Goal: Task Accomplishment & Management: Manage account settings

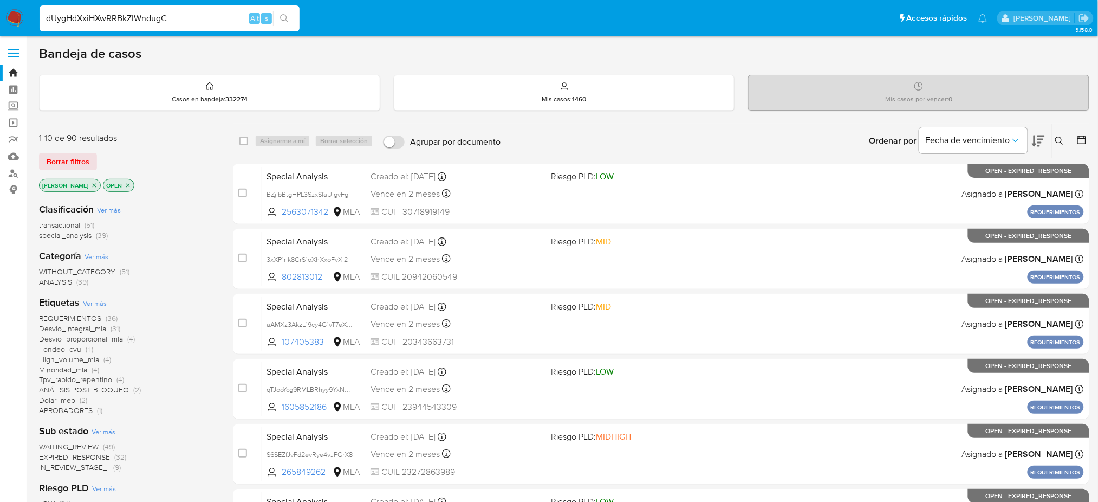
type input "dUygHdXxiHXwRRBkZIWndugC"
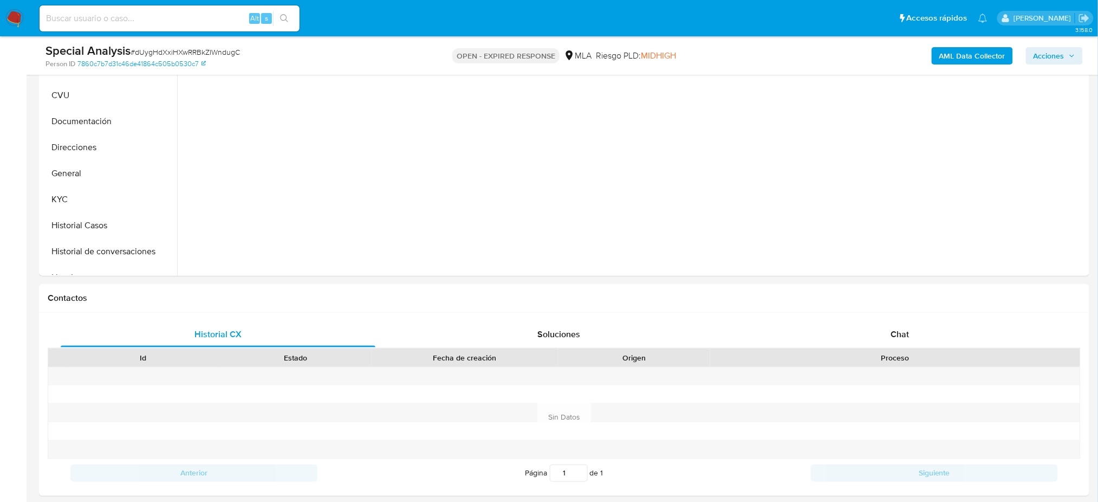
scroll to position [289, 0]
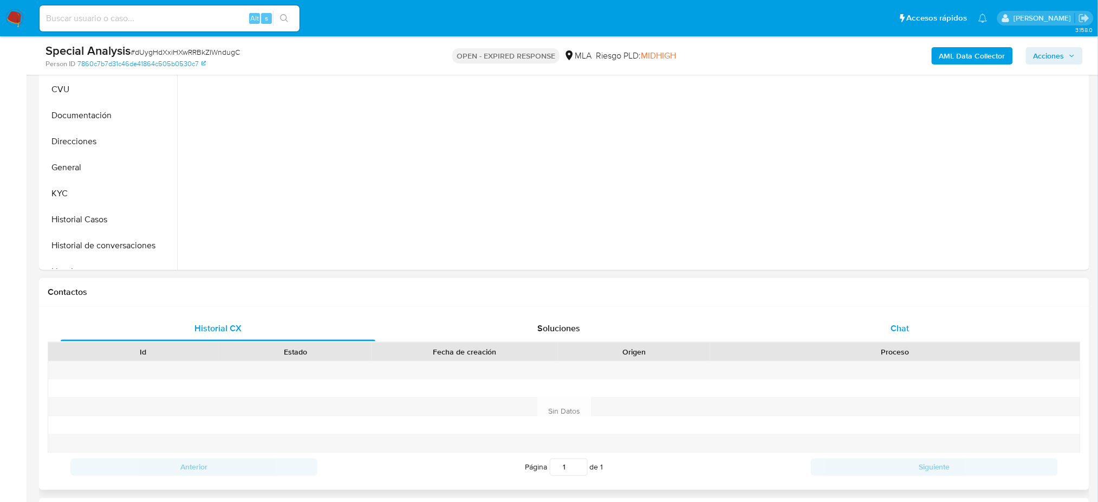
click at [894, 326] on span "Chat" at bounding box center [899, 328] width 18 height 12
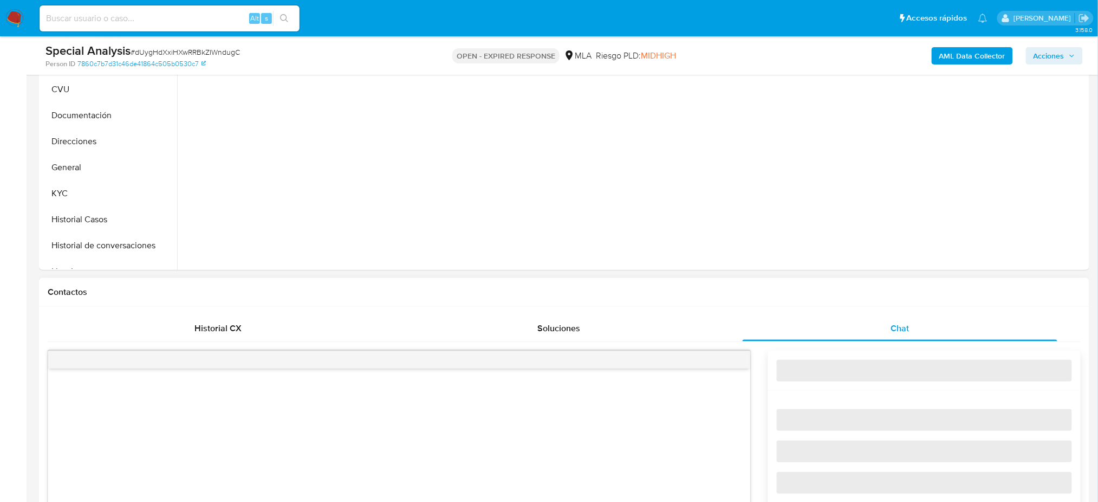
scroll to position [505, 0]
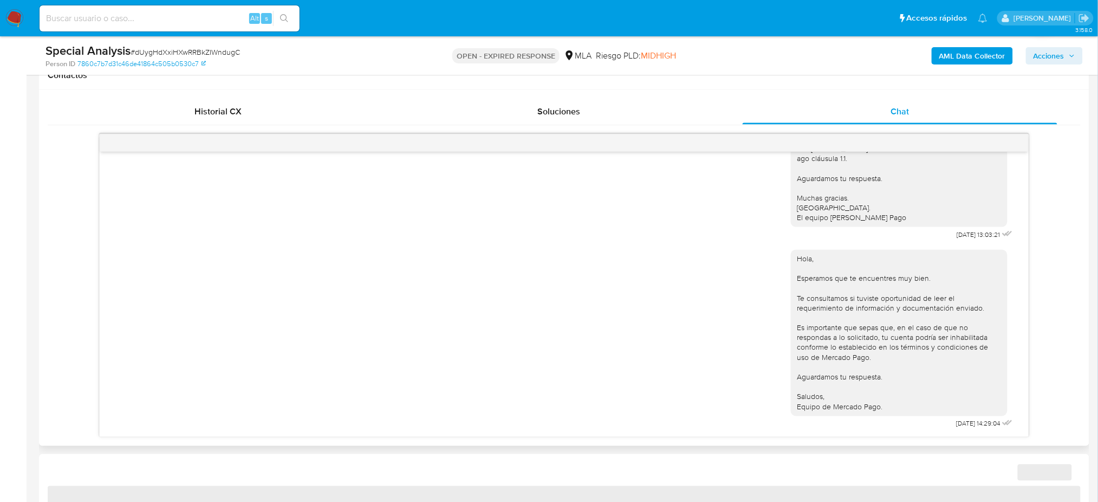
select select "10"
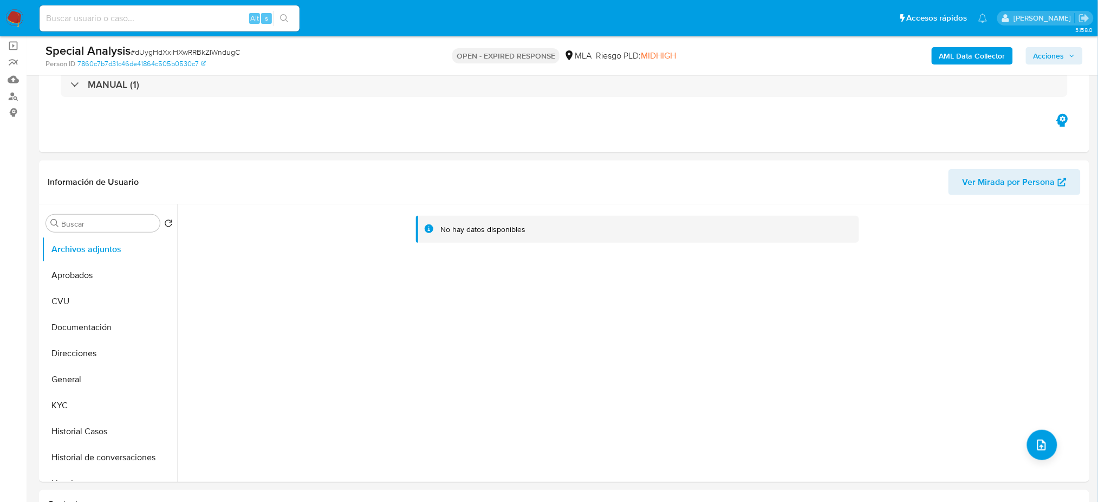
scroll to position [72, 0]
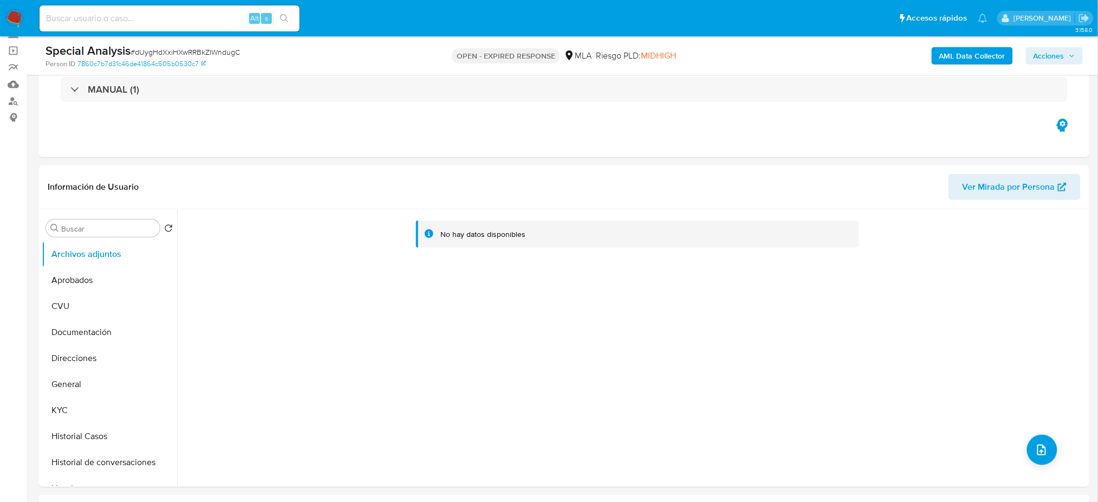
click at [150, 22] on input at bounding box center [170, 18] width 260 height 14
paste input "3oQPnUAEwzcJL4bU06XzUon6"
type input "3oQPnUAEwzcJL4bU06XzUon6"
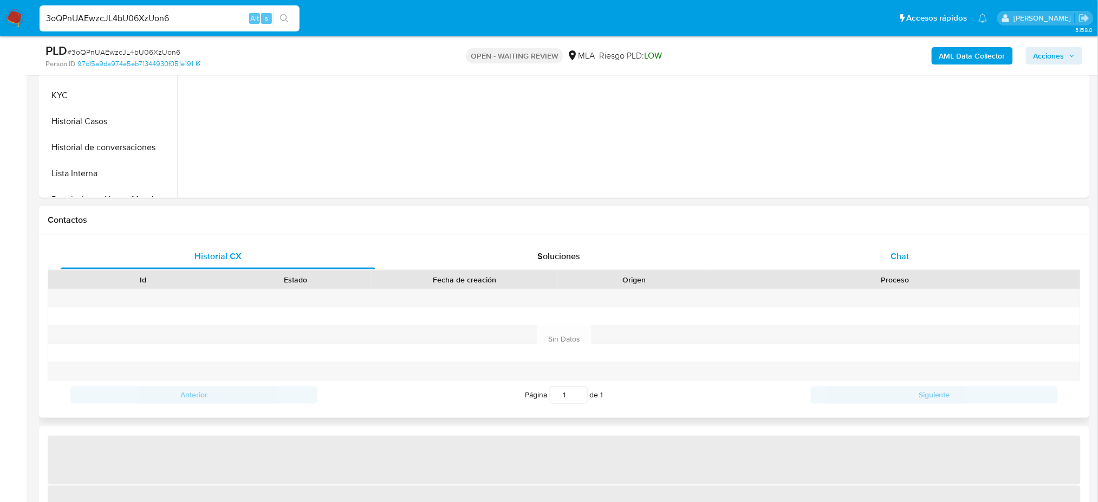
click at [933, 266] on div "Chat" at bounding box center [900, 256] width 315 height 26
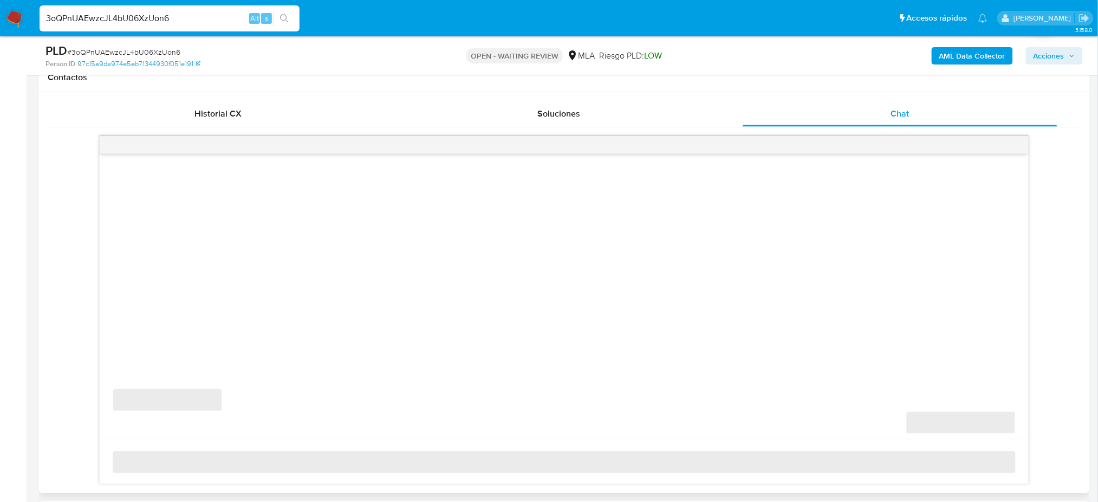
scroll to position [505, 0]
select select "10"
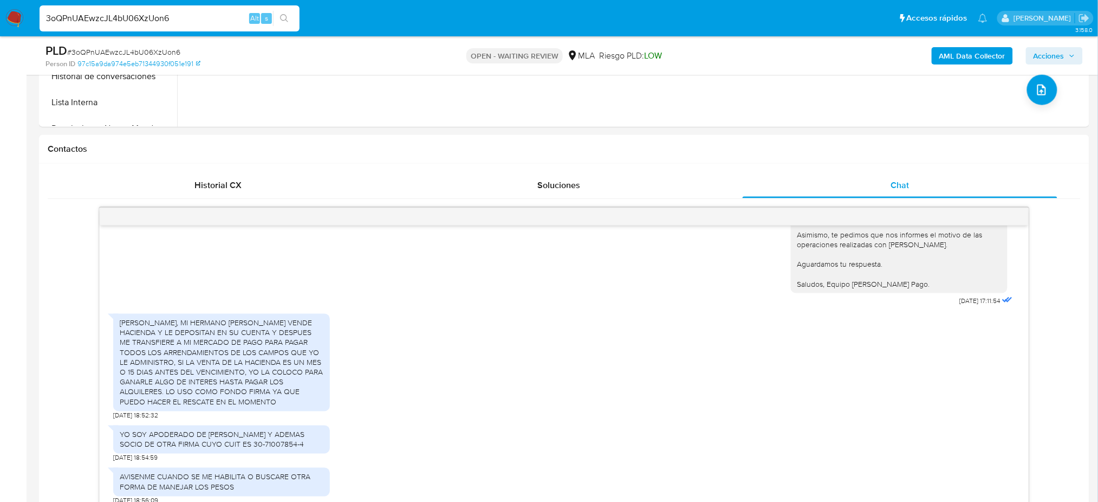
scroll to position [217, 0]
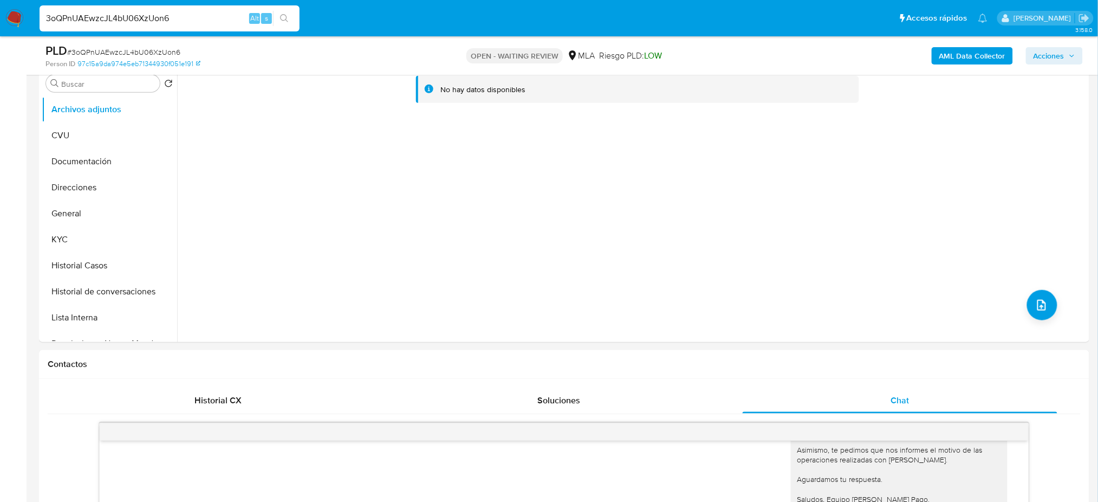
click at [149, 50] on span "# 3oQPnUAEwzcJL4bU06XzUon6" at bounding box center [123, 52] width 113 height 11
copy span "3oQPnUAEwzcJL4bU06XzUon6"
click at [17, 22] on img at bounding box center [14, 18] width 18 height 18
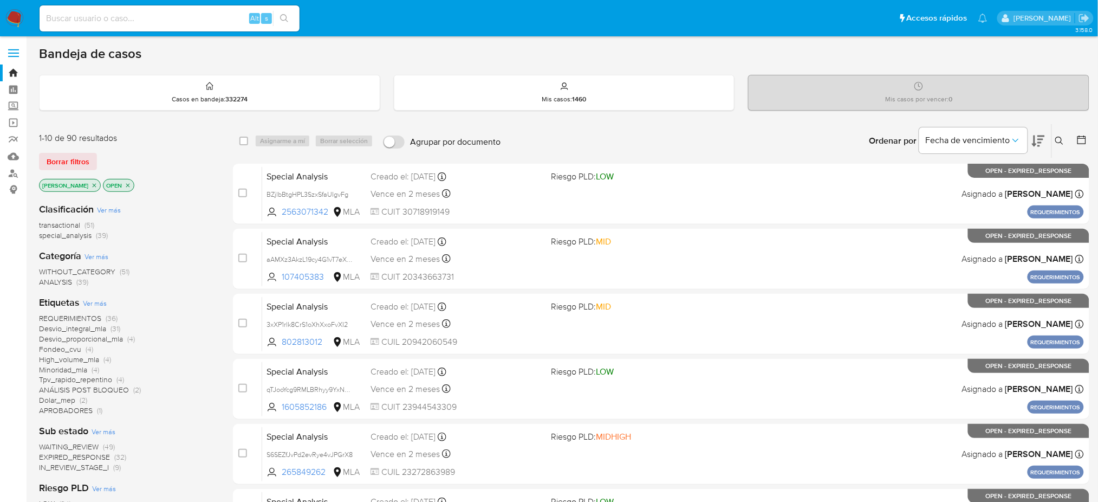
click at [1056, 133] on div "Ingrese ID de usuario o caso Buscar Borrar filtros" at bounding box center [1060, 141] width 18 height 34
click at [1058, 145] on button at bounding box center [1061, 140] width 18 height 13
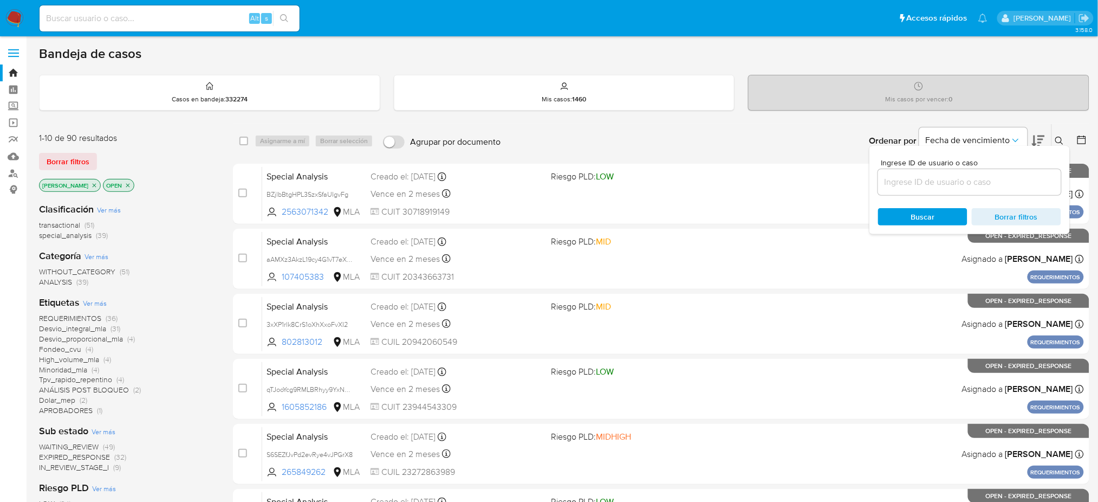
click at [985, 177] on input at bounding box center [969, 182] width 183 height 14
type input "3oQPnUAEwzcJL4bU06XzUon6"
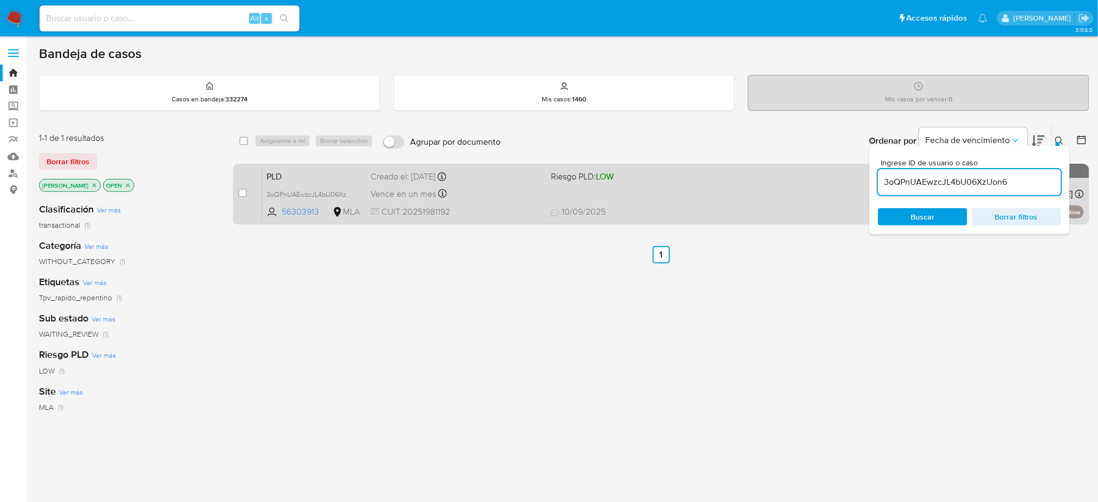
drag, startPoint x: 246, startPoint y: 188, endPoint x: 253, endPoint y: 182, distance: 10.0
click at [246, 189] on input "checkbox" at bounding box center [242, 192] width 9 height 9
checkbox input "true"
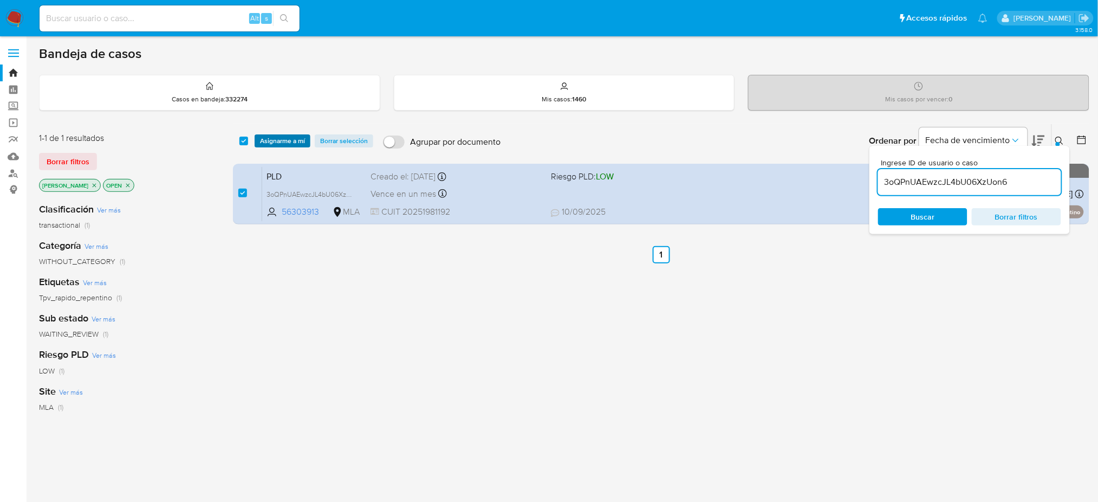
click at [275, 141] on span "Asignarme a mí" at bounding box center [282, 140] width 45 height 11
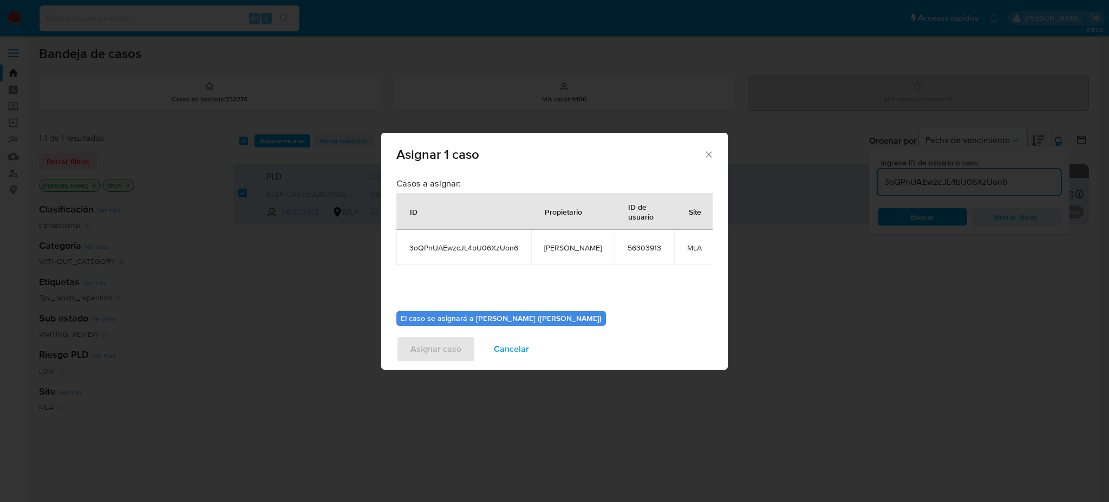
click at [573, 245] on span "[PERSON_NAME]" at bounding box center [572, 248] width 57 height 10
copy span "[PERSON_NAME]"
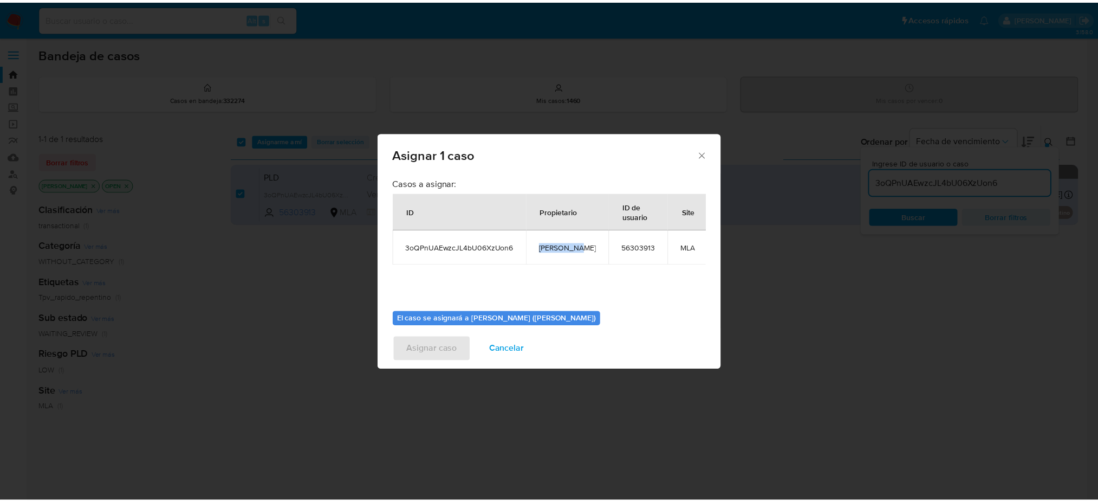
scroll to position [55, 0]
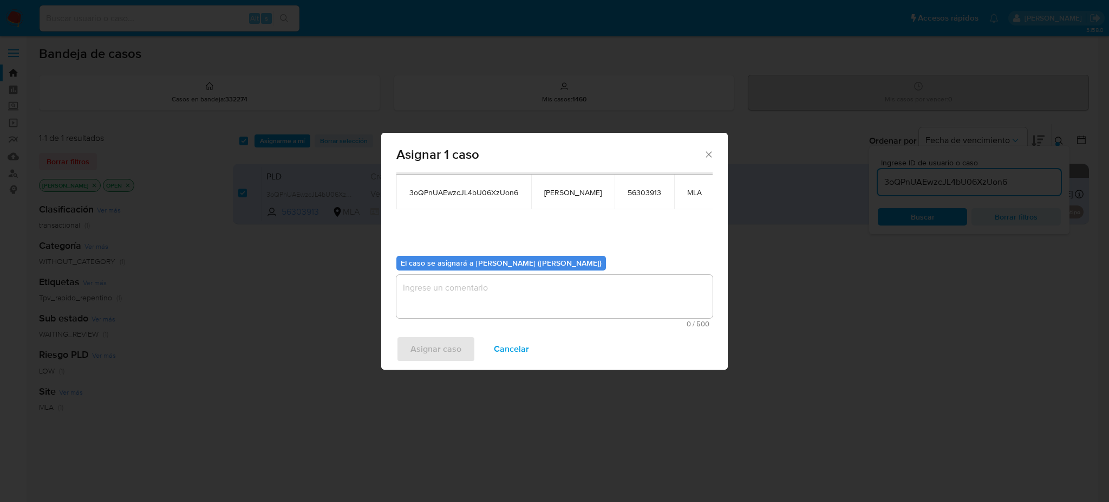
click at [484, 287] on textarea "assign-modal" at bounding box center [554, 296] width 316 height 43
paste textarea "[PERSON_NAME]"
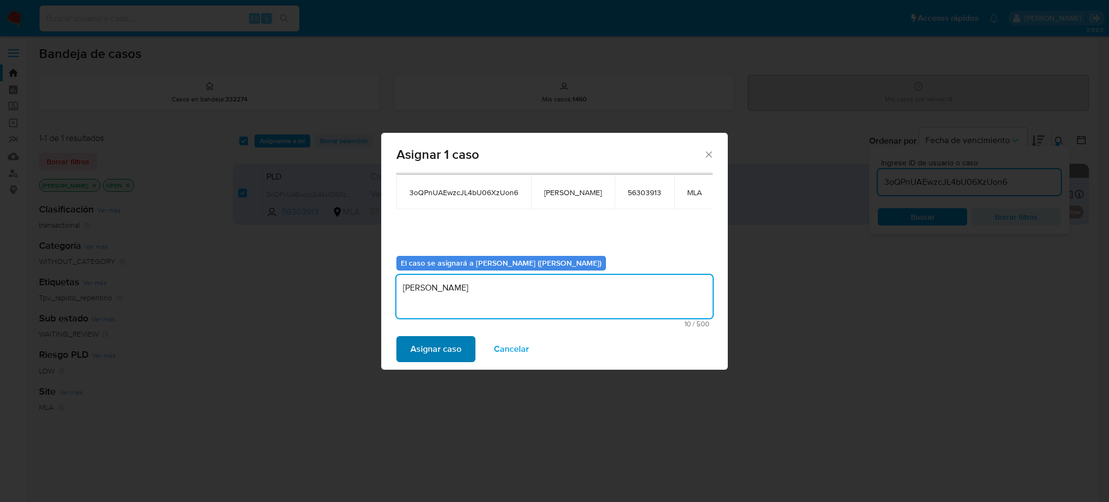
type textarea "[PERSON_NAME]"
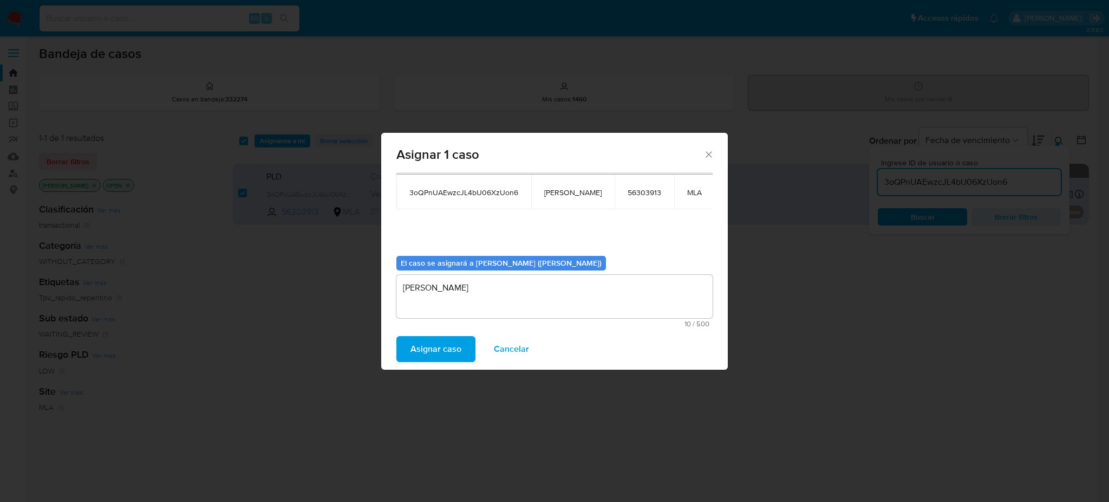
click at [437, 347] on span "Asignar caso" at bounding box center [436, 349] width 51 height 24
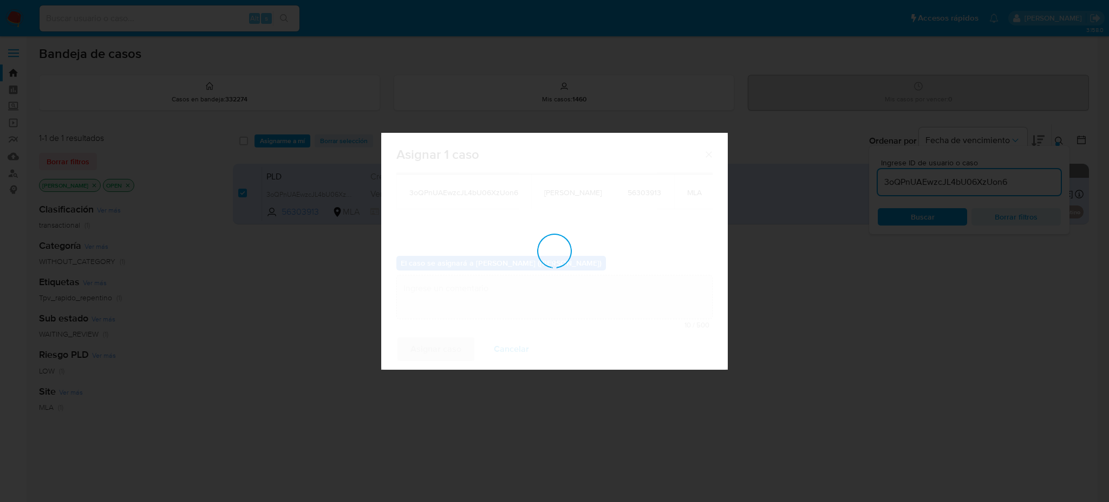
checkbox input "false"
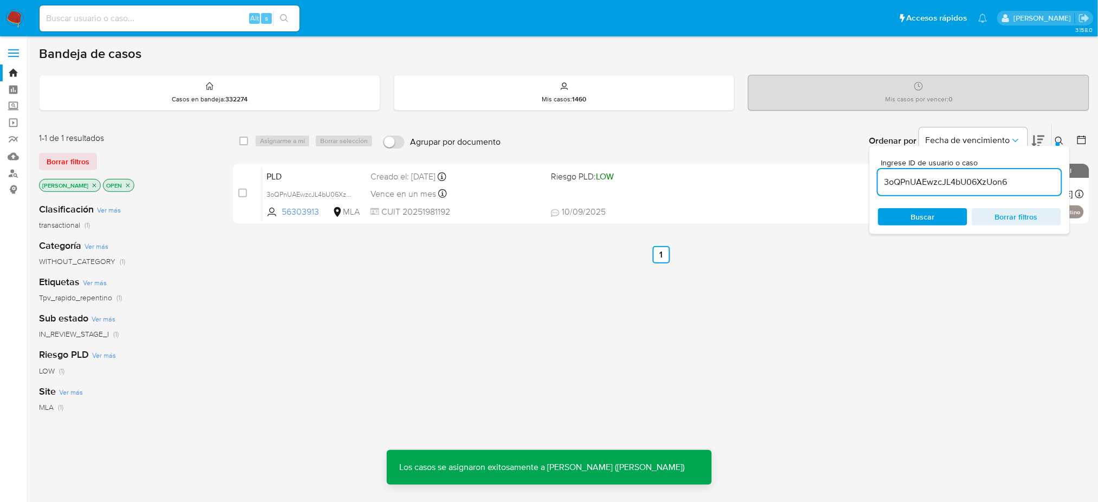
click at [331, 179] on span "PLD" at bounding box center [313, 175] width 95 height 14
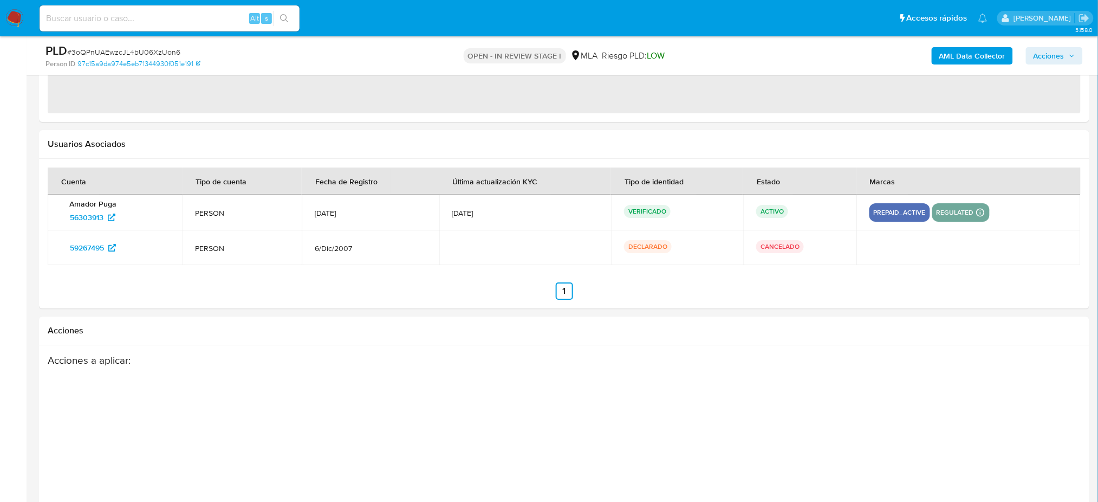
select select "10"
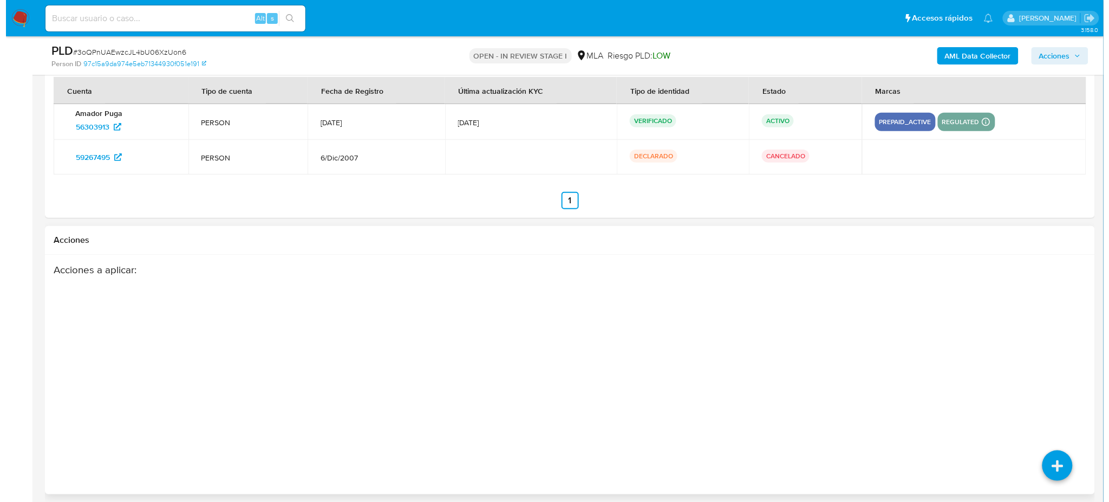
scroll to position [1697, 0]
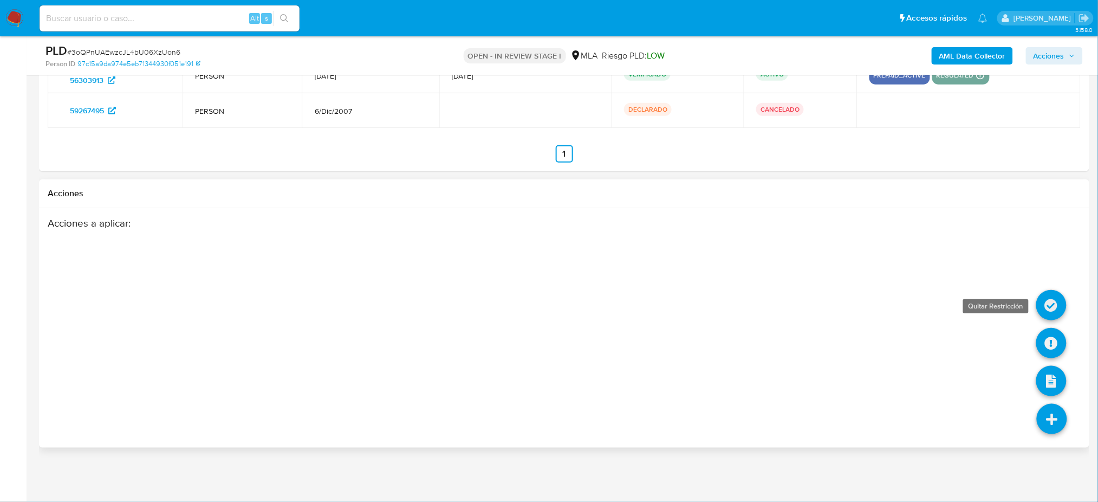
click at [1050, 304] on icon at bounding box center [1051, 305] width 30 height 30
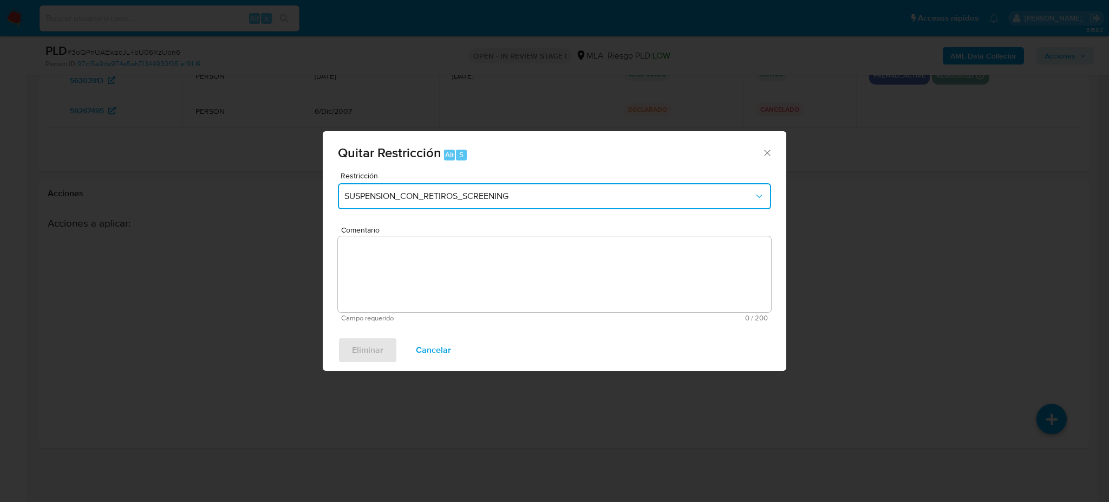
click at [413, 188] on button "SUSPENSION_CON_RETIROS_SCREENING" at bounding box center [554, 196] width 433 height 26
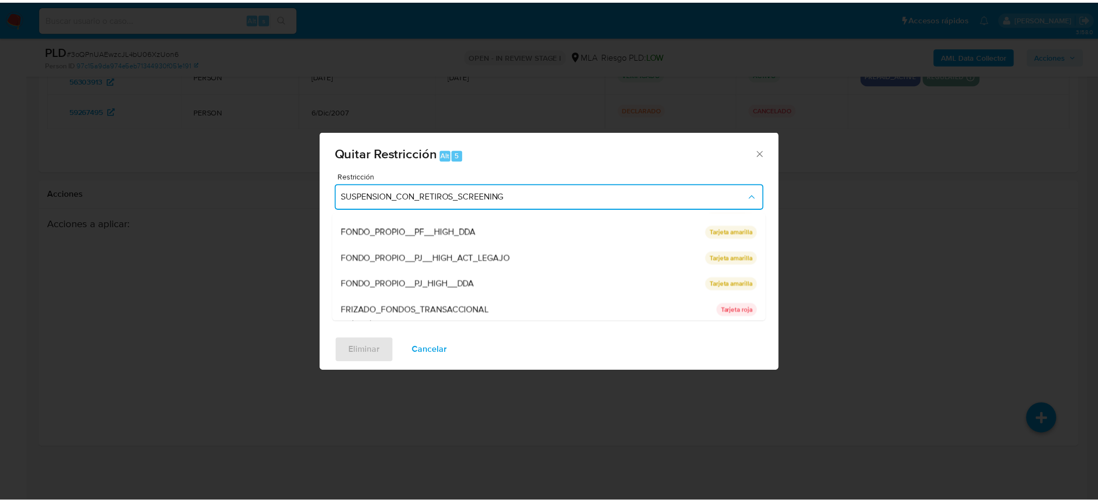
scroll to position [229, 0]
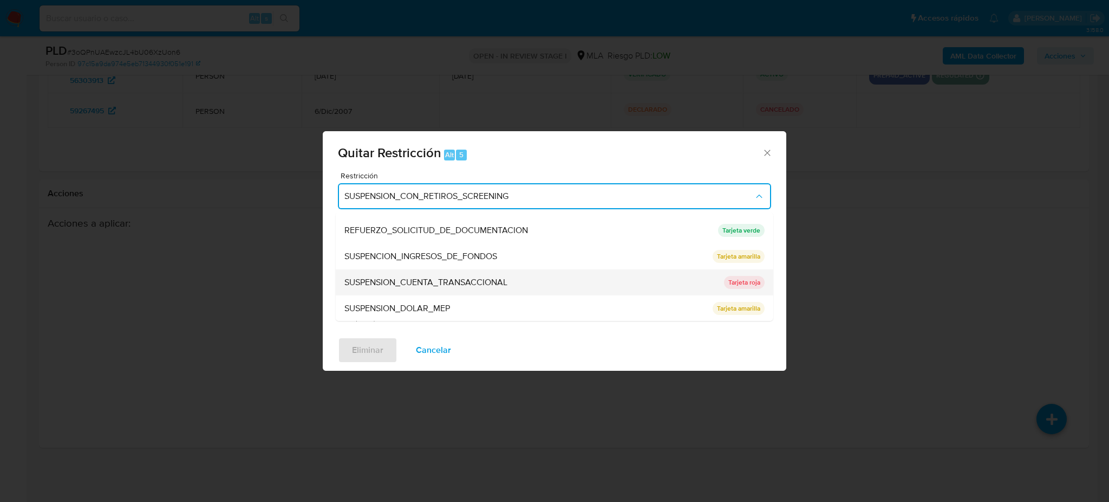
click at [444, 274] on div "SUSPENSION_CUENTA_TRANSACCIONAL" at bounding box center [530, 282] width 373 height 26
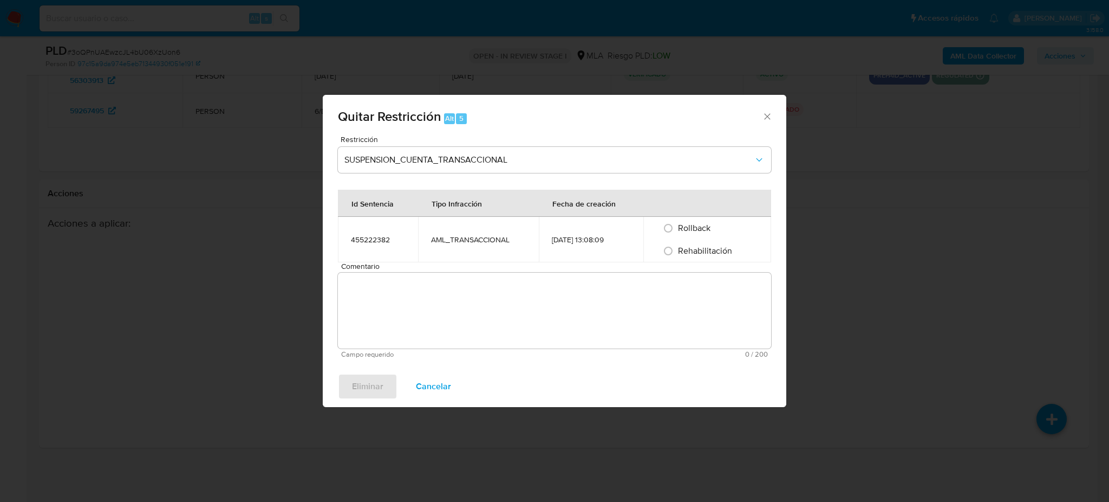
click at [690, 252] on span "Rehabilitación" at bounding box center [705, 250] width 54 height 12
click at [677, 252] on input "Rehabilitación" at bounding box center [668, 250] width 17 height 17
radio input "true"
click at [664, 290] on textarea "Comentario" at bounding box center [554, 310] width 433 height 76
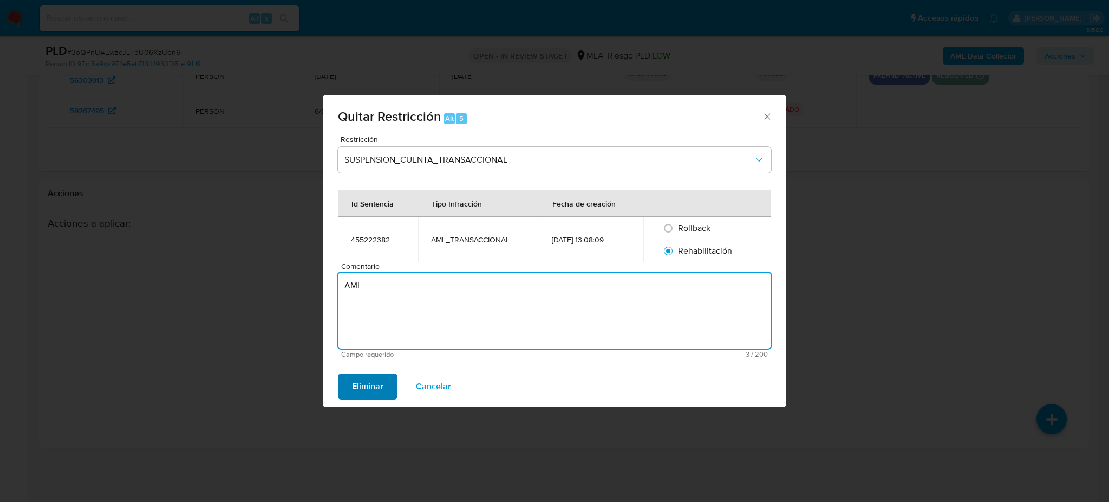
type textarea "AML"
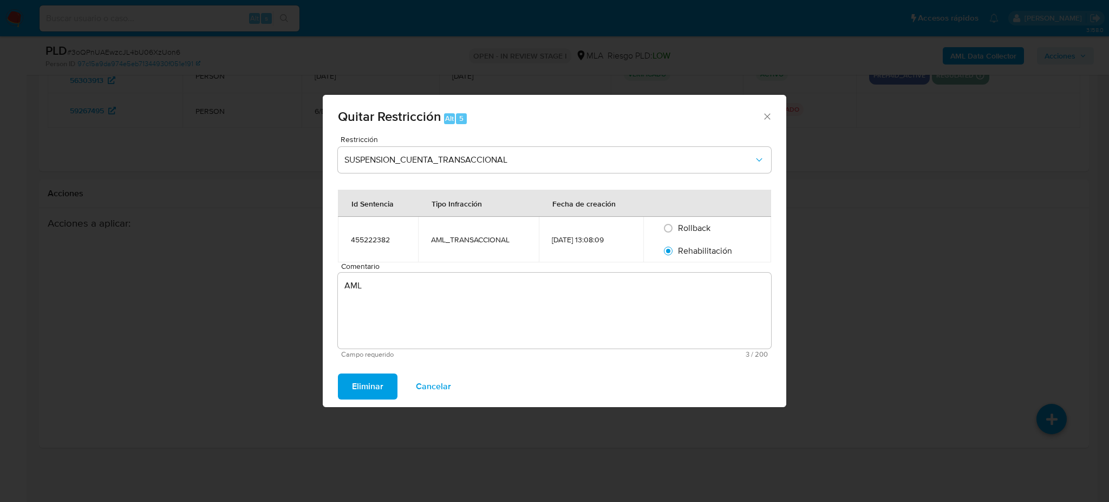
click at [375, 376] on span "Eliminar" at bounding box center [367, 386] width 31 height 24
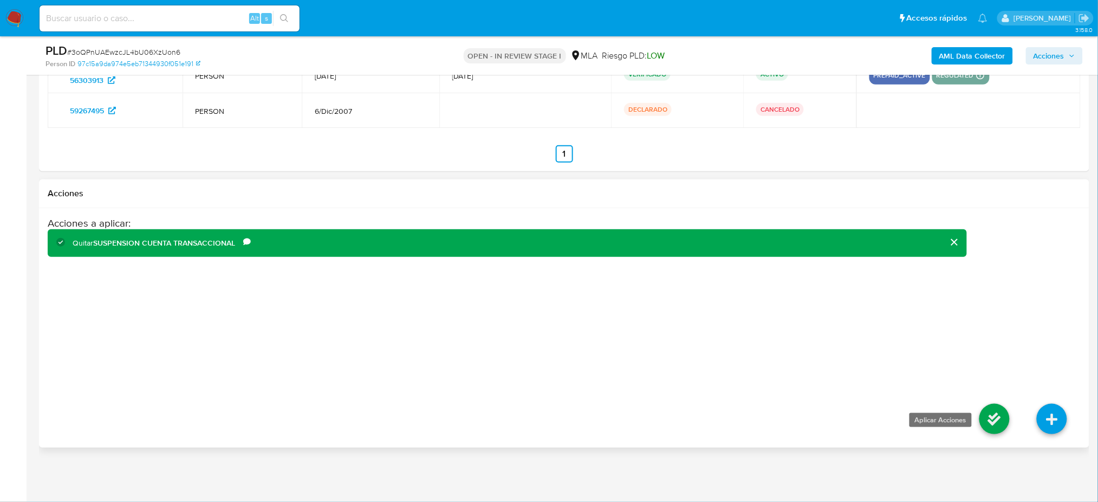
click at [991, 417] on icon at bounding box center [994, 419] width 30 height 30
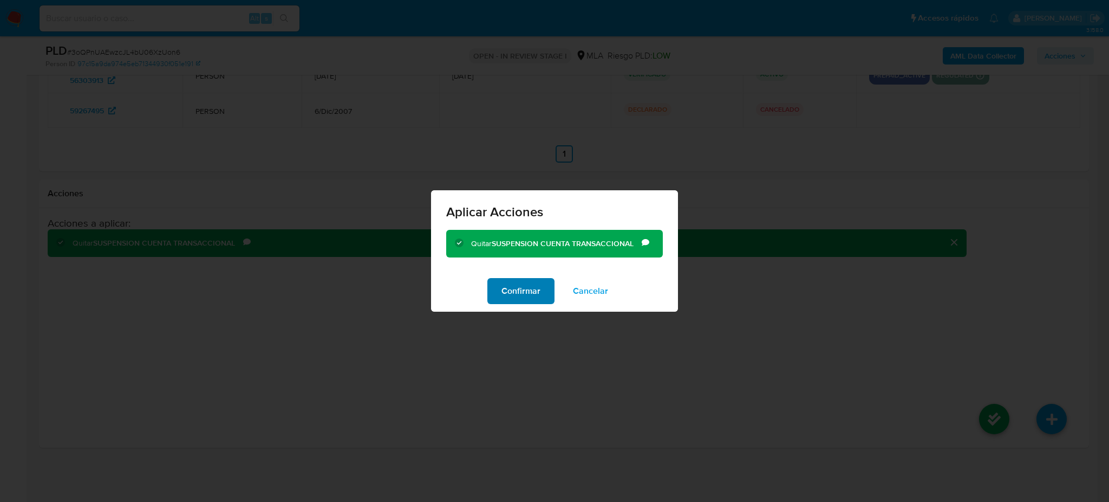
click at [524, 296] on span "Confirmar" at bounding box center [521, 291] width 39 height 24
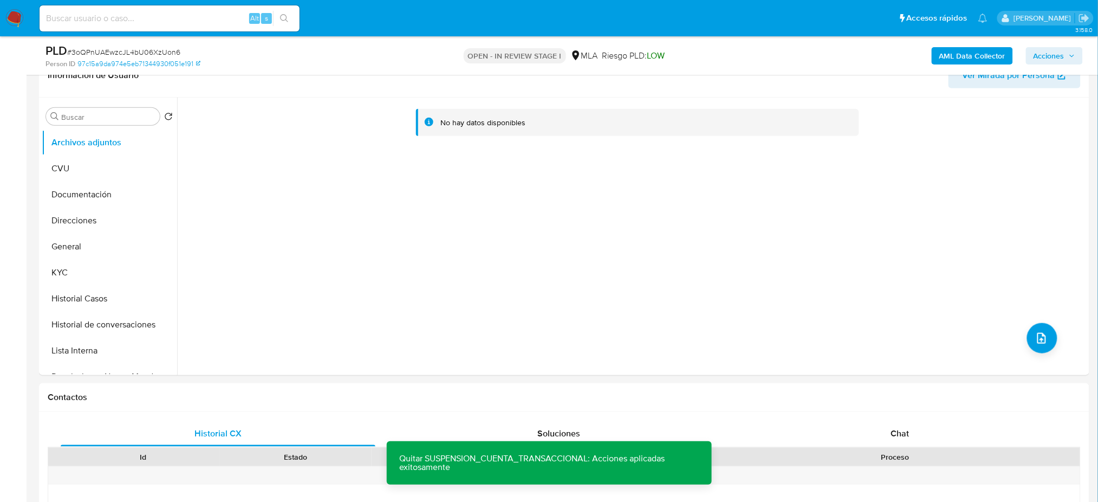
scroll to position [108, 0]
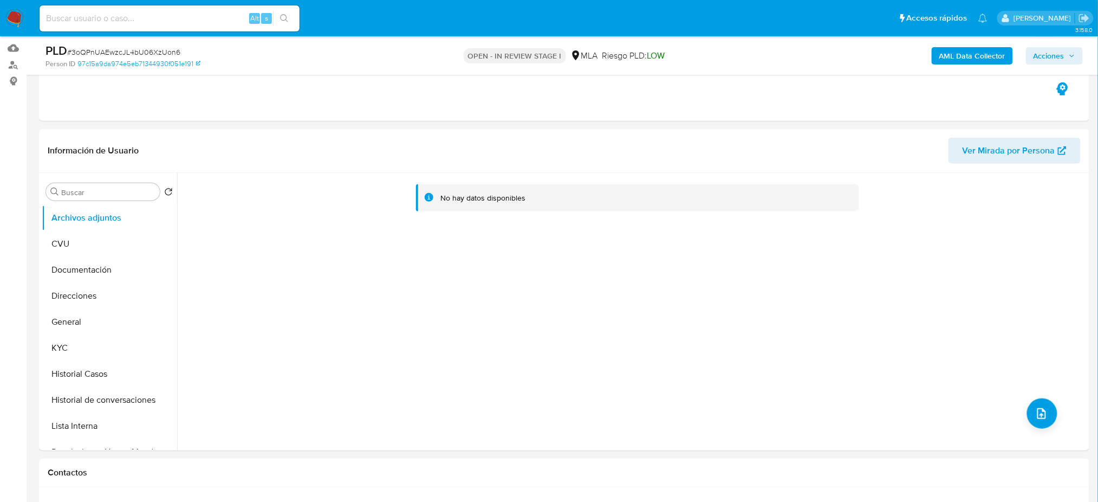
click at [208, 15] on input at bounding box center [170, 18] width 260 height 14
paste input "15ESKLQuzne653qbqhNkIMhJ"
type input "15ESKLQuzne653qbqhNkIMhJ"
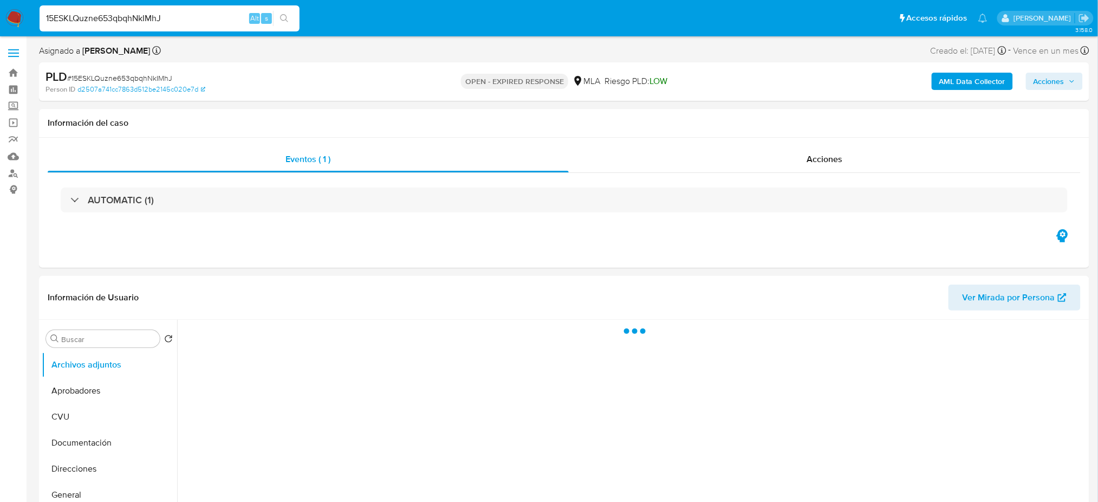
click at [148, 76] on span "# 15ESKLQuzne653qbqhNkIMhJ" at bounding box center [119, 78] width 105 height 11
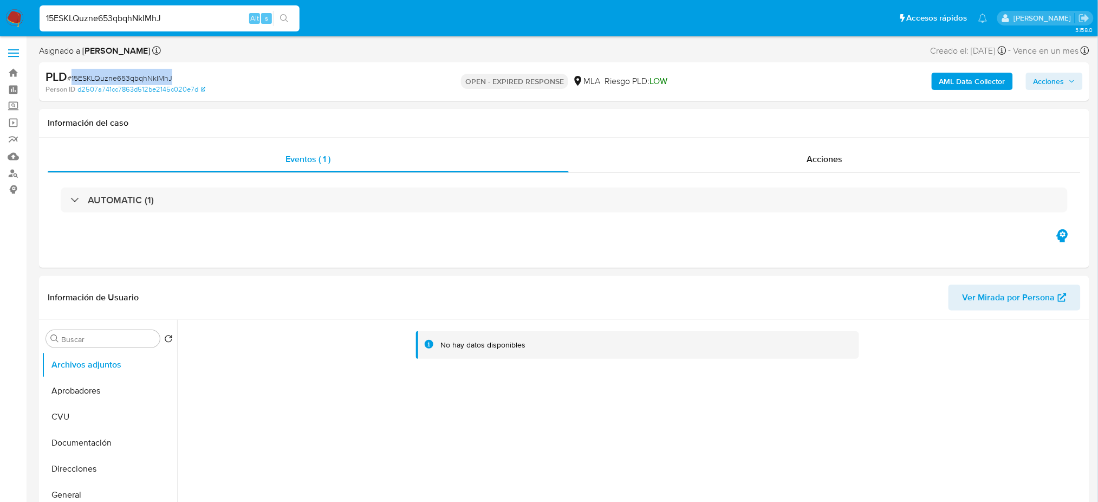
copy span "15ESKLQuzne653qbqhNkIMhJ"
select select "10"
click at [9, 15] on img at bounding box center [14, 18] width 18 height 18
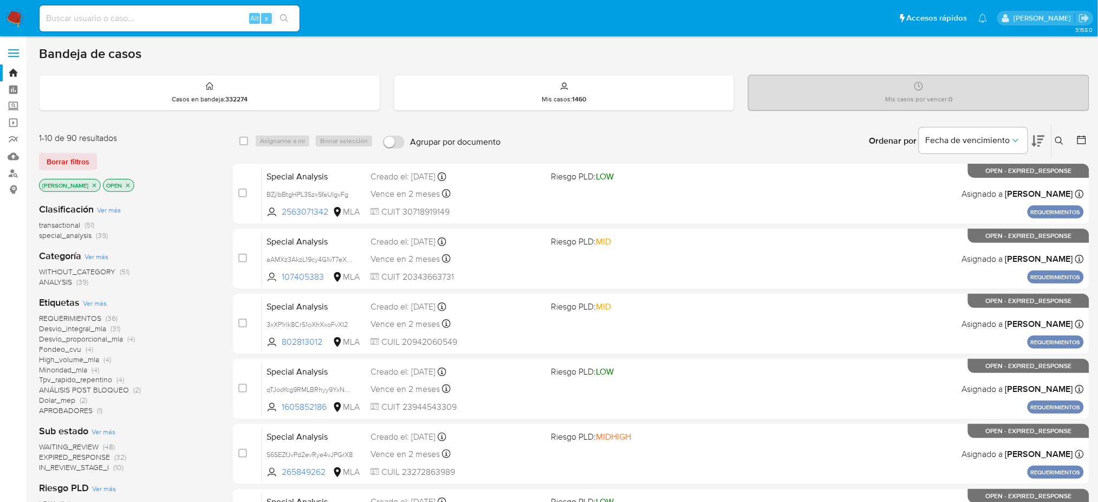
click at [1062, 141] on icon at bounding box center [1059, 140] width 9 height 9
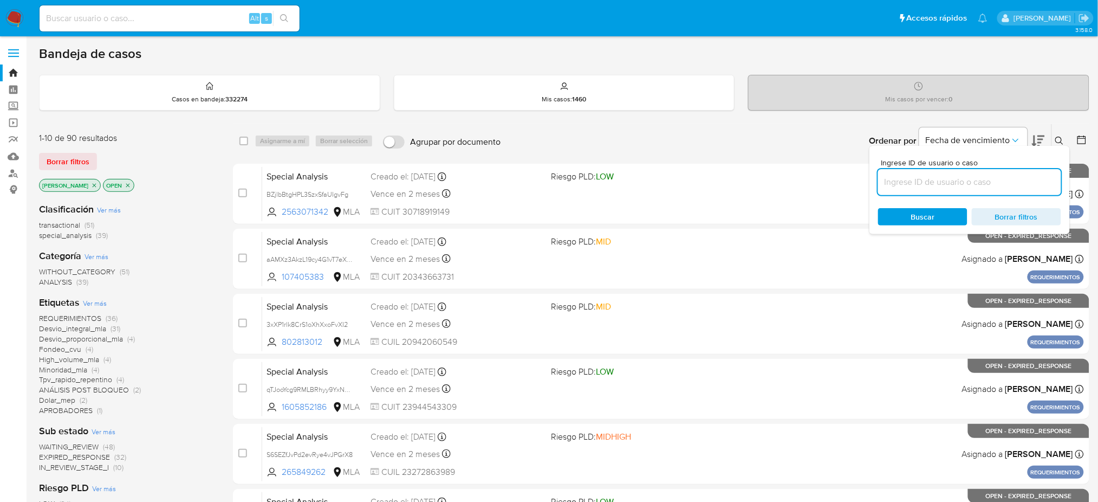
click at [999, 180] on input at bounding box center [969, 182] width 183 height 14
type input "15ESKLQuzne653qbqhNkIMhJ"
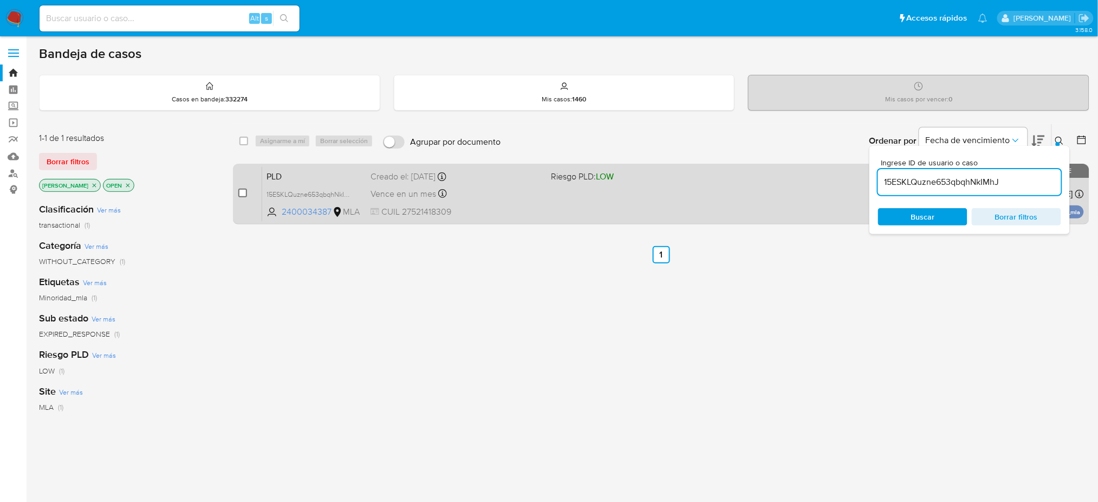
click at [244, 193] on input "checkbox" at bounding box center [242, 192] width 9 height 9
checkbox input "true"
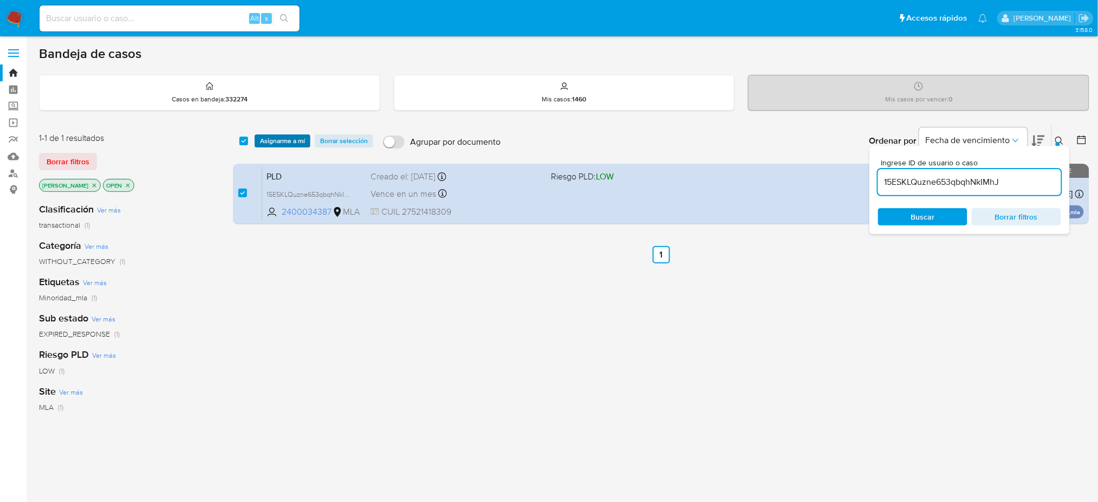
click at [262, 144] on span "Asignarme a mí" at bounding box center [282, 140] width 45 height 11
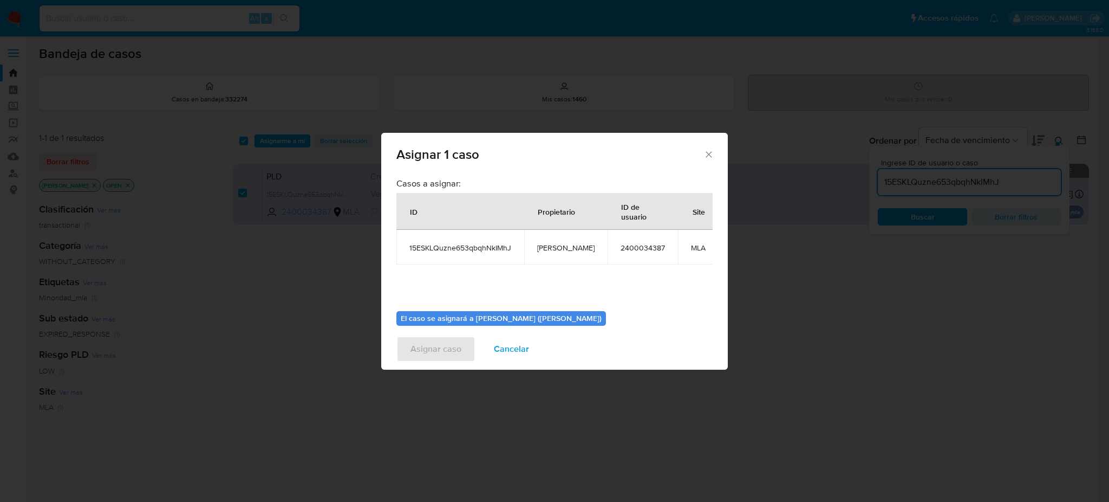
click at [547, 246] on span "[PERSON_NAME]" at bounding box center [565, 248] width 57 height 10
copy span "[PERSON_NAME]"
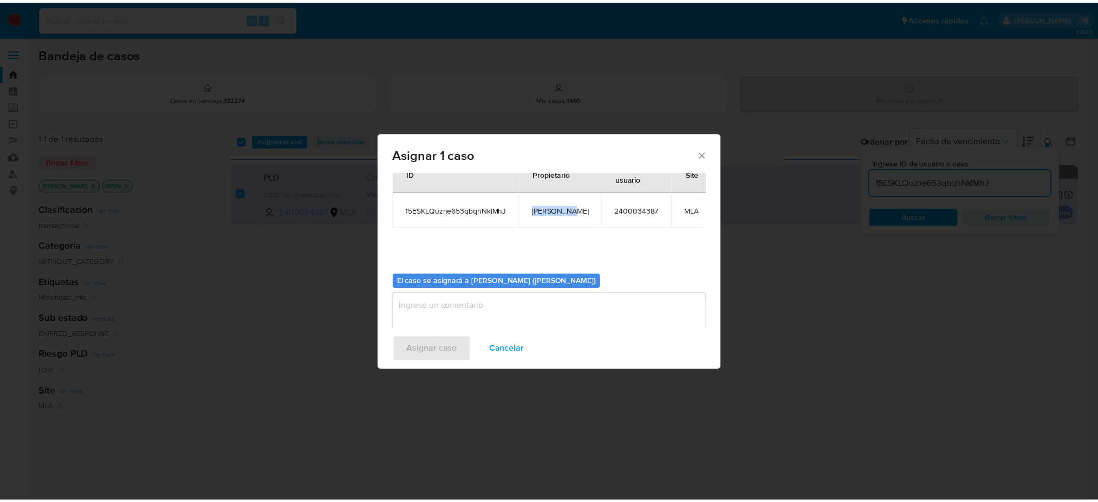
scroll to position [55, 0]
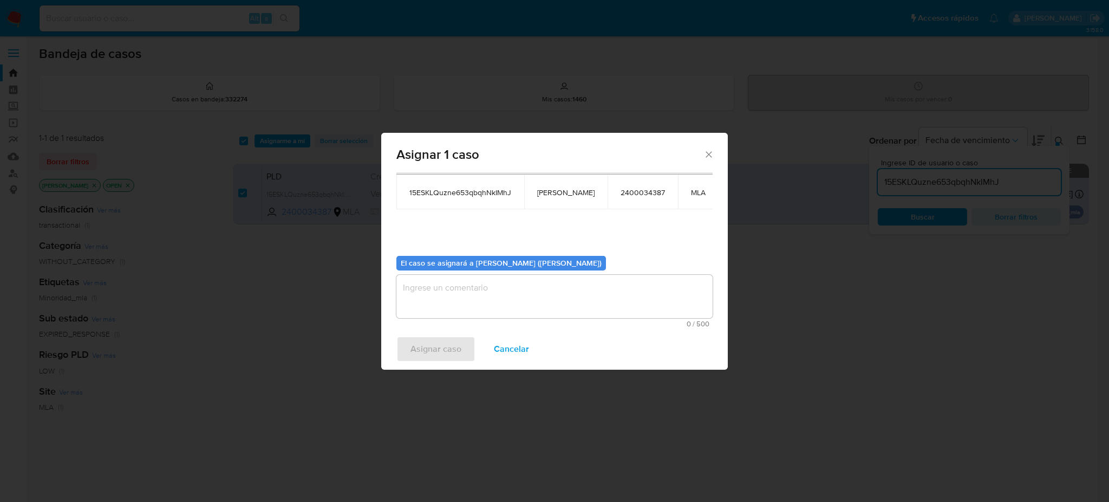
click at [494, 291] on textarea "assign-modal" at bounding box center [554, 296] width 316 height 43
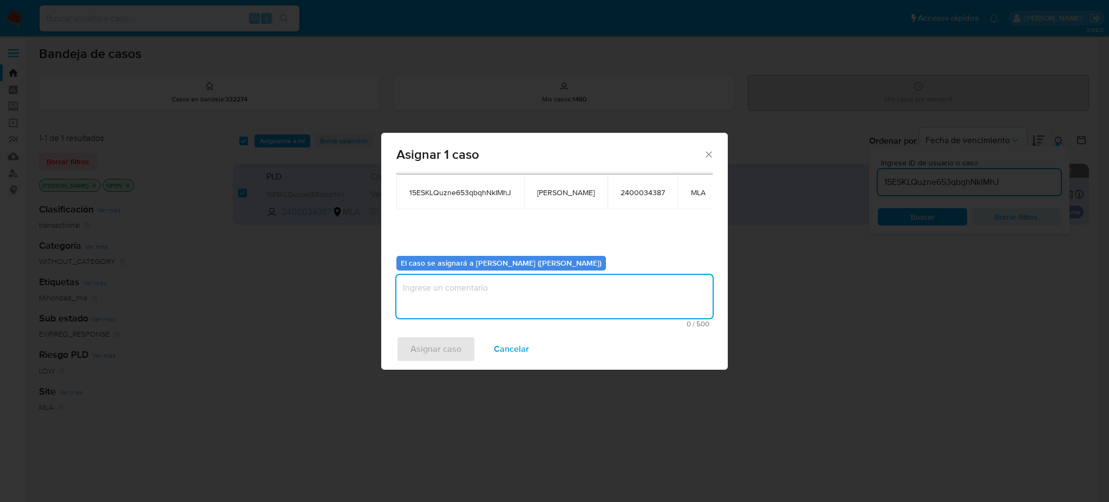
paste textarea "[PERSON_NAME]"
type textarea "[PERSON_NAME]"
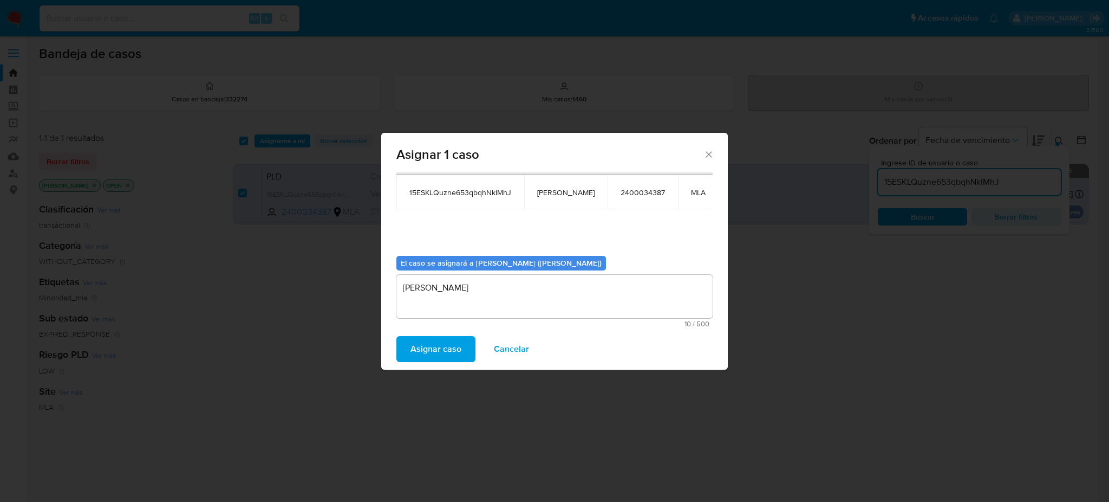
click at [435, 342] on span "Asignar caso" at bounding box center [436, 349] width 51 height 24
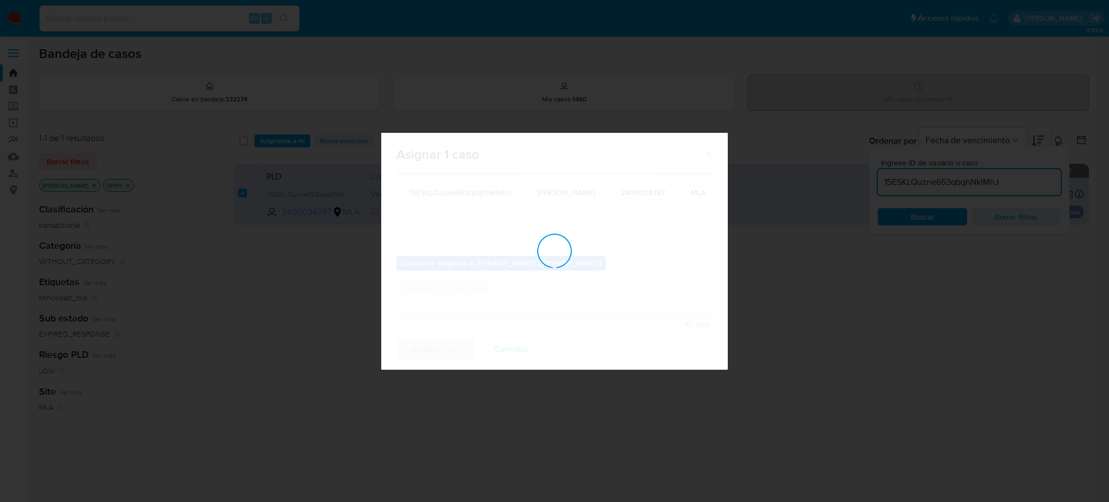
checkbox input "false"
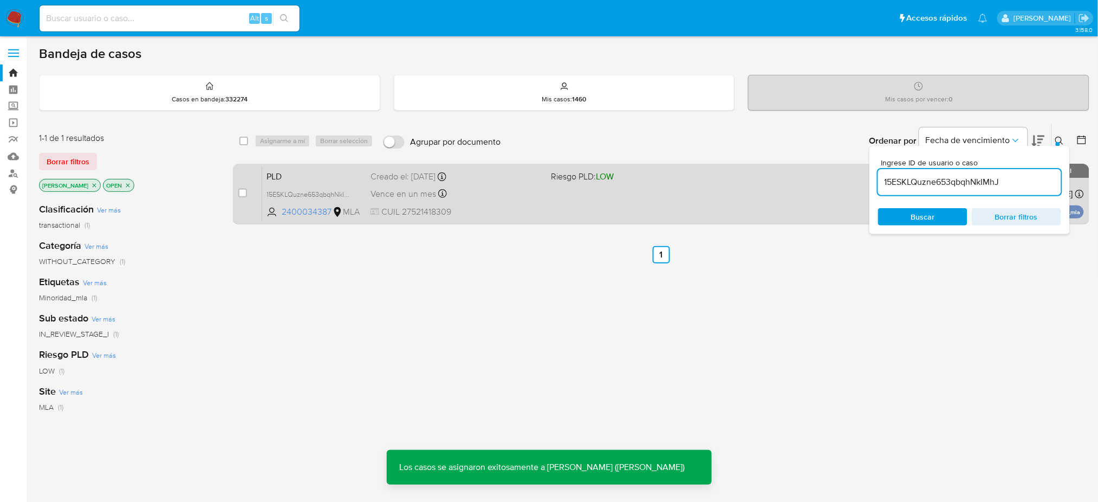
click at [348, 177] on span "PLD" at bounding box center [313, 175] width 95 height 14
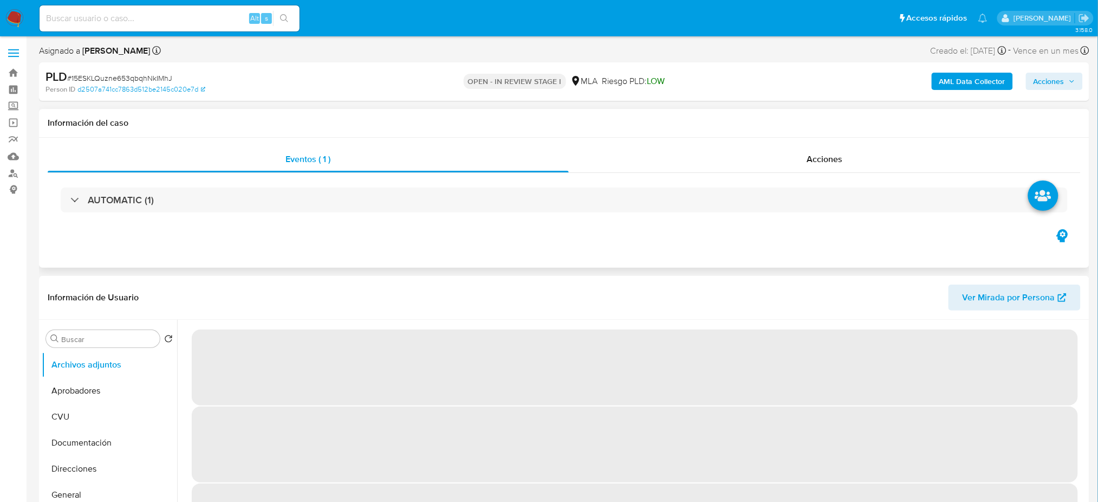
select select "10"
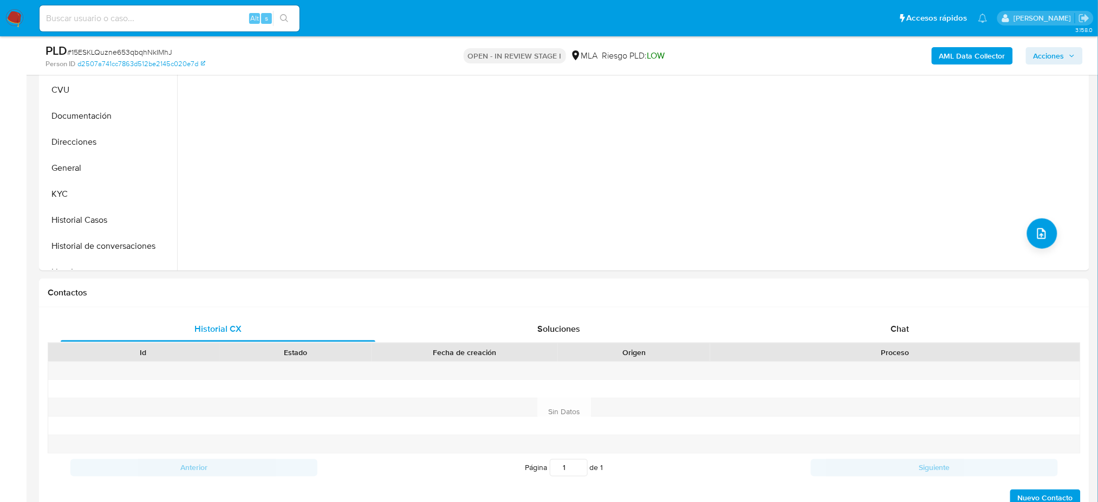
scroll to position [289, 0]
drag, startPoint x: 910, startPoint y: 311, endPoint x: 914, endPoint y: 315, distance: 5.8
click at [913, 315] on div "Historial CX Soluciones Chat Id Estado Fecha de creación Origen Proceso Anterio…" at bounding box center [564, 411] width 1050 height 209
click at [916, 323] on div "Chat" at bounding box center [900, 328] width 315 height 26
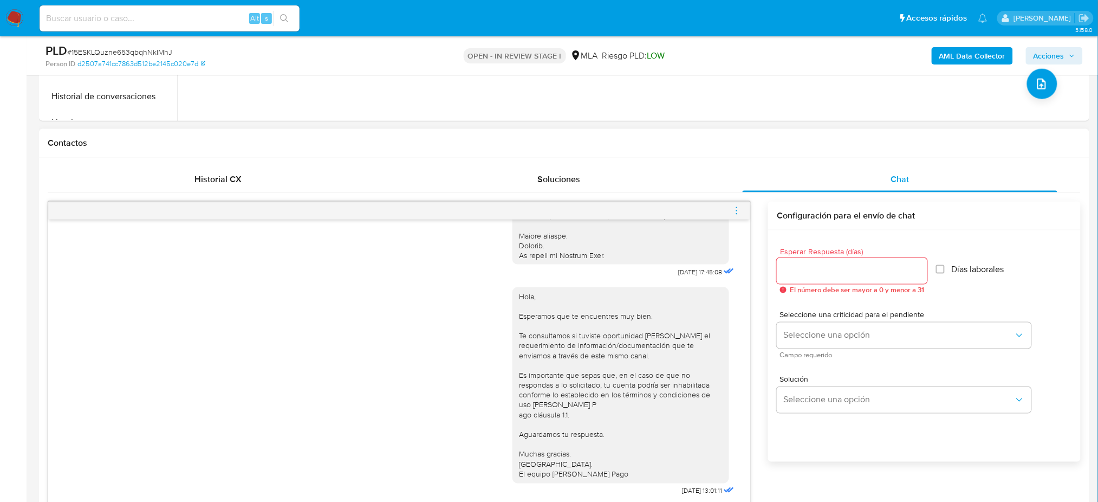
scroll to position [433, 0]
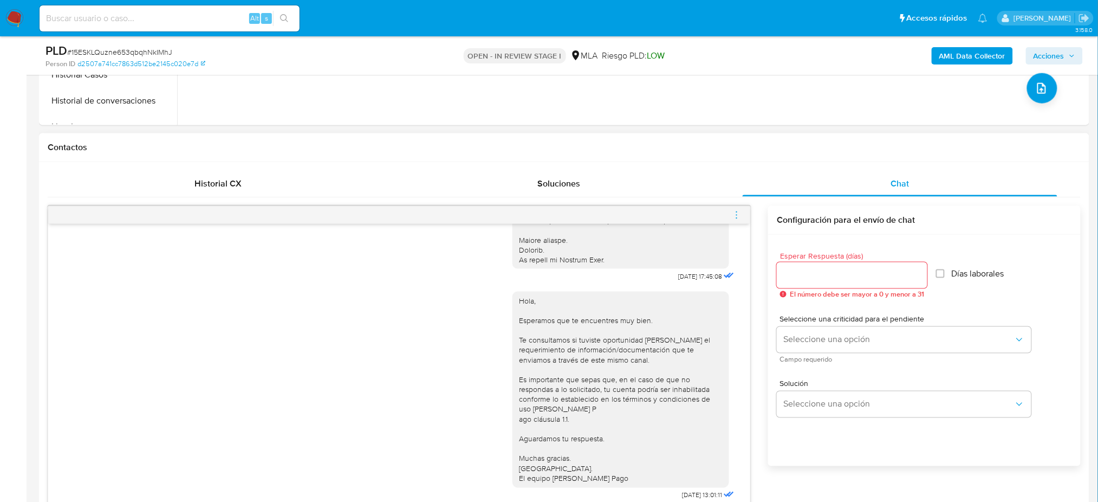
click at [735, 216] on icon "menu-action" at bounding box center [737, 215] width 10 height 10
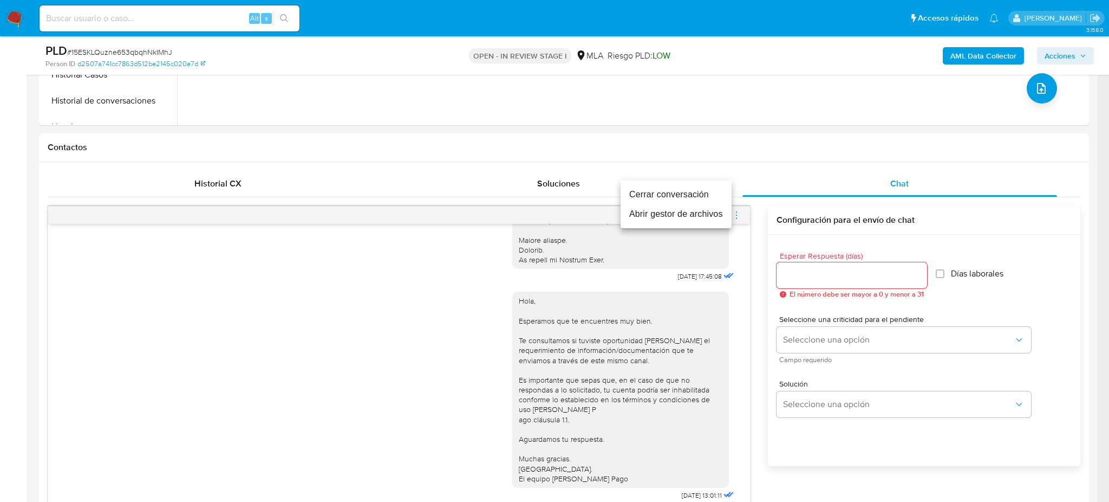
click at [672, 192] on li "Cerrar conversación" at bounding box center [676, 194] width 111 height 19
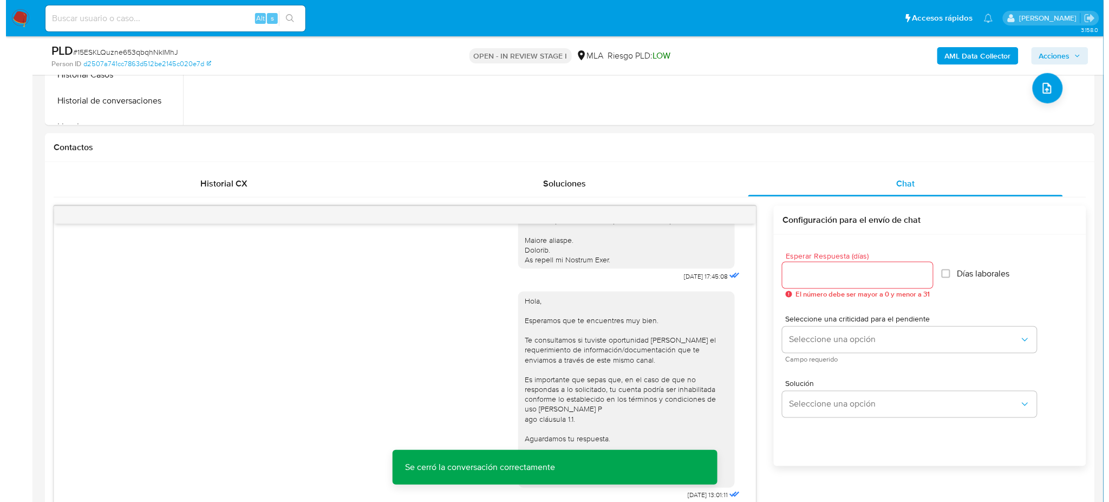
scroll to position [144, 0]
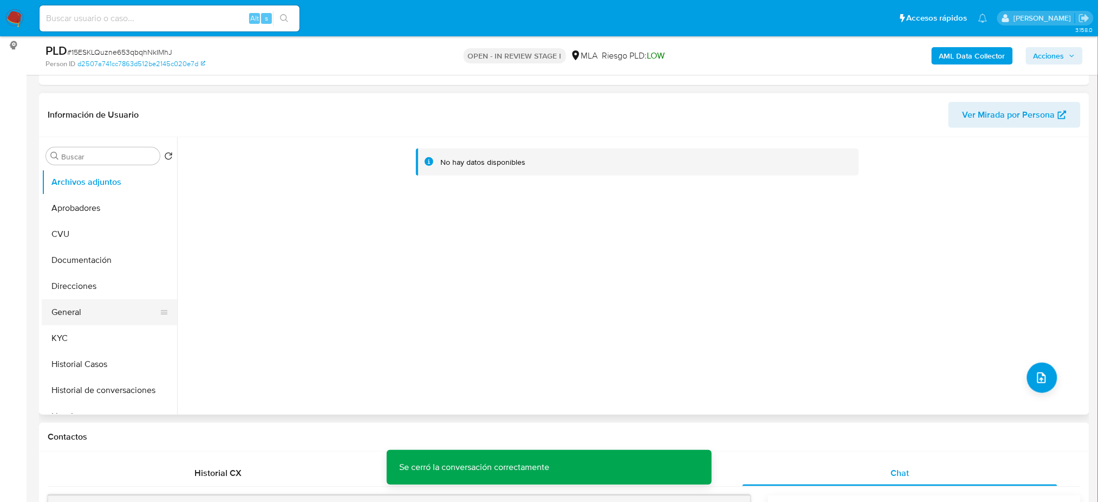
click at [105, 310] on button "General" at bounding box center [105, 312] width 127 height 26
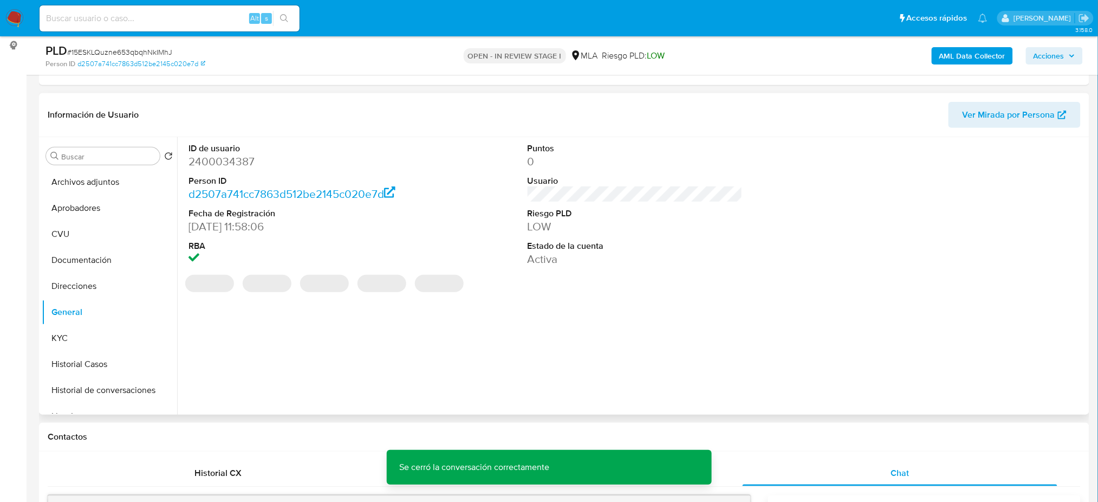
click at [211, 158] on dd "2400034387" at bounding box center [295, 161] width 215 height 15
copy dd "2400034387"
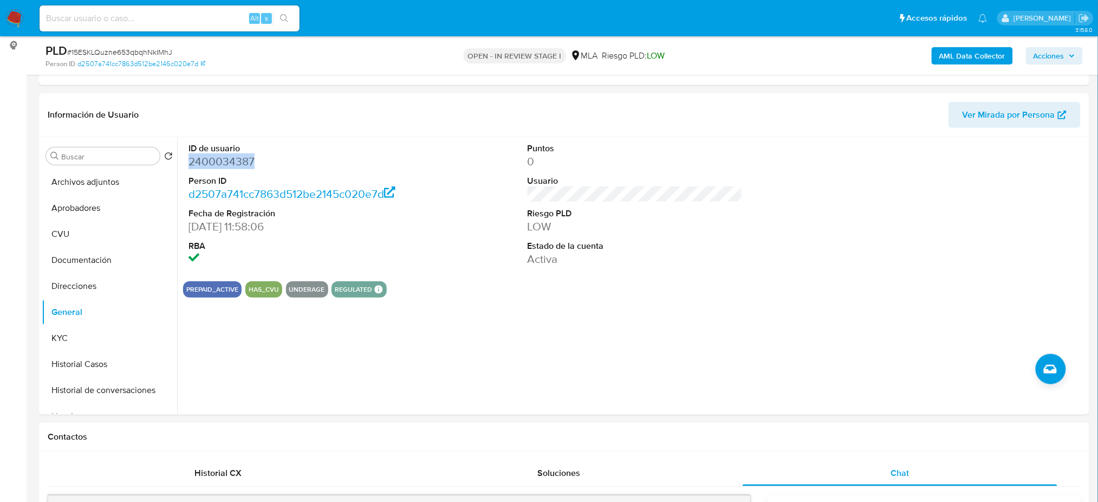
click at [964, 55] on b "AML Data Collector" at bounding box center [972, 55] width 66 height 17
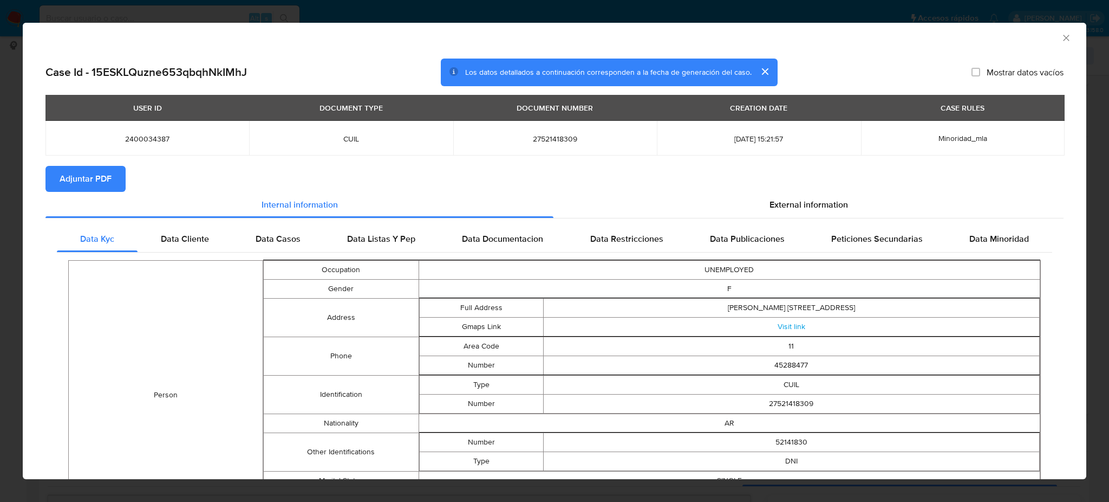
click at [97, 173] on span "Adjuntar PDF" at bounding box center [86, 179] width 52 height 24
click at [1061, 35] on icon "Cerrar ventana" at bounding box center [1066, 37] width 11 height 11
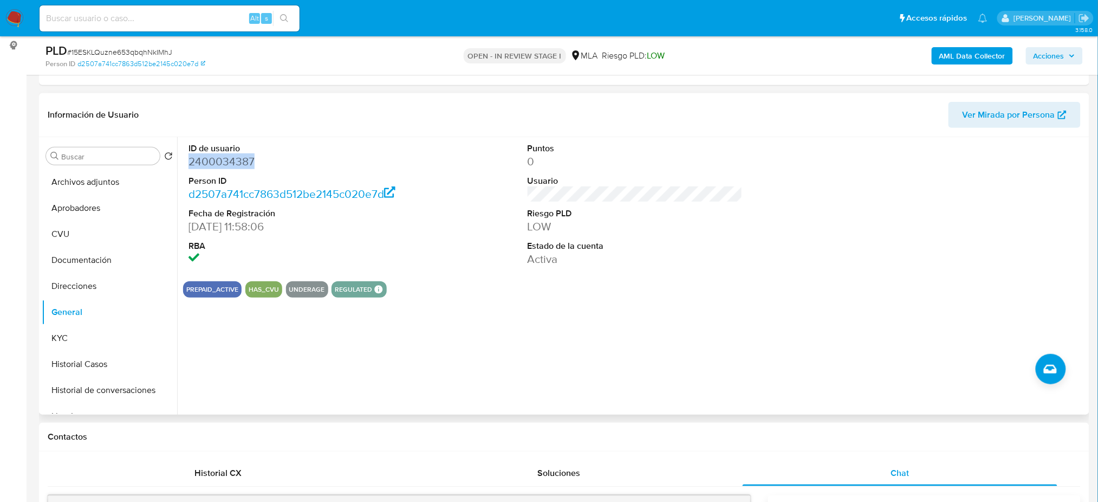
copy dd "2400034387"
click at [100, 183] on button "Archivos adjuntos" at bounding box center [105, 182] width 127 height 26
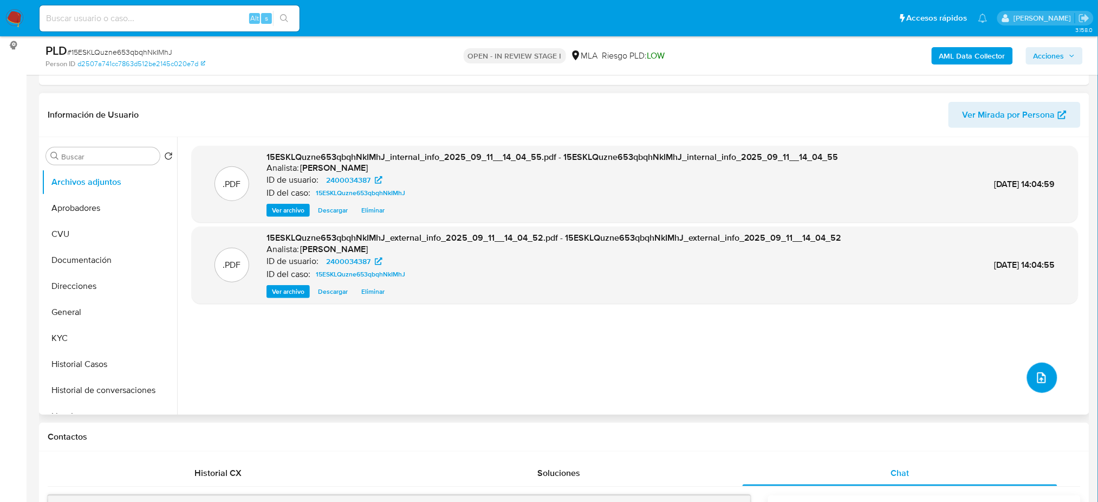
click at [1042, 385] on button "upload-file" at bounding box center [1042, 377] width 30 height 30
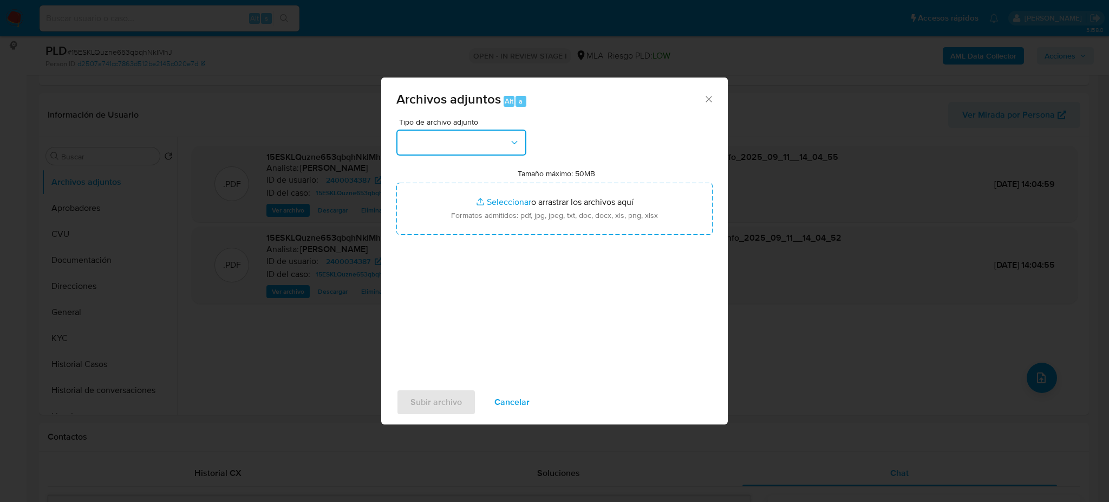
click at [492, 152] on button "button" at bounding box center [461, 142] width 130 height 26
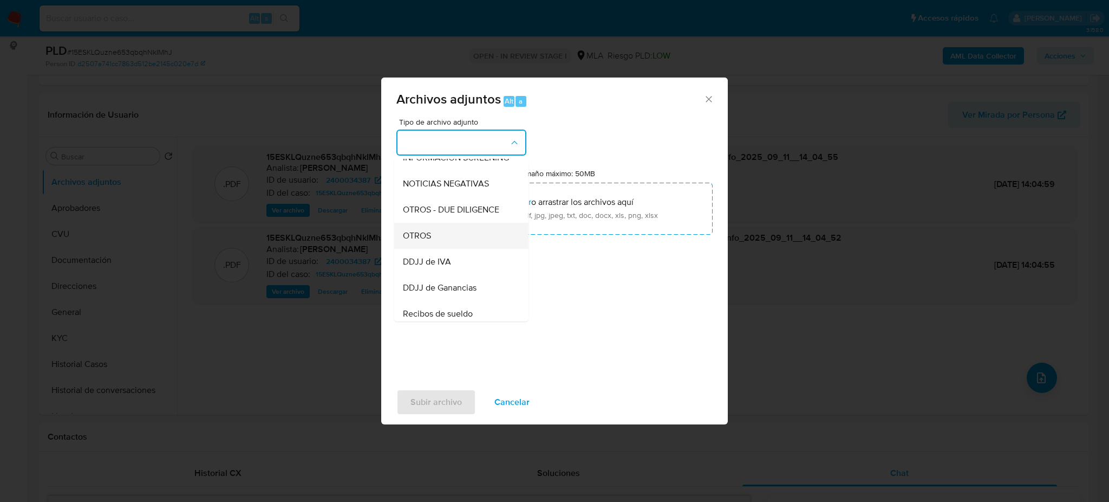
click at [449, 249] on div "OTROS" at bounding box center [458, 236] width 110 height 26
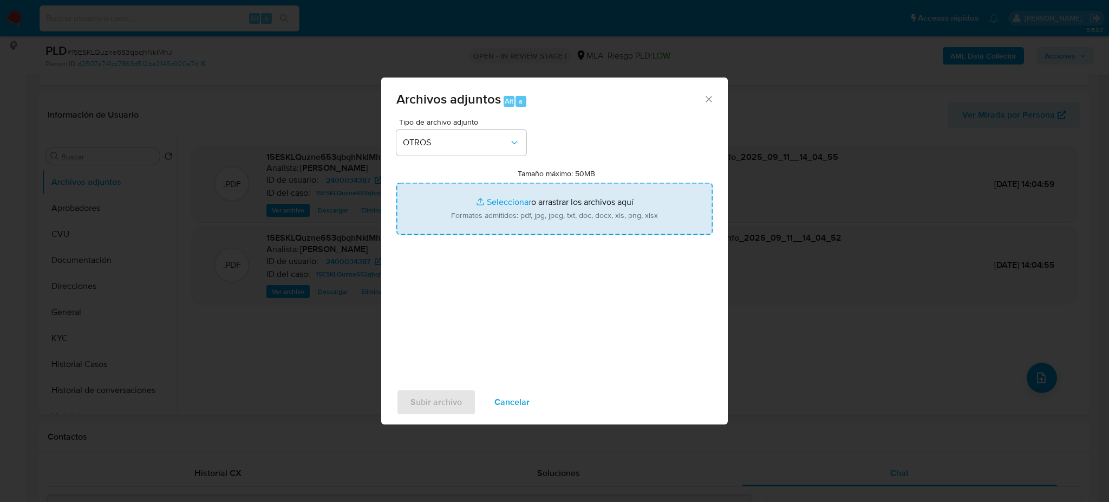
click at [534, 206] on input "Tamaño máximo: 50MB Seleccionar archivos" at bounding box center [554, 209] width 316 height 52
type input "C:\fakepath\Caselog 15ESKLQuzne653qbqhNkIMhJ_2025_08_19_02_36_45.docx"
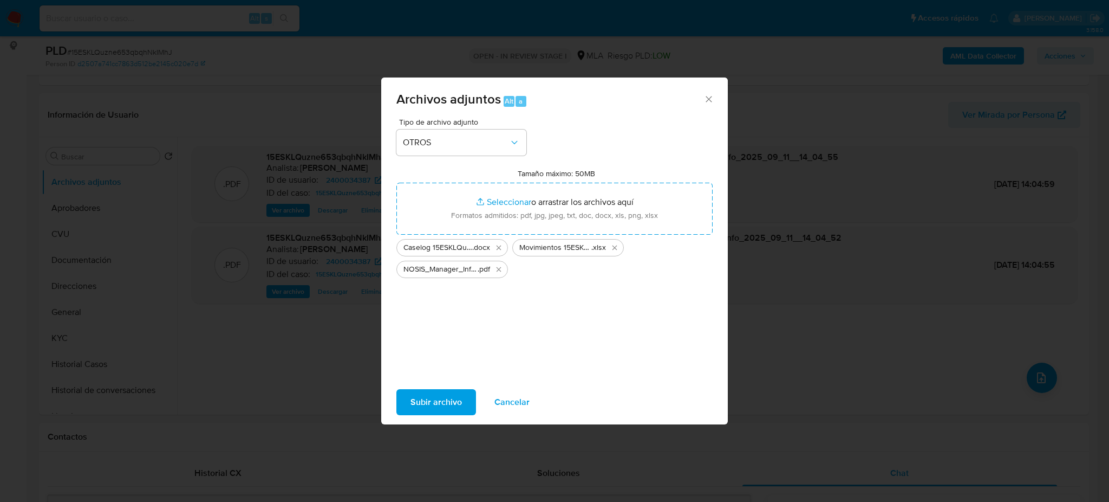
click at [420, 401] on span "Subir archivo" at bounding box center [436, 402] width 51 height 24
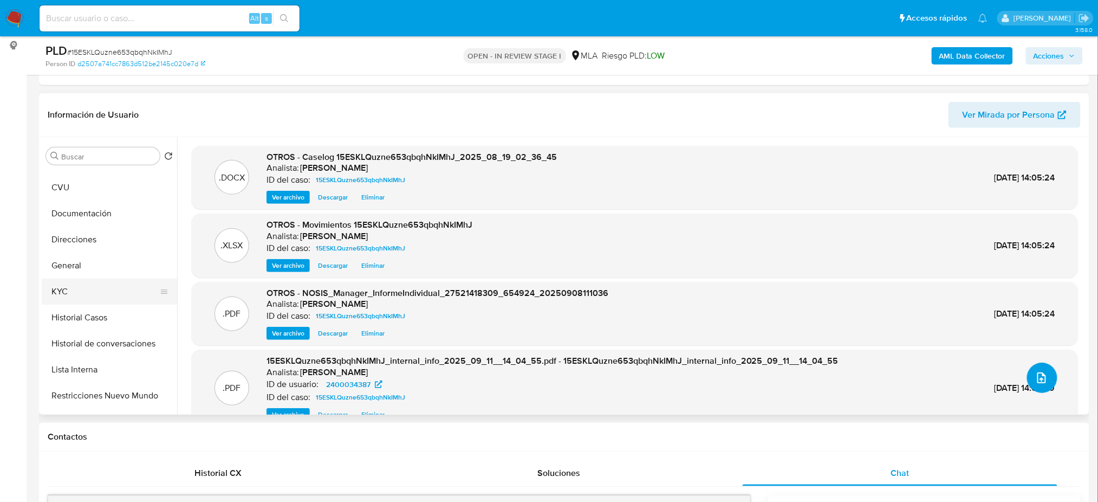
scroll to position [72, 0]
click at [113, 368] on button "Restricciones Nuevo Mundo" at bounding box center [105, 370] width 127 height 26
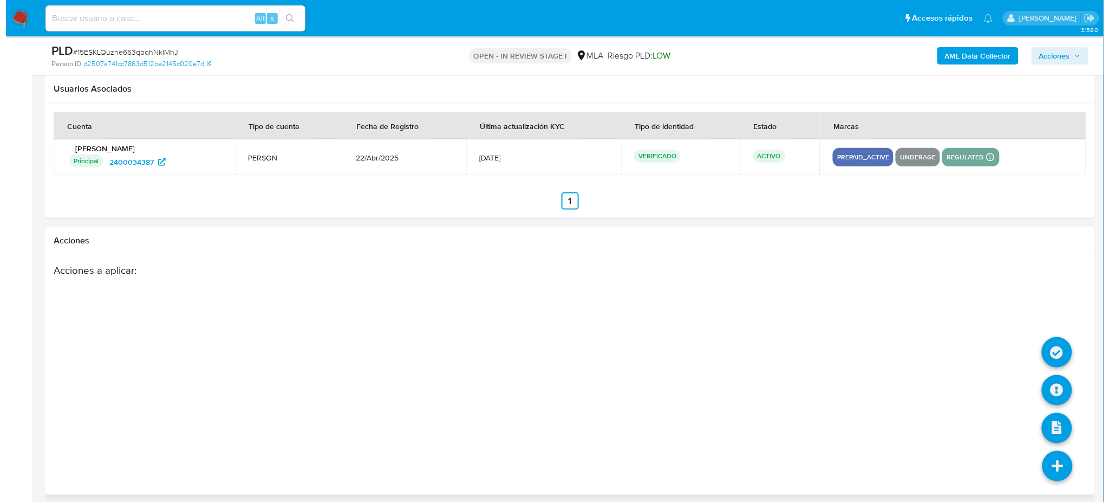
scroll to position [1917, 0]
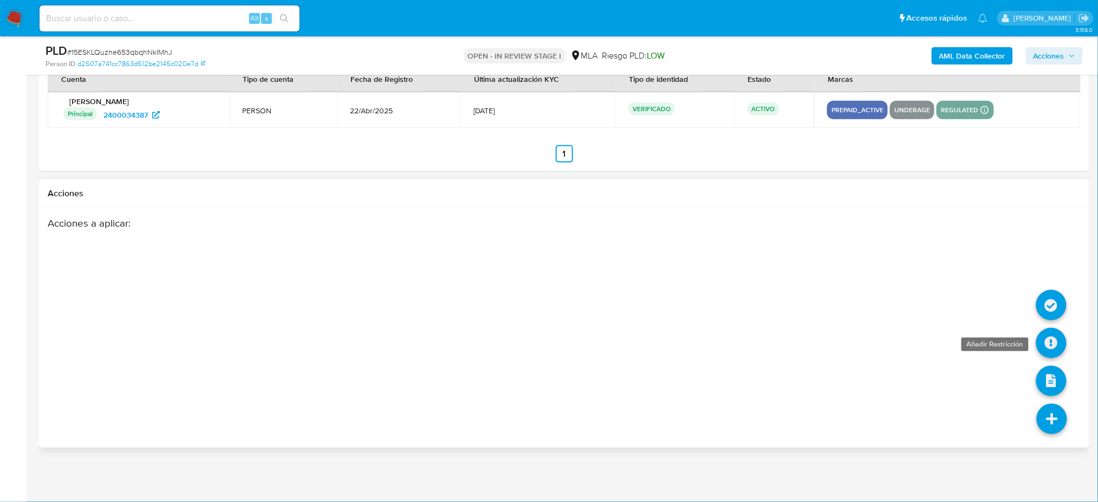
click at [1054, 349] on icon at bounding box center [1051, 343] width 30 height 30
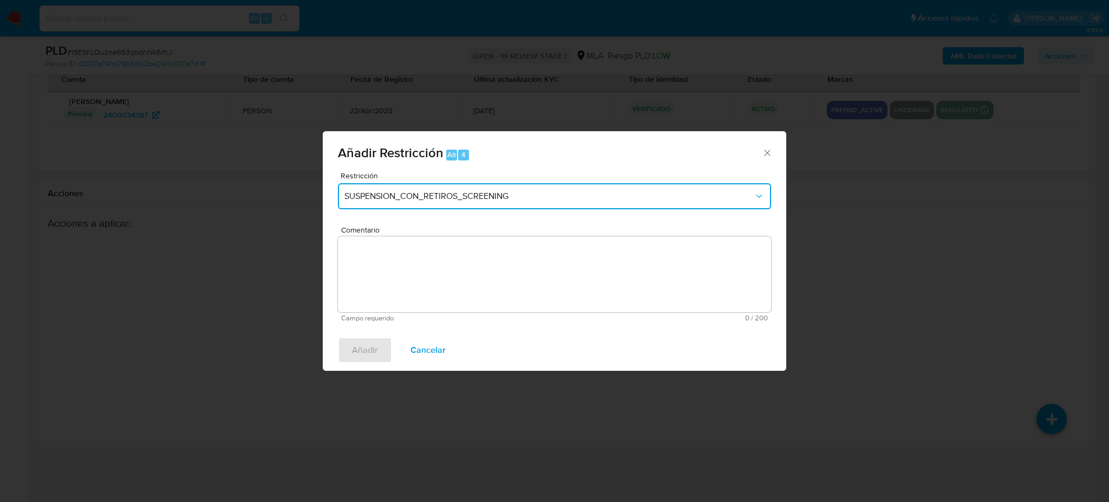
click at [438, 207] on button "SUSPENSION_CON_RETIROS_SCREENING" at bounding box center [554, 196] width 433 height 26
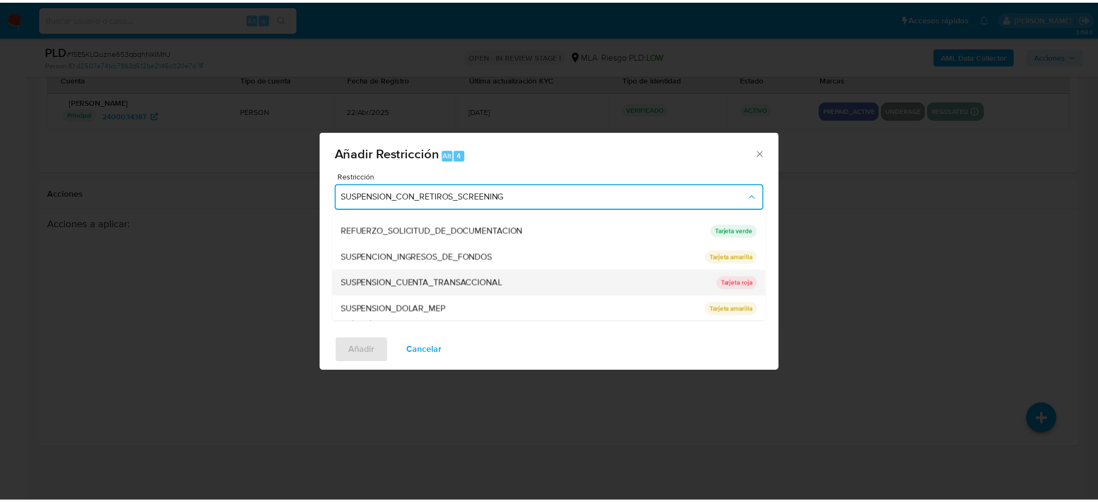
scroll to position [229, 0]
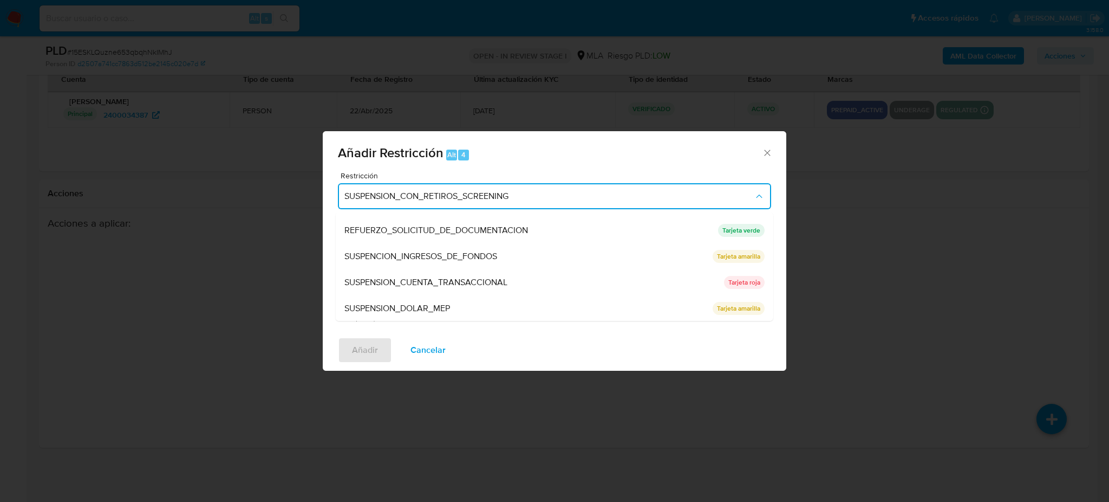
click at [434, 277] on span "SUSPENSION_CUENTA_TRANSACCIONAL" at bounding box center [425, 282] width 163 height 11
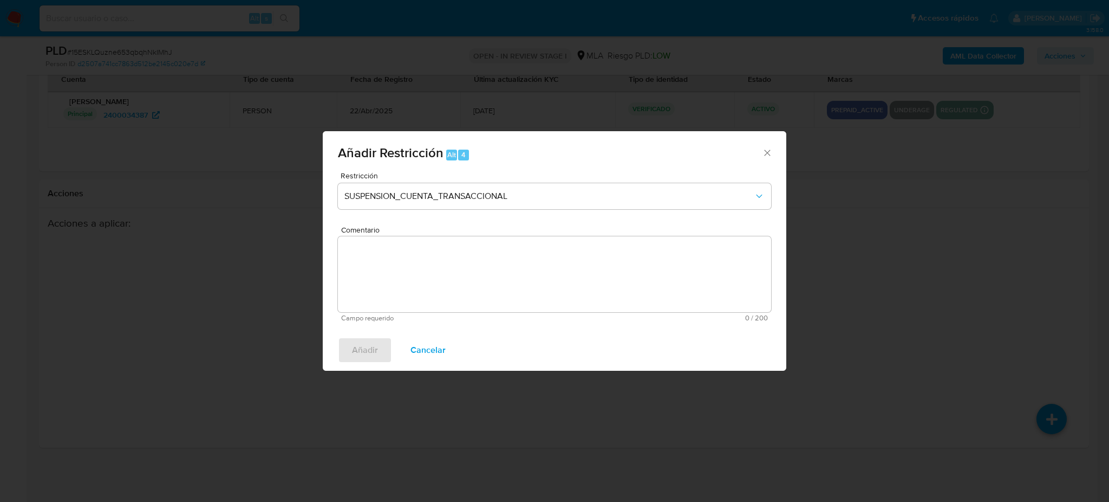
click at [434, 276] on textarea "Comentario" at bounding box center [554, 274] width 433 height 76
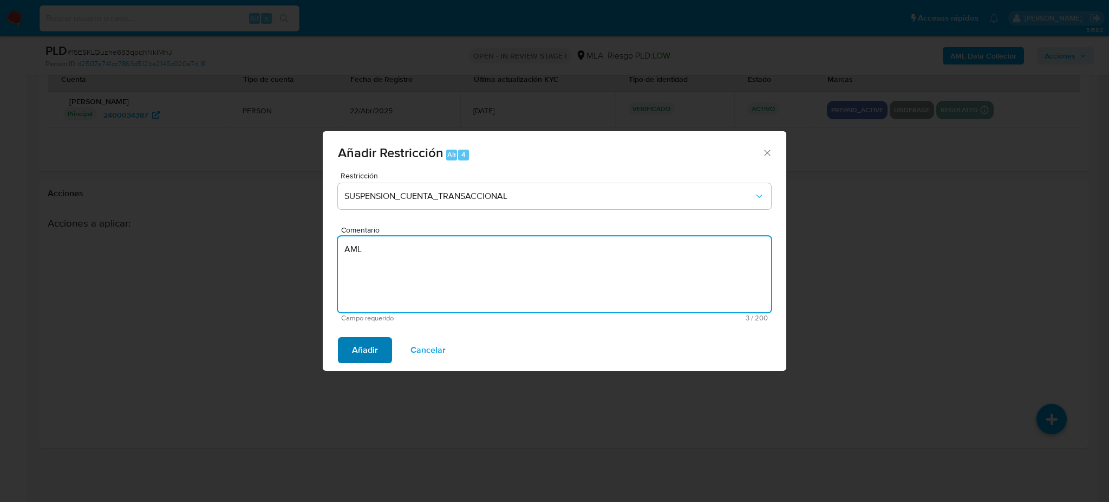
type textarea "AML"
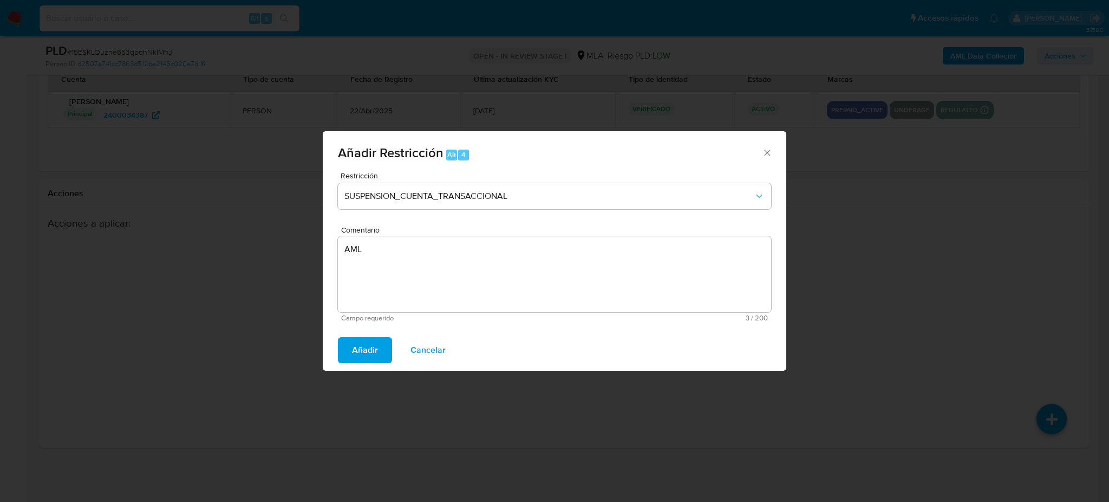
click at [366, 350] on span "Añadir" at bounding box center [365, 350] width 26 height 24
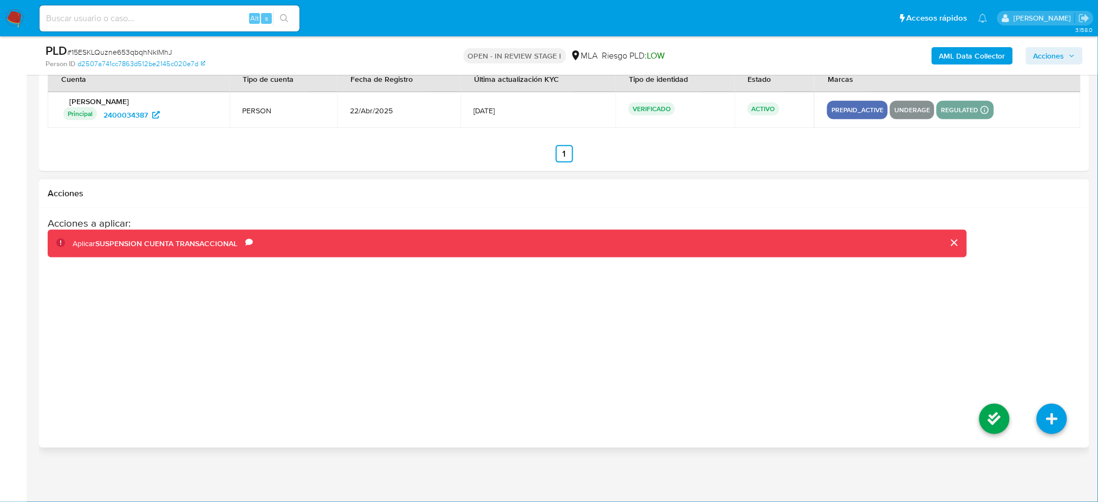
drag, startPoint x: 971, startPoint y: 424, endPoint x: 977, endPoint y: 424, distance: 6.5
click at [976, 424] on li at bounding box center [994, 420] width 57 height 61
click at [983, 420] on icon at bounding box center [994, 419] width 30 height 30
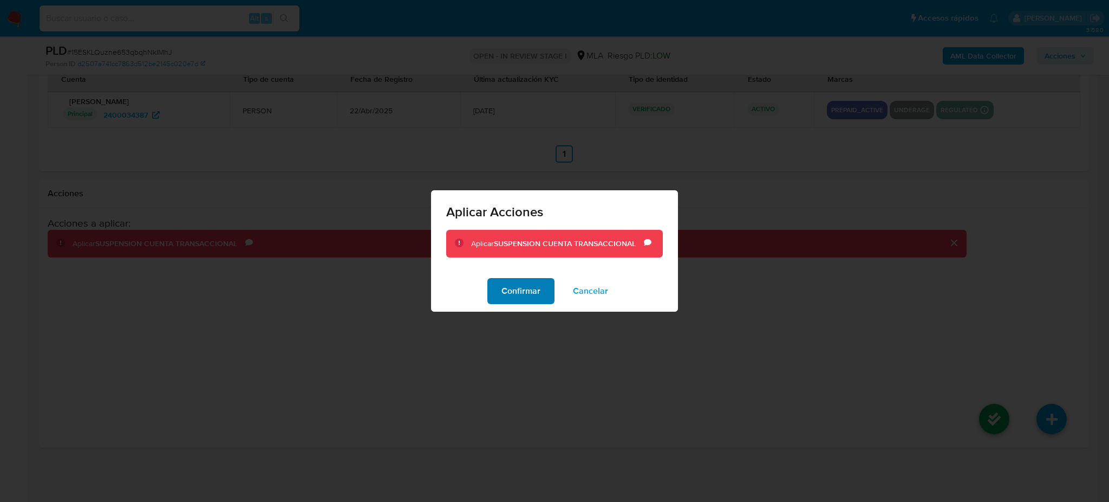
click at [533, 298] on span "Confirmar" at bounding box center [521, 291] width 39 height 24
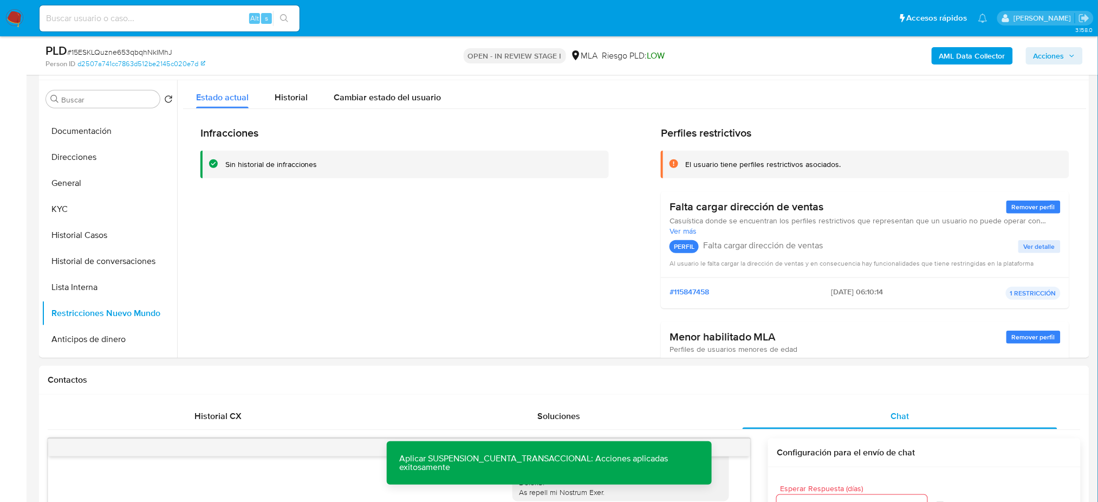
scroll to position [184, 0]
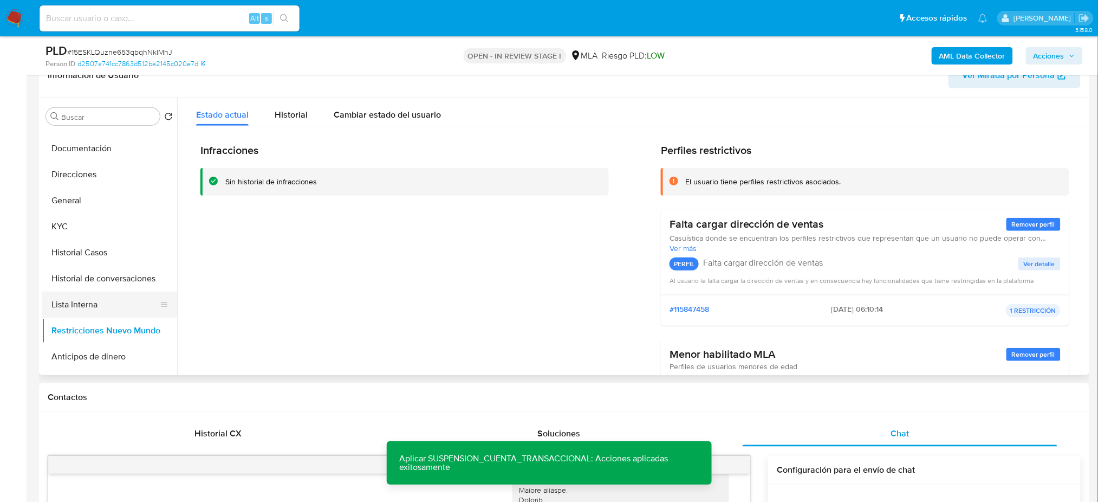
click at [88, 309] on button "Lista Interna" at bounding box center [105, 304] width 127 height 26
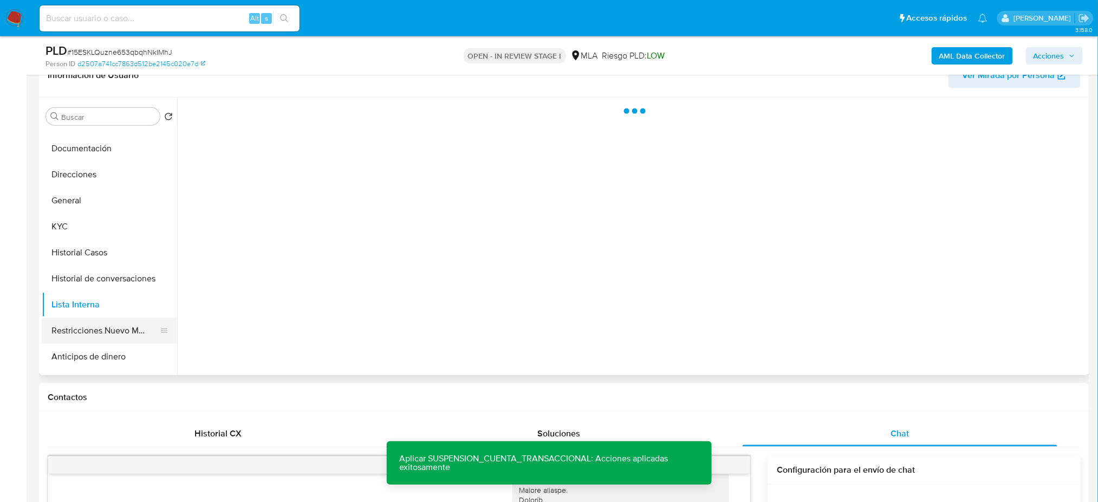
click at [93, 325] on button "Restricciones Nuevo Mundo" at bounding box center [105, 330] width 127 height 26
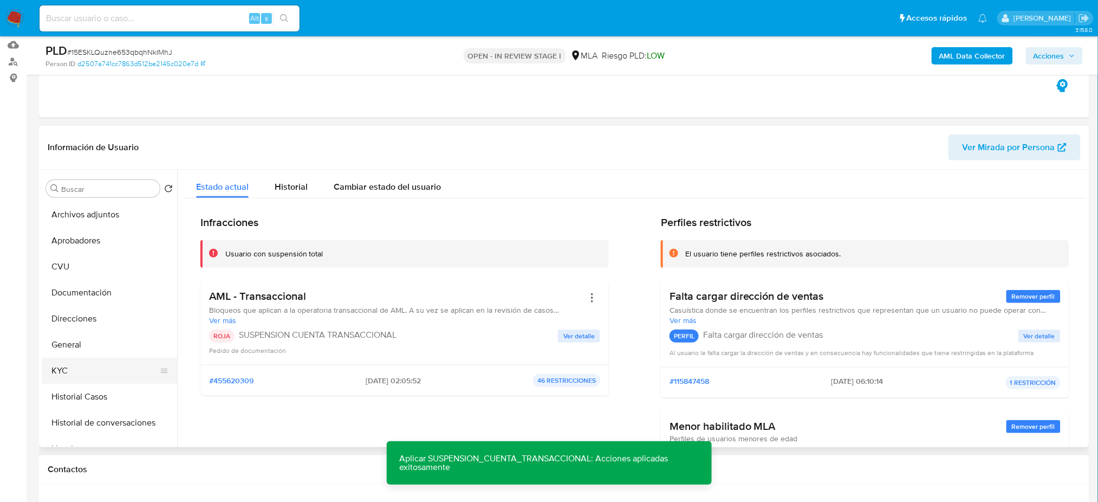
scroll to position [111, 0]
click at [80, 341] on button "General" at bounding box center [105, 345] width 127 height 26
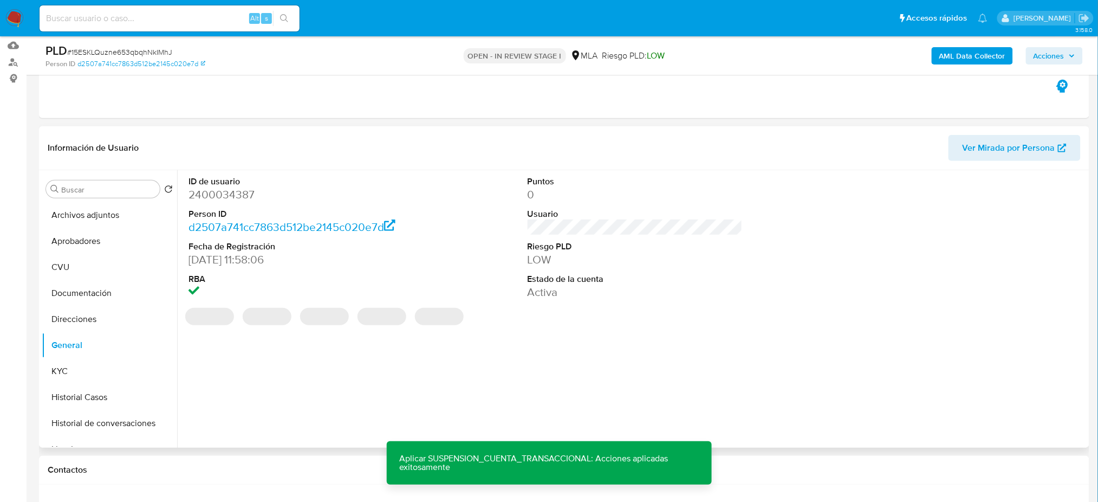
click at [210, 196] on dd "2400034387" at bounding box center [295, 194] width 215 height 15
copy dd "2400034387"
click at [108, 211] on button "Archivos adjuntos" at bounding box center [105, 215] width 127 height 26
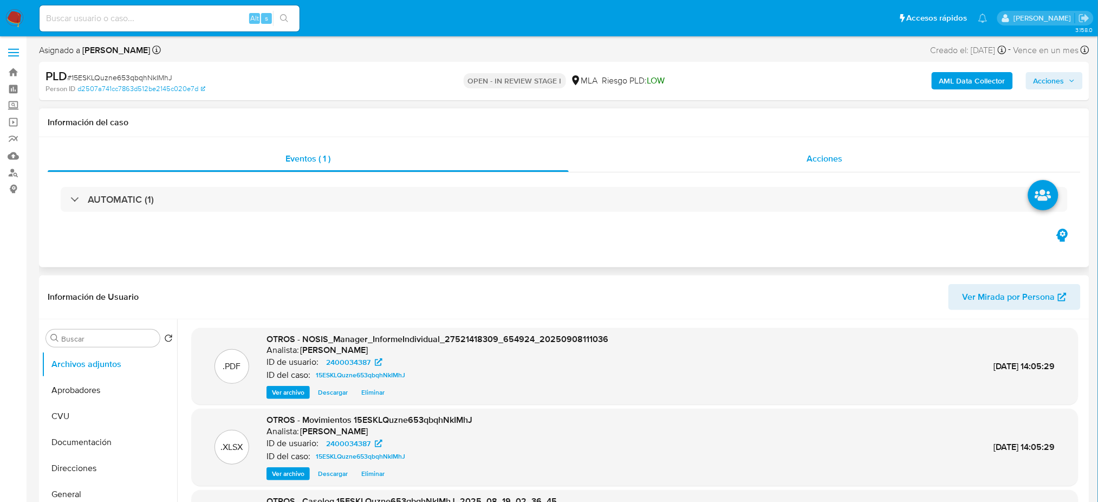
scroll to position [0, 0]
click at [1047, 75] on span "Acciones" at bounding box center [1048, 81] width 31 height 17
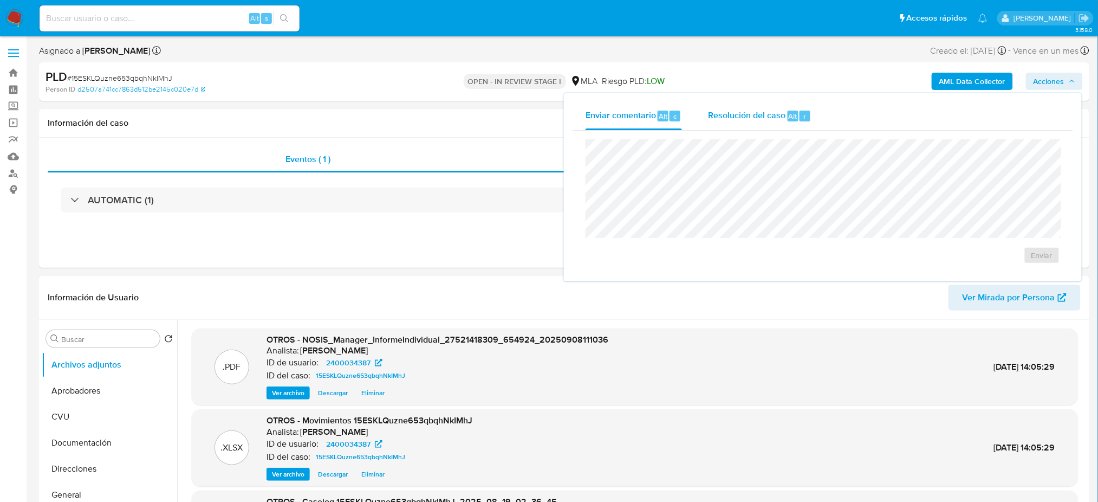
click at [755, 119] on span "Resolución del caso" at bounding box center [746, 115] width 77 height 12
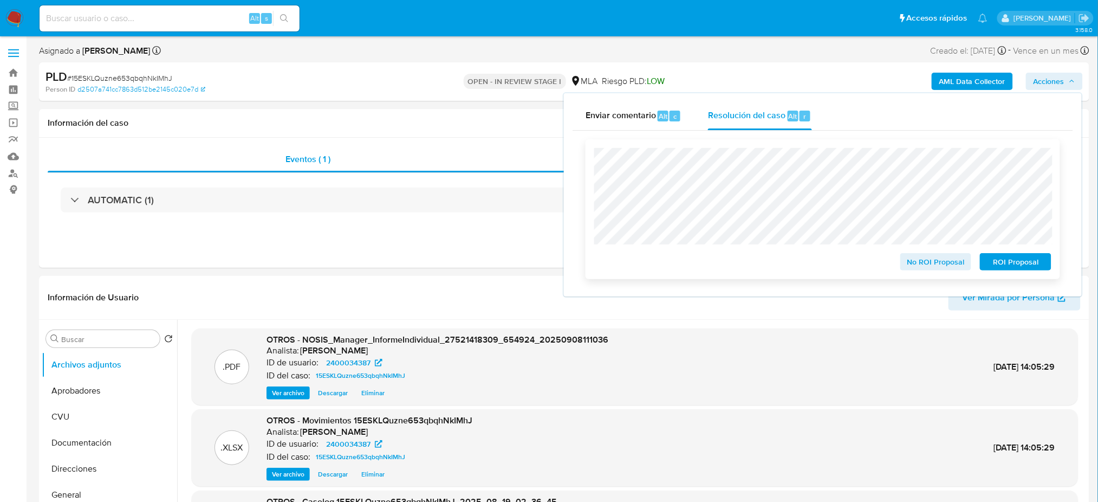
click at [1023, 263] on span "ROI Proposal" at bounding box center [1015, 261] width 56 height 15
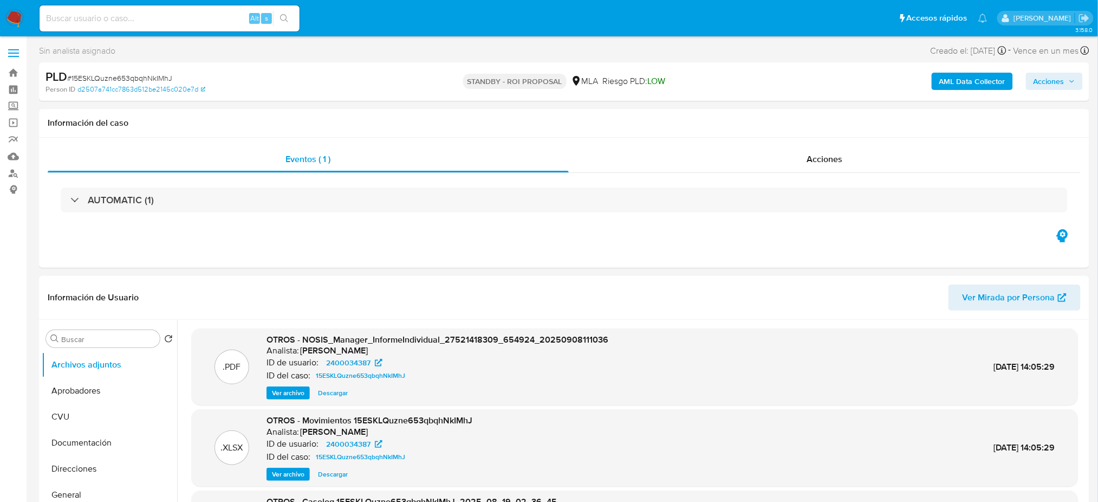
select select "10"
click at [105, 21] on input at bounding box center [170, 18] width 260 height 14
paste input "dUygHdXxiHXwRRBkZIWndugC"
type input "dUygHdXxiHXwRRBkZIWndugC"
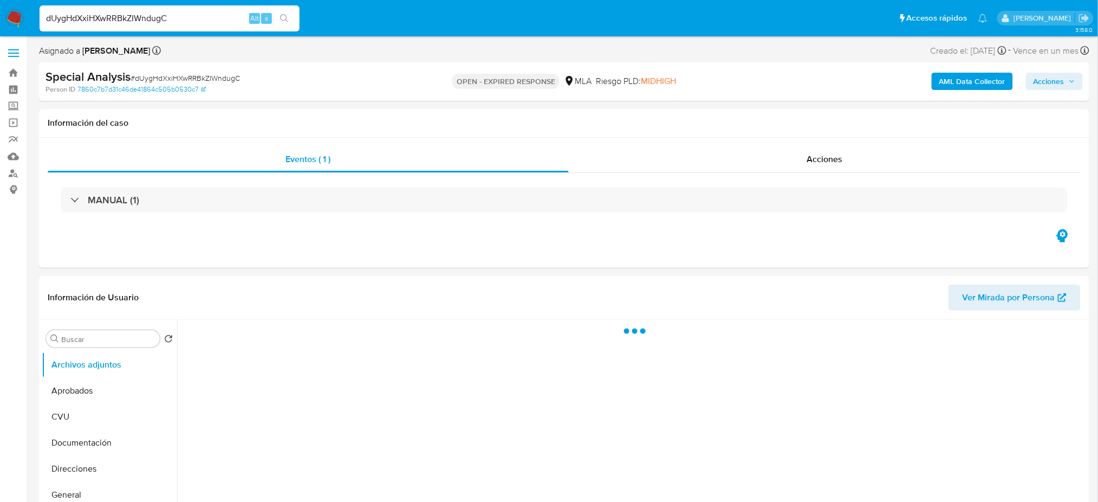
click at [196, 77] on span "# dUygHdXxiHXwRRBkZIWndugC" at bounding box center [185, 78] width 109 height 11
copy span "dUygHdXxiHXwRRBkZIWndugC"
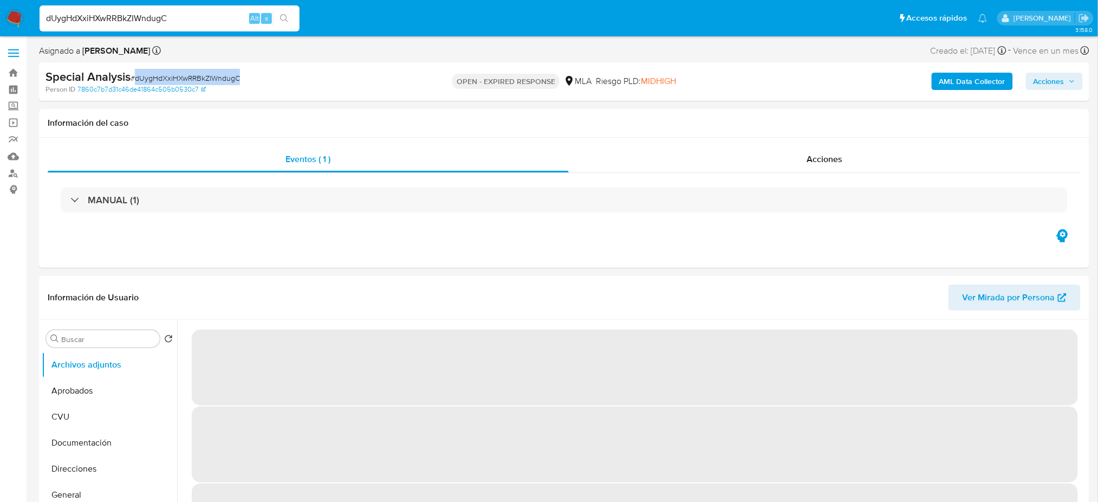
click at [13, 17] on img at bounding box center [14, 18] width 18 height 18
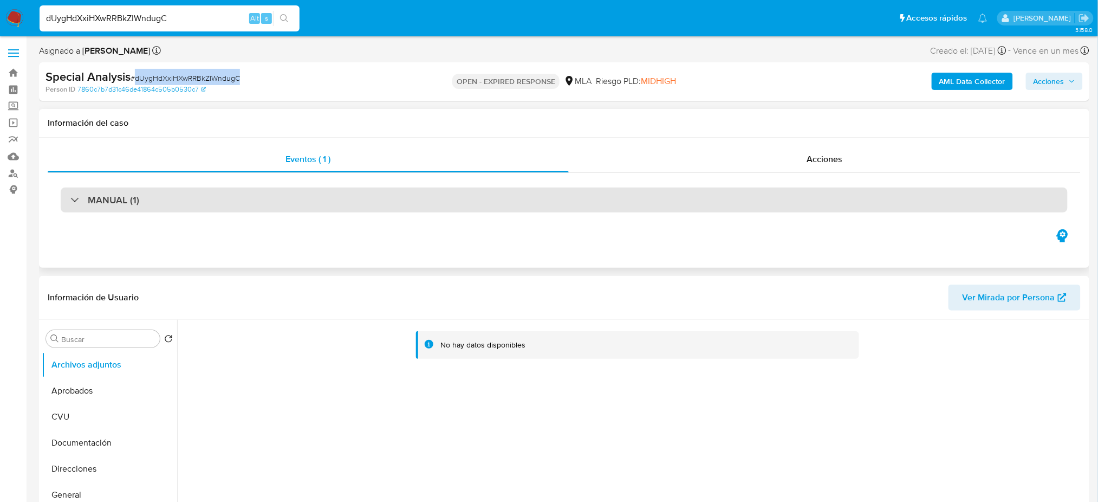
select select "10"
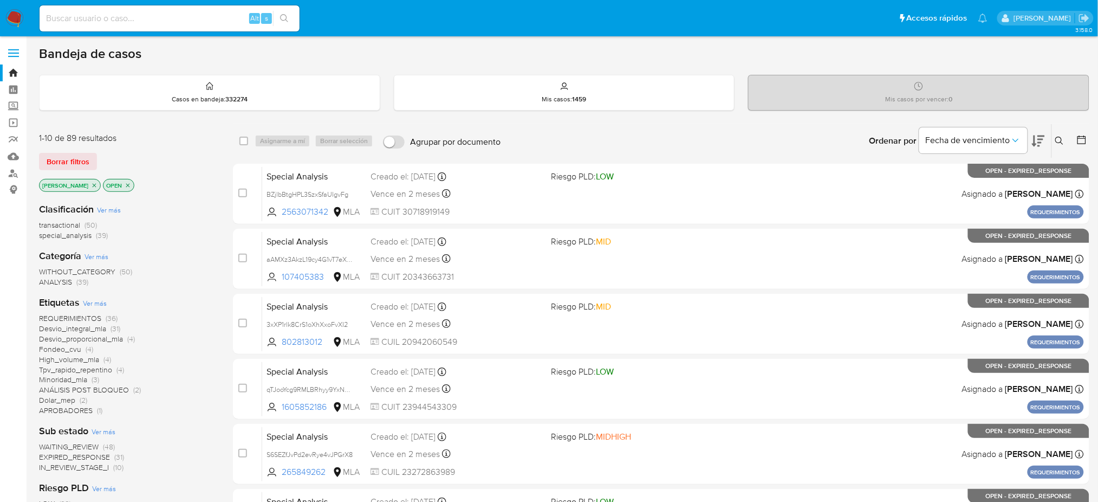
click at [1056, 141] on icon at bounding box center [1059, 140] width 8 height 8
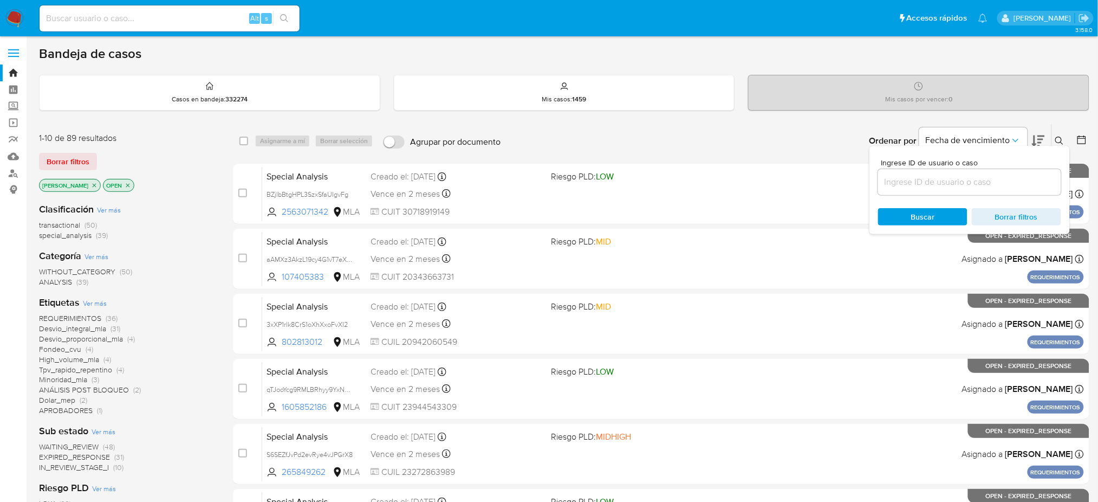
click at [975, 179] on input at bounding box center [969, 182] width 183 height 14
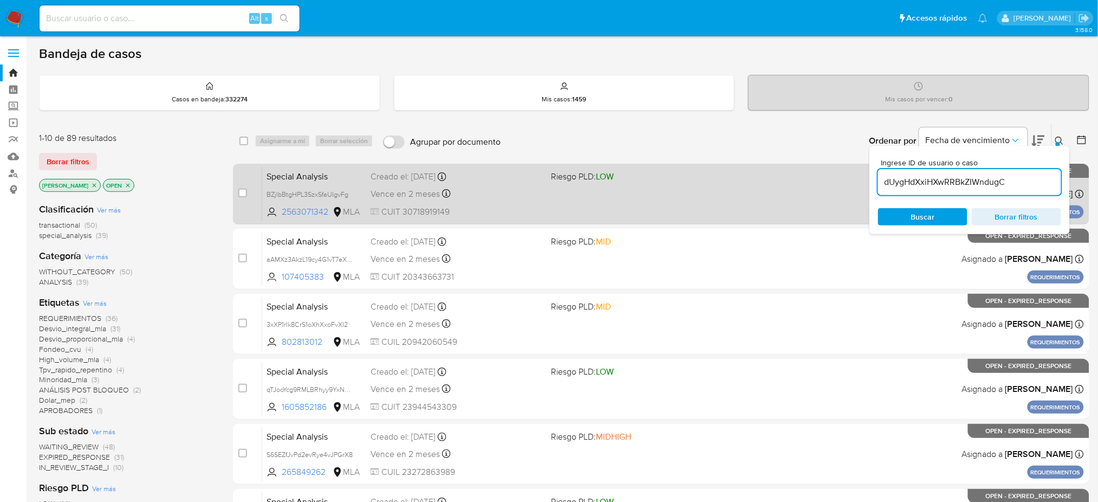
type input "dUygHdXxiHXwRRBkZIWndugC"
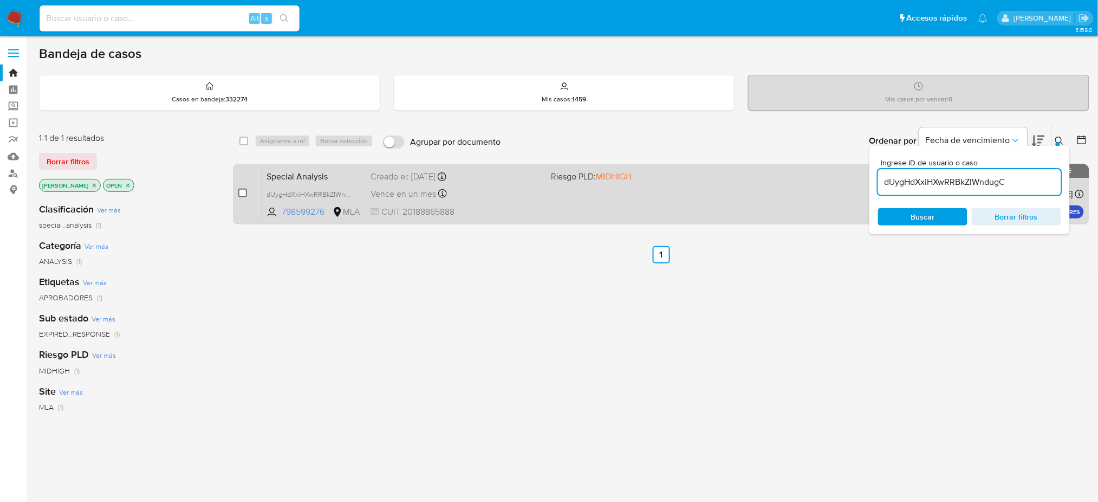
click at [243, 193] on input "checkbox" at bounding box center [242, 192] width 9 height 9
checkbox input "true"
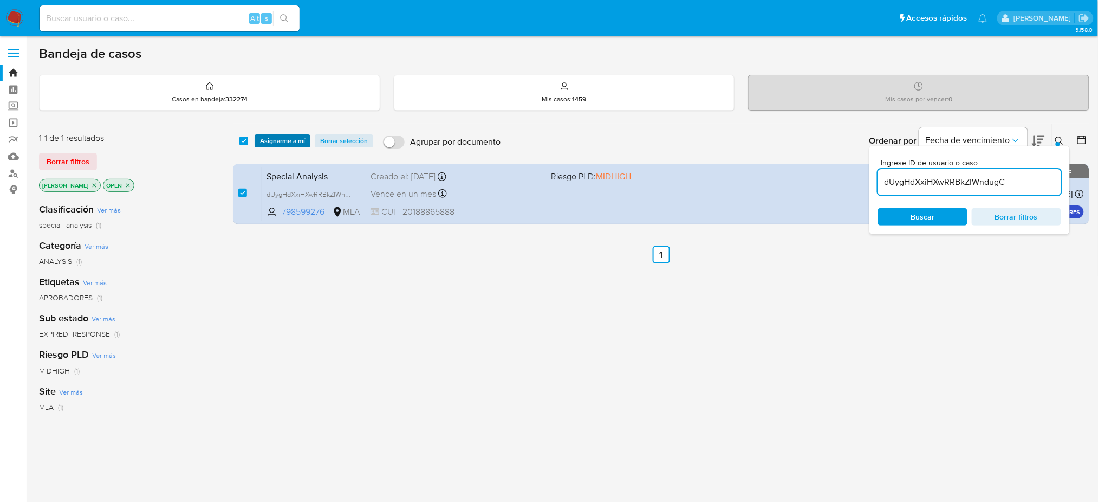
click at [270, 138] on span "Asignarme a mí" at bounding box center [282, 140] width 45 height 11
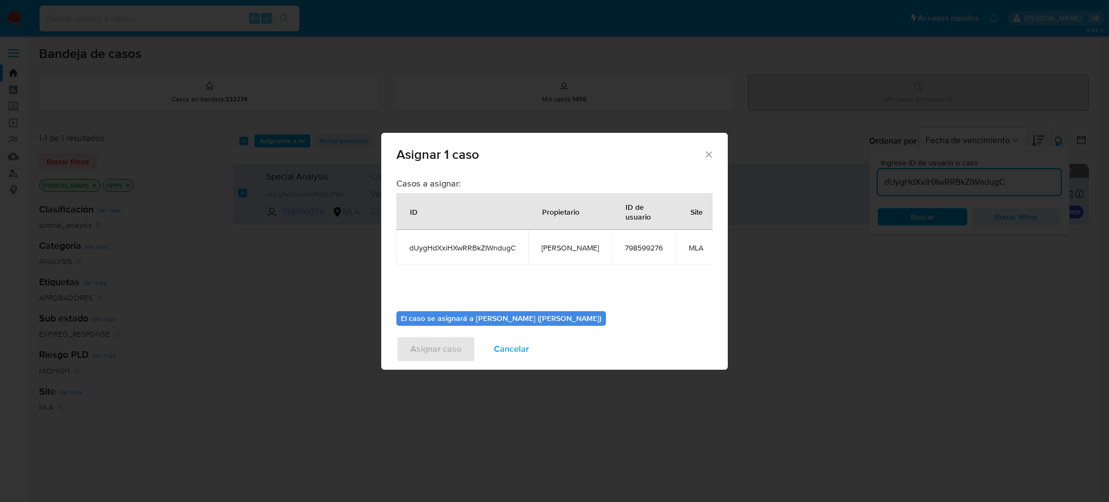
click at [561, 246] on span "[PERSON_NAME]" at bounding box center [570, 248] width 57 height 10
copy span "[PERSON_NAME]"
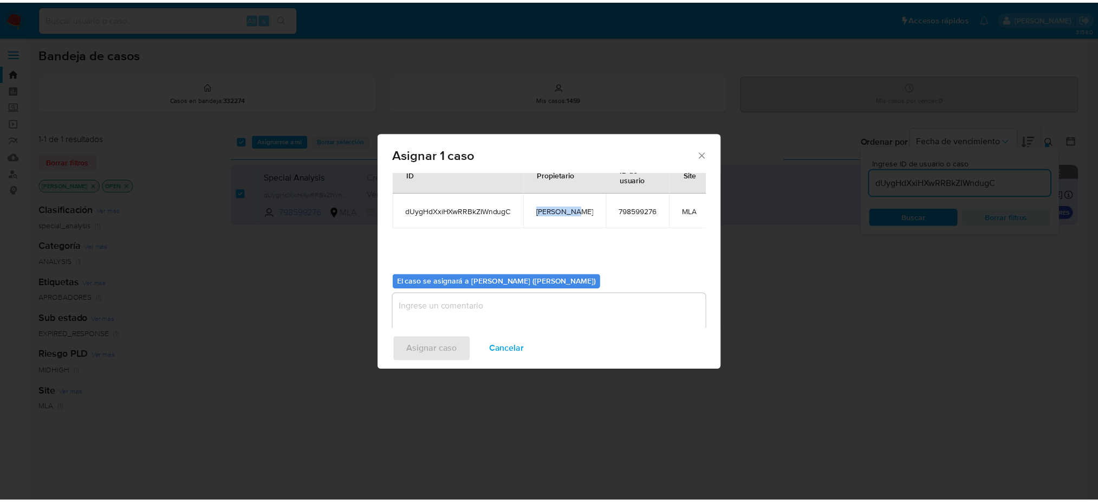
scroll to position [55, 0]
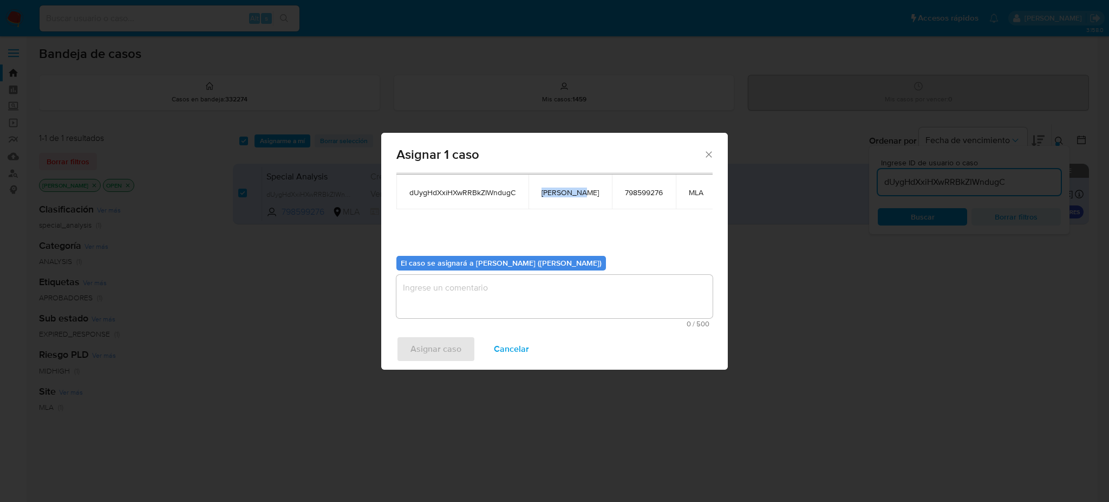
click at [463, 297] on textarea "assign-modal" at bounding box center [554, 296] width 316 height 43
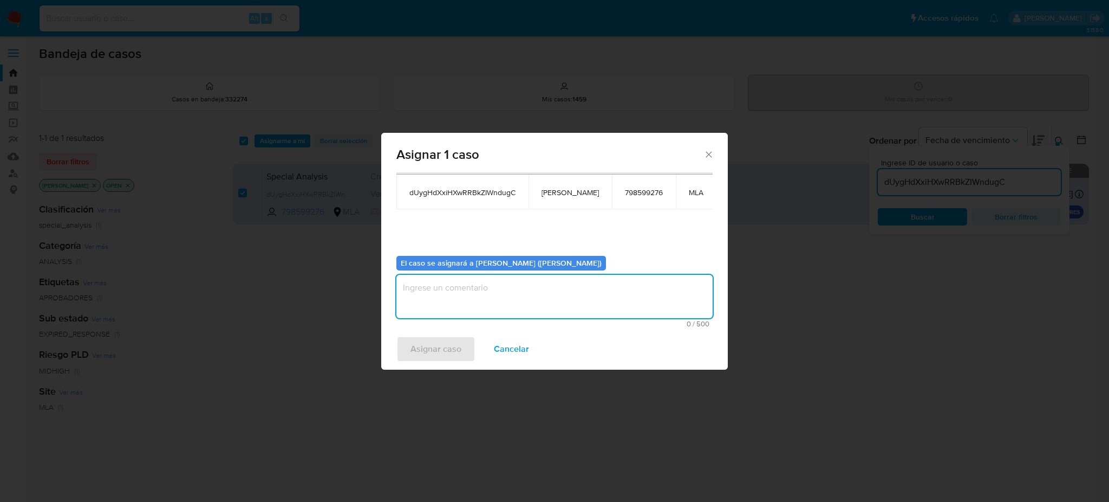
paste textarea "[PERSON_NAME]"
type textarea "[PERSON_NAME]"
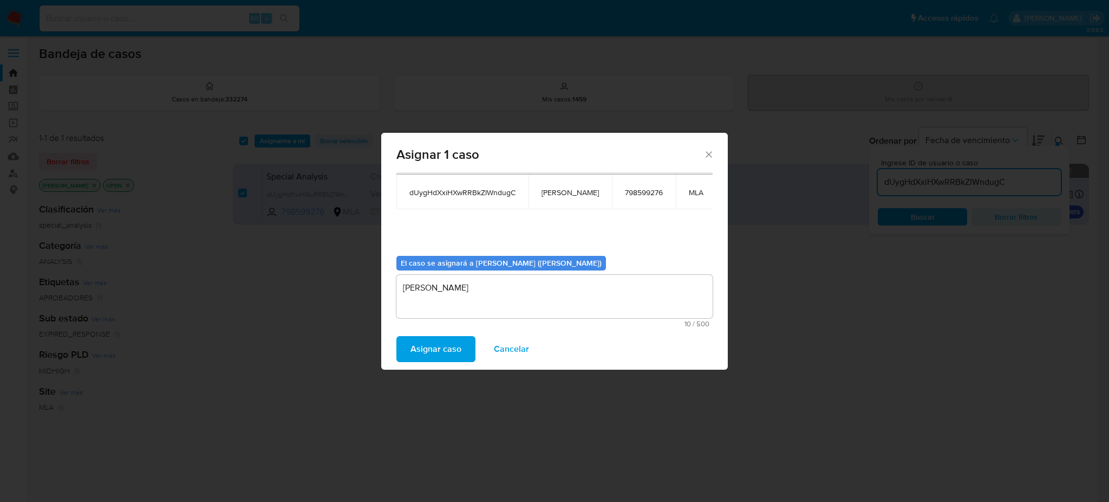
click at [438, 350] on span "Asignar caso" at bounding box center [436, 349] width 51 height 24
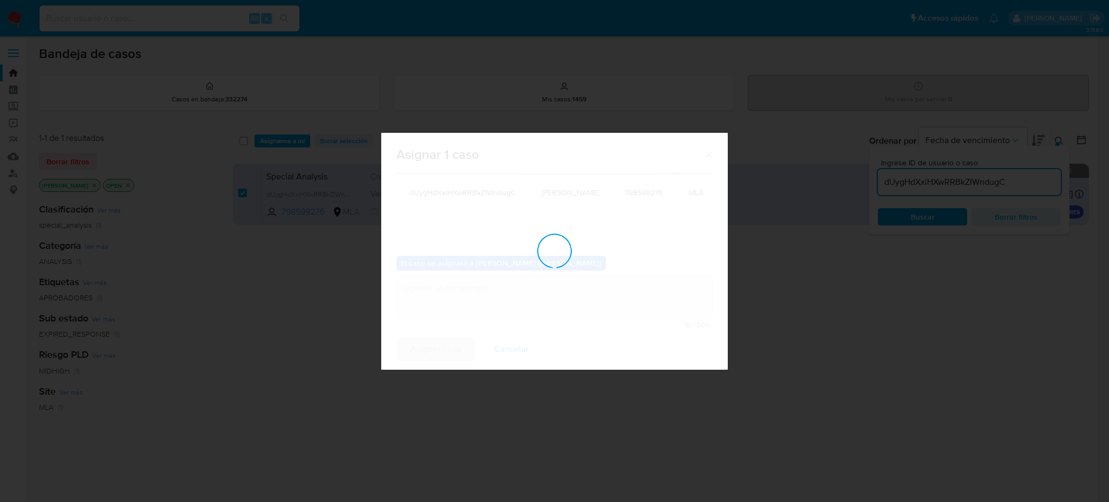
checkbox input "false"
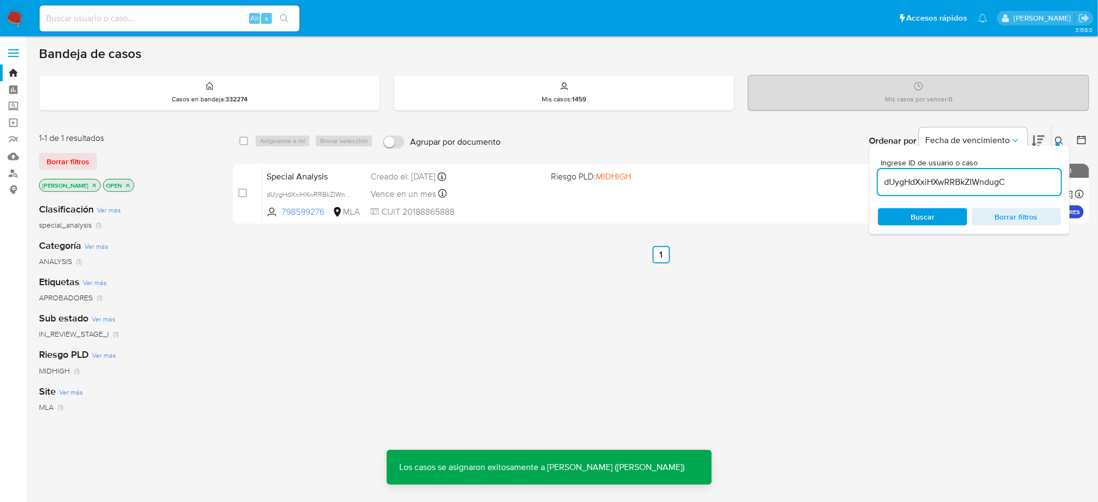
click at [327, 174] on span "Special Analysis" at bounding box center [313, 175] width 95 height 14
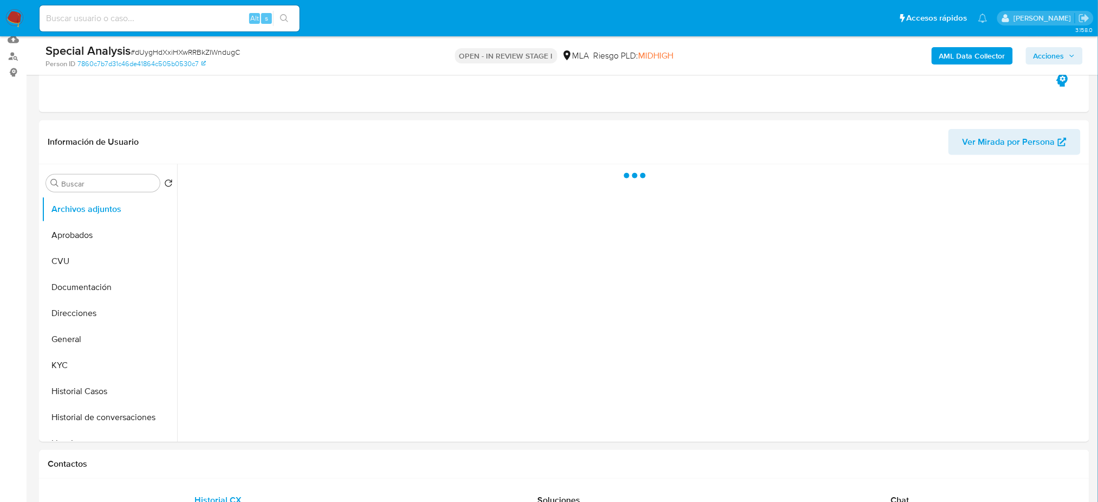
scroll to position [289, 0]
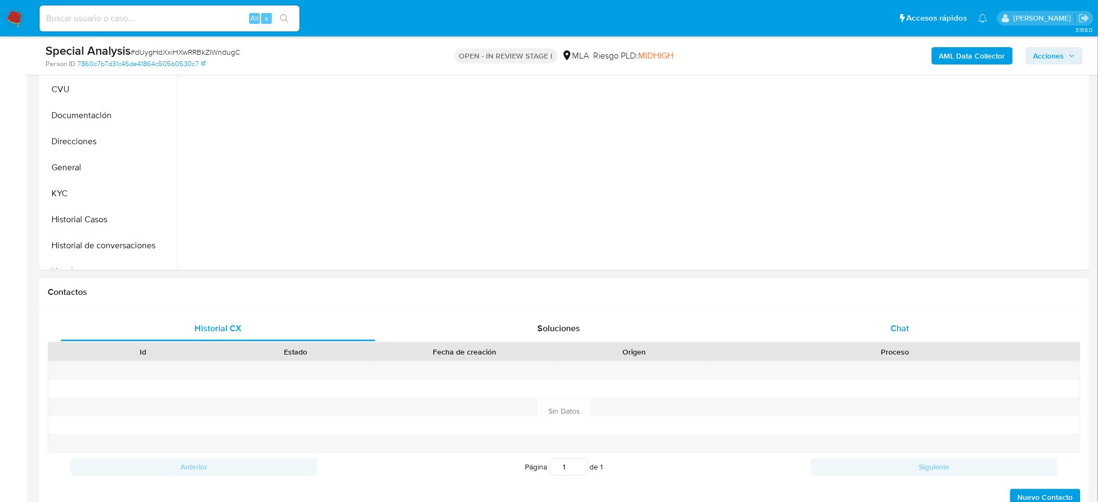
click at [928, 337] on div "Chat" at bounding box center [900, 328] width 315 height 26
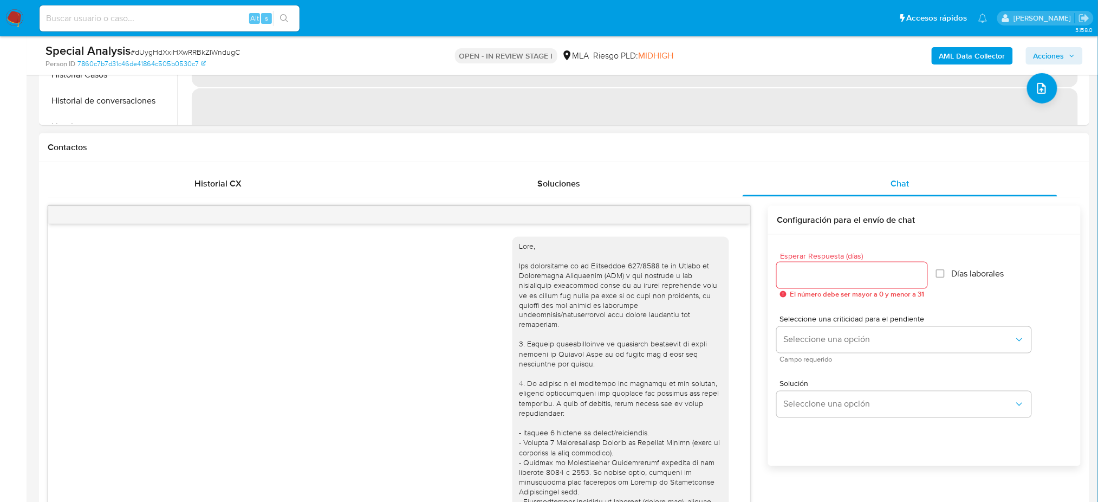
scroll to position [776, 0]
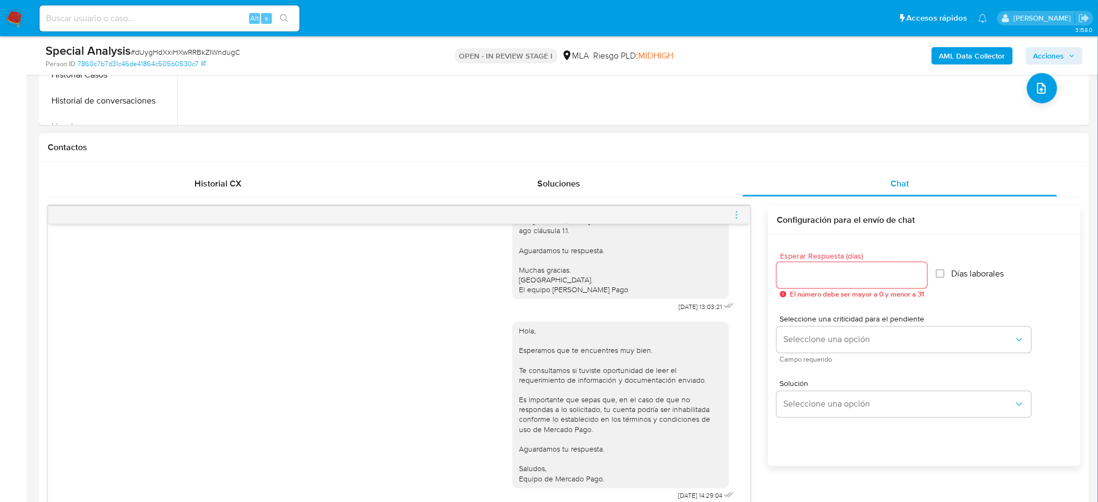
select select "10"
click at [737, 212] on icon "menu-action" at bounding box center [736, 211] width 1 height 1
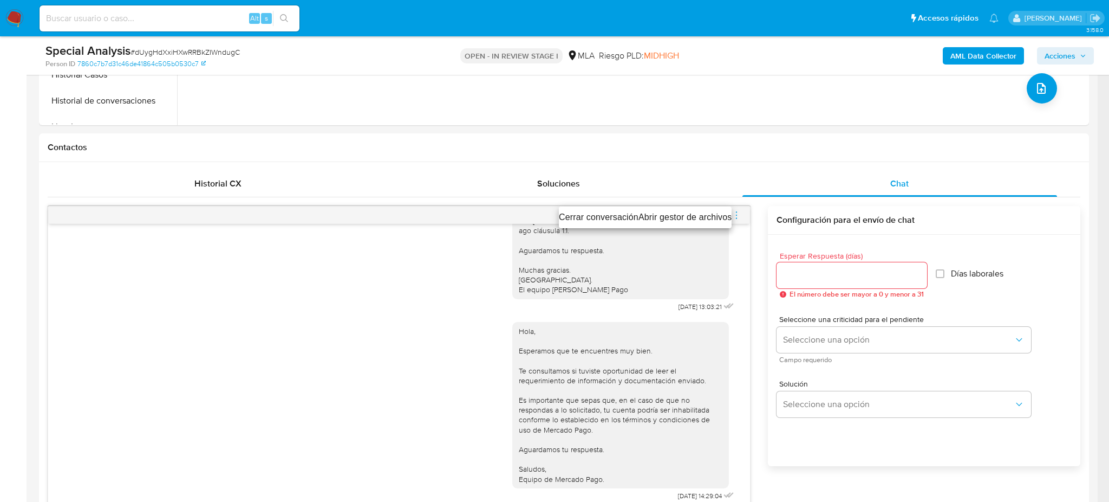
click at [598, 212] on li "Cerrar conversación" at bounding box center [599, 217] width 80 height 13
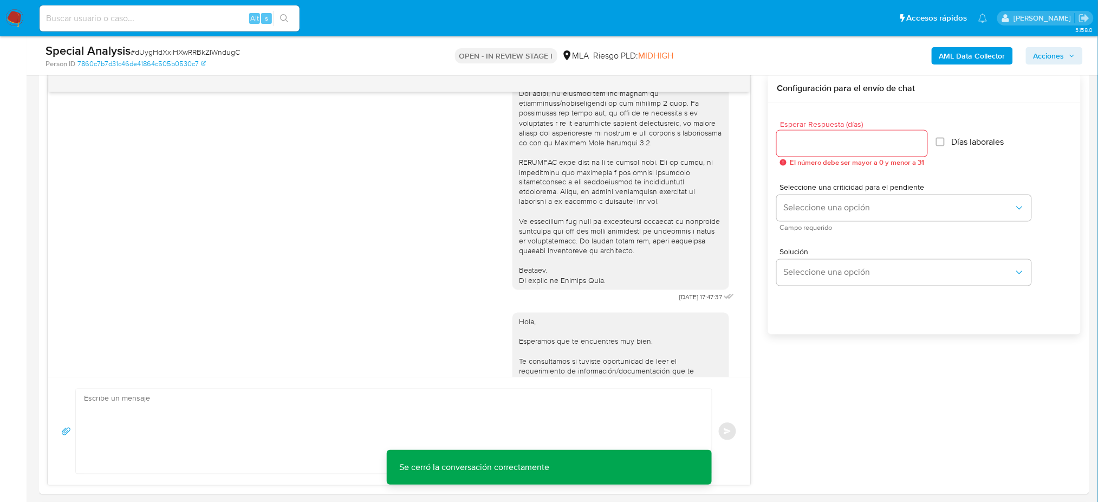
scroll to position [217, 0]
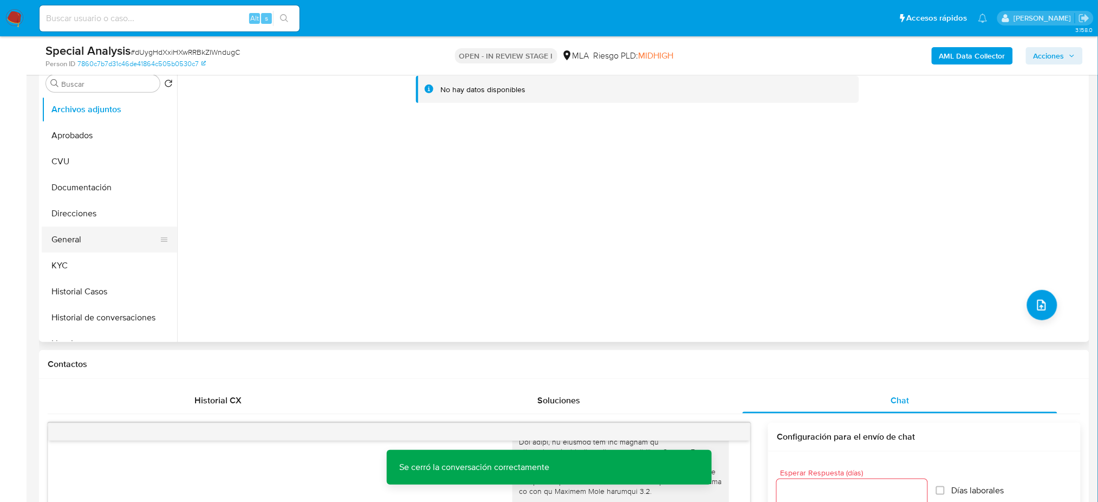
click at [109, 242] on button "General" at bounding box center [105, 239] width 127 height 26
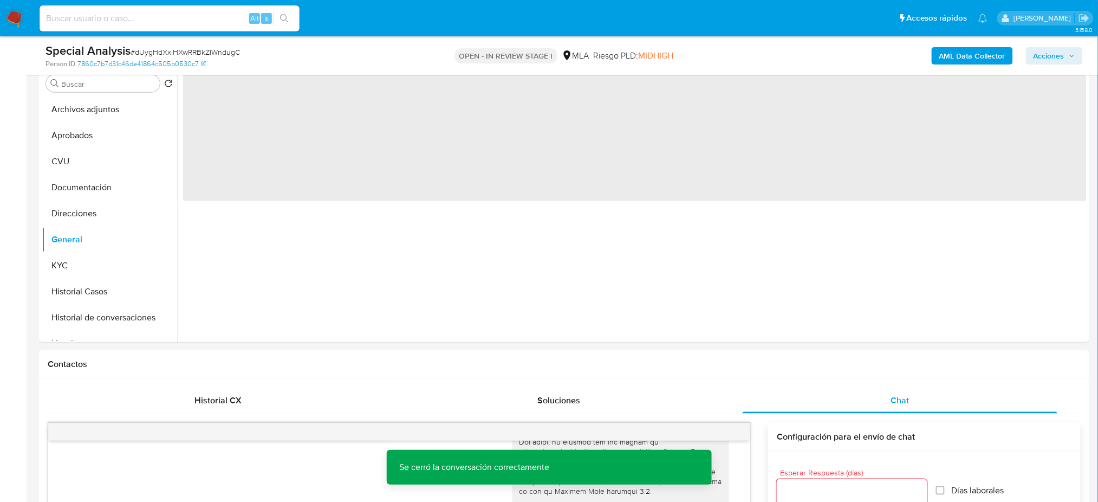
scroll to position [144, 0]
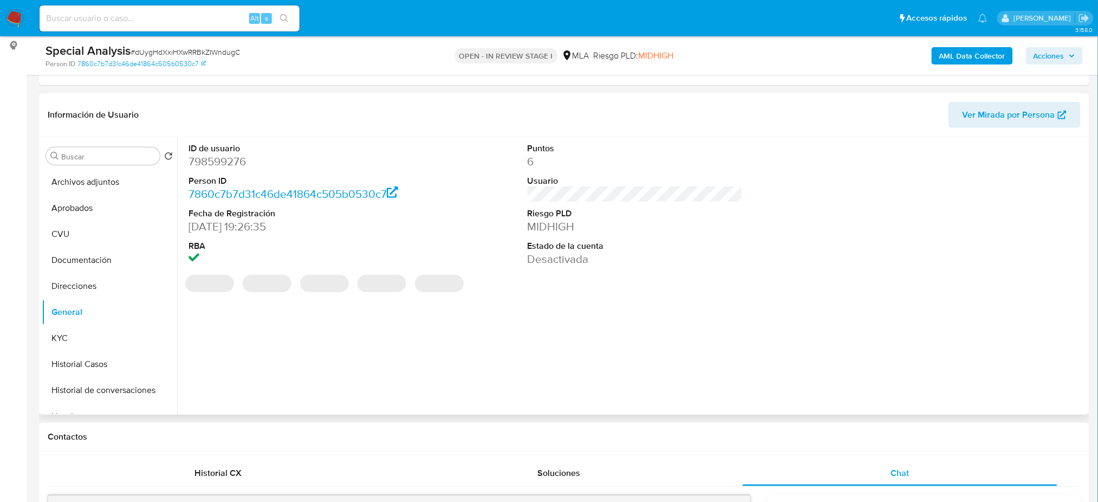
click at [210, 161] on dd "798599276" at bounding box center [295, 161] width 215 height 15
copy dd "798599276"
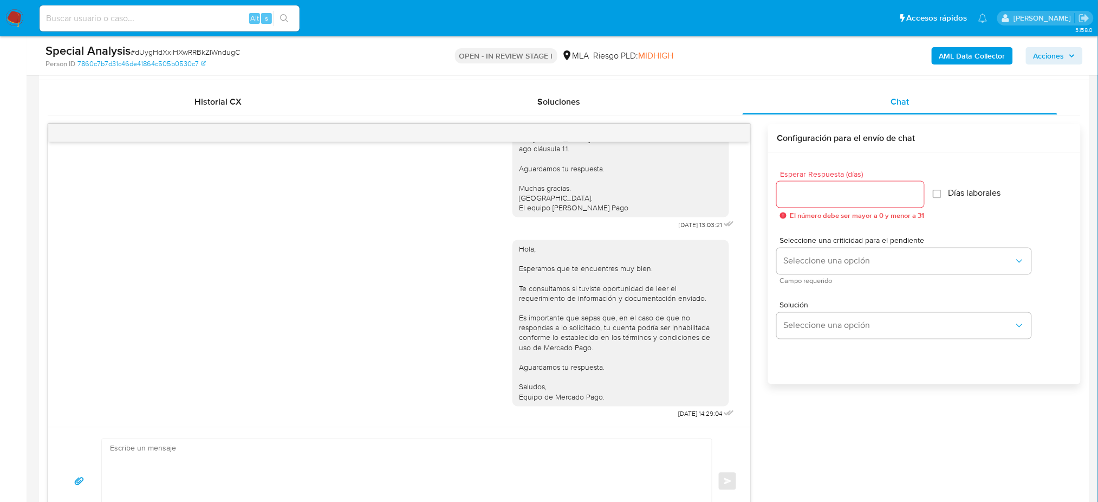
scroll to position [577, 0]
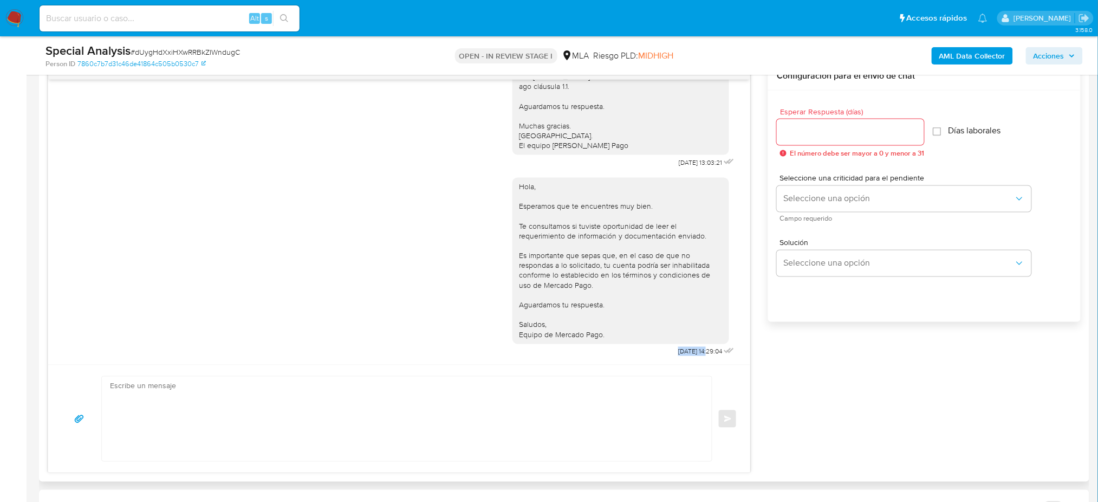
drag, startPoint x: 645, startPoint y: 352, endPoint x: 685, endPoint y: 356, distance: 39.8
click at [685, 356] on div "Hola, Esperamos que te encuentres muy bien. Te consultamos si tuviste oportunid…" at bounding box center [624, 264] width 224 height 189
copy span "[DATE]"
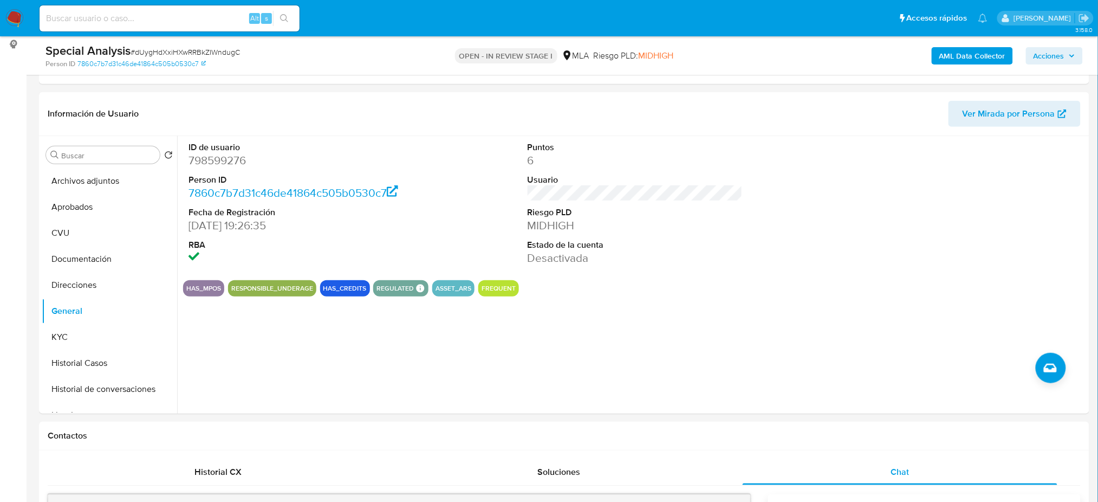
scroll to position [144, 0]
click at [944, 56] on b "AML Data Collector" at bounding box center [972, 55] width 66 height 17
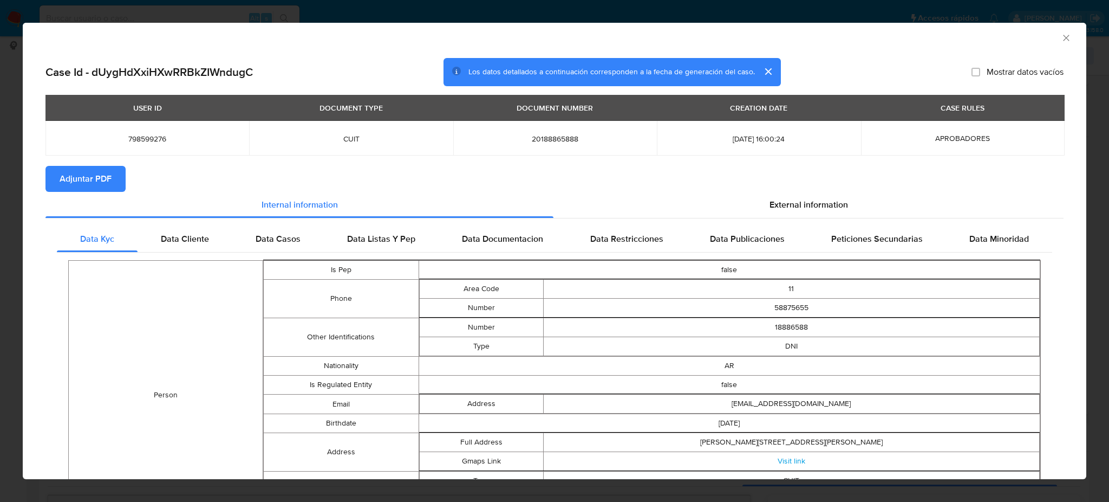
click at [116, 171] on button "Adjuntar PDF" at bounding box center [85, 179] width 80 height 26
click at [1061, 37] on icon "Cerrar ventana" at bounding box center [1066, 37] width 11 height 11
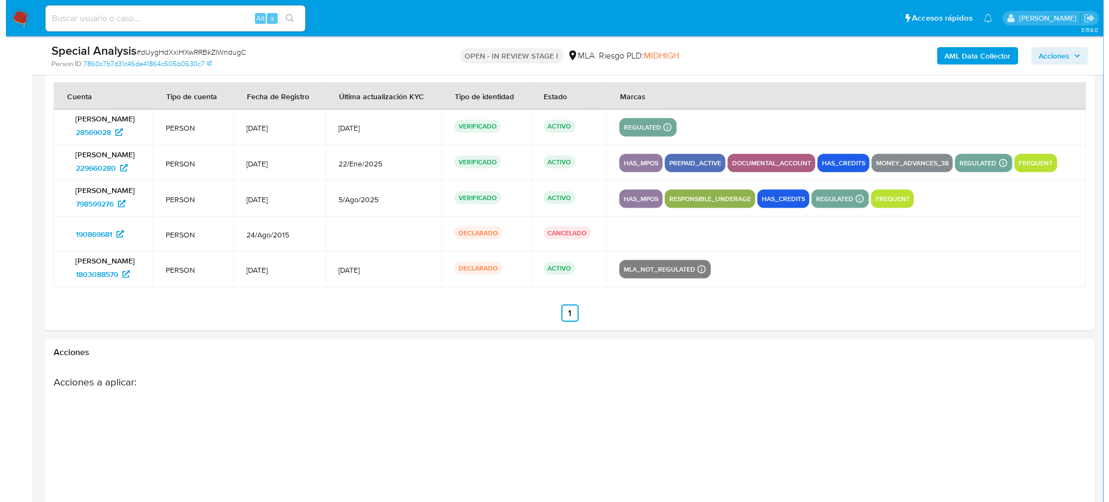
scroll to position [2059, 0]
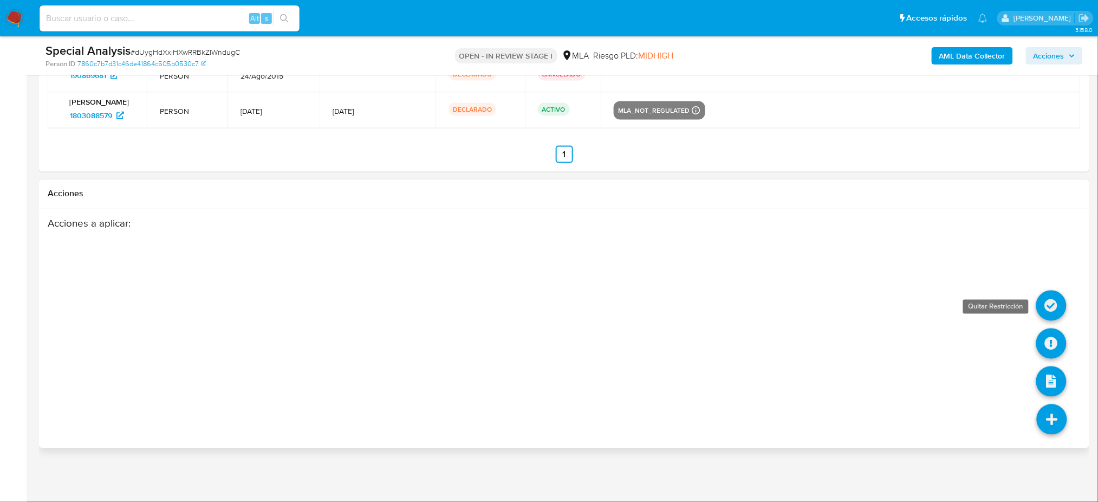
click at [1049, 307] on icon at bounding box center [1051, 305] width 30 height 30
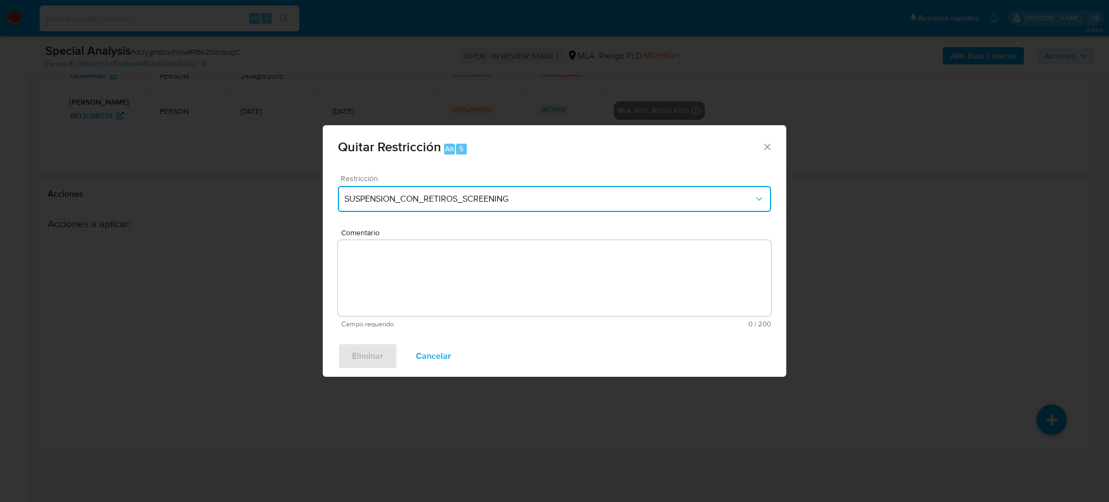
click at [457, 190] on button "SUSPENSION_CON_RETIROS_SCREENING" at bounding box center [554, 199] width 433 height 26
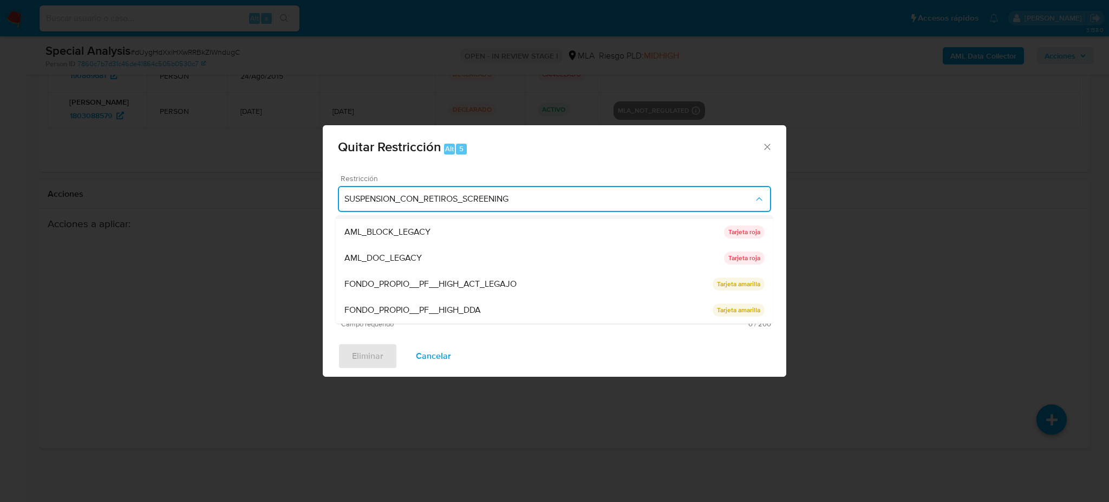
scroll to position [229, 0]
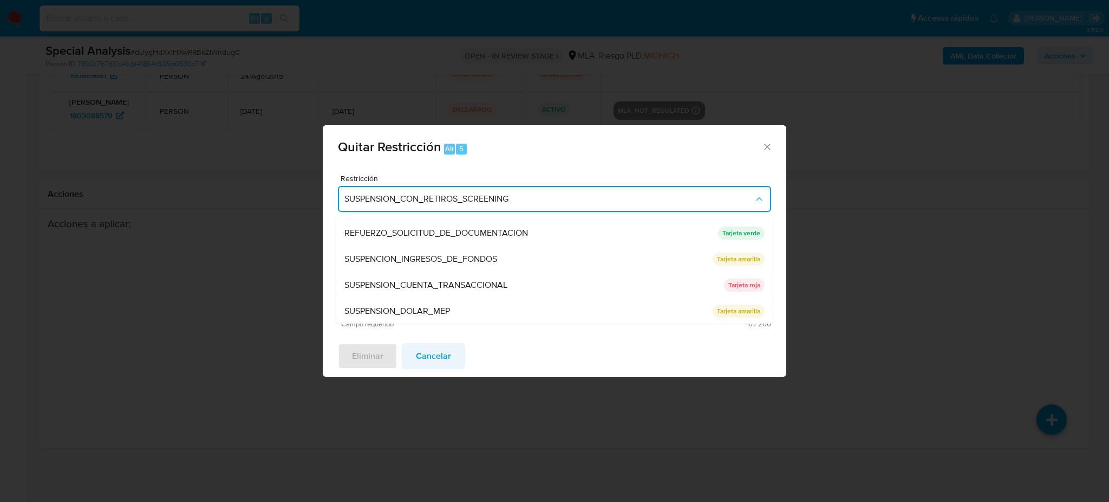
click at [444, 349] on span "Cancelar" at bounding box center [433, 356] width 35 height 24
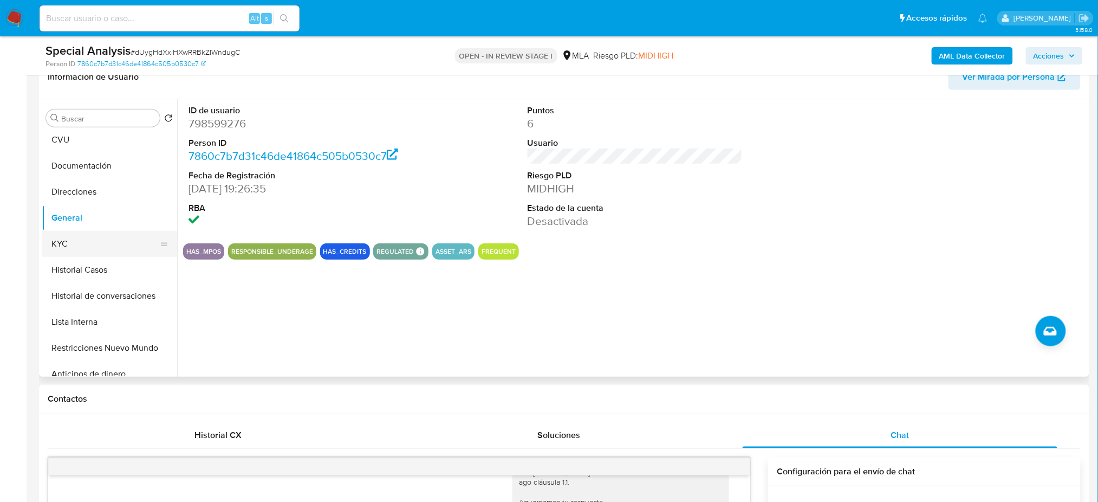
scroll to position [72, 0]
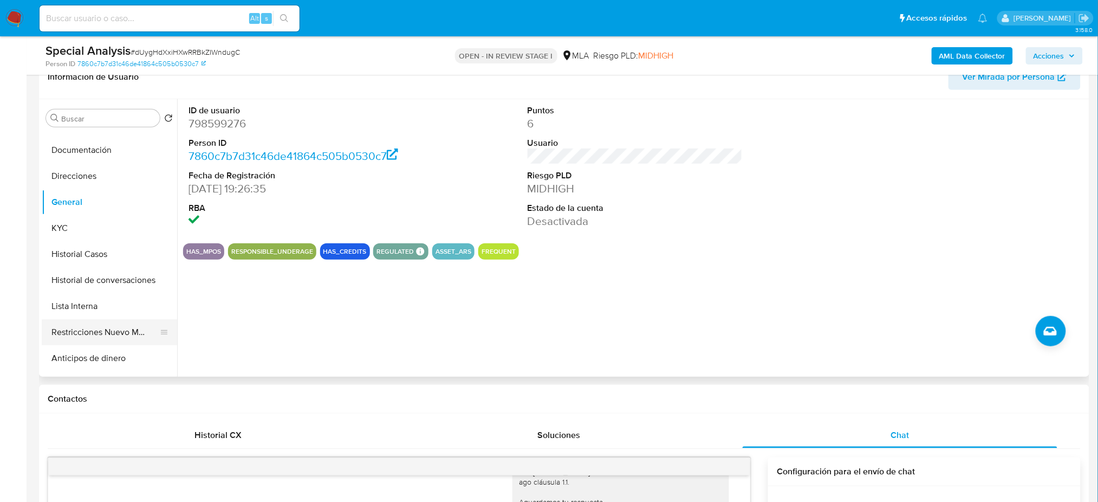
click at [87, 341] on button "Restricciones Nuevo Mundo" at bounding box center [105, 332] width 127 height 26
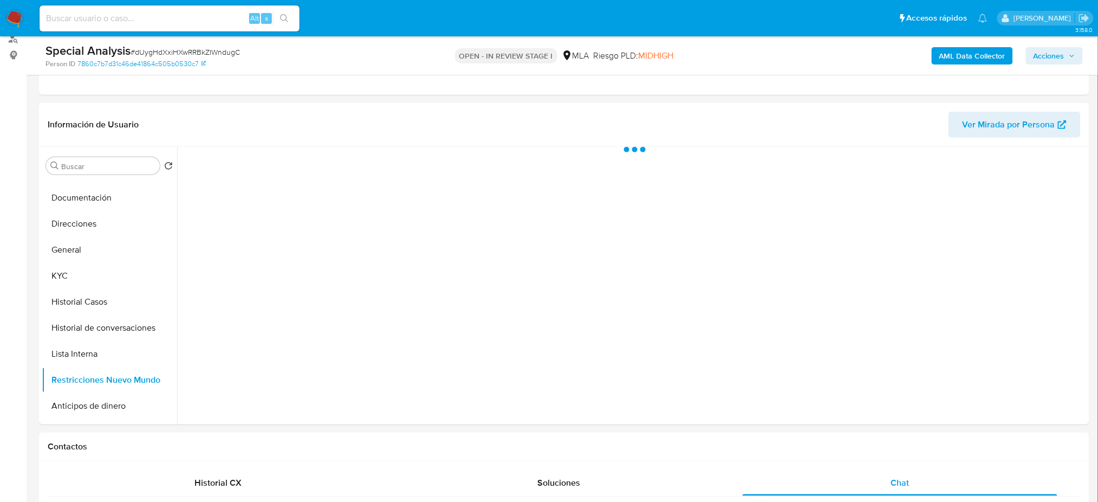
scroll to position [109, 0]
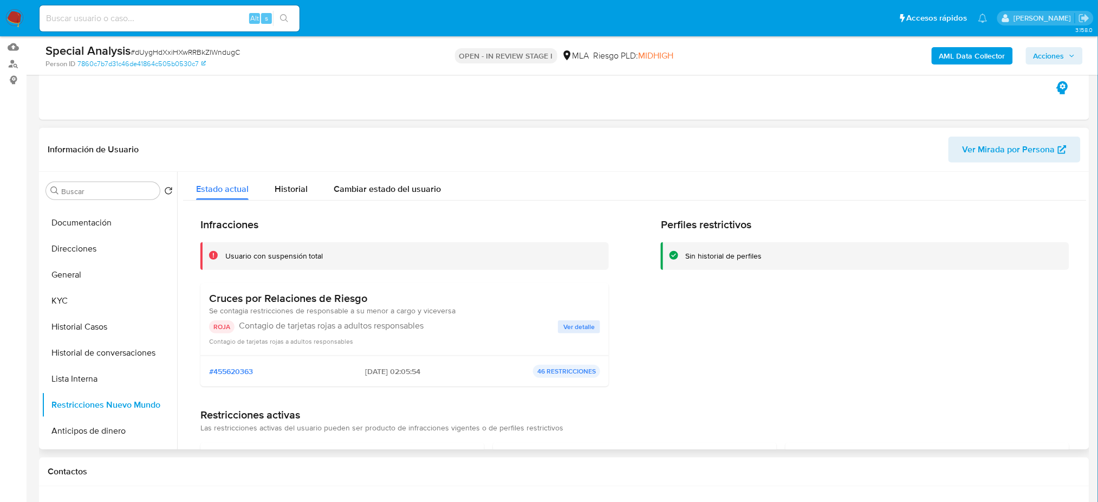
drag, startPoint x: 278, startPoint y: 321, endPoint x: 434, endPoint y: 324, distance: 156.0
click at [434, 324] on p "Contagio de tarjetas rojas a adultos responsables" at bounding box center [398, 325] width 319 height 11
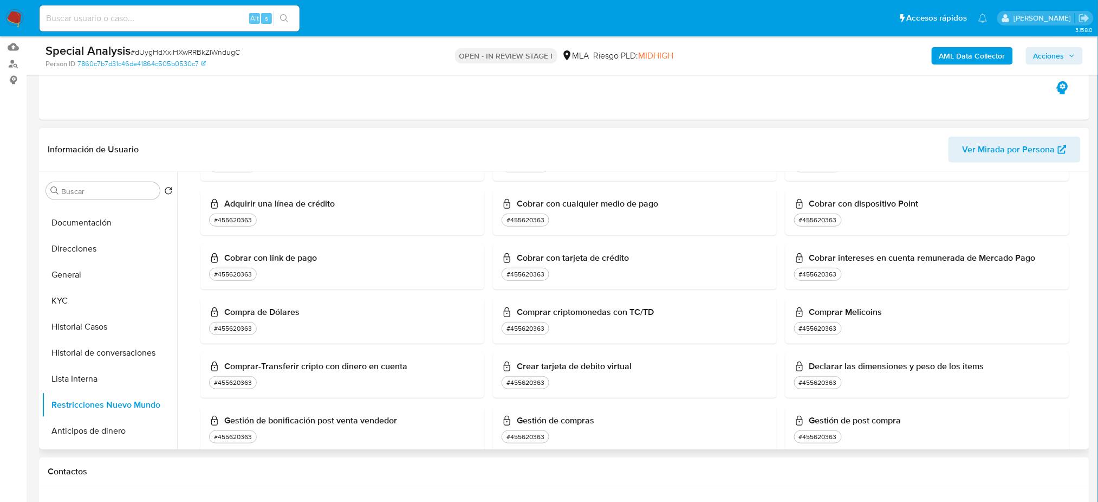
scroll to position [0, 0]
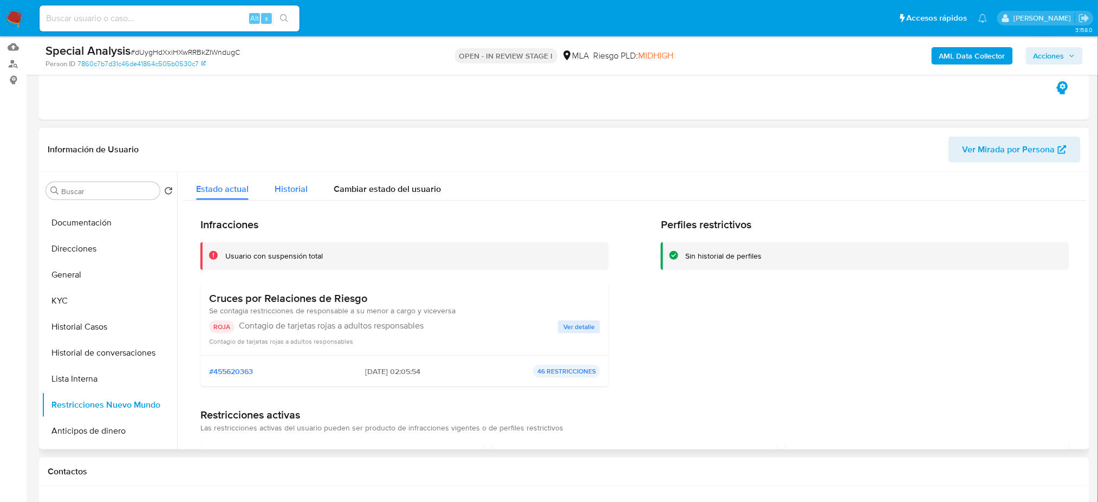
click at [291, 197] on div "Historial" at bounding box center [291, 186] width 33 height 29
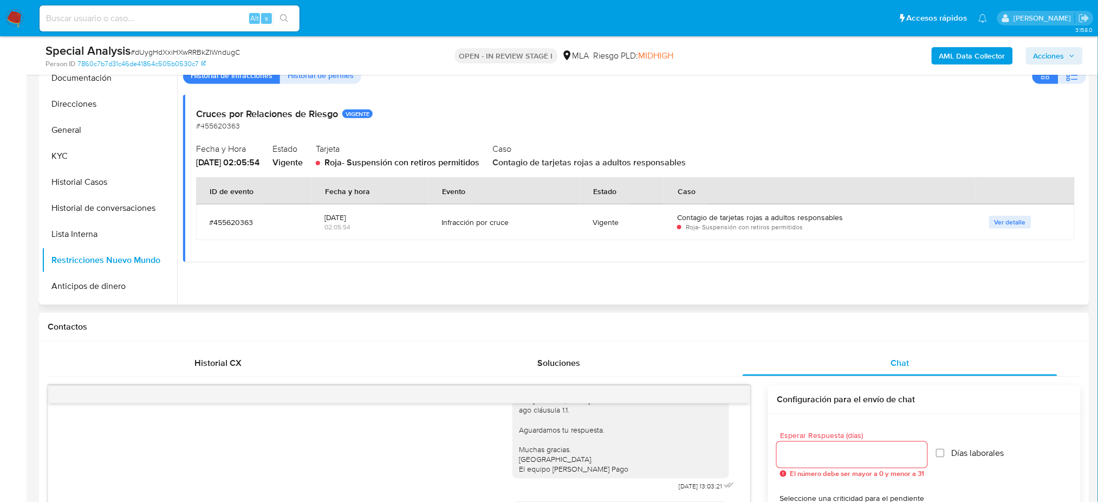
scroll to position [109, 0]
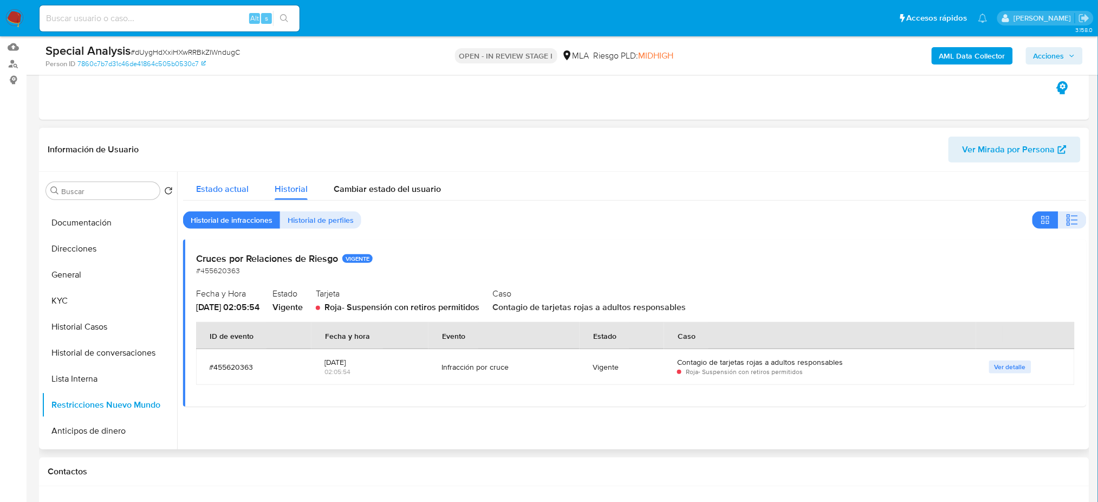
click at [246, 184] on span "Estado actual" at bounding box center [222, 189] width 53 height 12
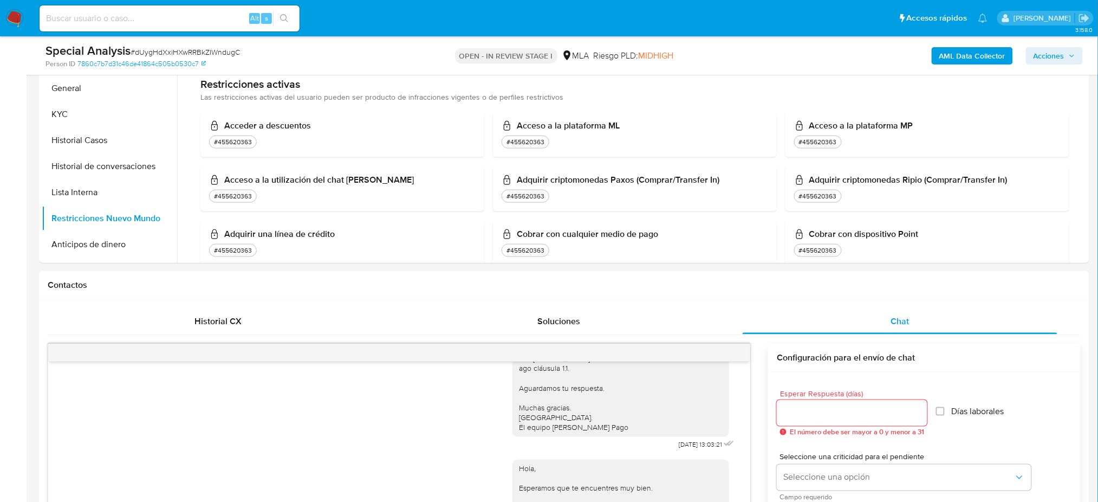
scroll to position [182, 0]
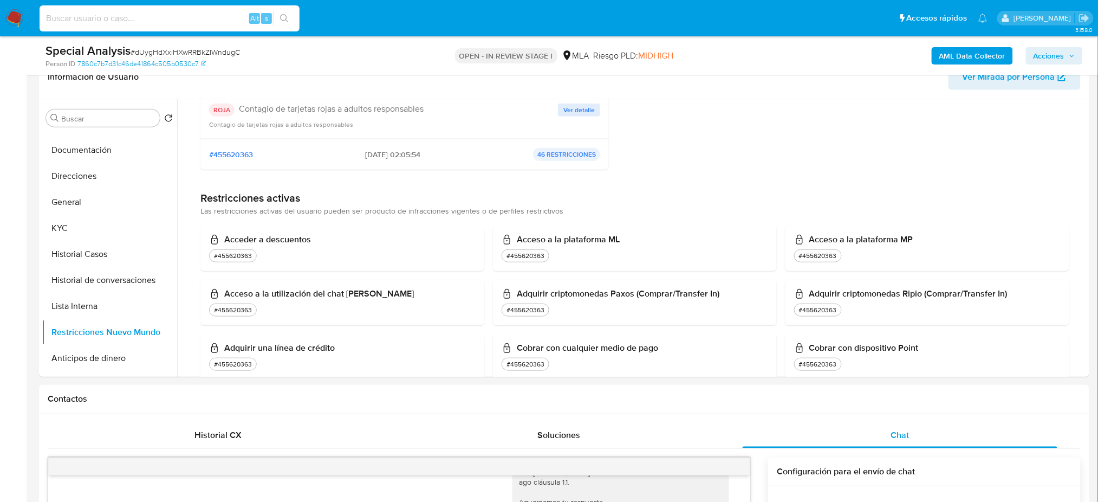
click at [157, 20] on input at bounding box center [170, 18] width 260 height 14
paste input "2674895143"
type input "2674895143"
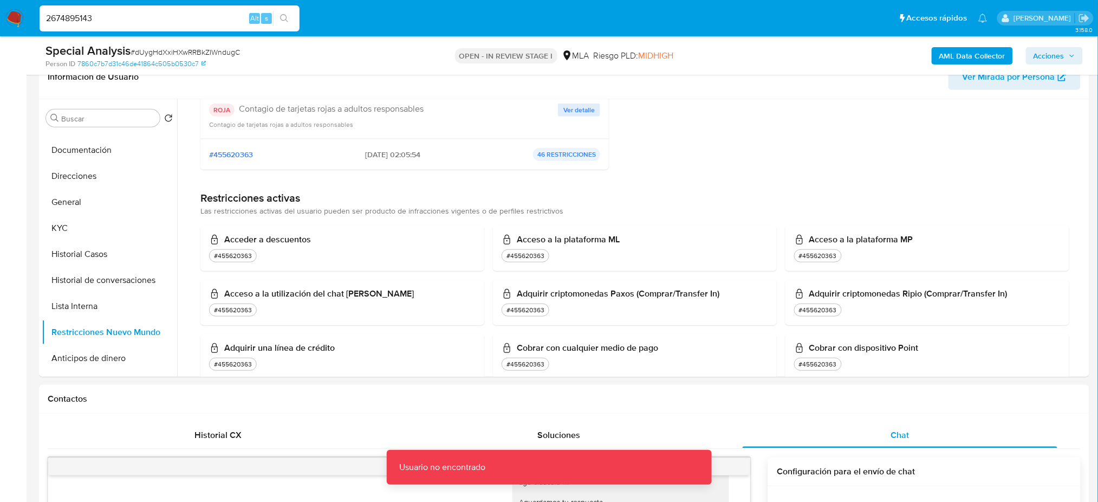
click at [16, 19] on img at bounding box center [14, 18] width 18 height 18
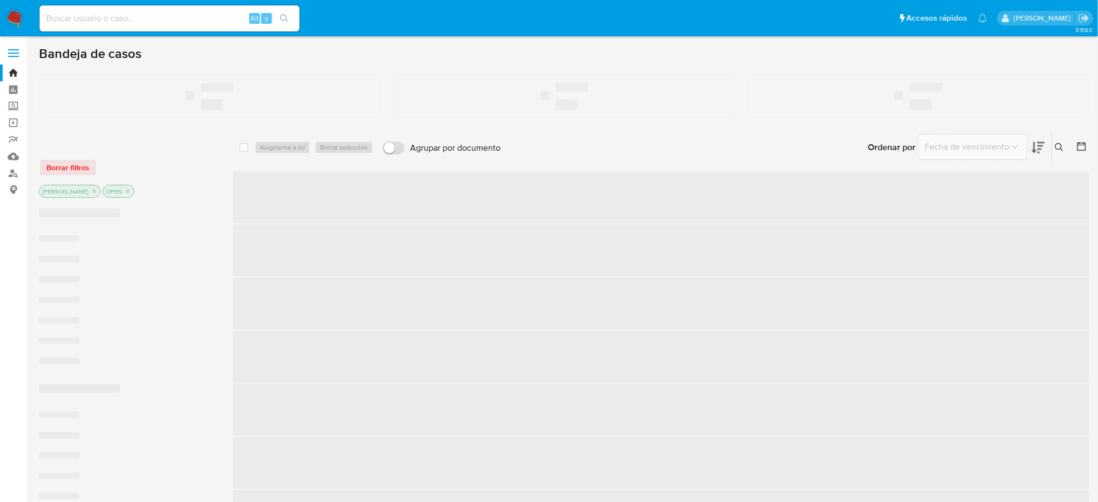
click at [159, 17] on input at bounding box center [170, 18] width 260 height 14
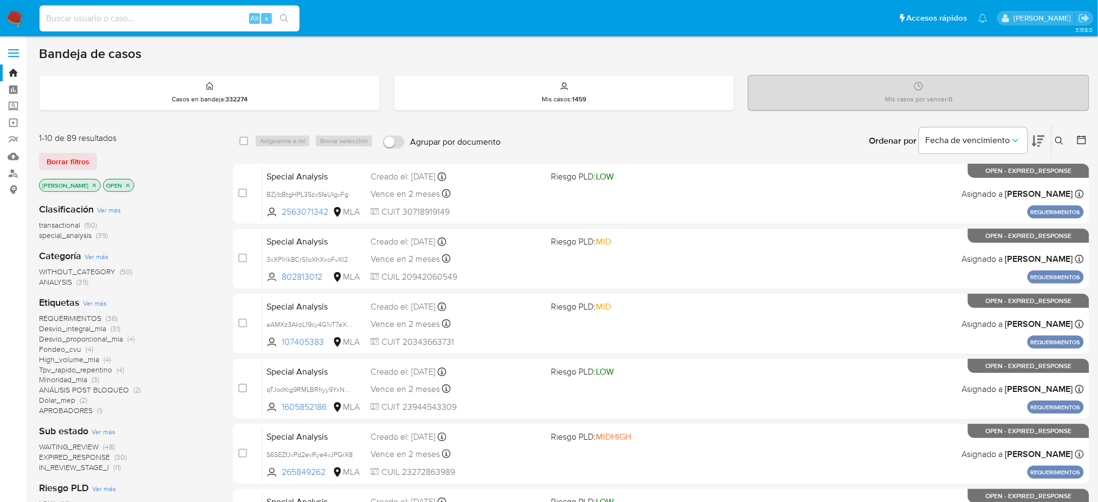
paste input "2674895143"
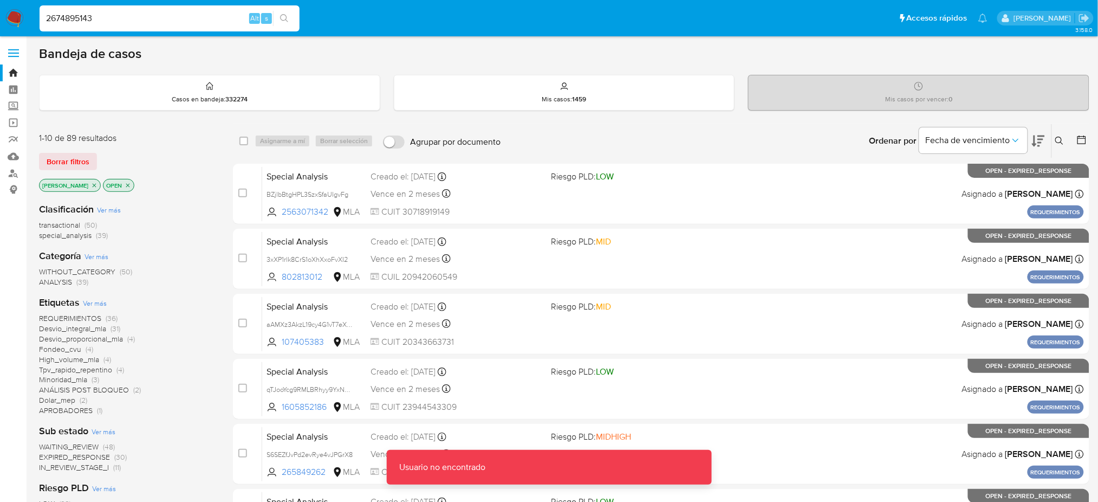
click at [159, 17] on input "2674895143" at bounding box center [170, 18] width 260 height 14
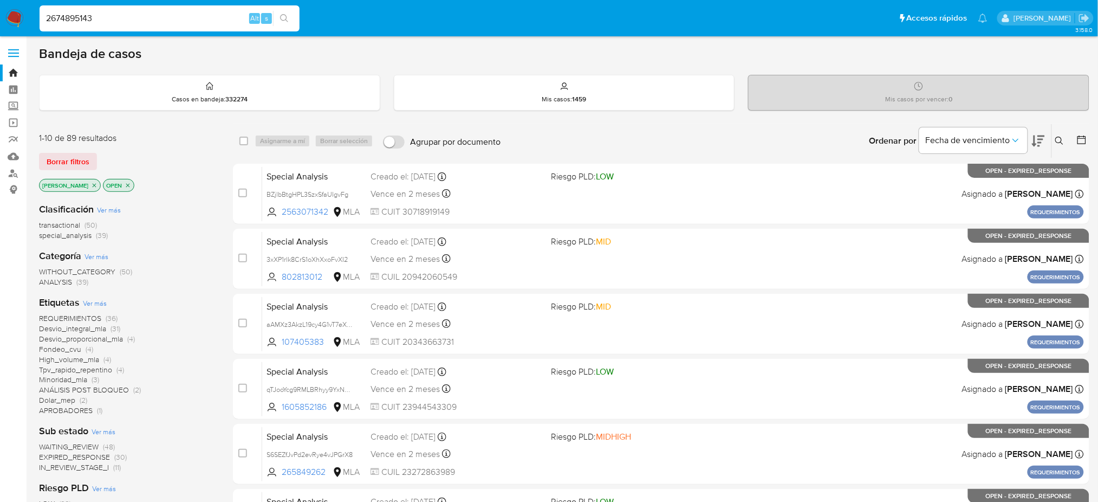
type input "2674895143"
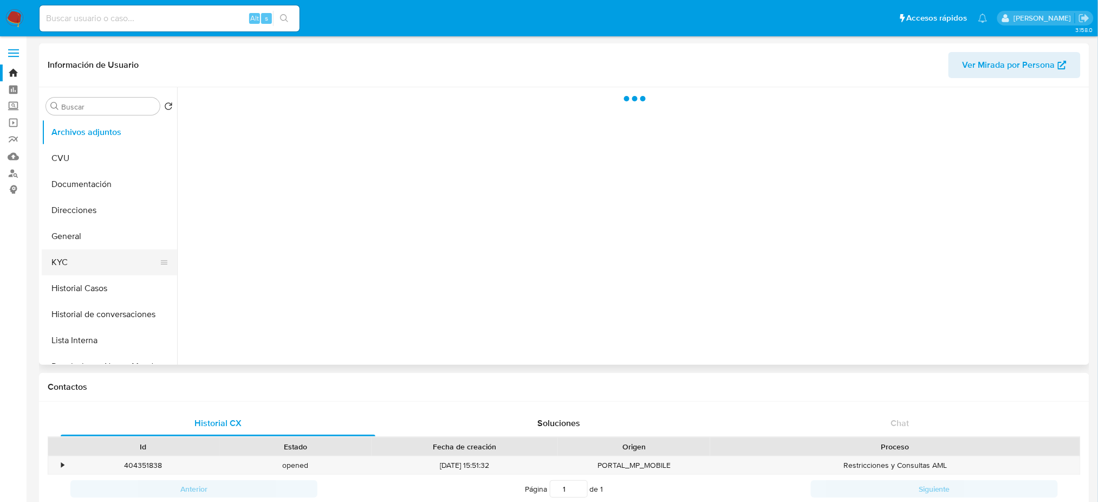
click at [86, 257] on button "KYC" at bounding box center [105, 262] width 127 height 26
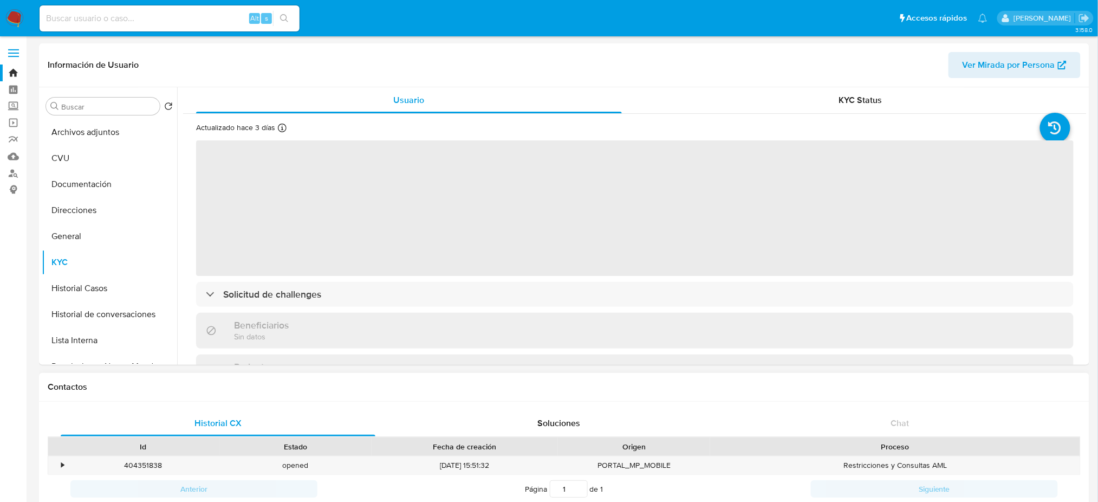
select select "10"
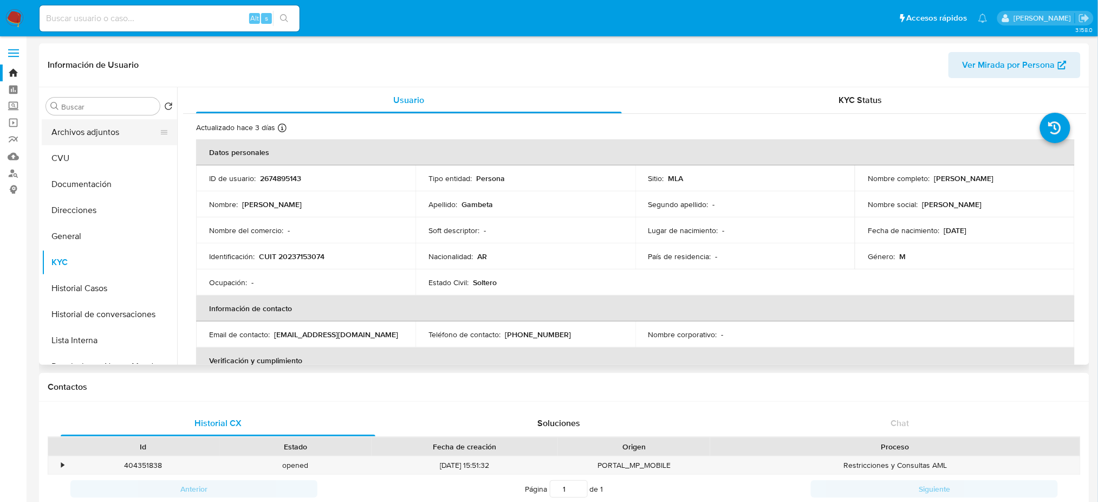
click at [97, 123] on button "Archivos adjuntos" at bounding box center [105, 132] width 127 height 26
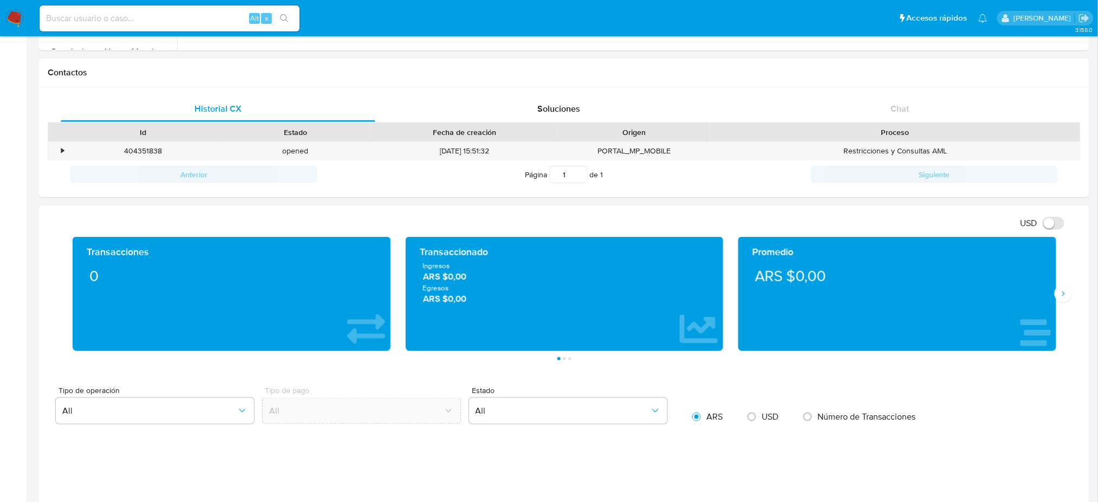
scroll to position [289, 0]
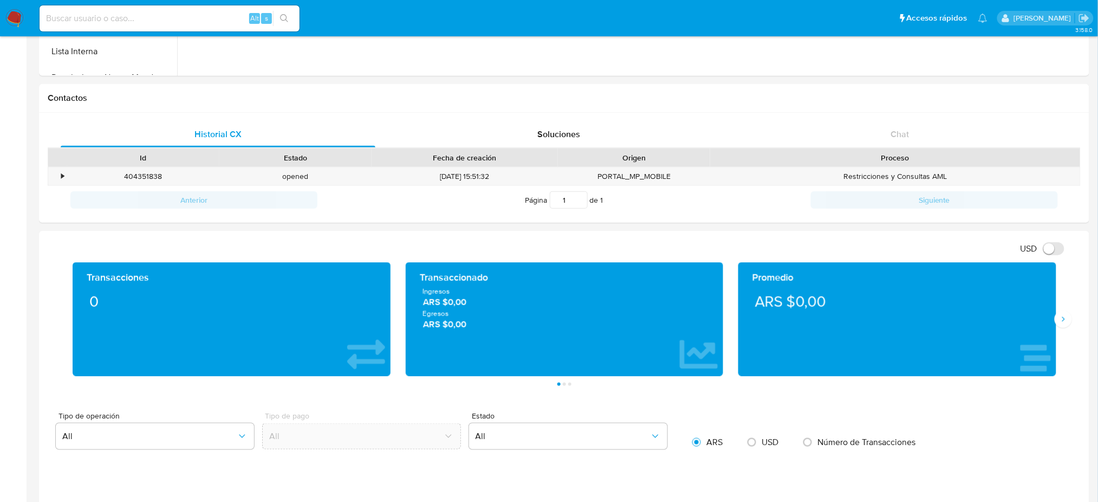
drag, startPoint x: 143, startPoint y: 27, endPoint x: 137, endPoint y: 15, distance: 13.3
click at [142, 26] on div "Alt s" at bounding box center [170, 18] width 260 height 26
click at [137, 15] on input at bounding box center [170, 18] width 260 height 14
paste input "wJUdwwUdljyz9OcmwpuqjnSc"
type input "wJUdwwUdljyz9OcmwpuqjnSc"
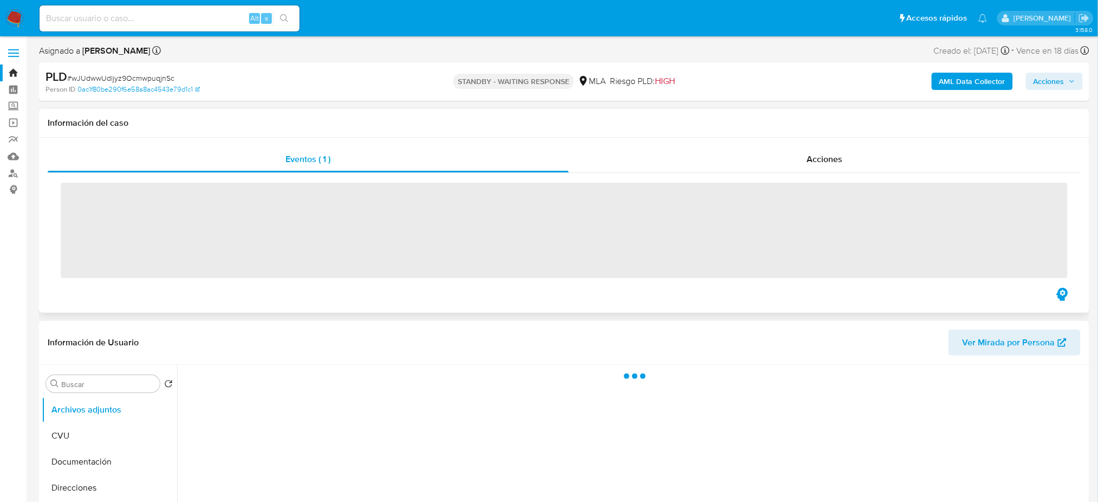
scroll to position [72, 0]
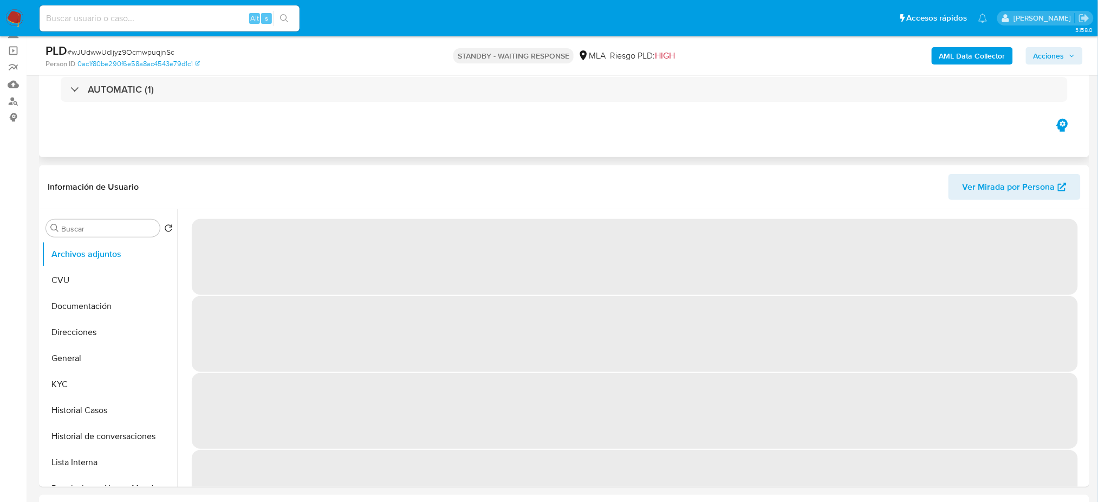
select select "10"
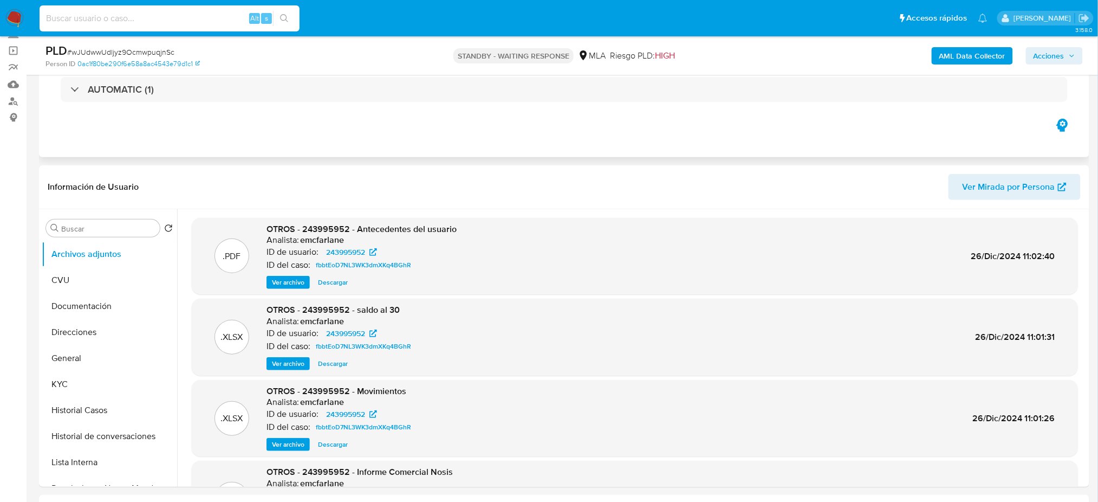
click at [141, 11] on input at bounding box center [170, 18] width 260 height 14
paste input "wTWQQwJa77Yndm1WaJgXgydh"
type input "wTWQQwJa77Yndm1WaJgXgydh"
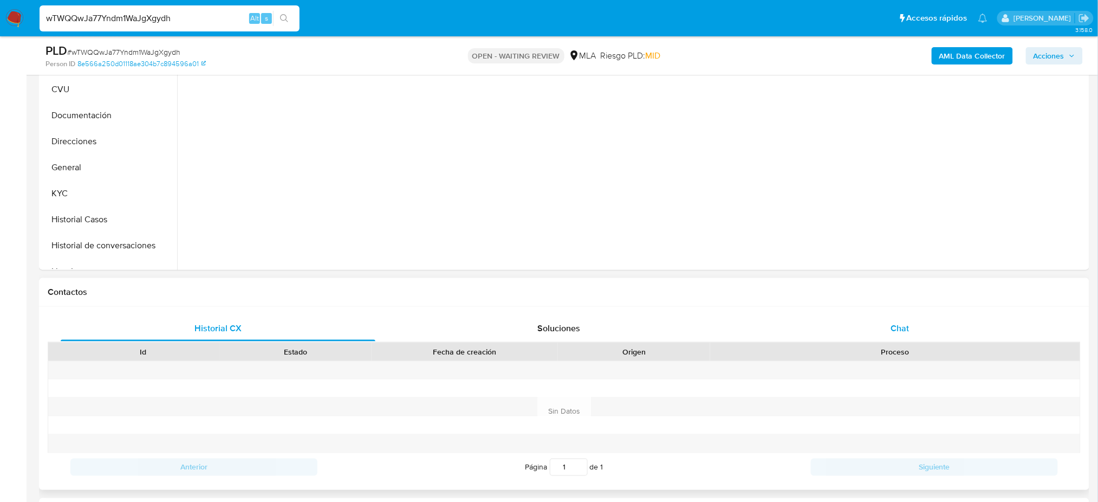
click at [889, 323] on div "Chat" at bounding box center [900, 328] width 315 height 26
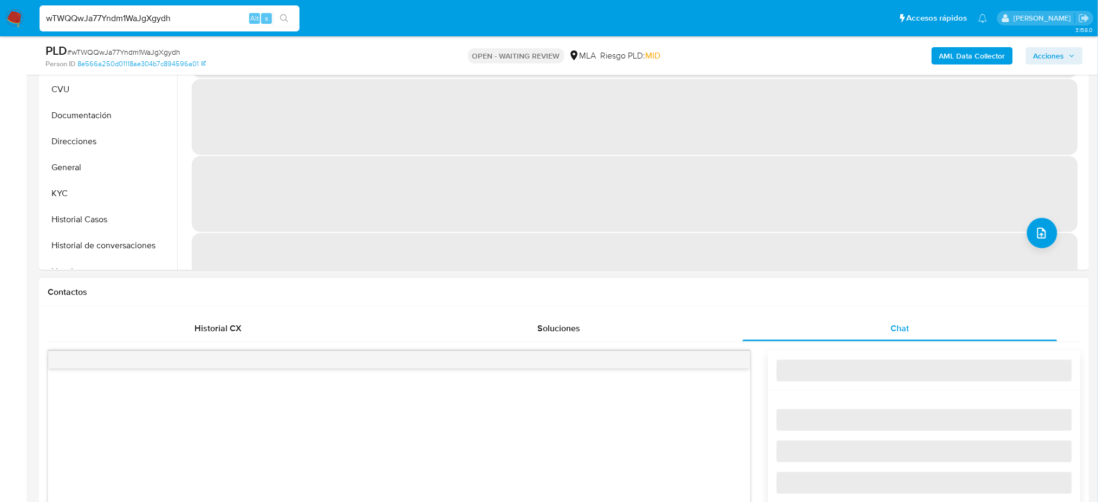
scroll to position [505, 0]
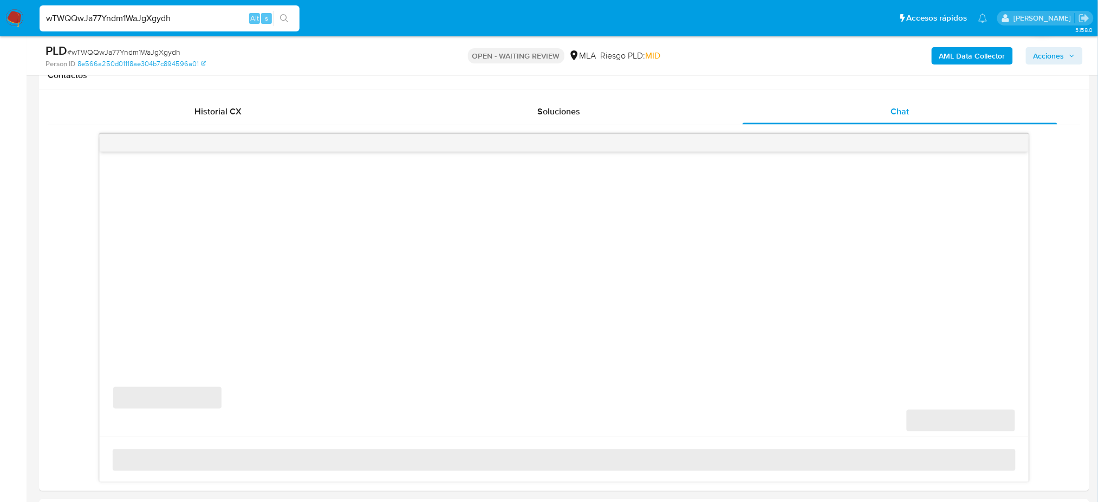
select select "10"
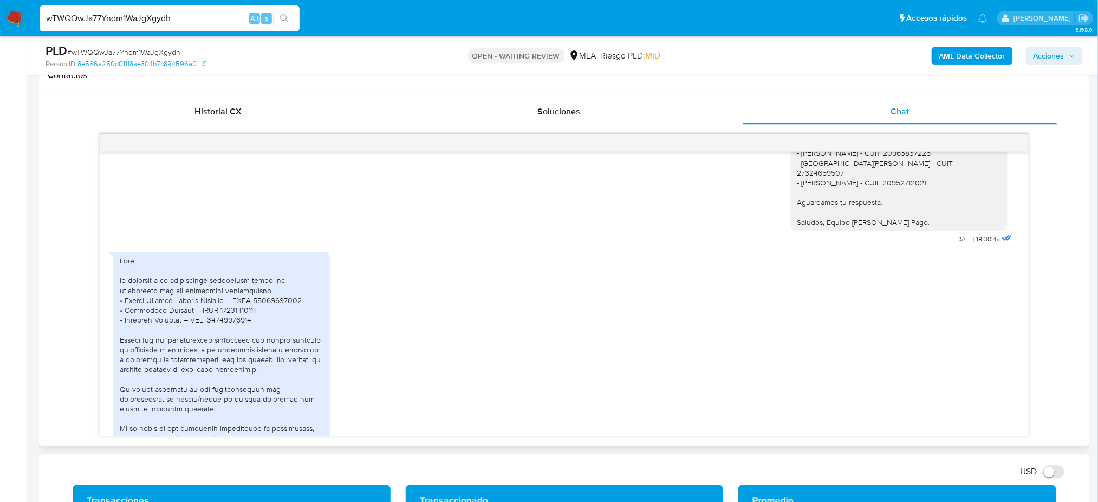
scroll to position [1028, 0]
drag, startPoint x: 177, startPoint y: 16, endPoint x: 0, endPoint y: 29, distance: 177.1
click at [0, 29] on nav "Pausado Ver notificaciones wTWQQwJa77Yndm1WaJgXgydh Alt s Accesos rápidos Presi…" at bounding box center [549, 18] width 1098 height 36
paste input "3oQPnUAEwzcJL4bU06XzUon6"
type input "3oQPnUAEwzcJL4bU06XzUon6"
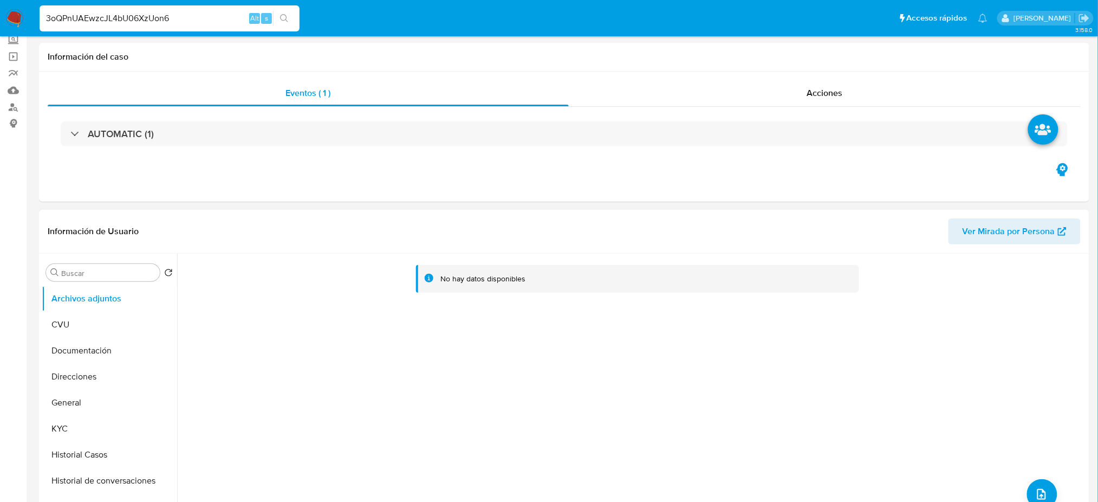
select select "10"
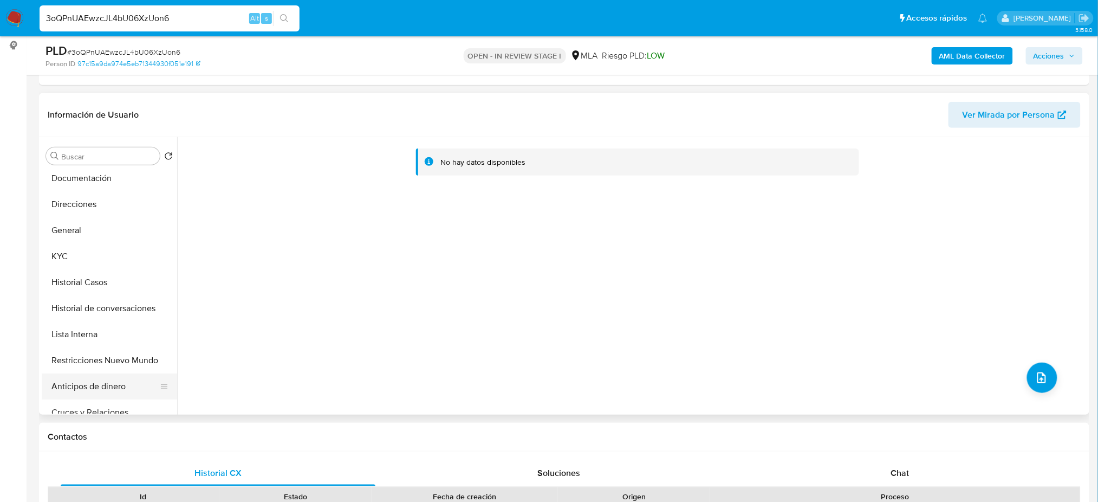
scroll to position [144, 0]
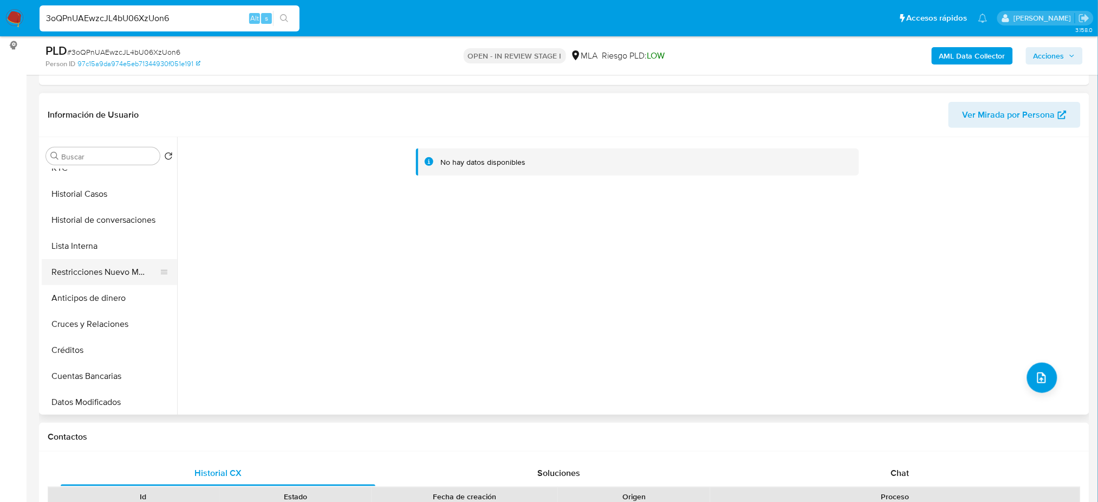
click at [73, 266] on button "Restricciones Nuevo Mundo" at bounding box center [105, 272] width 127 height 26
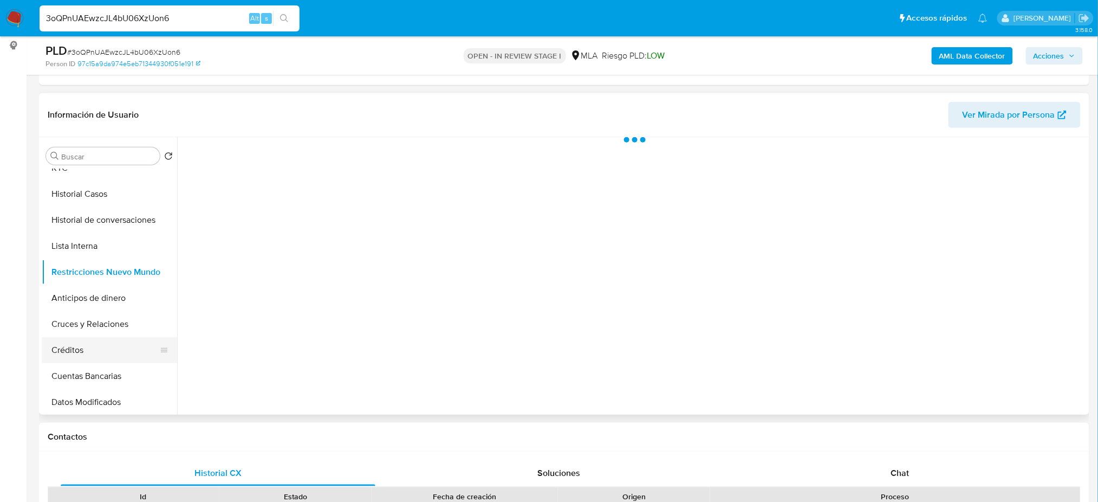
scroll to position [0, 0]
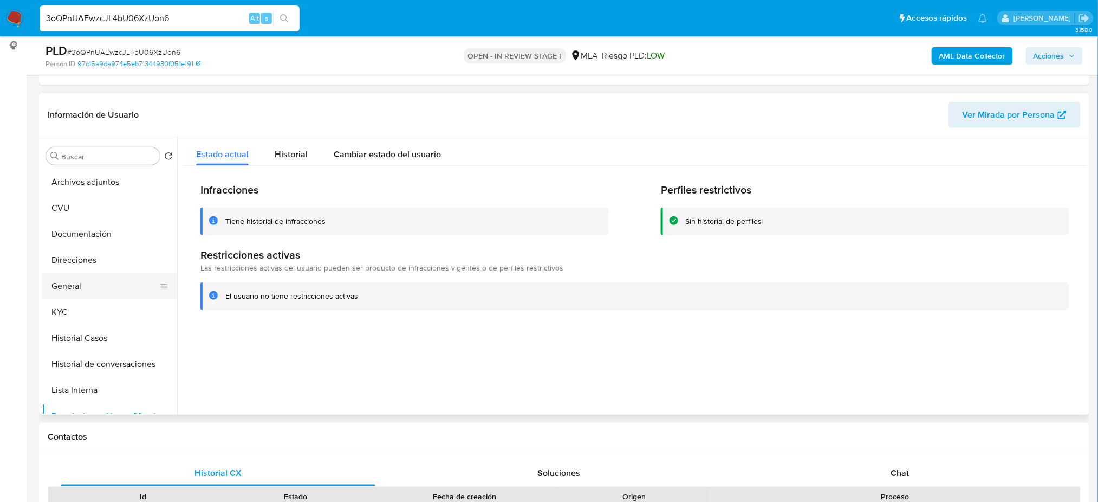
click at [118, 280] on button "General" at bounding box center [105, 286] width 127 height 26
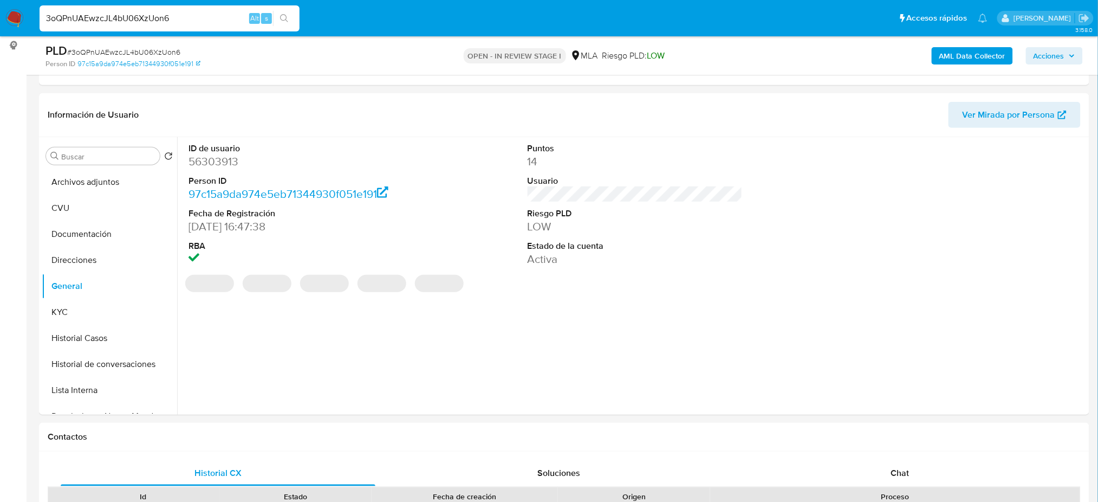
click at [200, 157] on dd "56303913" at bounding box center [295, 161] width 215 height 15
copy dd "56303913"
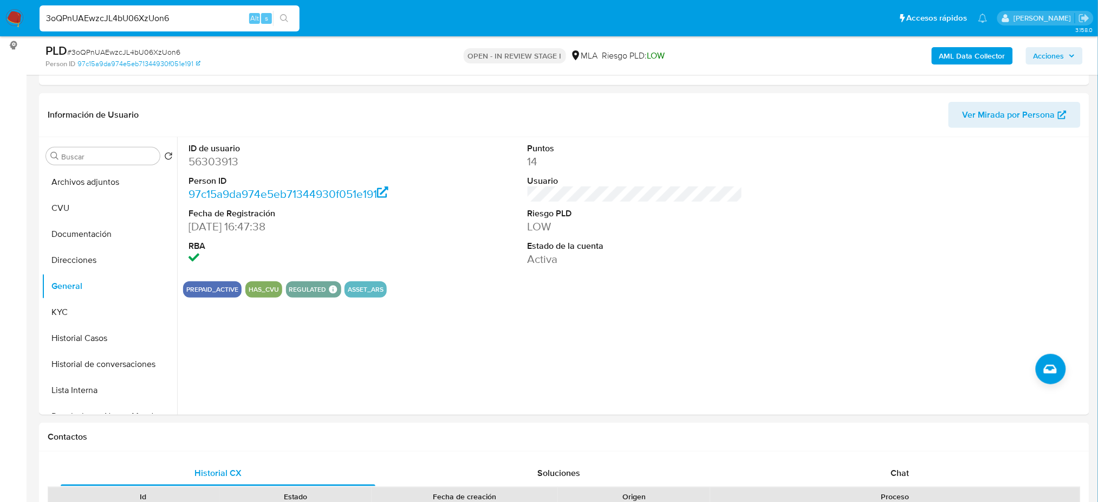
drag, startPoint x: 219, startPoint y: 18, endPoint x: 41, endPoint y: 34, distance: 178.8
paste input "MqZQfhGqeyGxwJGyGEb4QMSv"
type input "MqZQfhGqeyGxwJGyGEb4QMSv"
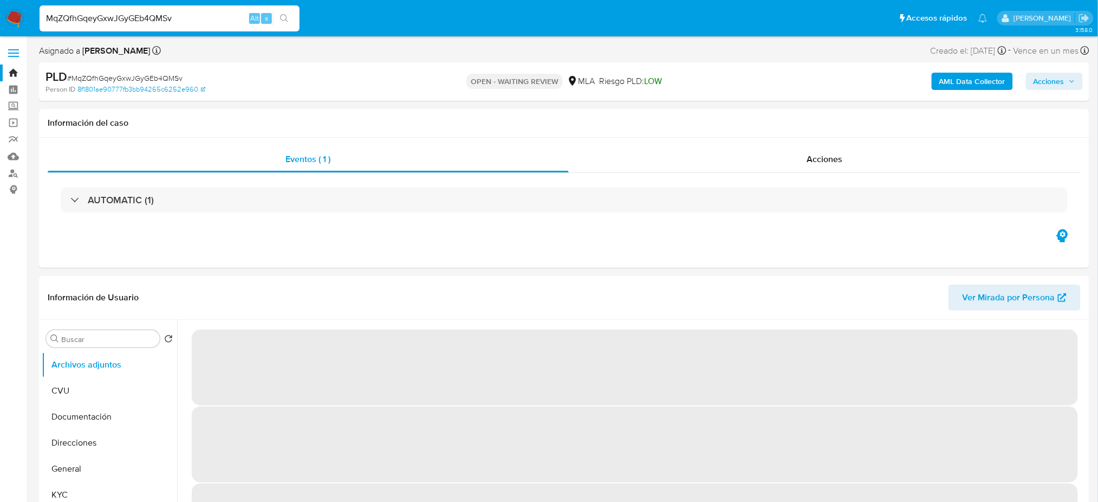
select select "10"
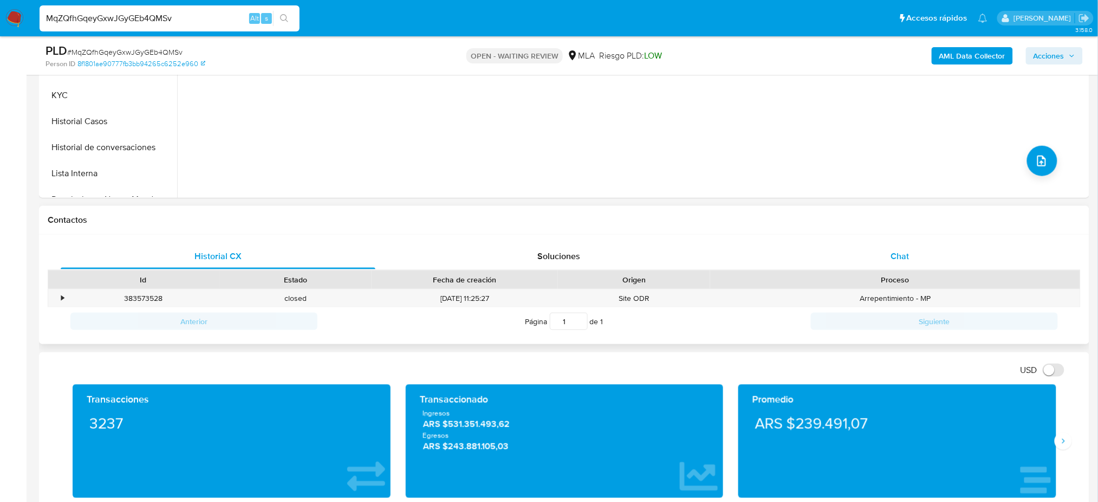
click at [952, 260] on div "Chat" at bounding box center [900, 256] width 315 height 26
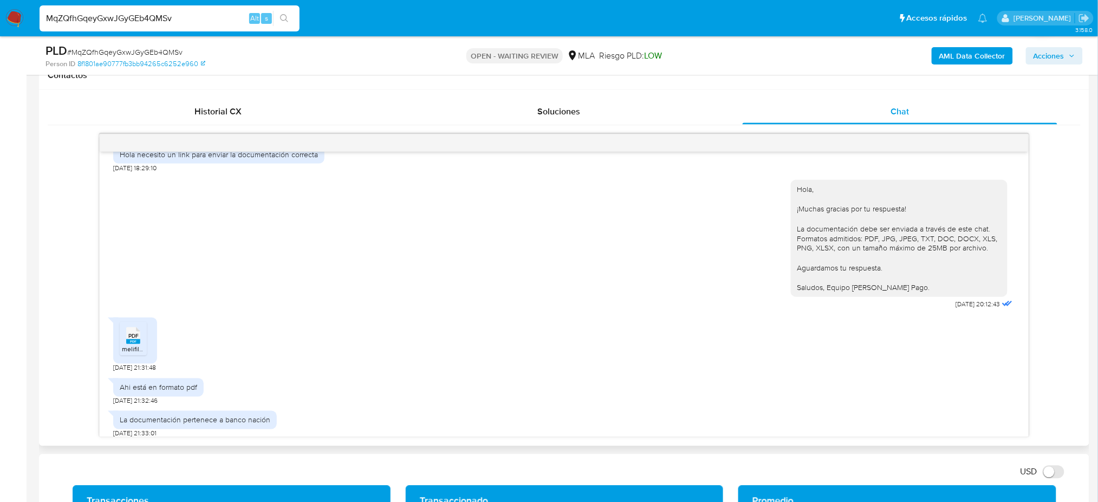
scroll to position [474, 0]
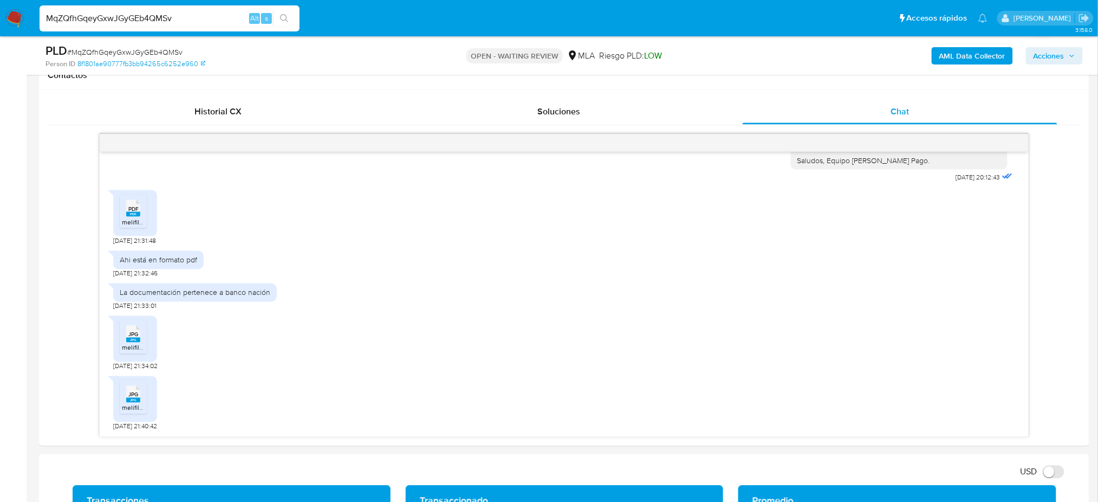
drag, startPoint x: 198, startPoint y: 12, endPoint x: 0, endPoint y: 21, distance: 197.9
click at [0, 21] on nav "Pausado Ver notificaciones MqZQfhGqeyGxwJGyGEb4QMSv Alt s Accesos rápidos Presi…" at bounding box center [549, 18] width 1098 height 36
paste input "CXuMtavznA5brrYI7bppL398"
type input "CXuMtavznA5brrYI7bppL398"
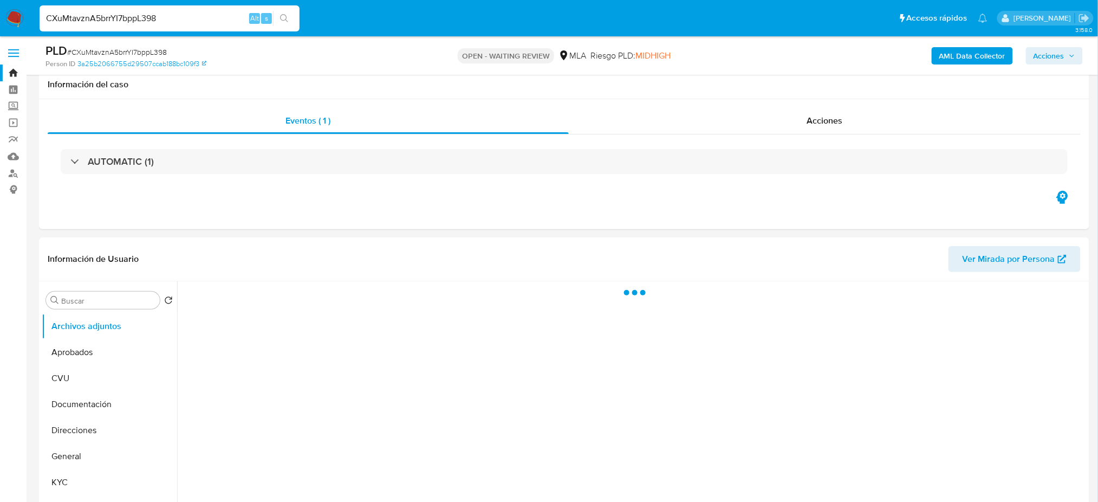
scroll to position [144, 0]
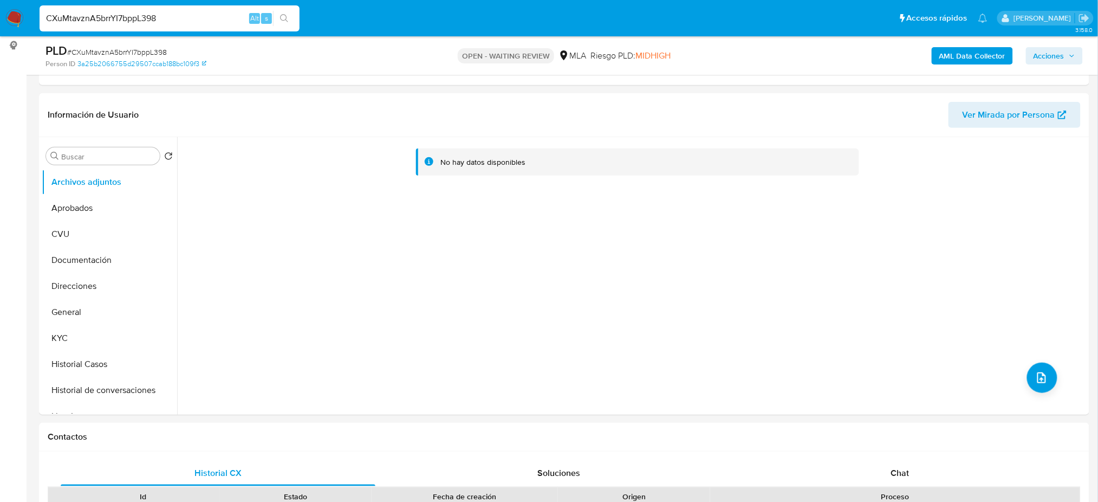
select select "10"
click at [879, 461] on div "Chat" at bounding box center [900, 473] width 315 height 26
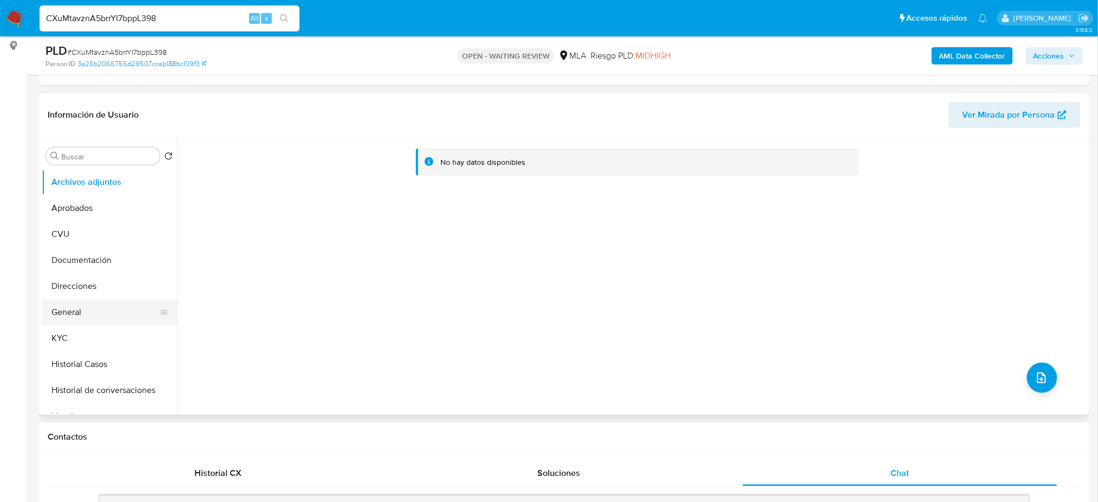
click at [74, 301] on button "General" at bounding box center [105, 312] width 127 height 26
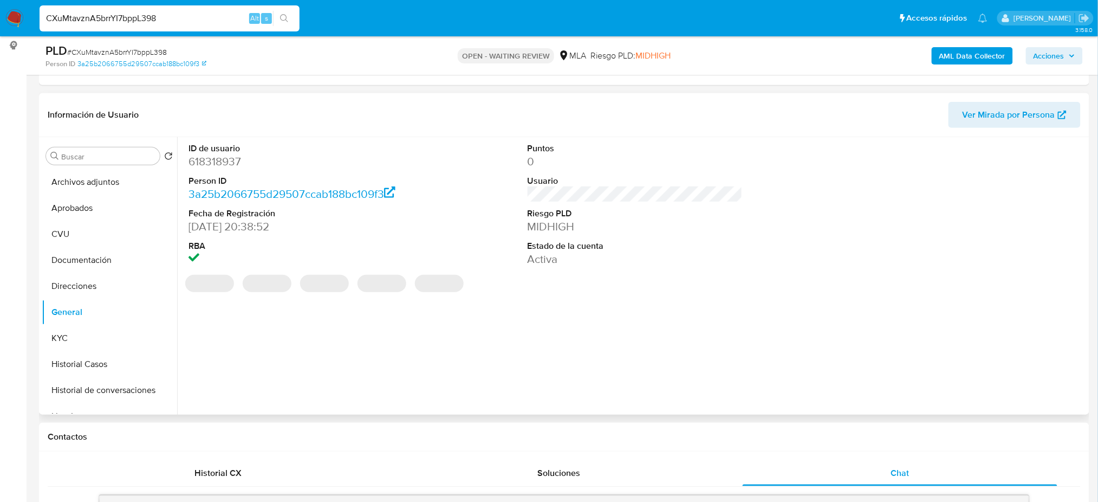
click at [224, 157] on dd "618318937" at bounding box center [295, 161] width 215 height 15
copy dd "618318937"
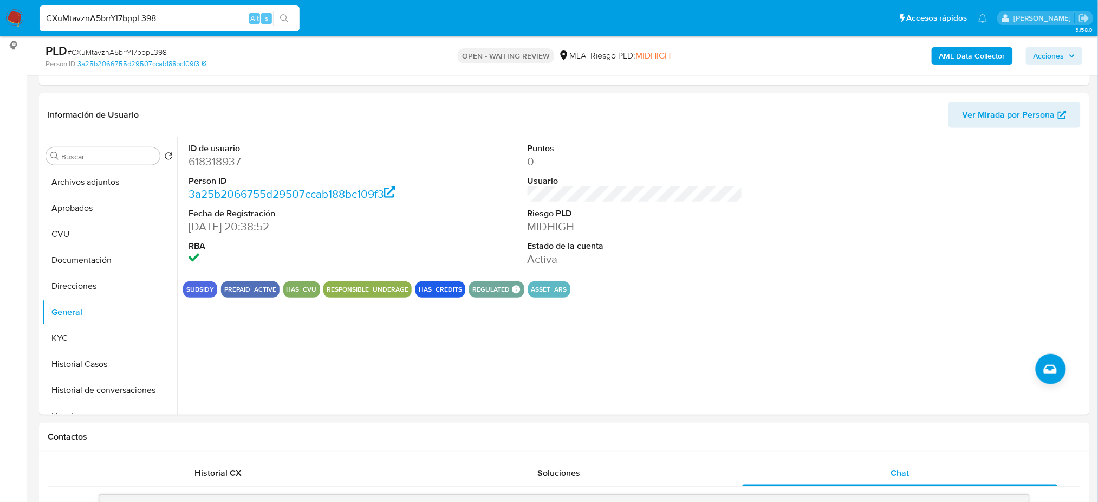
click at [119, 54] on span "# CXuMtavznA5brrYI7bppL398" at bounding box center [117, 52] width 100 height 11
copy span "CXuMtavznA5brrYI7bppL398"
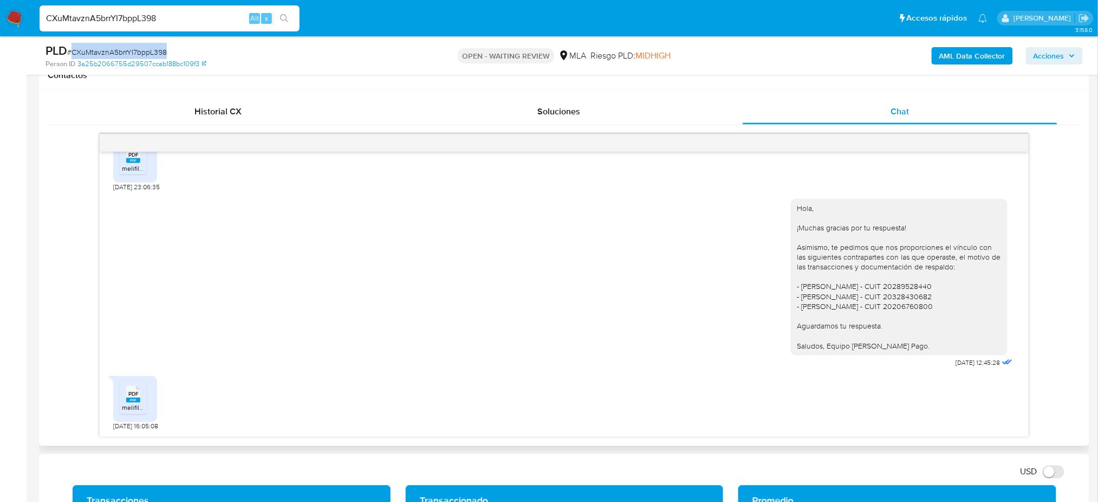
scroll to position [771, 0]
click at [128, 404] on span "melifile6642805273947490508.pdf" at bounding box center [173, 407] width 103 height 9
drag, startPoint x: 182, startPoint y: 21, endPoint x: 0, endPoint y: 32, distance: 182.3
click at [0, 32] on nav "Pausado Ver notificaciones CXuMtavznA5brrYI7bppL398 Alt s Accesos rápidos Presi…" at bounding box center [549, 18] width 1098 height 36
paste input "LLIAf8VxJ8smxPlk75jp6pTv"
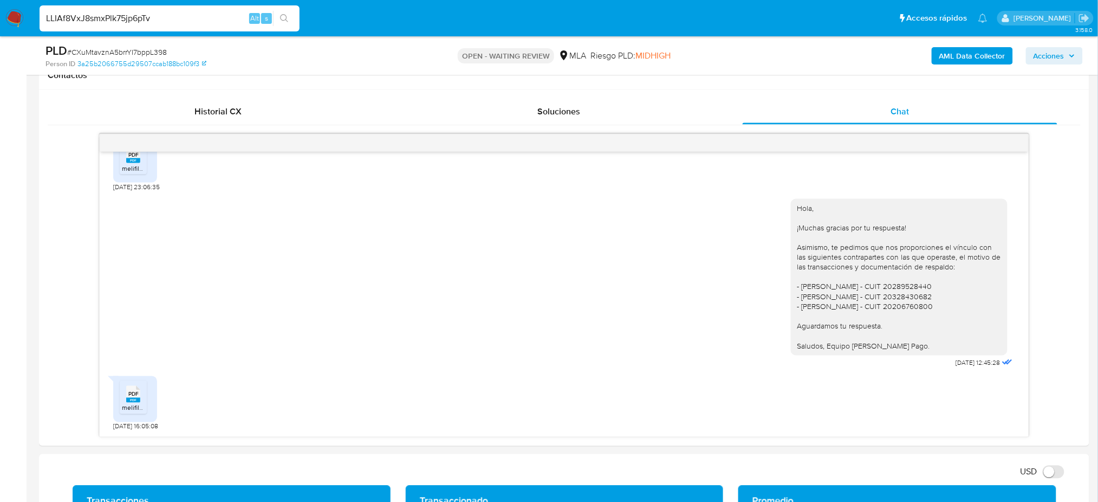
type input "LLIAf8VxJ8smxPlk75jp6pTv"
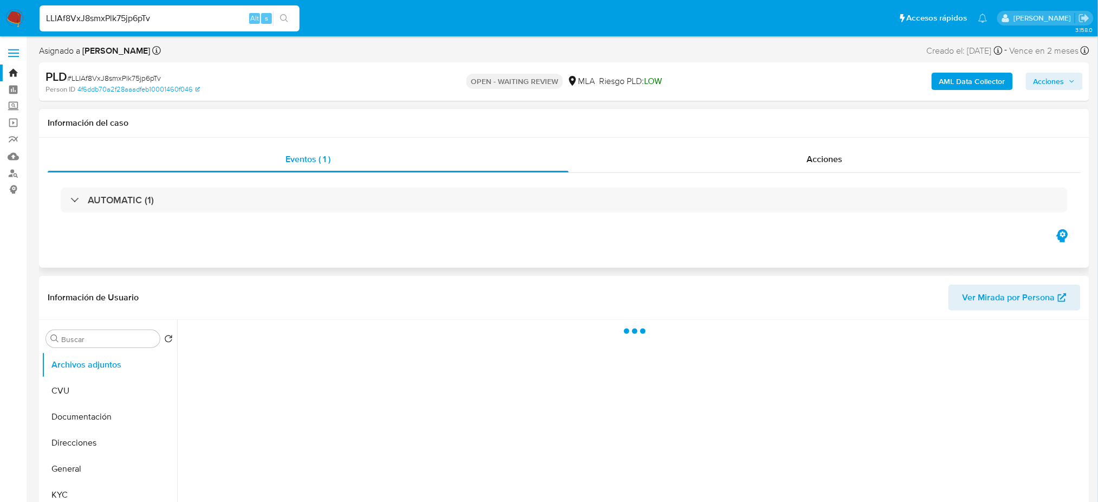
select select "10"
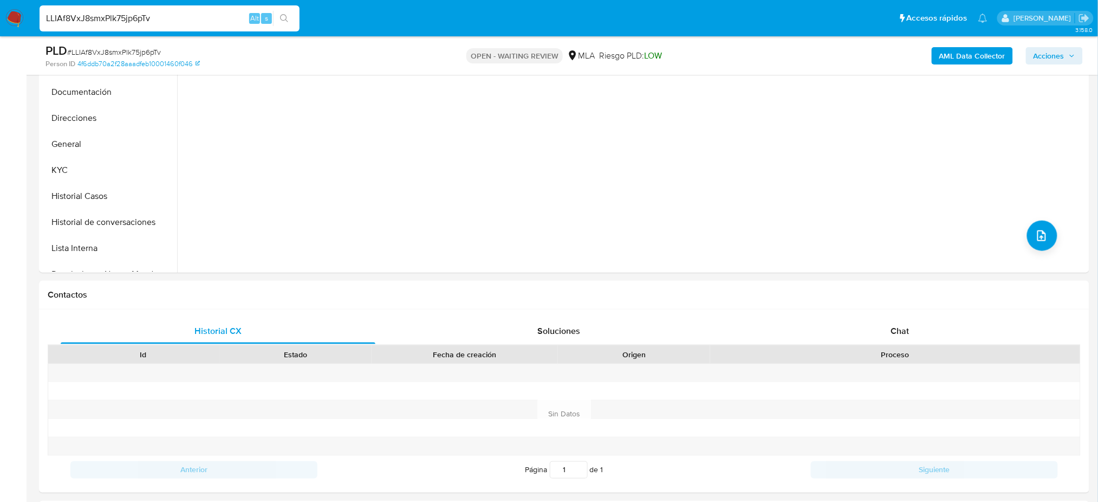
scroll to position [289, 0]
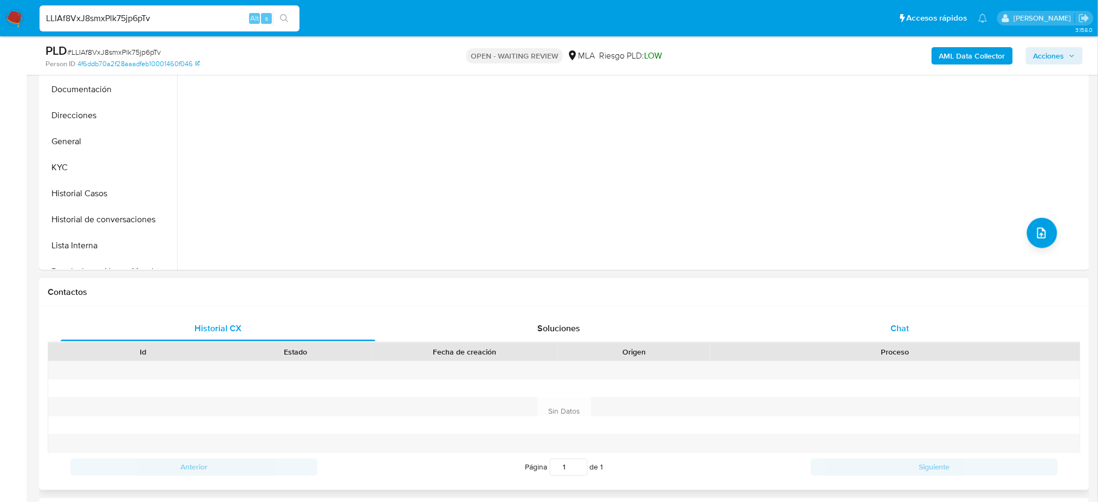
click at [942, 320] on div "Chat" at bounding box center [900, 328] width 315 height 26
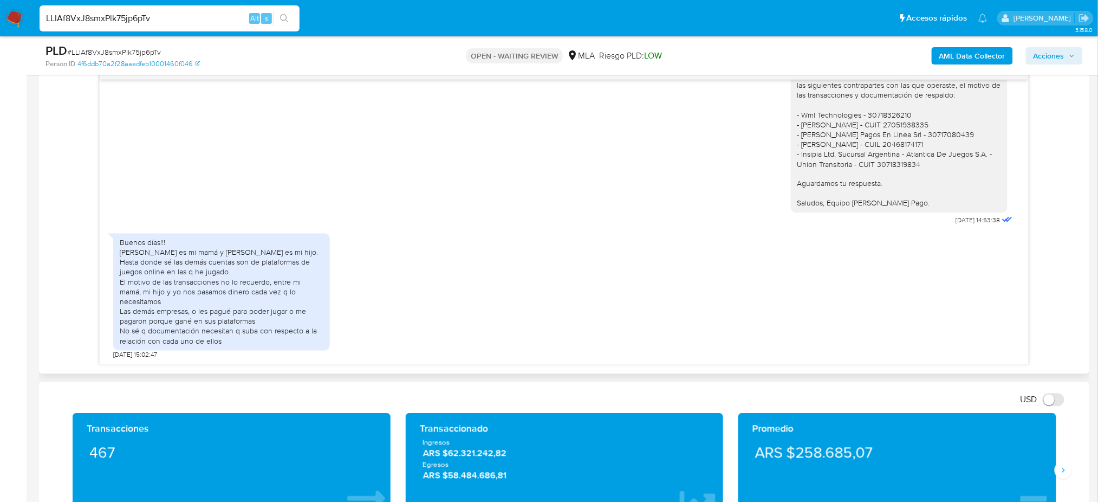
scroll to position [782, 0]
drag, startPoint x: 163, startPoint y: 14, endPoint x: 0, endPoint y: 30, distance: 163.9
click at [0, 30] on nav "Pausado Ver notificaciones LLIAf8VxJ8smxPlk75jp6pTv Alt s Accesos rápidos Presi…" at bounding box center [549, 18] width 1098 height 36
paste input "10JcIJpsWpRv2x6zmGnhqWyR"
type input "10JcIJpsWpRv2x6zmGnhqWyR"
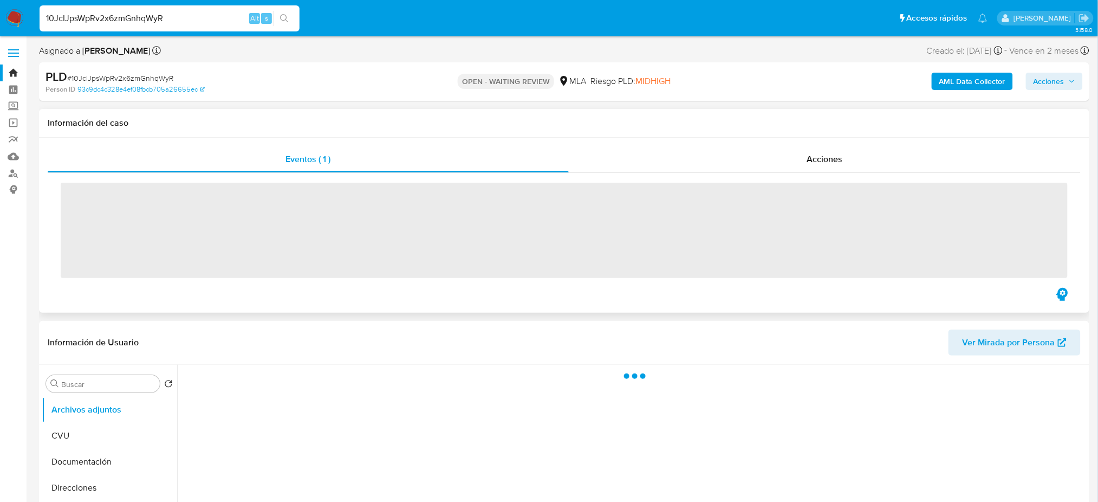
scroll to position [361, 0]
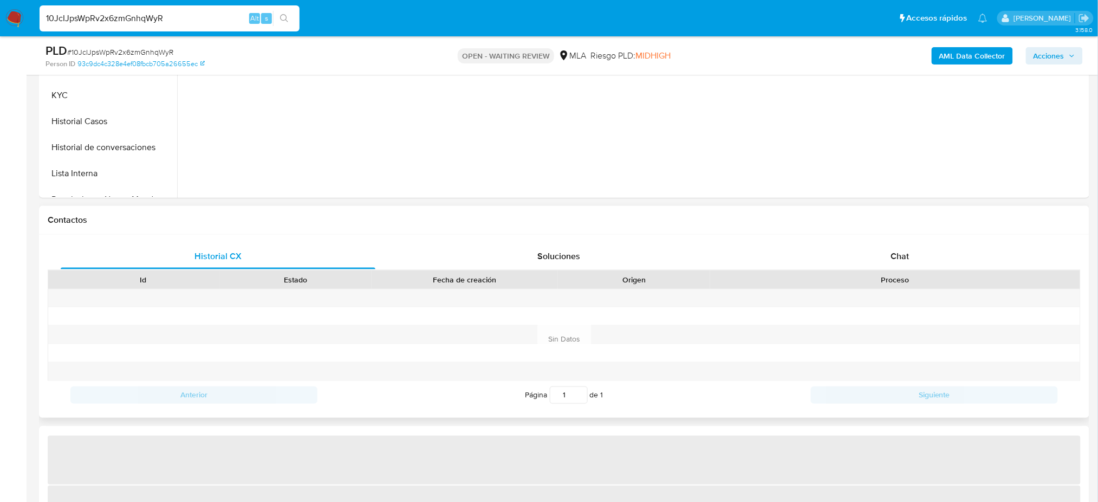
click at [889, 242] on div "Historial CX Soluciones Chat Id Estado Fecha de creación Origen Proceso Anterio…" at bounding box center [564, 326] width 1050 height 183
click at [881, 255] on div "Chat" at bounding box center [900, 256] width 315 height 26
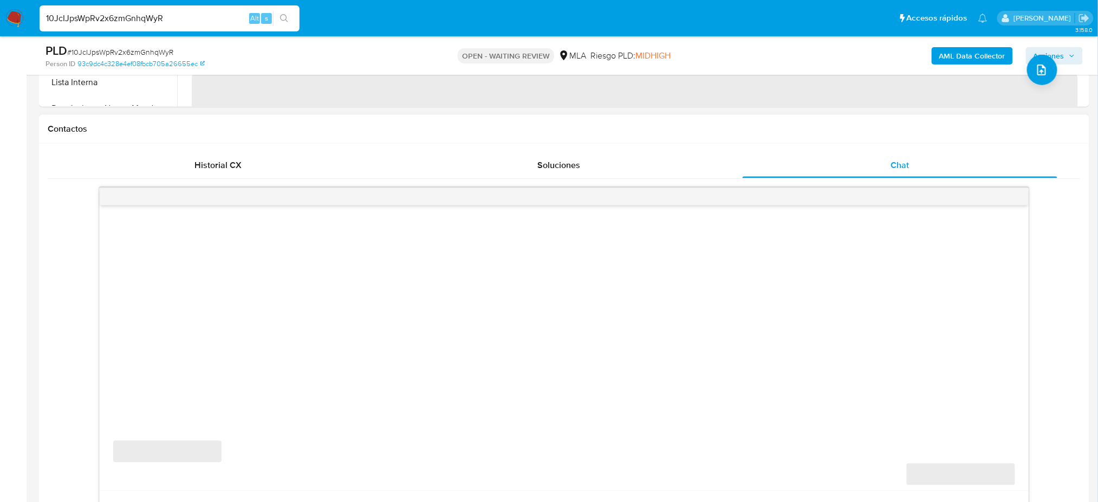
scroll to position [577, 0]
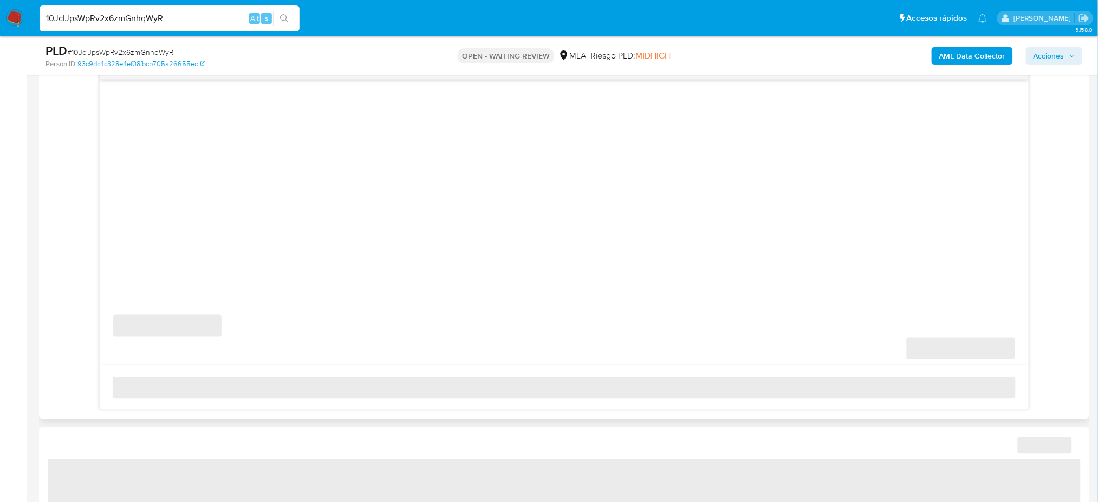
select select "10"
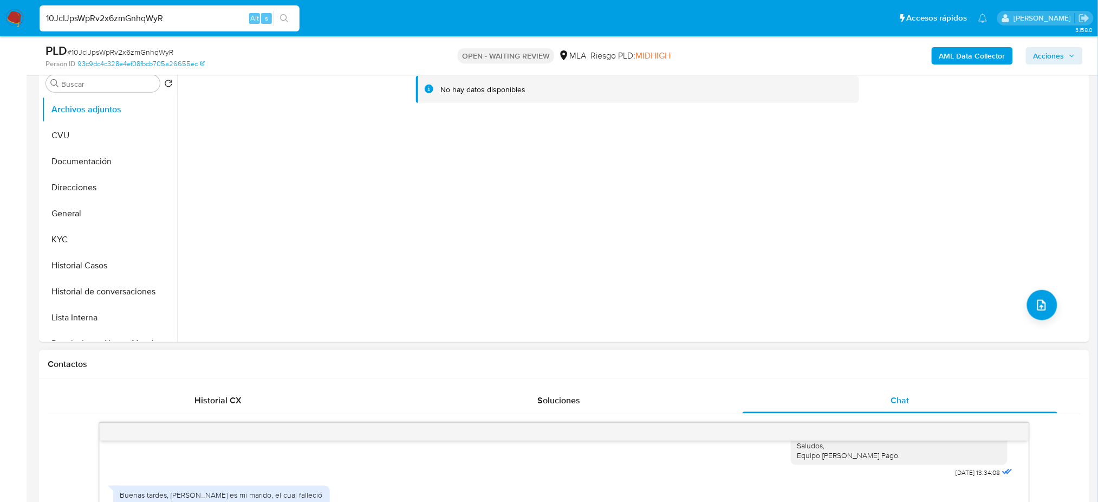
scroll to position [144, 0]
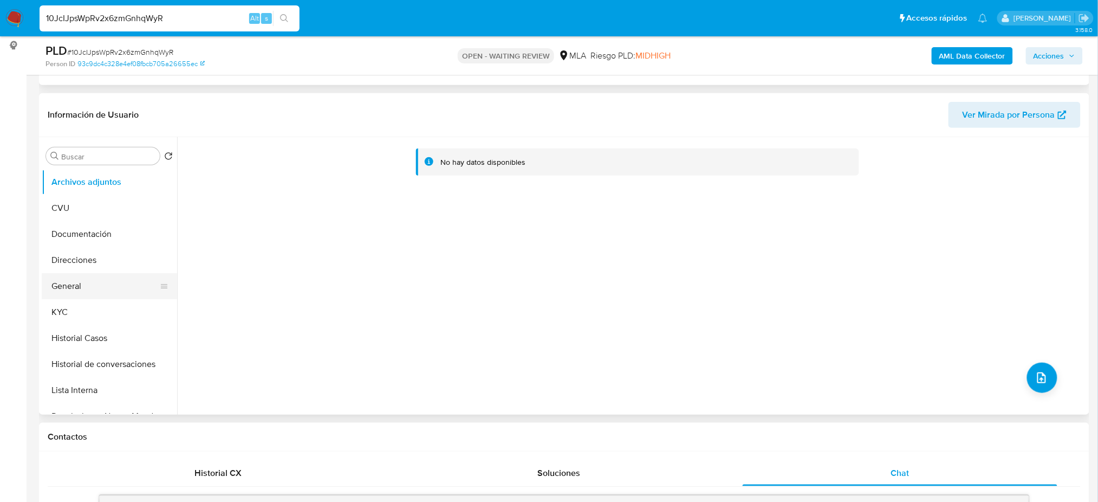
click at [99, 289] on button "General" at bounding box center [105, 286] width 127 height 26
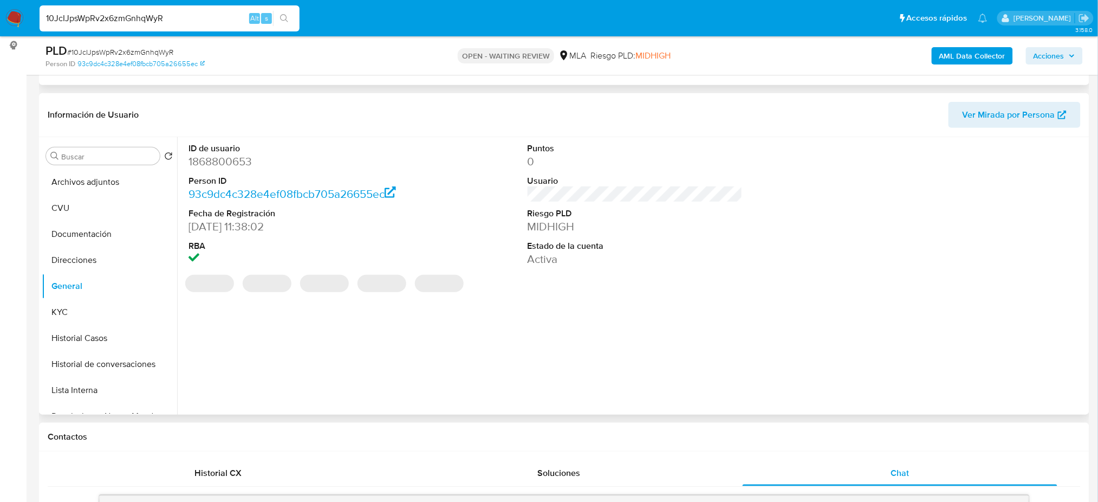
click at [219, 157] on dd "1868800653" at bounding box center [295, 161] width 215 height 15
copy dd "1868800653"
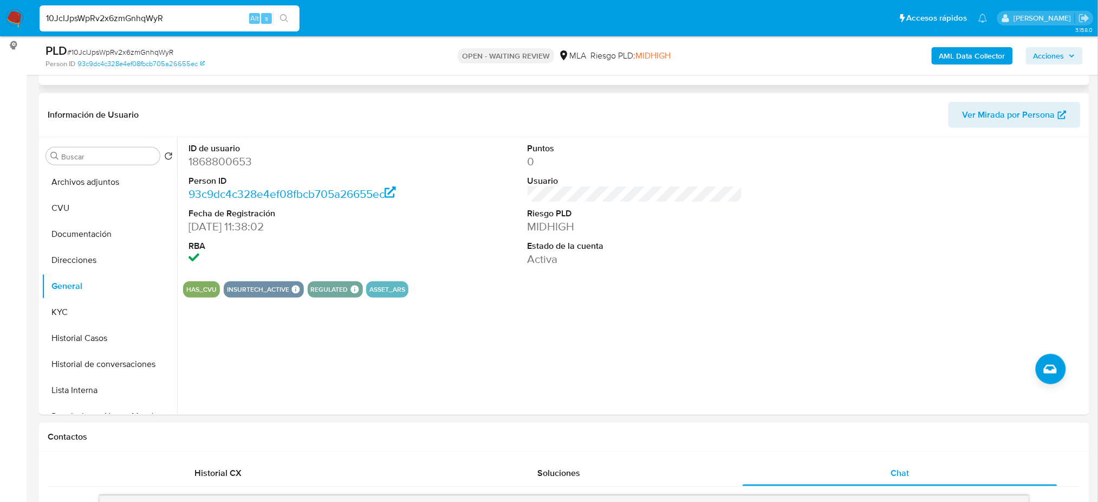
click at [134, 51] on span "# 10JcIJpsWpRv2x6zmGnhqWyR" at bounding box center [120, 52] width 106 height 11
copy span "10JcIJpsWpRv2x6zmGnhqWyR"
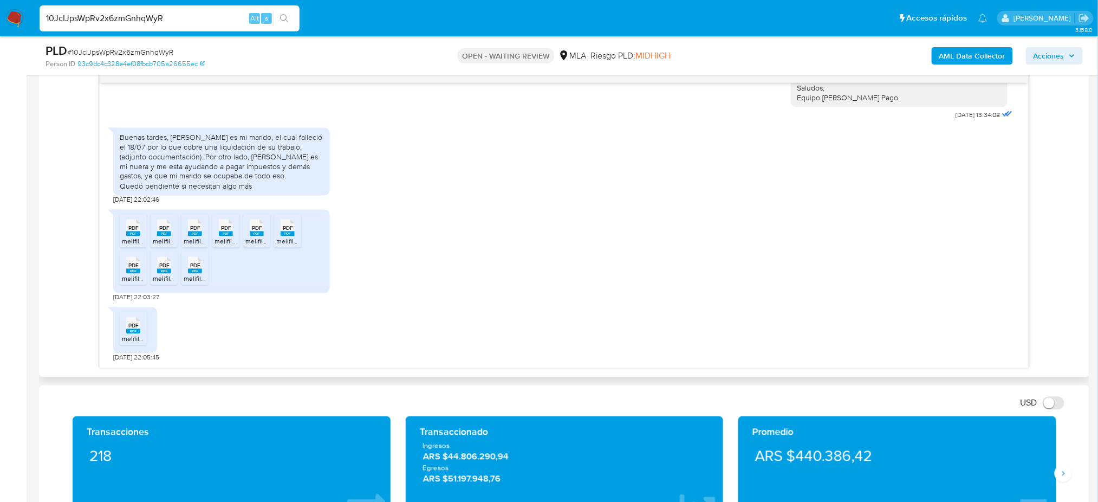
scroll to position [577, 0]
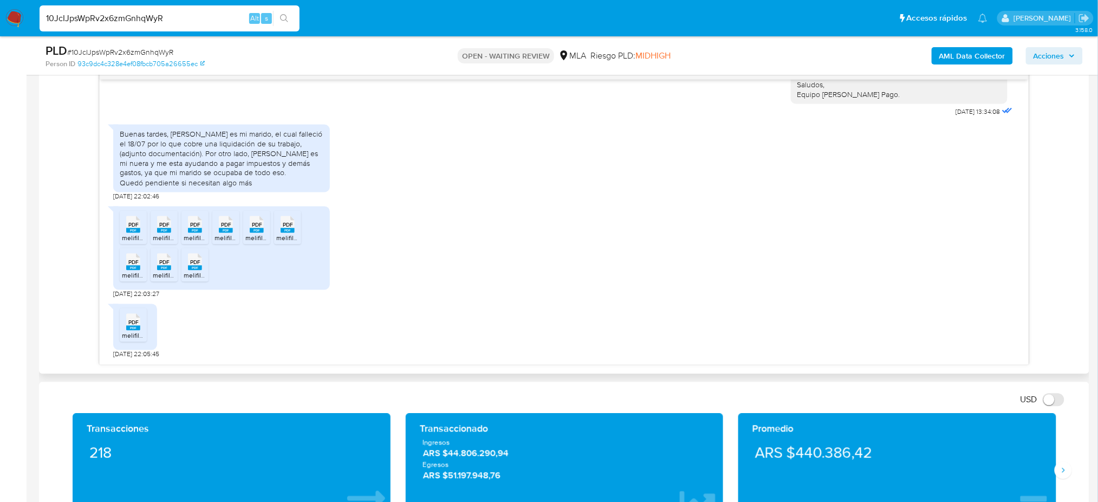
click at [138, 228] on span "PDF" at bounding box center [133, 225] width 10 height 7
click at [161, 230] on rect at bounding box center [164, 230] width 14 height 5
click at [189, 231] on rect at bounding box center [195, 230] width 14 height 5
click at [223, 226] on span "PDF" at bounding box center [226, 225] width 10 height 7
click at [247, 229] on div "PDF PDF" at bounding box center [256, 223] width 23 height 21
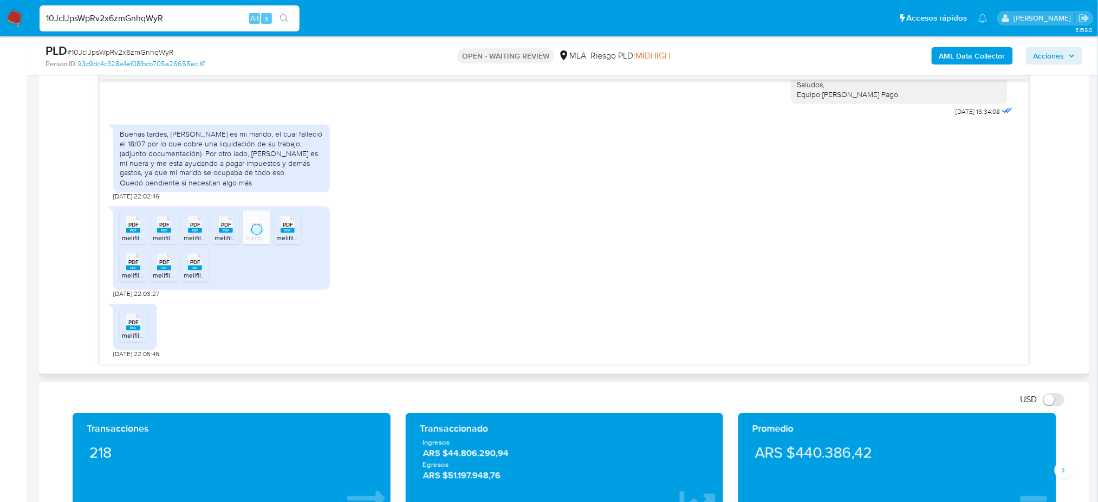
drag, startPoint x: 286, startPoint y: 229, endPoint x: 264, endPoint y: 244, distance: 26.1
click at [287, 229] on rect at bounding box center [288, 230] width 14 height 5
click at [195, 263] on span "PDF" at bounding box center [195, 262] width 10 height 7
click at [153, 264] on div "PDF PDF" at bounding box center [164, 260] width 23 height 21
click at [140, 265] on icon at bounding box center [133, 261] width 14 height 17
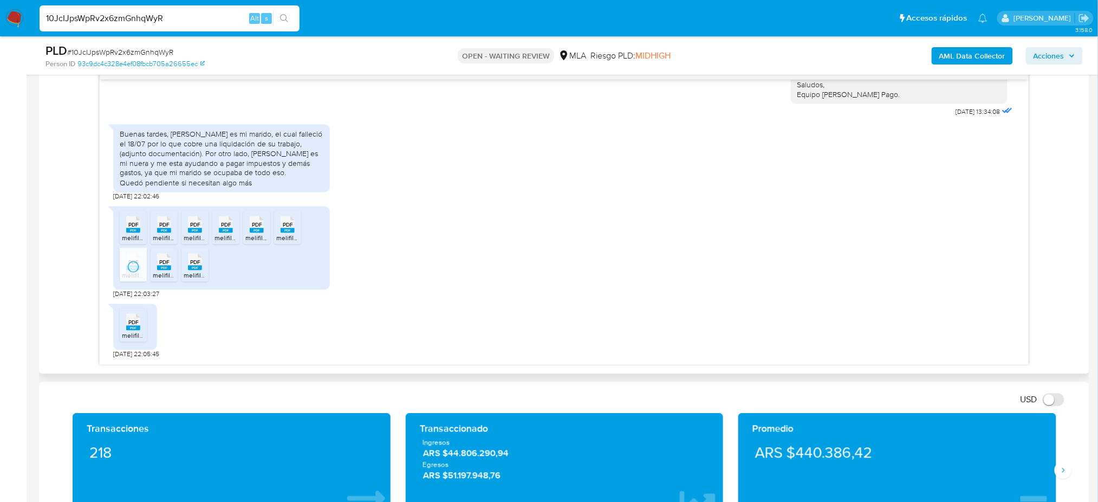
drag, startPoint x: 134, startPoint y: 336, endPoint x: 154, endPoint y: 326, distance: 22.3
click at [134, 336] on span "melifile2962897353221915728.pdf" at bounding box center [172, 335] width 100 height 9
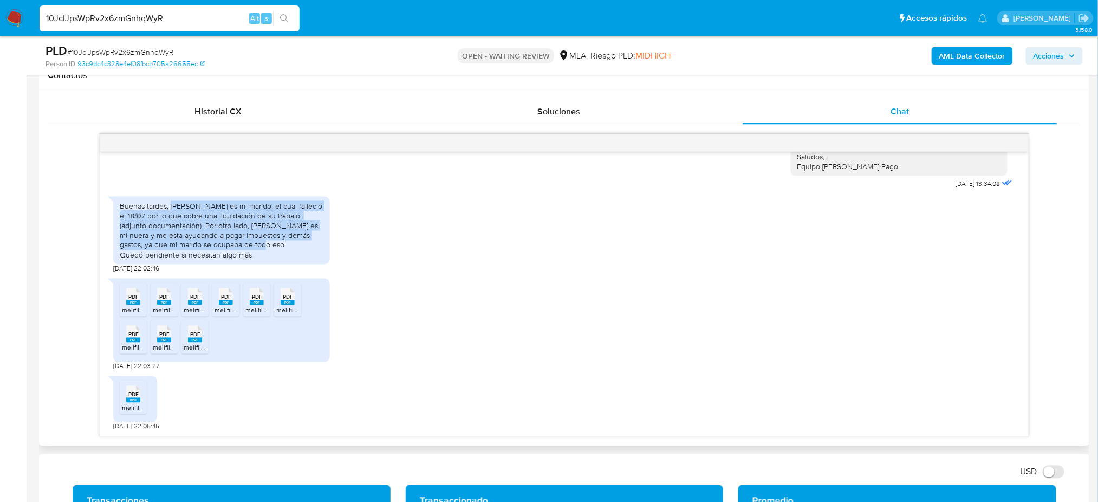
drag, startPoint x: 171, startPoint y: 207, endPoint x: 237, endPoint y: 243, distance: 75.4
click at [237, 243] on div "Buenas tardes, Victor Tomillo es mi marido, el cual falleció el 18/07 por lo qu…" at bounding box center [222, 230] width 204 height 59
copy div "Victor Tomillo es mi marido, el cual falleció el 18/07 por lo que cobre una liq…"
click at [237, 243] on div "Buenas tardes, Victor Tomillo es mi marido, el cual falleció el 18/07 por lo qu…" at bounding box center [222, 230] width 204 height 59
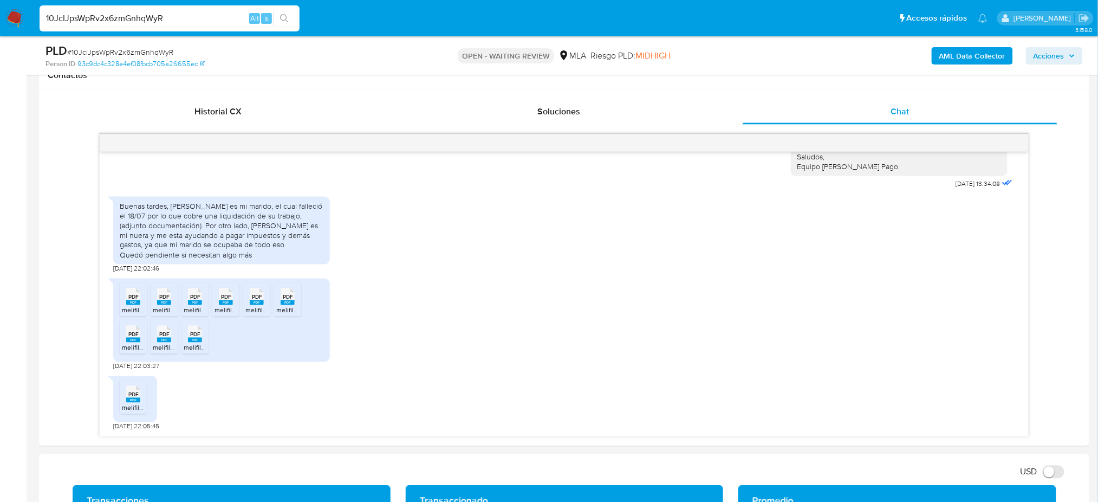
click at [132, 46] on div "PLD # 10JcIJpsWpRv2x6zmGnhqWyR" at bounding box center [216, 51] width 342 height 16
copy span "10JcIJpsWpRv2x6zmGnhqWyR"
click at [10, 17] on img at bounding box center [14, 18] width 18 height 18
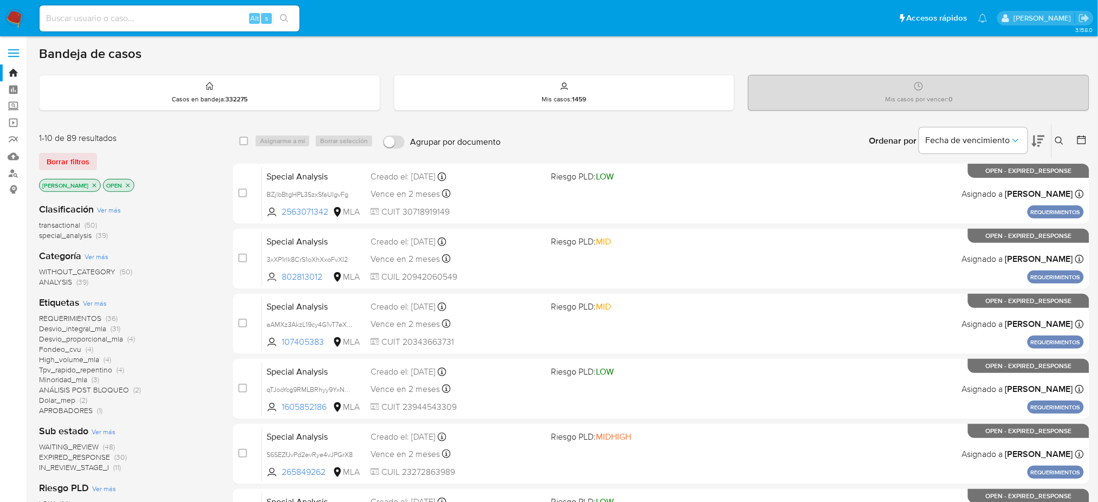
click at [1059, 144] on icon at bounding box center [1059, 140] width 9 height 9
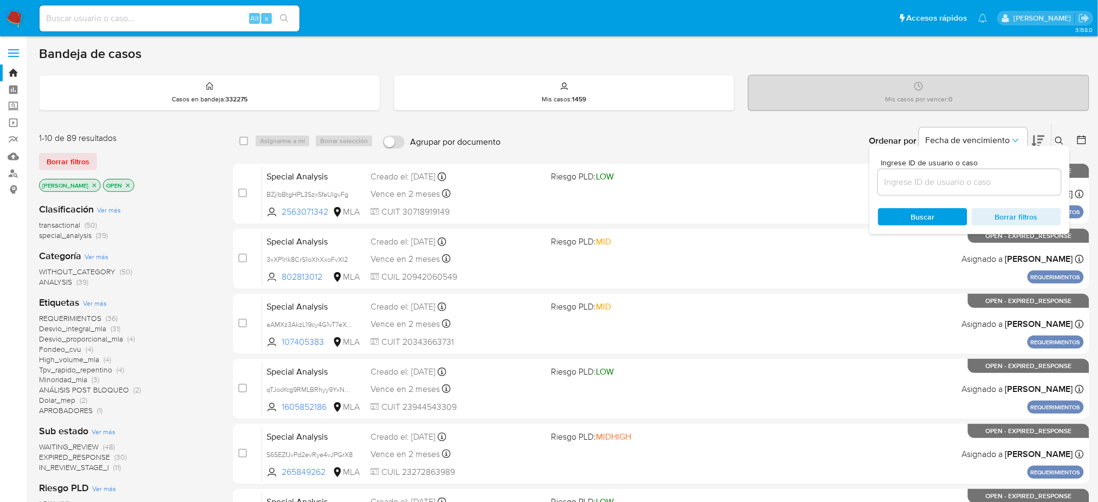
click at [925, 183] on input at bounding box center [969, 182] width 183 height 14
type input "10JcIJpsWpRv2x6zmGnhqWyR"
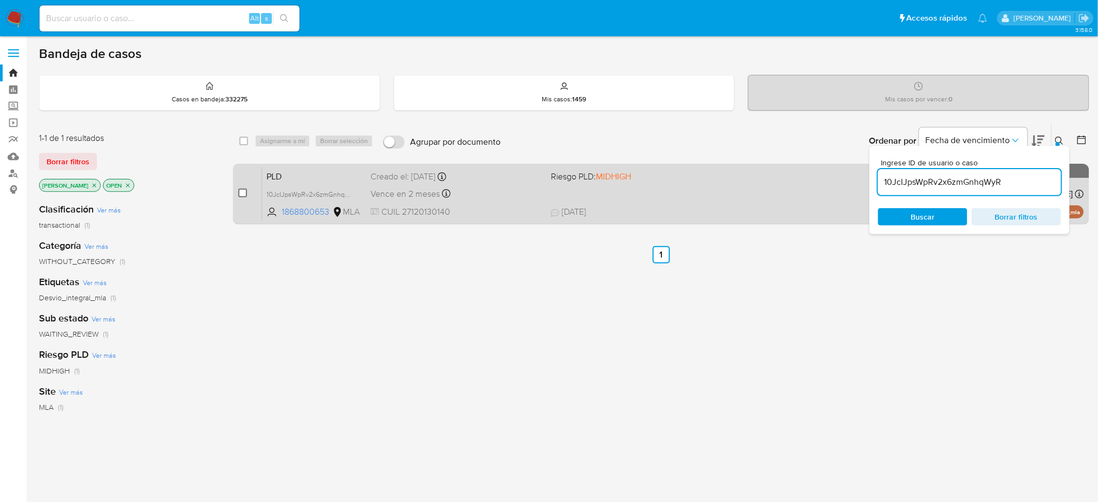
click at [244, 194] on input "checkbox" at bounding box center [242, 192] width 9 height 9
checkbox input "true"
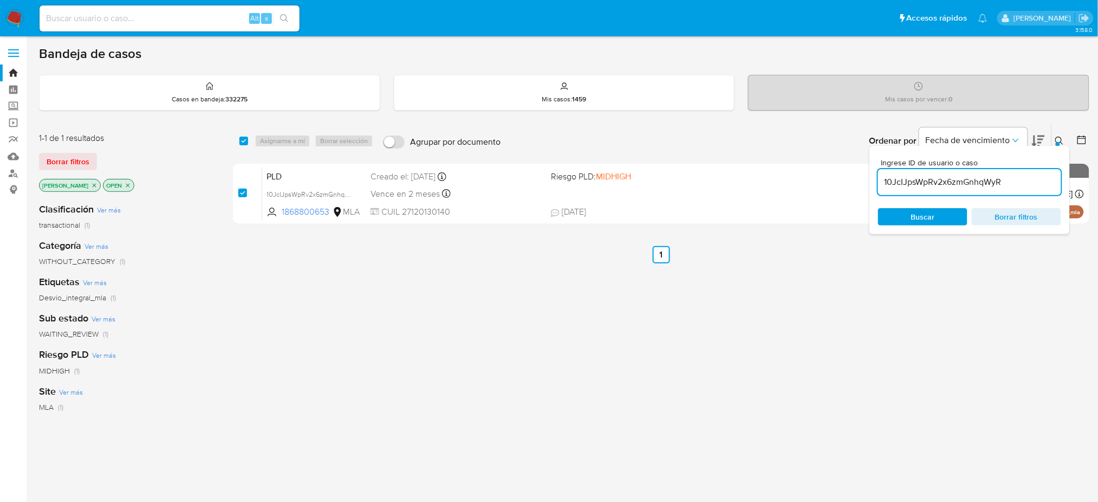
checkbox input "true"
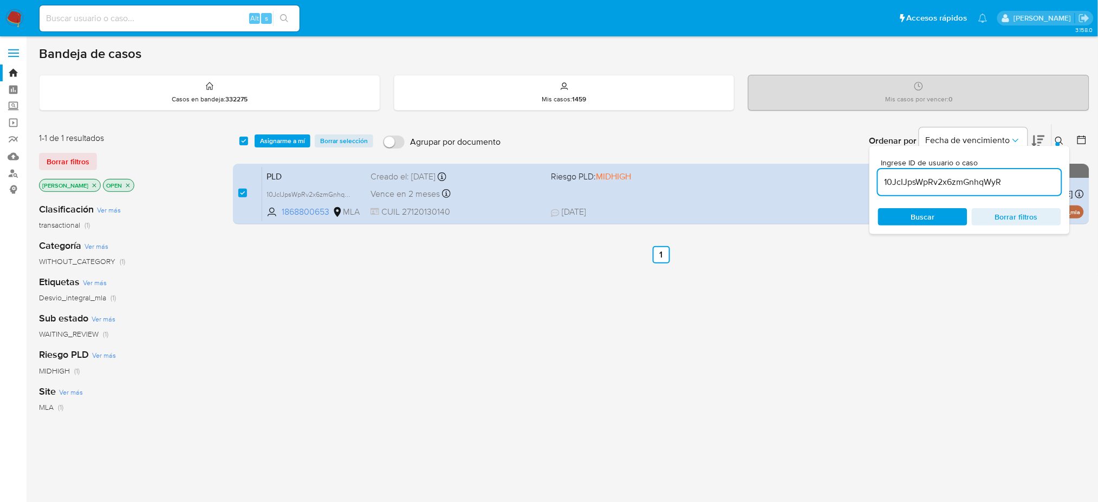
click at [276, 141] on span "Asignarme a mí" at bounding box center [282, 140] width 45 height 11
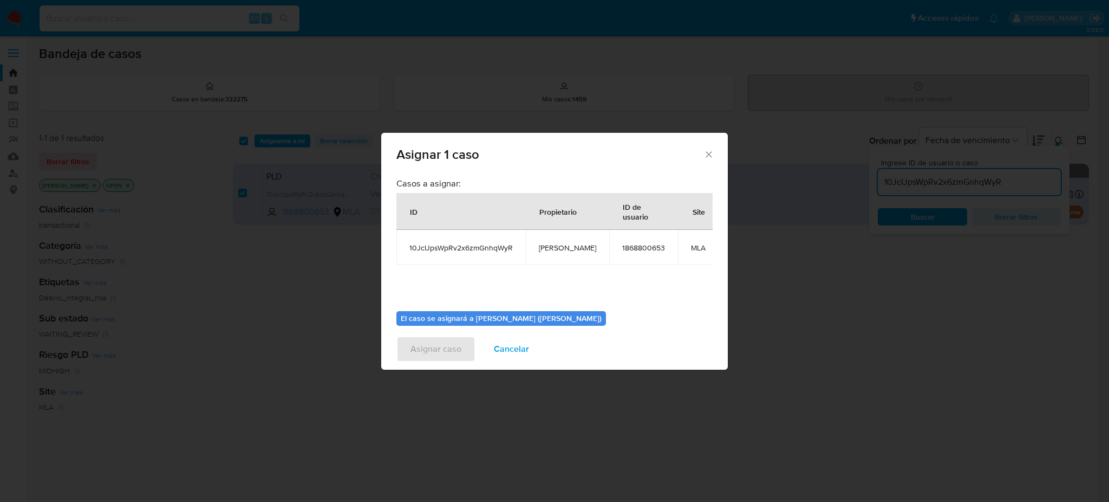
click at [564, 251] on span "[PERSON_NAME]" at bounding box center [567, 248] width 57 height 10
copy span "[PERSON_NAME]"
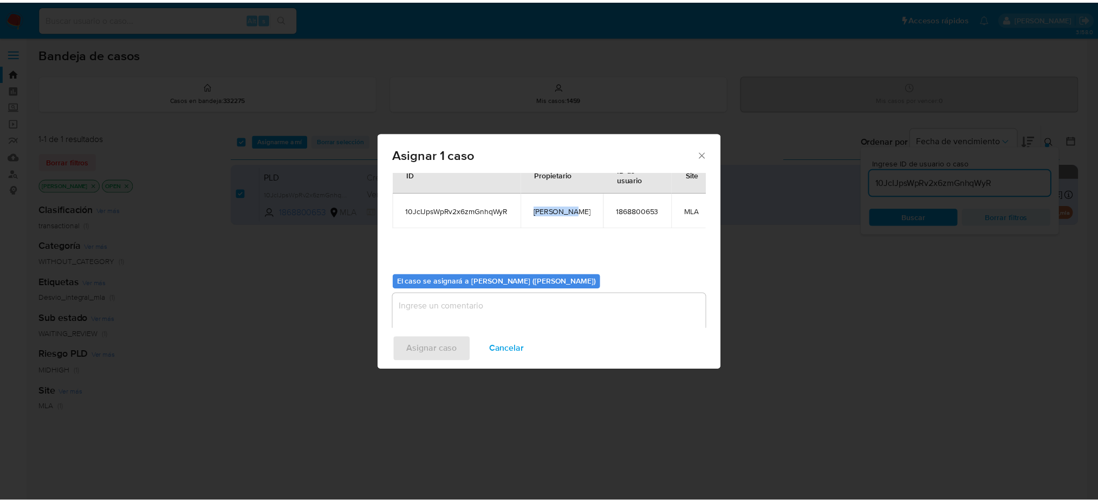
scroll to position [55, 0]
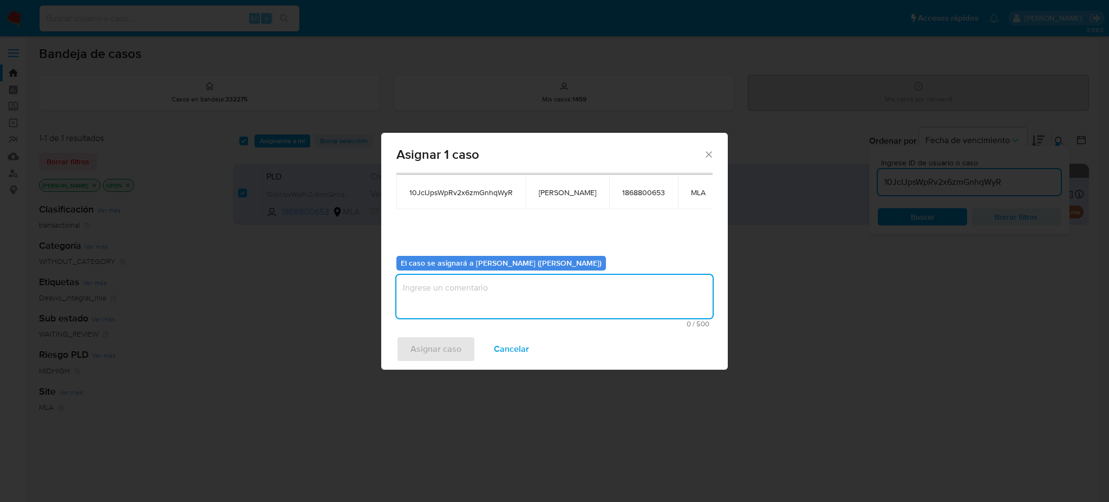
click at [489, 291] on textarea "assign-modal" at bounding box center [554, 296] width 316 height 43
paste textarea "[PERSON_NAME]"
type textarea "[PERSON_NAME]"
click at [447, 347] on span "Asignar caso" at bounding box center [436, 349] width 51 height 24
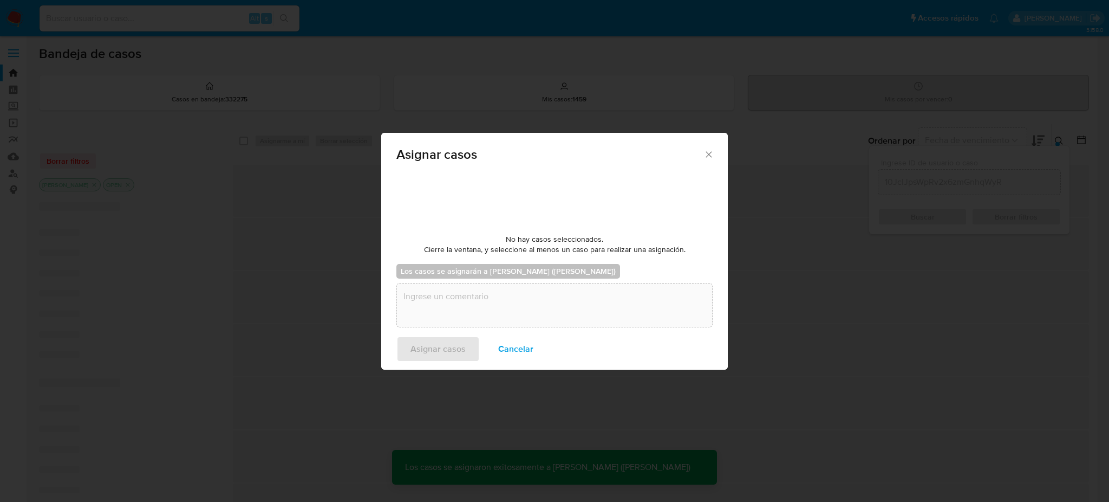
checkbox input "false"
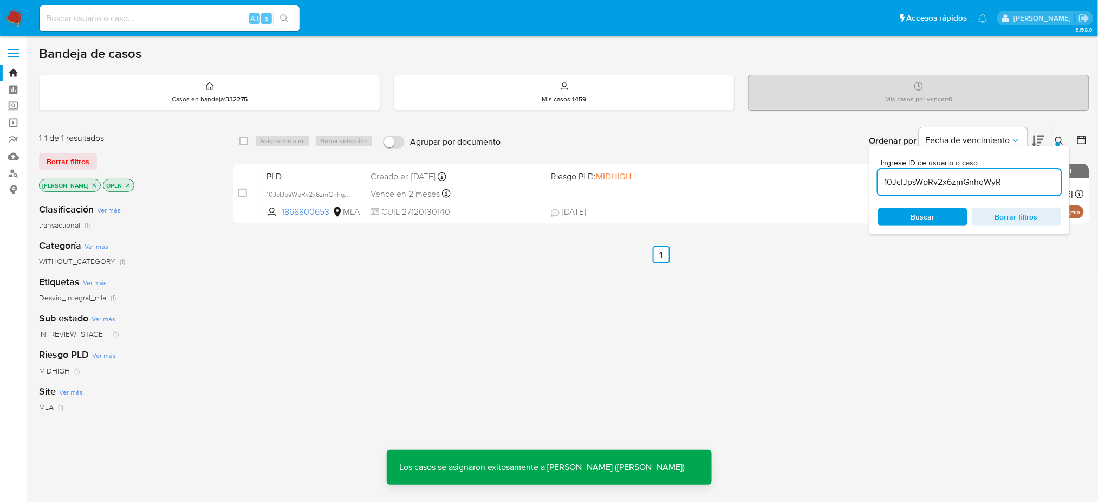
click at [332, 176] on span "PLD" at bounding box center [313, 175] width 95 height 14
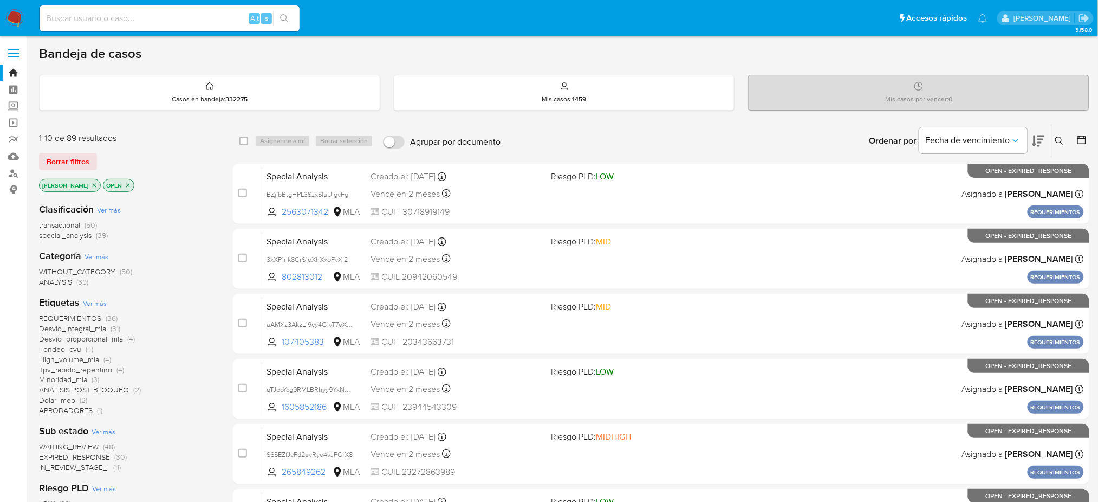
click at [1062, 145] on button at bounding box center [1061, 140] width 18 height 13
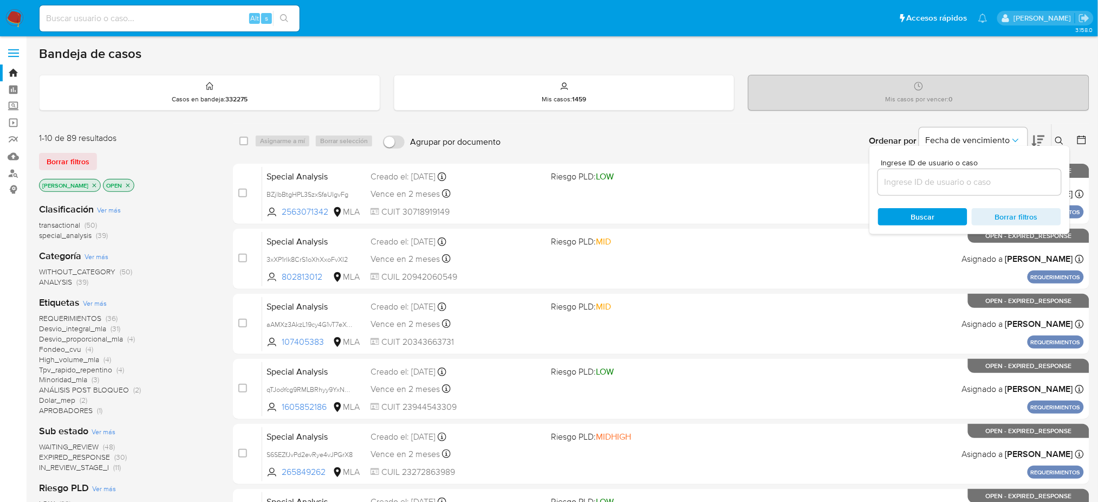
click at [984, 180] on input at bounding box center [969, 182] width 183 height 14
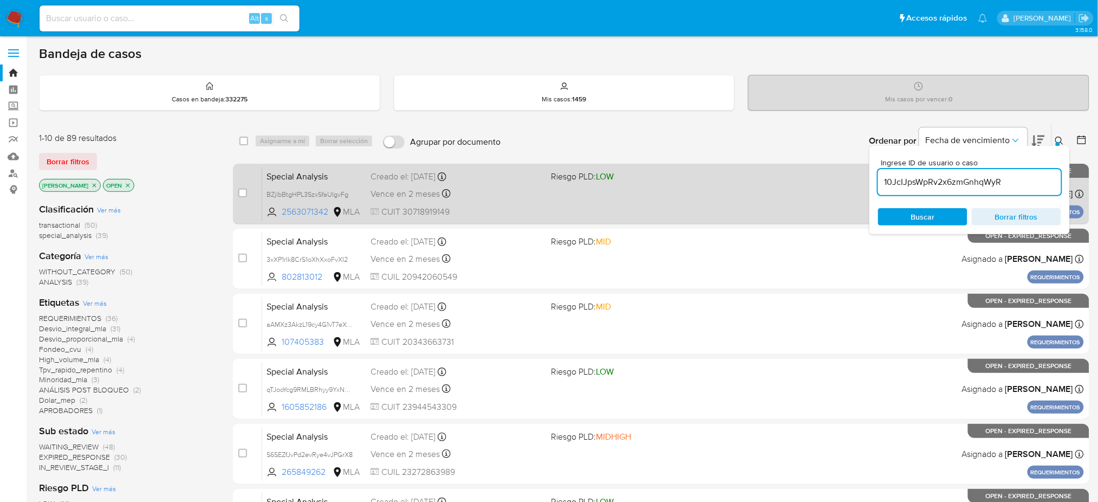
type input "10JcIJpsWpRv2x6zmGnhqWyR"
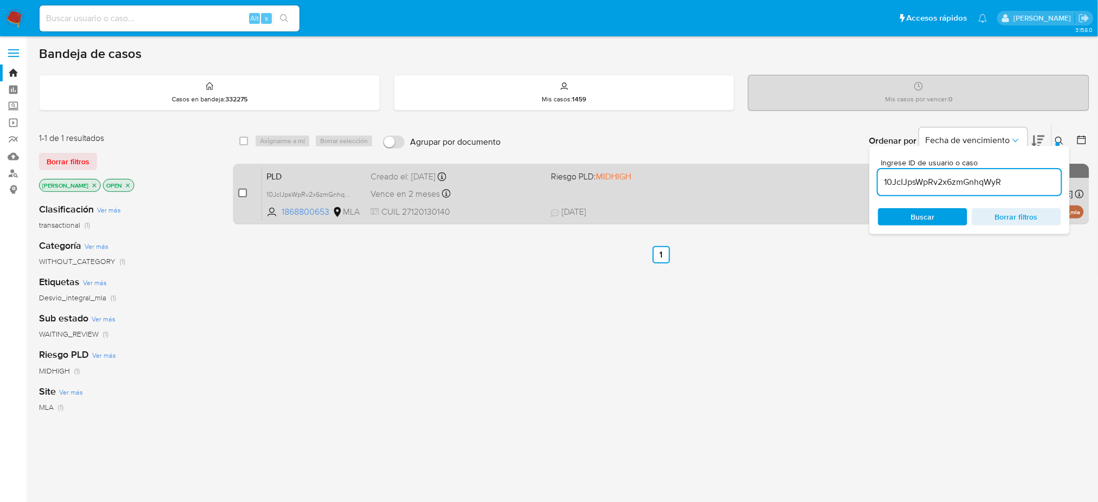
click at [245, 193] on input "checkbox" at bounding box center [242, 192] width 9 height 9
checkbox input "true"
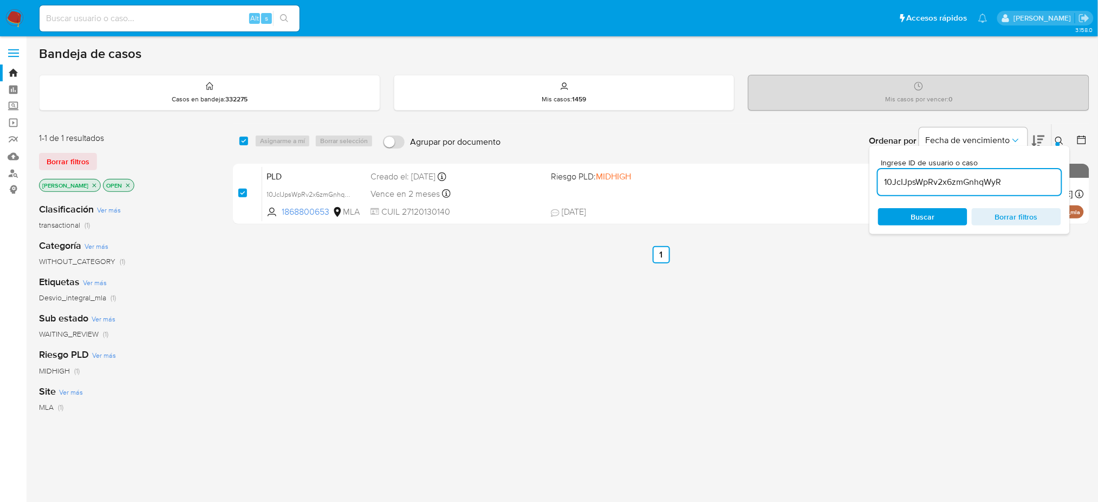
checkbox input "true"
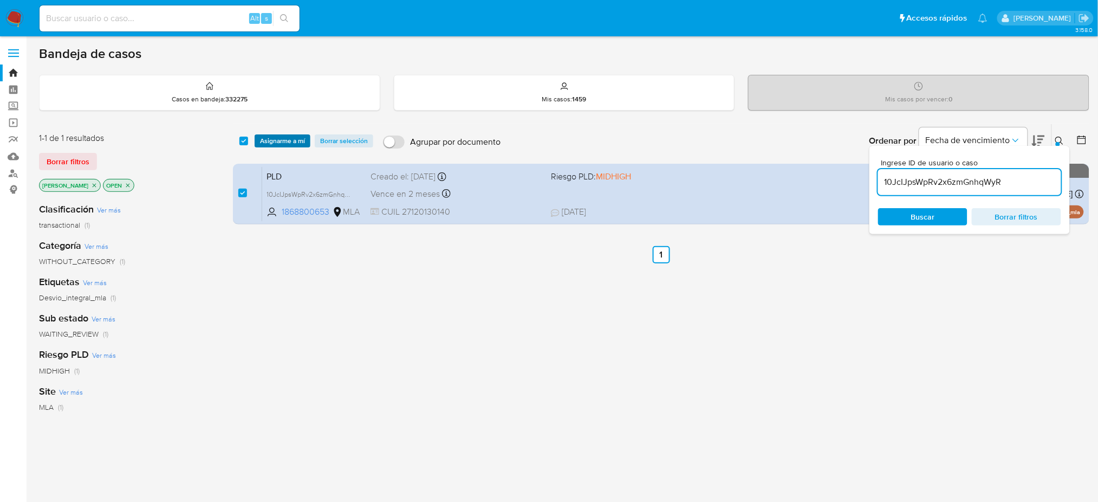
click at [279, 146] on span "Asignarme a mí" at bounding box center [282, 140] width 45 height 11
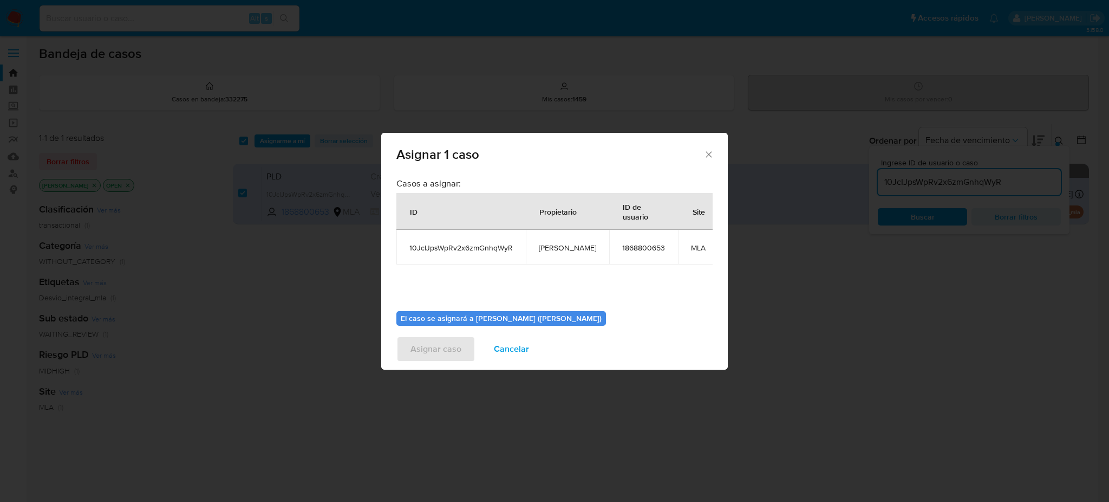
click at [566, 246] on span "[PERSON_NAME]" at bounding box center [567, 248] width 57 height 10
copy span "[PERSON_NAME]"
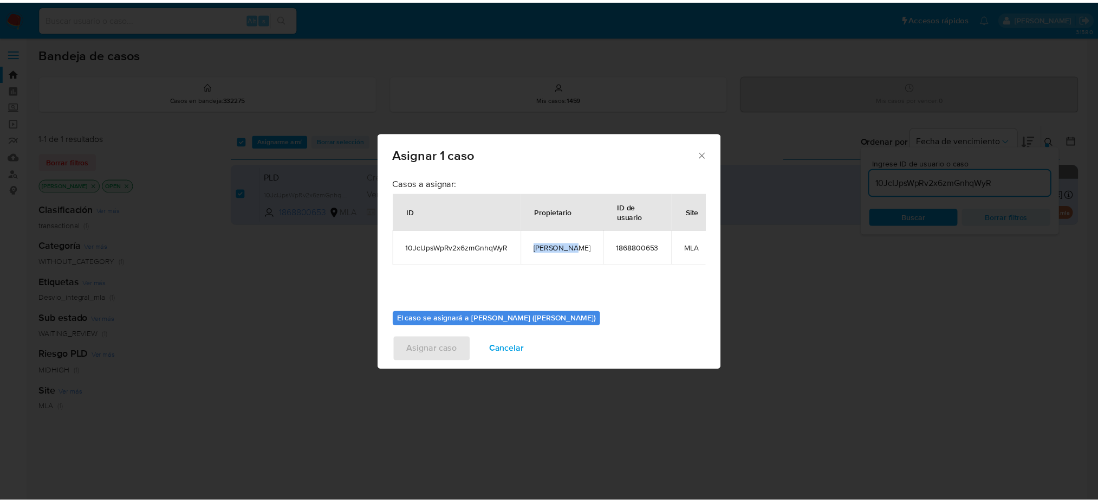
scroll to position [55, 0]
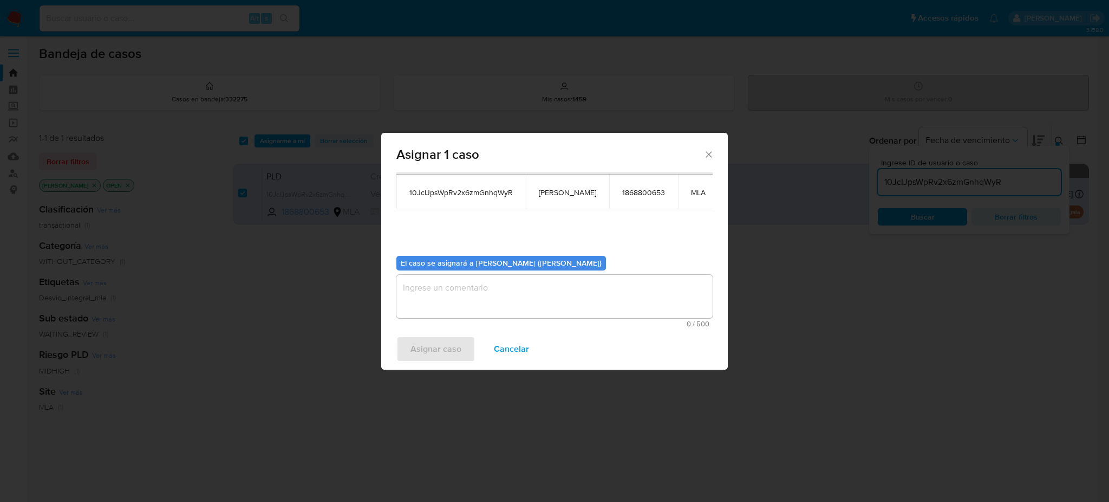
click at [506, 293] on textarea "assign-modal" at bounding box center [554, 296] width 316 height 43
paste textarea "[PERSON_NAME]"
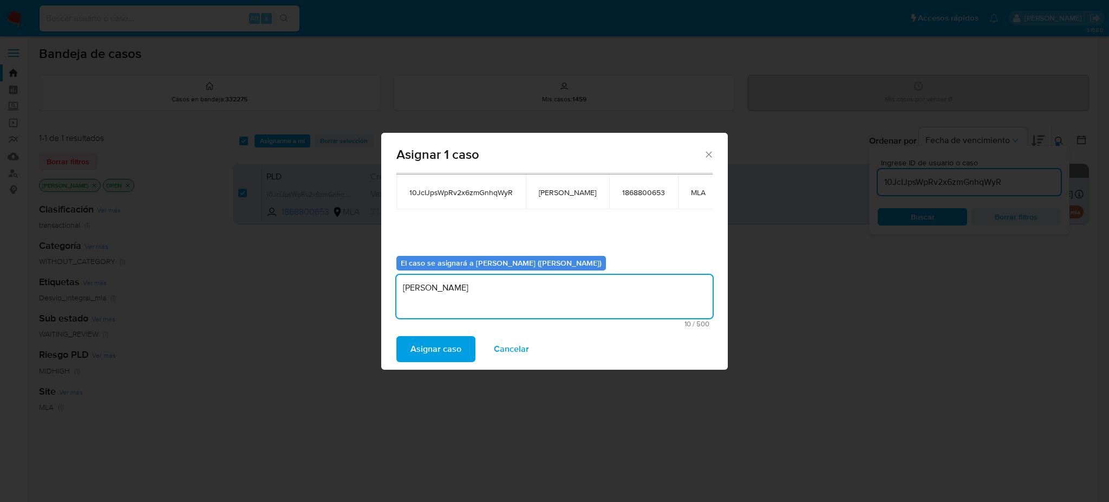
type textarea "[PERSON_NAME]"
click at [449, 197] on span "10JcIJpsWpRv2x6zmGnhqWyR" at bounding box center [460, 192] width 103 height 10
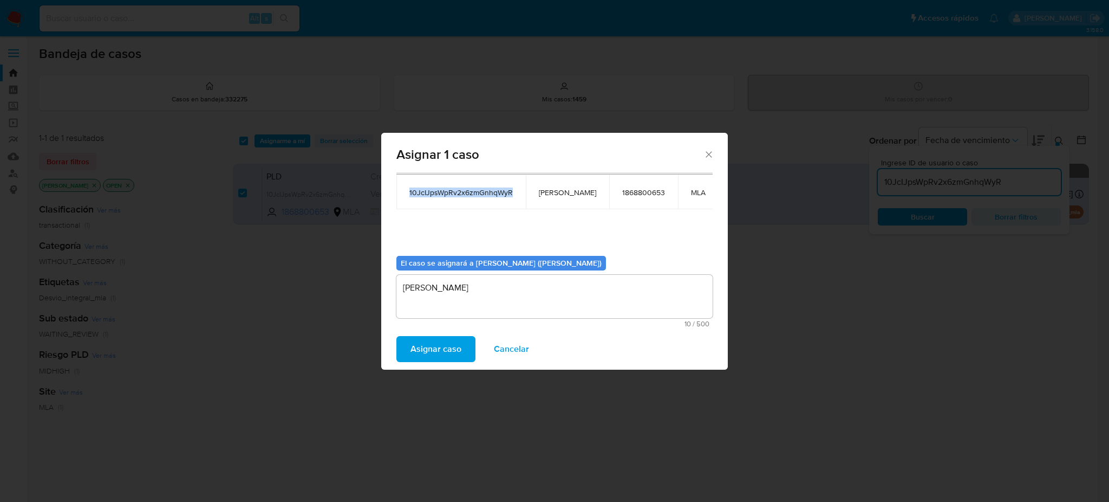
click at [449, 197] on span "10JcIJpsWpRv2x6zmGnhqWyR" at bounding box center [460, 192] width 103 height 10
copy span "10JcIJpsWpRv2x6zmGnhqWyR"
click at [421, 347] on span "Asignar caso" at bounding box center [436, 349] width 51 height 24
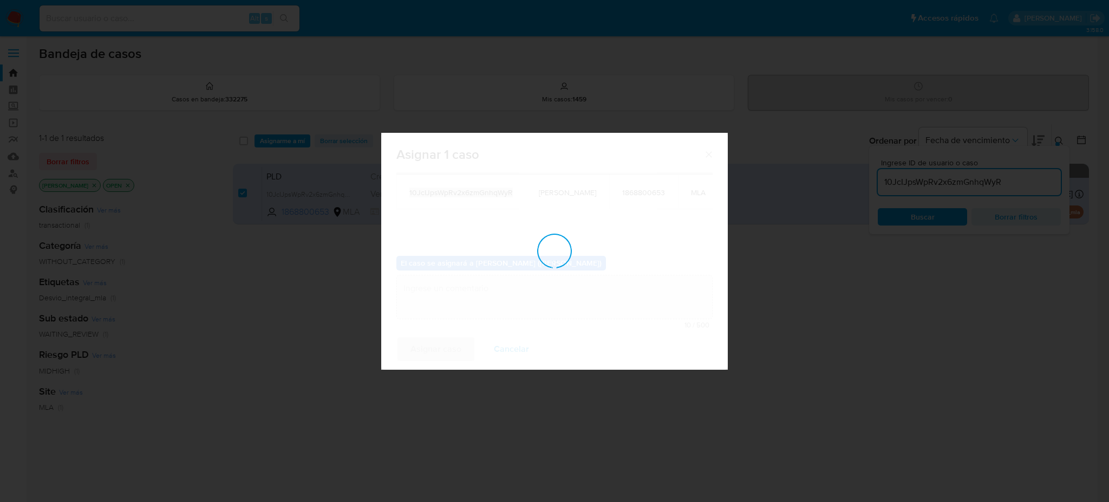
checkbox input "false"
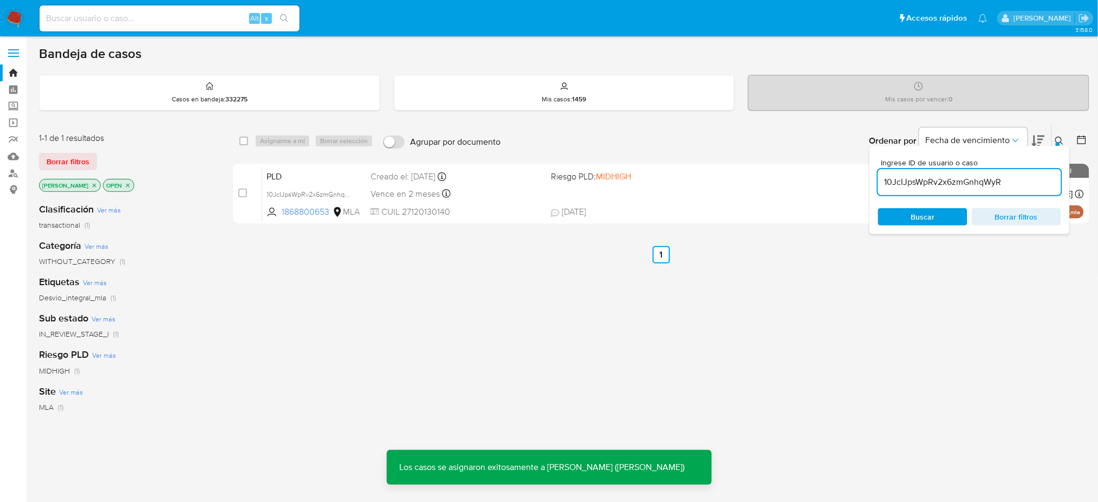
click at [313, 177] on span "PLD" at bounding box center [313, 175] width 95 height 14
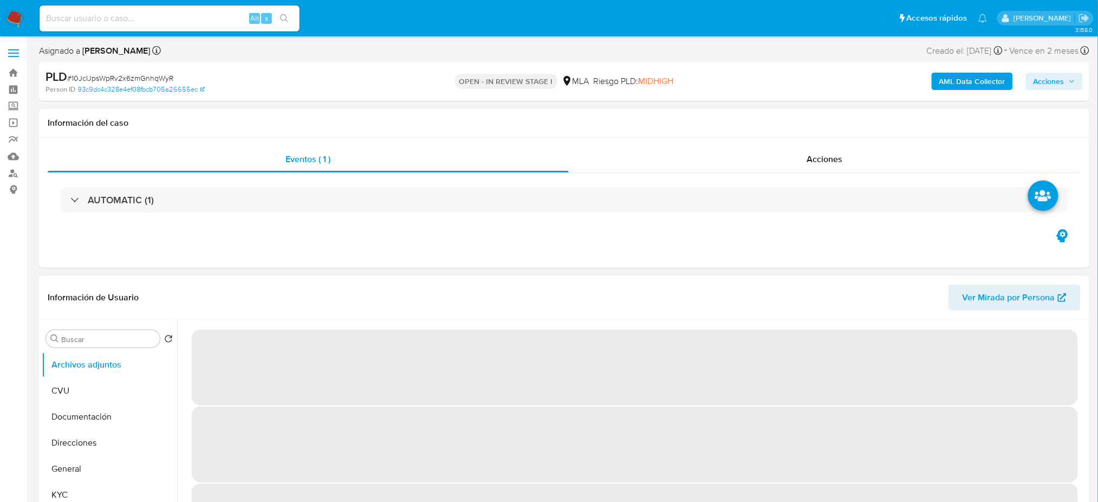
select select "10"
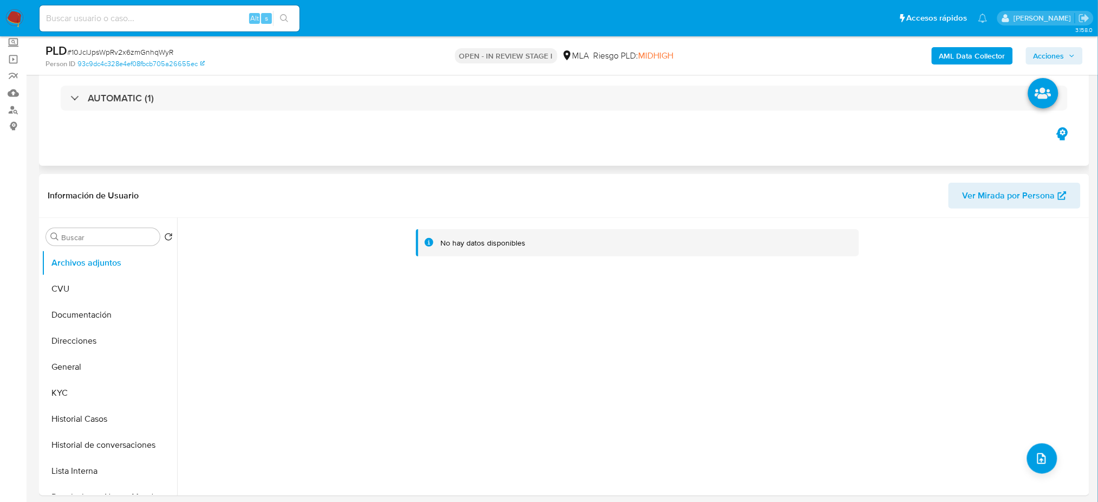
scroll to position [72, 0]
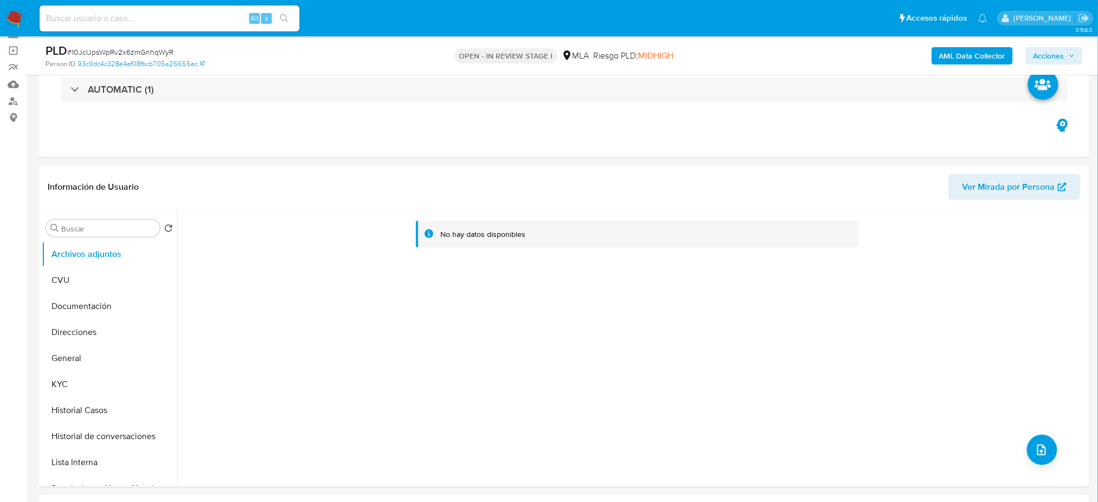
click at [967, 56] on b "AML Data Collector" at bounding box center [972, 55] width 66 height 17
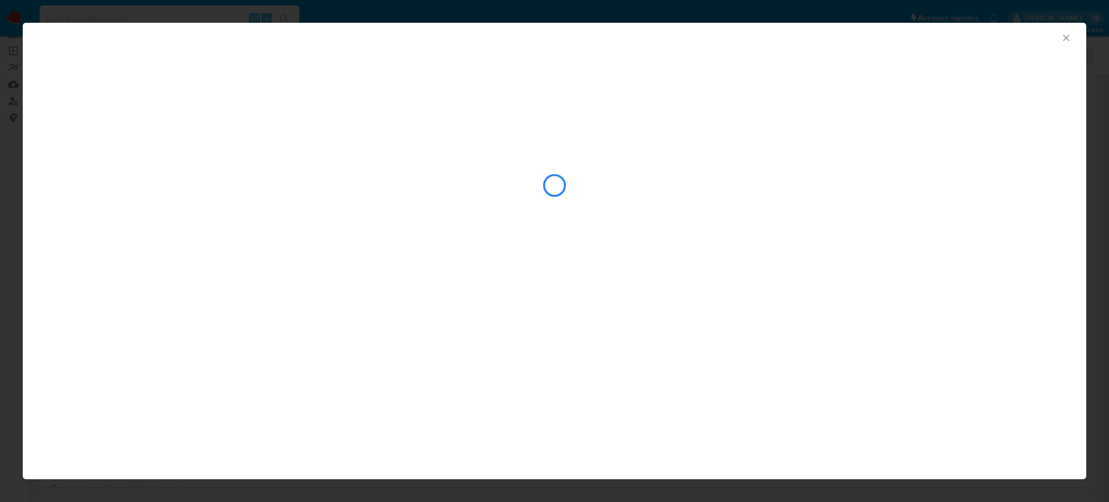
click at [1071, 38] on div "AML Data Collector" at bounding box center [555, 36] width 1064 height 27
click at [1067, 38] on icon "Cerrar ventana" at bounding box center [1066, 37] width 11 height 11
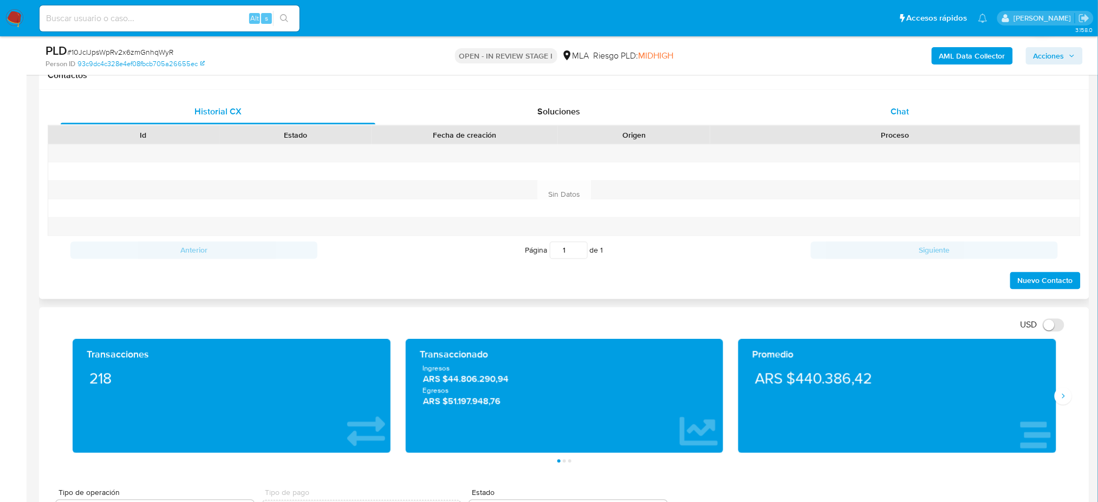
drag, startPoint x: 919, startPoint y: 114, endPoint x: 911, endPoint y: 117, distance: 8.8
click at [919, 113] on div "Chat" at bounding box center [900, 112] width 315 height 26
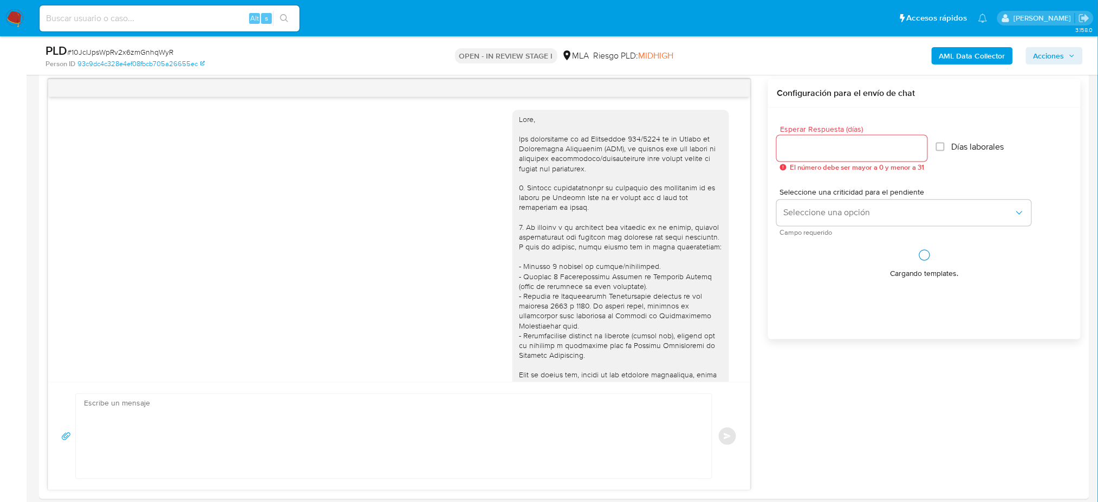
scroll to position [1076, 0]
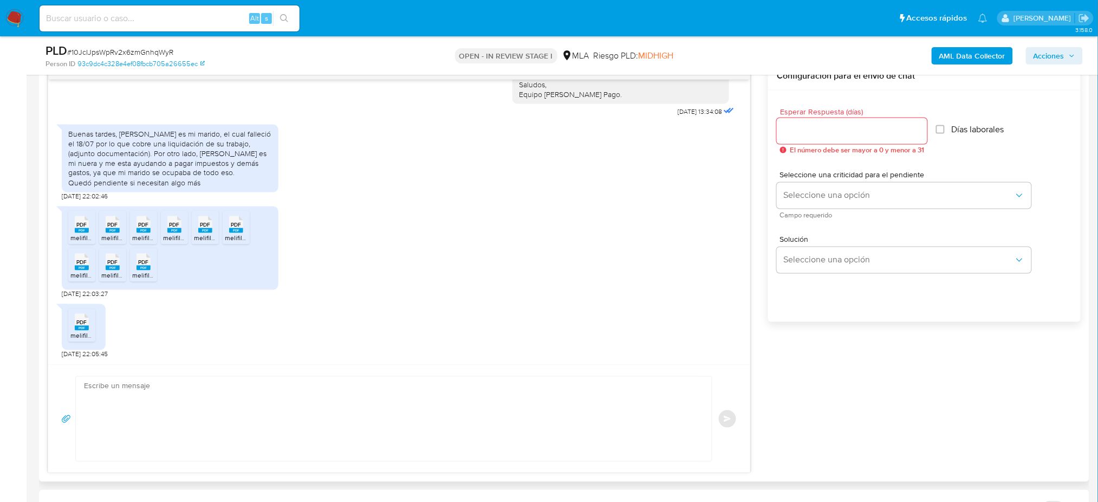
click at [178, 401] on textarea at bounding box center [391, 418] width 614 height 84
paste textarea "Hola, ¡Muchas gracias por tu respuesta! Confirmamos la recepción de la document…"
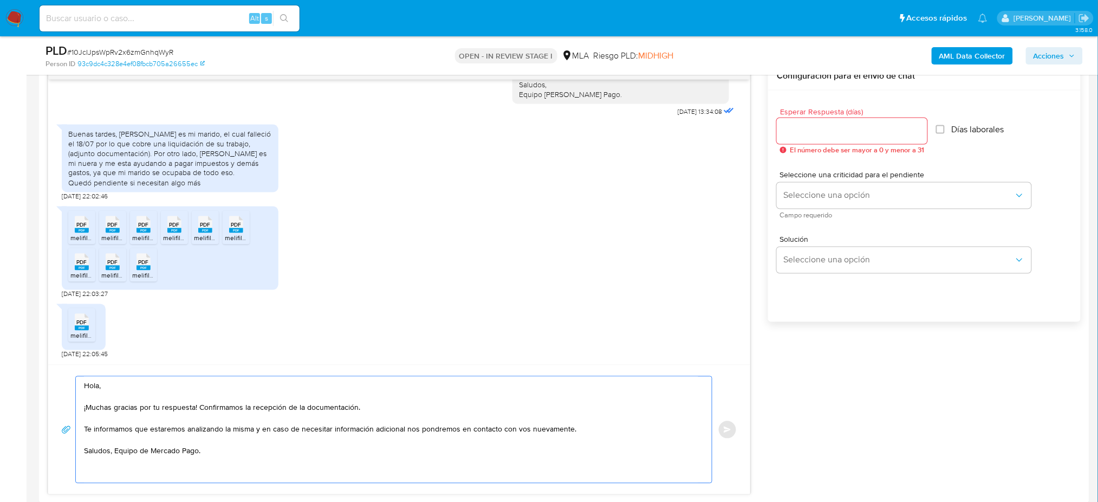
type textarea "Hola, ¡Muchas gracias por tu respuesta! Confirmamos la recepción de la document…"
click at [801, 130] on input "Esperar Respuesta (días)" at bounding box center [852, 131] width 151 height 14
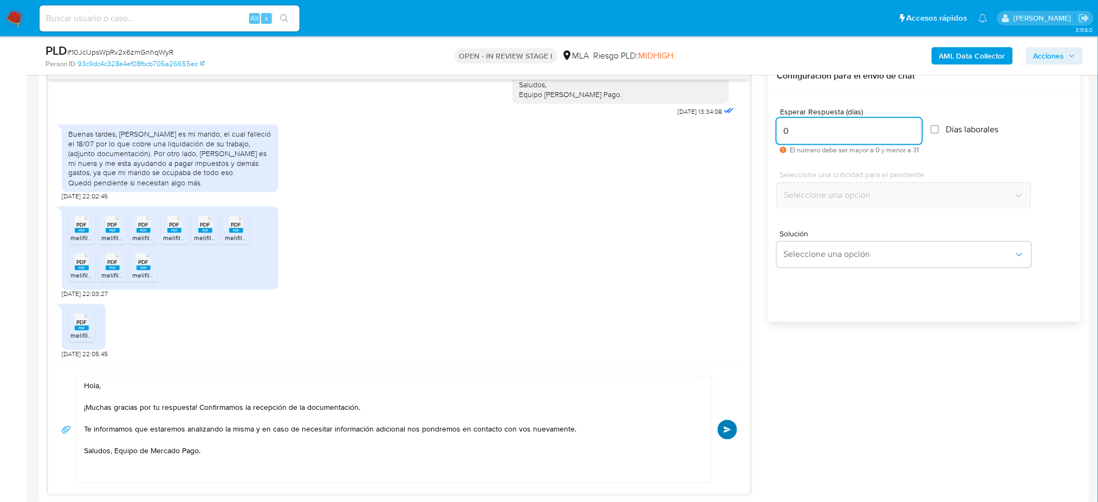
type input "0"
click at [726, 424] on button "Enviar" at bounding box center [727, 429] width 19 height 19
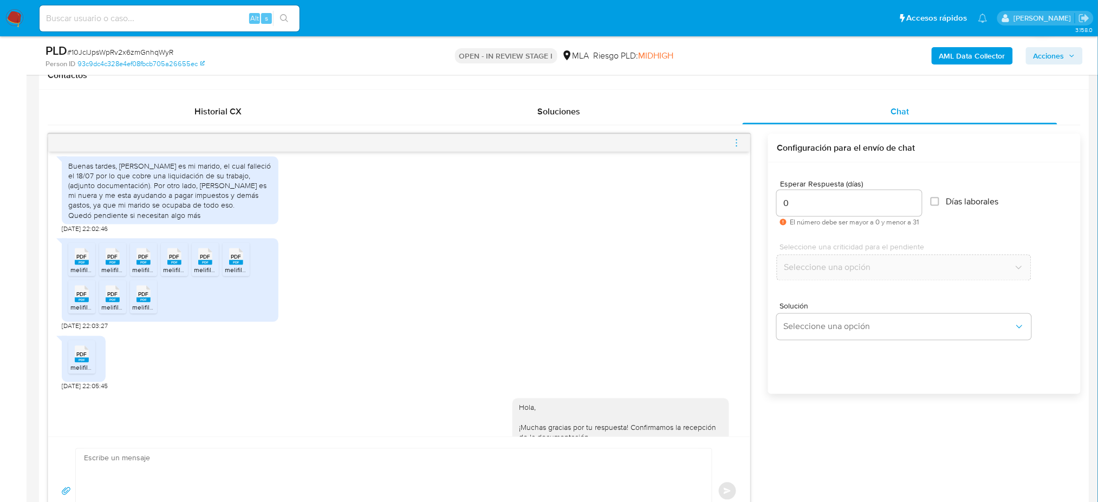
scroll to position [1215, 0]
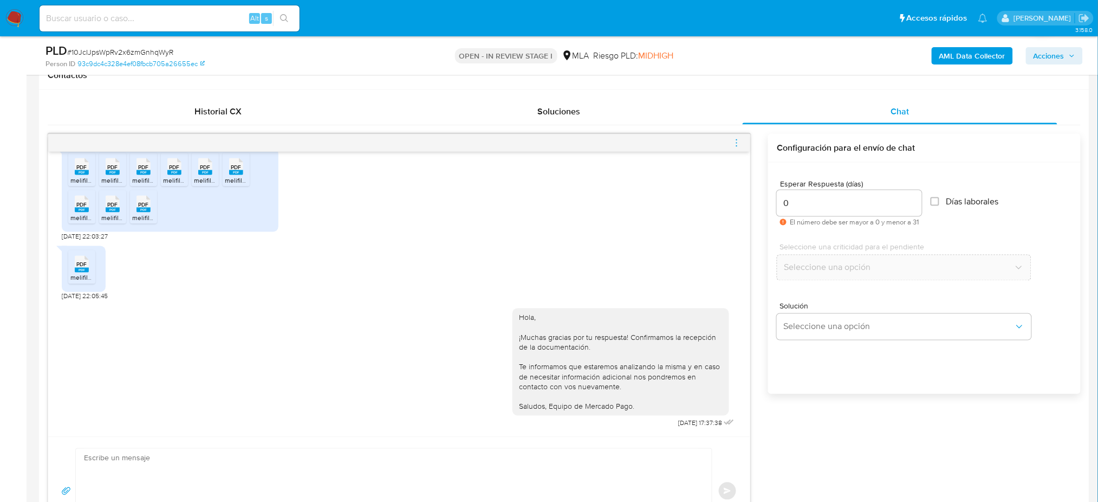
click at [737, 144] on icon "menu-action" at bounding box center [737, 143] width 10 height 10
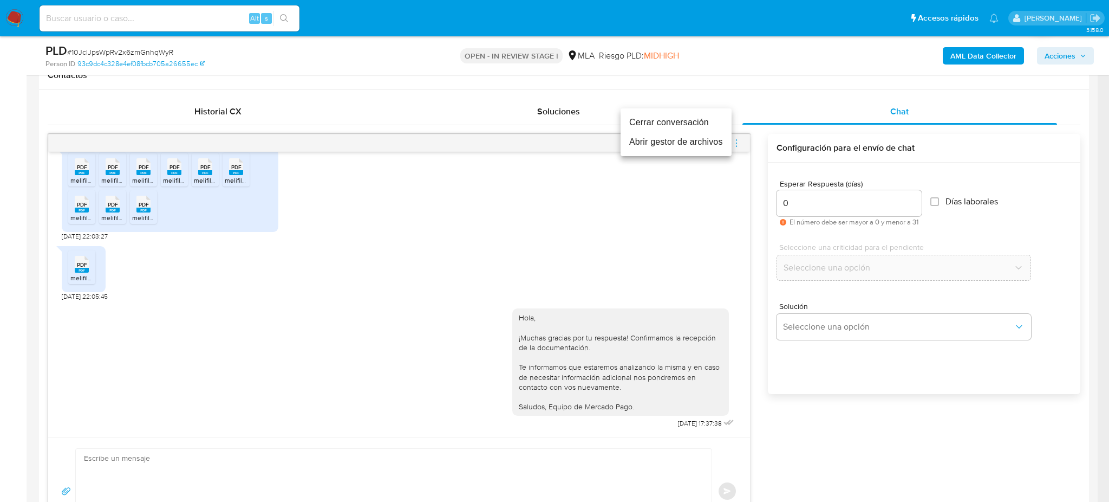
click at [703, 121] on li "Cerrar conversación" at bounding box center [676, 122] width 111 height 19
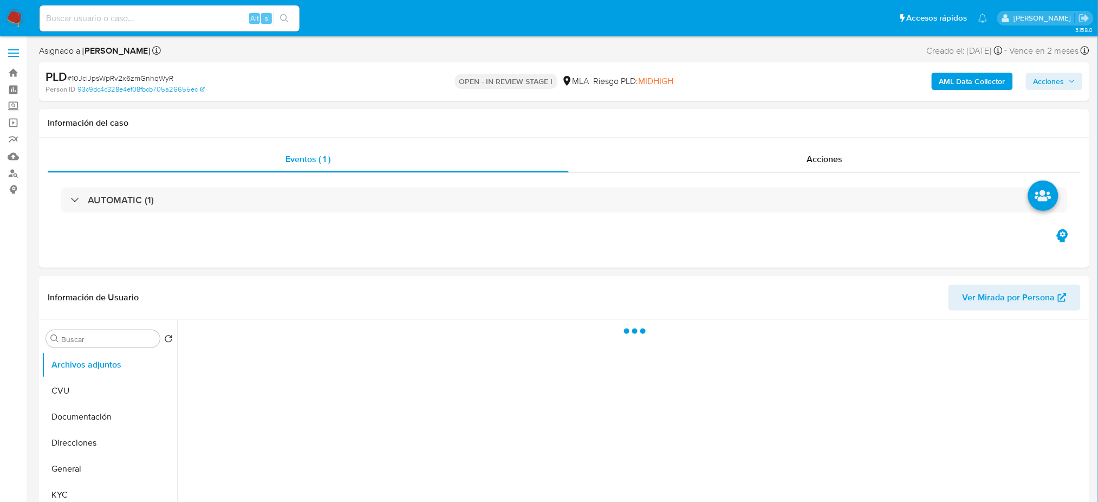
click at [976, 81] on b "AML Data Collector" at bounding box center [972, 81] width 66 height 17
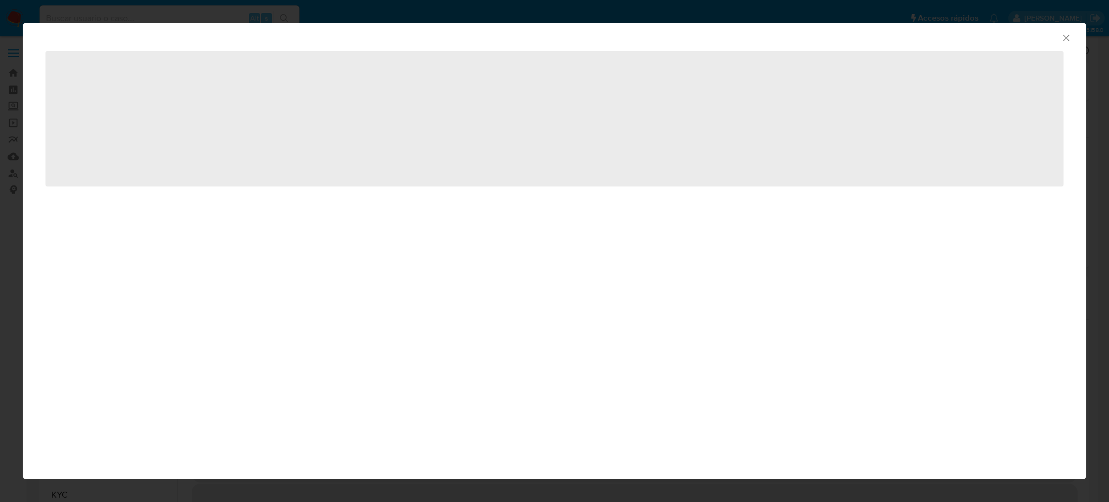
select select "10"
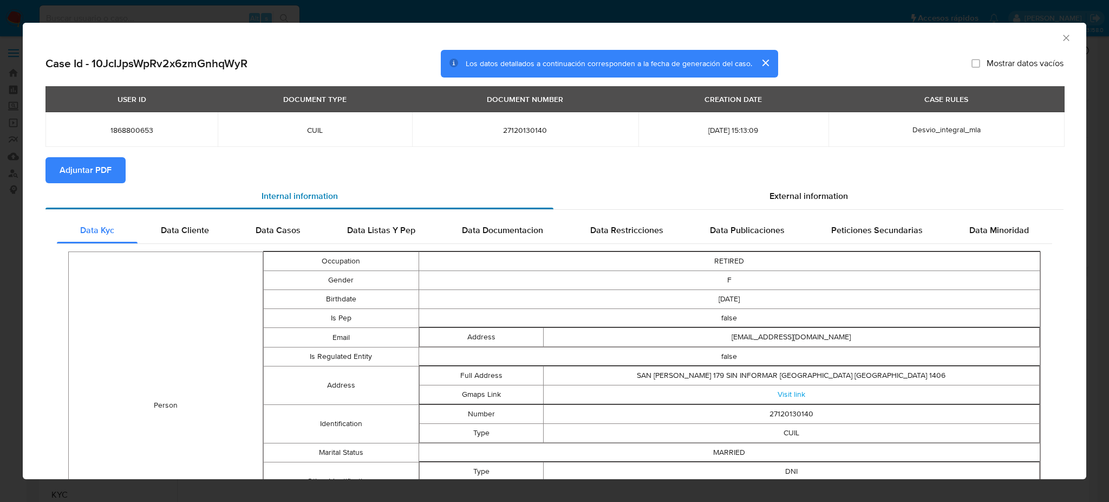
click at [80, 184] on div "Internal information" at bounding box center [299, 196] width 508 height 26
click at [83, 167] on span "Adjuntar PDF" at bounding box center [86, 170] width 52 height 24
drag, startPoint x: 1058, startPoint y: 36, endPoint x: 937, endPoint y: 89, distance: 132.6
click at [1061, 35] on icon "Cerrar ventana" at bounding box center [1066, 37] width 11 height 11
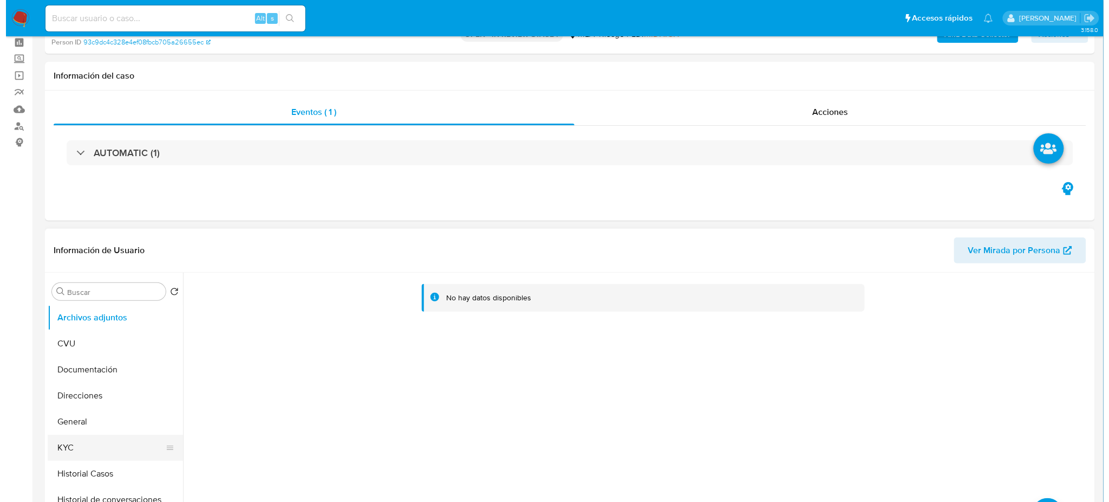
scroll to position [72, 0]
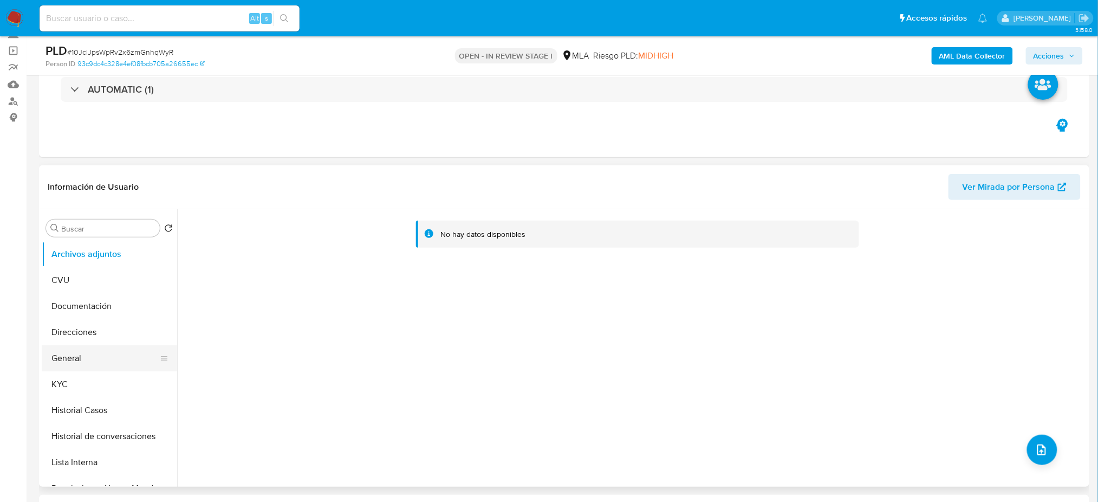
click at [87, 361] on button "General" at bounding box center [105, 358] width 127 height 26
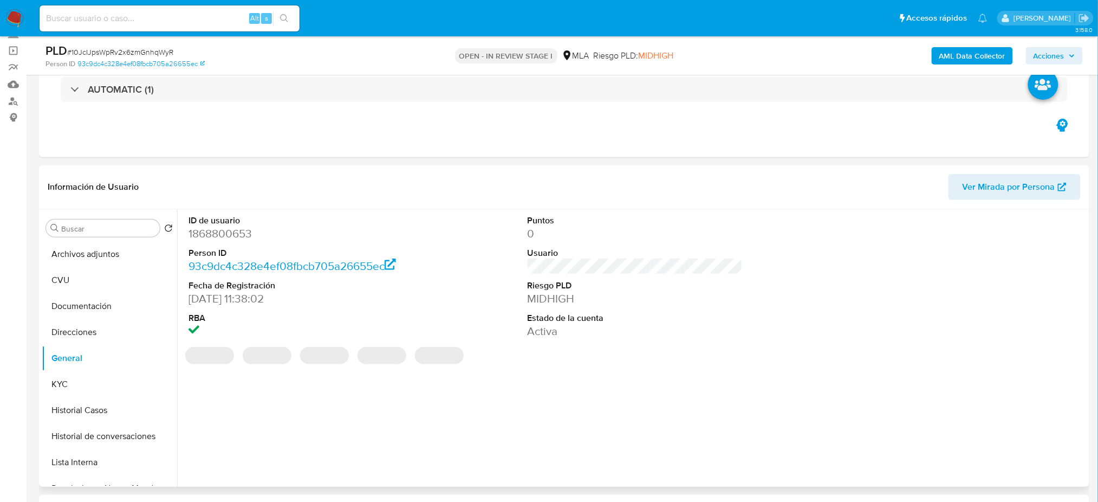
click at [201, 233] on dd "1868800653" at bounding box center [295, 233] width 215 height 15
copy dd "1868800653"
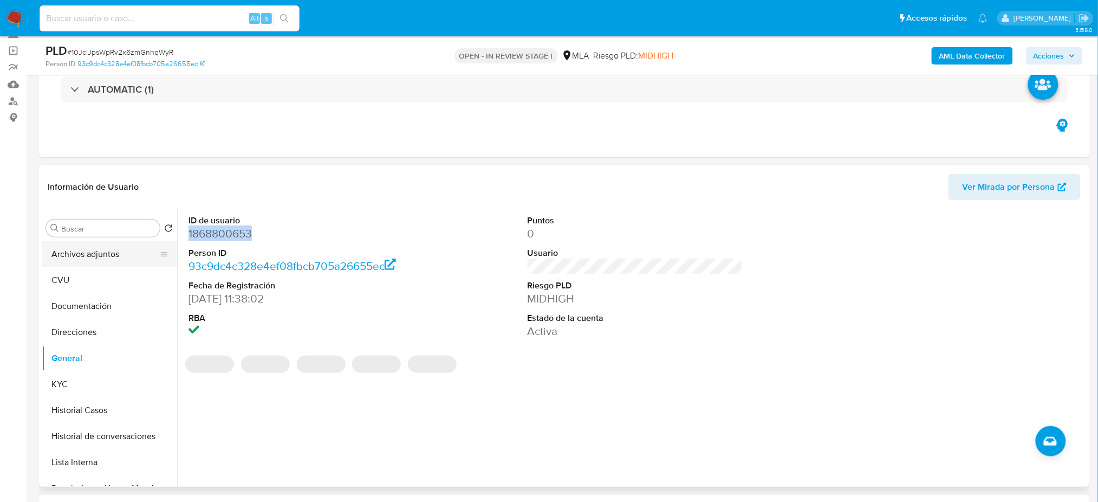
click at [118, 248] on button "Archivos adjuntos" at bounding box center [105, 254] width 127 height 26
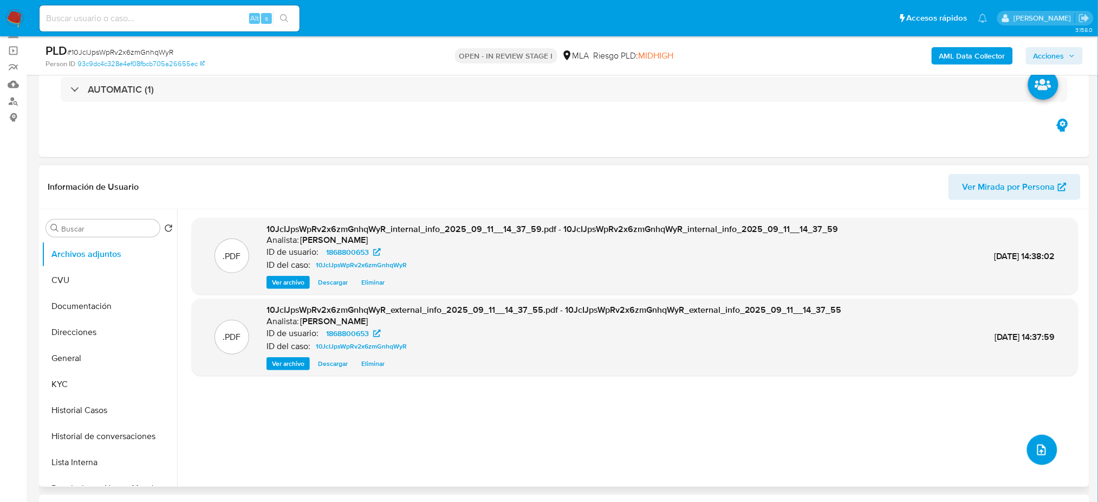
click at [1035, 443] on span "upload-file" at bounding box center [1041, 449] width 13 height 13
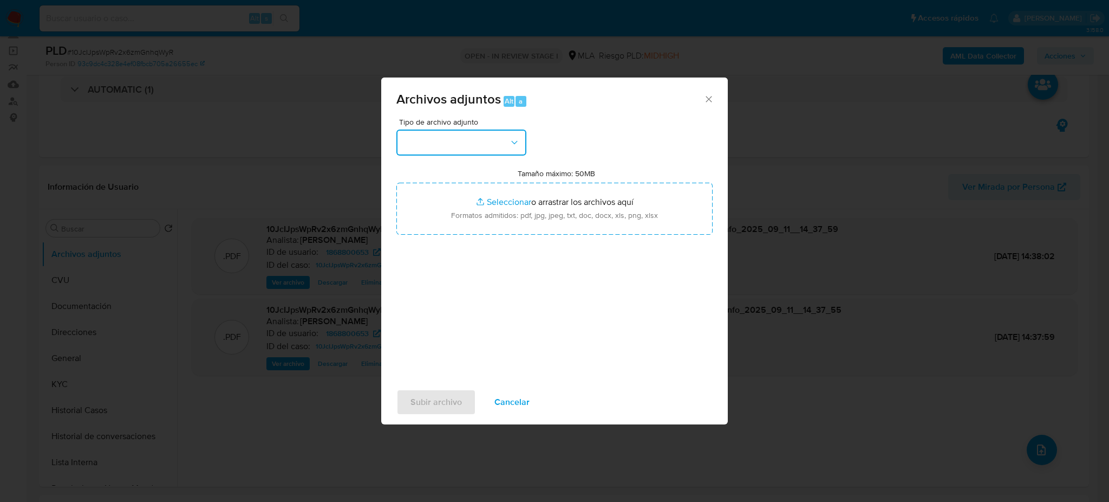
click at [445, 149] on button "button" at bounding box center [461, 142] width 130 height 26
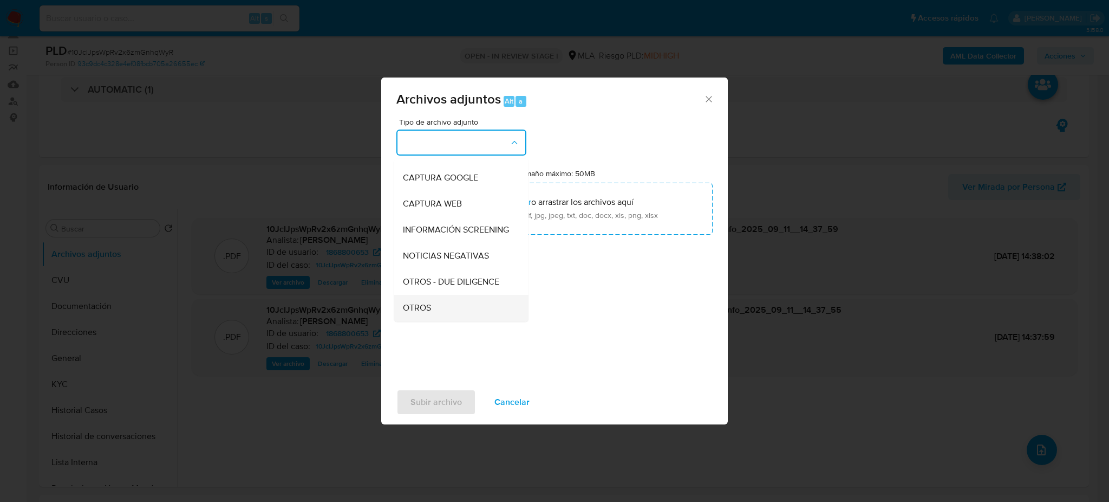
click at [438, 309] on div "OTROS" at bounding box center [458, 308] width 110 height 26
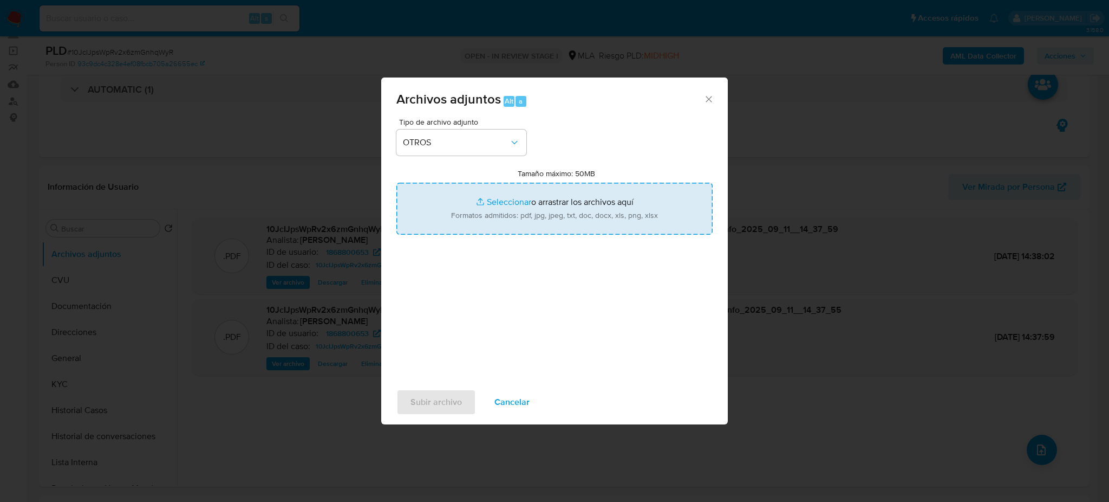
click at [500, 207] on input "Tamaño máximo: 50MB Seleccionar archivos" at bounding box center [554, 209] width 316 height 52
type input "C:\fakepath\Caselog 10JcIJpsWpRv2x6zmGnhqWyR_2025_08_19_05_28_43.docx"
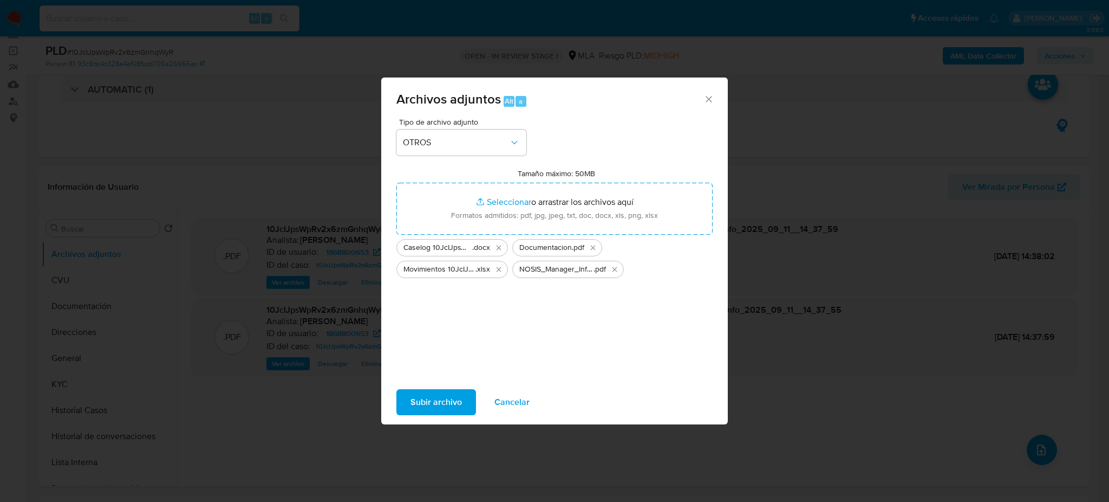
click at [451, 394] on span "Subir archivo" at bounding box center [436, 402] width 51 height 24
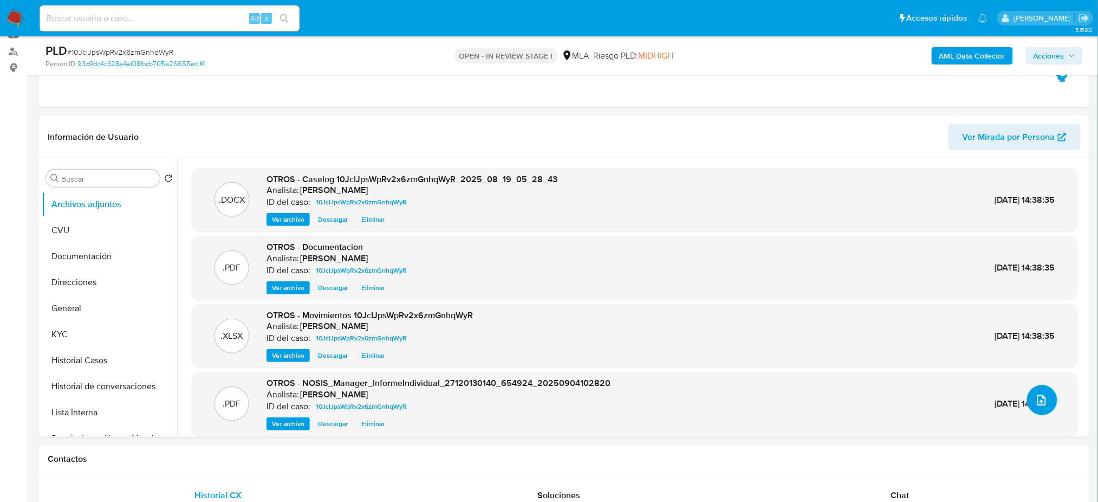
scroll to position [144, 0]
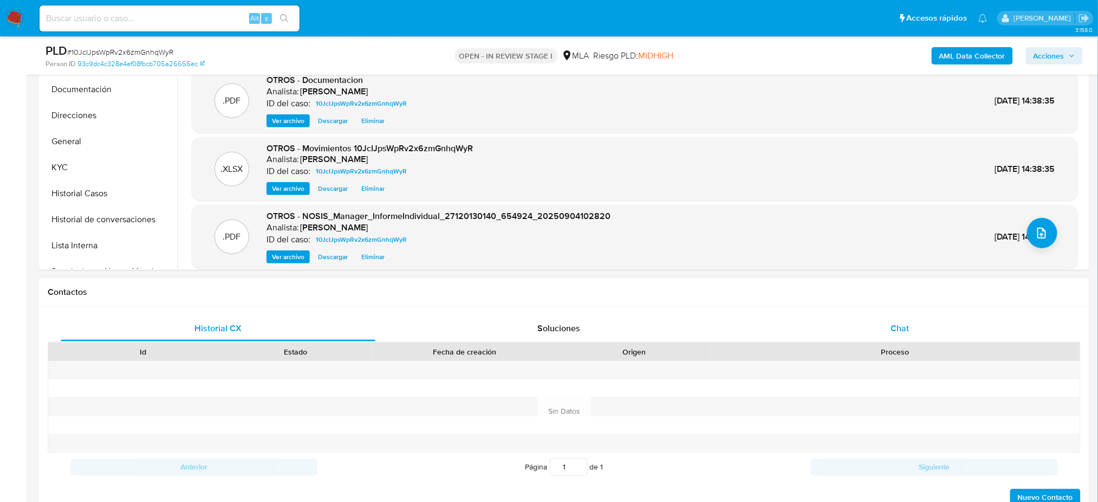
click at [960, 328] on div "Chat" at bounding box center [900, 328] width 315 height 26
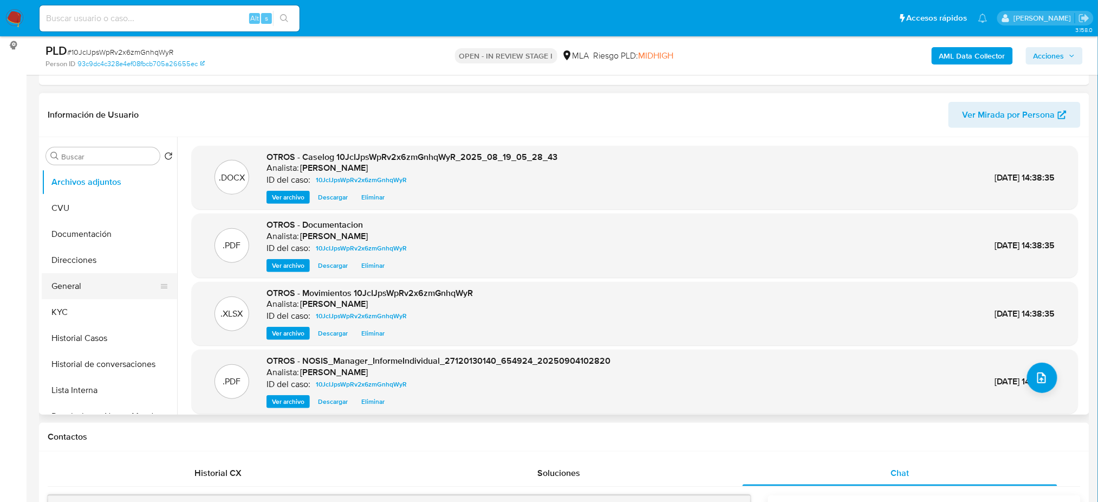
click at [118, 282] on button "General" at bounding box center [105, 286] width 127 height 26
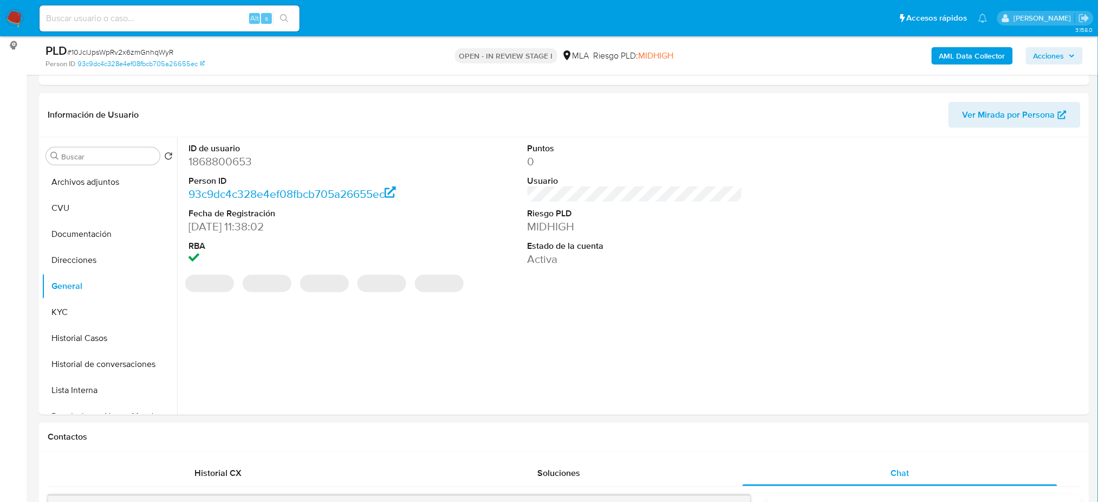
click at [226, 171] on dl "ID de usuario 1868800653 Person ID 93c9dc4c328e4ef08fbcb705a26655ec Fecha de Re…" at bounding box center [295, 204] width 215 height 125
click at [227, 162] on dd "1868800653" at bounding box center [295, 161] width 215 height 15
copy dd "1868800653"
click at [1062, 53] on span "Acciones" at bounding box center [1048, 55] width 31 height 17
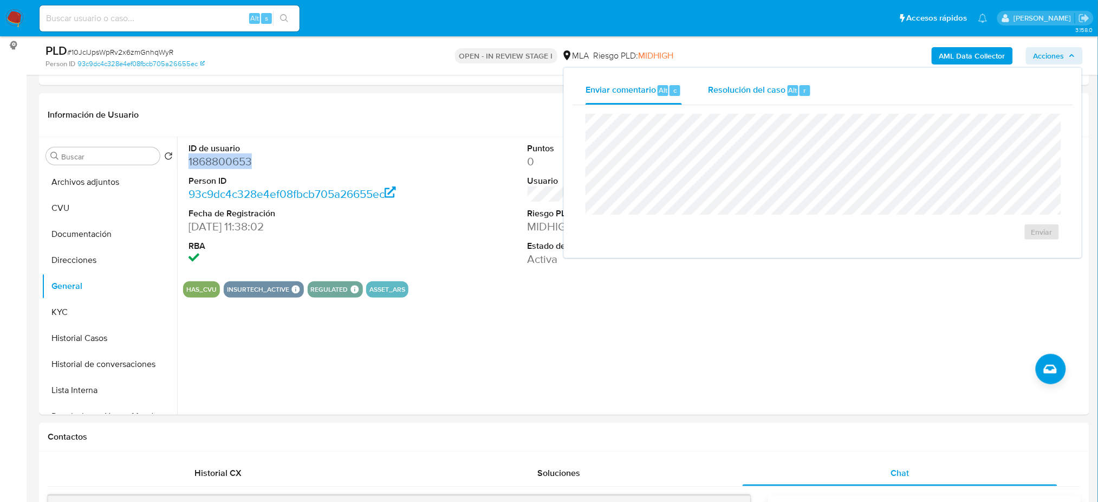
click at [763, 87] on span "Resolución del caso" at bounding box center [746, 89] width 77 height 12
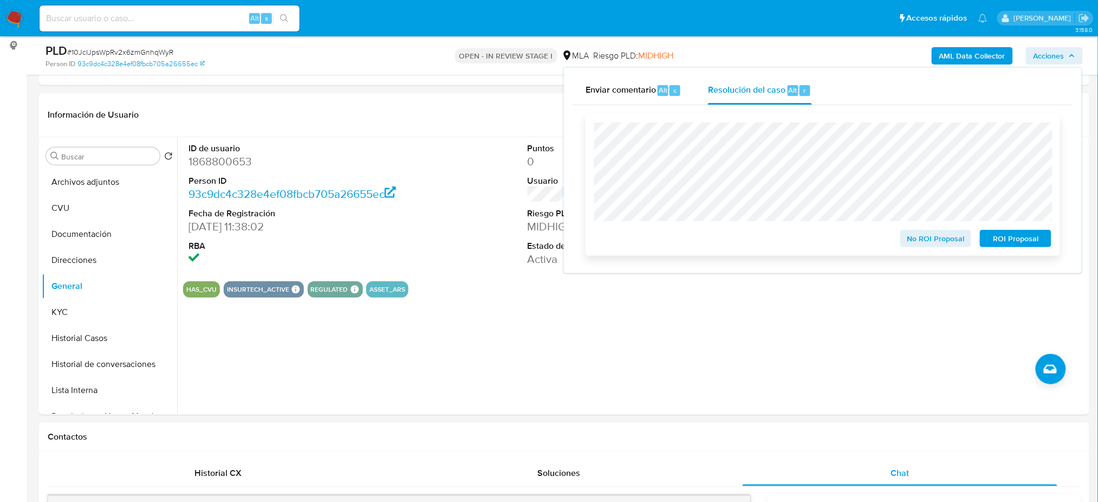
click at [905, 236] on button "No ROI Proposal" at bounding box center [935, 238] width 71 height 17
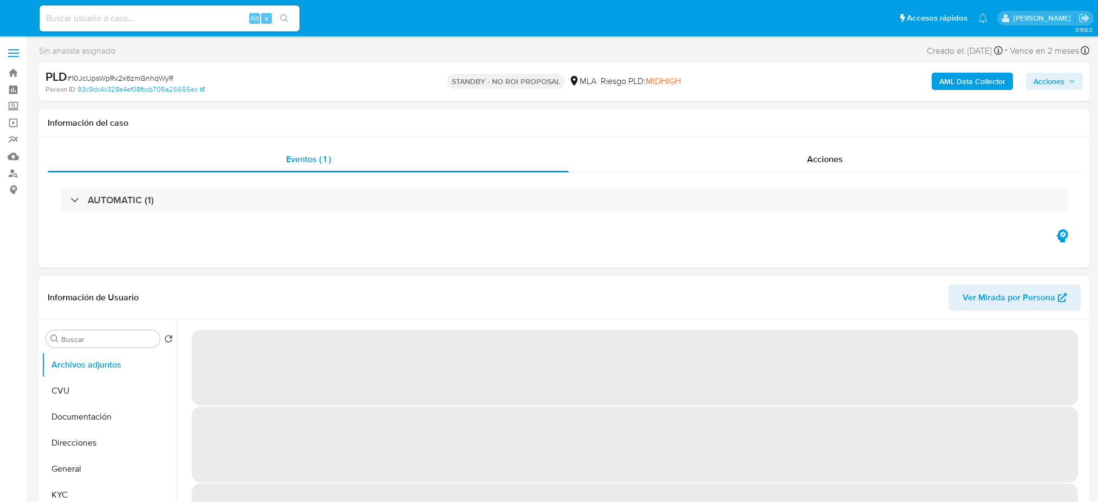
select select "10"
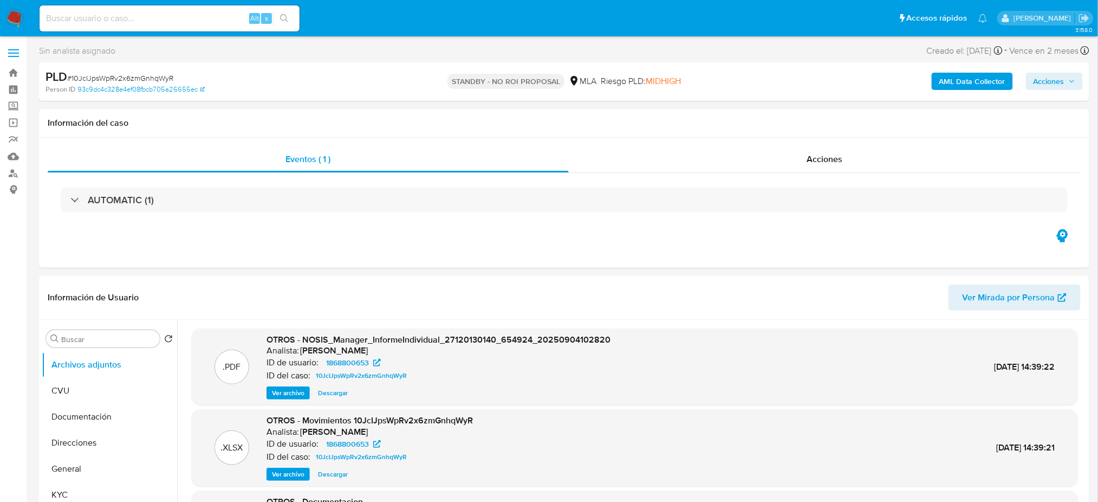
click at [115, 20] on input at bounding box center [170, 18] width 260 height 14
paste input "W8m2nJNKvVYgHyJd3WS5s34E"
type input "W8m2nJNKvVYgHyJd3WS5s34E"
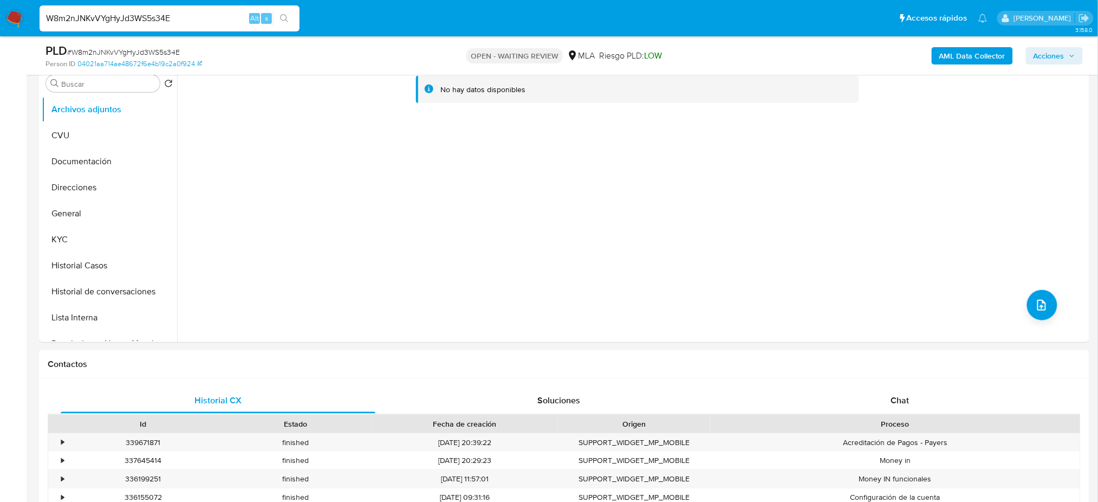
select select "10"
click at [924, 408] on div "Chat" at bounding box center [900, 400] width 315 height 26
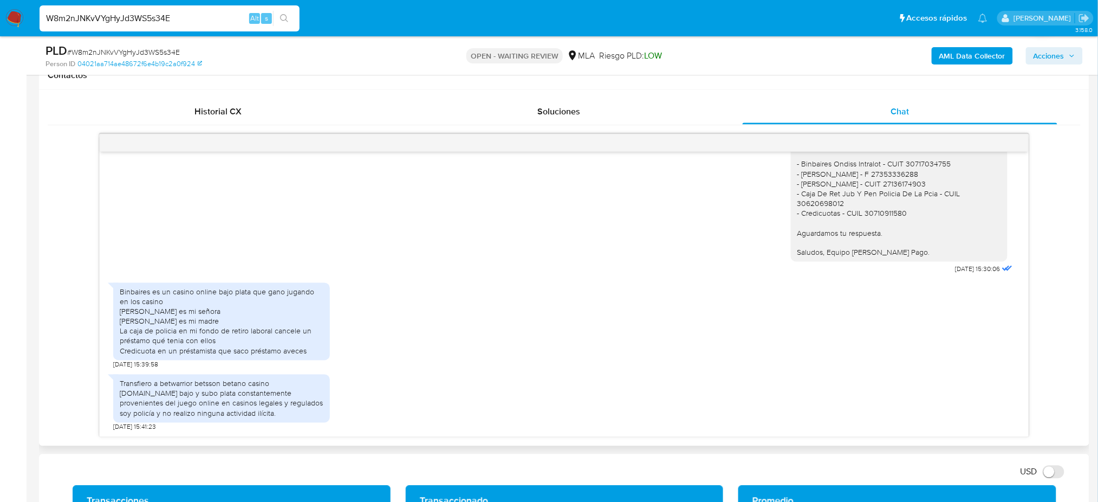
scroll to position [217, 0]
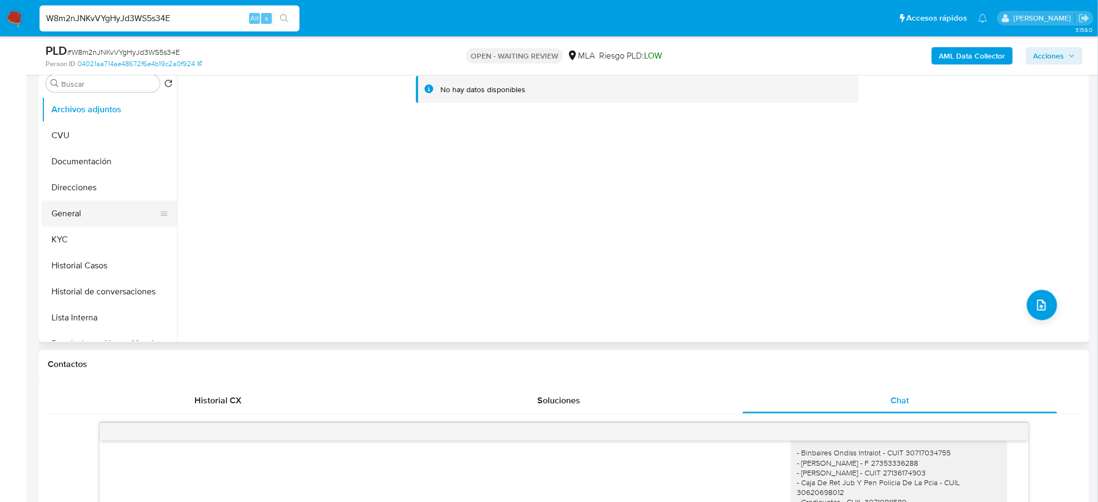
click at [64, 220] on button "General" at bounding box center [105, 213] width 127 height 26
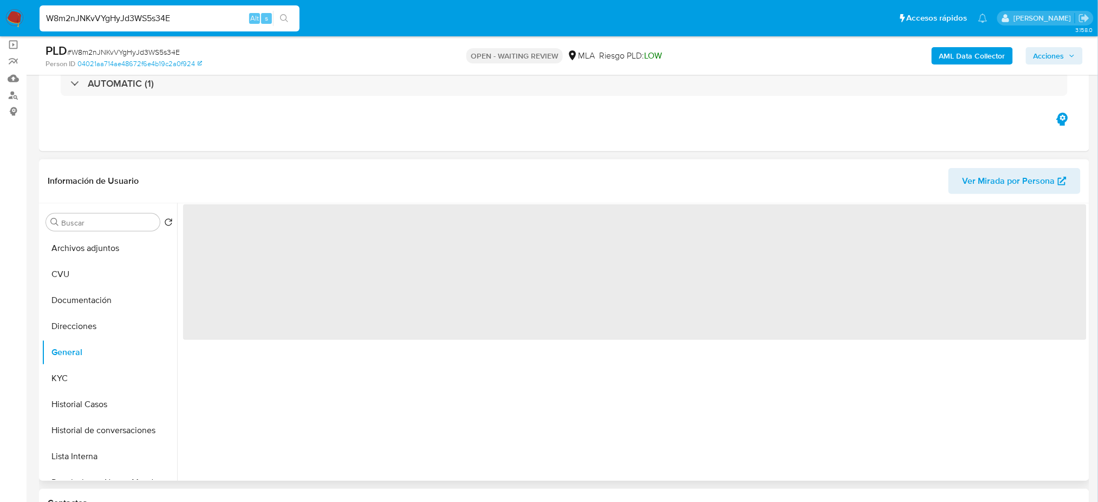
scroll to position [72, 0]
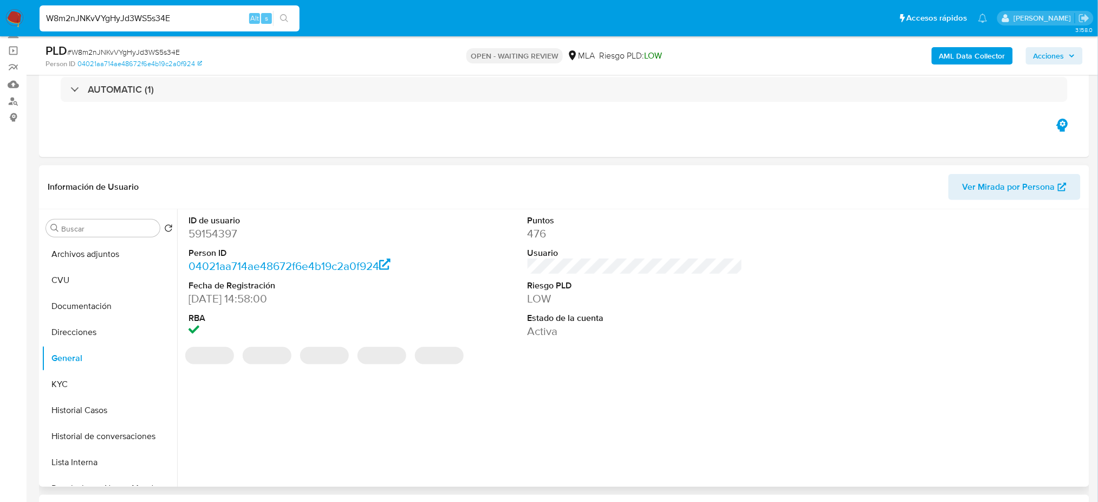
click at [218, 233] on dd "59154397" at bounding box center [295, 233] width 215 height 15
copy dd "59154397"
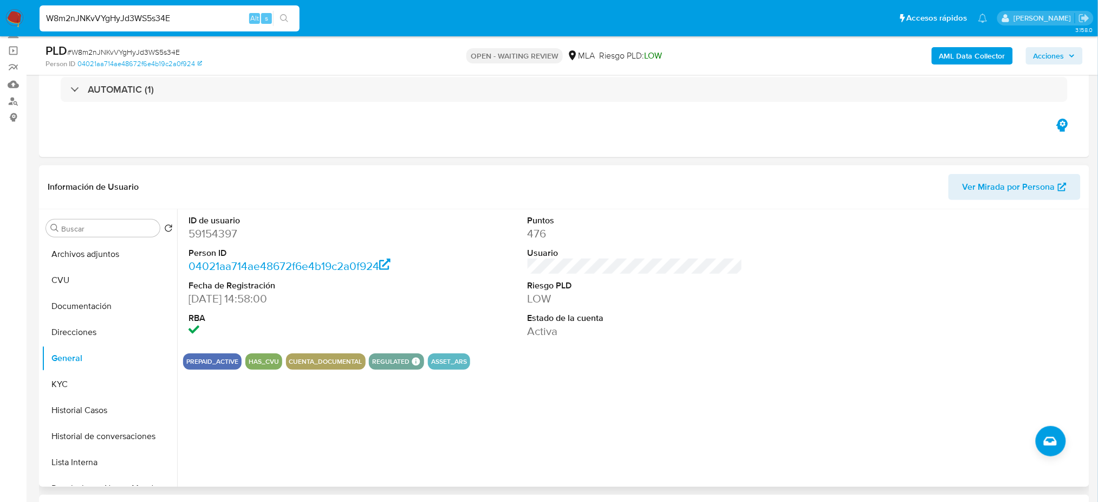
drag, startPoint x: 172, startPoint y: 18, endPoint x: 0, endPoint y: 23, distance: 172.3
click at [0, 23] on nav "Pausado Ver notificaciones W8m2nJNKvVYgHyJd3WS5s34E Alt s Accesos rápidos Presi…" at bounding box center [549, 18] width 1098 height 36
paste input "dtlJYUomsYkd4G8qvfCE6SDK"
type input "dtlJYUomsYkd4G8qvfCE6SDK"
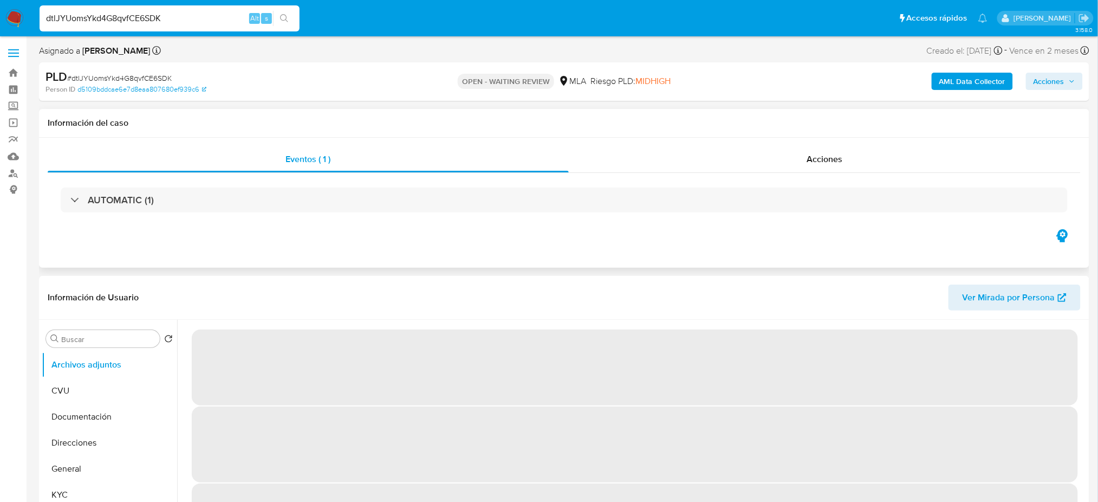
select select "10"
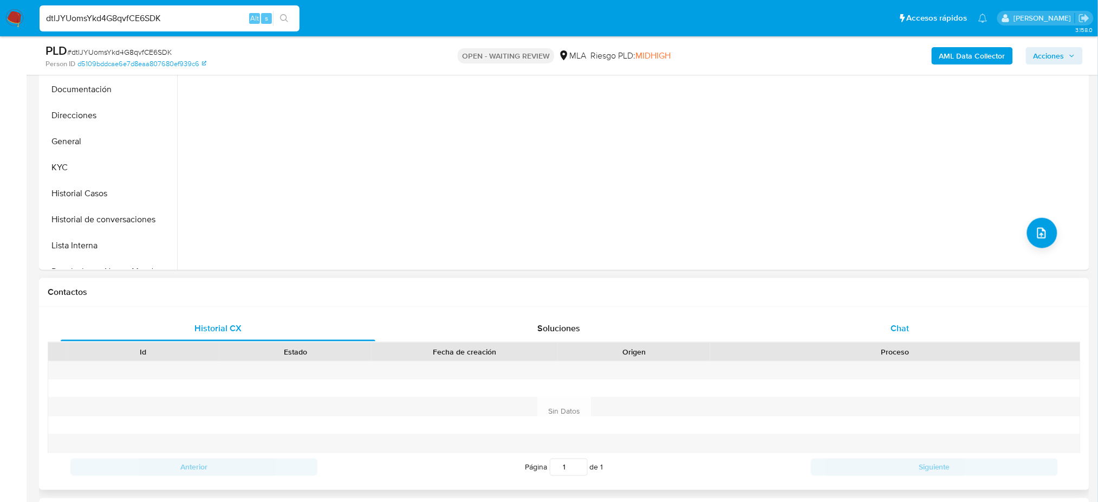
click at [911, 324] on div "Chat" at bounding box center [900, 328] width 315 height 26
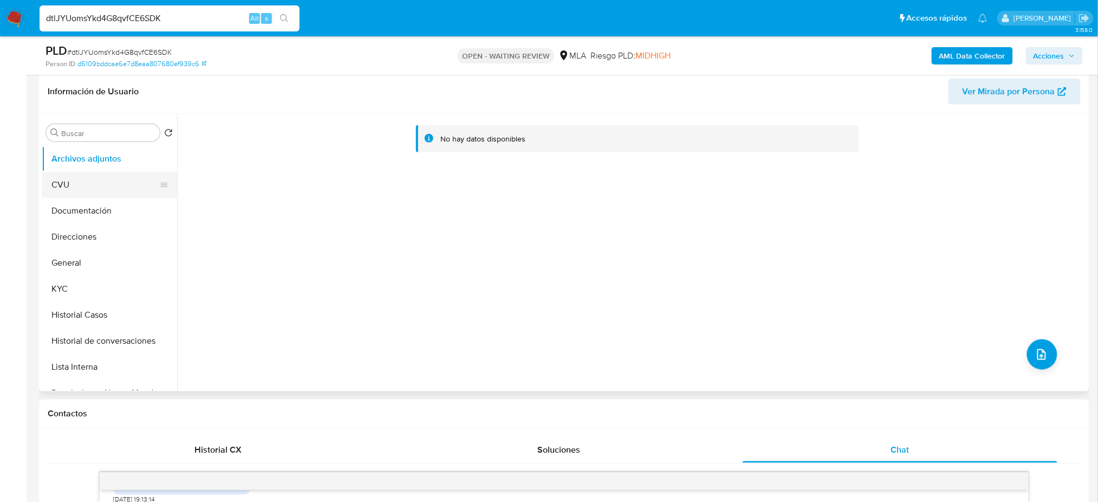
scroll to position [144, 0]
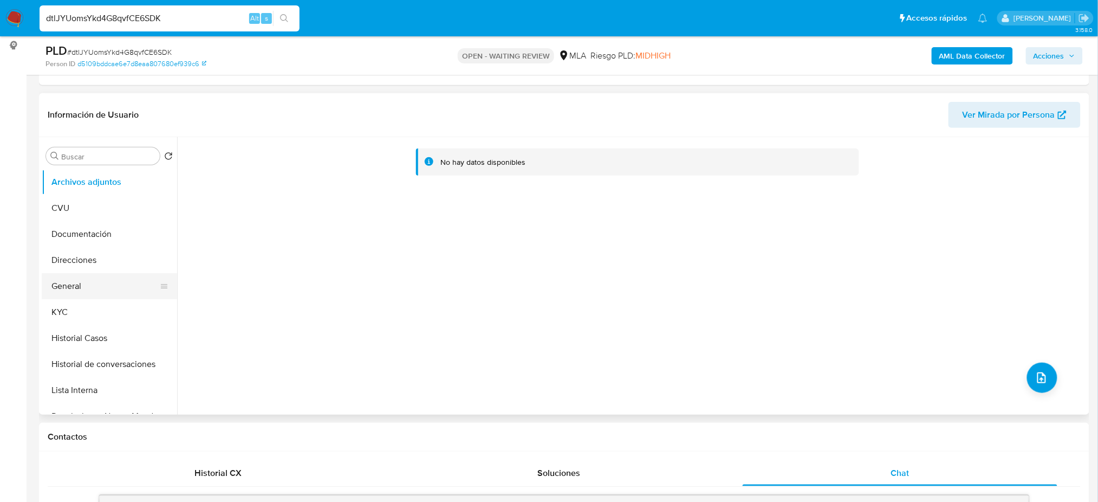
click at [100, 289] on button "General" at bounding box center [105, 286] width 127 height 26
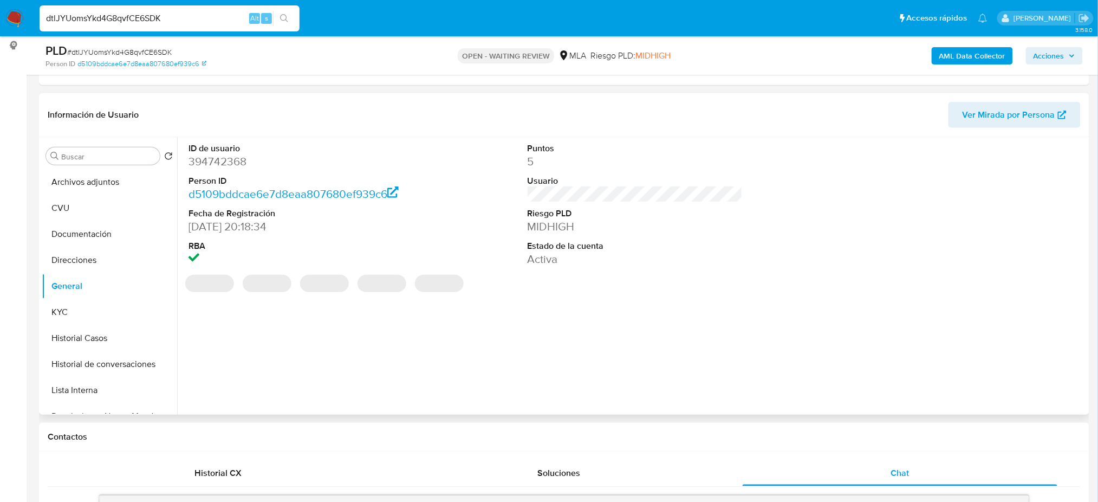
click at [204, 162] on dd "394742368" at bounding box center [295, 161] width 215 height 15
copy dd "394742368"
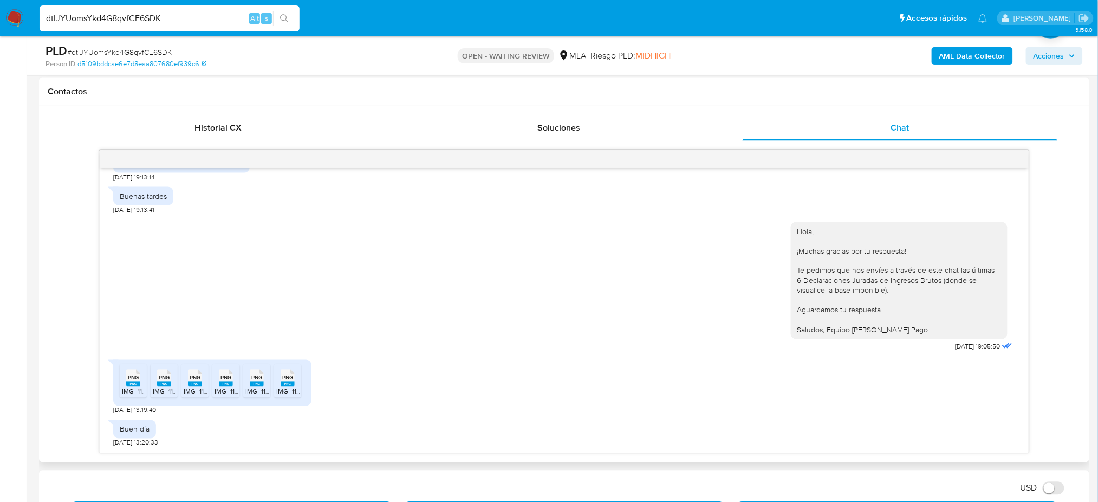
scroll to position [577, 0]
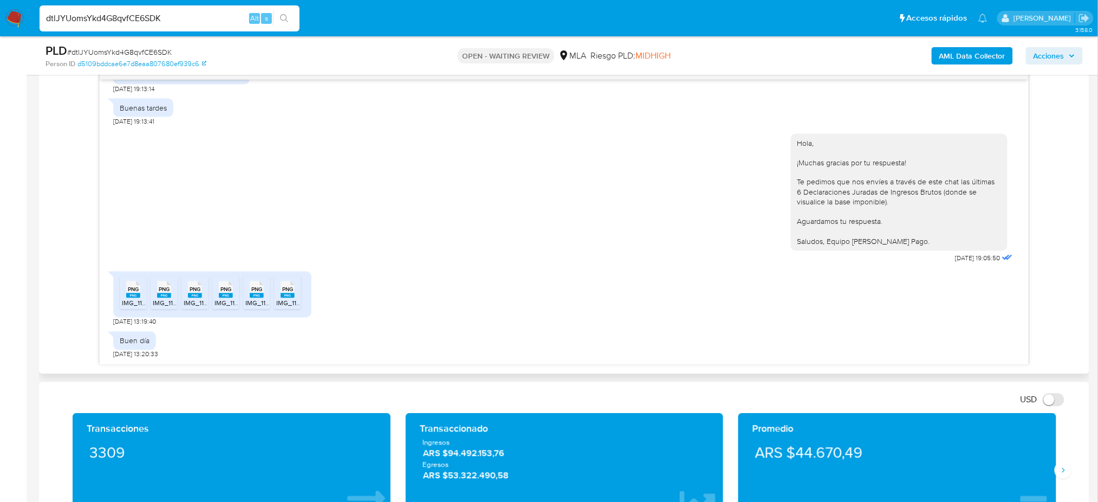
click at [139, 295] on rect at bounding box center [133, 295] width 14 height 5
click at [179, 294] on ul "PNG PNG IMG_1177.png PNG PNG IMG_1174.png PNG PNG IMG_1176.png PNG PNG IMG_1179…" at bounding box center [212, 294] width 185 height 37
click at [171, 295] on rect at bounding box center [164, 295] width 14 height 5
drag, startPoint x: 192, startPoint y: 297, endPoint x: 213, endPoint y: 298, distance: 21.7
click at [192, 297] on rect at bounding box center [195, 295] width 14 height 5
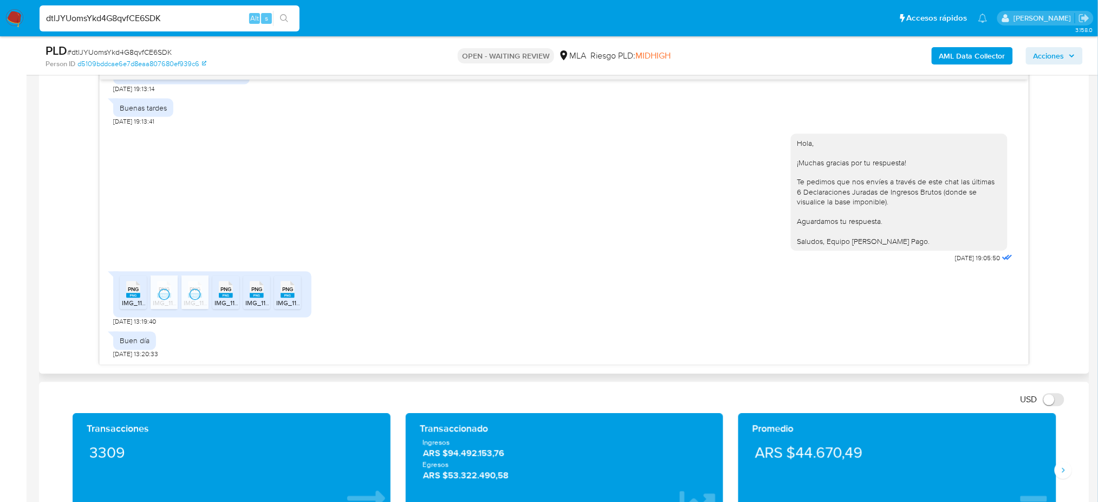
drag, startPoint x: 222, startPoint y: 301, endPoint x: 244, endPoint y: 300, distance: 22.2
click at [222, 301] on span "IMG_1179.png" at bounding box center [234, 302] width 40 height 9
click at [262, 300] on span "IMG_1178.png" at bounding box center [265, 302] width 40 height 9
click at [287, 299] on icon "PNG" at bounding box center [288, 289] width 14 height 19
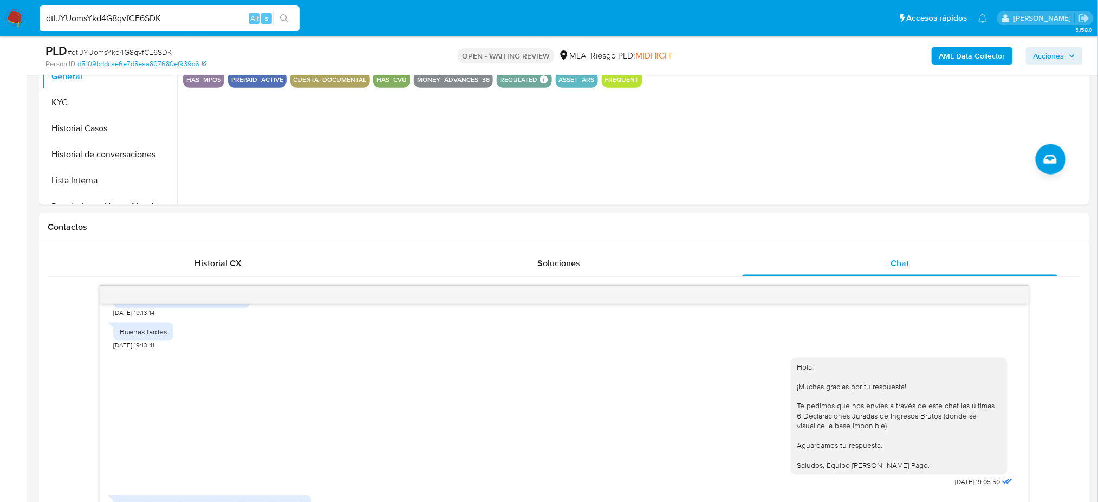
scroll to position [144, 0]
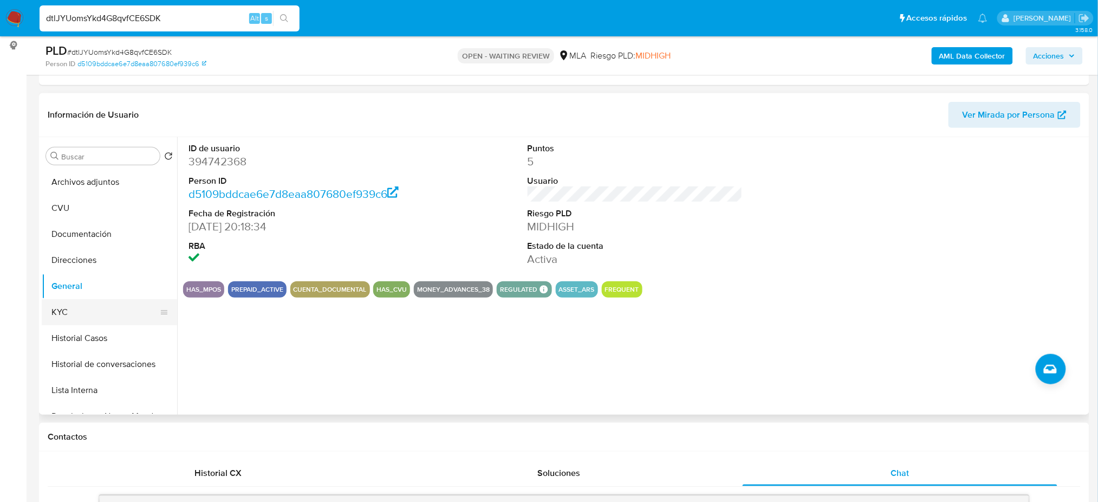
click at [81, 307] on button "KYC" at bounding box center [105, 312] width 127 height 26
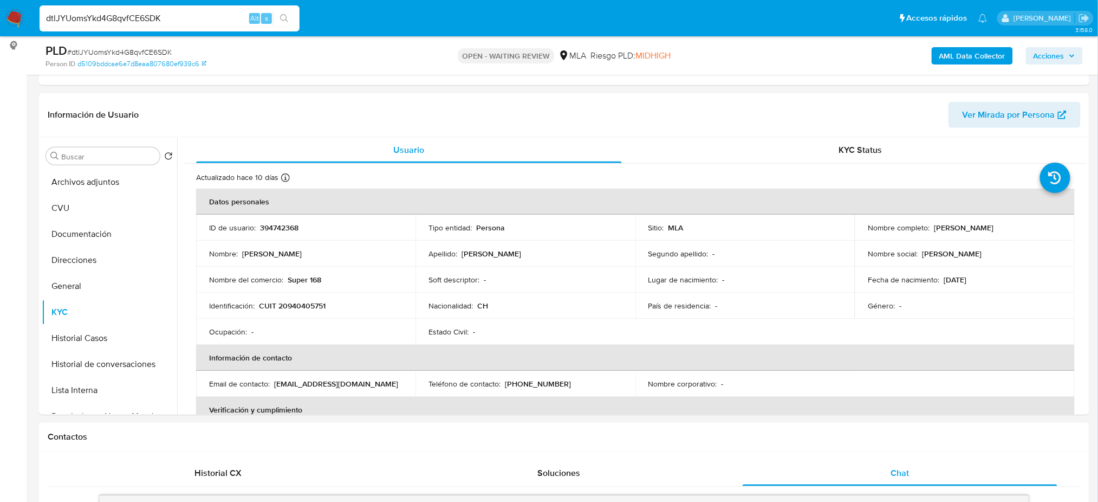
click at [116, 52] on span "# dtlJYUomsYkd4G8qvfCE6SDK" at bounding box center [119, 52] width 105 height 11
copy span "dtlJYUomsYkd4G8qvfCE6SDK"
click at [16, 22] on img at bounding box center [14, 18] width 18 height 18
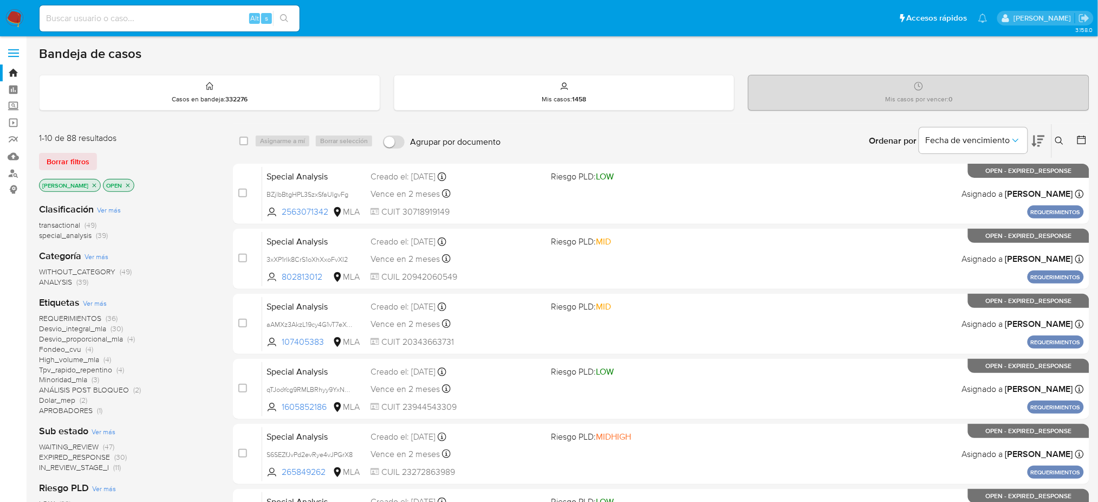
click at [1057, 147] on div "Ingrese ID de usuario o caso Buscar Borrar filtros" at bounding box center [1060, 141] width 18 height 34
click at [1059, 139] on icon at bounding box center [1059, 140] width 9 height 9
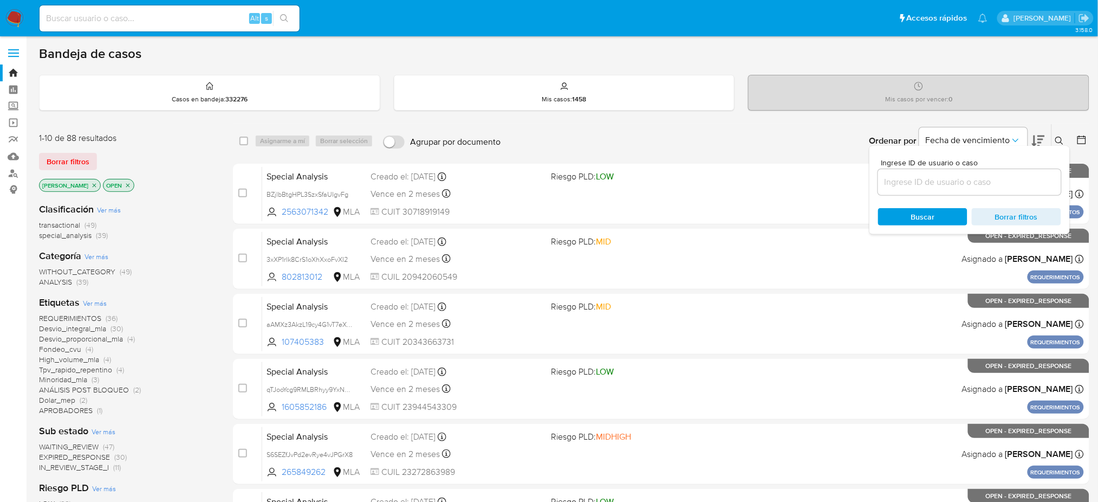
click at [908, 188] on input at bounding box center [969, 182] width 183 height 14
type input "dtlJYUomsYkd4G8qvfCE6SDK"
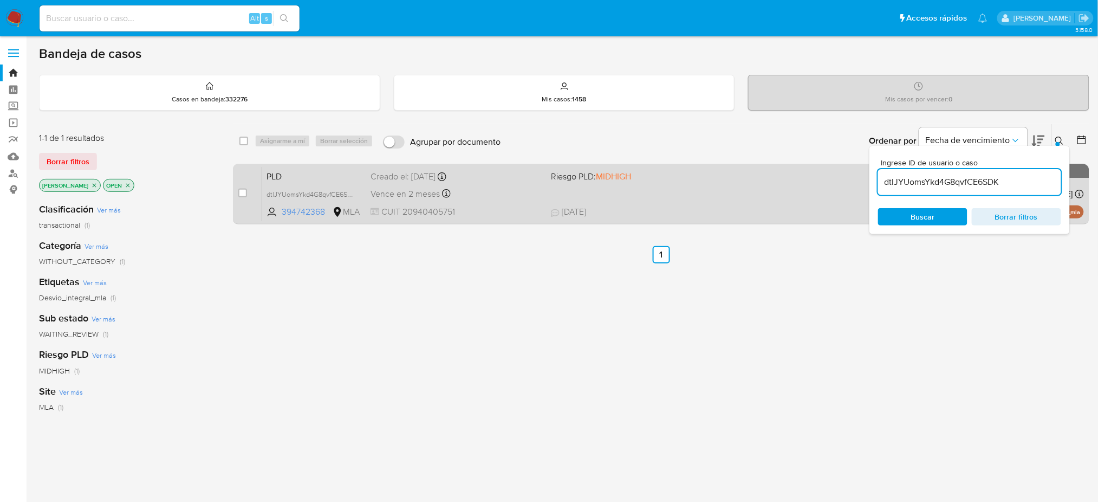
click at [247, 192] on div "case-item-checkbox No es posible asignar el caso" at bounding box center [250, 193] width 24 height 55
click at [242, 193] on input "checkbox" at bounding box center [242, 192] width 9 height 9
checkbox input "true"
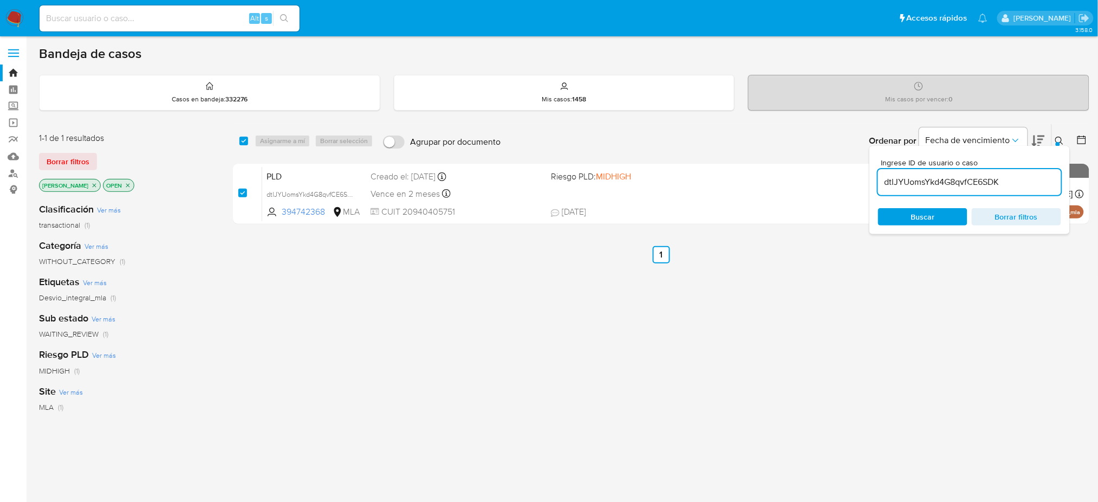
checkbox input "true"
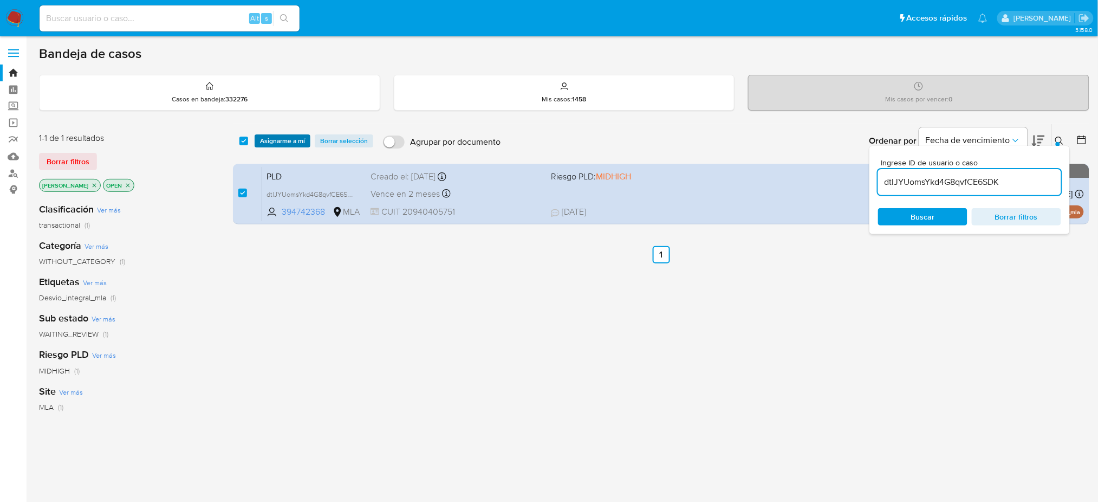
click at [282, 141] on span "Asignarme a mí" at bounding box center [282, 140] width 45 height 11
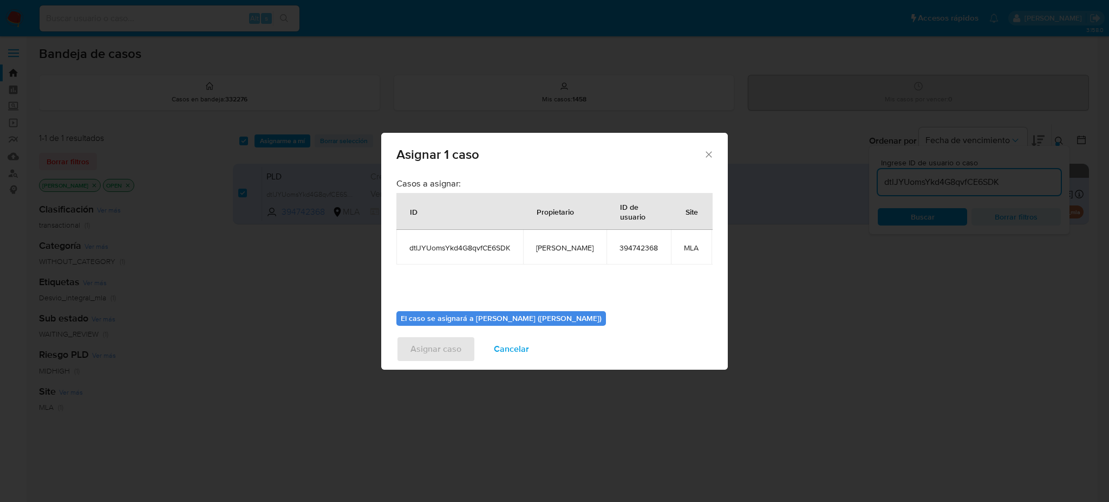
click at [538, 245] on span "[PERSON_NAME]" at bounding box center [564, 248] width 57 height 10
copy span "[PERSON_NAME]"
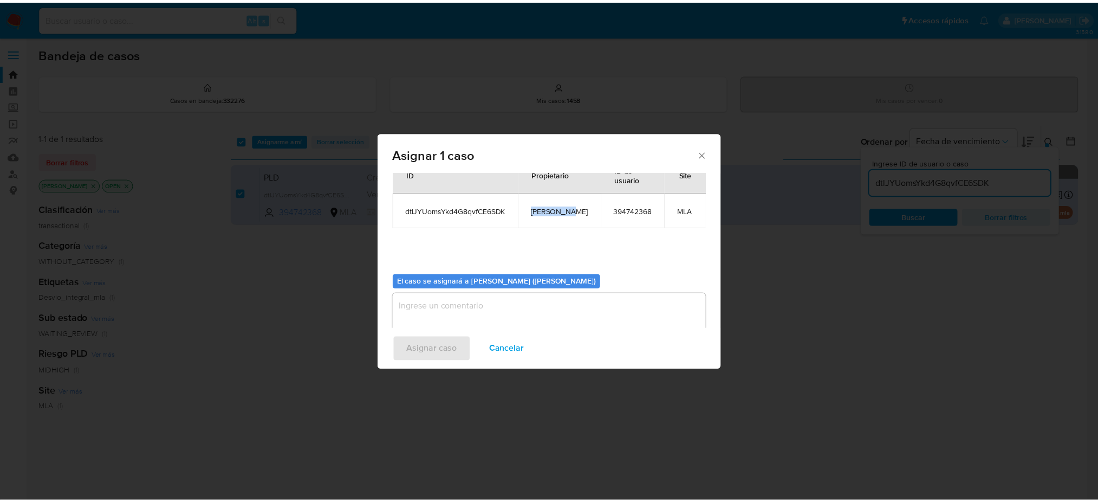
scroll to position [55, 0]
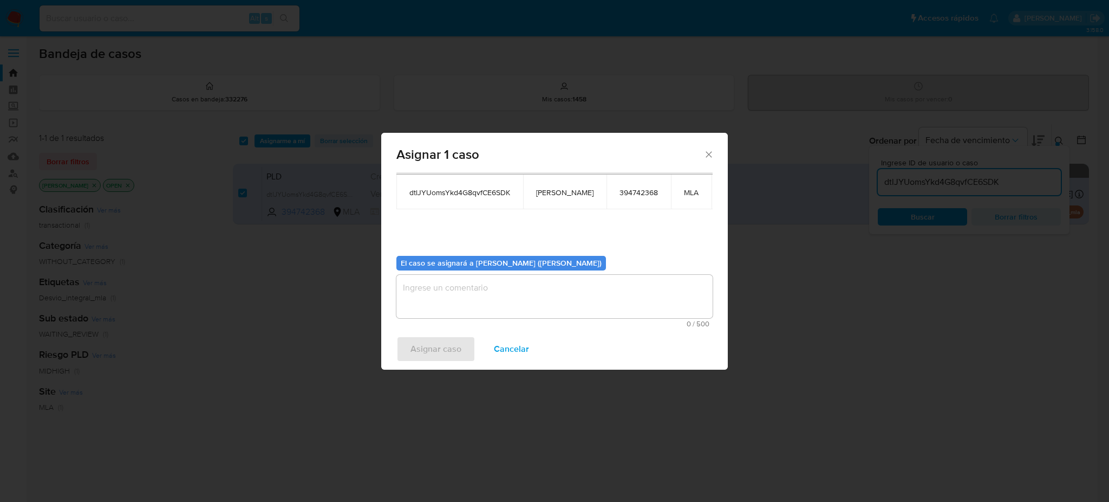
click at [474, 286] on textarea "assign-modal" at bounding box center [554, 296] width 316 height 43
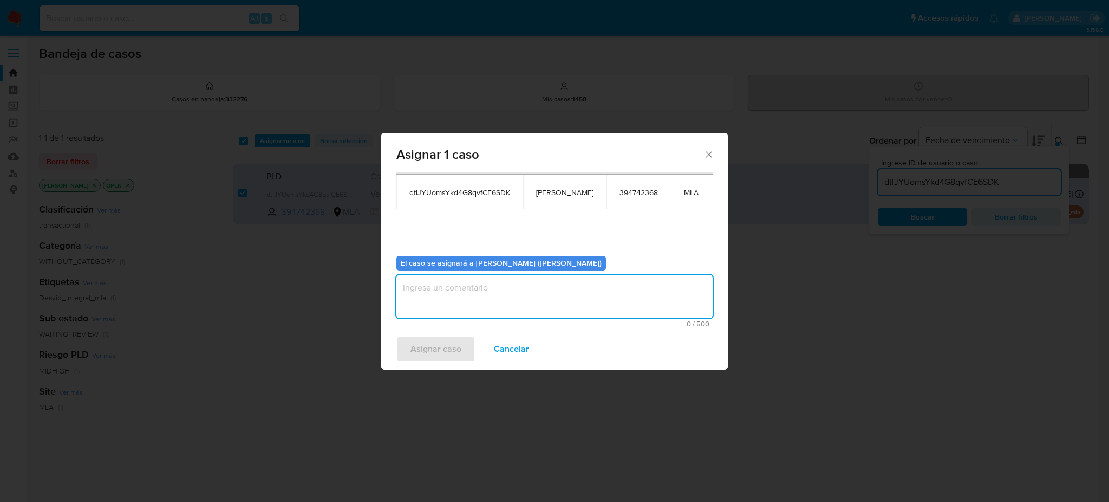
paste textarea "[PERSON_NAME]"
type textarea "[PERSON_NAME]"
click at [420, 342] on span "Asignar caso" at bounding box center [436, 349] width 51 height 24
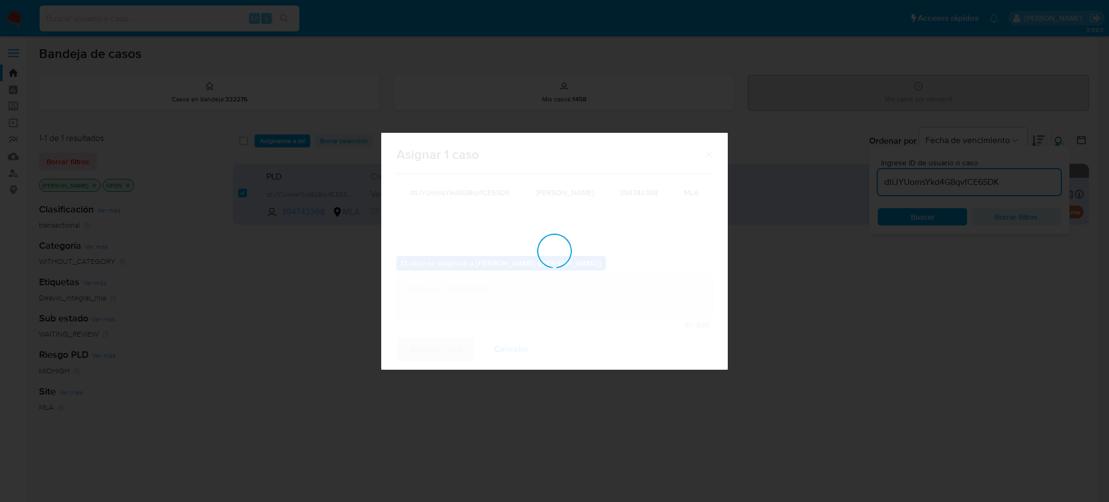
checkbox input "false"
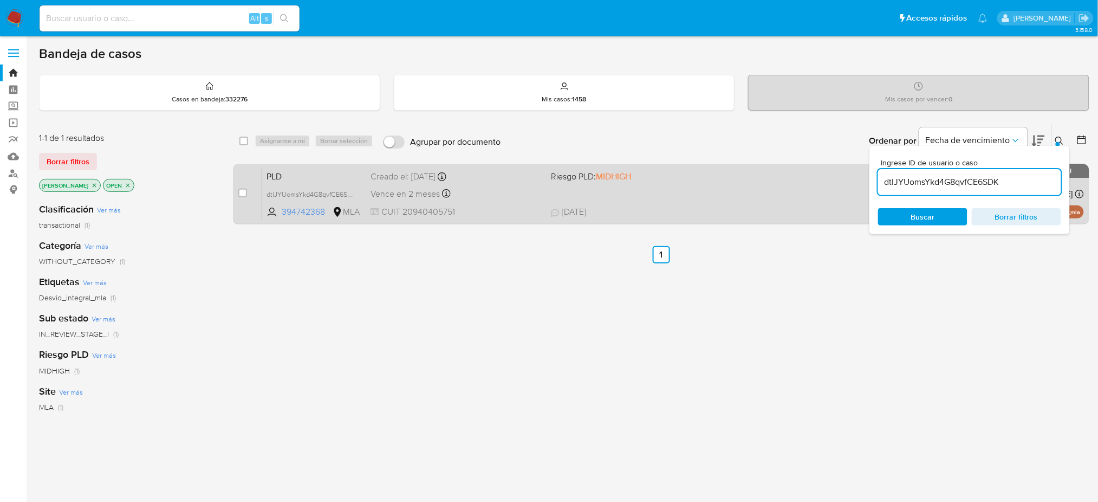
click at [320, 169] on span "PLD" at bounding box center [313, 175] width 95 height 14
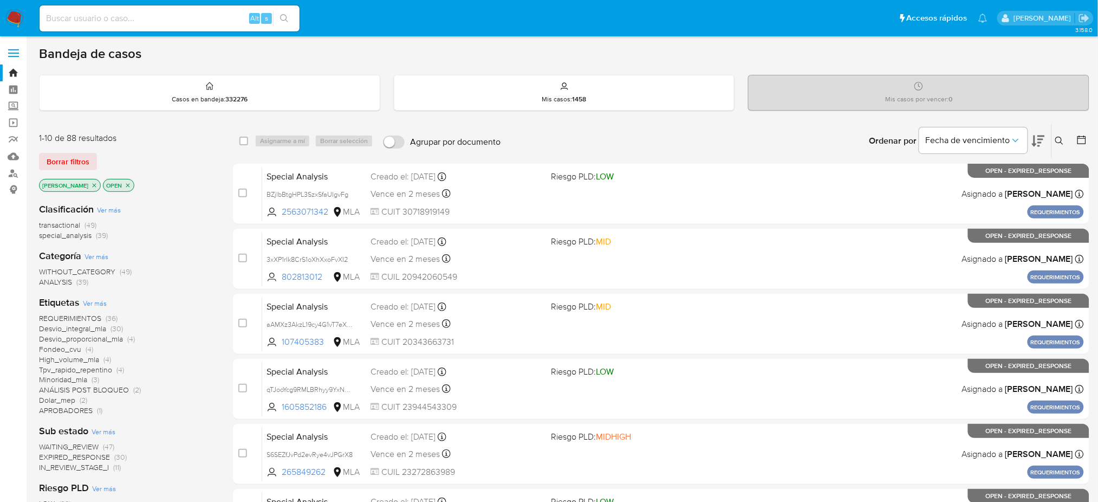
click at [831, 138] on icon at bounding box center [1059, 140] width 8 height 8
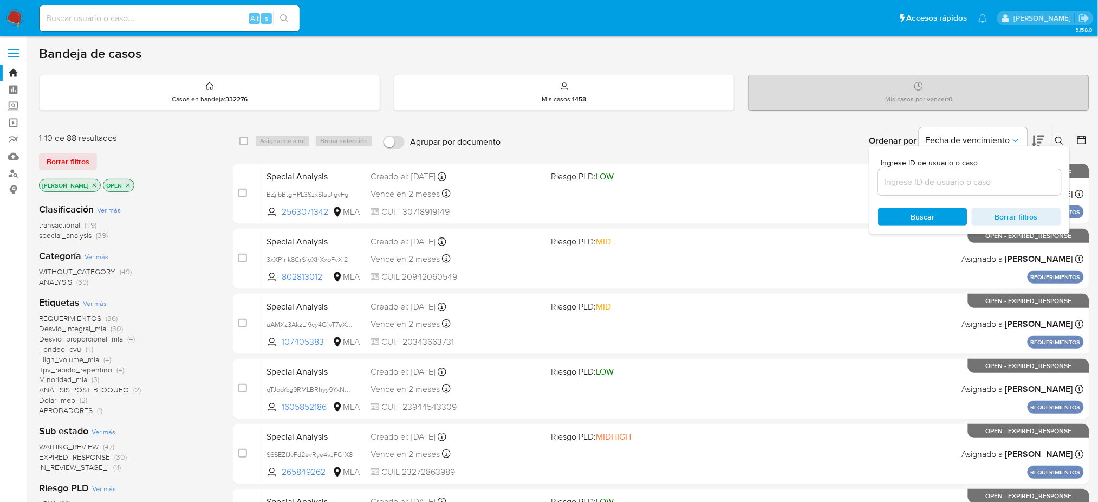
click at [831, 186] on input at bounding box center [969, 182] width 183 height 14
type input "dtlJYUomsYkd4G8qvfCE6SDK"
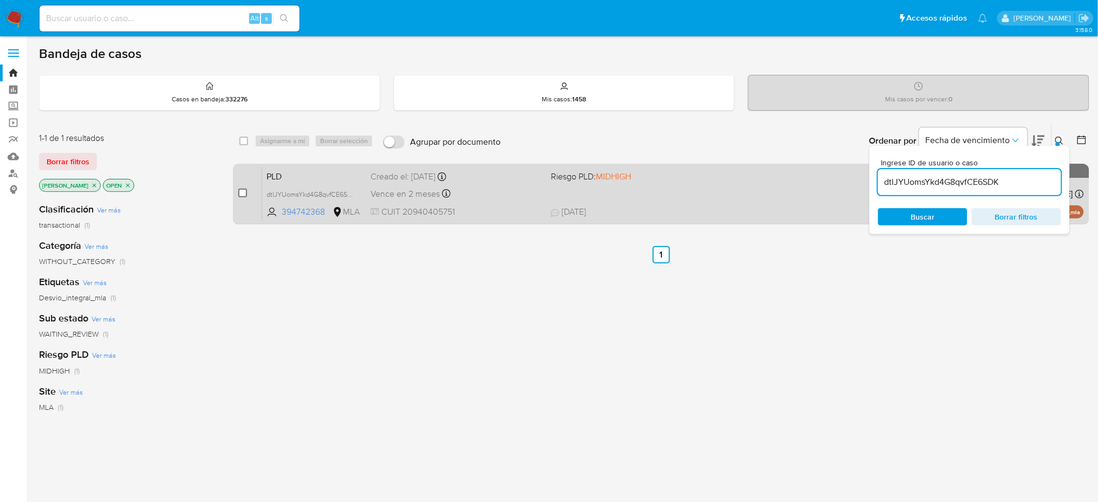
click at [243, 193] on input "checkbox" at bounding box center [242, 192] width 9 height 9
checkbox input "true"
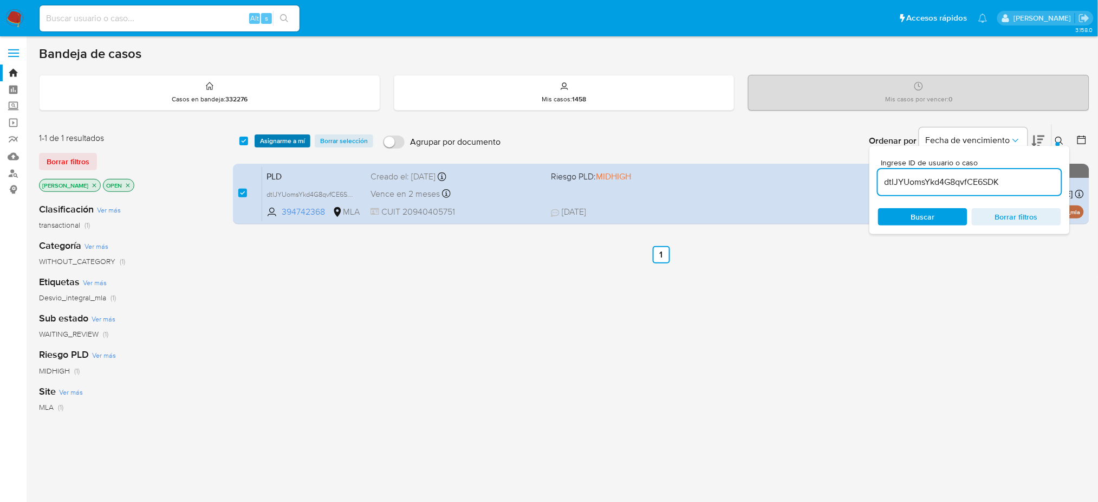
click at [270, 141] on span "Asignarme a mí" at bounding box center [282, 140] width 45 height 11
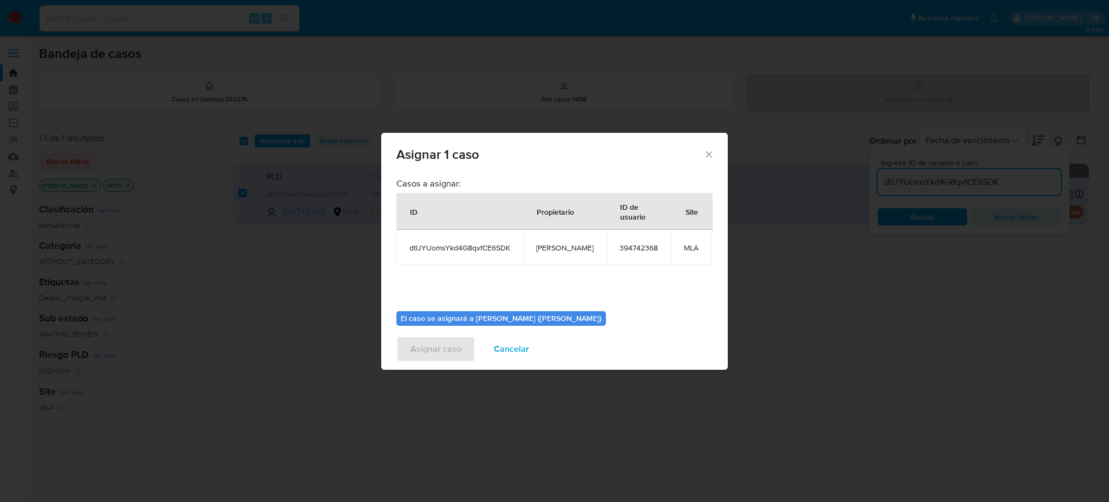
click at [555, 249] on span "[PERSON_NAME]" at bounding box center [564, 248] width 57 height 10
copy span "[PERSON_NAME]"
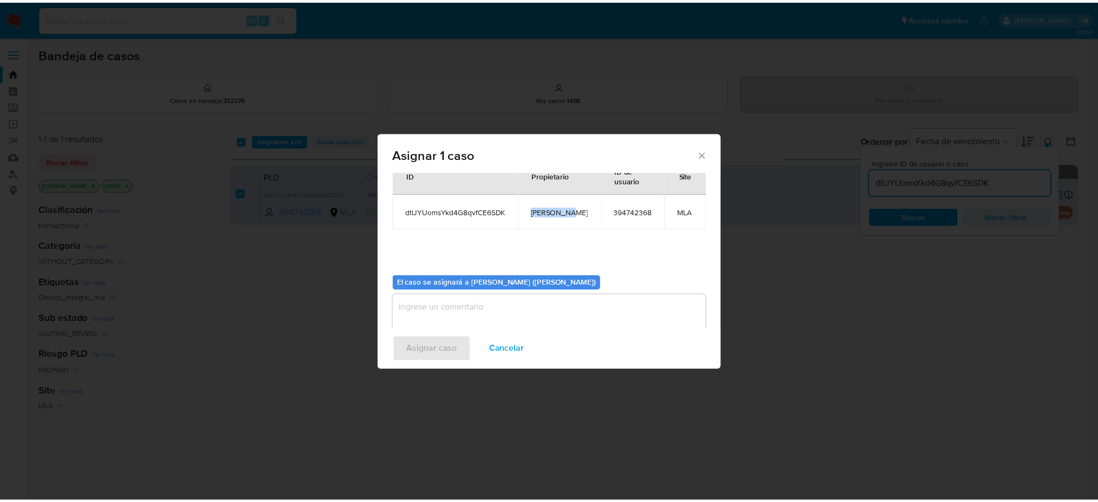
scroll to position [55, 0]
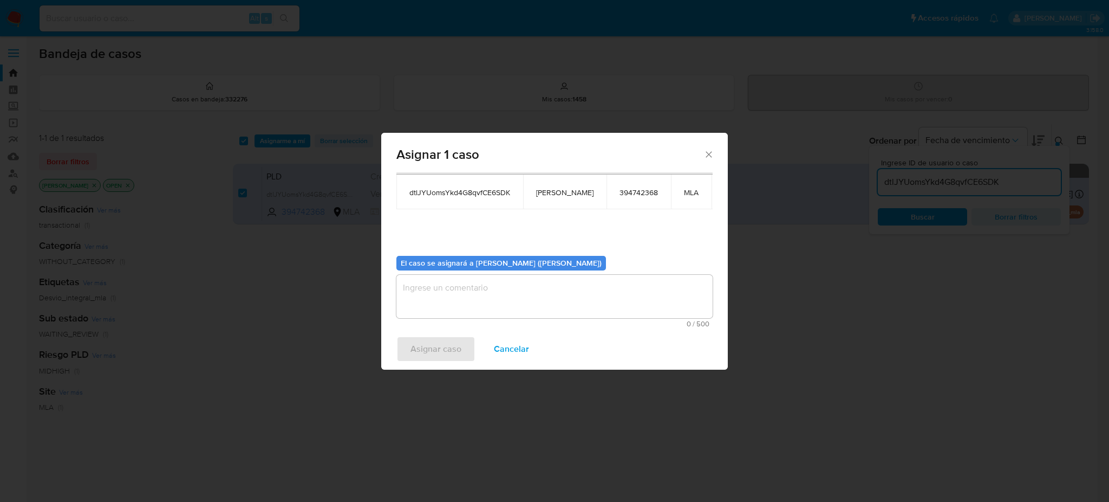
click at [484, 311] on textarea "assign-modal" at bounding box center [554, 296] width 316 height 43
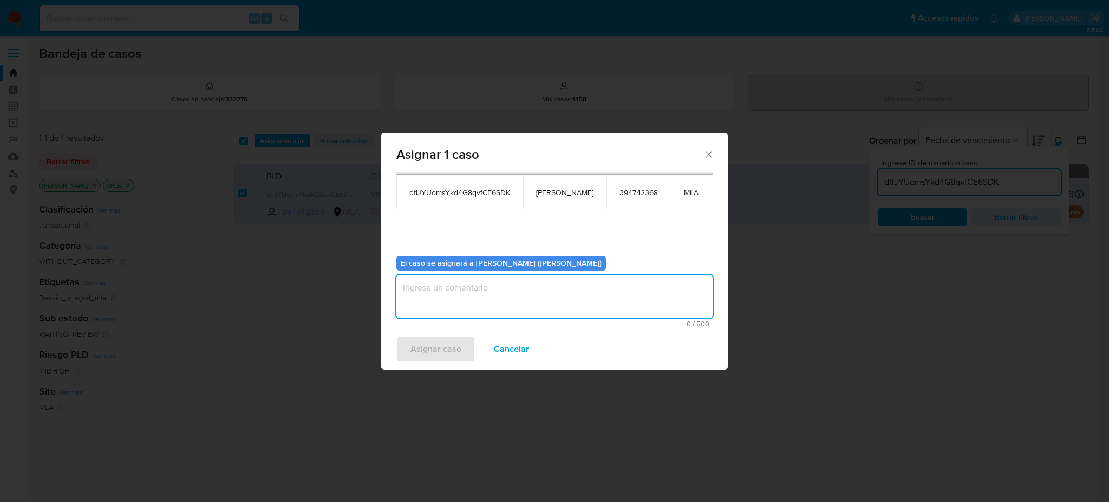
paste textarea "[PERSON_NAME]"
type textarea "[PERSON_NAME]"
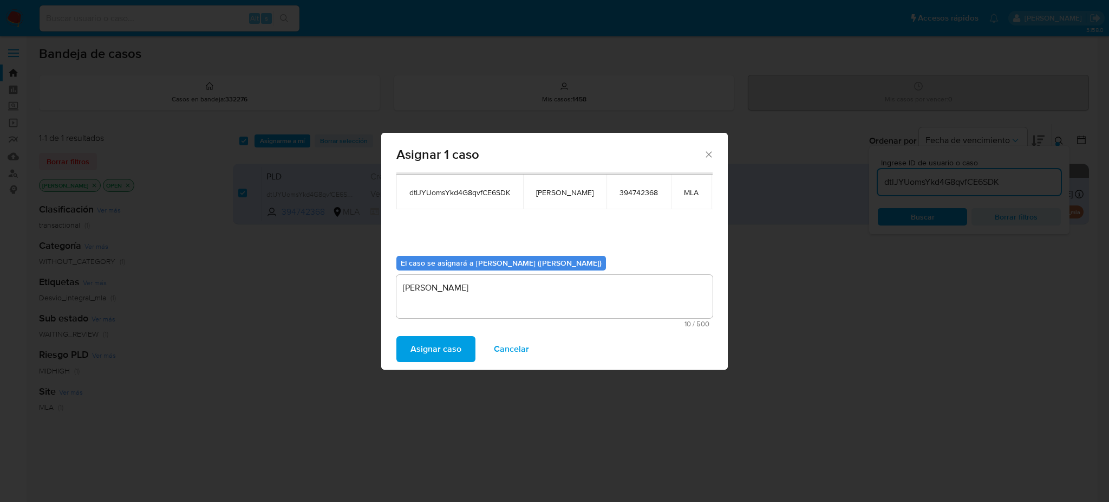
click at [443, 349] on span "Asignar caso" at bounding box center [436, 349] width 51 height 24
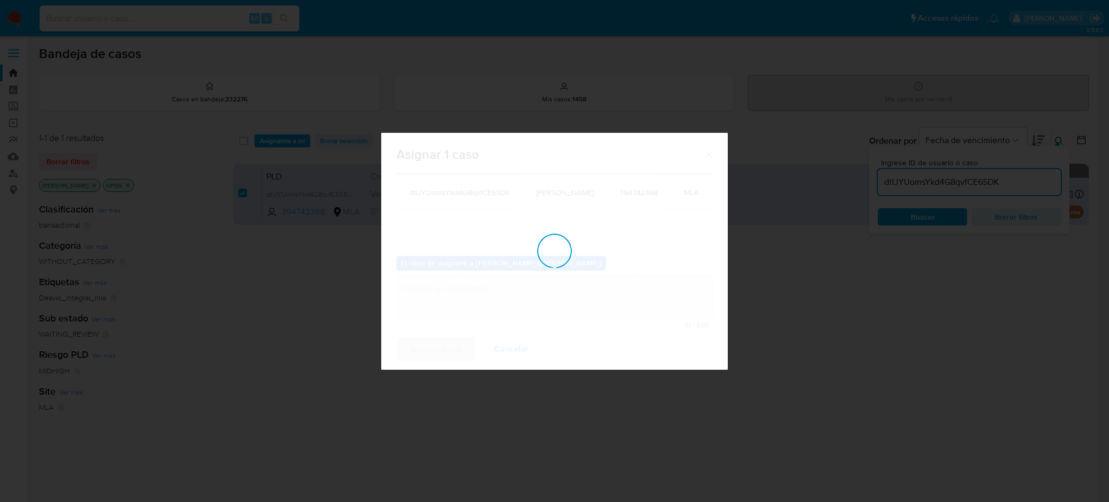
checkbox input "false"
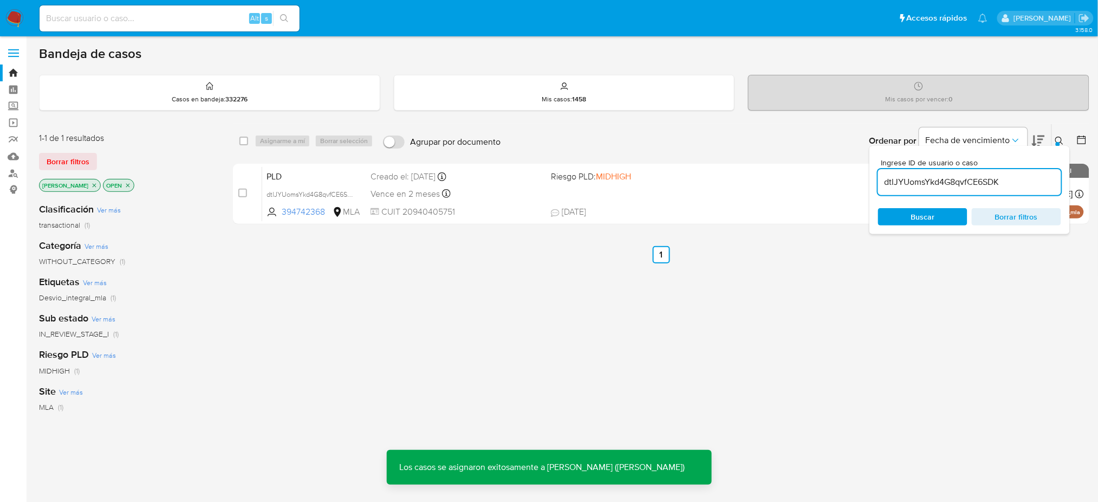
click at [322, 174] on span "PLD" at bounding box center [313, 175] width 95 height 14
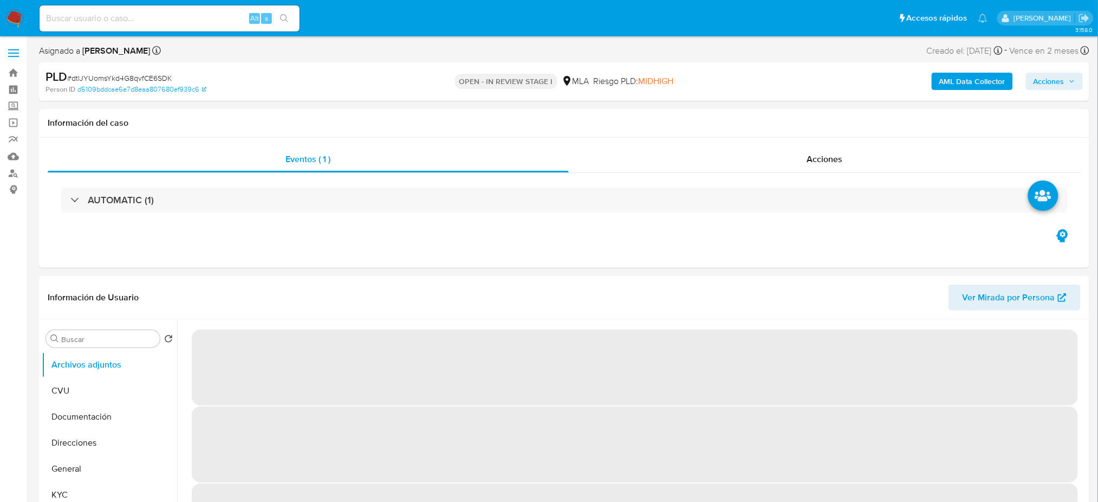
select select "10"
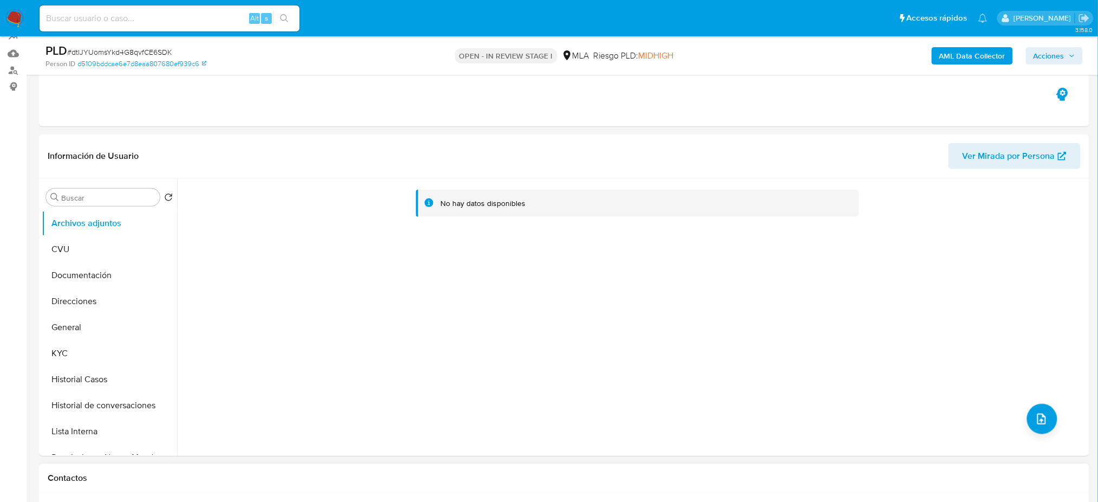
scroll to position [361, 0]
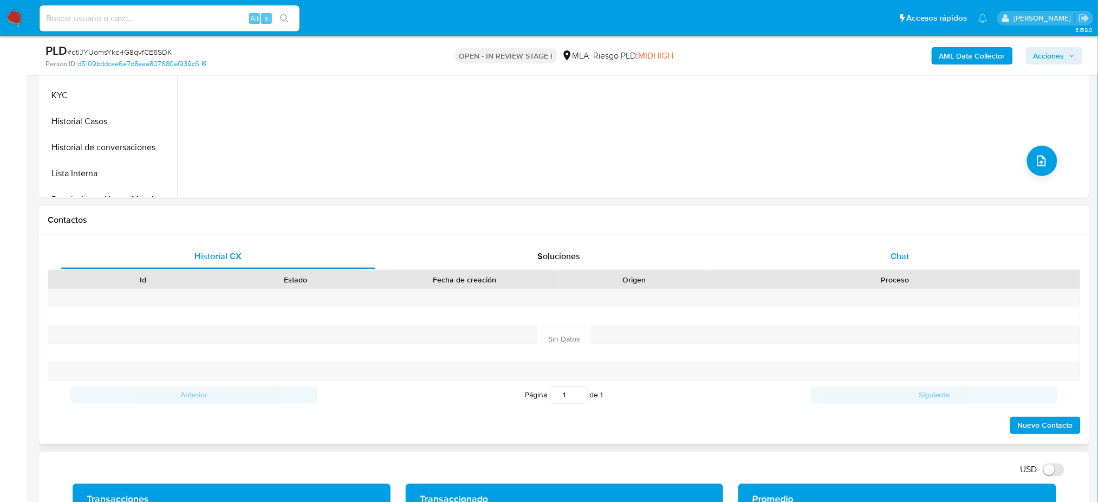
click at [892, 253] on span "Chat" at bounding box center [899, 256] width 18 height 12
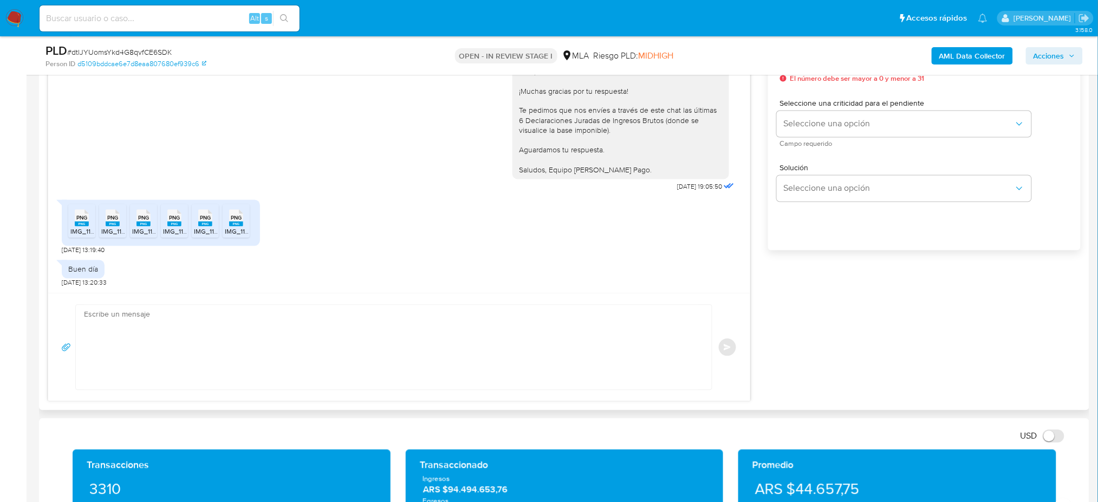
scroll to position [650, 0]
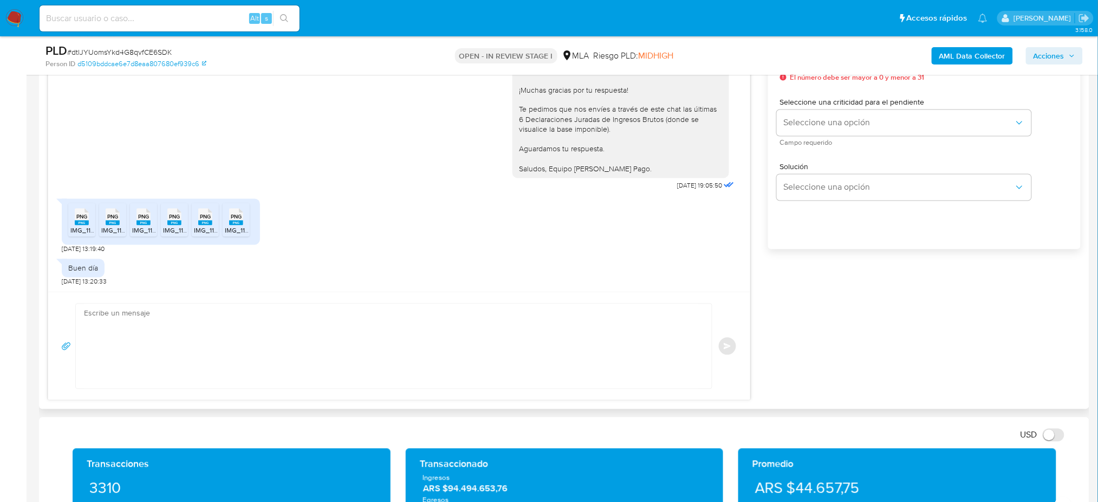
click at [192, 313] on textarea at bounding box center [391, 346] width 614 height 84
paste textarea "Hola, Muchas gracias por la respuesta. Analizamos tu caso y notamos que la info…"
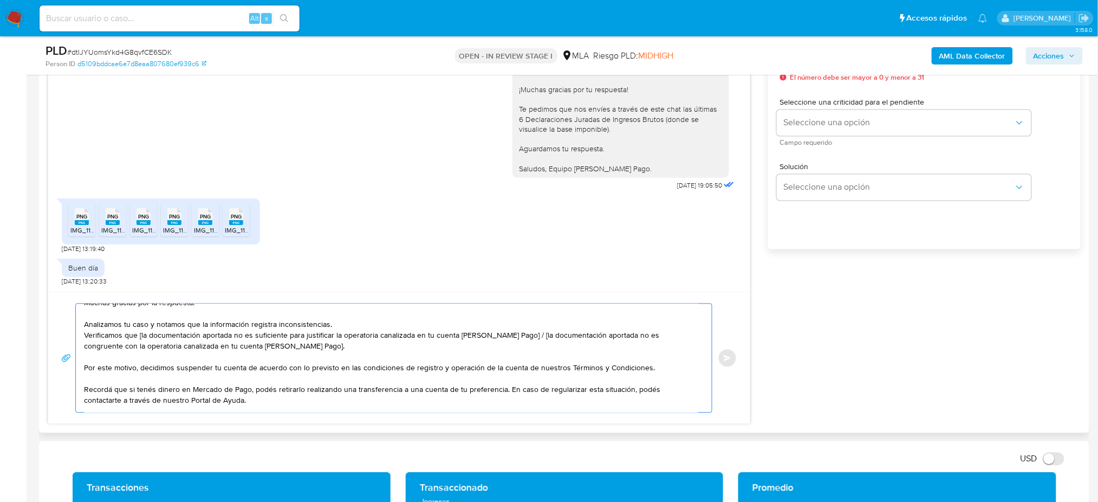
scroll to position [0, 0]
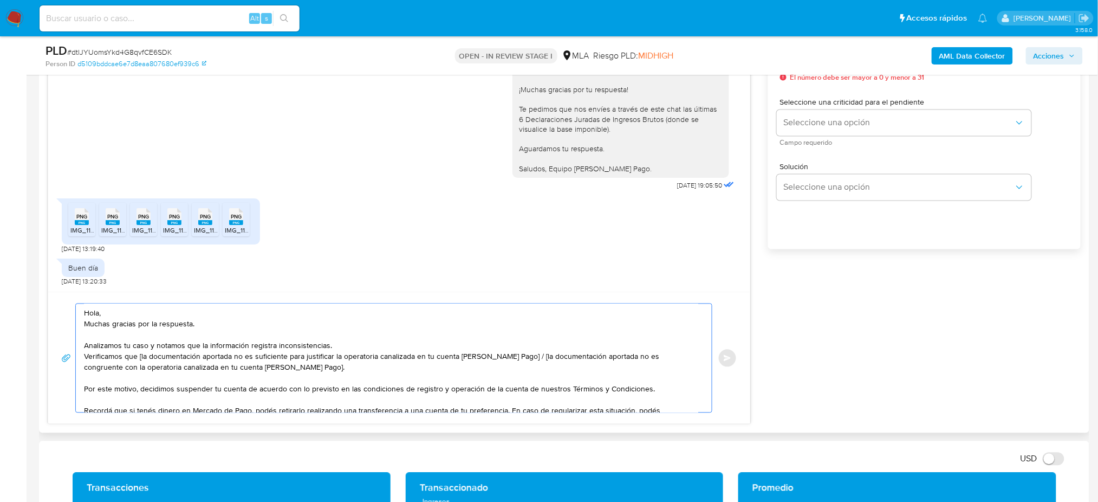
drag, startPoint x: 287, startPoint y: 372, endPoint x: 517, endPoint y: 360, distance: 230.5
click at [517, 360] on textarea "Hola, Muchas gracias por la respuesta. Analizamos tu caso y notamos que la info…" at bounding box center [391, 358] width 614 height 108
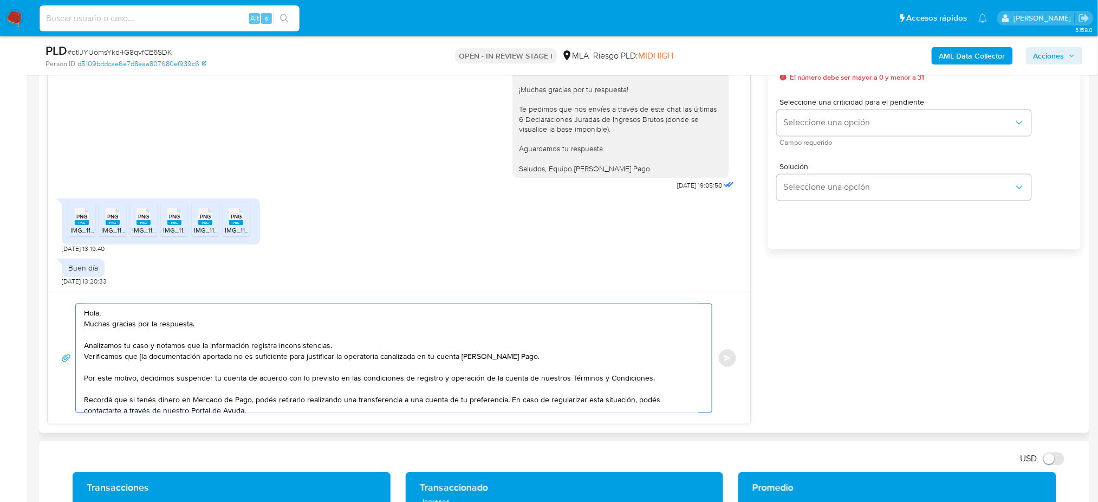
click at [140, 362] on textarea "Hola, Muchas gracias por la respuesta. Analizamos tu caso y notamos que la info…" at bounding box center [391, 358] width 614 height 108
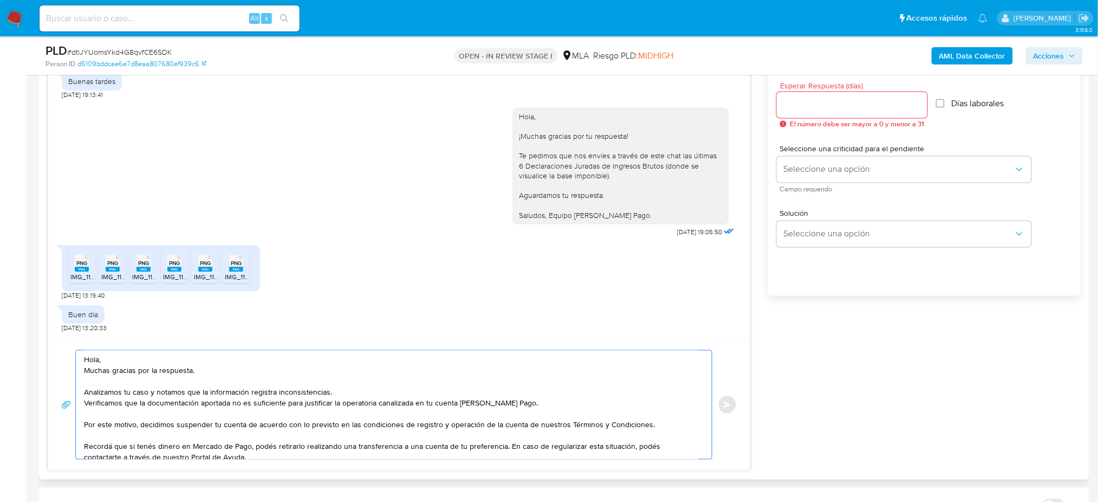
scroll to position [577, 0]
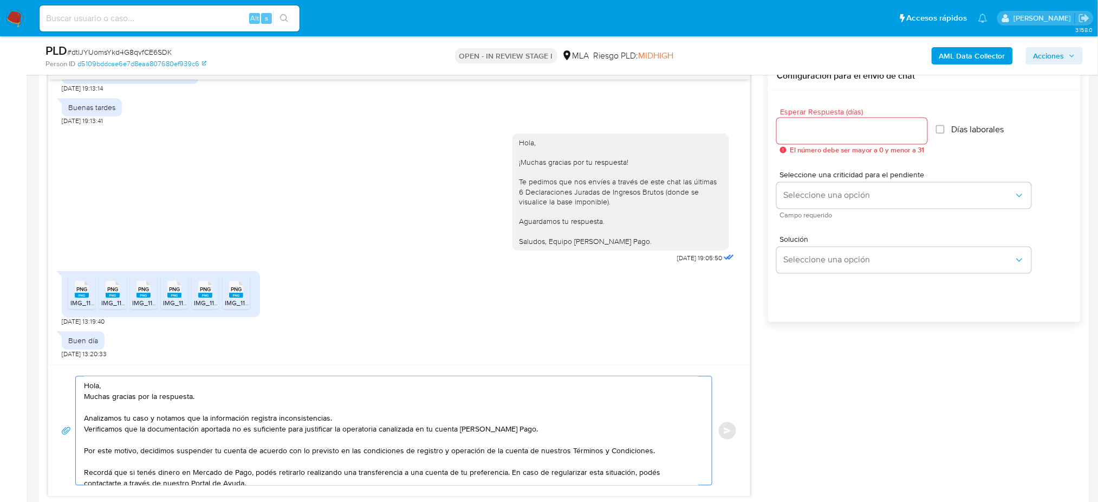
type textarea "Hola, Muchas gracias por la respuesta. Analizamos tu caso y notamos que la info…"
click at [803, 133] on input "Esperar Respuesta (días)" at bounding box center [852, 131] width 151 height 14
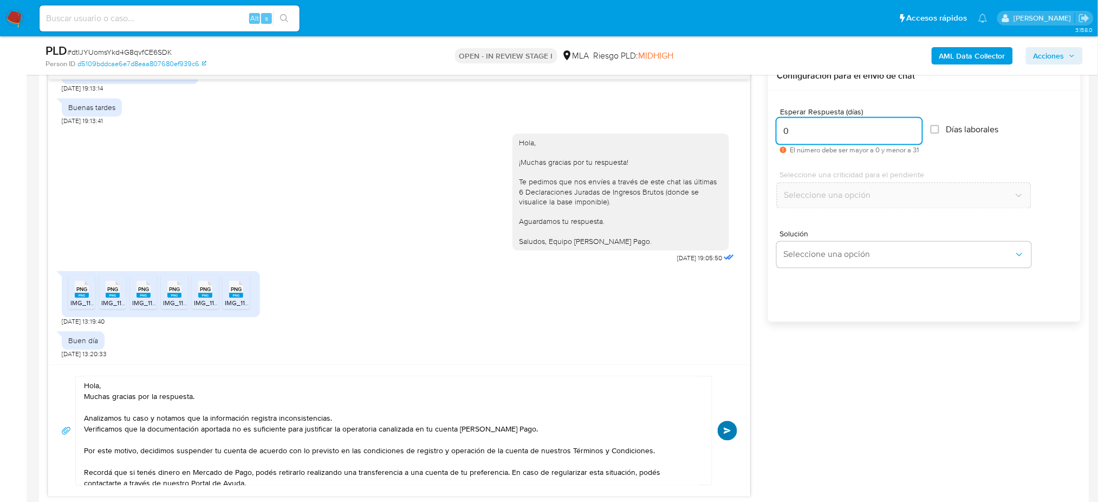
type input "0"
click at [732, 433] on button "Enviar" at bounding box center [727, 430] width 19 height 19
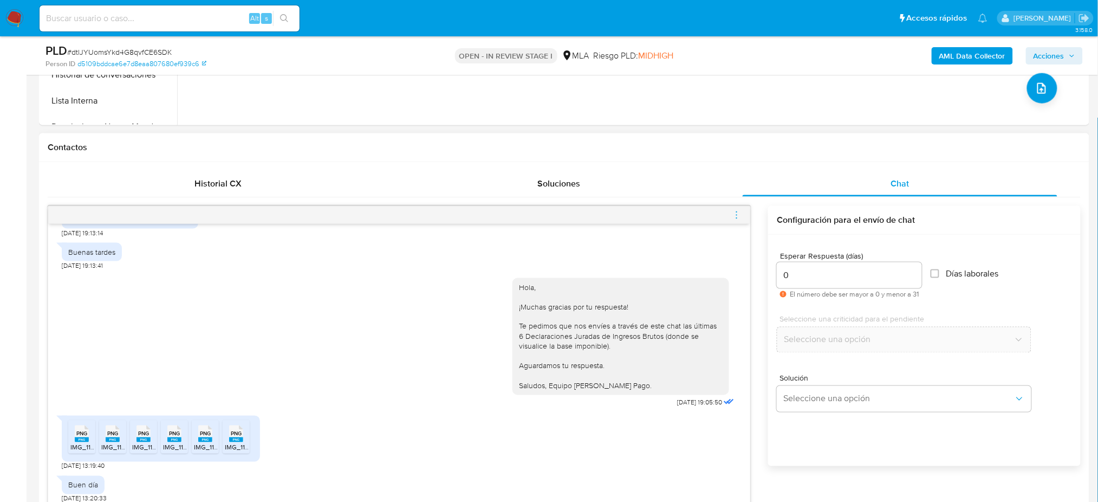
scroll to position [1430, 0]
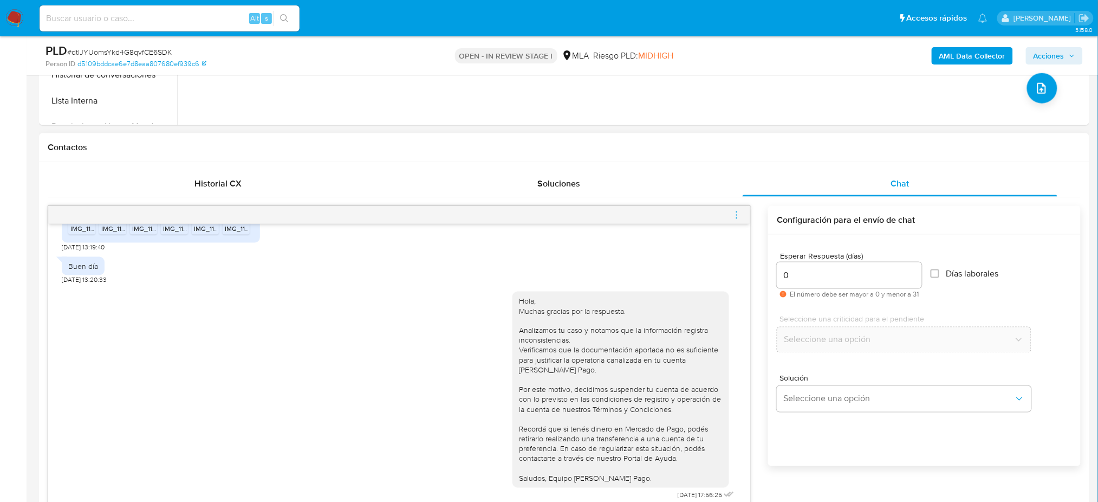
click at [735, 216] on icon "menu-action" at bounding box center [737, 215] width 10 height 10
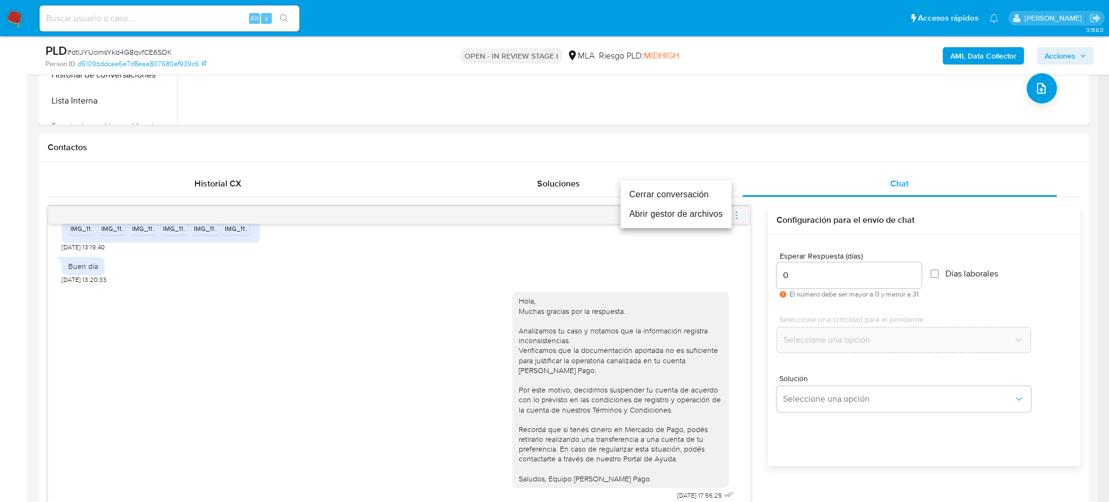
click at [699, 191] on li "Cerrar conversación" at bounding box center [676, 194] width 111 height 19
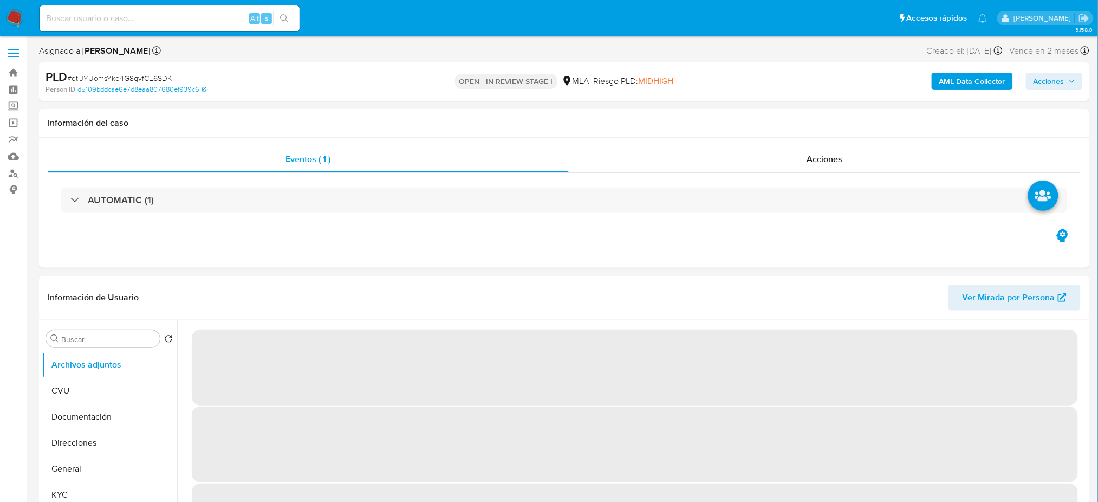
select select "10"
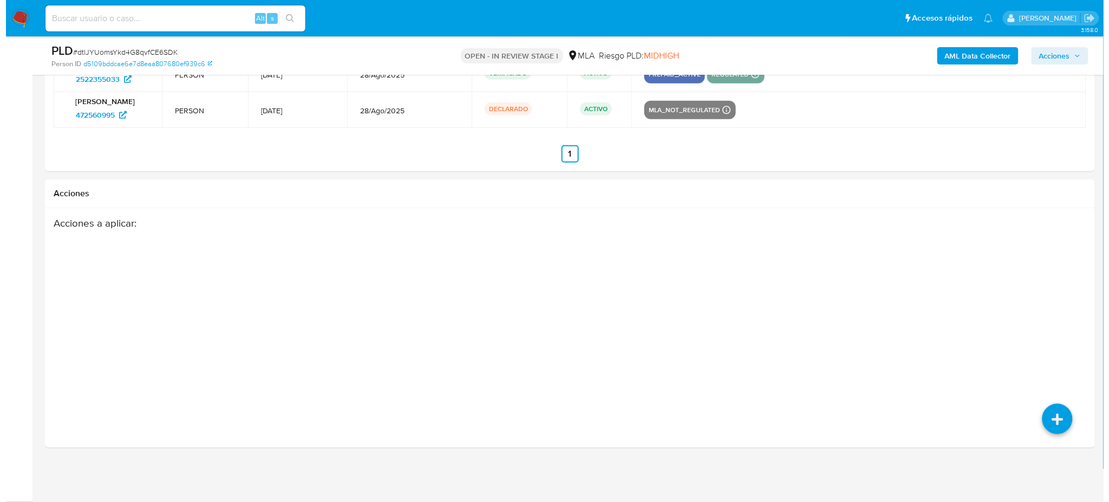
scroll to position [1735, 0]
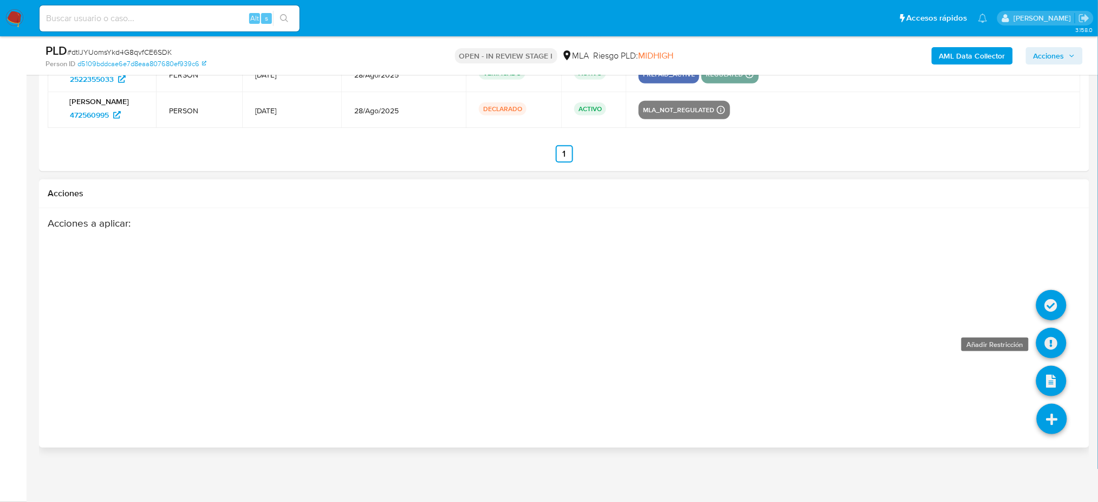
click at [1051, 342] on icon at bounding box center [1051, 343] width 30 height 30
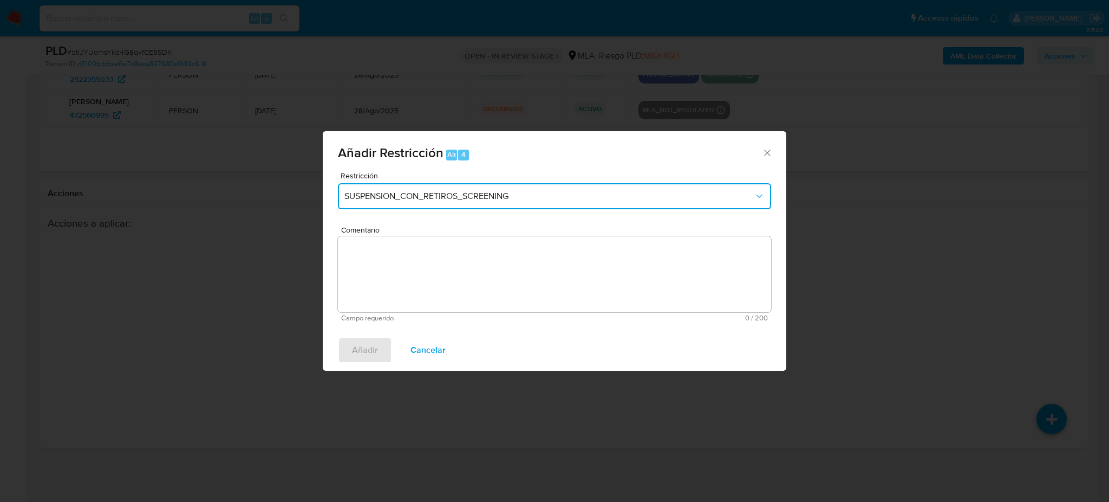
click at [450, 192] on span "SUSPENSION_CON_RETIROS_SCREENING" at bounding box center [548, 196] width 409 height 11
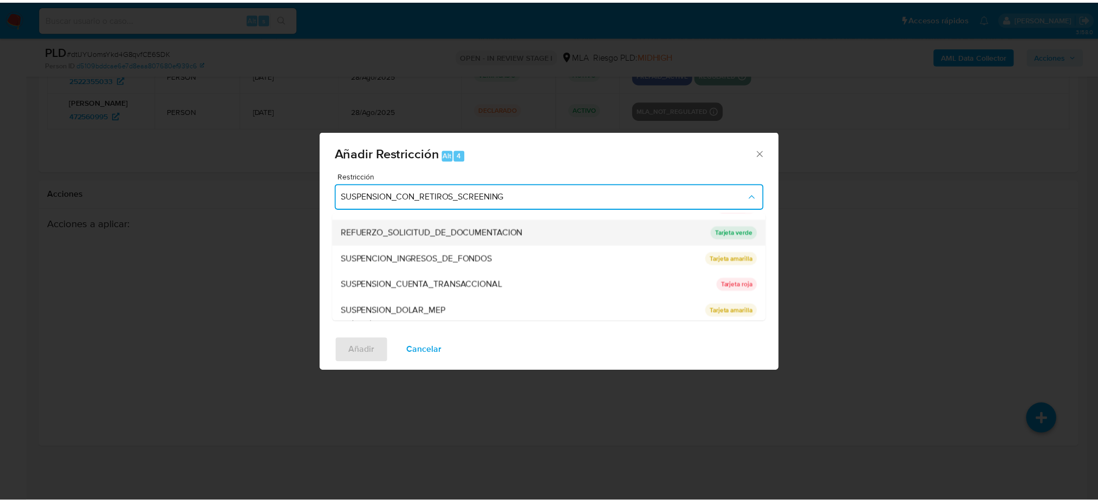
scroll to position [229, 0]
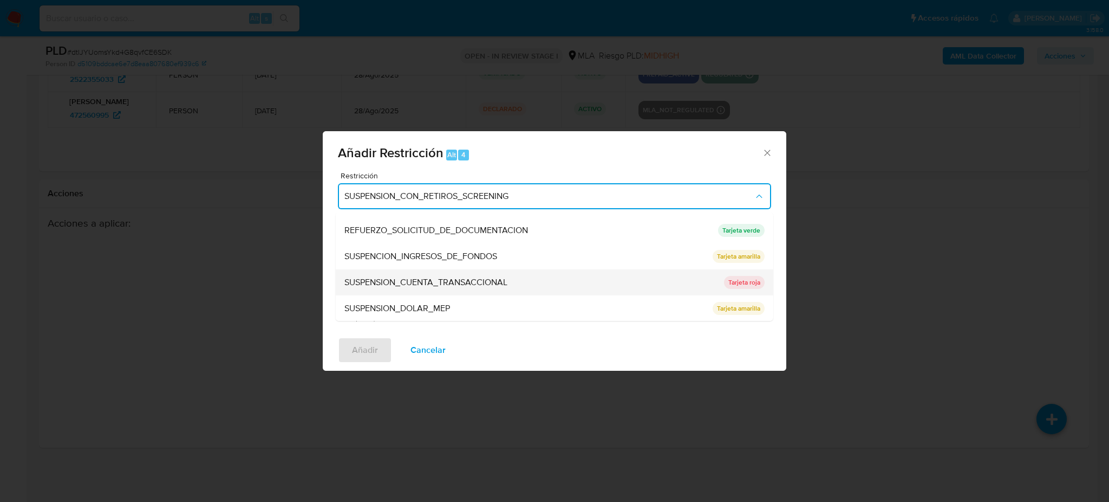
click at [432, 278] on span "SUSPENSION_CUENTA_TRANSACCIONAL" at bounding box center [425, 282] width 163 height 11
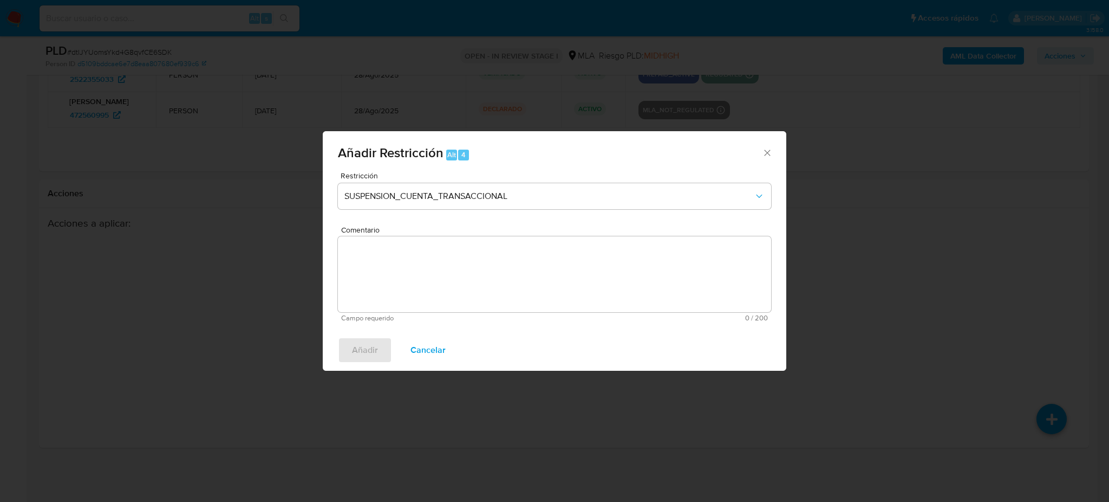
click at [432, 278] on textarea "Comentario" at bounding box center [554, 274] width 433 height 76
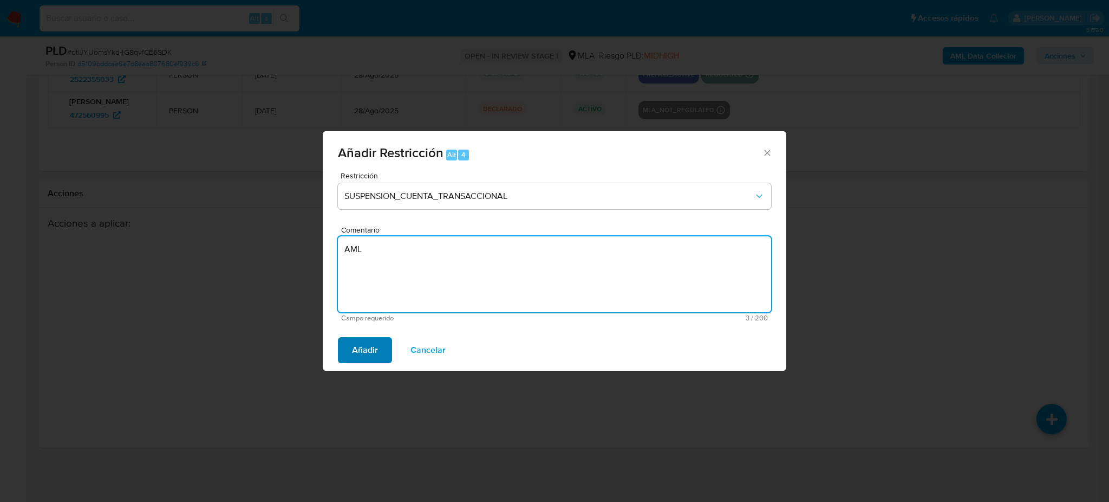
type textarea "AML"
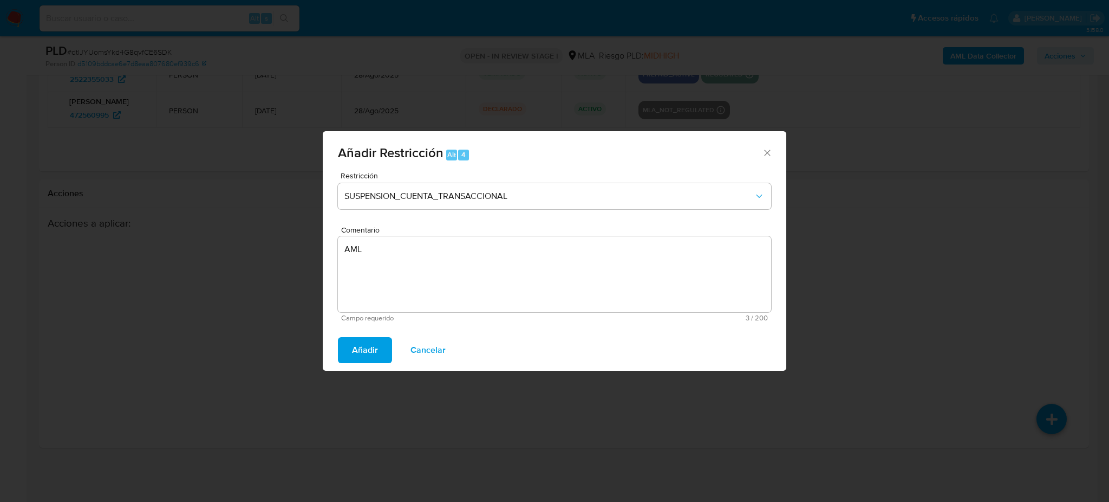
click at [353, 343] on span "Añadir" at bounding box center [365, 350] width 26 height 24
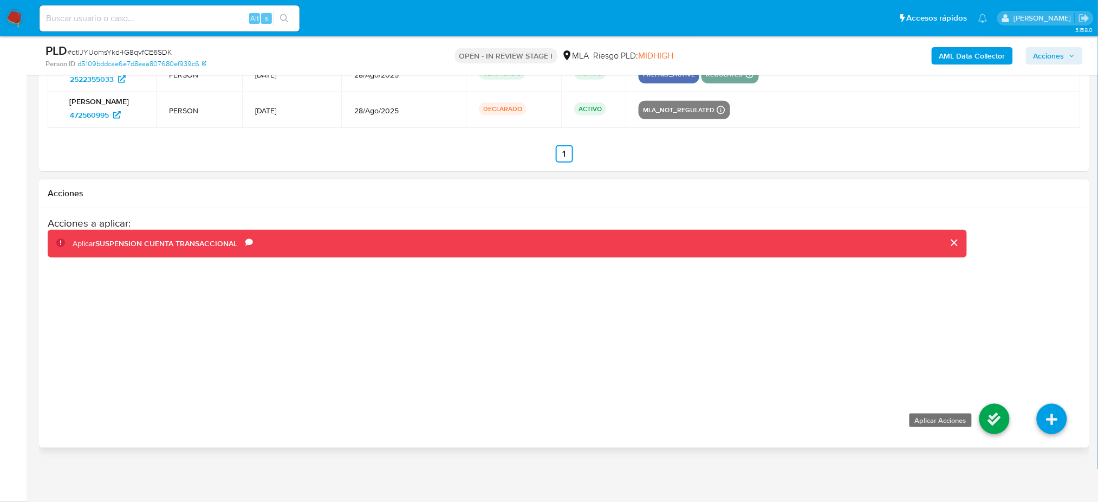
click at [991, 407] on icon at bounding box center [994, 419] width 30 height 30
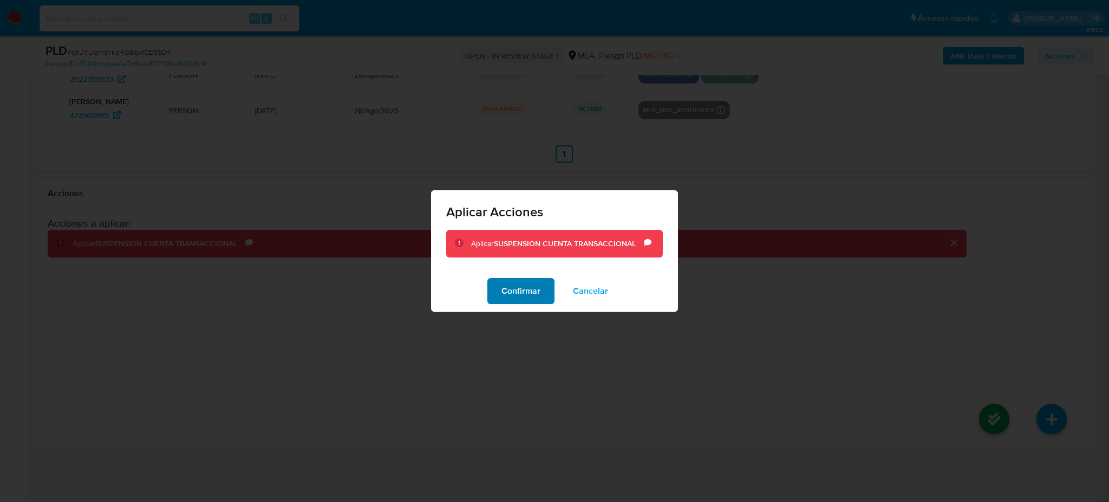
click at [519, 295] on span "Confirmar" at bounding box center [521, 291] width 39 height 24
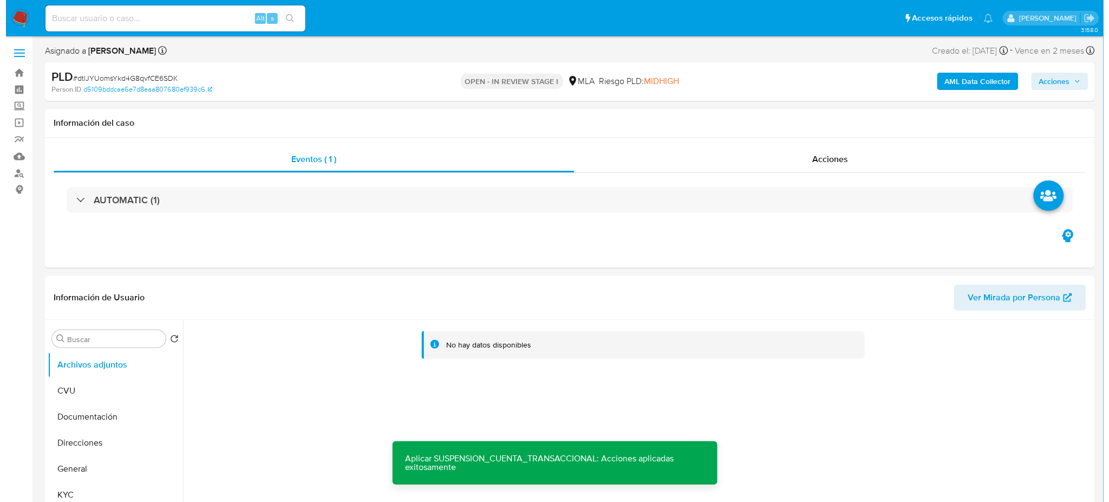
scroll to position [144, 0]
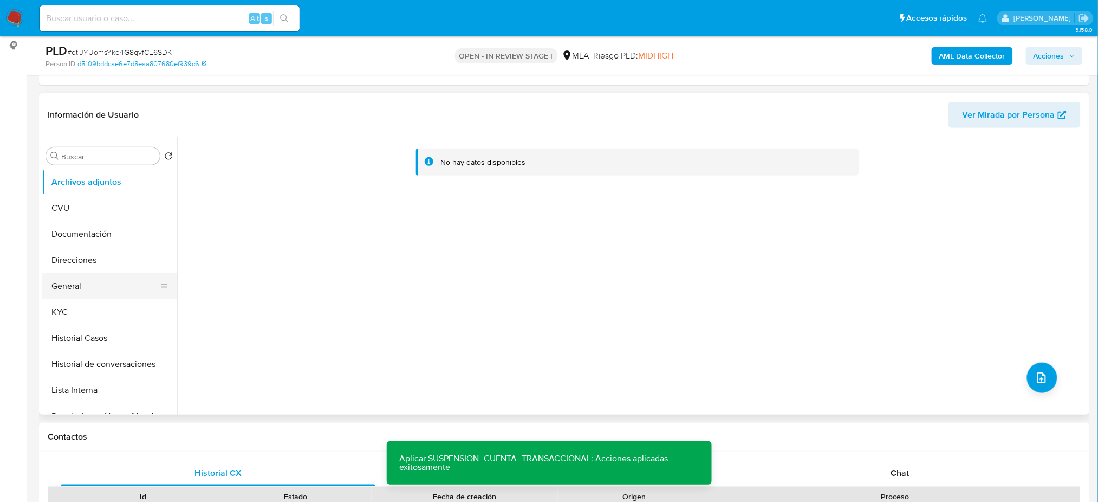
click at [99, 281] on button "General" at bounding box center [105, 286] width 127 height 26
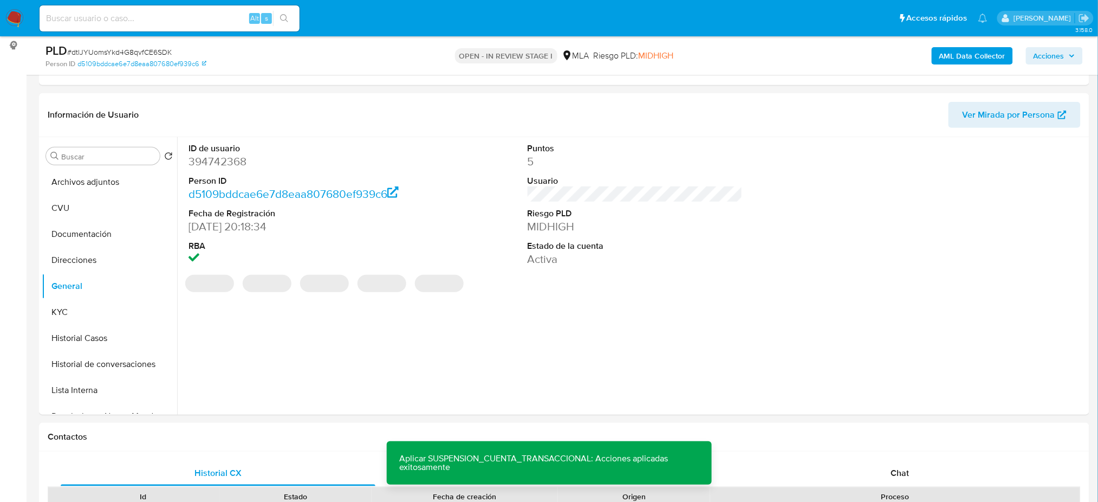
click at [210, 160] on dd "394742368" at bounding box center [295, 161] width 215 height 15
copy dd "394742368"
click at [94, 182] on button "Archivos adjuntos" at bounding box center [105, 182] width 127 height 26
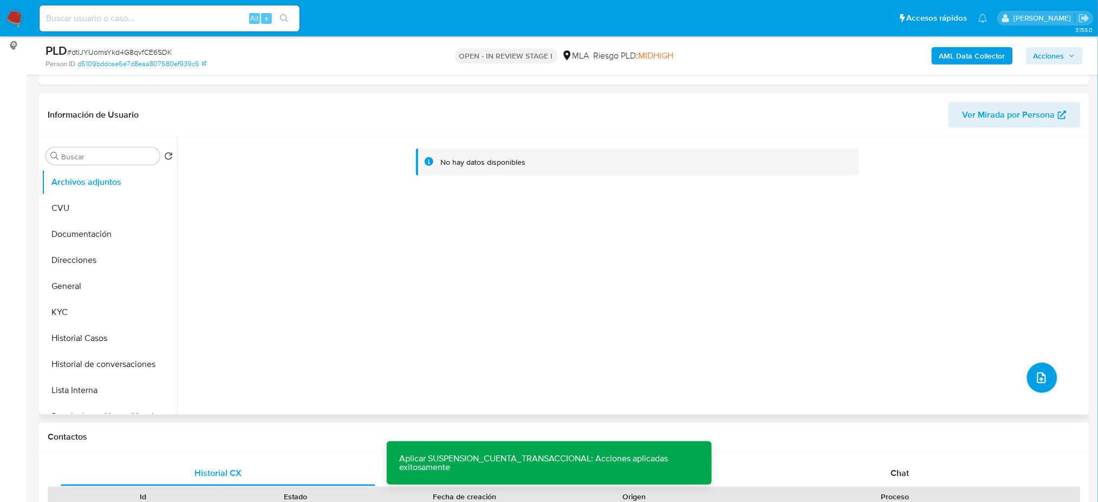
click at [1039, 379] on icon "upload-file" at bounding box center [1041, 377] width 13 height 13
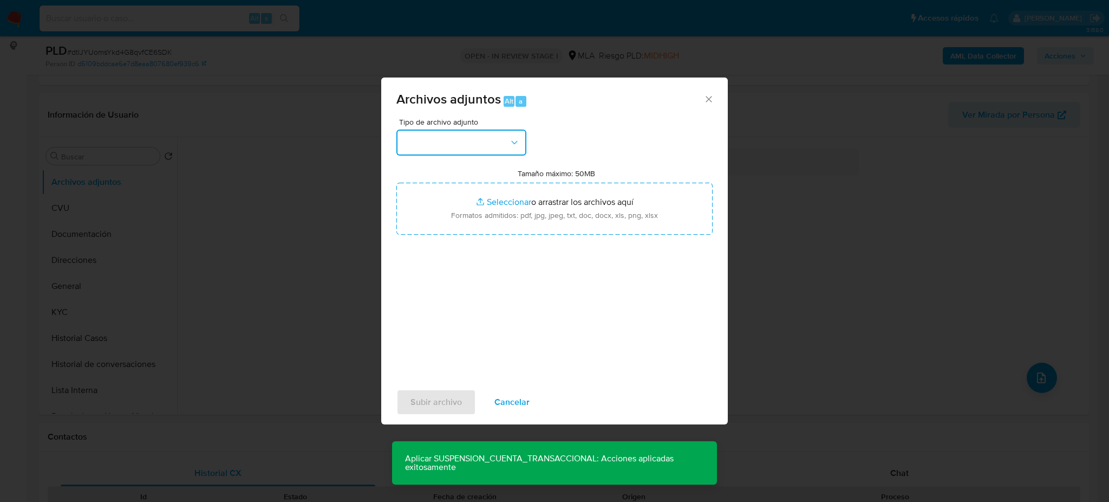
click at [487, 141] on button "button" at bounding box center [461, 142] width 130 height 26
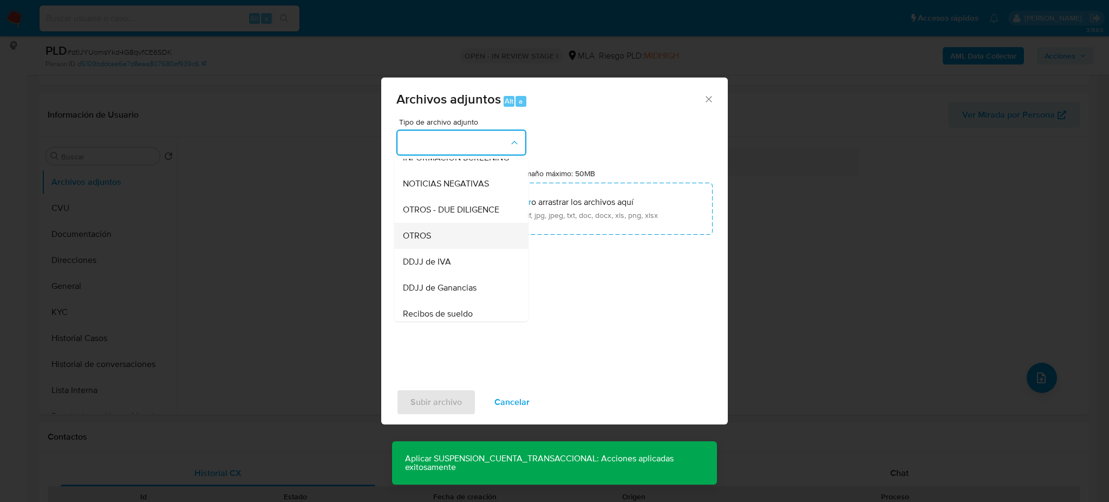
click at [445, 249] on div "OTROS" at bounding box center [458, 236] width 110 height 26
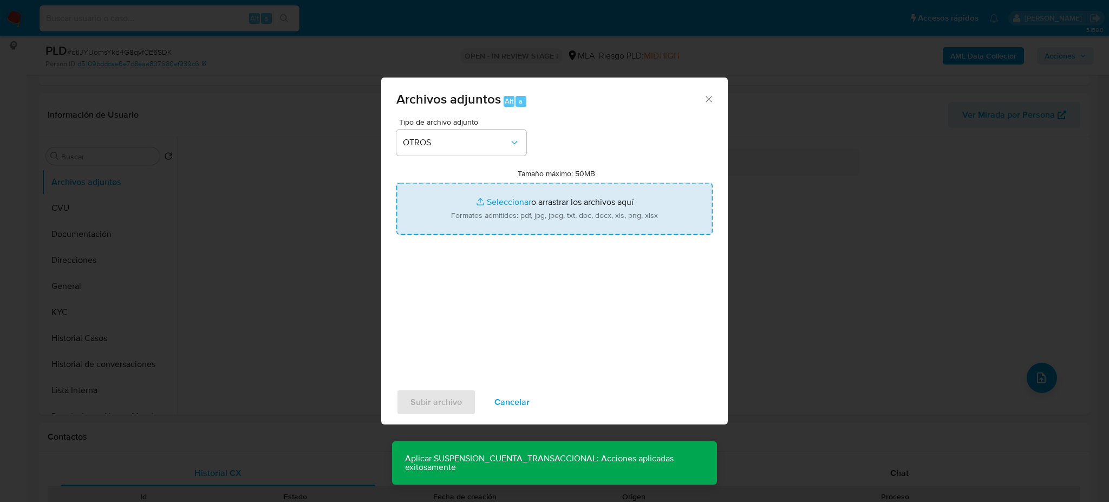
click at [517, 213] on input "Tamaño máximo: 50MB Seleccionar archivos" at bounding box center [554, 209] width 316 height 52
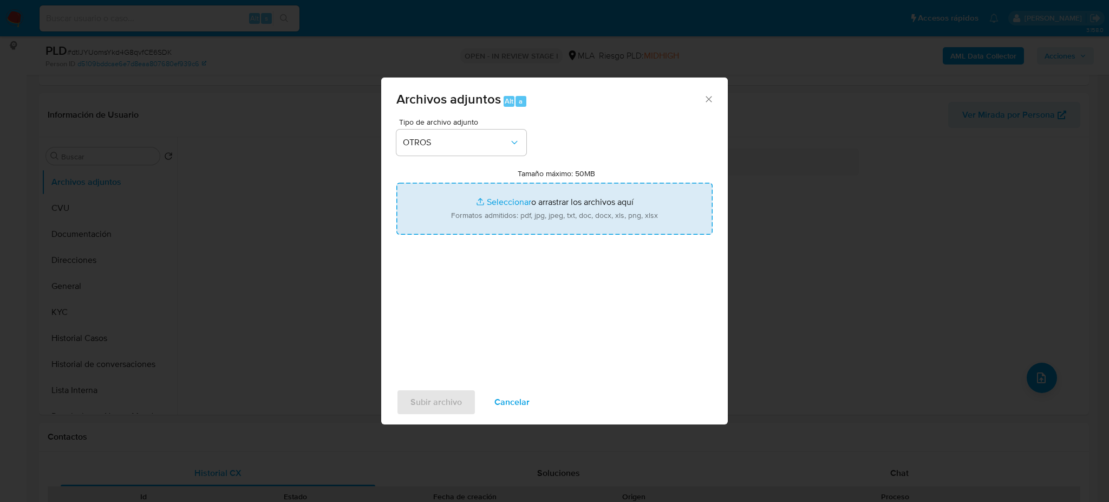
type input "C:\fakepath\Caselog dtlJYUomsYkd4G8qvfCE6SDK_2025_08_18_19_04_51.docx"
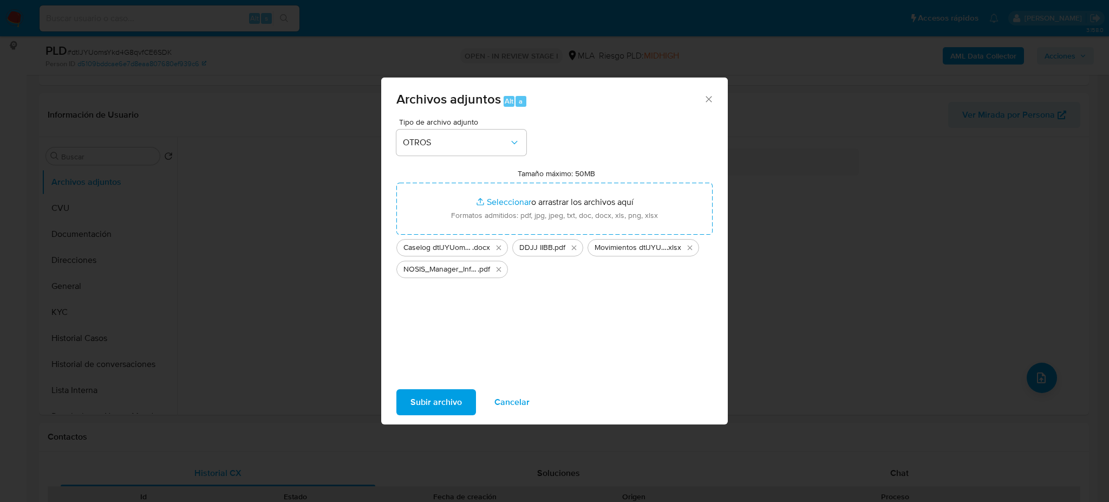
click at [421, 399] on span "Subir archivo" at bounding box center [436, 402] width 51 height 24
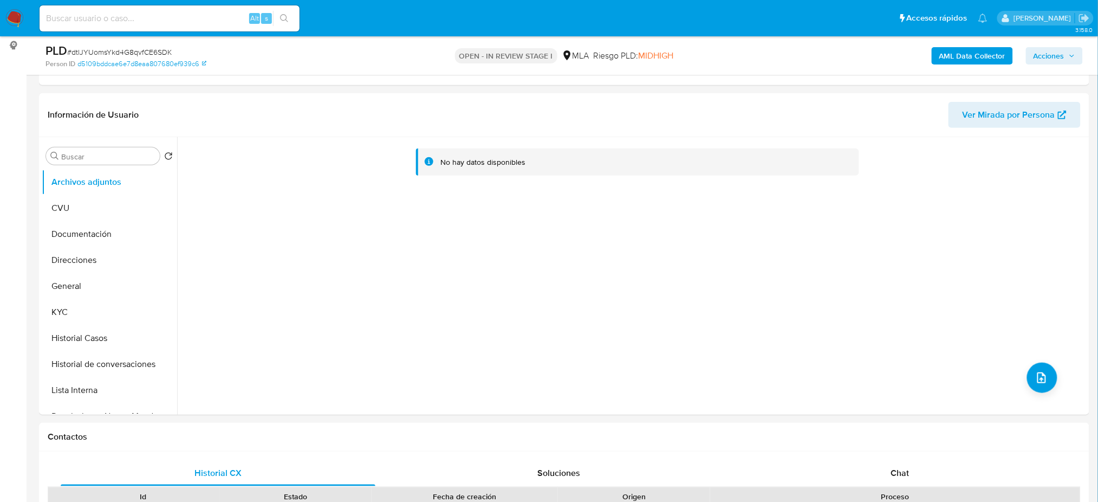
click at [948, 62] on b "AML Data Collector" at bounding box center [972, 55] width 66 height 17
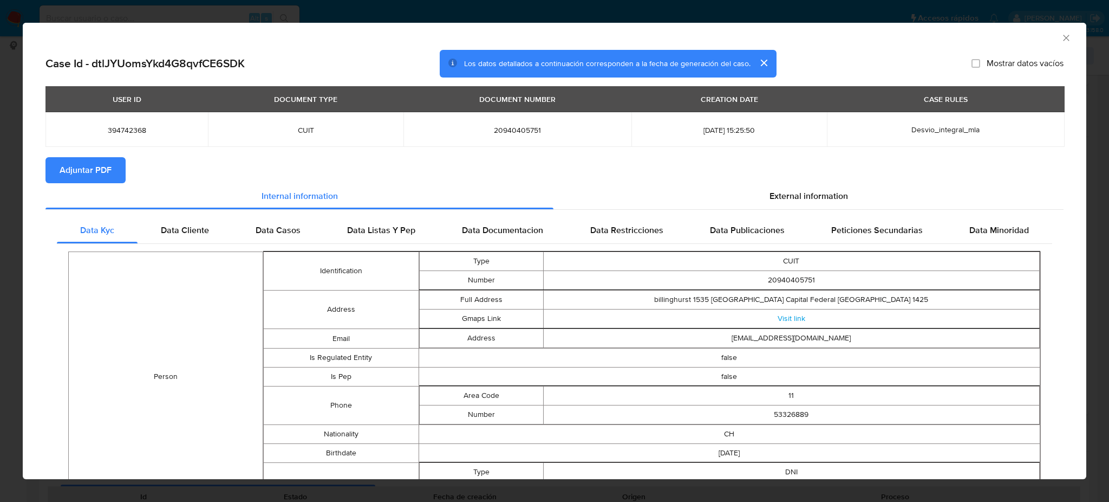
click at [63, 168] on span "Adjuntar PDF" at bounding box center [86, 170] width 52 height 24
click at [1061, 37] on icon "Cerrar ventana" at bounding box center [1066, 37] width 11 height 11
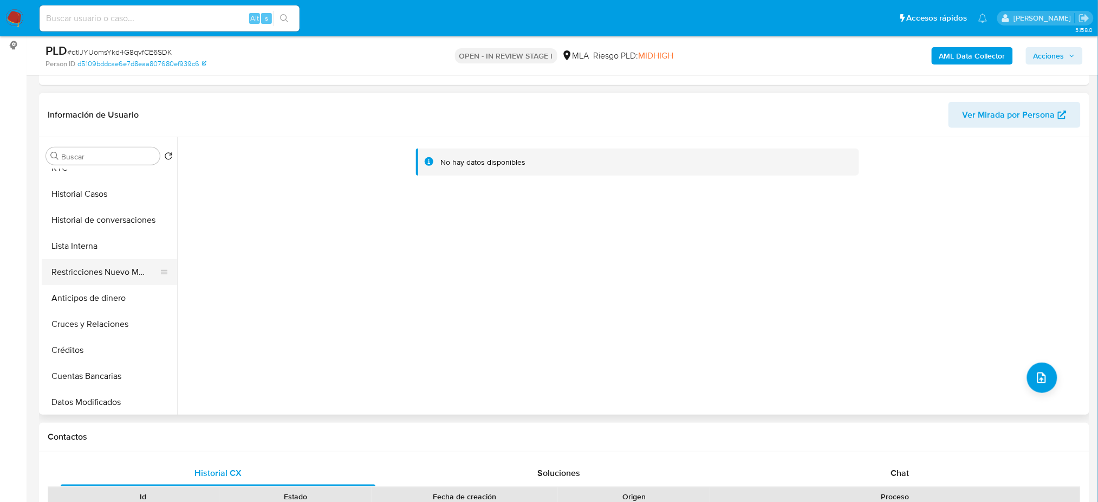
click at [111, 273] on button "Restricciones Nuevo Mundo" at bounding box center [105, 272] width 127 height 26
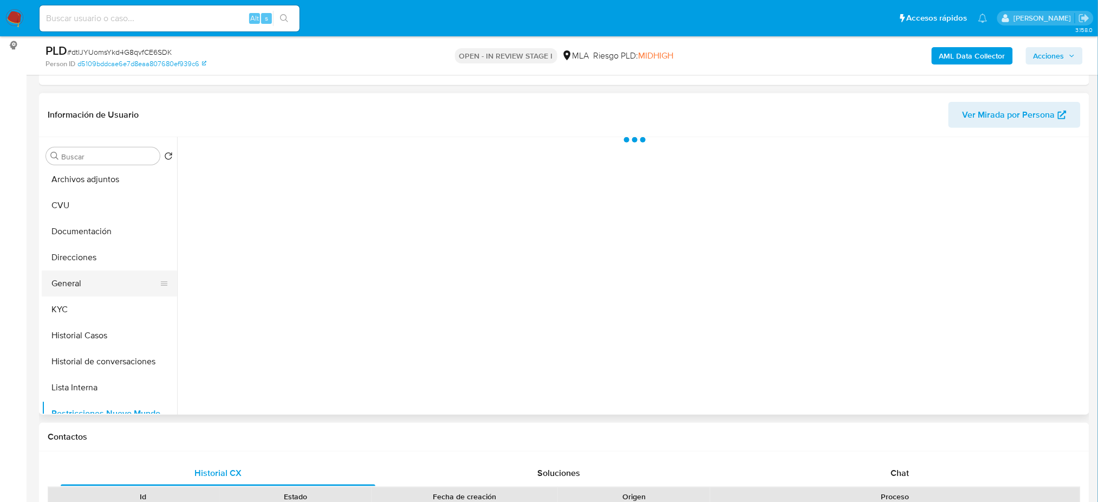
scroll to position [0, 0]
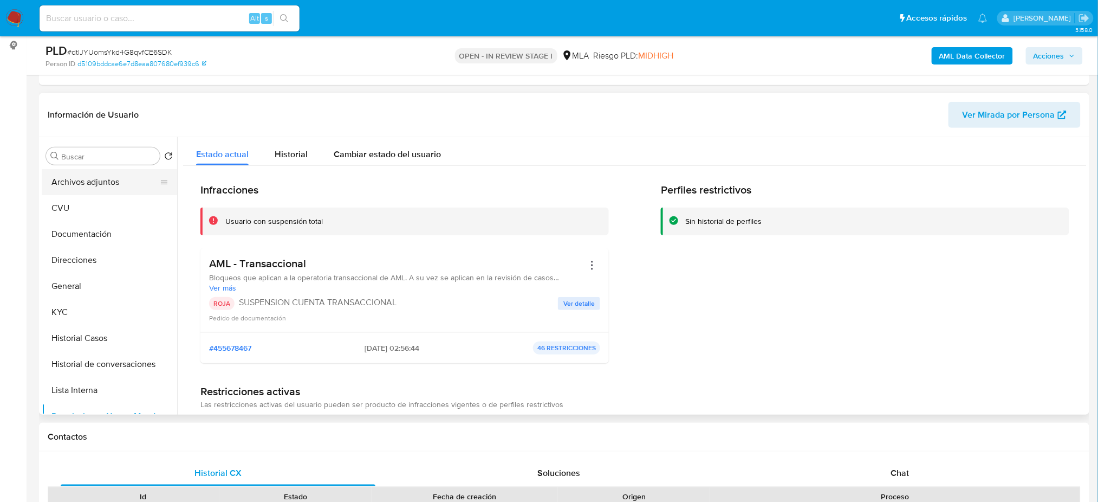
click at [85, 186] on button "Archivos adjuntos" at bounding box center [105, 182] width 127 height 26
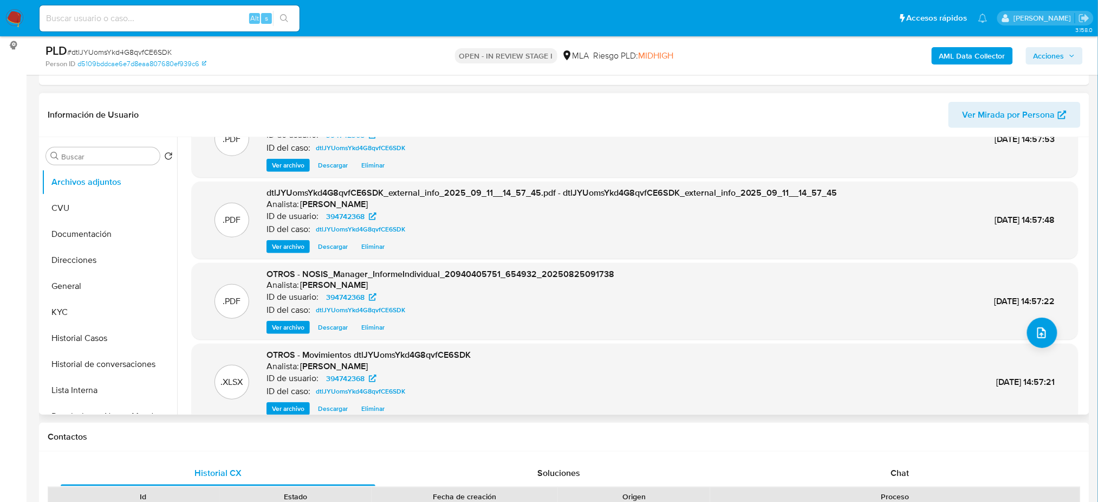
scroll to position [91, 0]
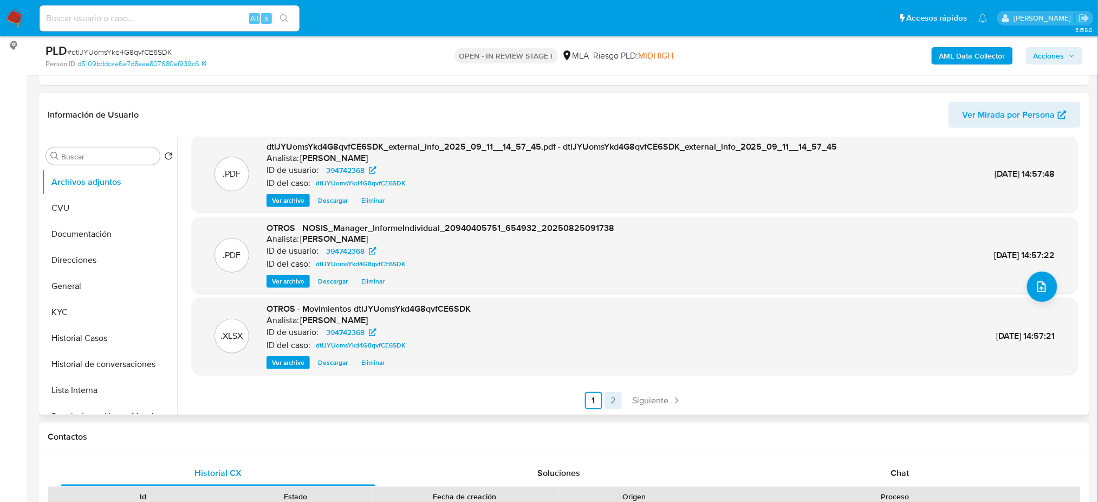
click at [606, 400] on link "2" at bounding box center [612, 400] width 17 height 17
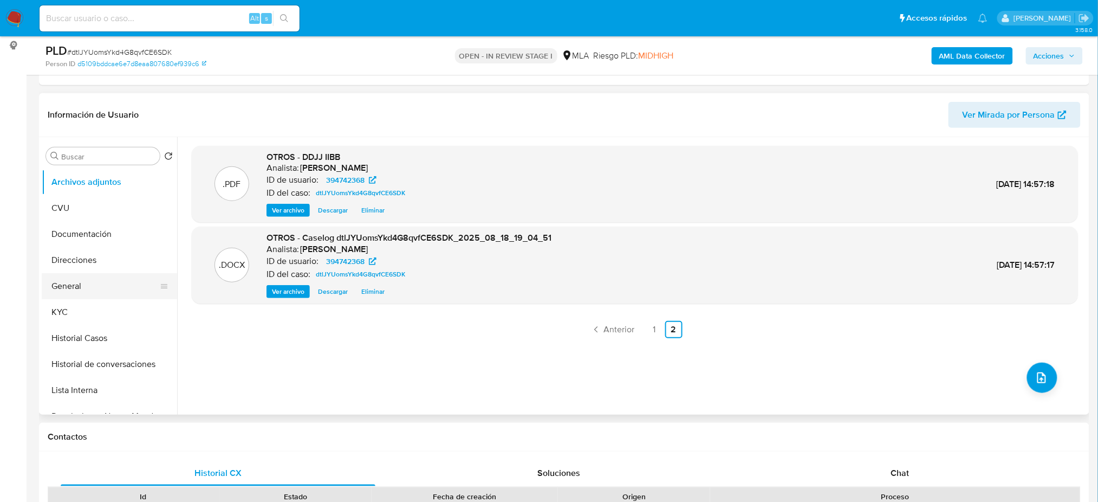
click at [84, 293] on button "General" at bounding box center [105, 286] width 127 height 26
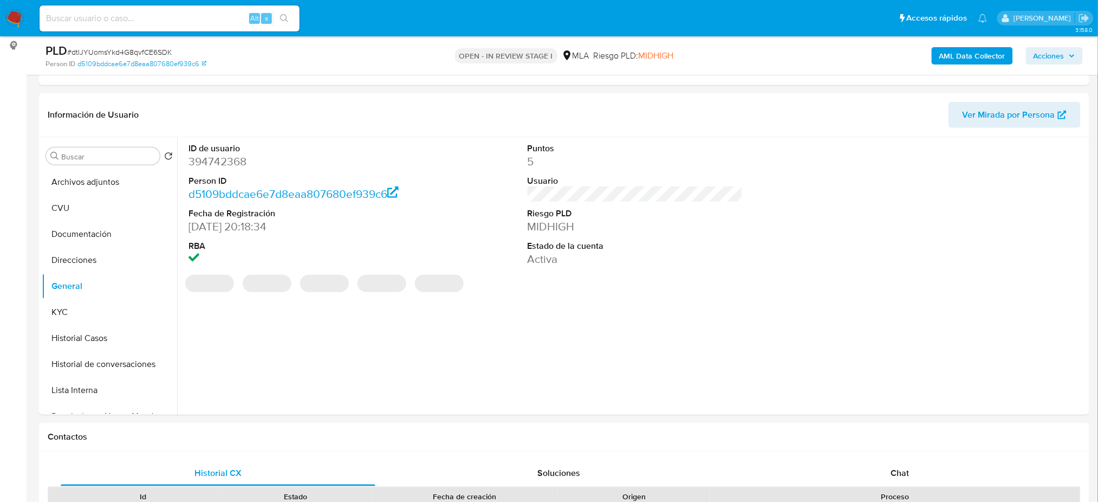
click at [214, 157] on dd "394742368" at bounding box center [295, 161] width 215 height 15
copy dd "394742368"
click at [1053, 58] on span "Acciones" at bounding box center [1048, 55] width 31 height 17
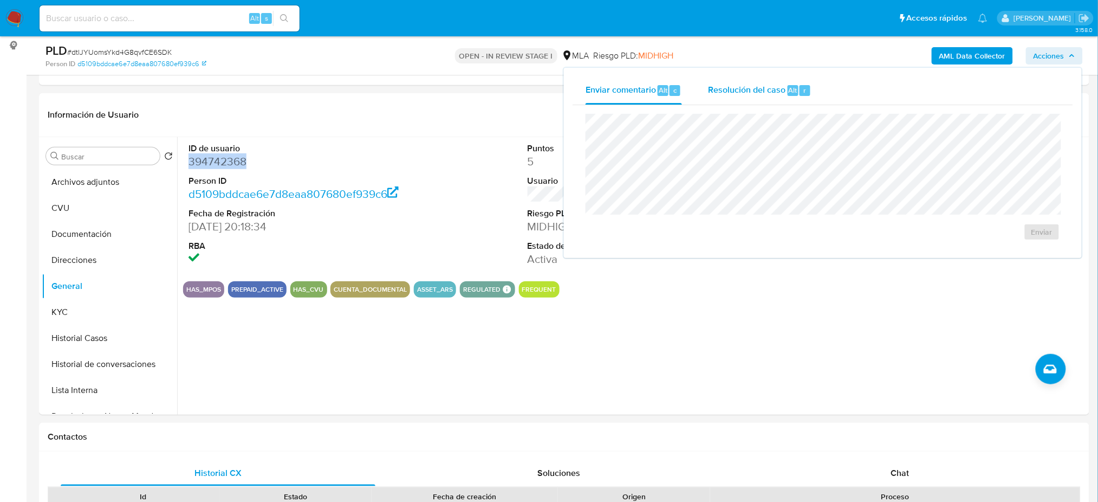
click at [756, 84] on span "Resolución del caso" at bounding box center [746, 89] width 77 height 12
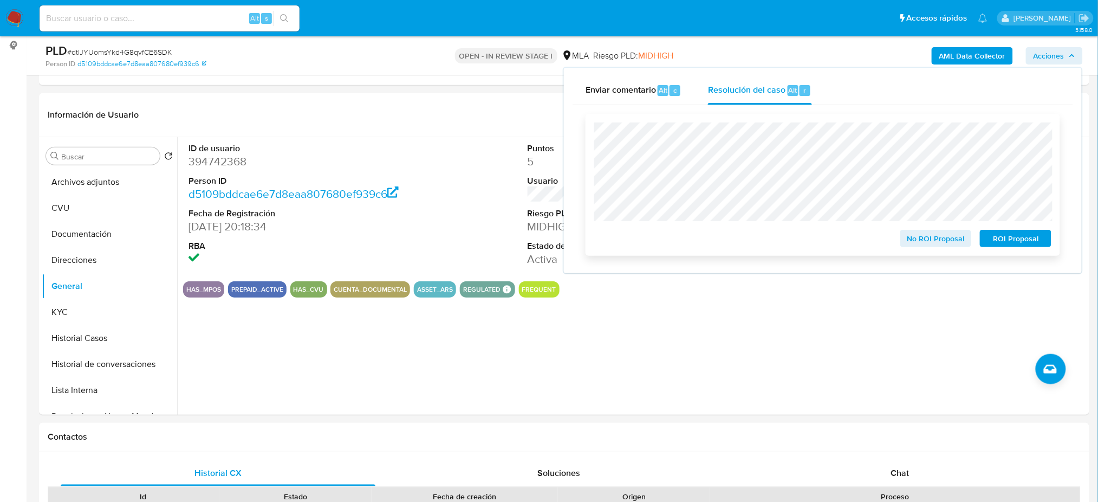
click at [1058, 251] on div "No ROI Proposal ROI Proposal" at bounding box center [823, 185] width 474 height 142
click at [1041, 246] on span "ROI Proposal" at bounding box center [1015, 238] width 56 height 15
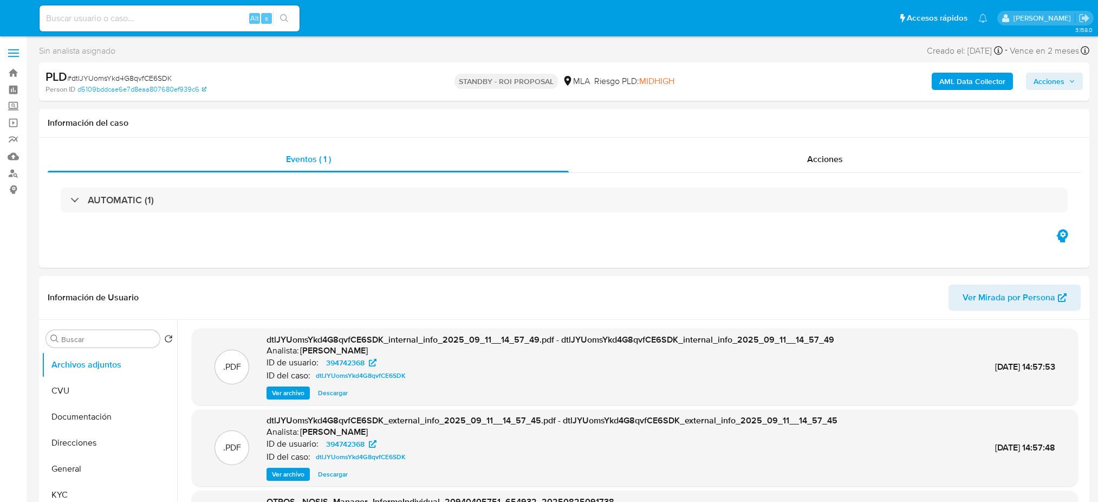
select select "10"
click at [162, 18] on input at bounding box center [170, 18] width 260 height 14
paste input "w60IzXSs0joaWRhH6GtUu5he"
type input "w60IzXSs0joaWRhH6GtUu5he"
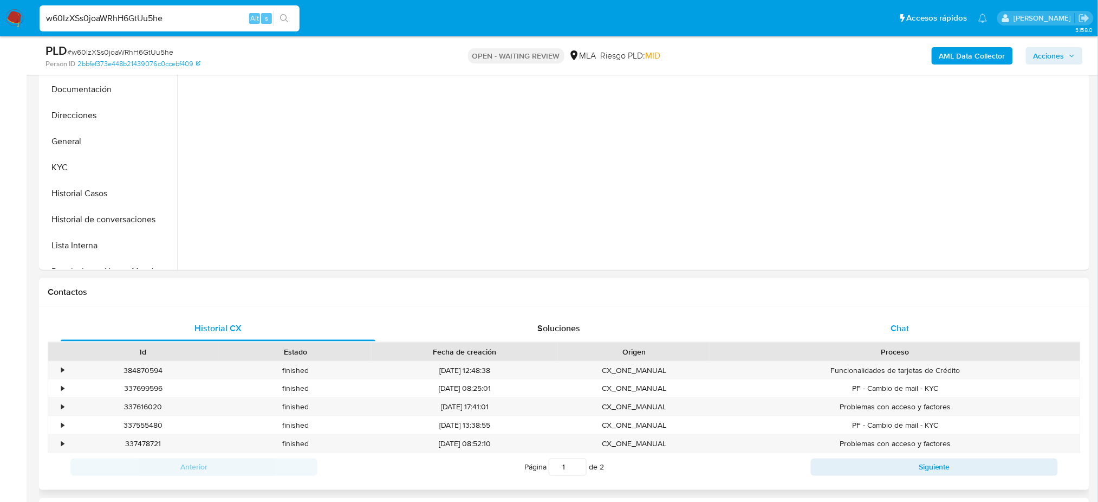
click at [886, 321] on div "Chat" at bounding box center [900, 328] width 315 height 26
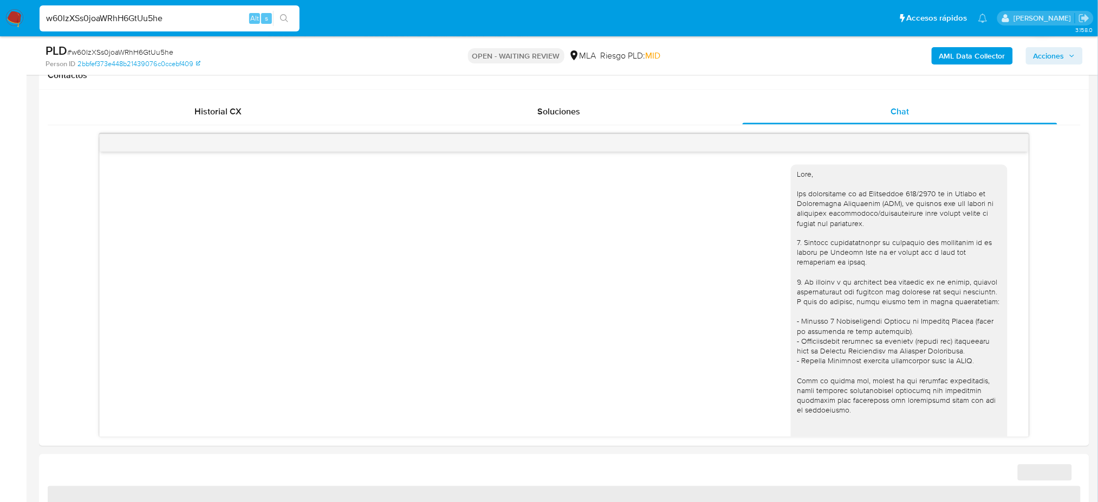
scroll to position [985, 0]
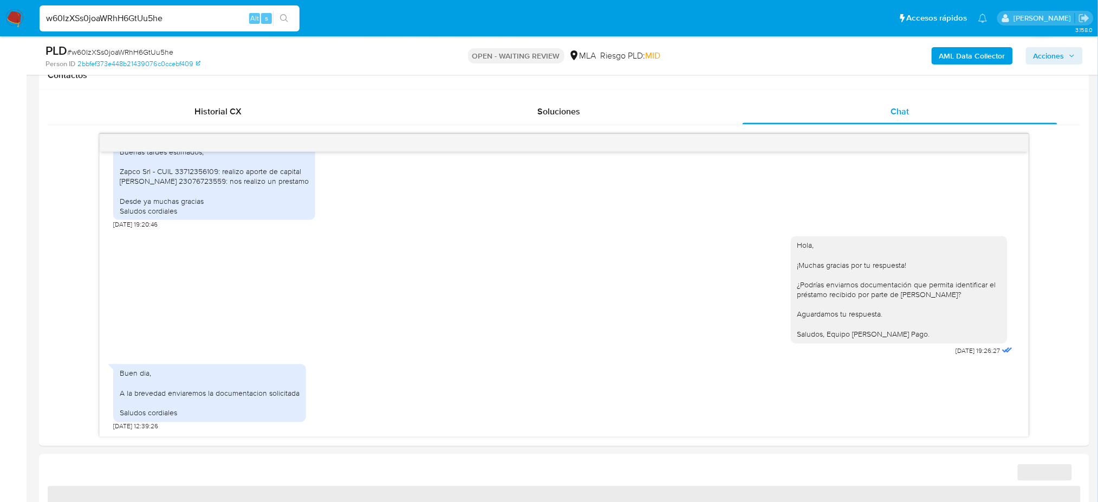
select select "10"
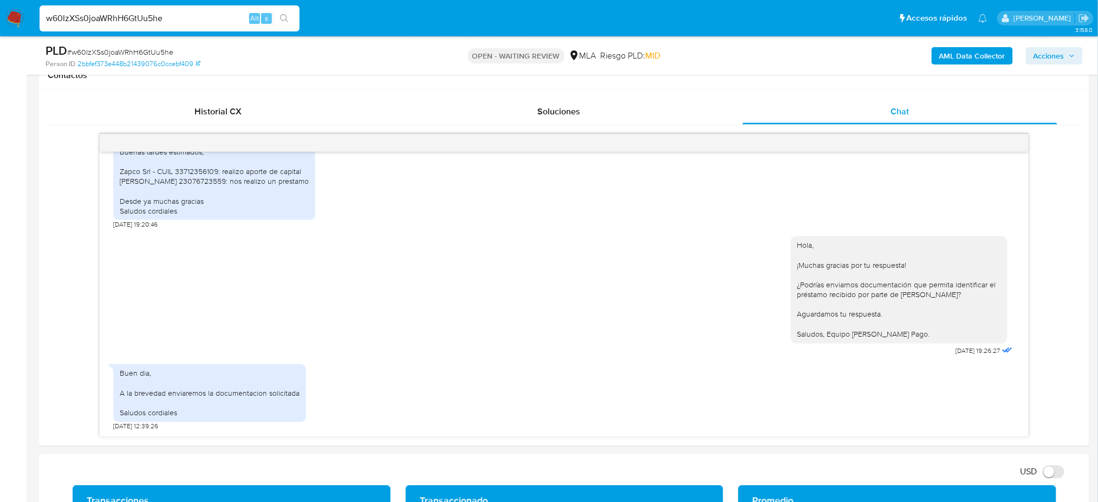
drag, startPoint x: 188, startPoint y: 15, endPoint x: 0, endPoint y: 21, distance: 188.6
click at [0, 21] on nav "Pausado Ver notificaciones w60IzXSs0joaWRhH6GtUu5he Alt s Accesos rápidos Presi…" at bounding box center [549, 18] width 1098 height 36
paste input "6Md5x3yQtzXWaDE2zaSO2WL"
type input "6Md5x3yQtzXWaDE2zaSO2WLe"
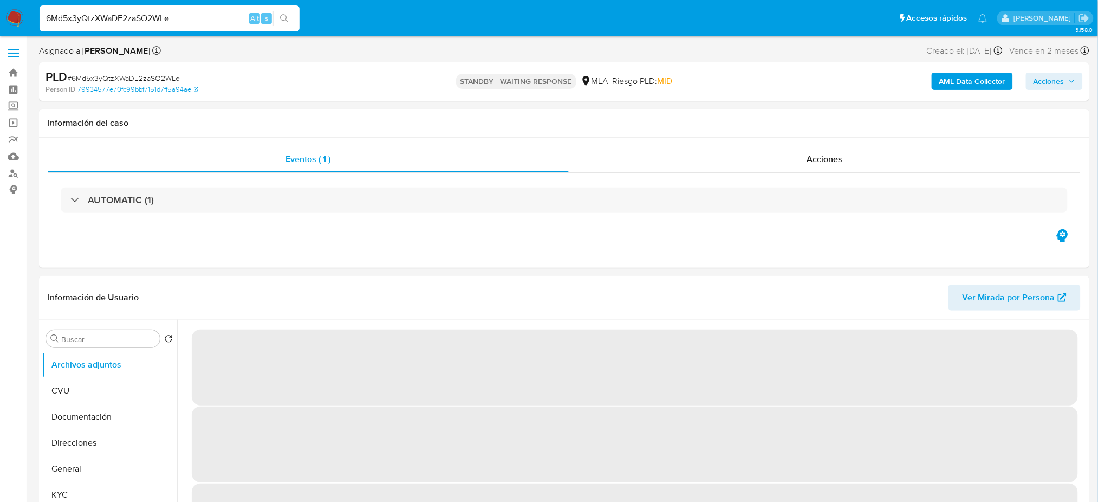
select select "10"
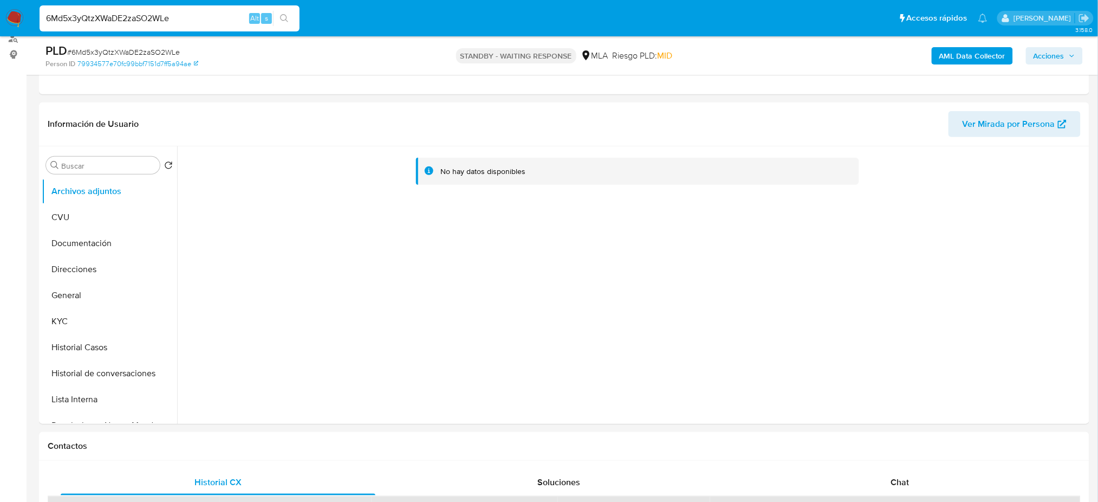
scroll to position [144, 0]
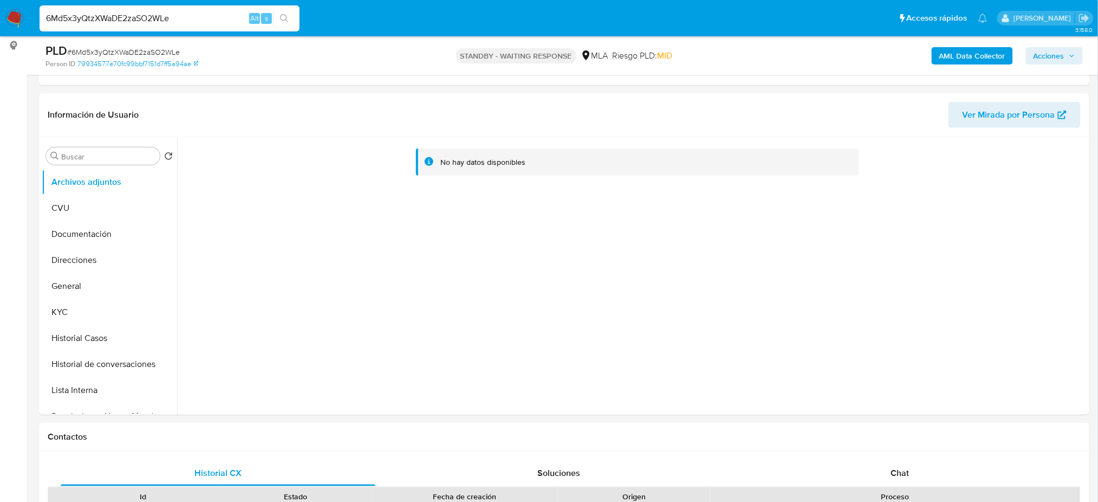
drag, startPoint x: 200, startPoint y: 21, endPoint x: 0, endPoint y: 23, distance: 200.4
click at [0, 23] on nav "Pausado Ver notificaciones 6Md5x3yQtzXWaDE2zaSO2WLe Alt s Accesos rápidos Presi…" at bounding box center [549, 18] width 1098 height 36
paste input "dUygHdXxiHXwRRBkZIWndugC"
type input "dUygHdXxiHXwRRBkZIWndugC"
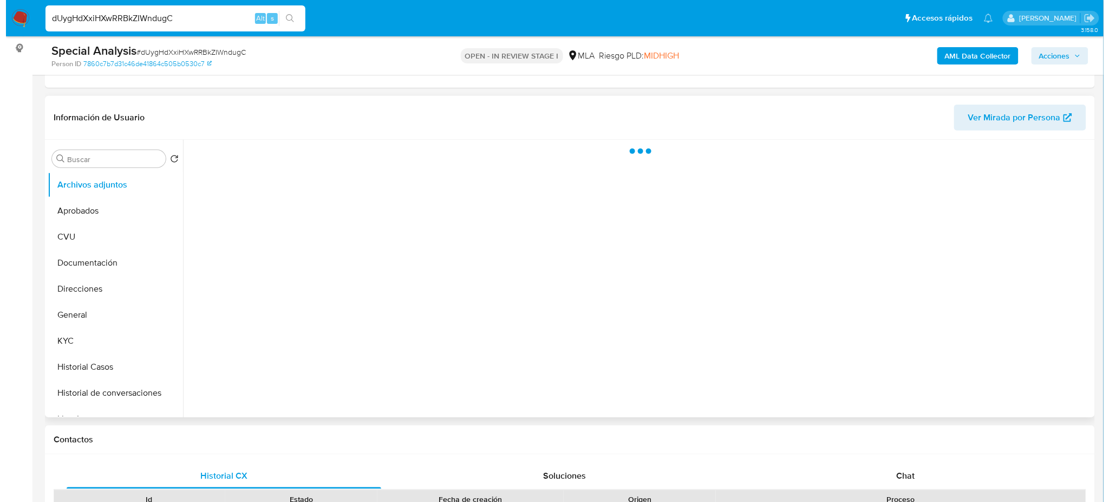
scroll to position [144, 0]
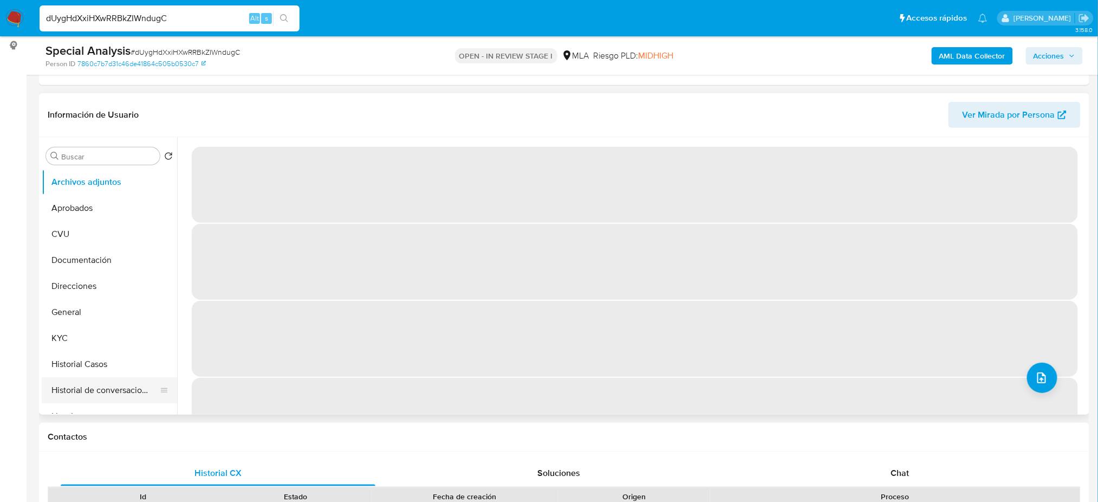
click at [127, 386] on button "Historial de conversaciones" at bounding box center [105, 390] width 127 height 26
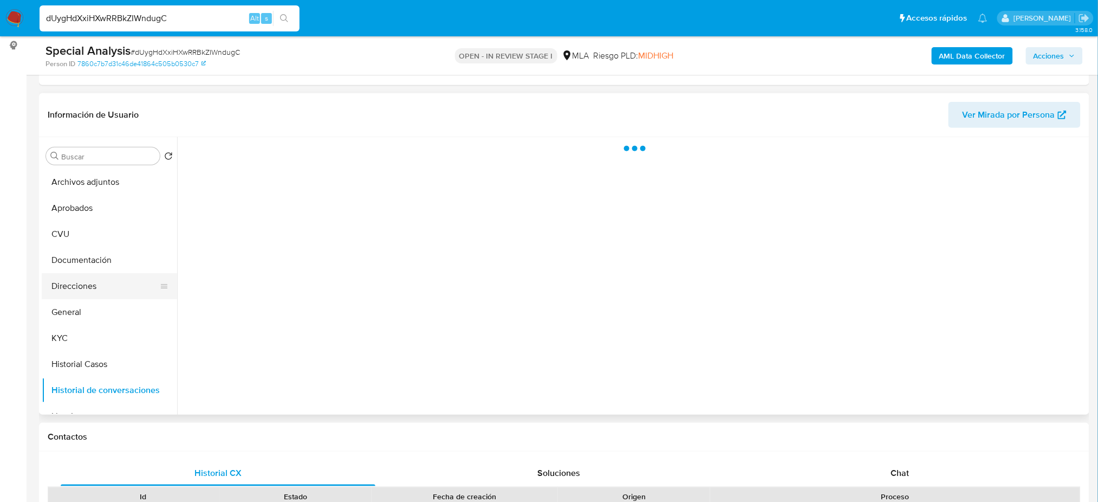
select select "10"
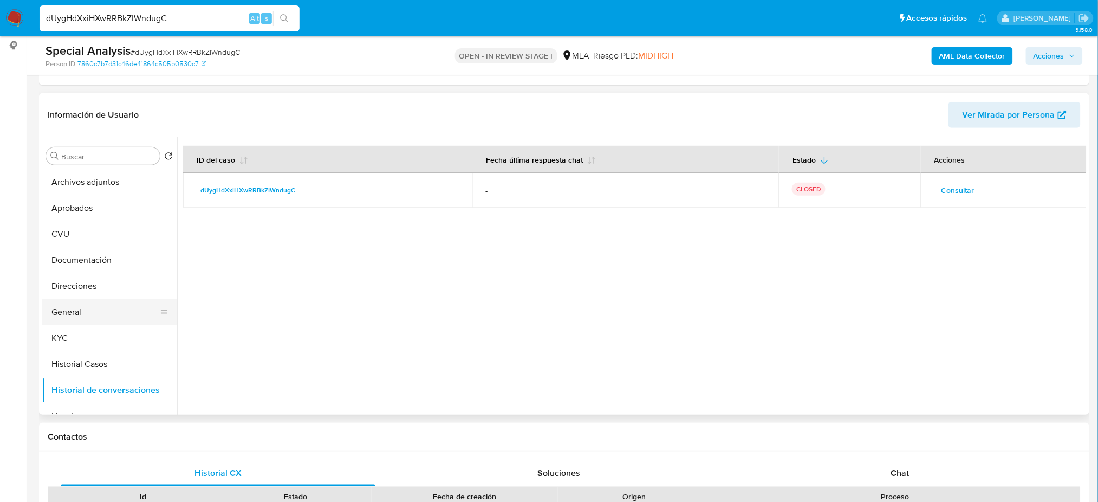
click at [90, 311] on button "General" at bounding box center [105, 312] width 127 height 26
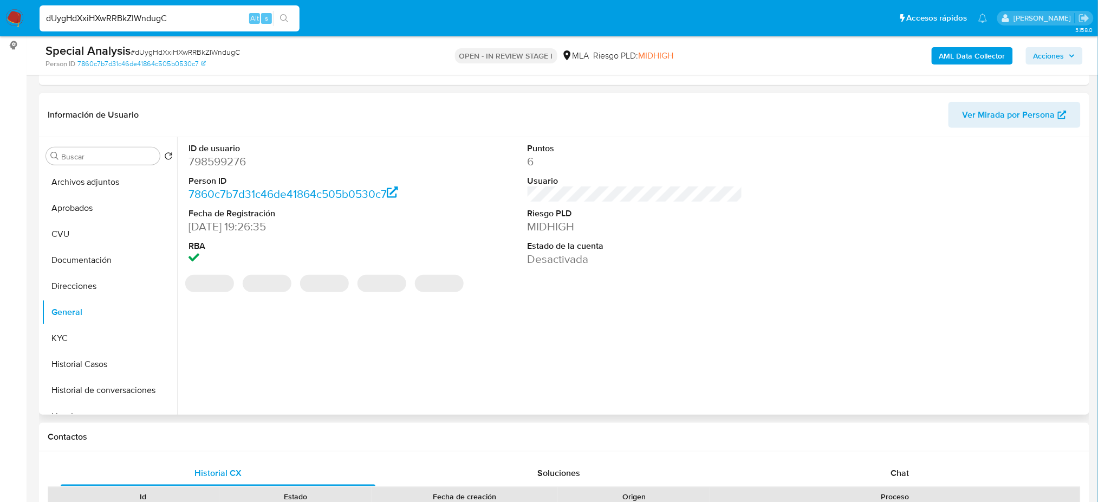
click at [214, 162] on dd "798599276" at bounding box center [295, 161] width 215 height 15
copy dd "798599276"
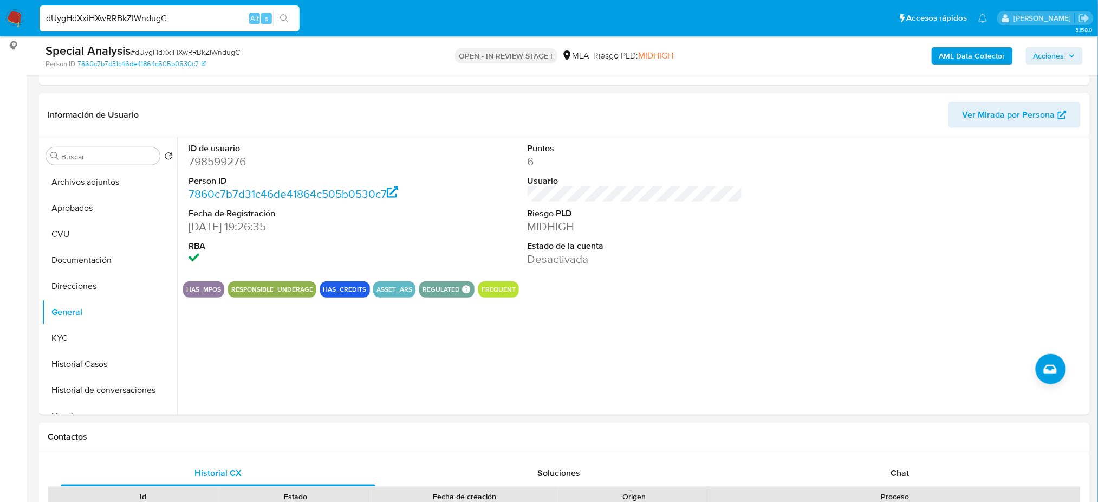
click at [214, 157] on dd "798599276" at bounding box center [295, 161] width 215 height 15
copy dd "798599276"
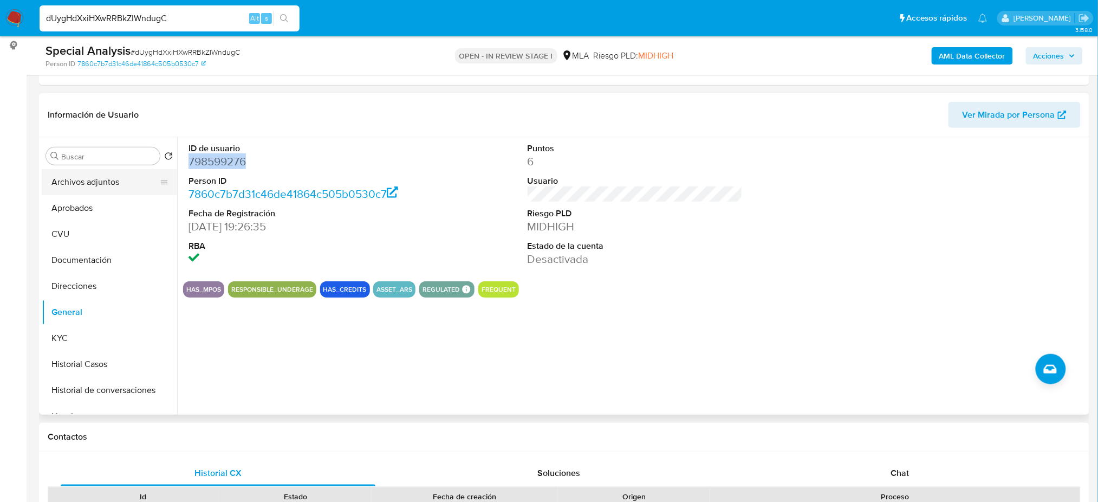
click at [111, 185] on button "Archivos adjuntos" at bounding box center [105, 182] width 127 height 26
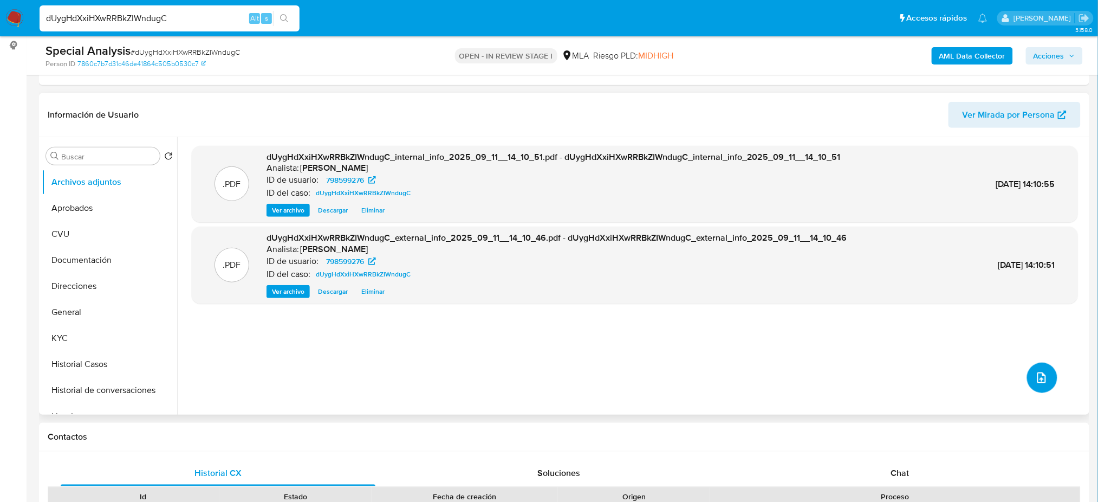
click at [1035, 381] on span "upload-file" at bounding box center [1041, 377] width 13 height 13
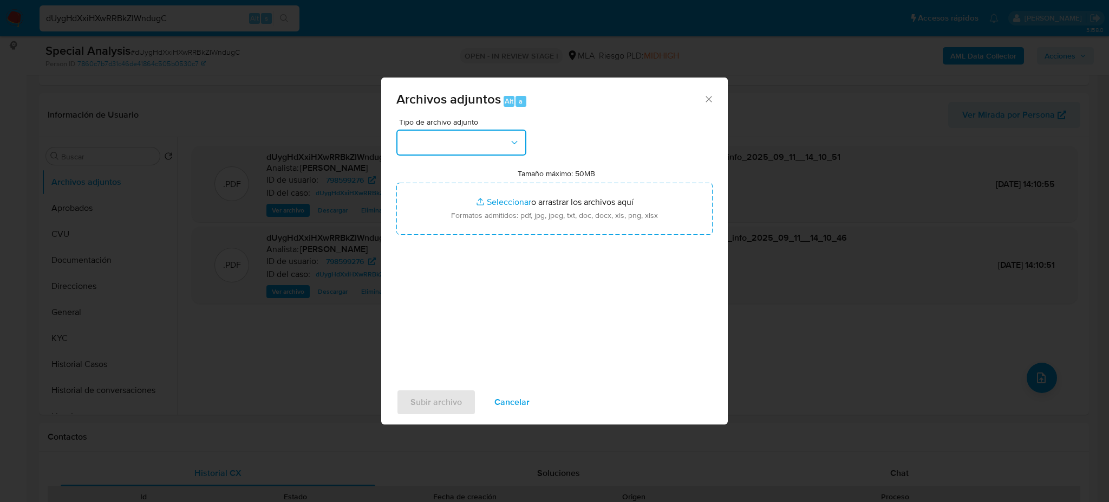
click at [465, 136] on button "button" at bounding box center [461, 142] width 130 height 26
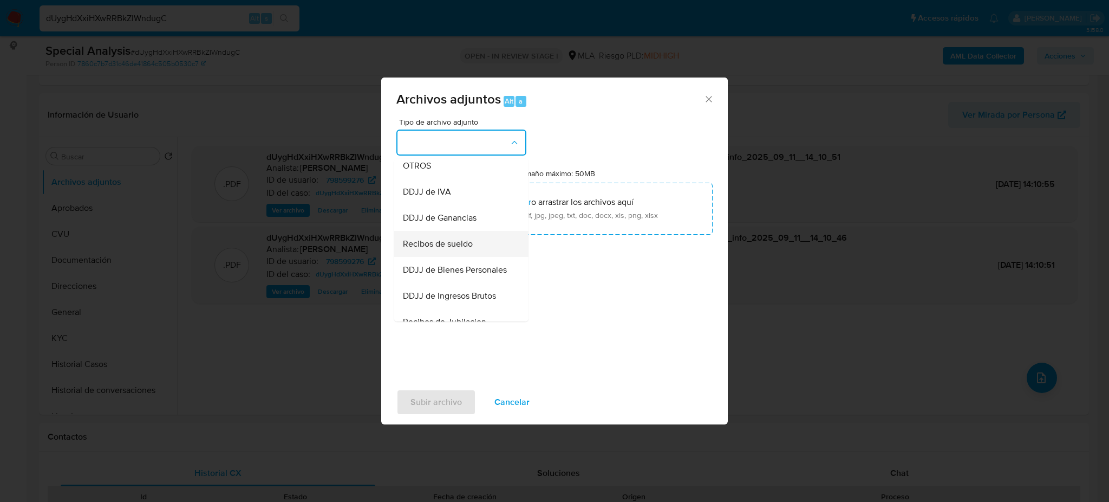
scroll to position [217, 0]
click at [422, 168] on span "OTROS" at bounding box center [417, 163] width 28 height 11
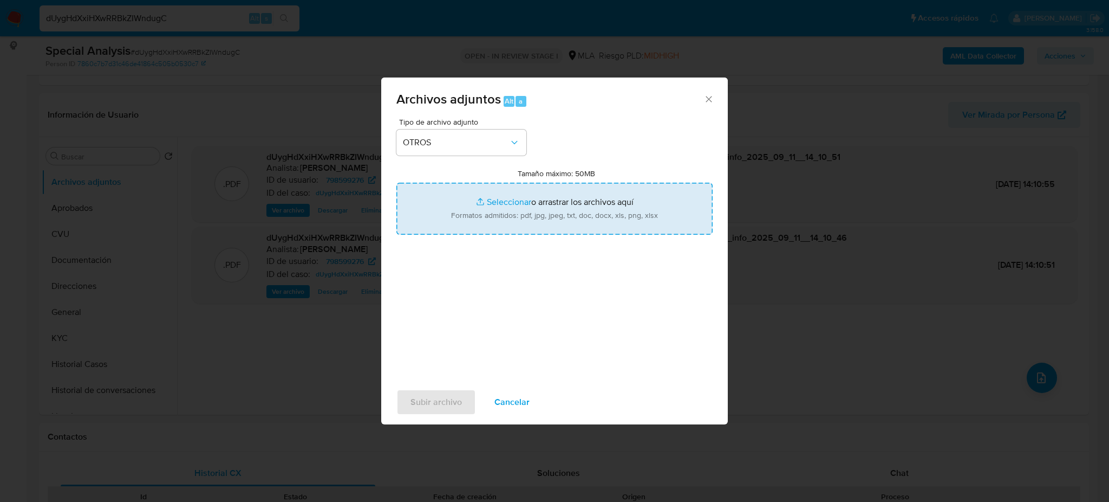
click at [492, 217] on input "Tamaño máximo: 50MB Seleccionar archivos" at bounding box center [554, 209] width 316 height 52
type input "C:\fakepath\Caselog dUygHdXxiHXwRRBkZIWndugC_2025_09_08_10_00_29.docx"
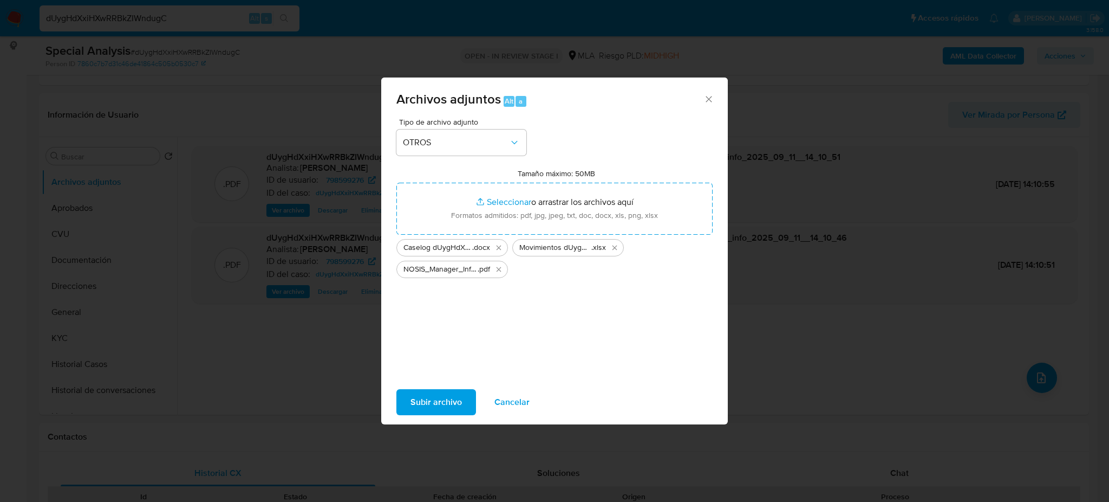
click at [447, 393] on span "Subir archivo" at bounding box center [436, 402] width 51 height 24
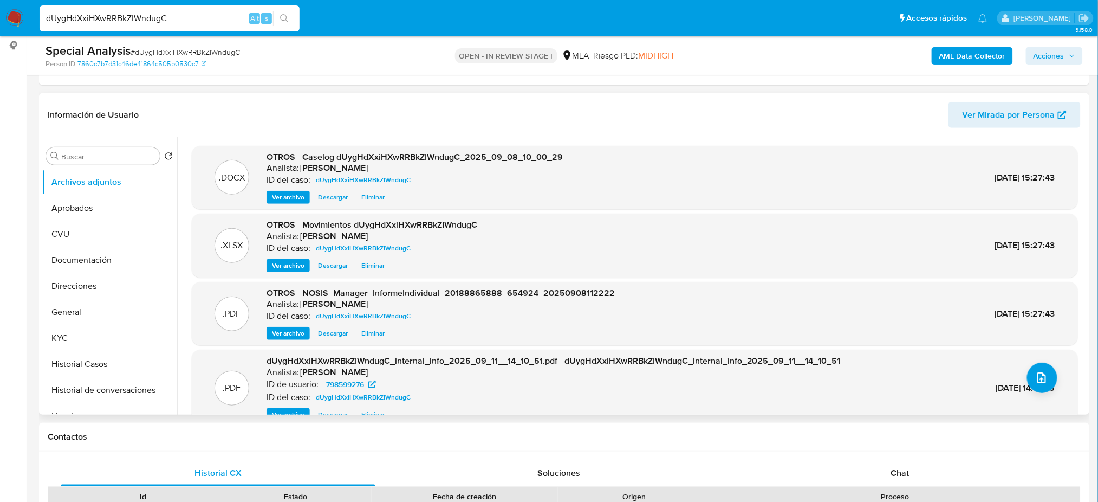
click at [279, 195] on span "Ver archivo" at bounding box center [288, 197] width 32 height 11
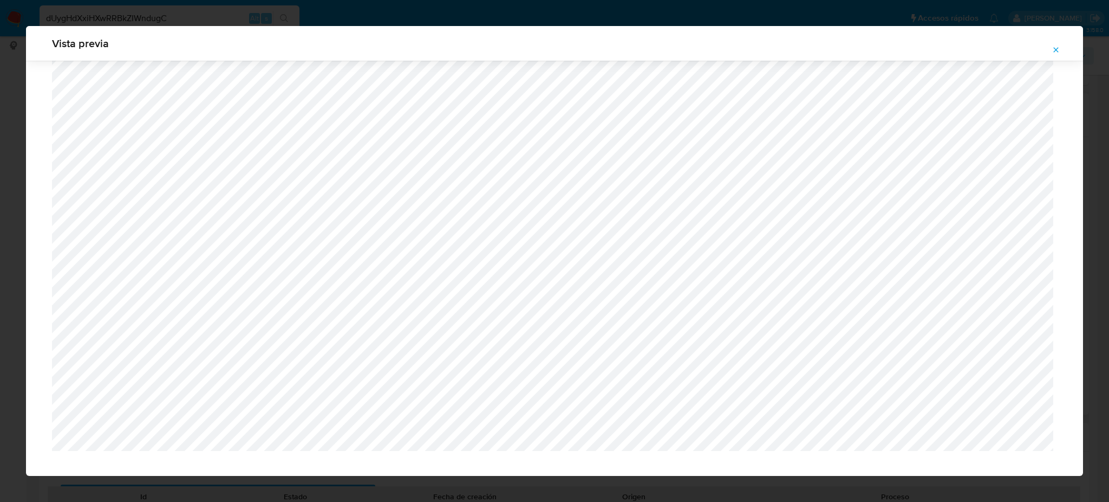
scroll to position [1150, 0]
click at [1058, 47] on icon "Attachment preview" at bounding box center [1056, 49] width 9 height 9
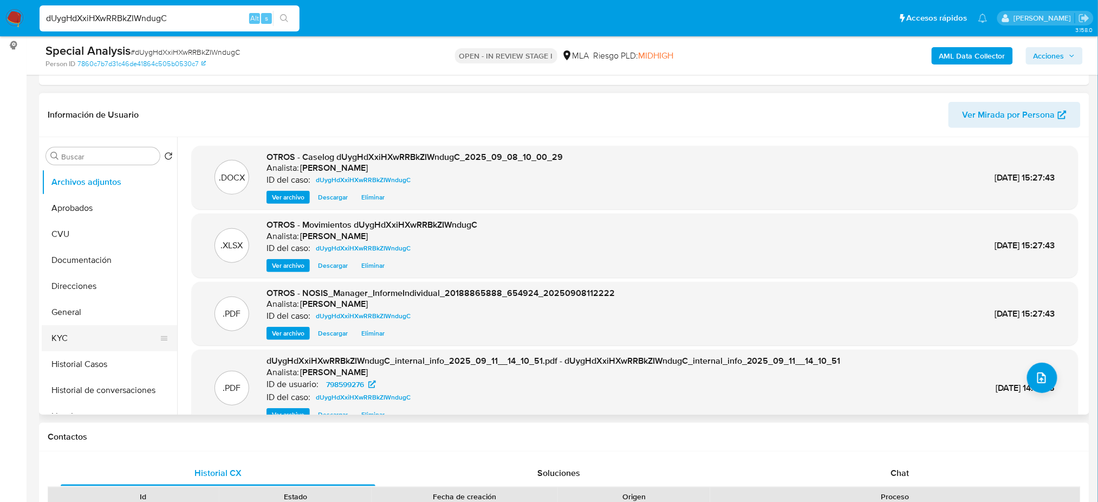
scroll to position [72, 0]
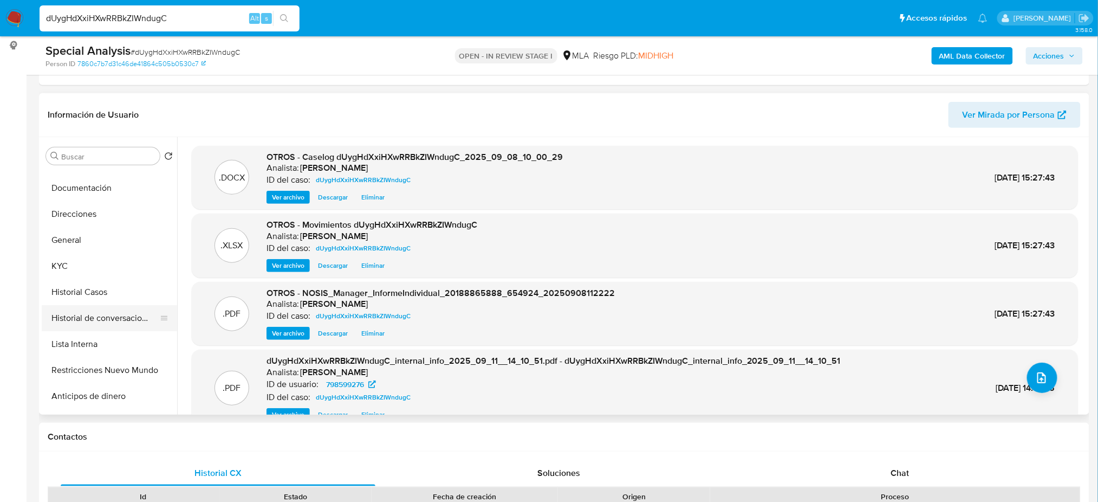
click at [99, 317] on button "Historial de conversaciones" at bounding box center [105, 318] width 127 height 26
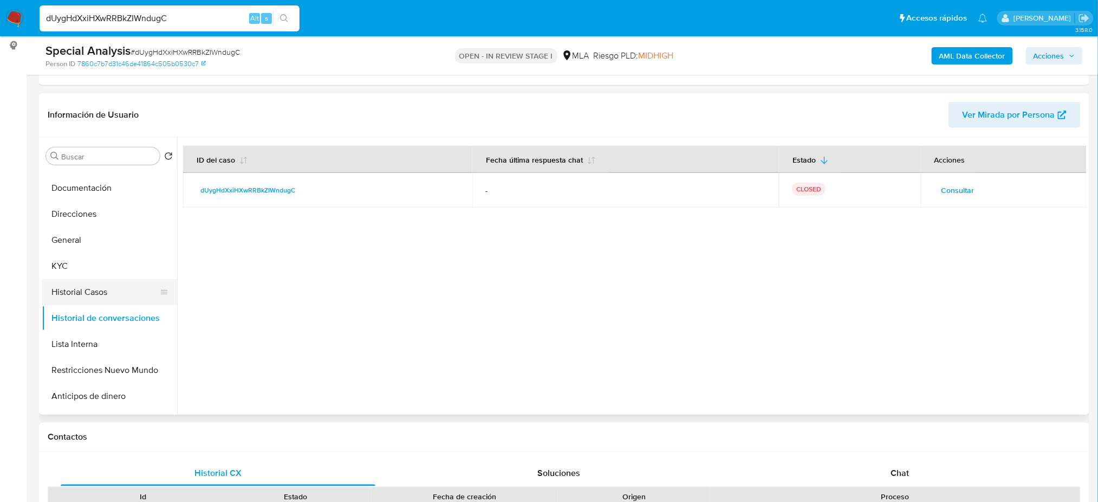
click at [90, 300] on button "Historial Casos" at bounding box center [105, 292] width 127 height 26
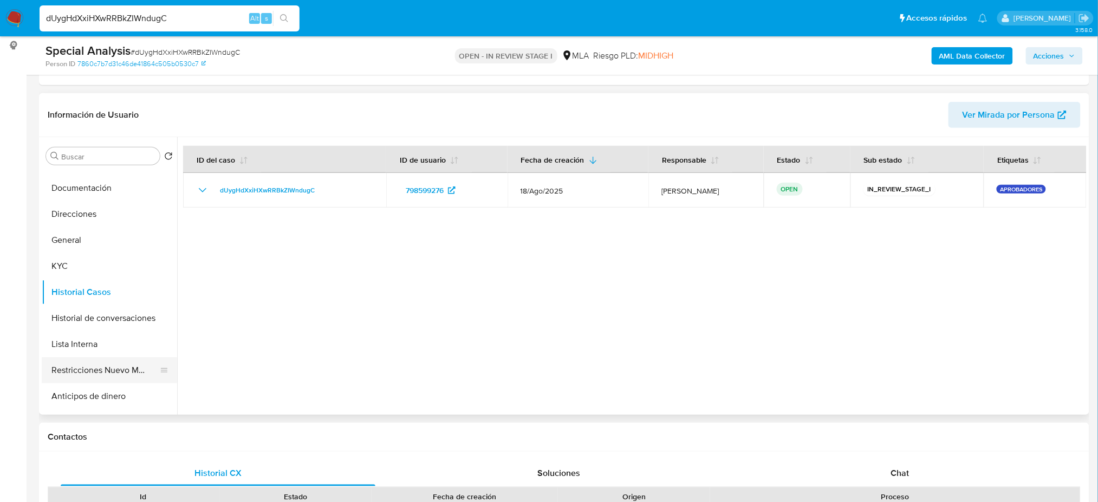
click at [94, 365] on button "Restricciones Nuevo Mundo" at bounding box center [105, 370] width 127 height 26
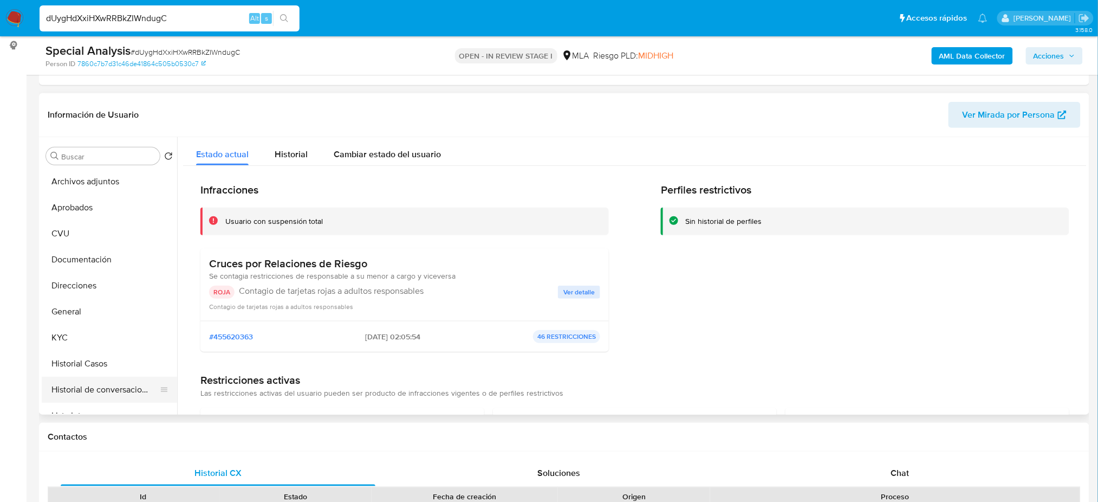
scroll to position [0, 0]
click at [81, 302] on button "General" at bounding box center [105, 312] width 127 height 26
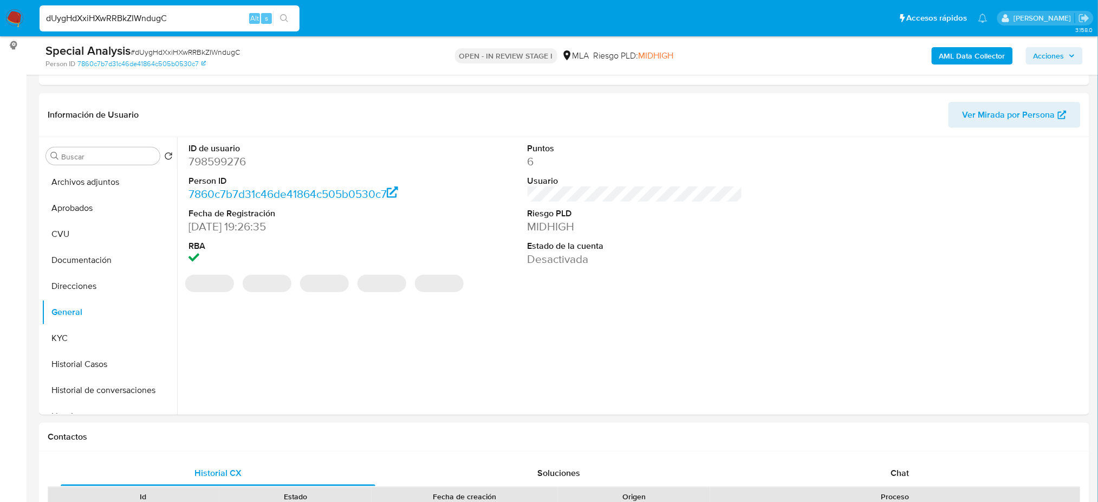
click at [222, 162] on dd "798599276" at bounding box center [295, 161] width 215 height 15
copy dd "798599276"
click at [1081, 49] on button "Acciones" at bounding box center [1054, 55] width 57 height 17
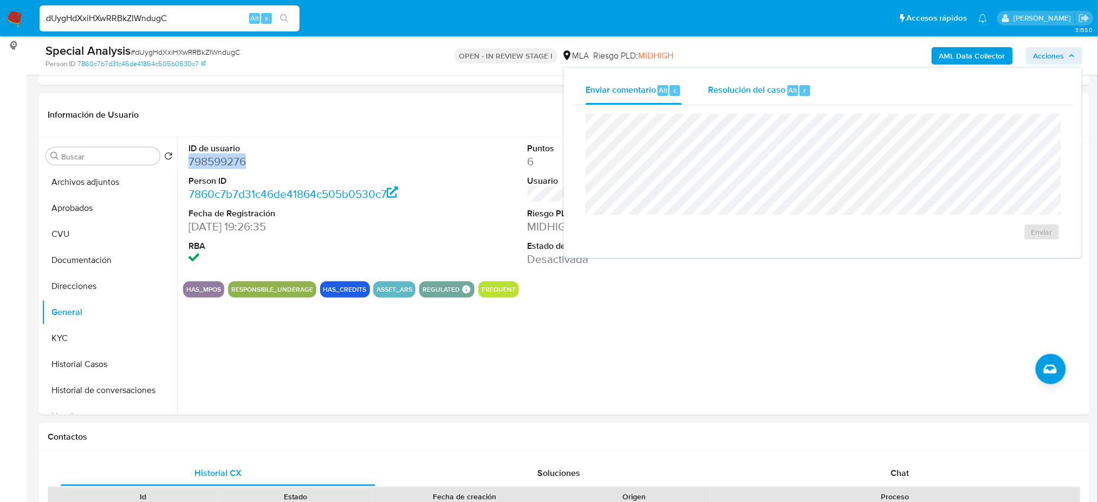
click at [750, 89] on span "Resolución del caso" at bounding box center [746, 89] width 77 height 12
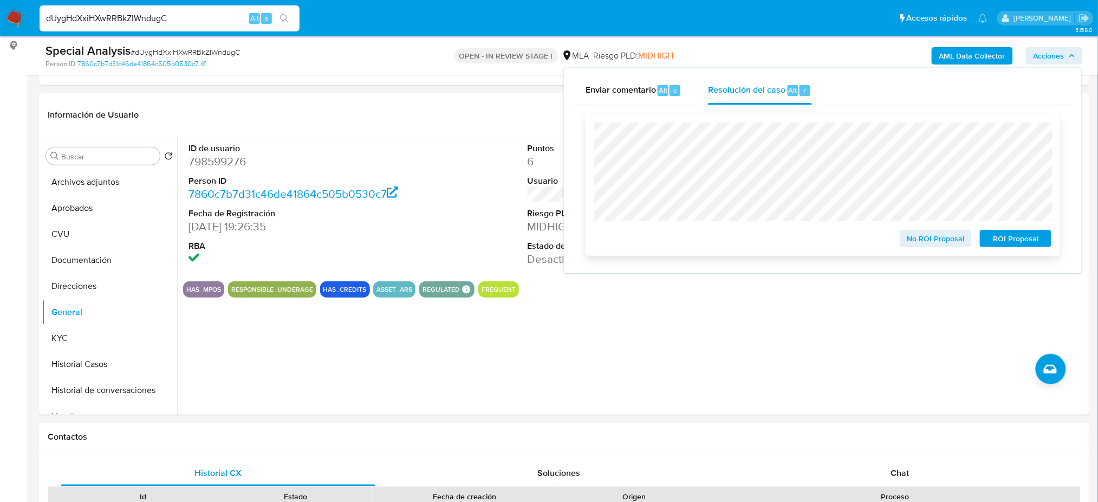
click at [919, 242] on span "No ROI Proposal" at bounding box center [936, 238] width 56 height 15
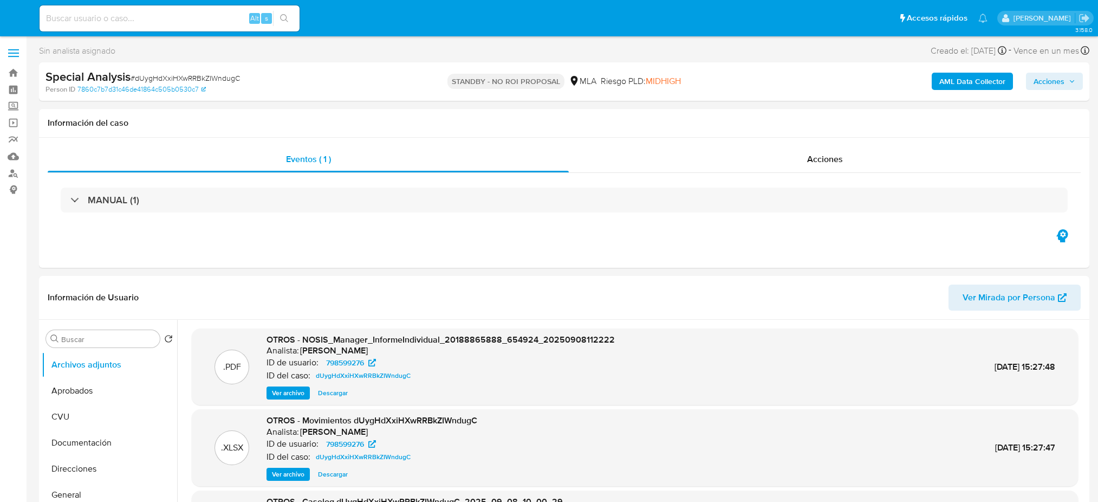
select select "10"
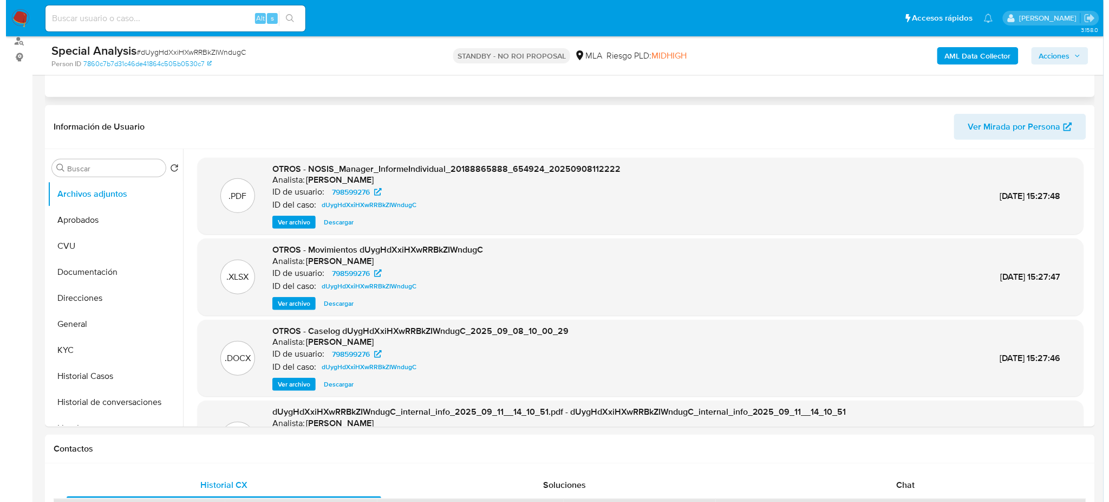
scroll to position [133, 0]
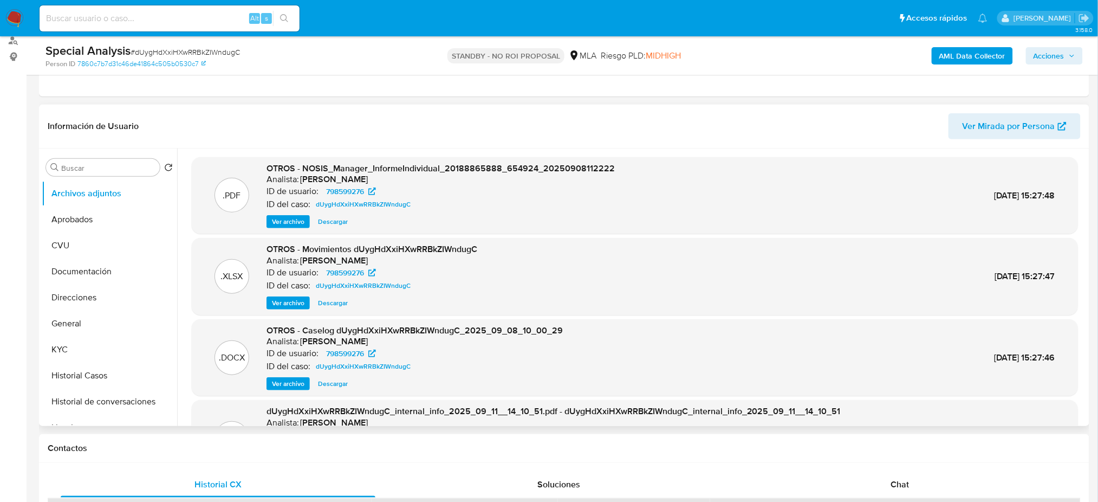
click at [287, 382] on span "Ver archivo" at bounding box center [288, 383] width 32 height 11
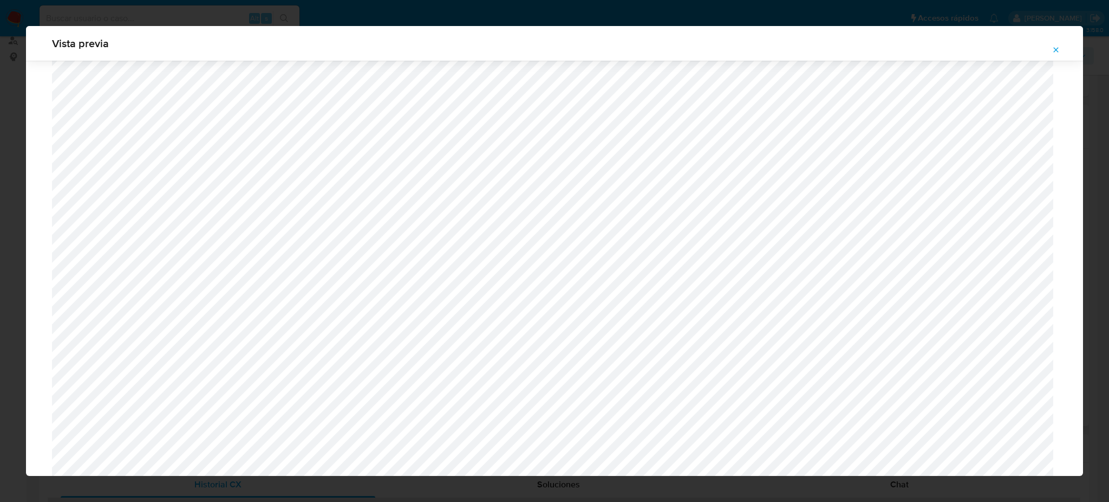
scroll to position [345, 0]
click at [0, 44] on div "Vista previa" at bounding box center [554, 251] width 1109 height 502
click at [127, 31] on div "Vista previa" at bounding box center [554, 43] width 1057 height 35
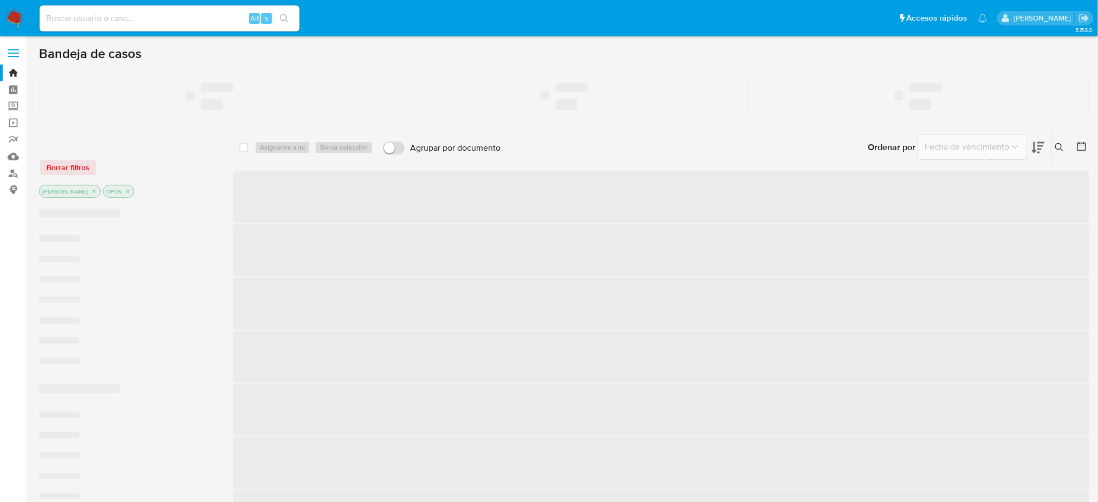
paste input "0HwB7UwKMD8p0S45cAL5VkDQ"
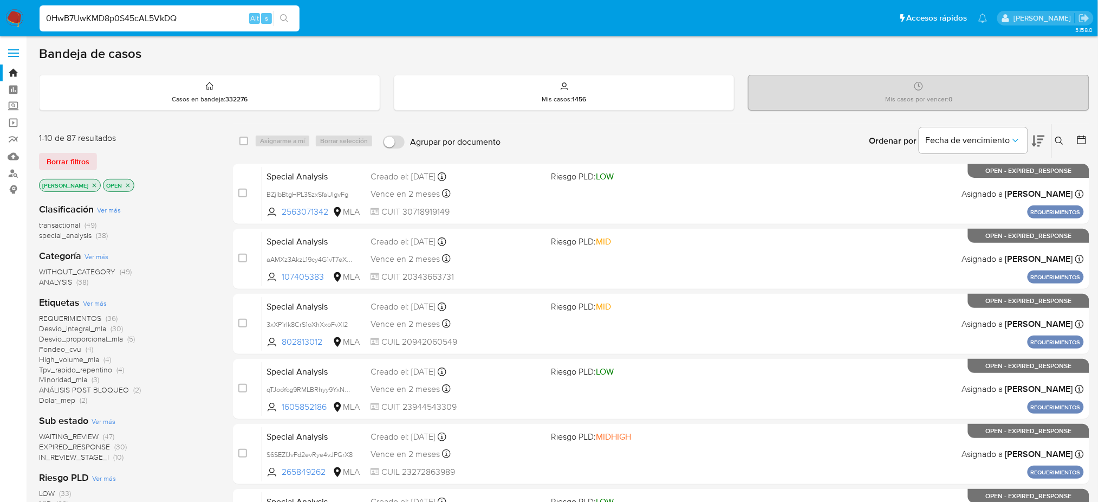
click at [201, 16] on input "0HwB7UwKMD8p0S45cAL5VkDQ" at bounding box center [170, 18] width 260 height 14
type input "0HwB7UwKMD8p0S45cAL5VkDQ"
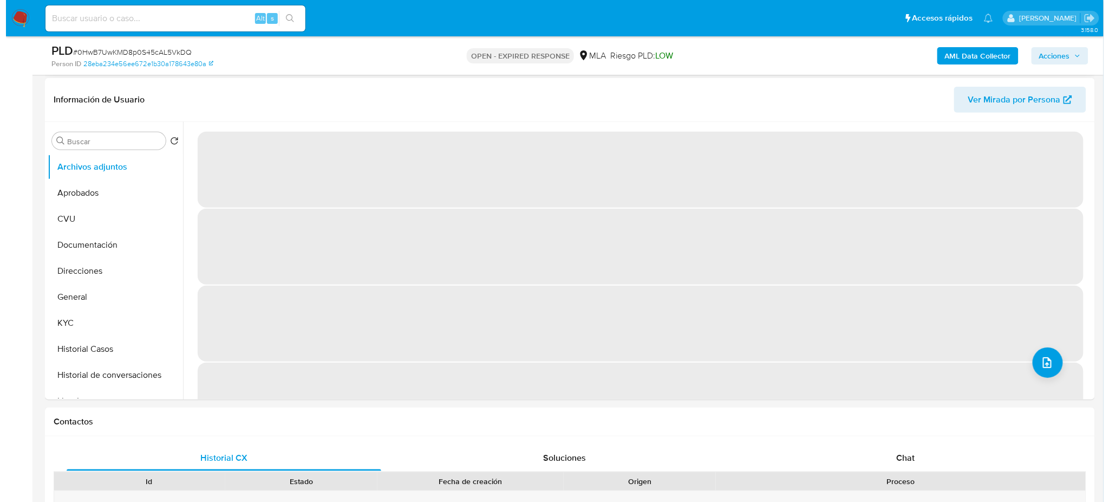
scroll to position [159, 0]
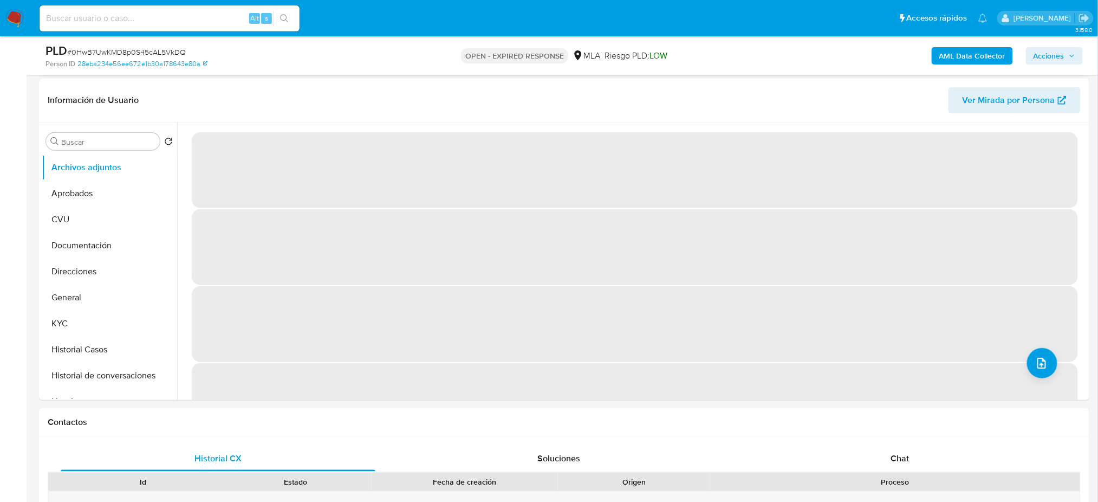
select select "10"
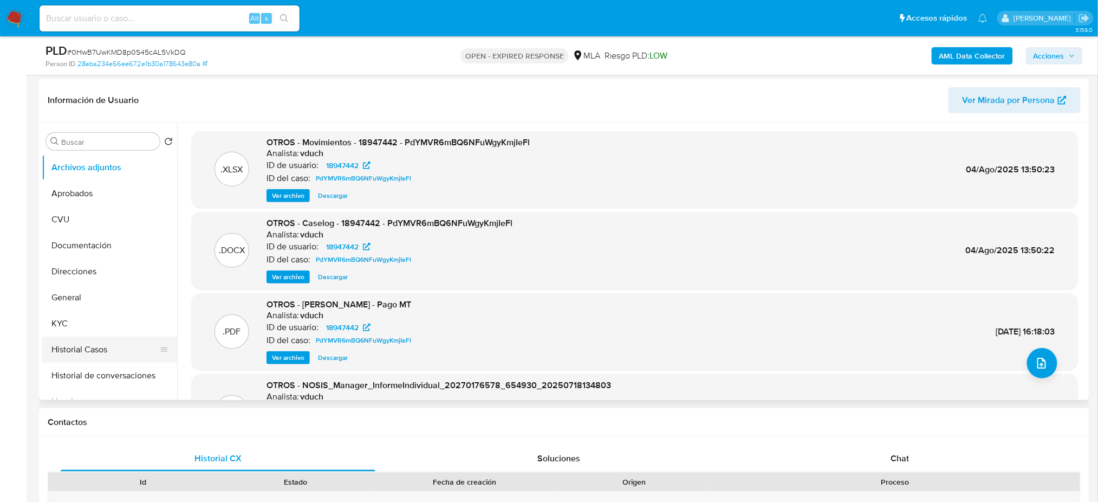
click at [88, 347] on button "Historial Casos" at bounding box center [105, 349] width 127 height 26
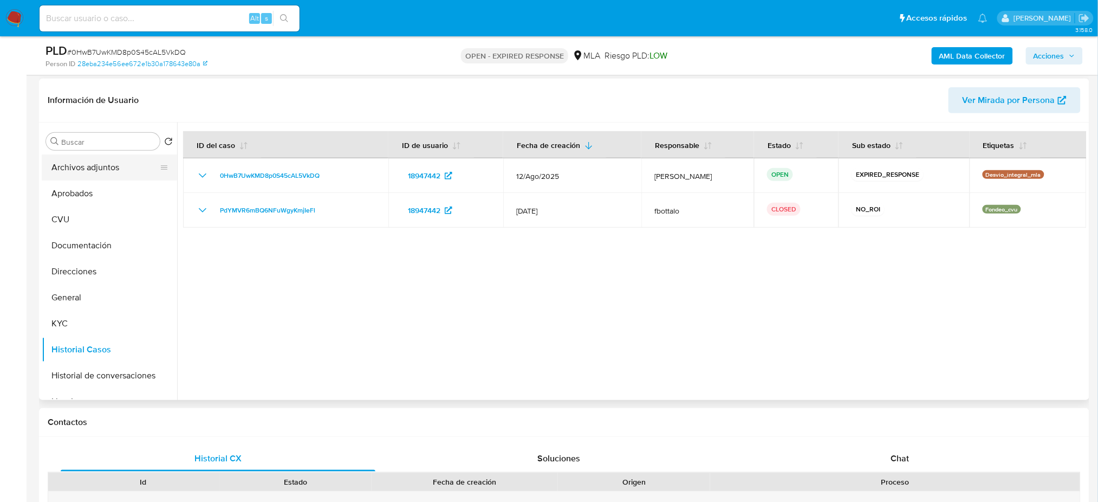
click at [106, 176] on button "Archivos adjuntos" at bounding box center [105, 167] width 127 height 26
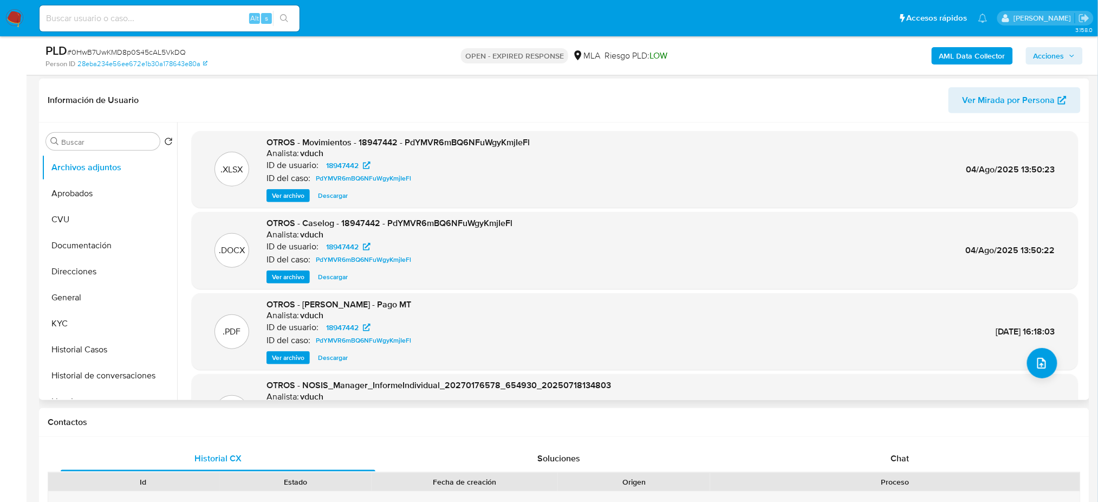
click at [281, 278] on span "Ver archivo" at bounding box center [288, 276] width 32 height 11
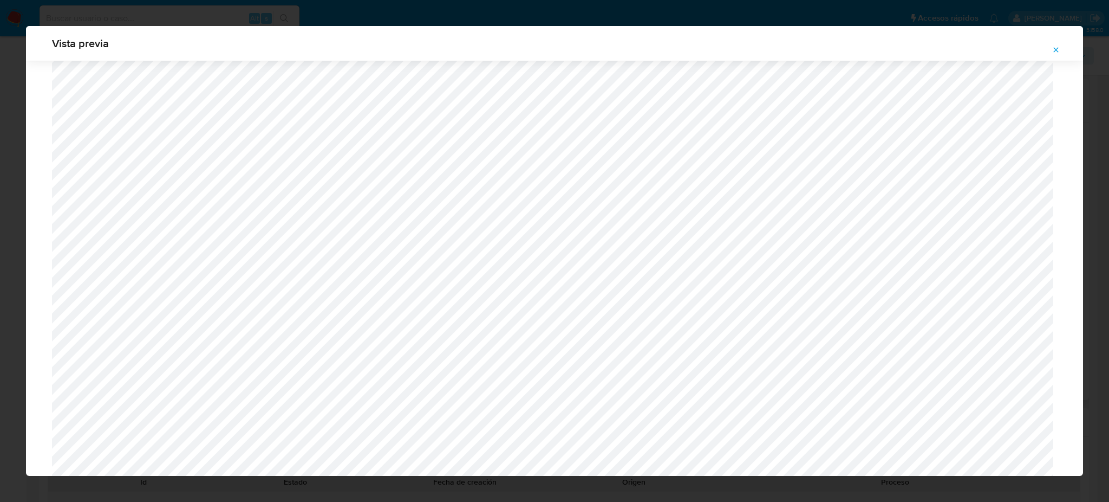
scroll to position [426, 0]
click at [1056, 49] on icon "Attachment preview" at bounding box center [1056, 49] width 5 height 5
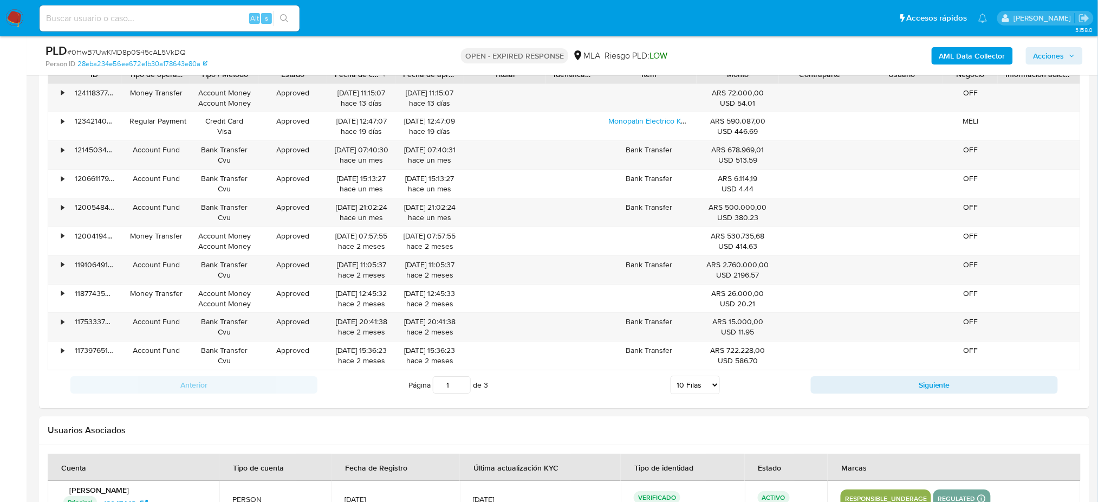
scroll to position [1042, 0]
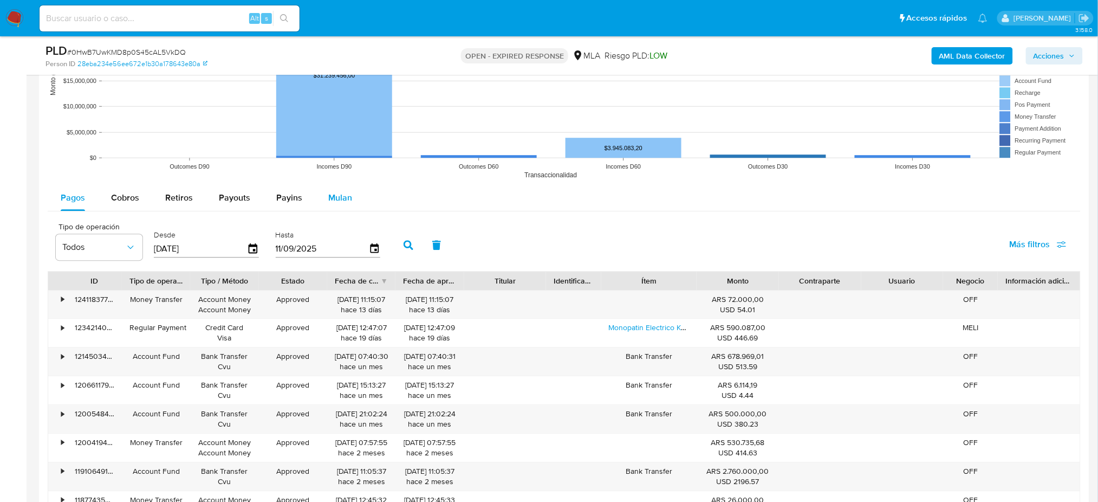
click at [352, 196] on button "Mulan" at bounding box center [340, 198] width 50 height 26
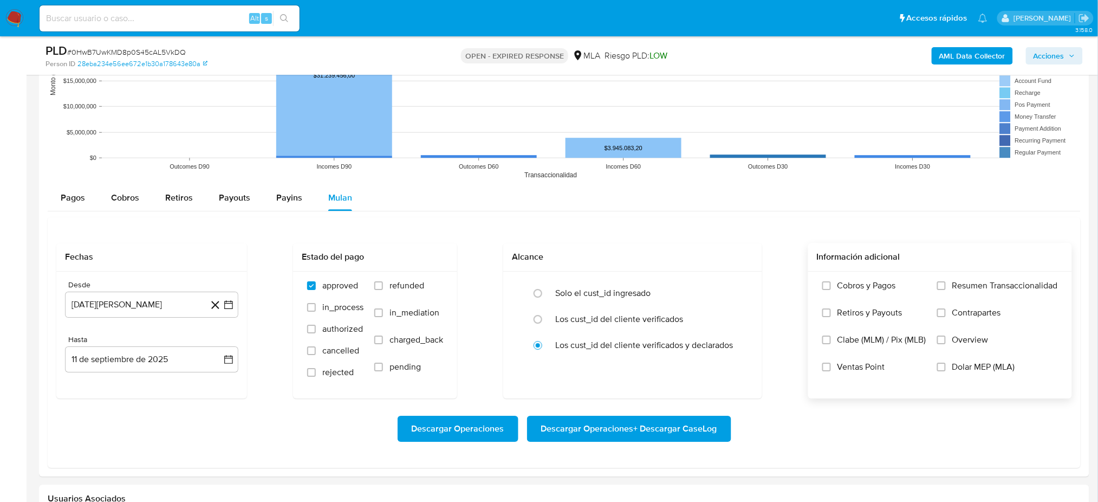
click at [964, 373] on label "Dolar MEP (MLA)" at bounding box center [997, 374] width 121 height 27
click at [946, 371] on input "Dolar MEP (MLA)" at bounding box center [941, 366] width 9 height 9
click at [157, 307] on button "[DATE][PERSON_NAME]" at bounding box center [151, 304] width 173 height 26
click at [154, 333] on div "[DATE] [DATE] lun [DATE] [PERSON_NAME][DATE] mié [DATE] jue [DATE] vie [DATE] s…" at bounding box center [151, 406] width 173 height 171
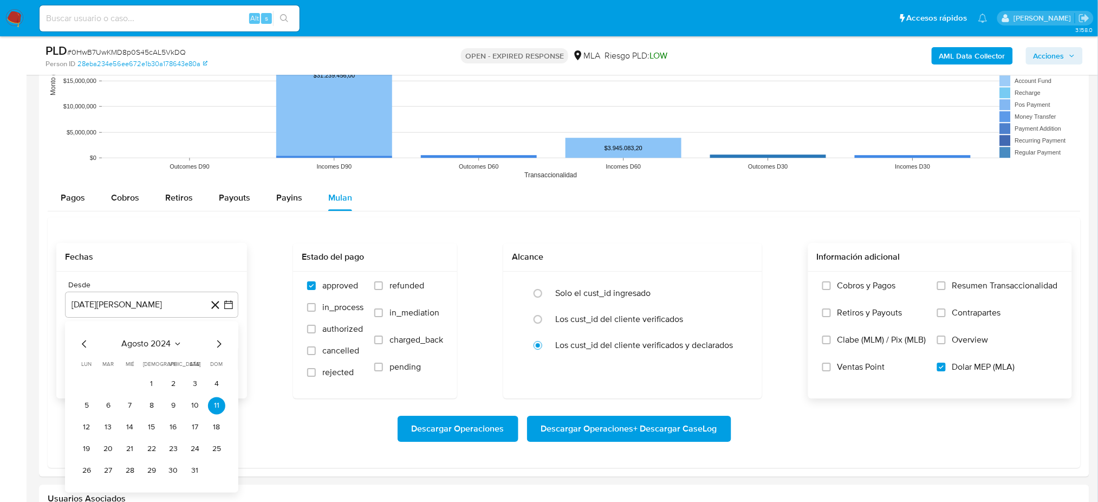
click at [167, 350] on div "agosto 2024" at bounding box center [151, 343] width 147 height 13
click at [165, 345] on span "agosto 2024" at bounding box center [146, 343] width 49 height 11
click at [220, 346] on icon "Año siguiente" at bounding box center [216, 343] width 13 height 13
click at [104, 441] on span "[DATE]" at bounding box center [104, 443] width 24 height 9
click at [109, 379] on button "1" at bounding box center [108, 383] width 17 height 17
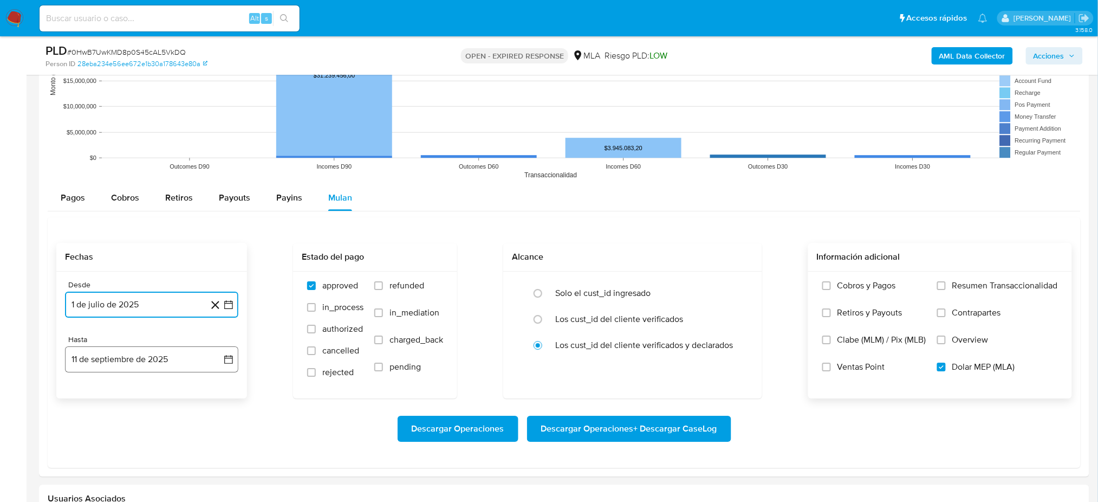
click at [152, 349] on button "11 de septiembre de 2025" at bounding box center [151, 359] width 173 height 26
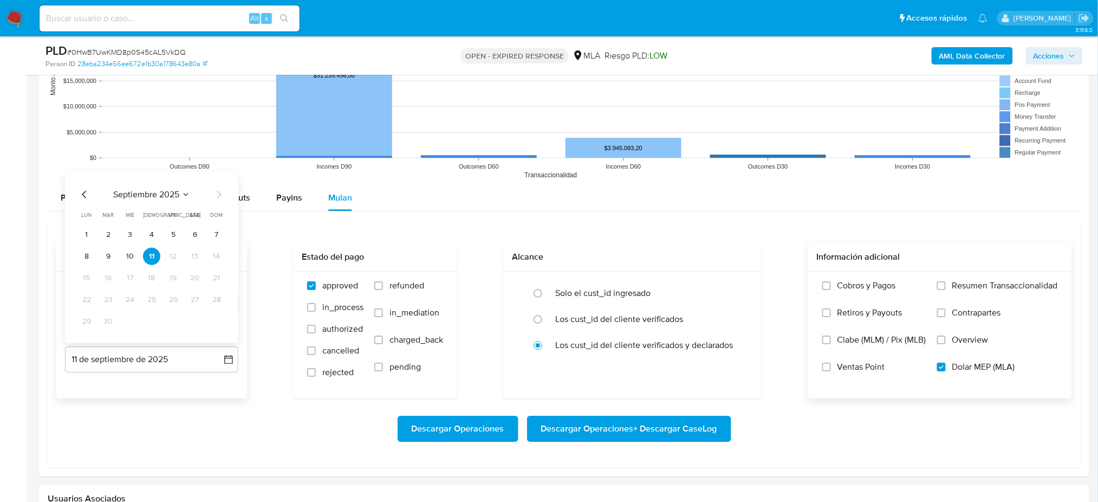
click at [84, 190] on icon "Mes anterior" at bounding box center [84, 193] width 13 height 13
click at [219, 320] on button "31" at bounding box center [216, 320] width 17 height 17
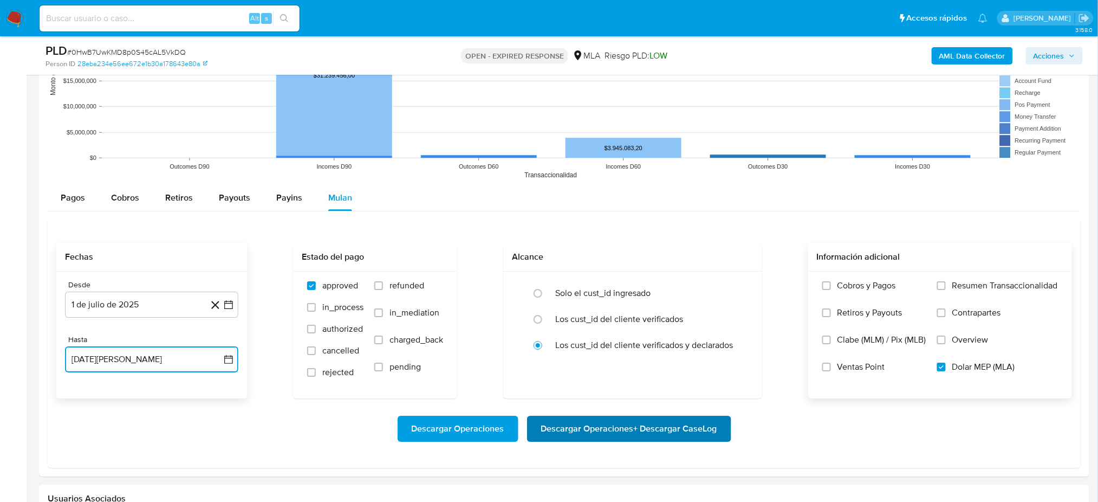
click at [623, 430] on span "Descargar Operaciones + Descargar CaseLog" at bounding box center [629, 429] width 176 height 24
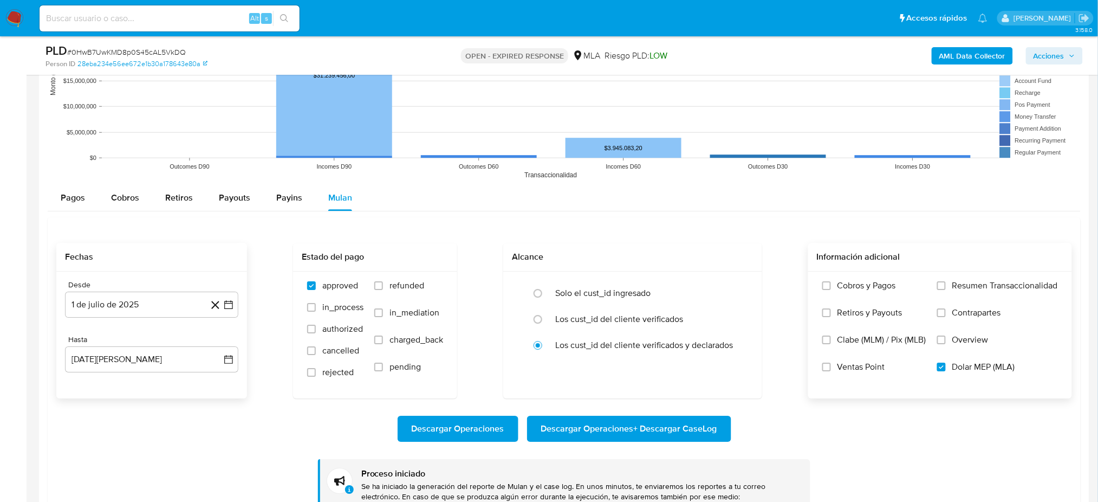
click at [5, 26] on nav "Pausado Ver notificaciones Alt s Accesos rápidos Presiona las siguientes teclas…" at bounding box center [549, 18] width 1098 height 36
click at [9, 19] on img at bounding box center [14, 18] width 18 height 18
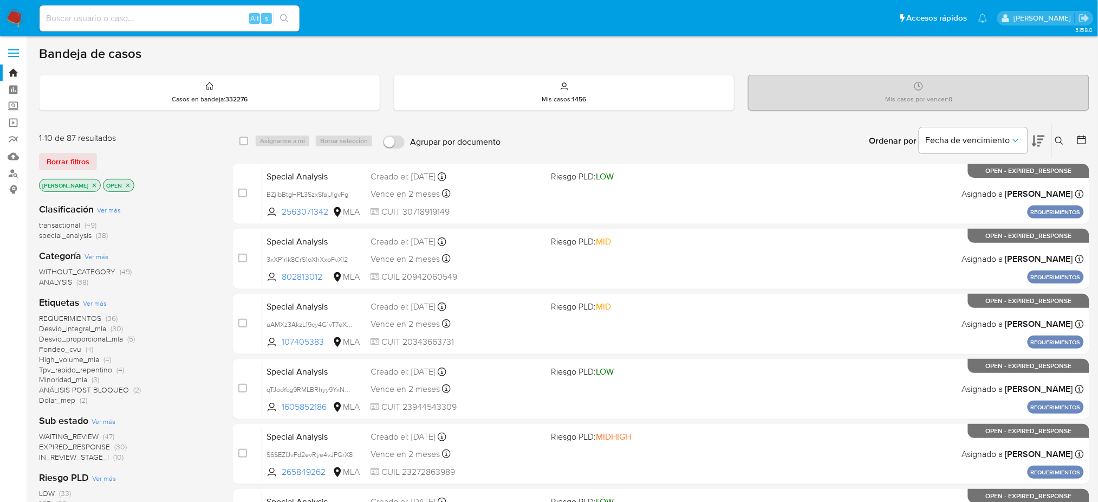
click at [147, 17] on input at bounding box center [170, 18] width 260 height 14
paste input "QPqiC3TVBqPgkfpvT9MUMAwC"
type input "QPqiC3TVBqPgkfpvT9MUMAwC"
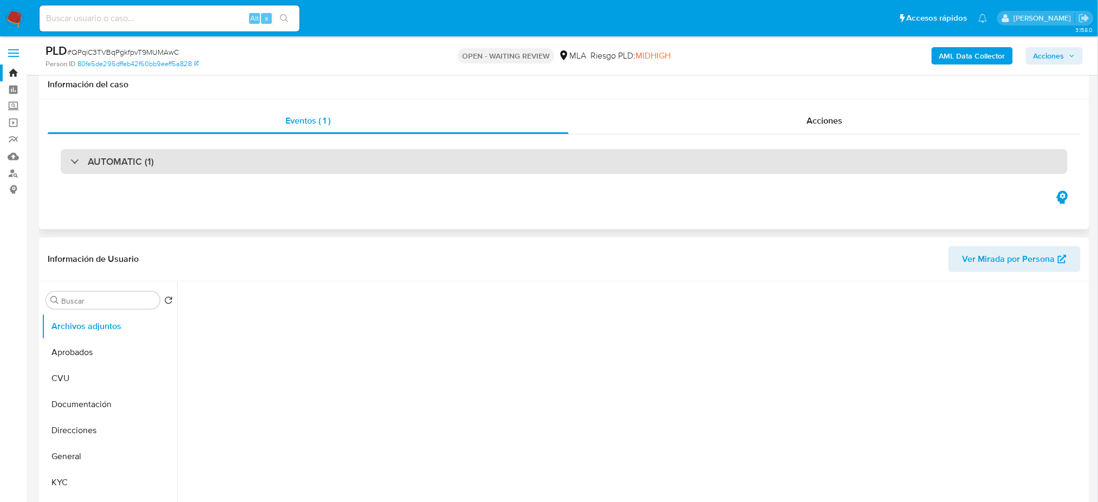
scroll to position [131, 0]
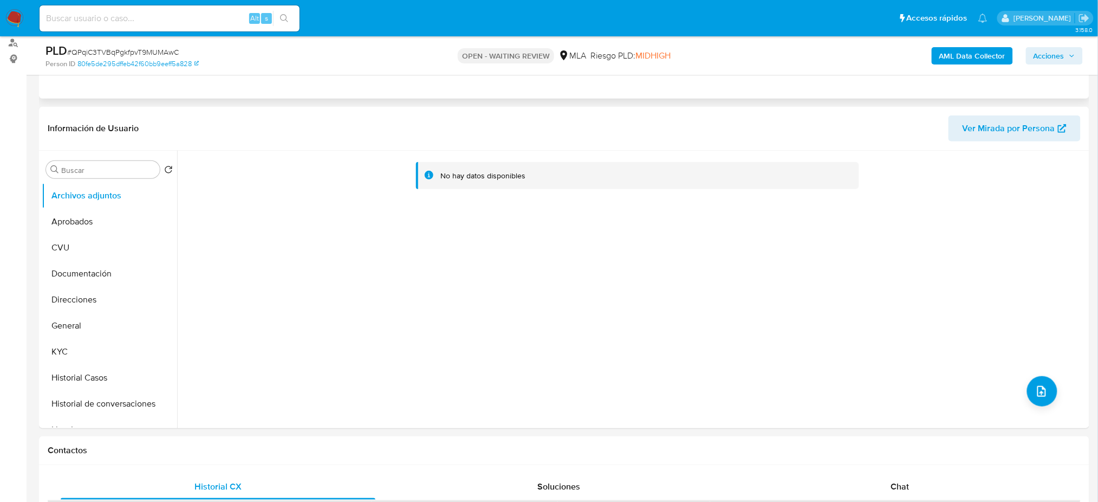
select select "10"
click at [180, 23] on input at bounding box center [170, 18] width 260 height 14
paste input "XY3wp7mbmkIUekfm7ydnZ0W4"
type input "XY3wp7mbmkIUekfm7ydnZ0W4"
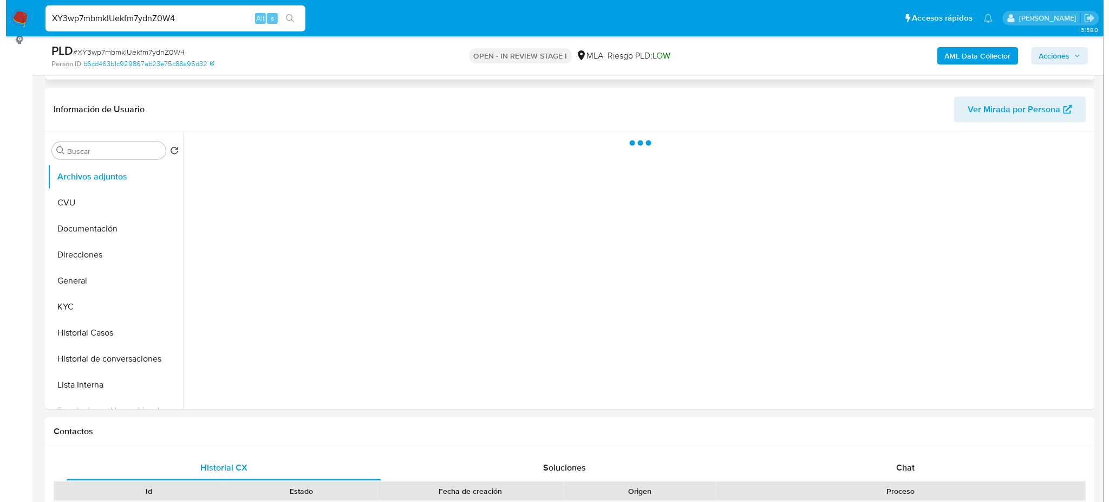
scroll to position [155, 0]
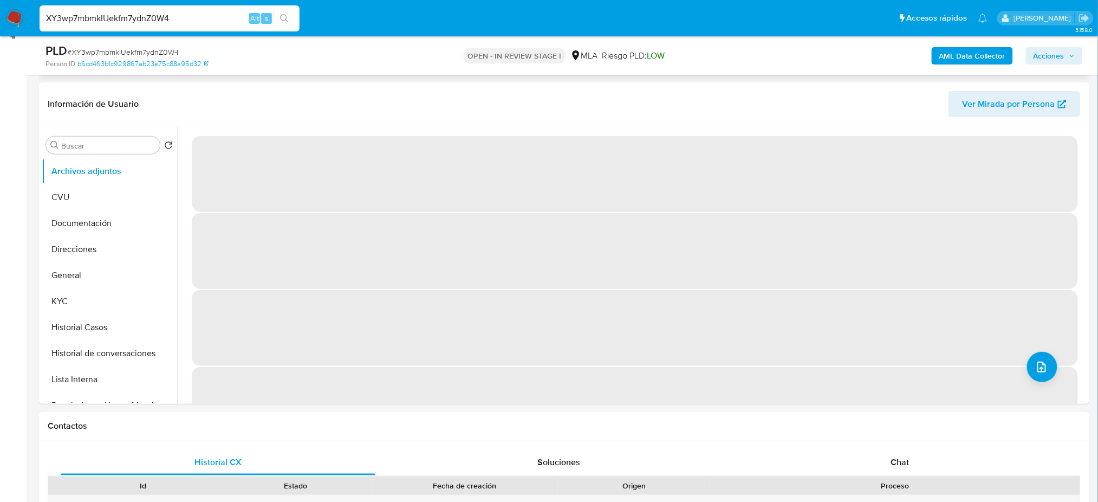
select select "10"
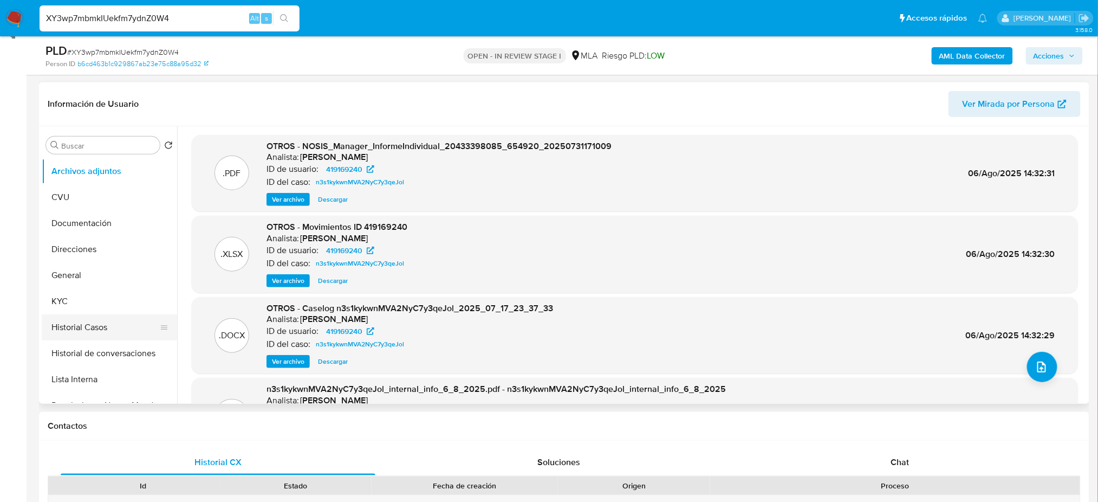
click at [100, 329] on button "Historial Casos" at bounding box center [105, 327] width 127 height 26
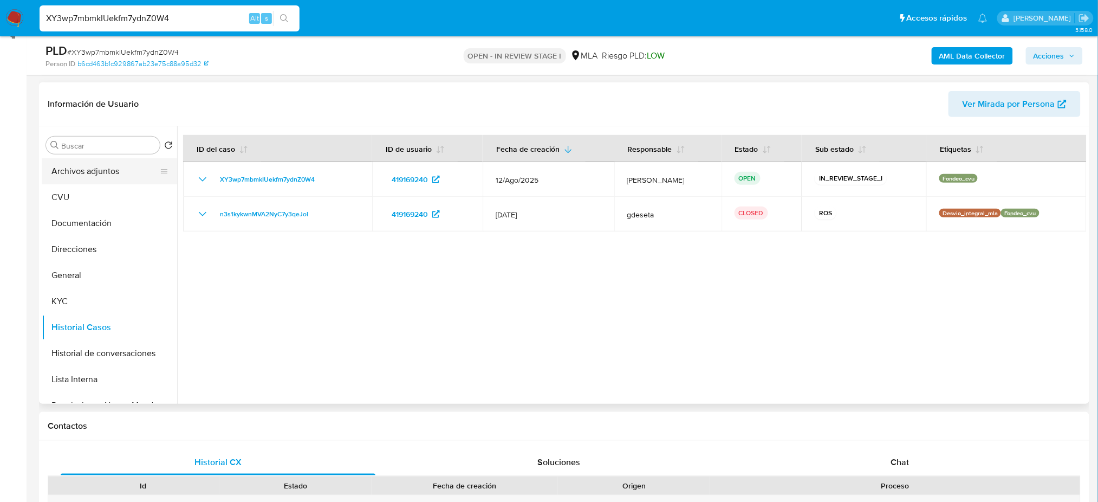
click at [93, 175] on button "Archivos adjuntos" at bounding box center [105, 171] width 127 height 26
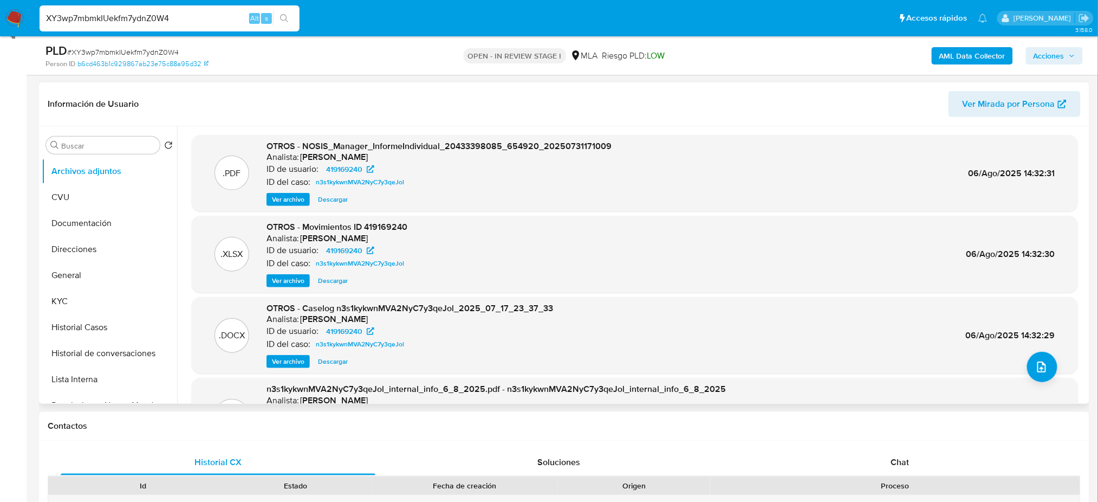
click at [288, 359] on span "Ver archivo" at bounding box center [288, 361] width 32 height 11
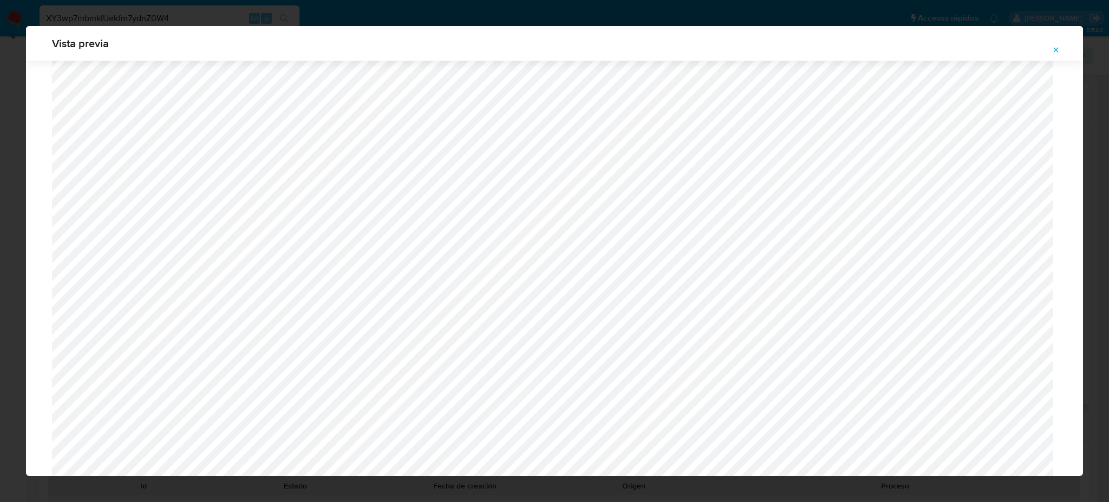
scroll to position [317, 0]
click at [1055, 47] on icon "Attachment preview" at bounding box center [1056, 49] width 9 height 9
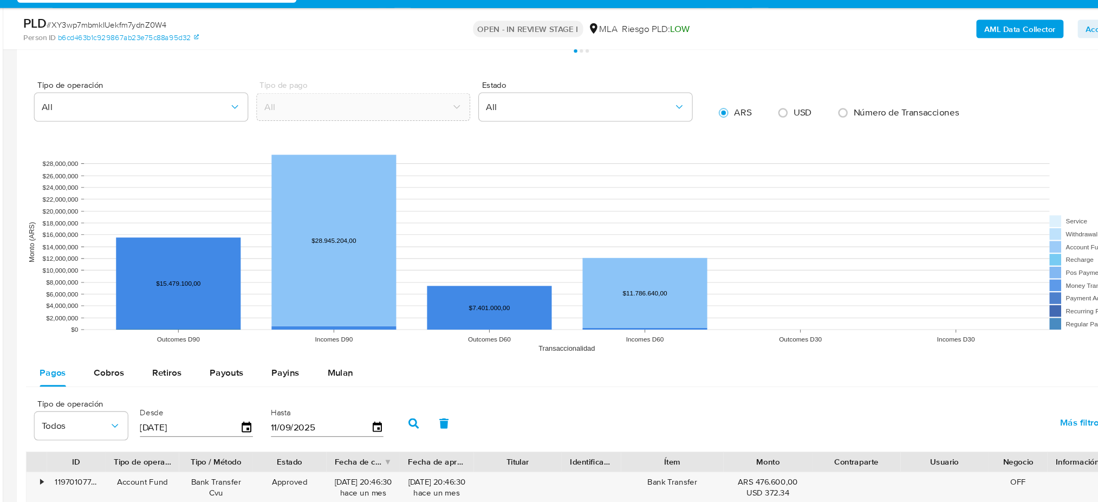
scroll to position [890, 0]
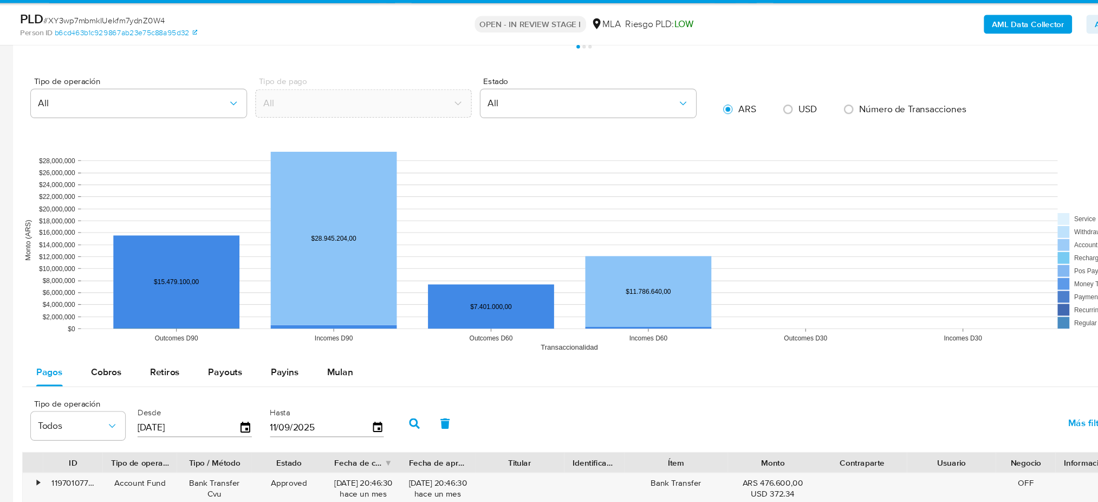
click at [335, 395] on div "Tipo de operación Todos Desde 14/06/2025 Hasta 11/09/2025 Más filtros" at bounding box center [564, 421] width 1033 height 54
drag, startPoint x: 335, startPoint y: 393, endPoint x: 394, endPoint y: 376, distance: 61.5
drag, startPoint x: 1011, startPoint y: 34, endPoint x: 661, endPoint y: 189, distance: 382.7
click at [661, 189] on rect at bounding box center [564, 254] width 1033 height 217
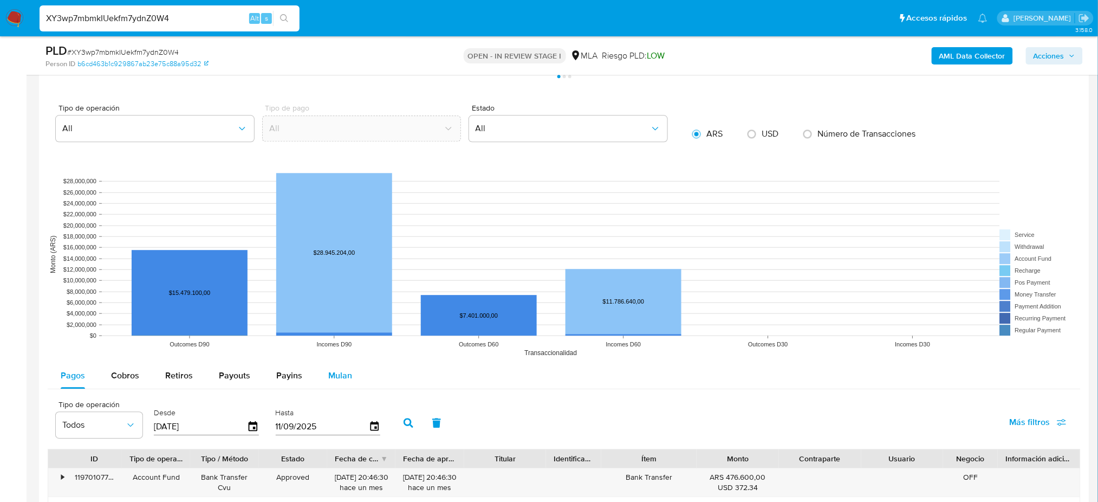
click at [335, 372] on span "Mulan" at bounding box center [340, 375] width 24 height 12
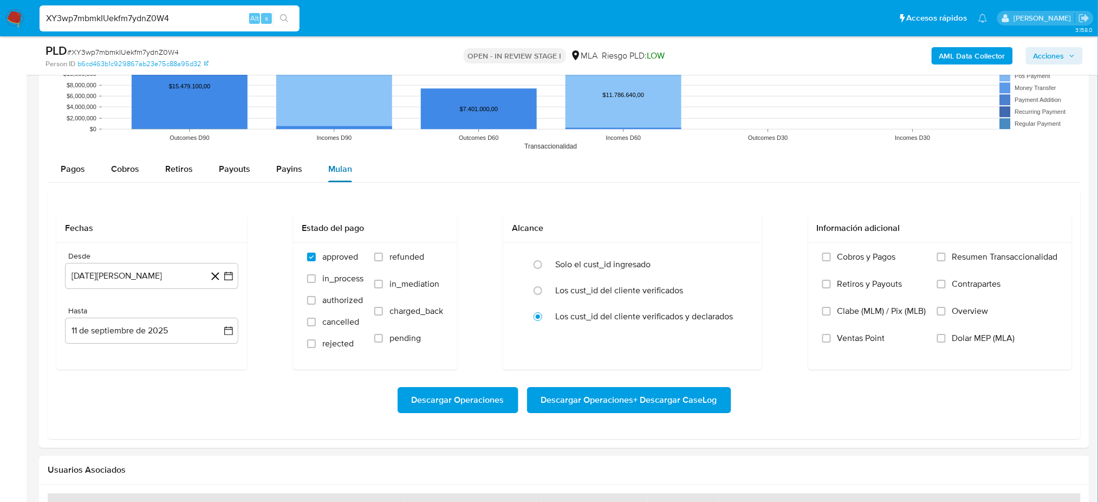
scroll to position [1097, 0]
click at [942, 333] on input "Dolar MEP (MLA)" at bounding box center [941, 337] width 9 height 9
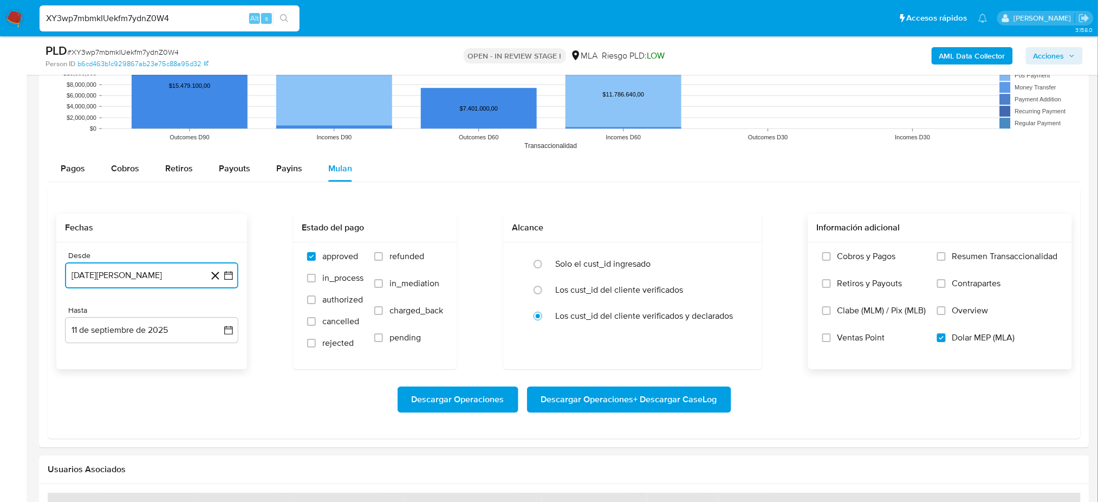
click at [132, 285] on button "11 de agosto de 2024" at bounding box center [151, 275] width 173 height 26
click at [218, 314] on icon "Mes siguiente" at bounding box center [218, 314] width 13 height 13
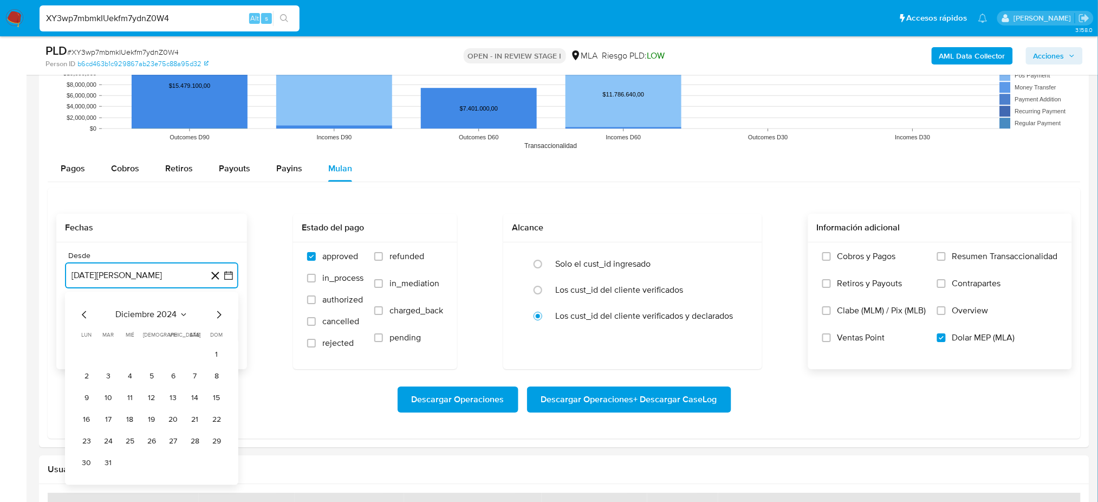
click at [218, 314] on icon "Mes siguiente" at bounding box center [218, 314] width 13 height 13
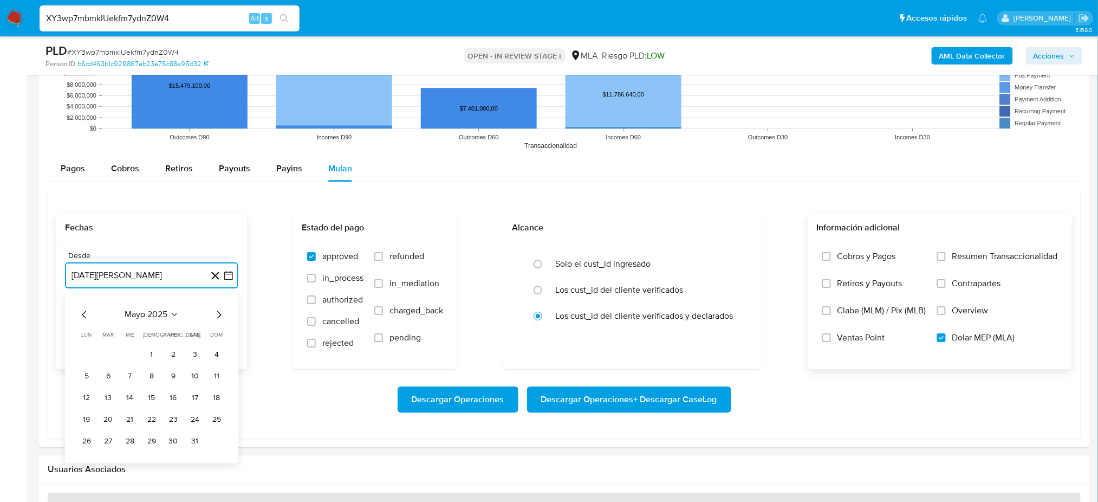
click at [218, 314] on icon "Mes siguiente" at bounding box center [218, 314] width 13 height 13
click at [103, 356] on button "1" at bounding box center [108, 354] width 17 height 17
click at [131, 328] on button "11 de septiembre de 2025" at bounding box center [151, 330] width 173 height 26
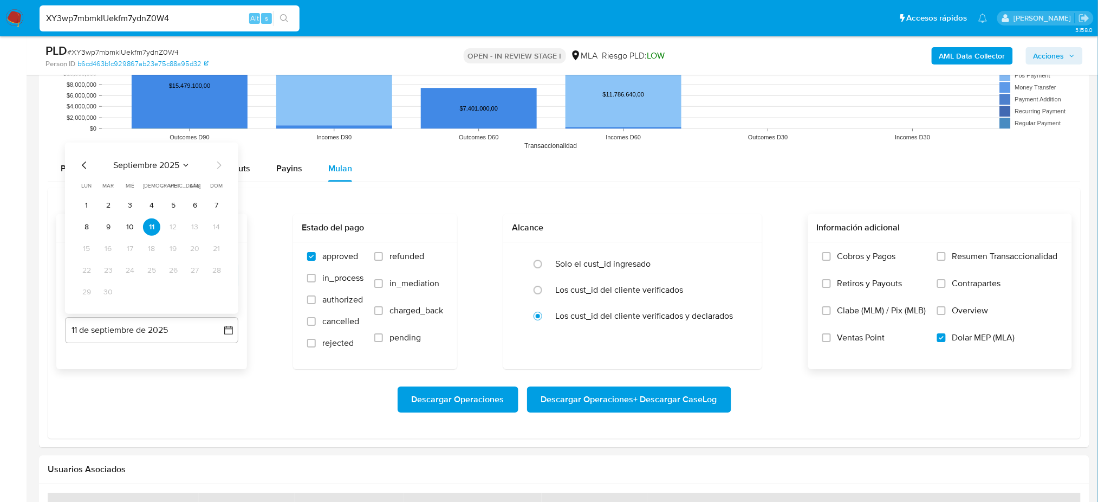
click at [83, 159] on icon "Mes anterior" at bounding box center [84, 164] width 13 height 13
click at [222, 297] on button "31" at bounding box center [216, 291] width 17 height 17
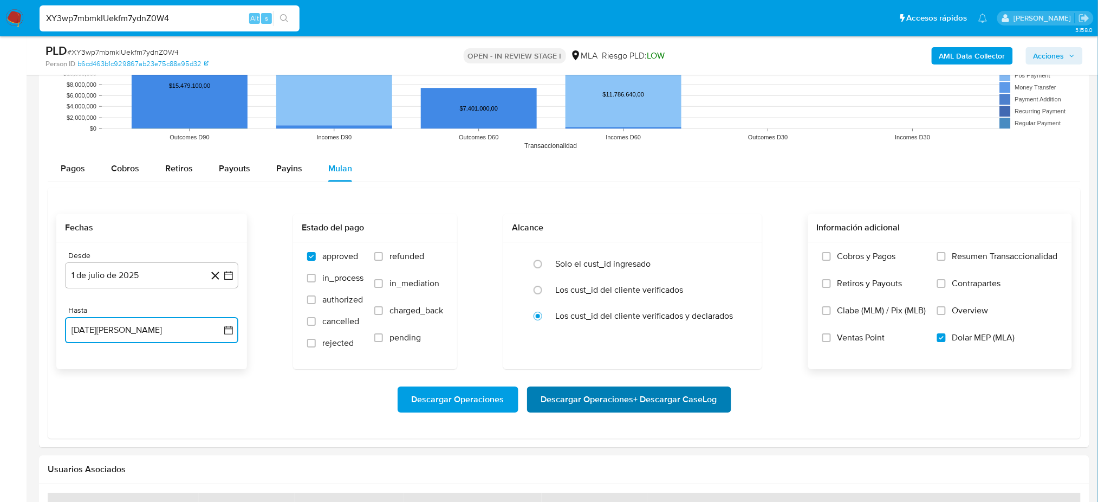
click at [667, 402] on span "Descargar Operaciones + Descargar CaseLog" at bounding box center [629, 399] width 176 height 24
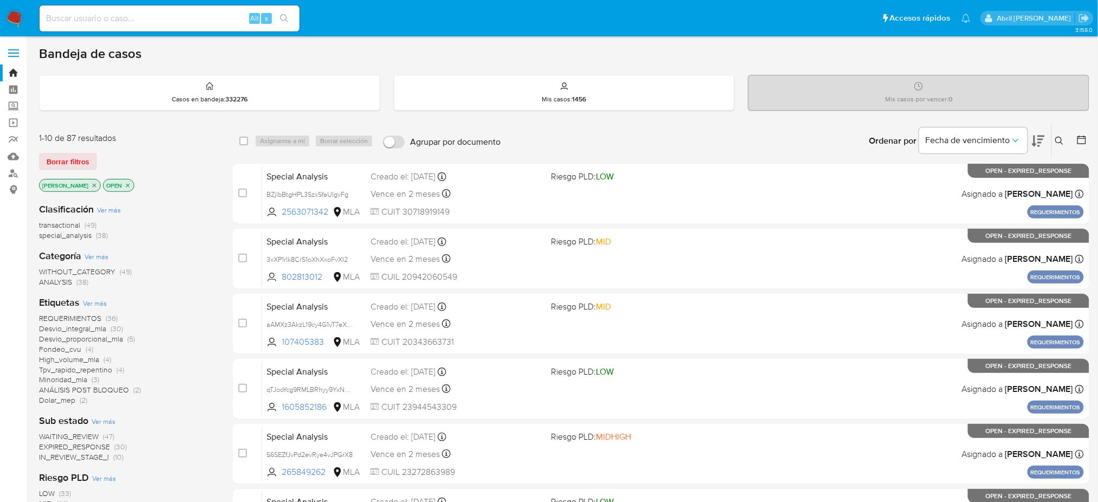
click at [145, 23] on input at bounding box center [170, 18] width 260 height 14
paste input "gzKovlXtZANpf2G9jJYXnPTN"
click at [145, 23] on input "gzKovlXtZANpf2G9jJYXnPTN" at bounding box center [170, 18] width 260 height 14
type input "gzKovlXtZANpf2G9jJYXnPTN"
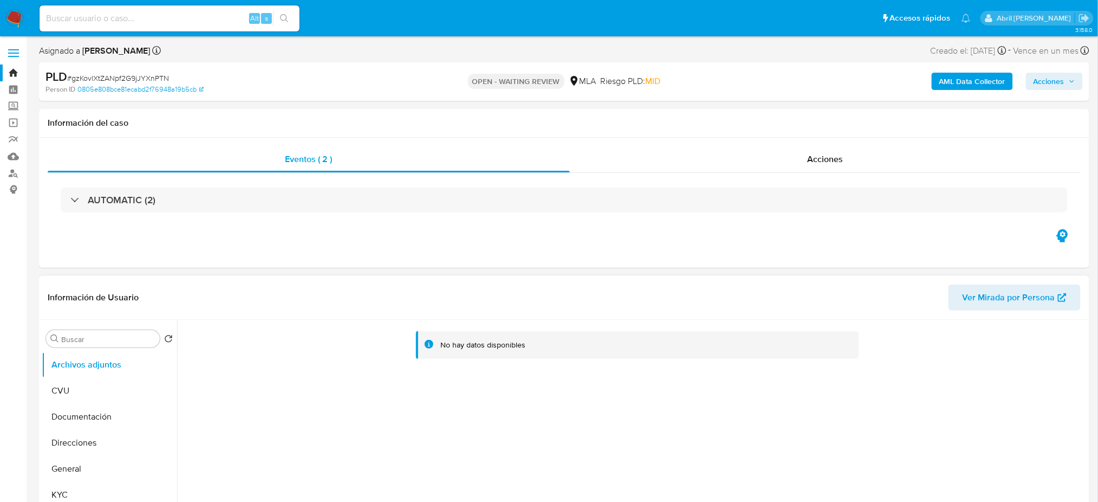
select select "10"
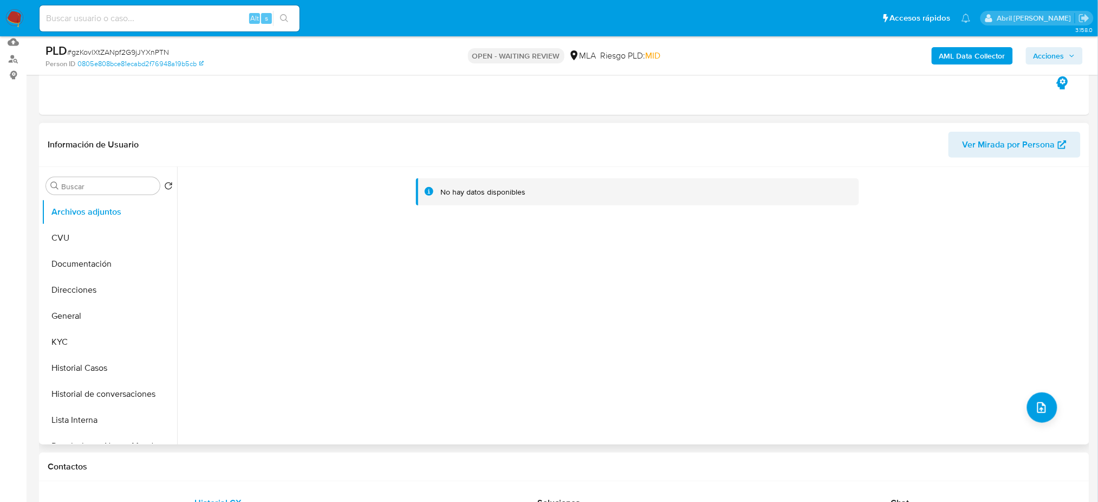
scroll to position [114, 0]
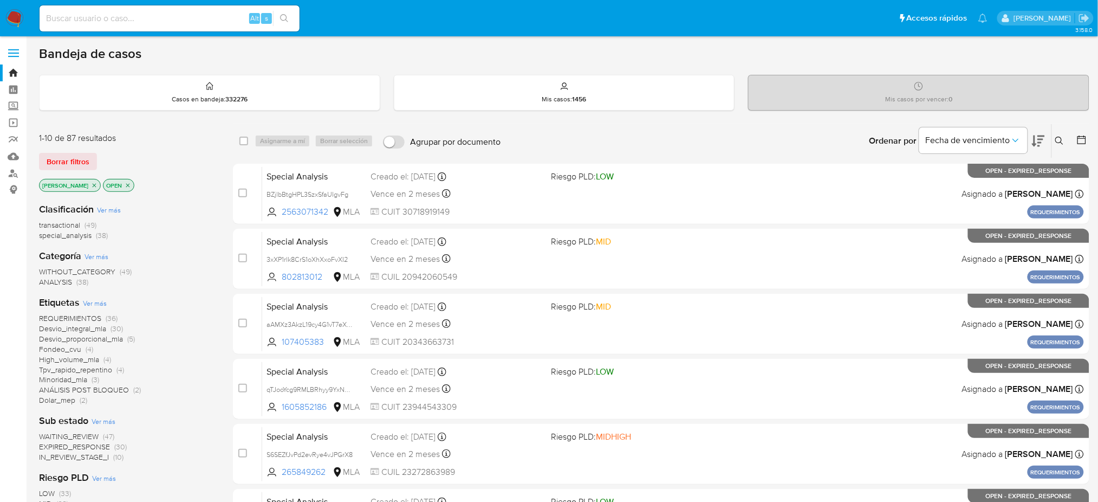
click at [179, 16] on input at bounding box center [170, 18] width 260 height 14
paste input "G3G5iQG5yza90btPdIHvpFfy"
type input "G3G5iQG5yza90btPdIHvpFfy"
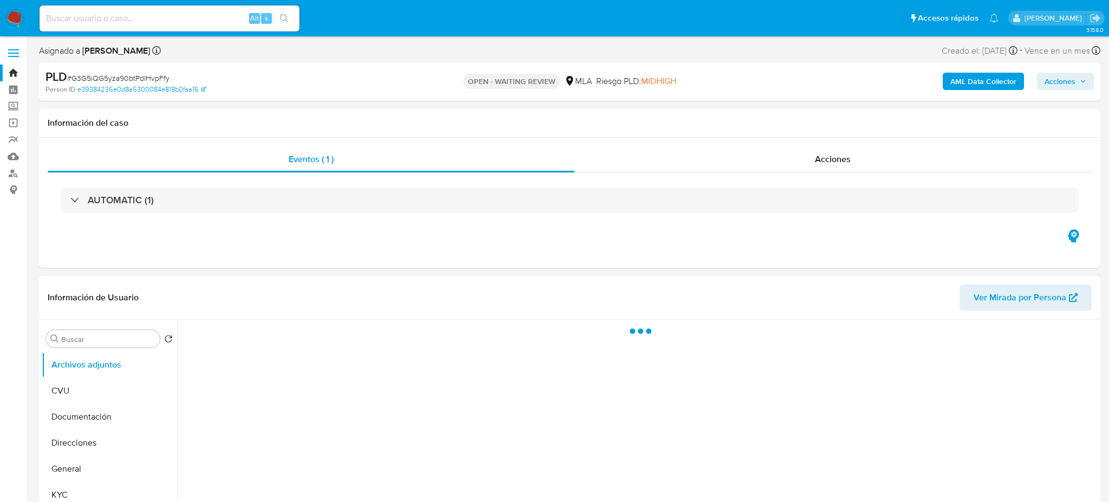
select select "10"
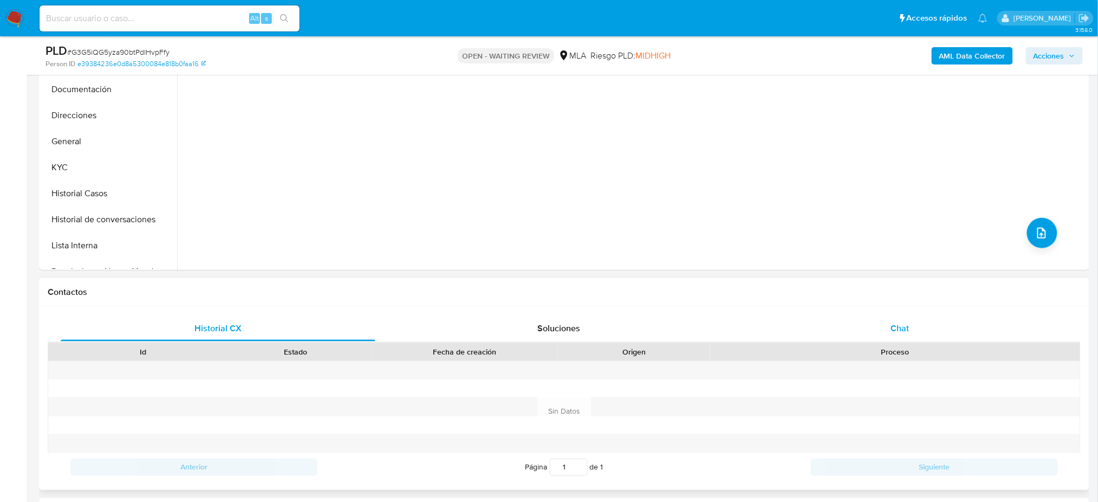
click at [914, 327] on div "Chat" at bounding box center [900, 328] width 315 height 26
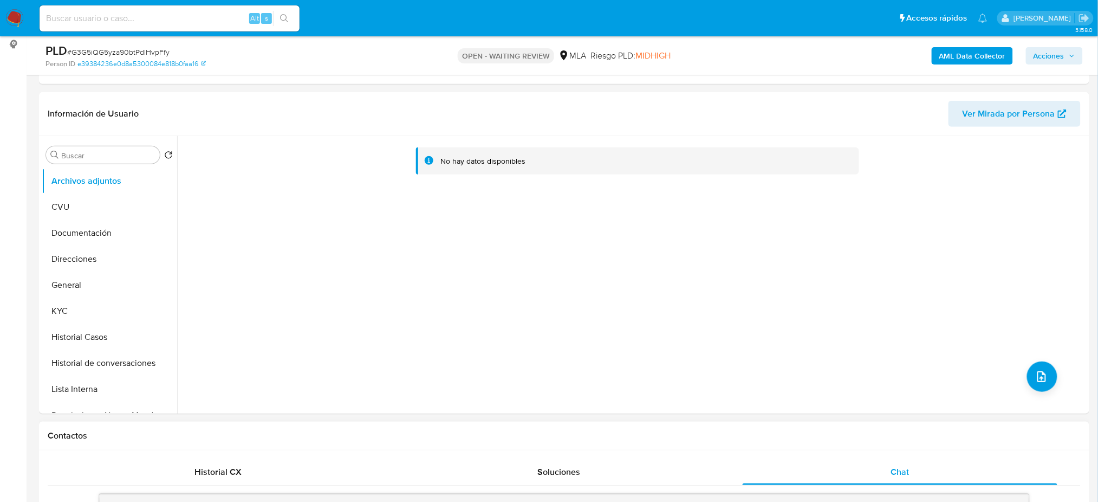
scroll to position [144, 0]
click at [129, 47] on span "# G3G5iQG5yza90btPdIHvpFfy" at bounding box center [118, 52] width 102 height 11
copy span "G3G5iQG5yza90btPdIHvpFfy"
click at [5, 12] on img at bounding box center [14, 18] width 18 height 18
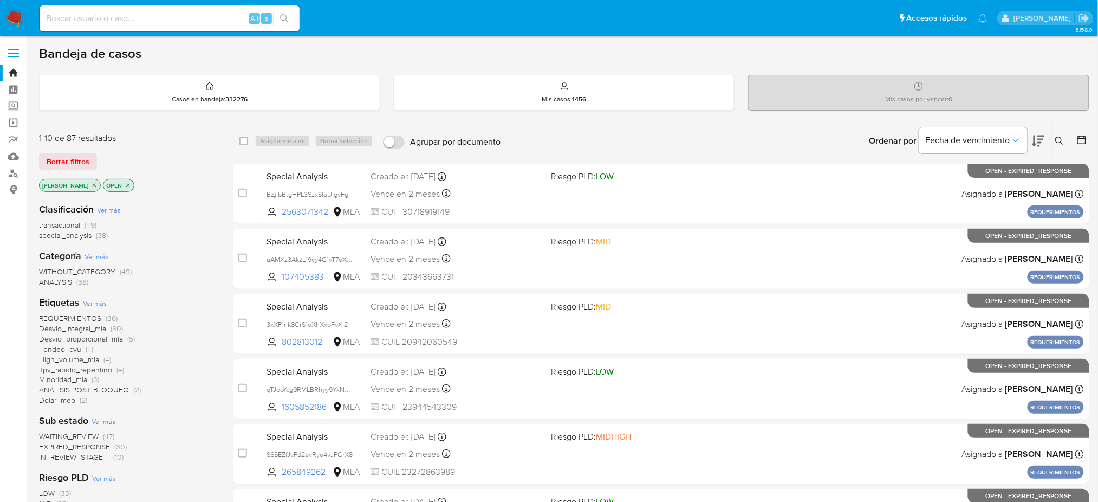
click at [1052, 140] on button at bounding box center [1061, 140] width 18 height 13
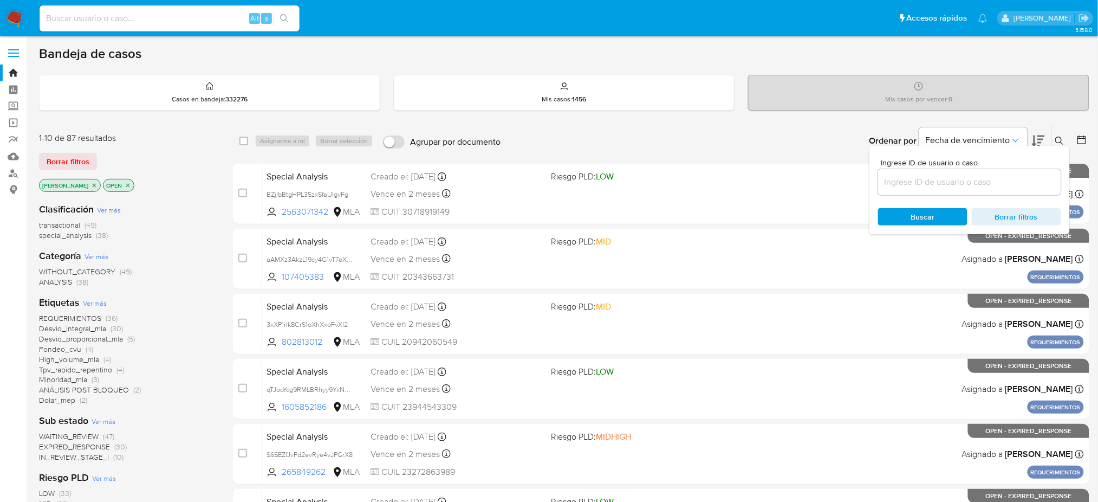
click at [1001, 181] on input at bounding box center [969, 182] width 183 height 14
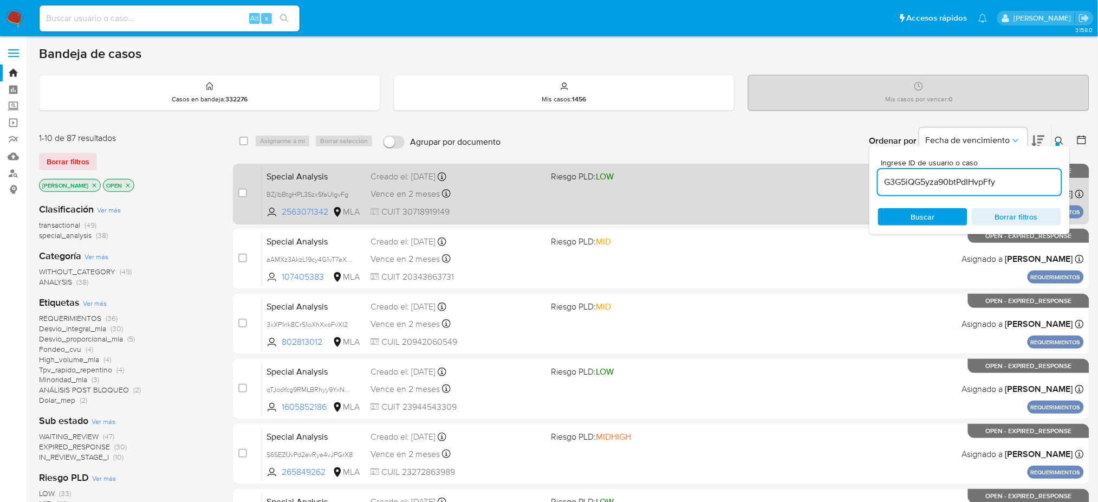
type input "G3G5iQG5yza90btPdIHvpFfy"
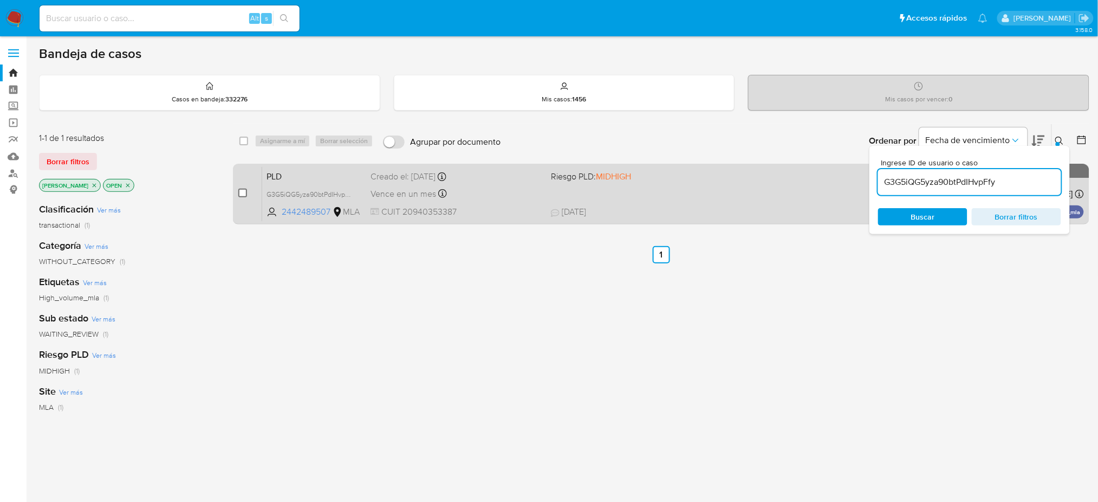
click at [240, 194] on input "checkbox" at bounding box center [242, 192] width 9 height 9
checkbox input "true"
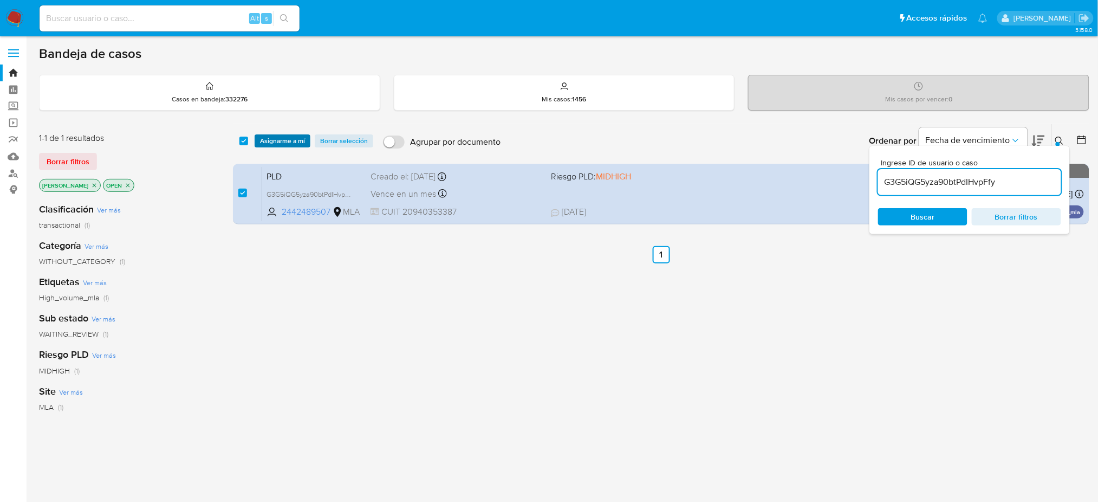
click at [271, 141] on span "Asignarme a mí" at bounding box center [282, 140] width 45 height 11
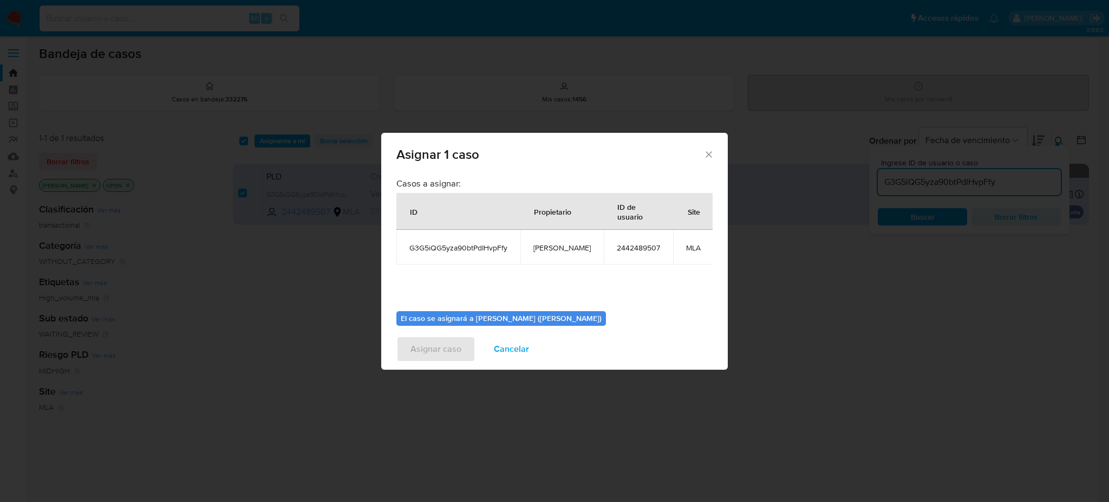
click at [560, 240] on td "[PERSON_NAME]" at bounding box center [562, 247] width 83 height 35
click at [560, 245] on td "[PERSON_NAME]" at bounding box center [562, 247] width 83 height 35
copy span "[PERSON_NAME]"
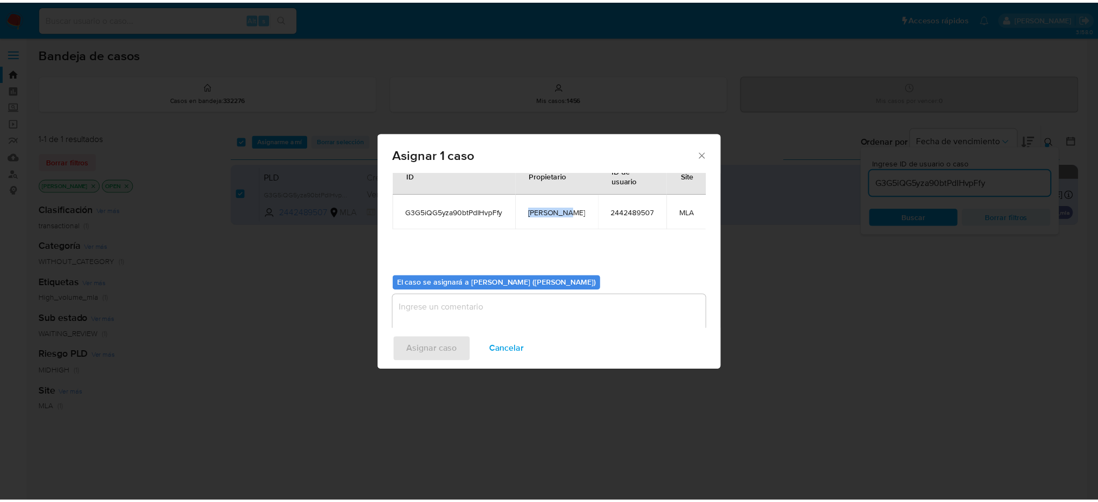
scroll to position [55, 0]
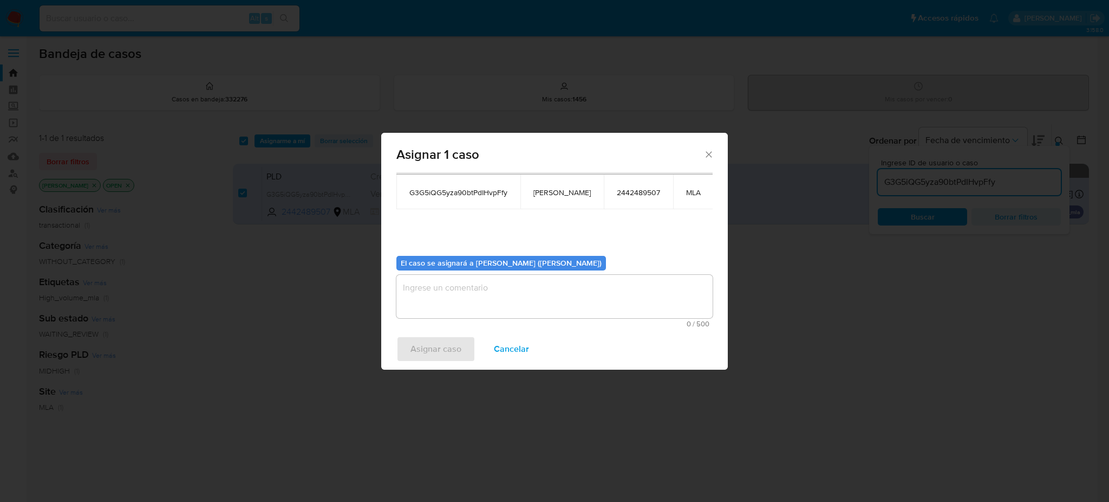
drag, startPoint x: 480, startPoint y: 299, endPoint x: 470, endPoint y: 307, distance: 12.4
click at [479, 301] on textarea "assign-modal" at bounding box center [554, 296] width 316 height 43
paste textarea "[PERSON_NAME]"
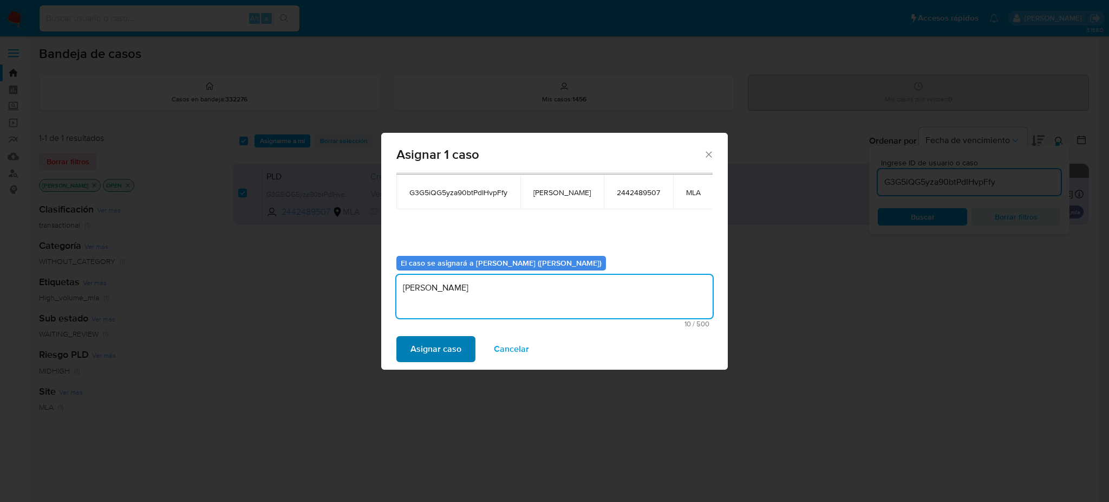
type textarea "[PERSON_NAME]"
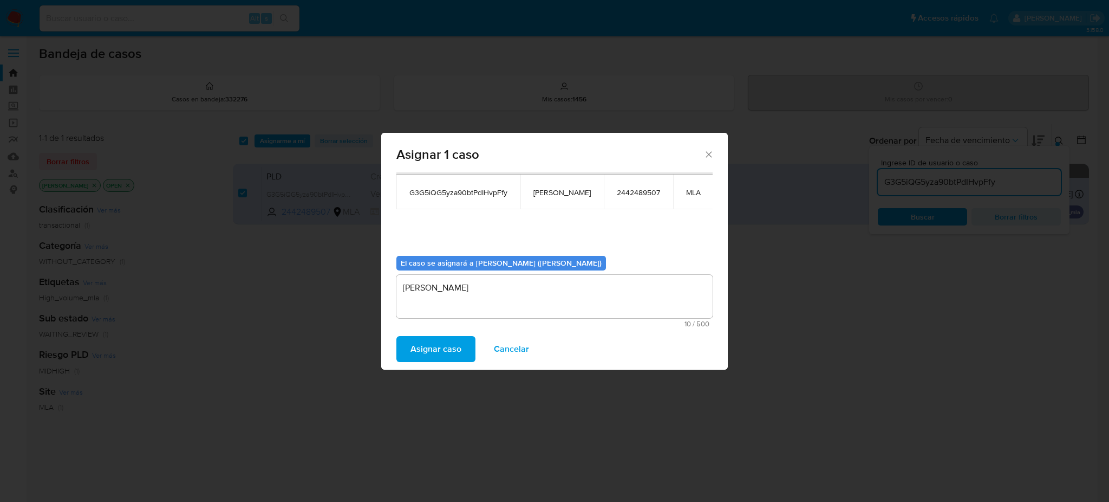
click at [431, 360] on span "Asignar caso" at bounding box center [436, 349] width 51 height 24
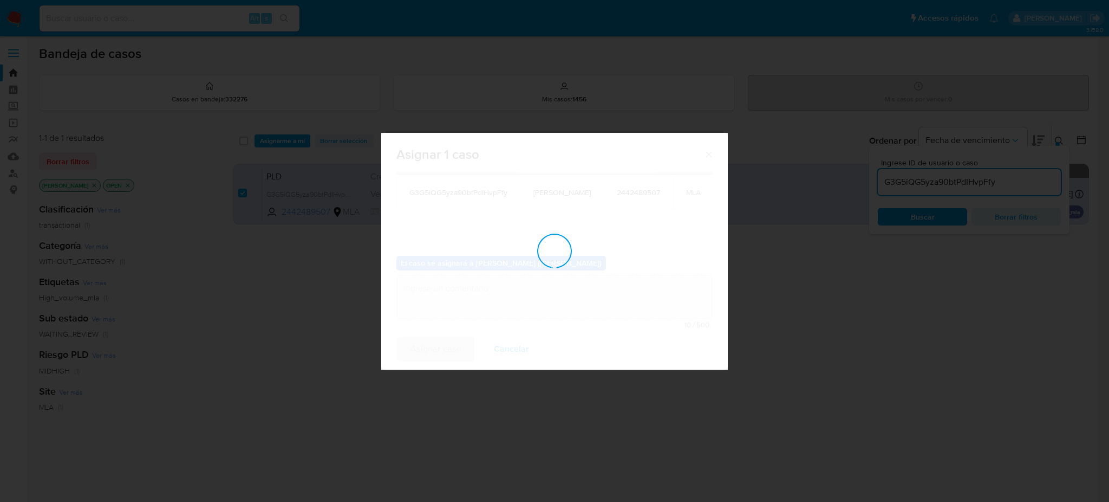
checkbox input "false"
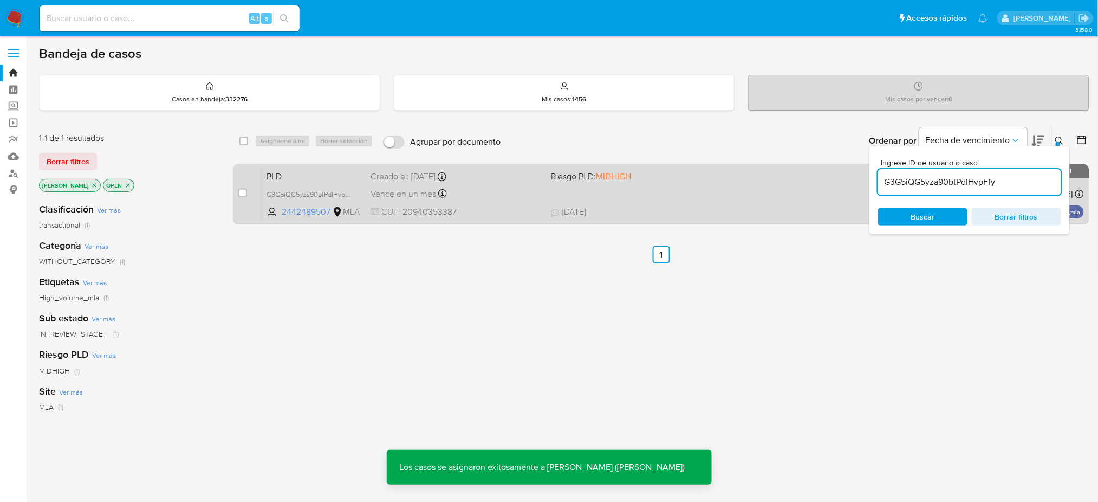
click at [331, 177] on span "PLD" at bounding box center [313, 175] width 95 height 14
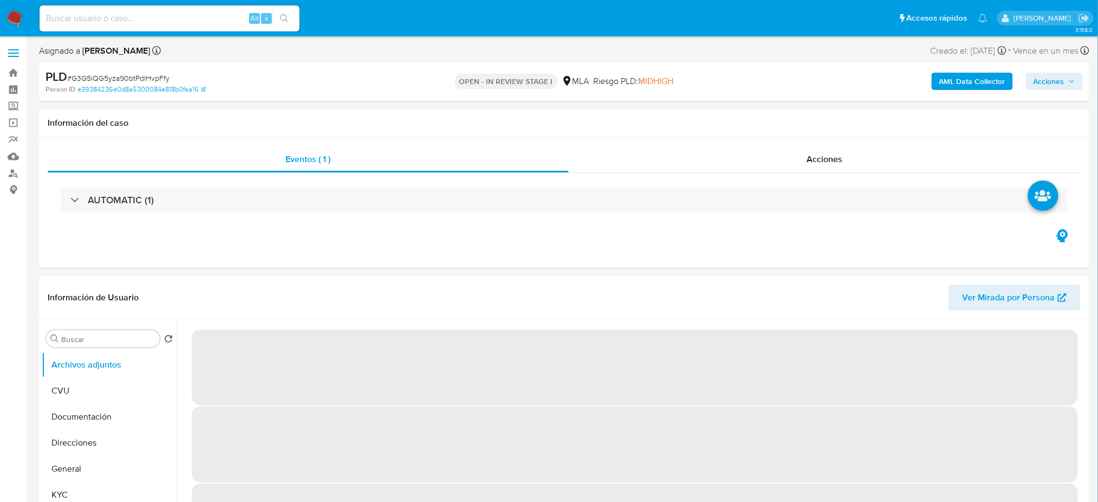
select select "10"
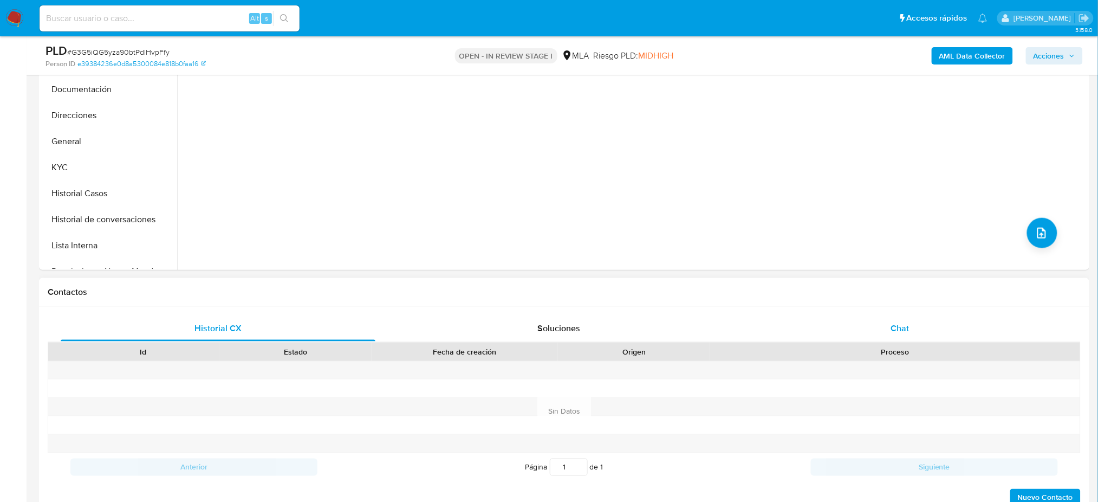
click at [973, 341] on div "Chat" at bounding box center [900, 328] width 315 height 26
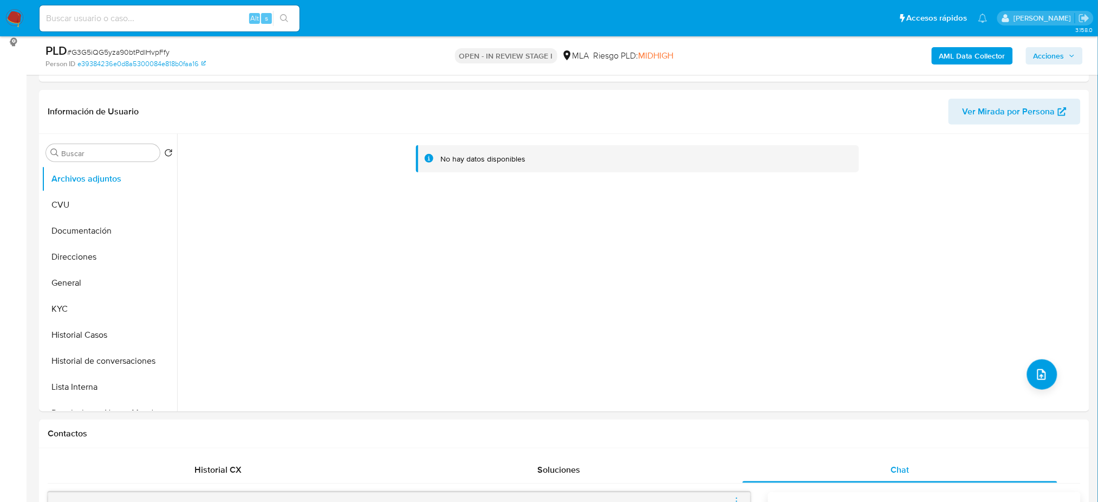
scroll to position [144, 0]
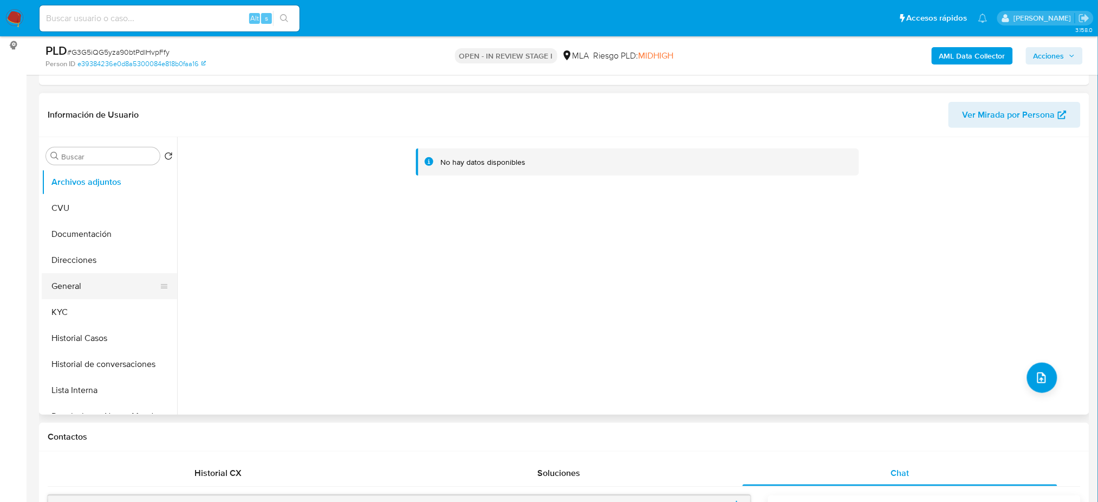
click at [87, 291] on button "General" at bounding box center [105, 286] width 127 height 26
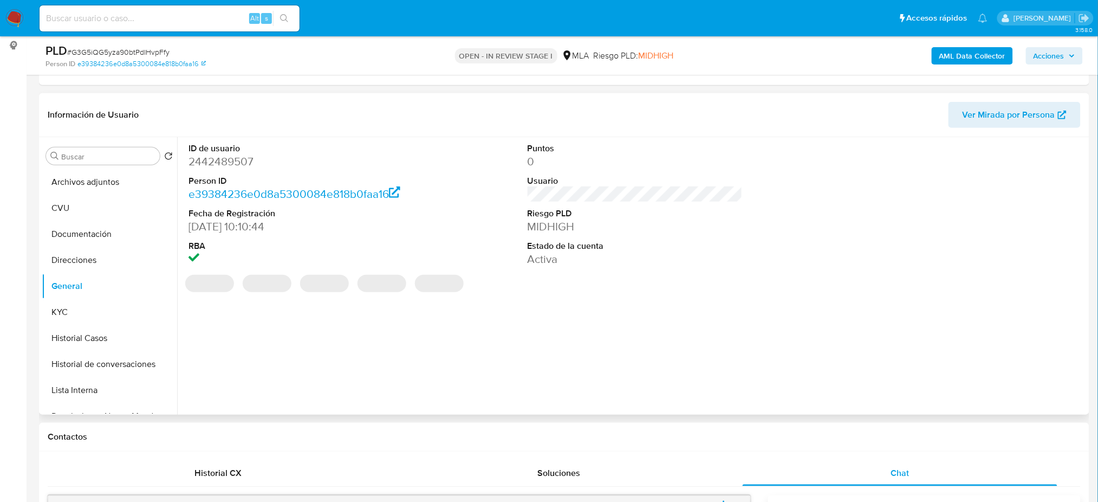
click at [208, 164] on dd "2442489507" at bounding box center [295, 161] width 215 height 15
copy dd "2442489507"
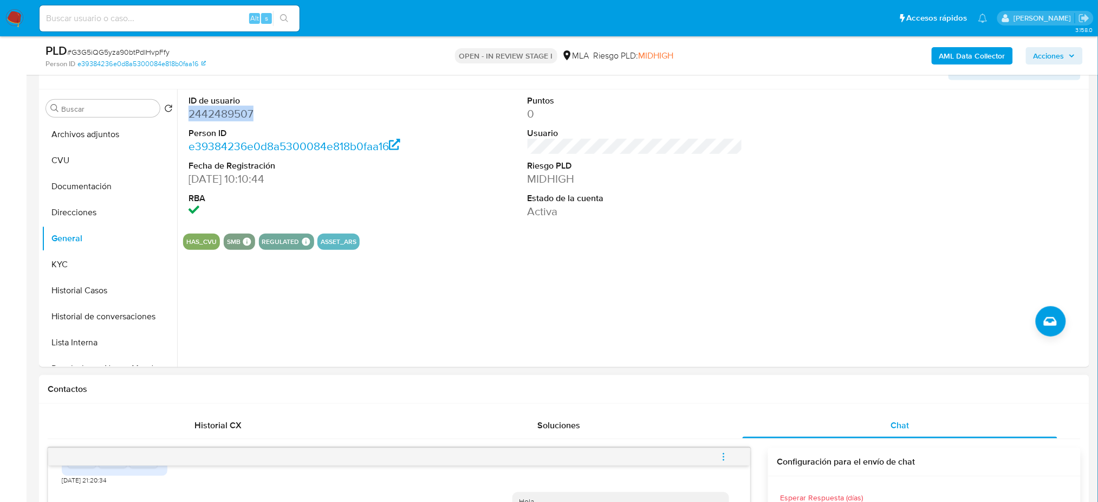
scroll to position [217, 0]
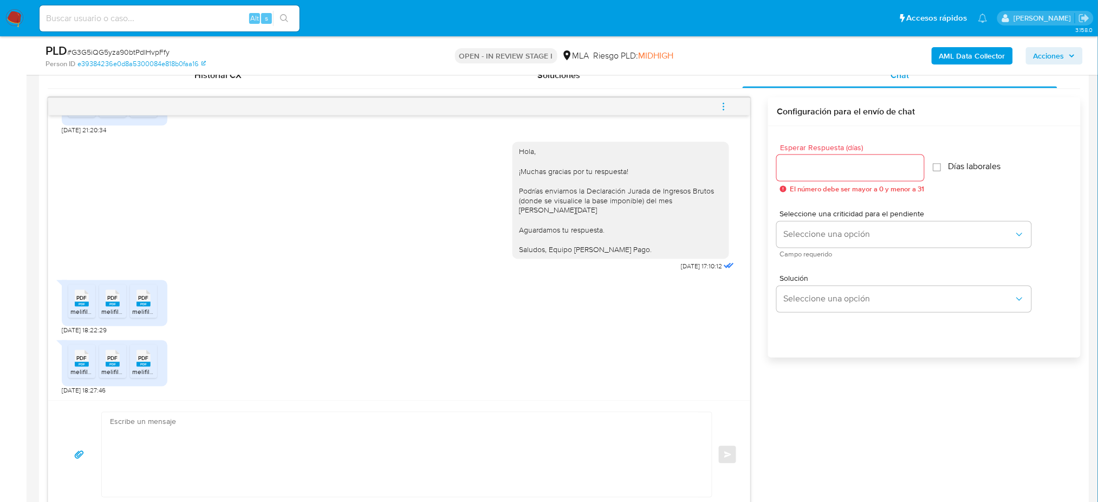
scroll to position [577, 0]
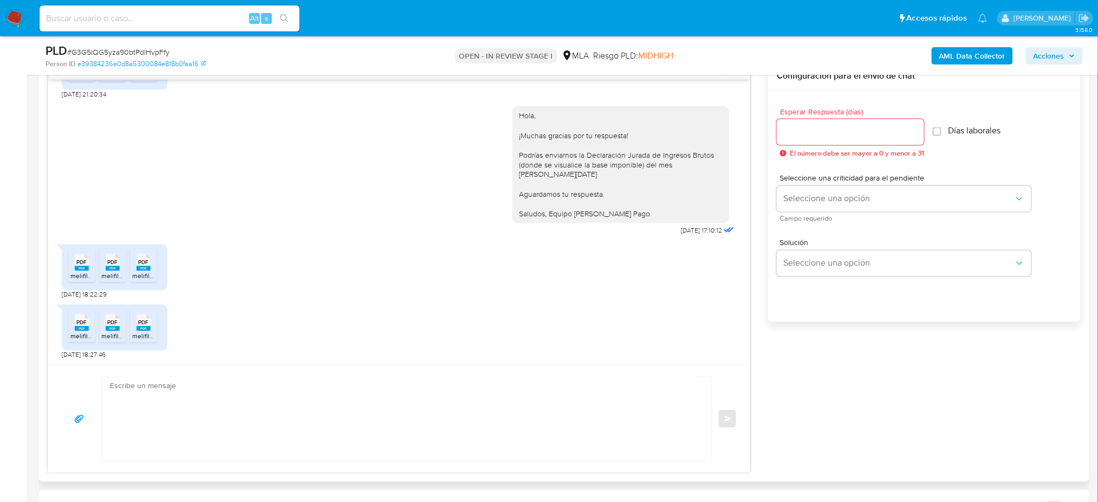
click at [81, 271] on rect at bounding box center [82, 268] width 14 height 5
click at [107, 269] on rect at bounding box center [113, 268] width 14 height 5
click at [135, 269] on div "PDF PDF" at bounding box center [143, 261] width 23 height 21
click at [140, 321] on span "PDF" at bounding box center [144, 322] width 10 height 7
click at [112, 319] on span "PDF" at bounding box center [113, 322] width 10 height 7
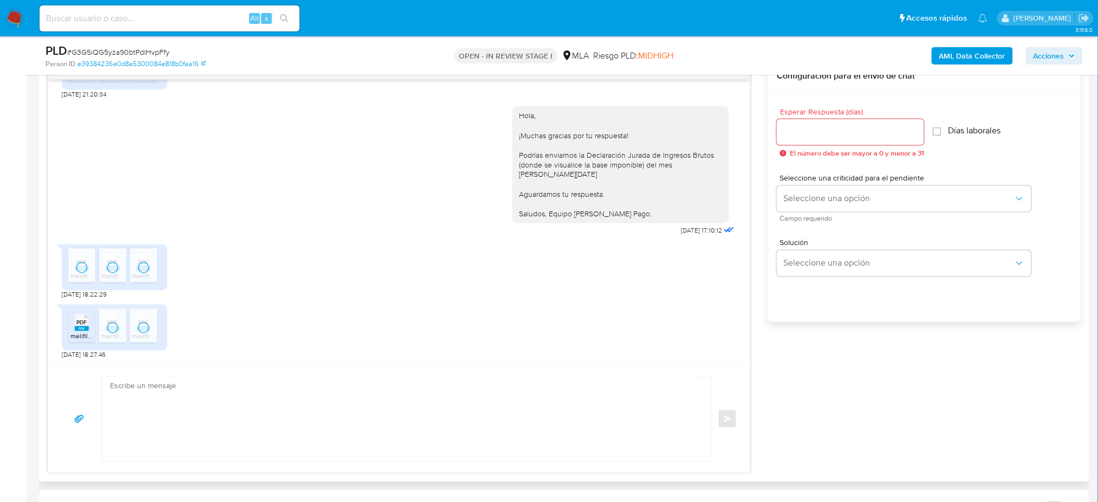
click at [80, 323] on span "PDF" at bounding box center [82, 322] width 10 height 7
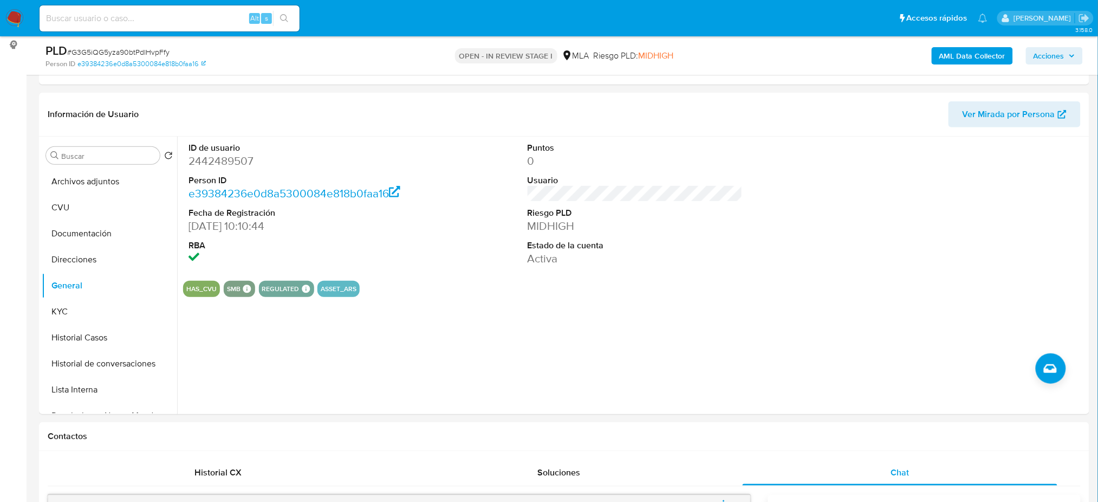
scroll to position [144, 0]
click at [204, 167] on dd "2442489507" at bounding box center [295, 161] width 215 height 15
copy dd "2442489507"
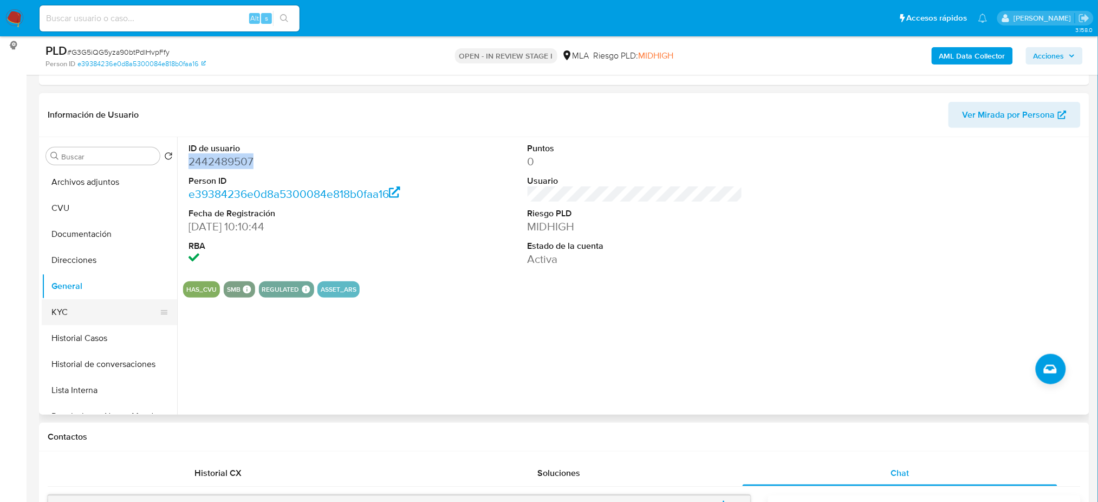
click at [71, 299] on button "KYC" at bounding box center [105, 312] width 127 height 26
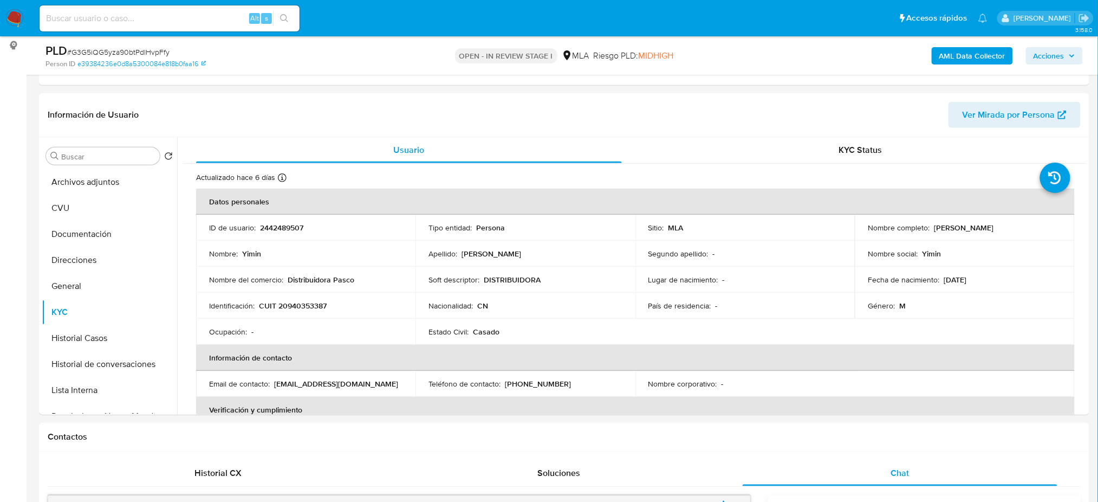
click at [135, 53] on span "# G3G5iQG5yza90btPdIHvpFfy" at bounding box center [118, 52] width 102 height 11
copy span "G3G5iQG5yza90btPdIHvpFfy"
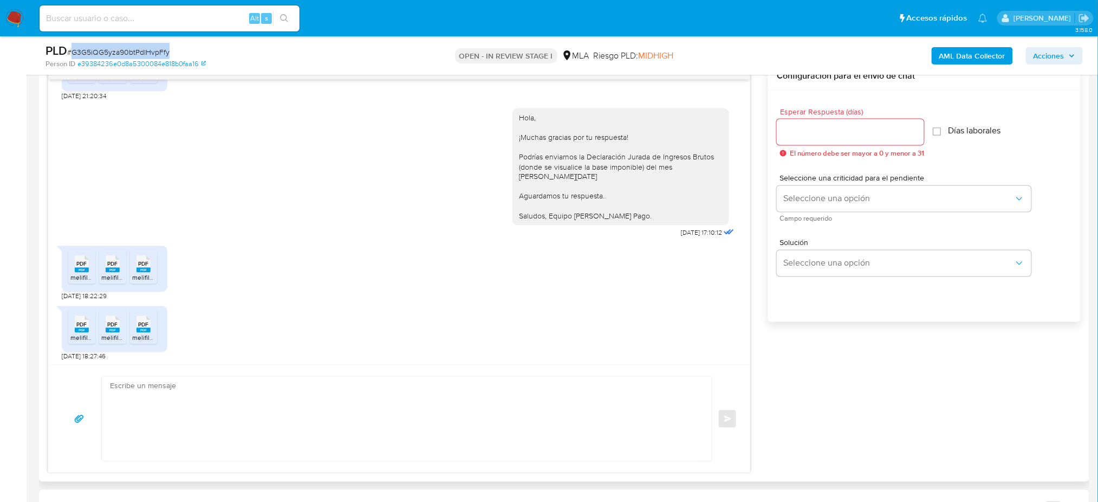
scroll to position [1838, 0]
click at [250, 412] on textarea at bounding box center [404, 418] width 588 height 84
paste textarea "Hola, ¡Muchas gracias por tu respuesta! Confirmamos la recepción de la document…"
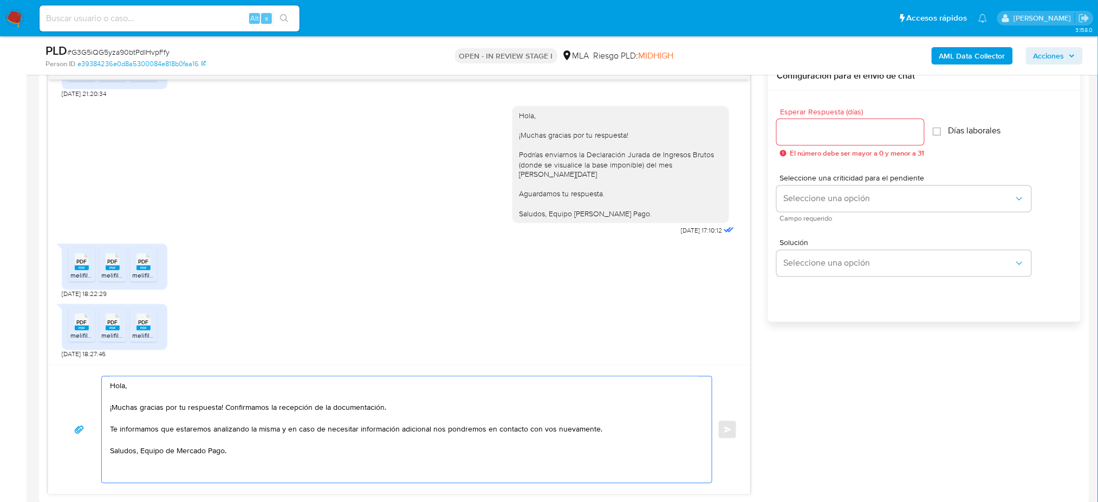
type textarea "Hola, ¡Muchas gracias por tu respuesta! Confirmamos la recepción de la document…"
click at [833, 125] on input "Esperar Respuesta (días)" at bounding box center [850, 132] width 147 height 14
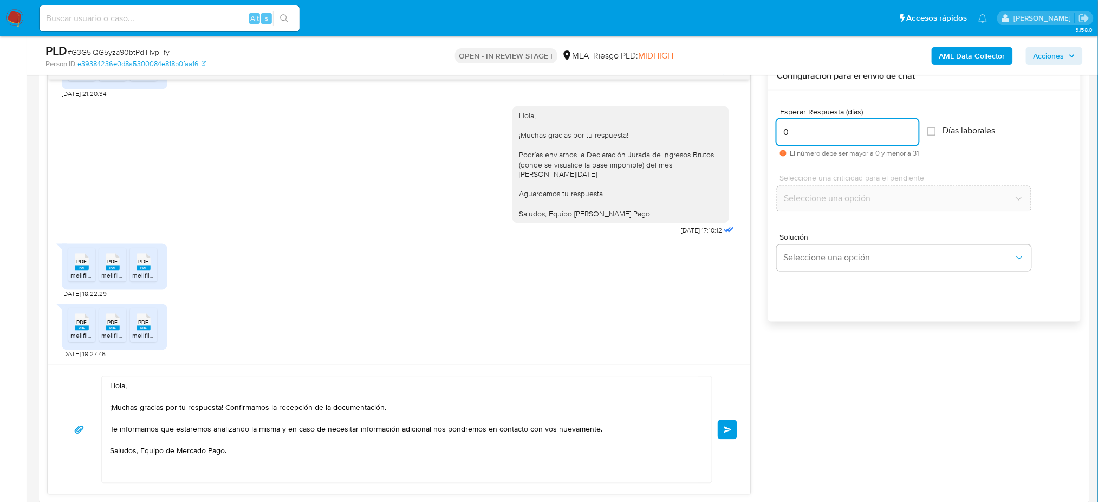
type input "0"
click at [730, 439] on div "Hola, ¡Muchas gracias por tu respuesta! Confirmamos la recepción de la document…" at bounding box center [399, 429] width 676 height 107
click at [729, 432] on span "Enviar" at bounding box center [728, 429] width 8 height 6
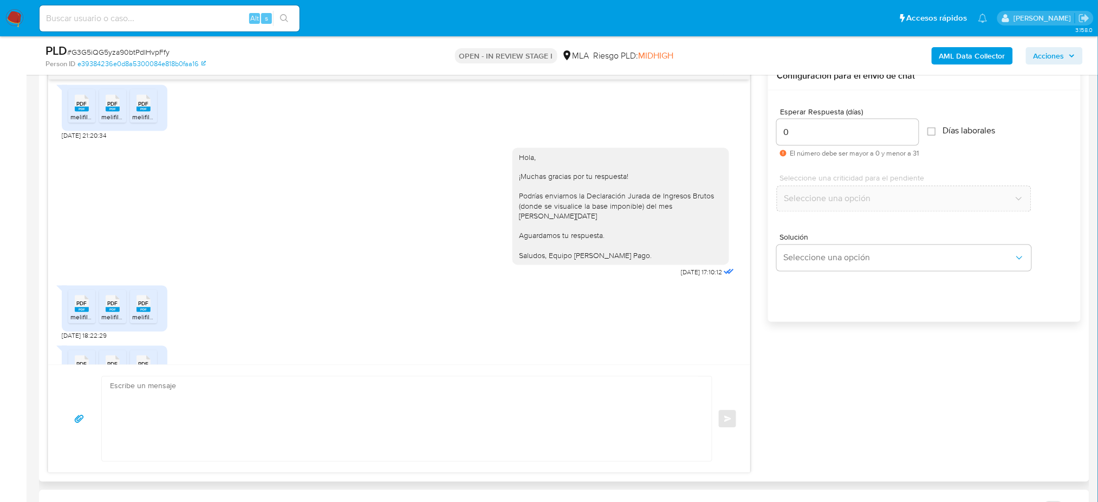
scroll to position [505, 0]
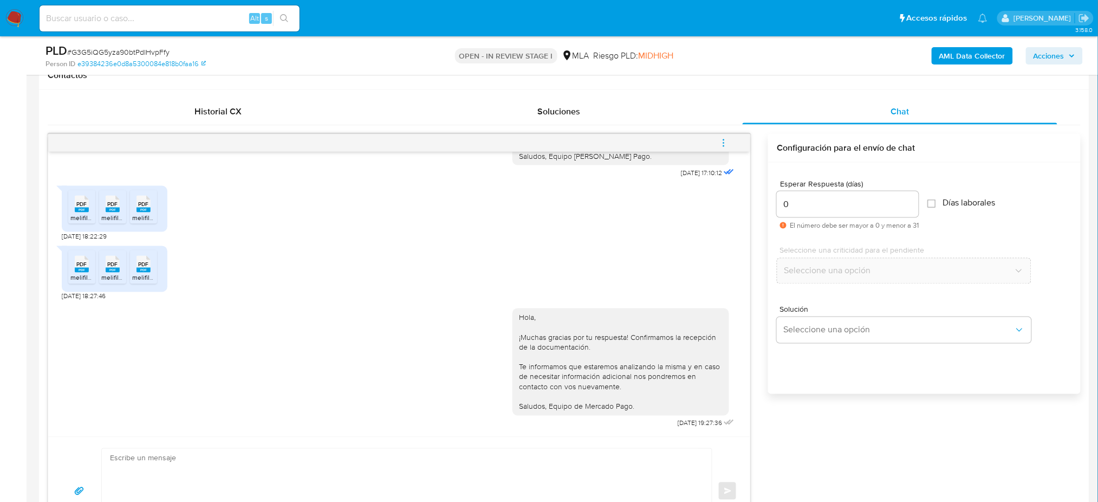
click at [726, 139] on icon "menu-action" at bounding box center [724, 143] width 10 height 10
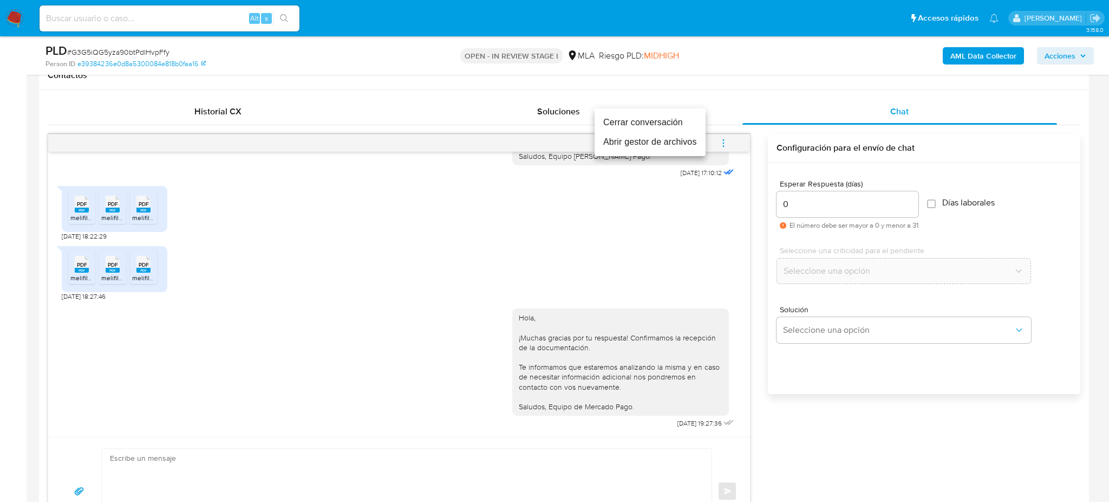
click at [689, 123] on li "Cerrar conversación" at bounding box center [650, 122] width 111 height 19
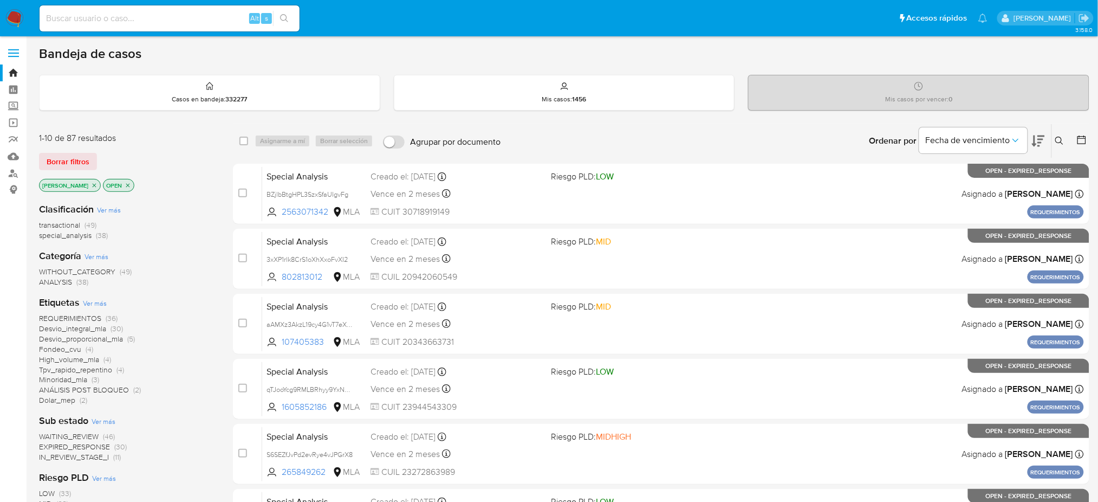
click at [1059, 142] on icon at bounding box center [1059, 140] width 8 height 8
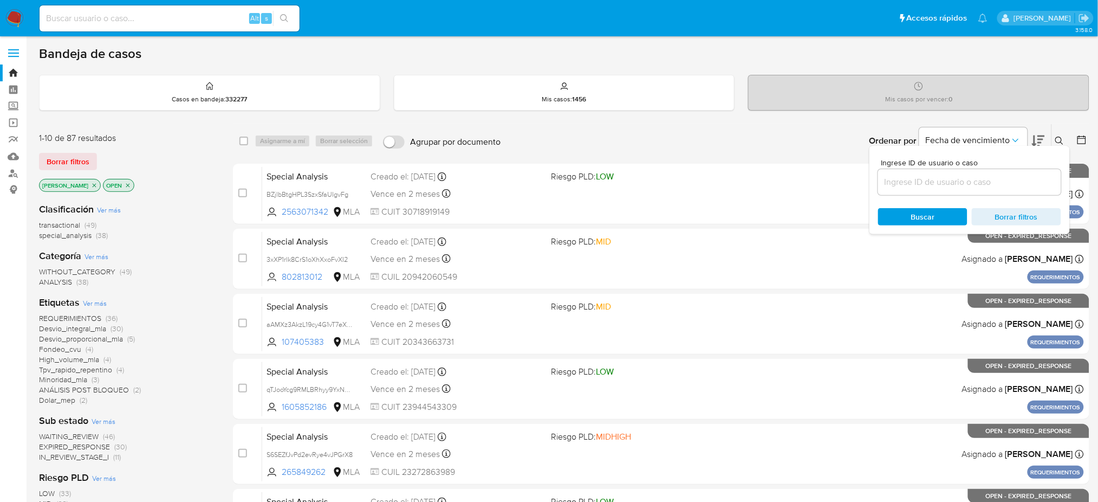
click at [966, 181] on input at bounding box center [969, 182] width 183 height 14
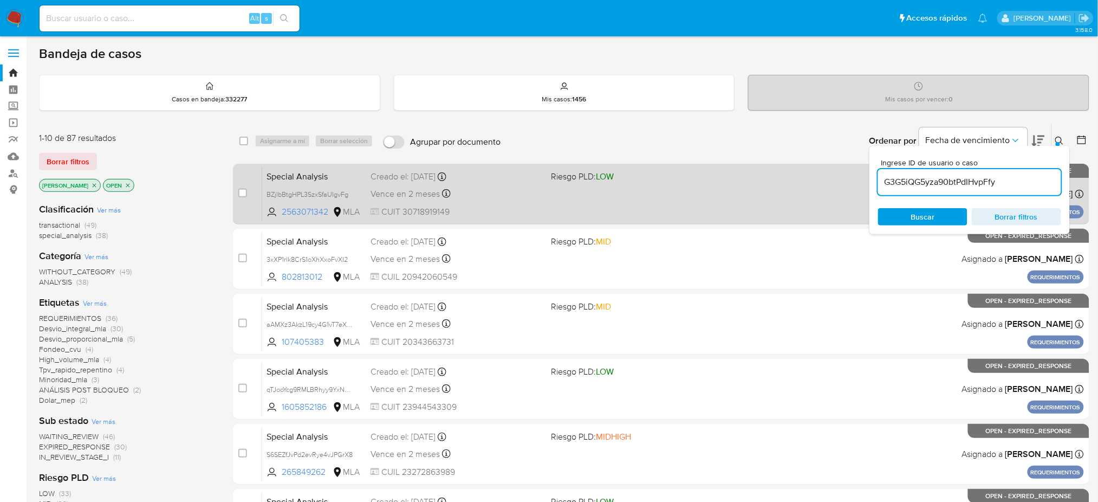
type input "G3G5iQG5yza90btPdIHvpFfy"
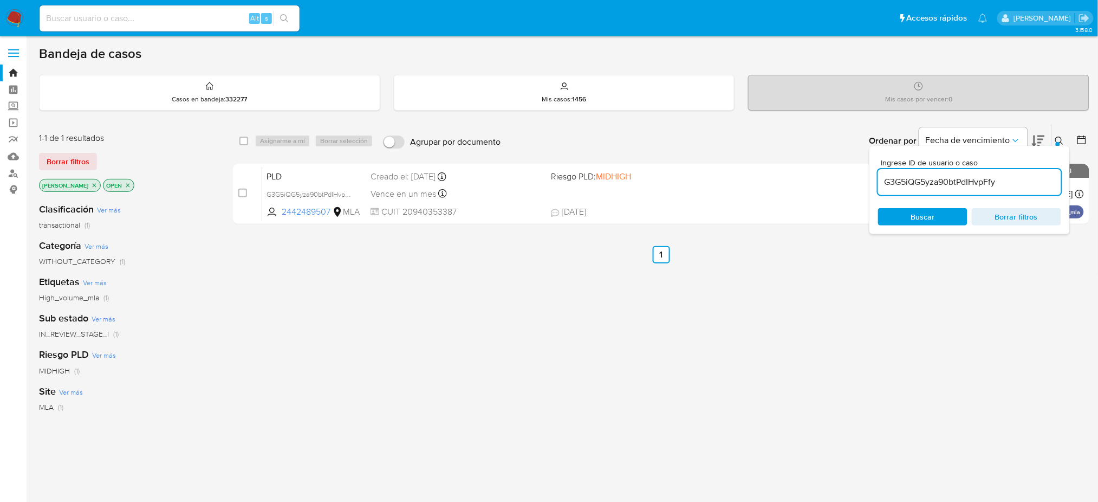
click at [245, 190] on input "checkbox" at bounding box center [242, 192] width 9 height 9
checkbox input "true"
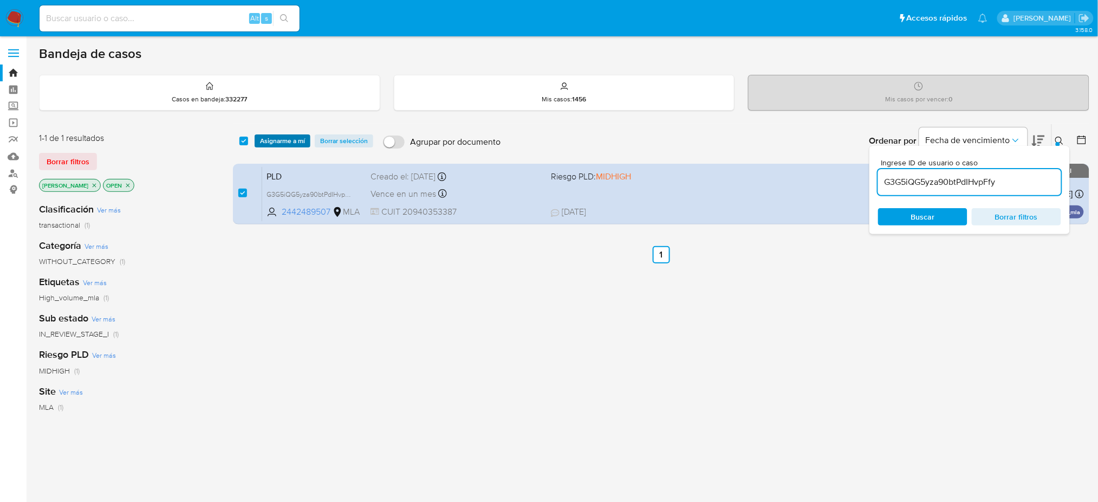
click at [282, 138] on span "Asignarme a mí" at bounding box center [282, 140] width 45 height 11
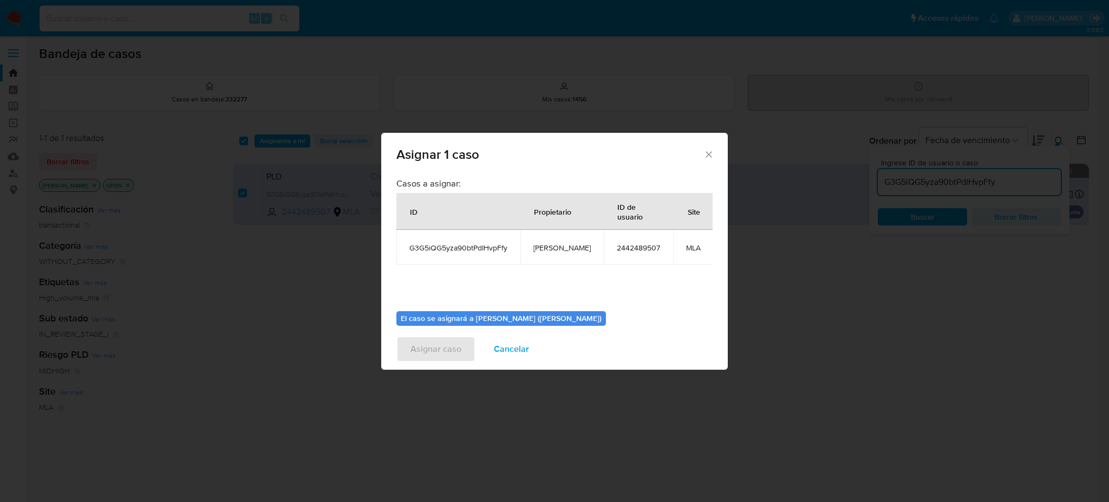
click at [552, 250] on span "[PERSON_NAME]" at bounding box center [562, 248] width 57 height 10
copy span "[PERSON_NAME]"
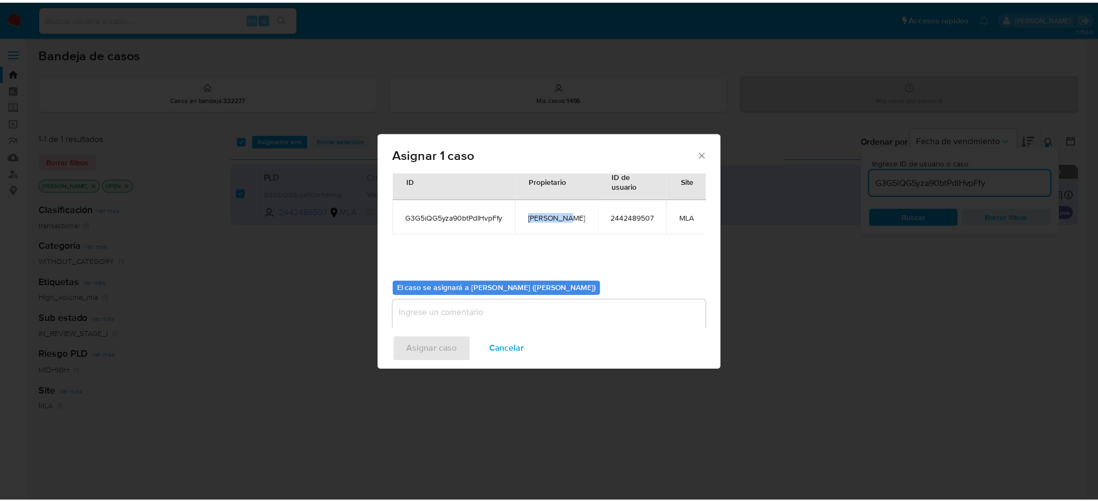
scroll to position [55, 0]
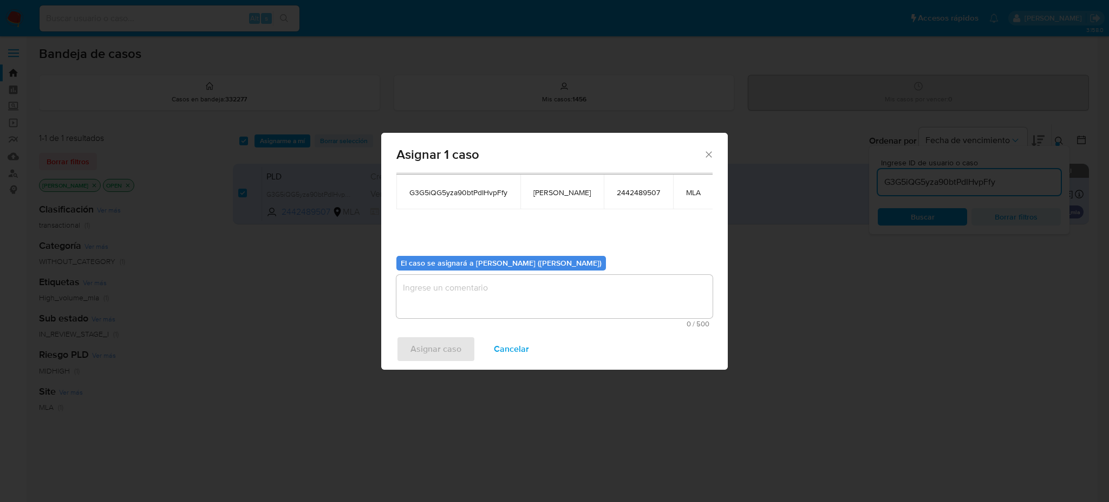
click at [492, 303] on textarea "assign-modal" at bounding box center [554, 296] width 316 height 43
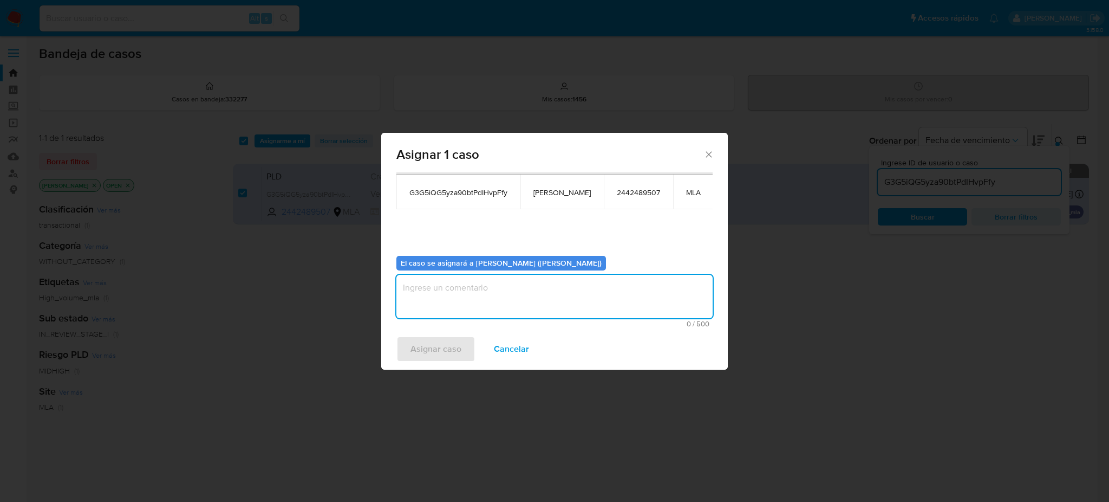
paste textarea "[PERSON_NAME]"
type textarea "[PERSON_NAME]"
click at [418, 363] on div "Asignar caso Cancelar" at bounding box center [554, 348] width 347 height 41
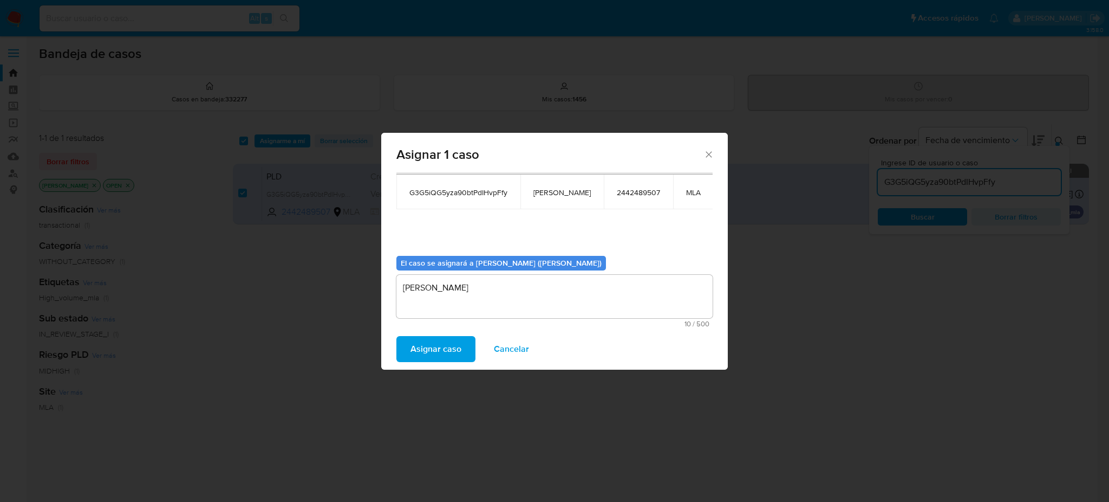
click at [415, 352] on span "Asignar caso" at bounding box center [436, 349] width 51 height 24
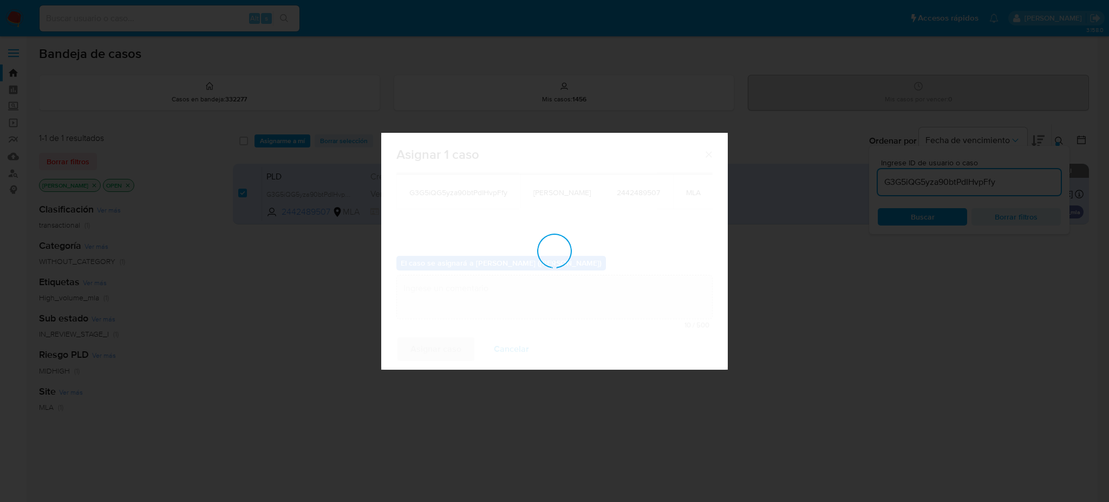
checkbox input "false"
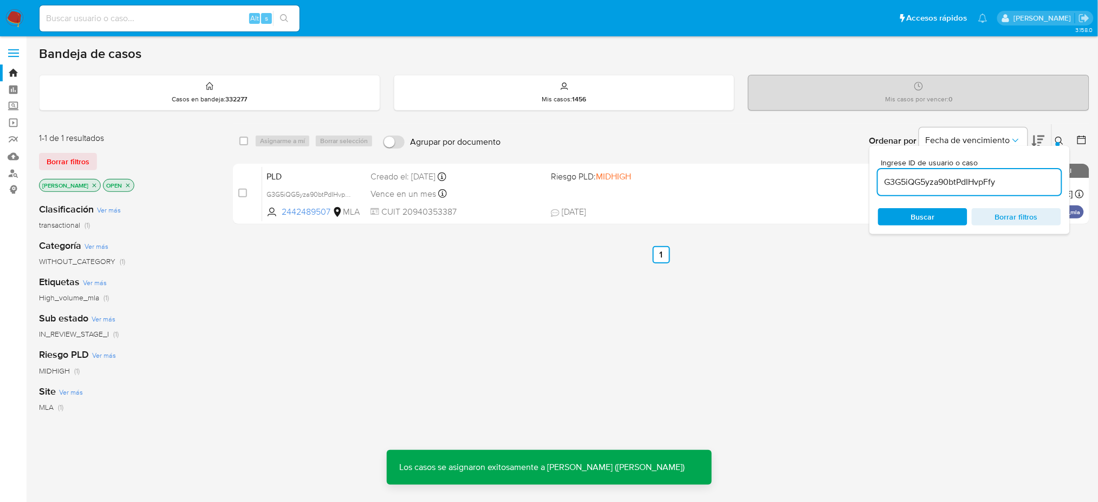
click at [353, 177] on span "PLD" at bounding box center [313, 175] width 95 height 14
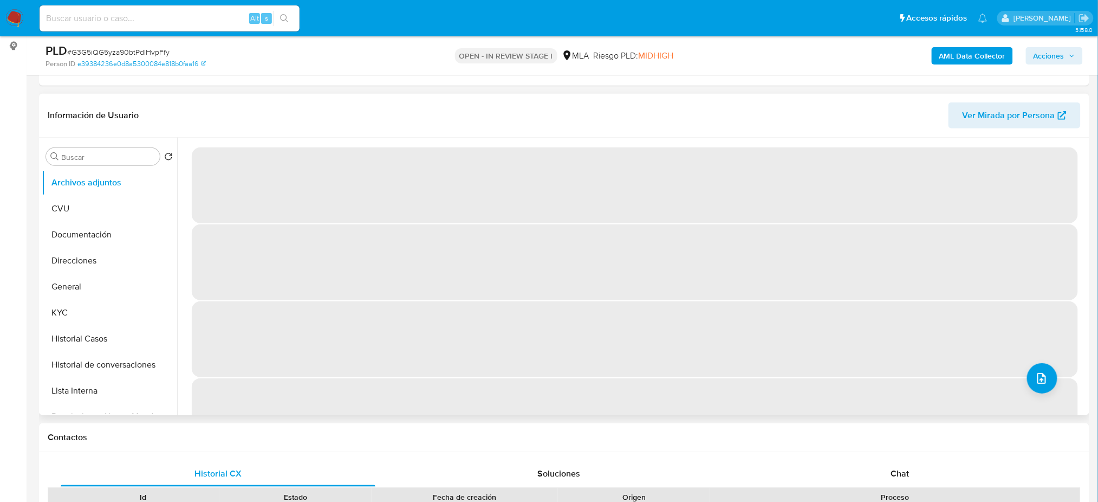
select select "10"
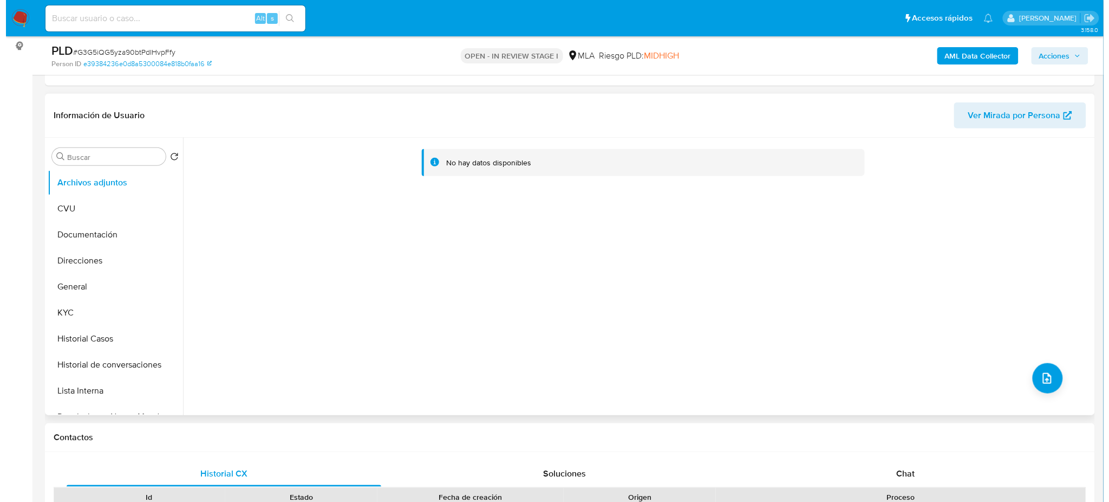
scroll to position [144, 0]
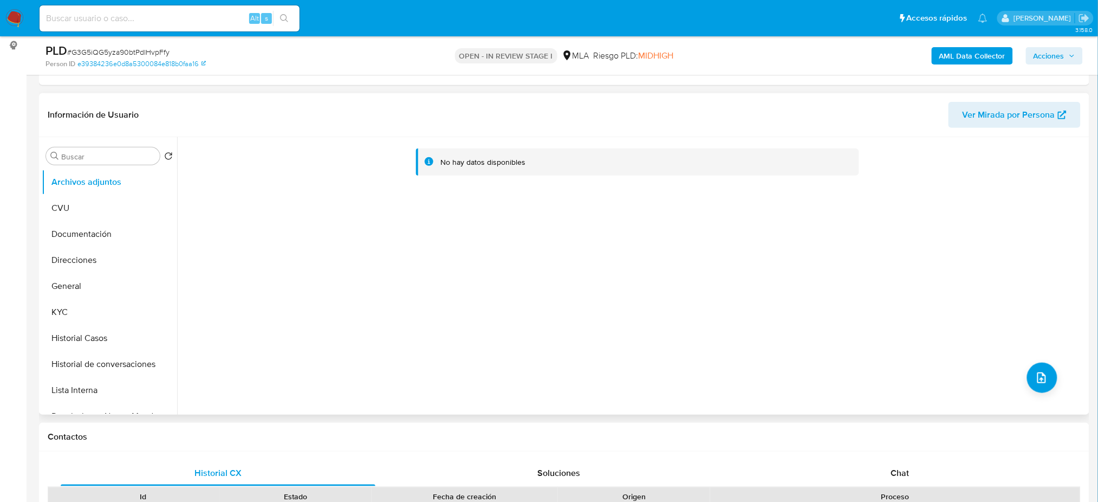
click at [970, 51] on b "AML Data Collector" at bounding box center [972, 55] width 66 height 17
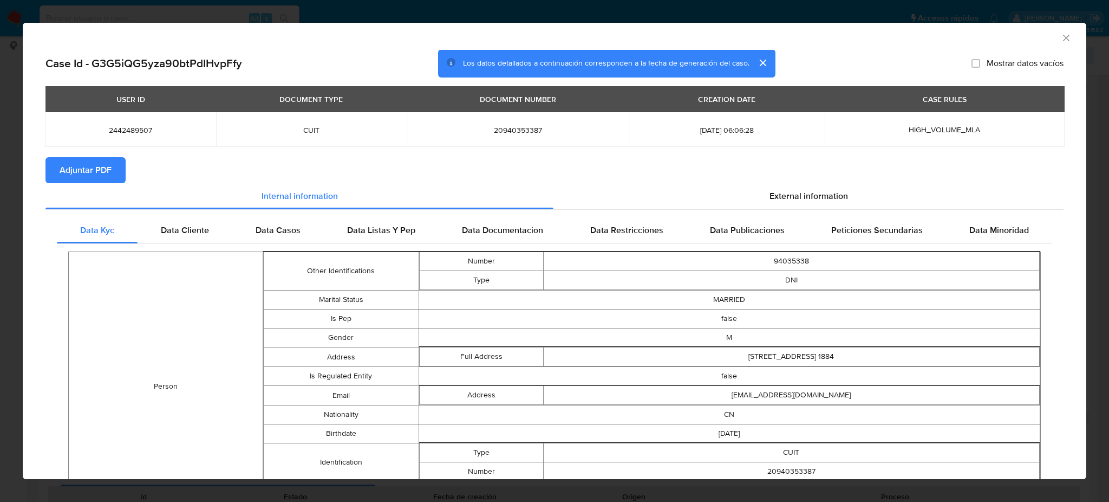
click at [99, 173] on span "Adjuntar PDF" at bounding box center [86, 170] width 52 height 24
click at [1061, 34] on icon "Cerrar ventana" at bounding box center [1066, 37] width 11 height 11
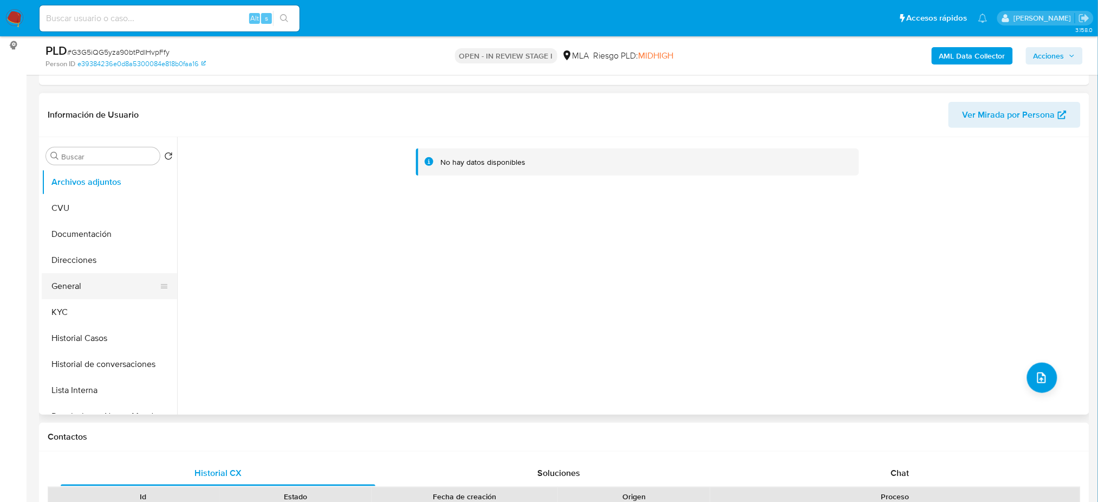
click at [79, 287] on button "General" at bounding box center [105, 286] width 127 height 26
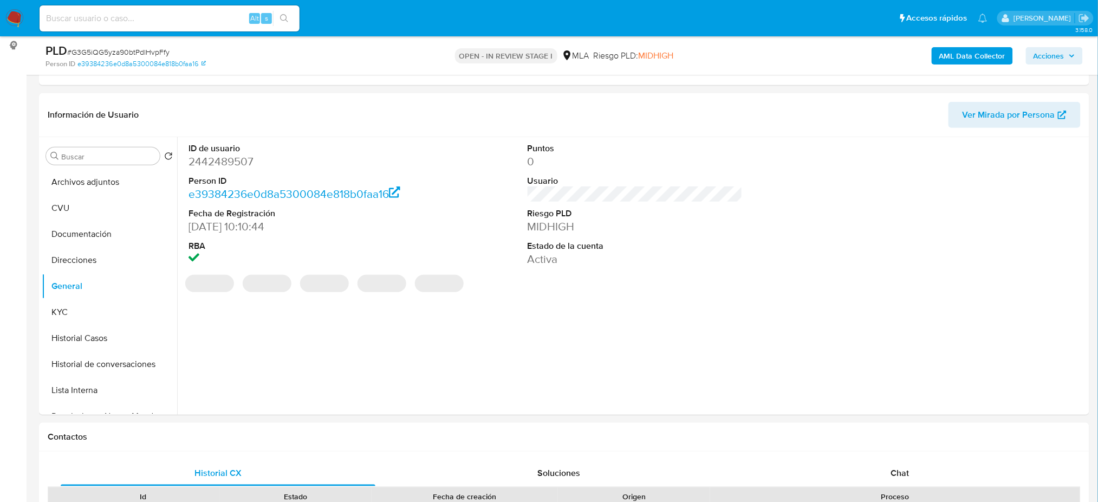
click at [206, 160] on dd "2442489507" at bounding box center [295, 161] width 215 height 15
copy dd "2442489507"
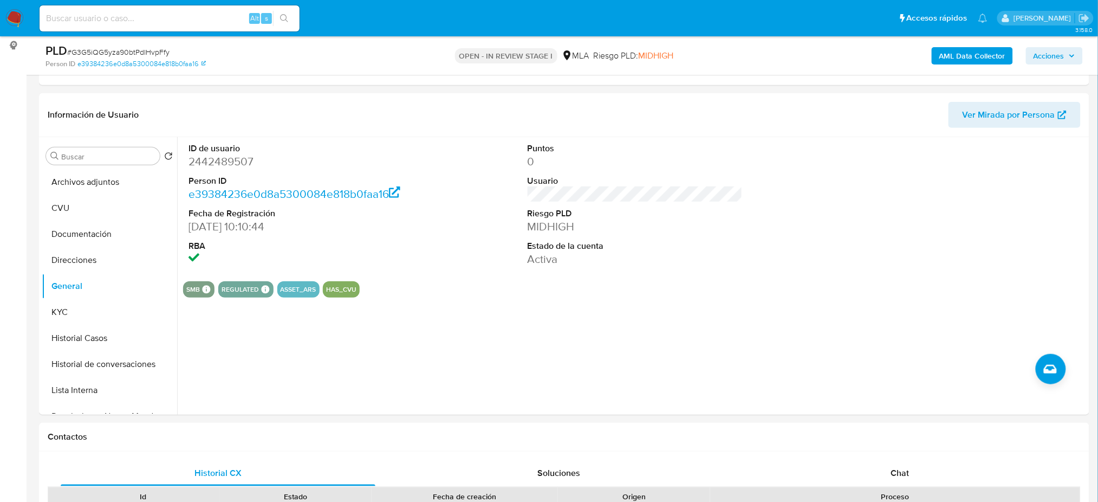
click at [75, 185] on button "Archivos adjuntos" at bounding box center [105, 182] width 127 height 26
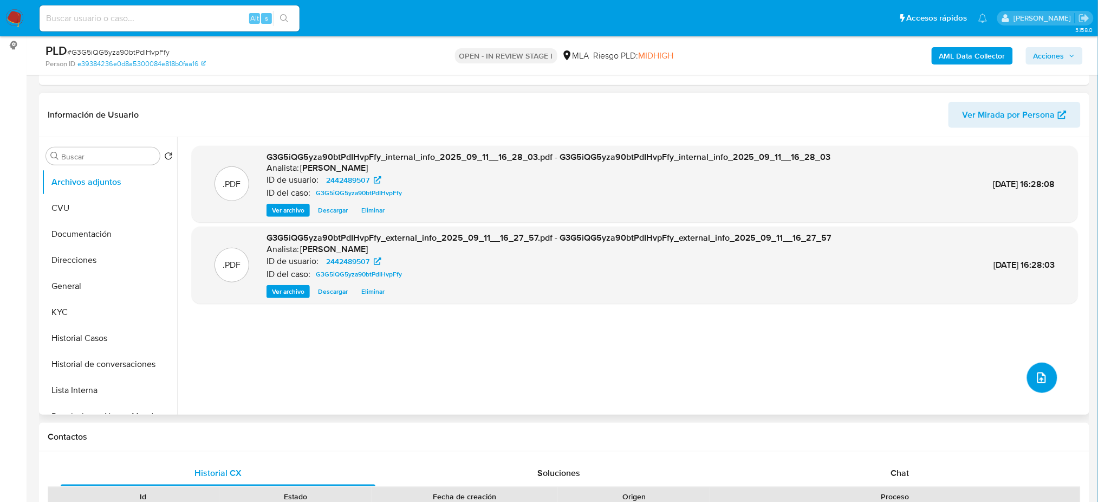
click at [1030, 376] on button "upload-file" at bounding box center [1042, 377] width 30 height 30
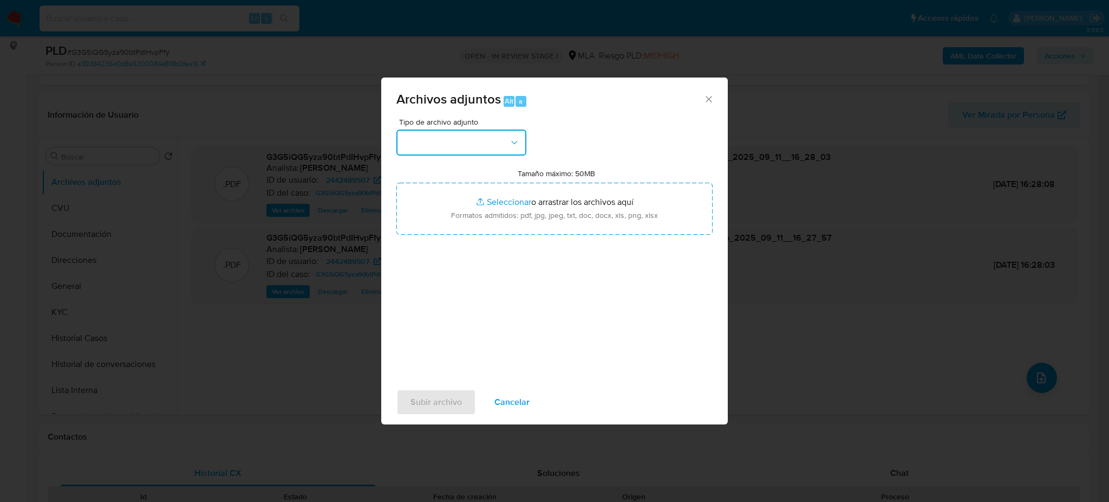
click at [479, 144] on button "button" at bounding box center [461, 142] width 130 height 26
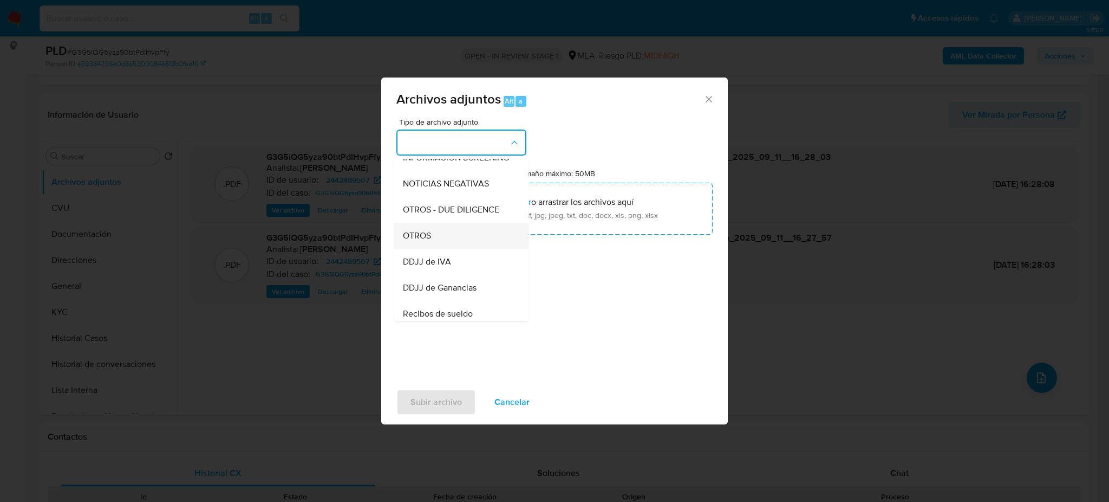
click at [440, 240] on div "OTROS" at bounding box center [458, 236] width 110 height 26
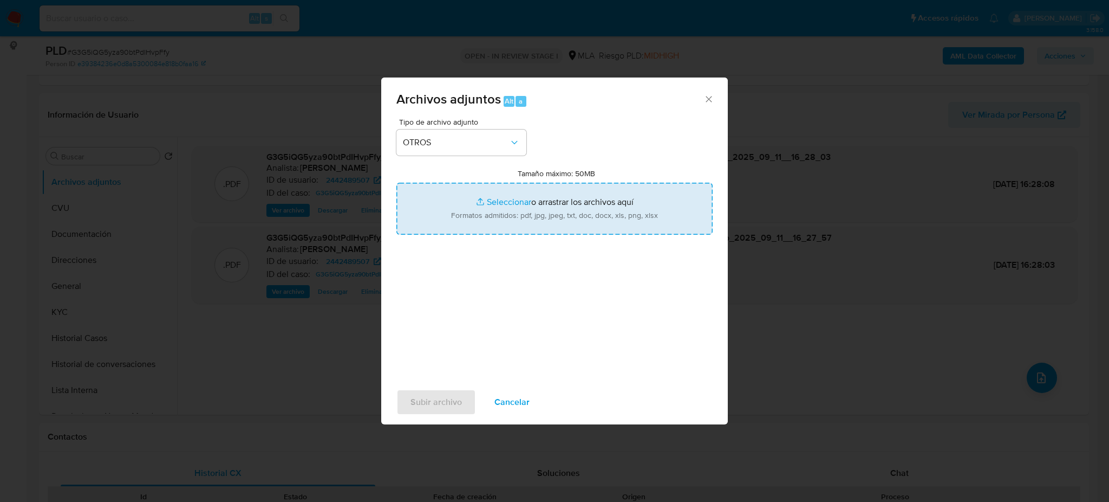
click at [497, 193] on input "Tamaño máximo: 50MB Seleccionar archivos" at bounding box center [554, 209] width 316 height 52
type input "C:\fakepath\Caselog G3G5iQG5yza90btPdIHvpFfy_2025_07_18_03_49_41.docx"
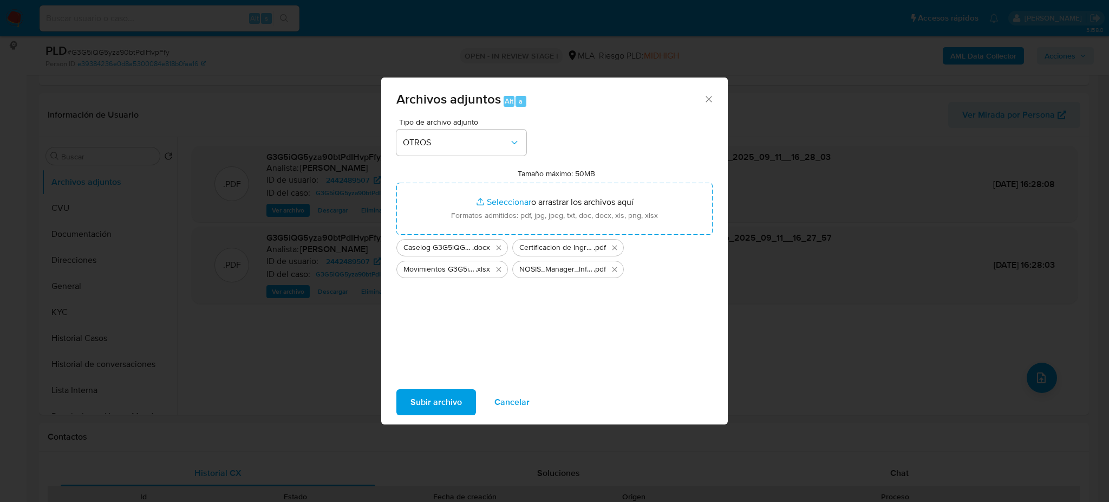
click at [425, 412] on span "Subir archivo" at bounding box center [436, 402] width 51 height 24
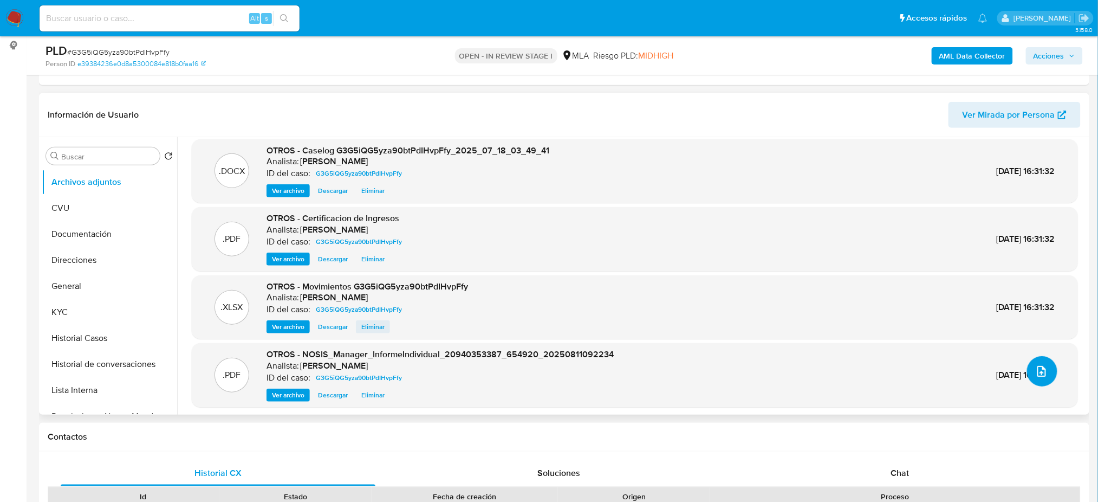
scroll to position [9, 0]
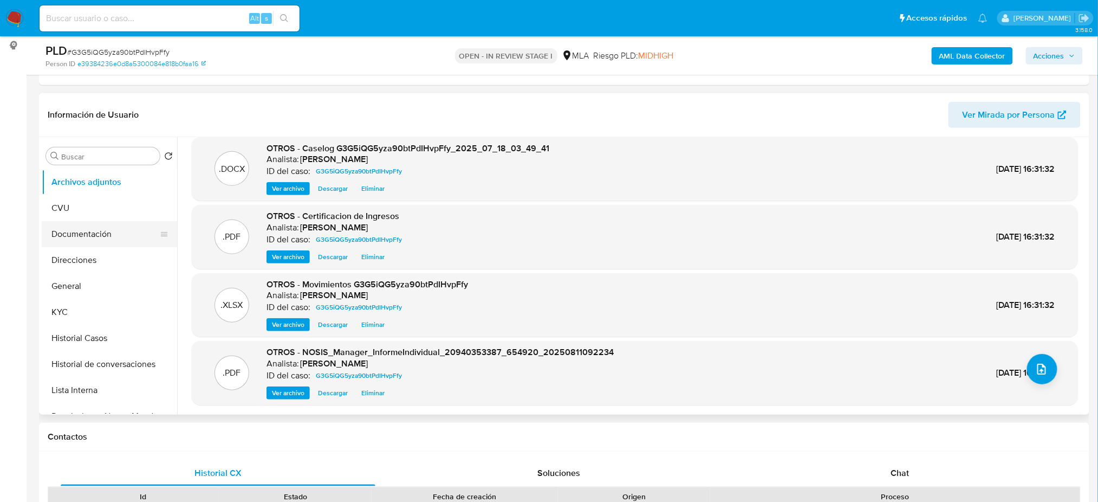
click at [101, 222] on button "Documentación" at bounding box center [105, 234] width 127 height 26
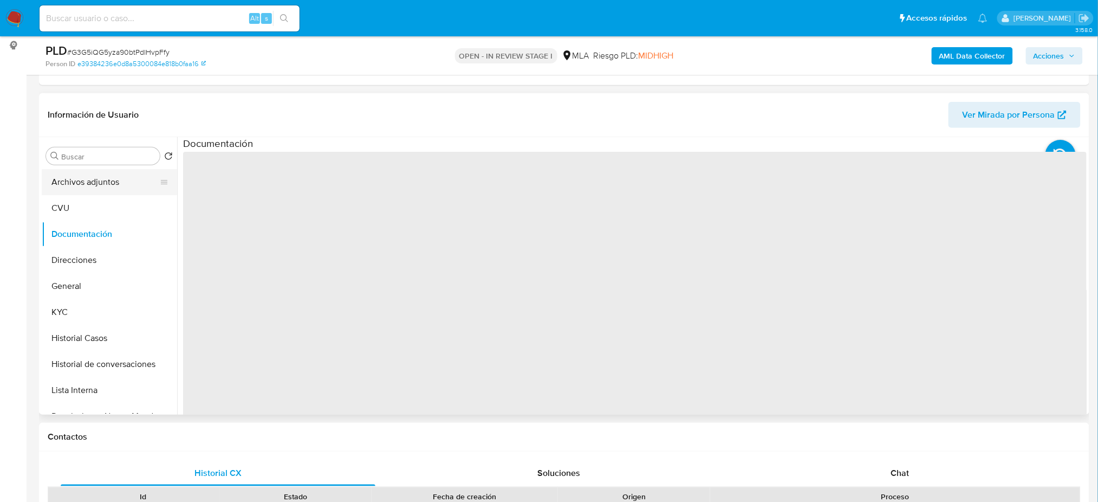
click at [88, 183] on button "Archivos adjuntos" at bounding box center [105, 182] width 127 height 26
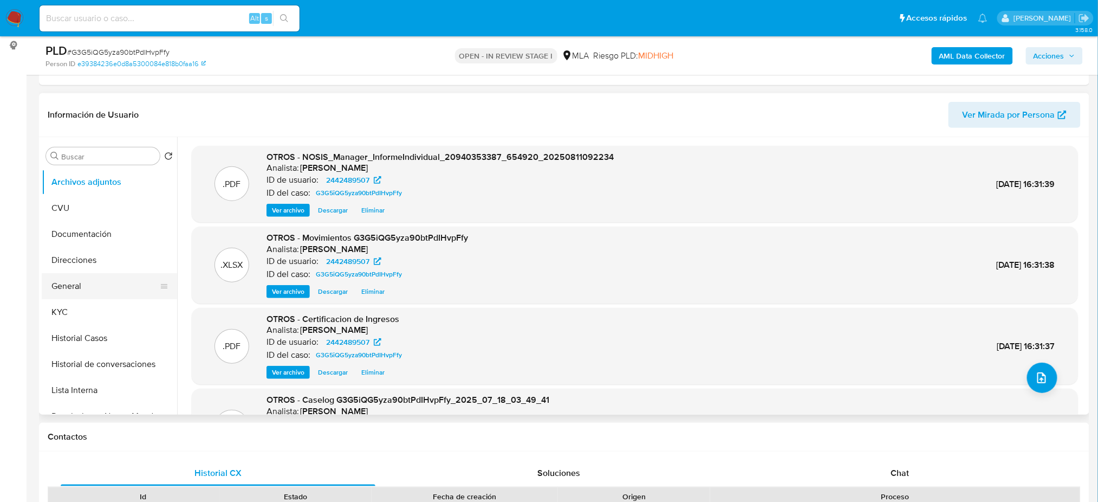
click at [94, 285] on button "General" at bounding box center [105, 286] width 127 height 26
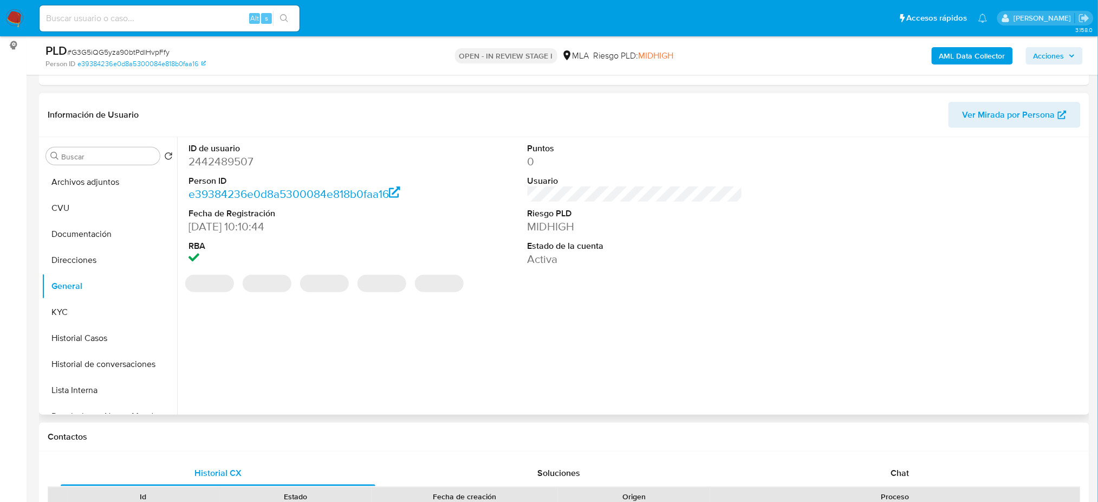
click at [223, 162] on dd "2442489507" at bounding box center [295, 161] width 215 height 15
copy dd "2442489507"
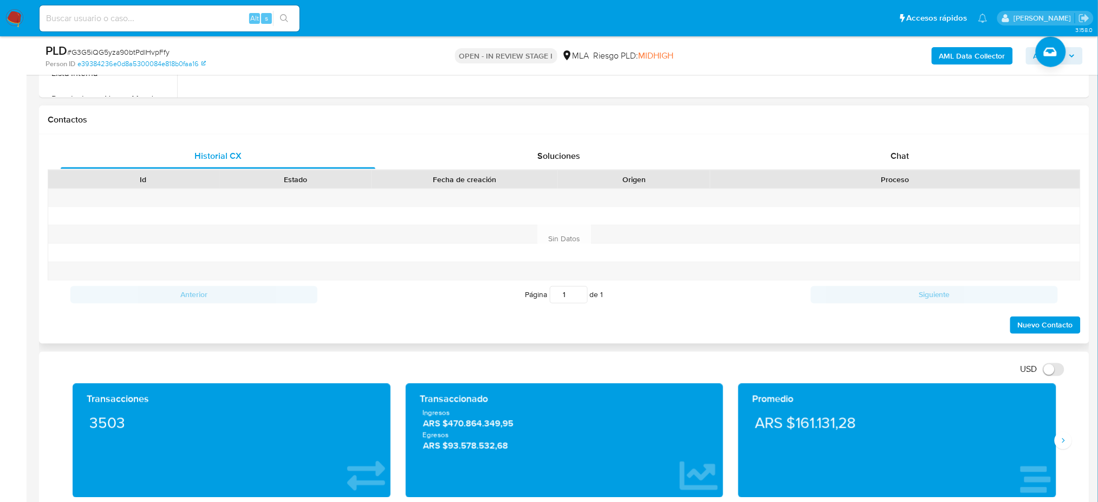
scroll to position [433, 0]
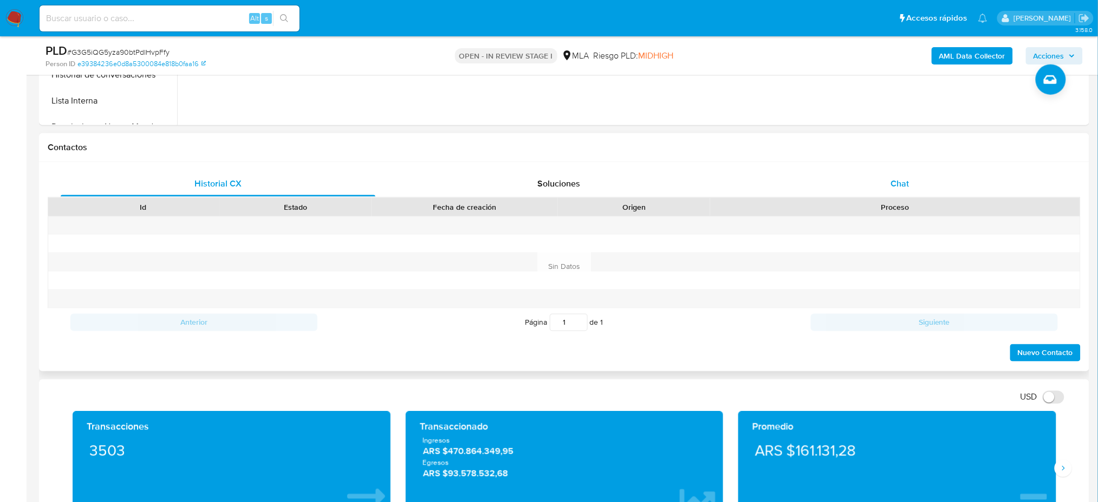
click at [910, 176] on div "Chat" at bounding box center [900, 184] width 315 height 26
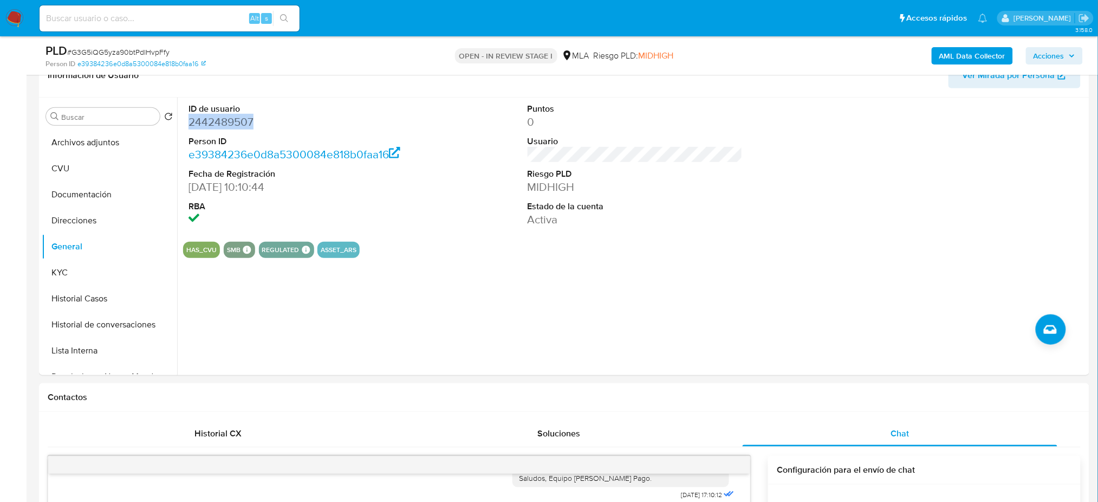
scroll to position [144, 0]
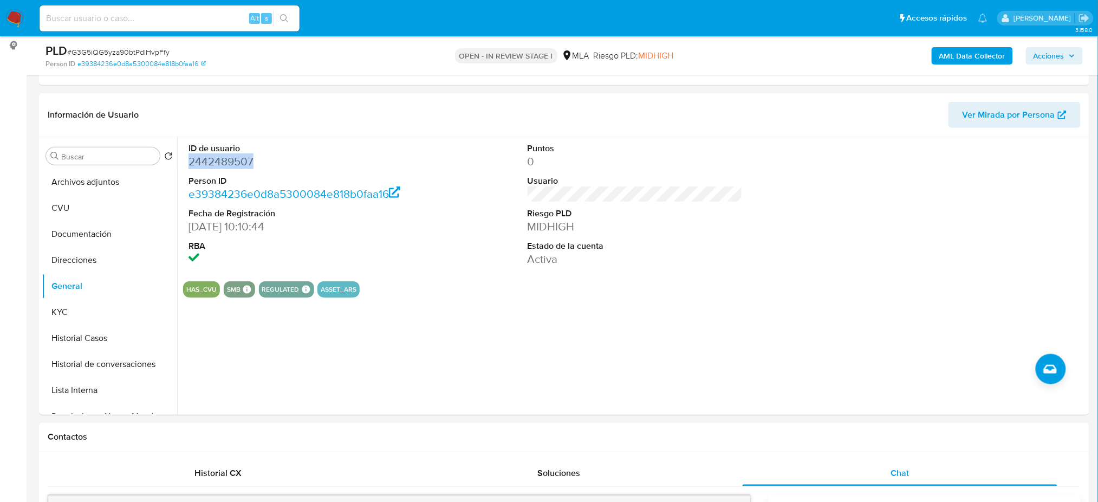
click at [1056, 56] on span "Acciones" at bounding box center [1048, 55] width 31 height 17
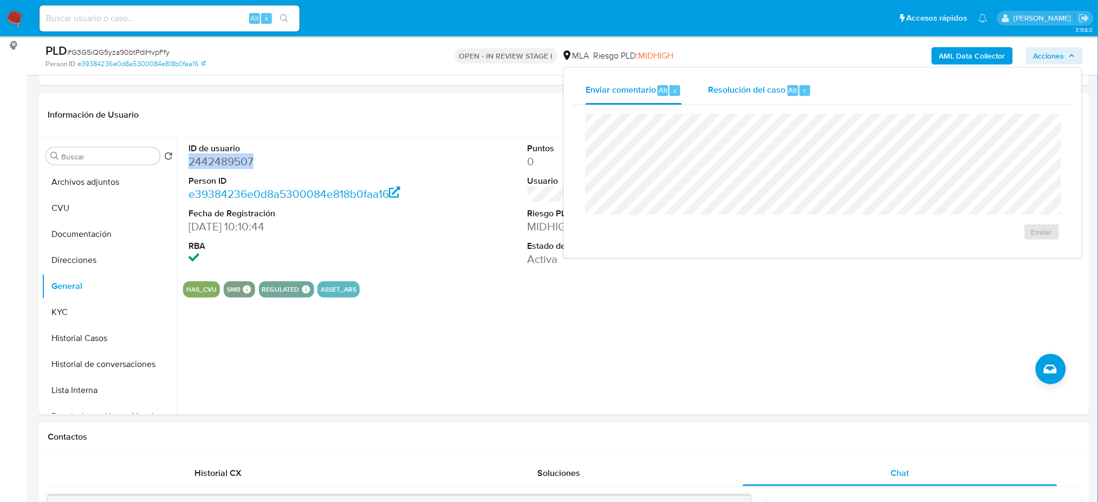
click at [763, 99] on div "Resolución del caso Alt r" at bounding box center [759, 90] width 103 height 28
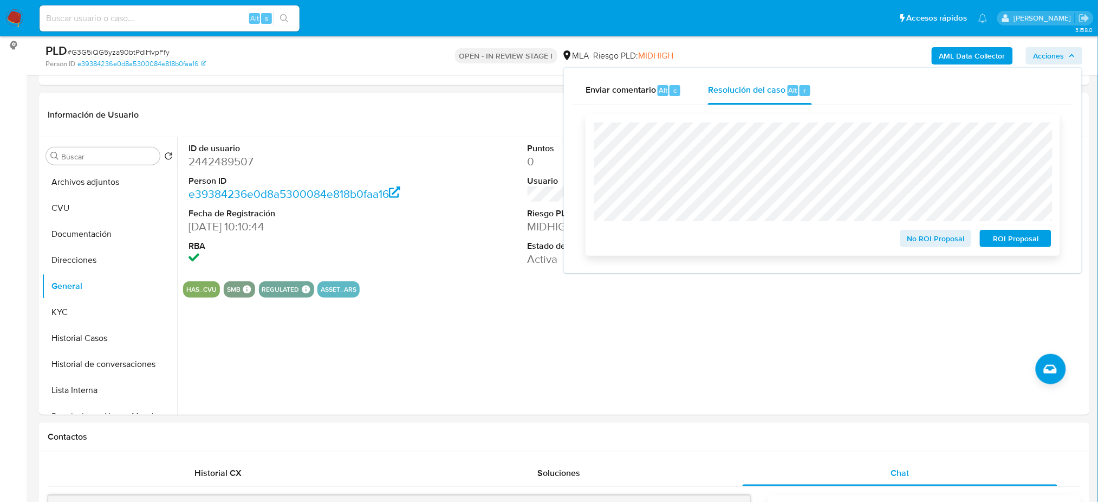
click at [907, 245] on button "No ROI Proposal" at bounding box center [935, 238] width 71 height 17
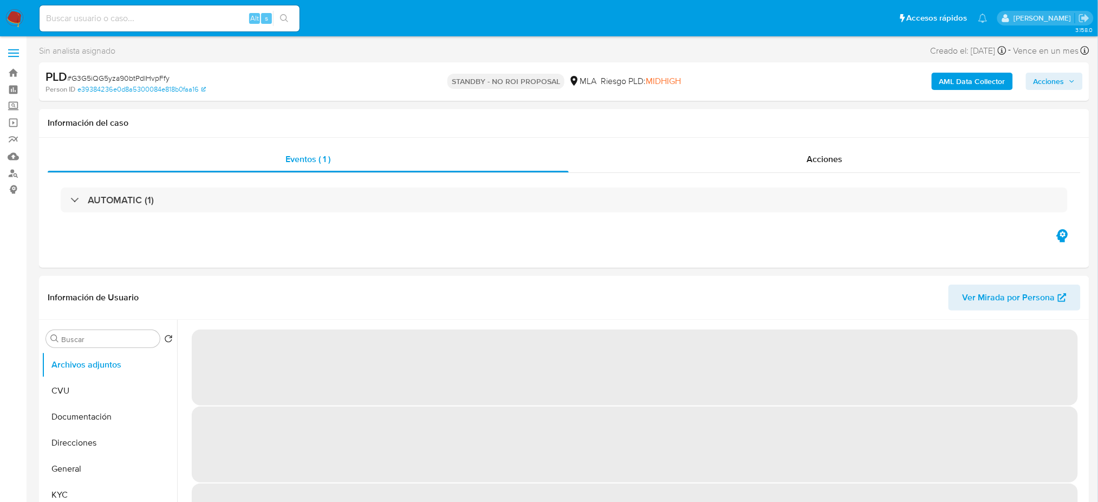
select select "10"
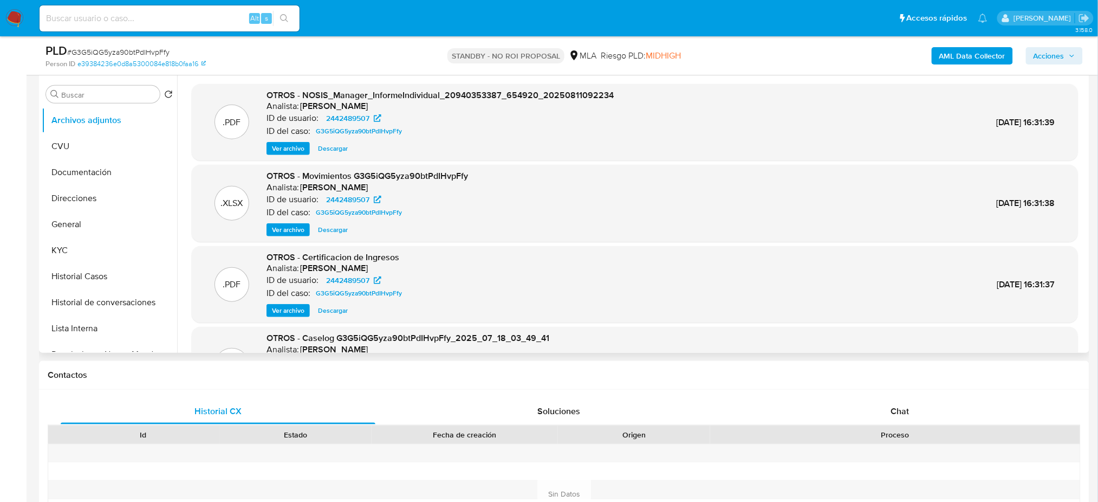
scroll to position [217, 0]
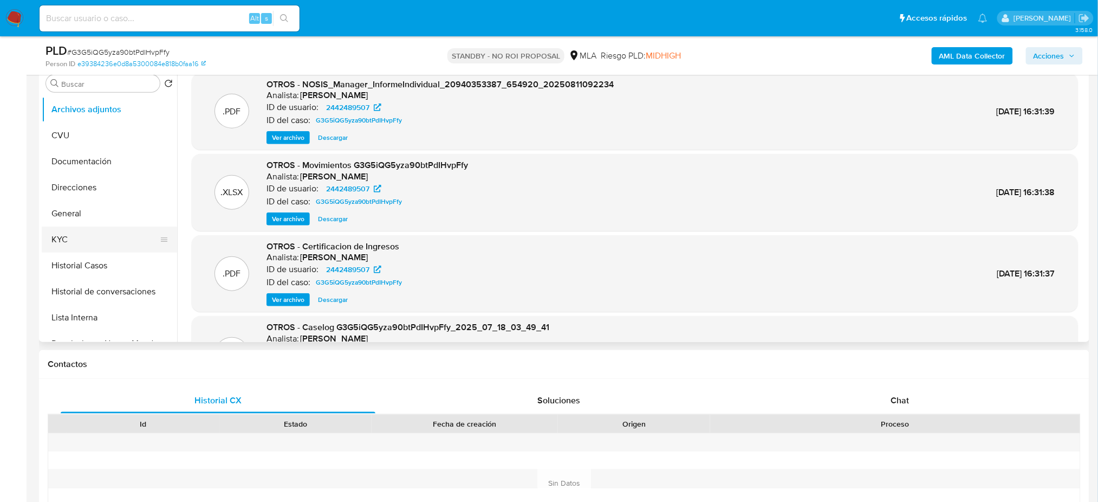
click at [96, 229] on button "KYC" at bounding box center [105, 239] width 127 height 26
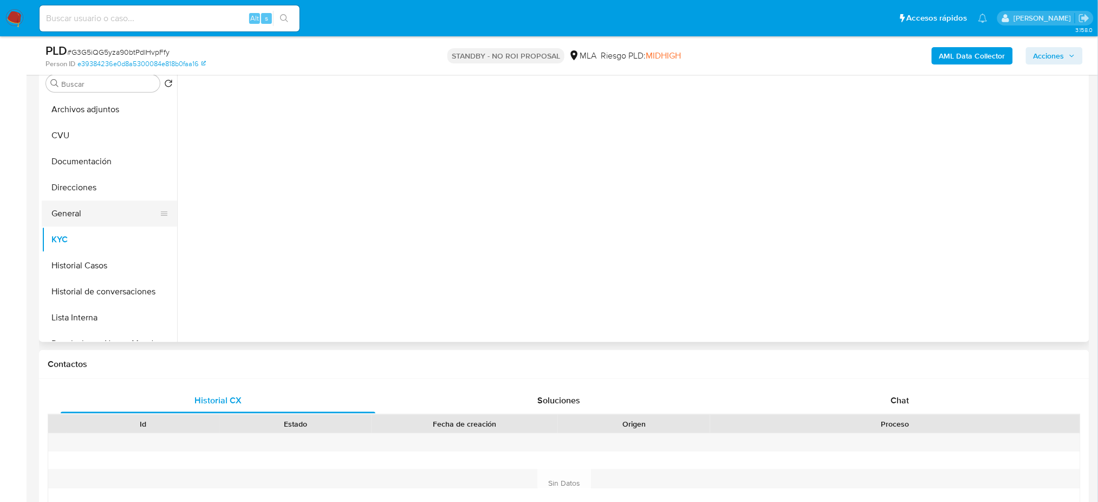
click at [84, 210] on button "General" at bounding box center [105, 213] width 127 height 26
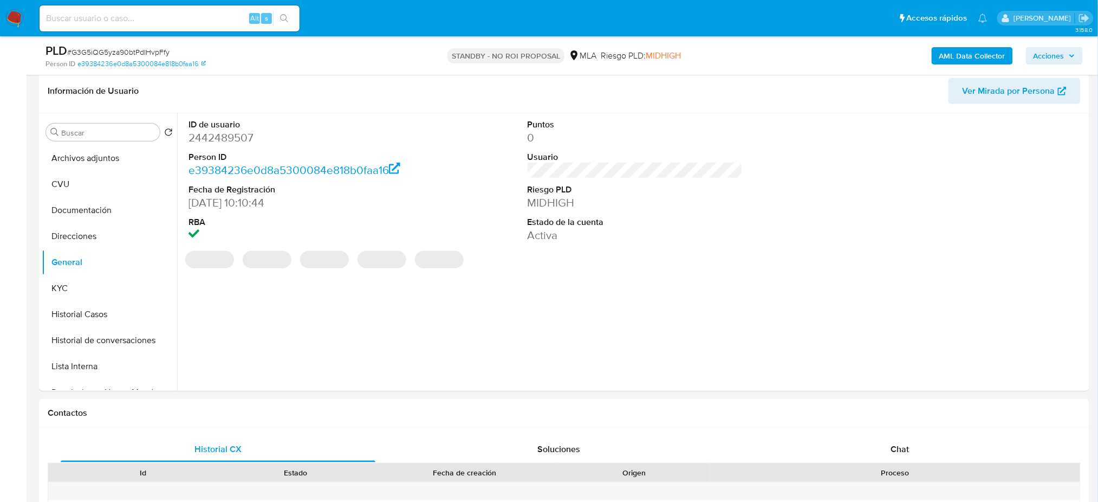
scroll to position [72, 0]
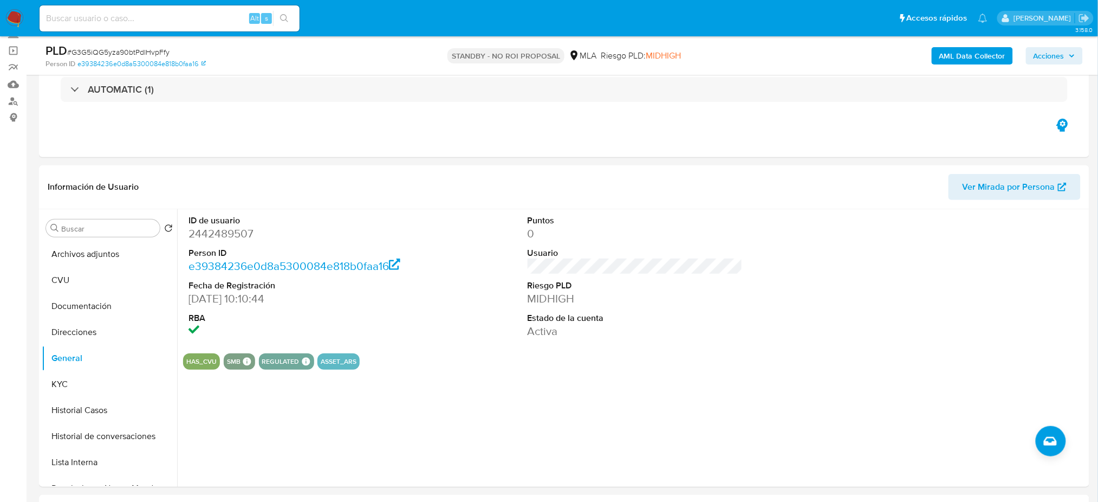
click at [18, 11] on img at bounding box center [14, 18] width 18 height 18
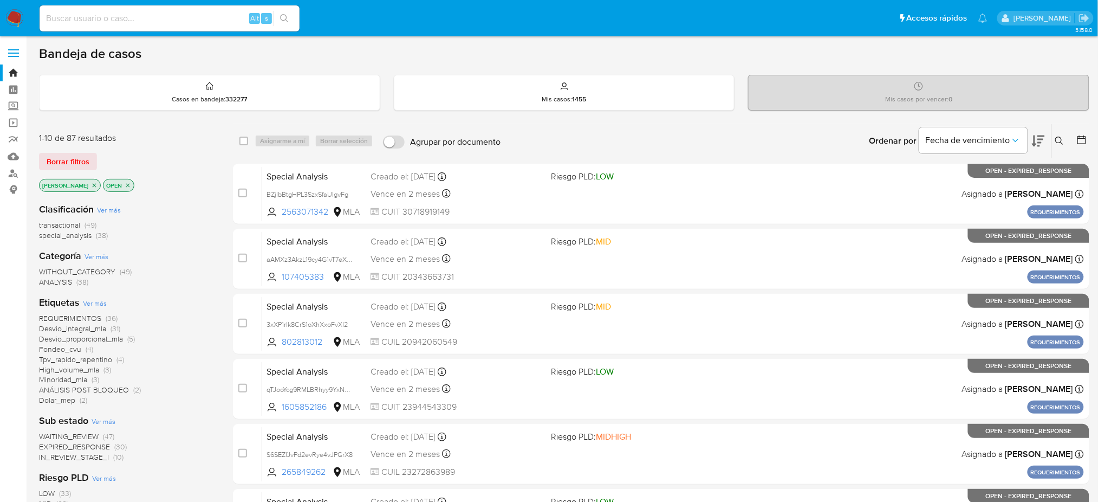
click at [162, 17] on input at bounding box center [170, 18] width 260 height 14
paste input "xf4yFmoRR6eYn8MhFUN2HXoO"
type input "xf4yFmoRR6eYn8MhFUN2HXoO"
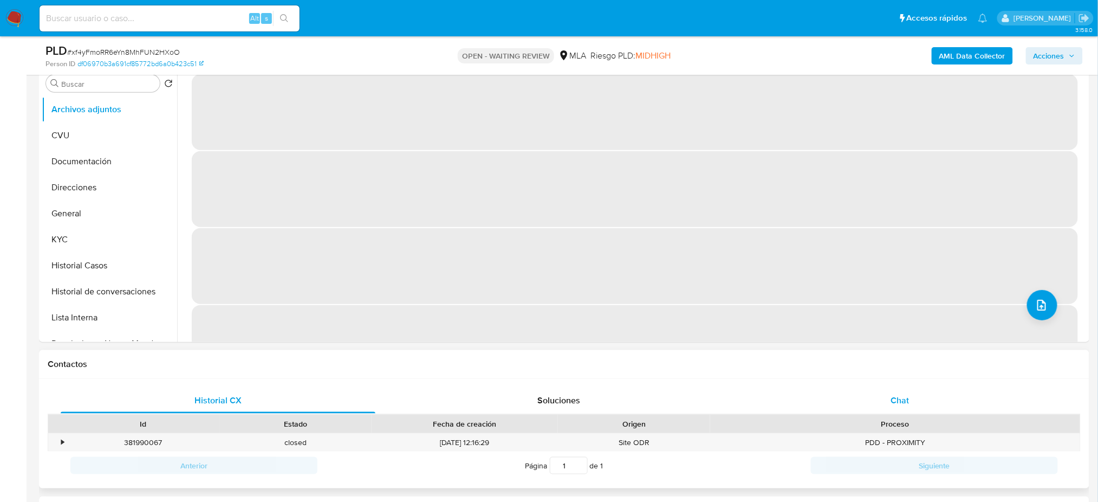
click at [946, 396] on div "Chat" at bounding box center [900, 400] width 315 height 26
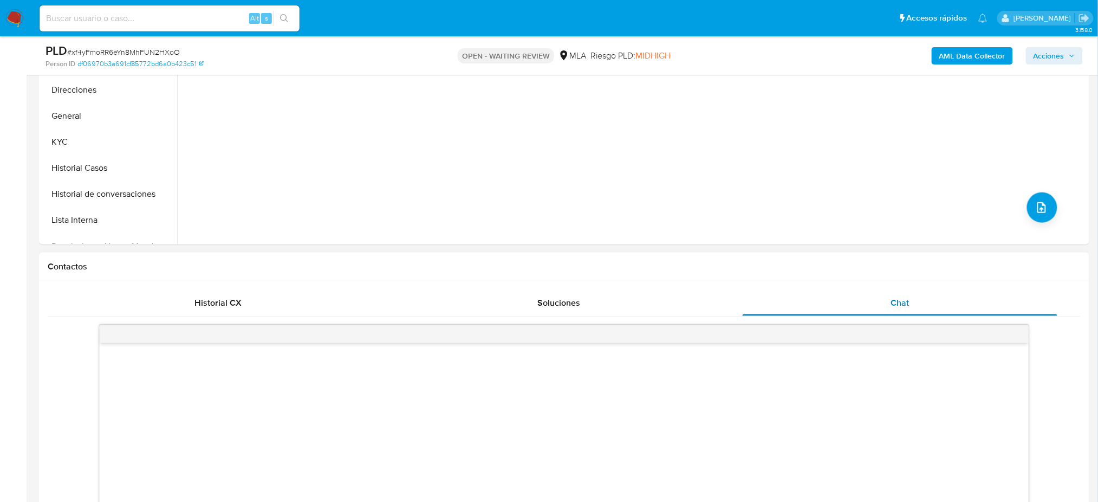
scroll to position [505, 0]
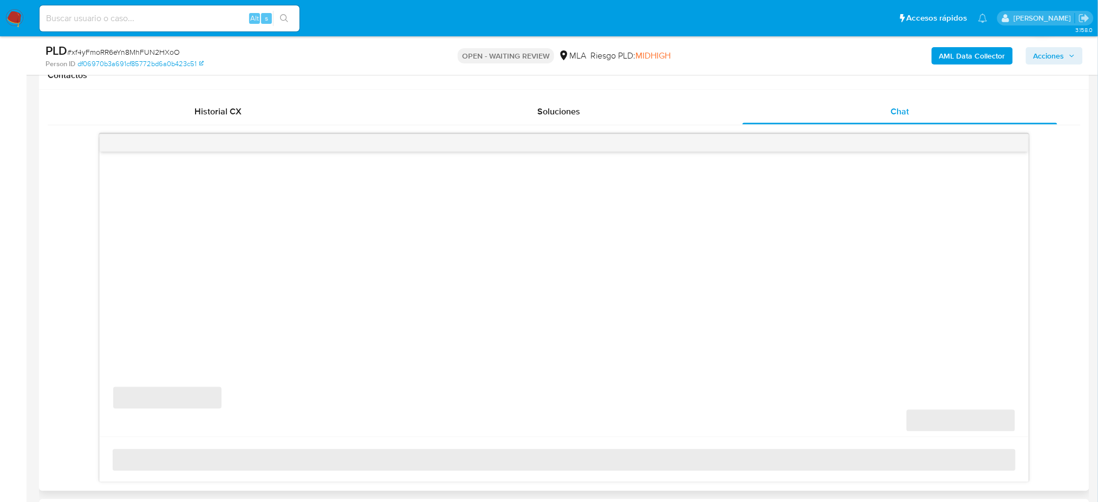
select select "10"
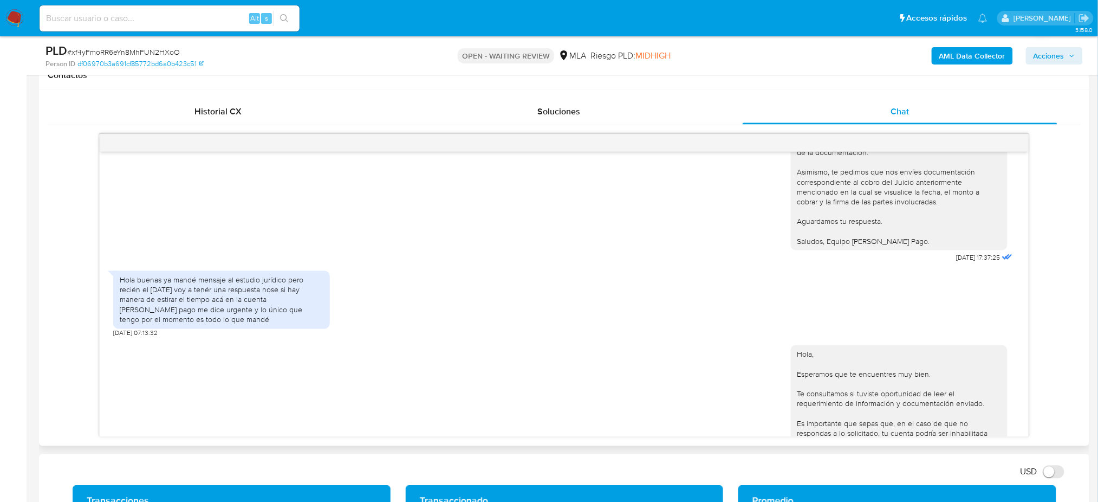
scroll to position [1841, 0]
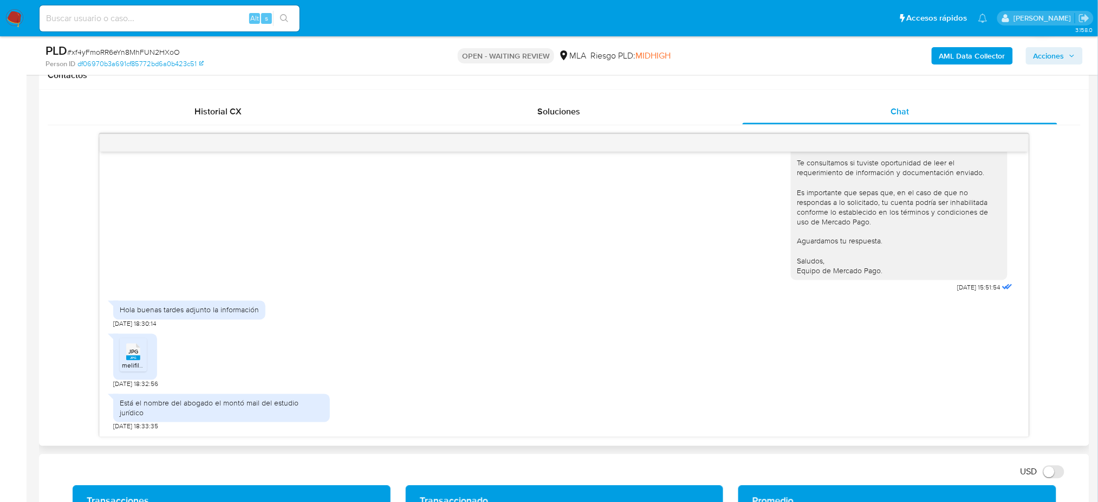
click at [139, 370] on span "melifile3815161517358718754.jpg" at bounding box center [169, 365] width 94 height 9
click at [661, 339] on div "JPG JPG melifile3815161517358718754.jpg 09/09/2025 18:32:56" at bounding box center [563, 358] width 901 height 60
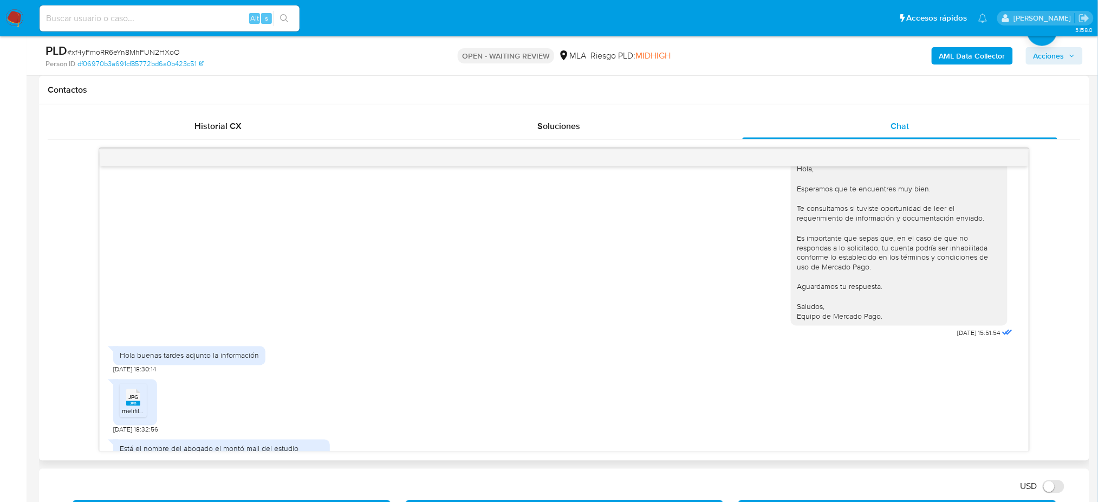
scroll to position [1780, 0]
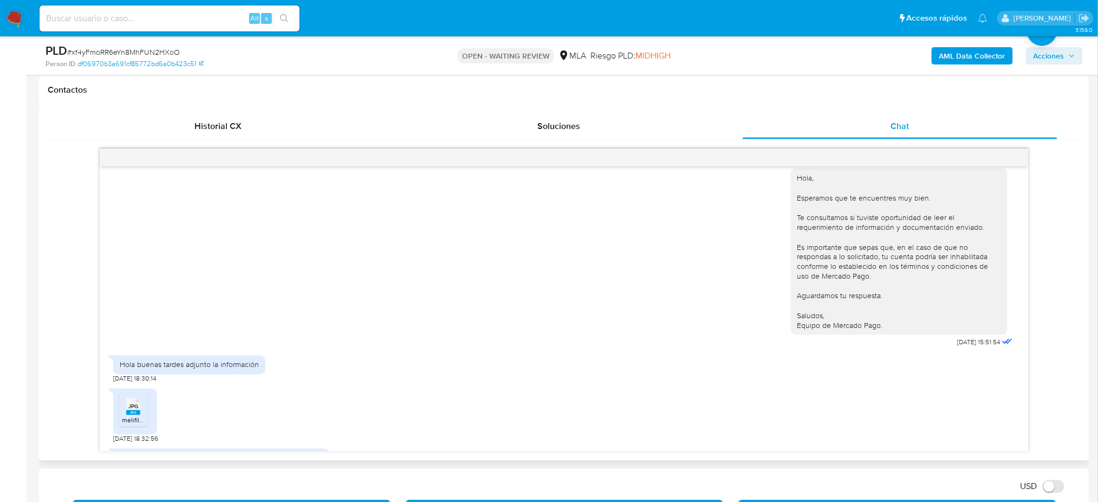
click at [661, 339] on div "Hola, Esperamos que te encuentres muy bien. Te consultamos si tuviste oportunid…" at bounding box center [563, 255] width 901 height 189
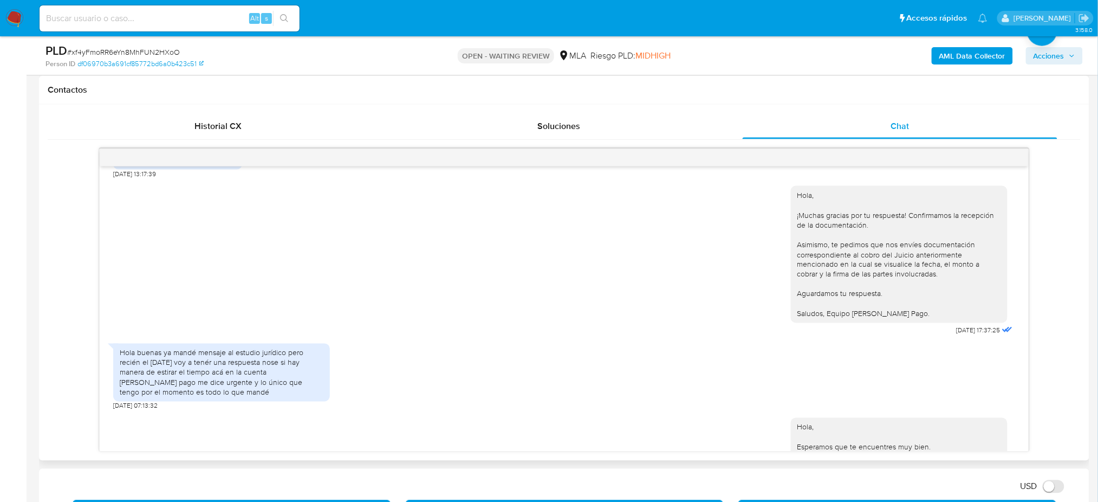
scroll to position [1531, 0]
click at [134, 16] on input at bounding box center [170, 18] width 260 height 14
paste input "aMUU68IPea7Oe8subOndBQ7R"
type input "aMUU68IPea7Oe8subOndBQ7R"
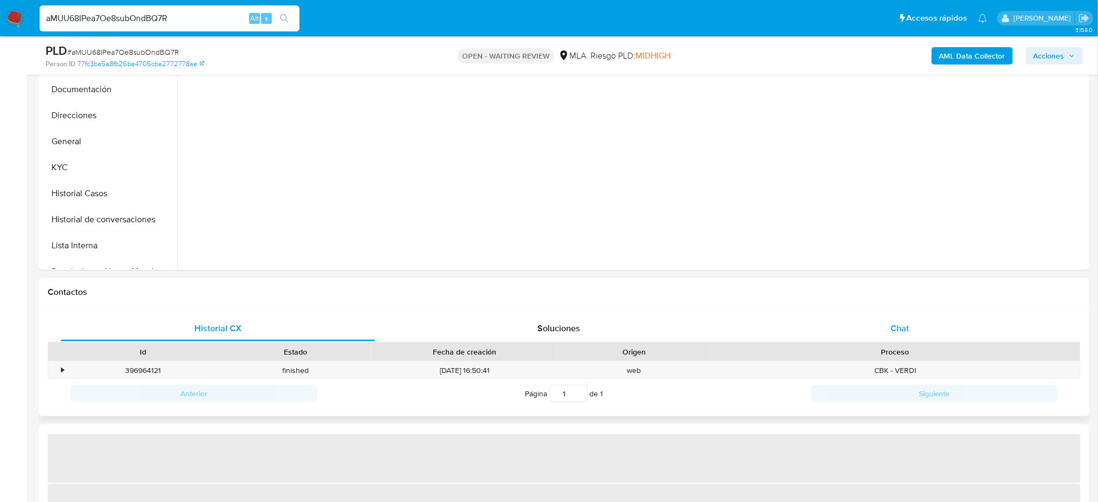
click div "Chat"
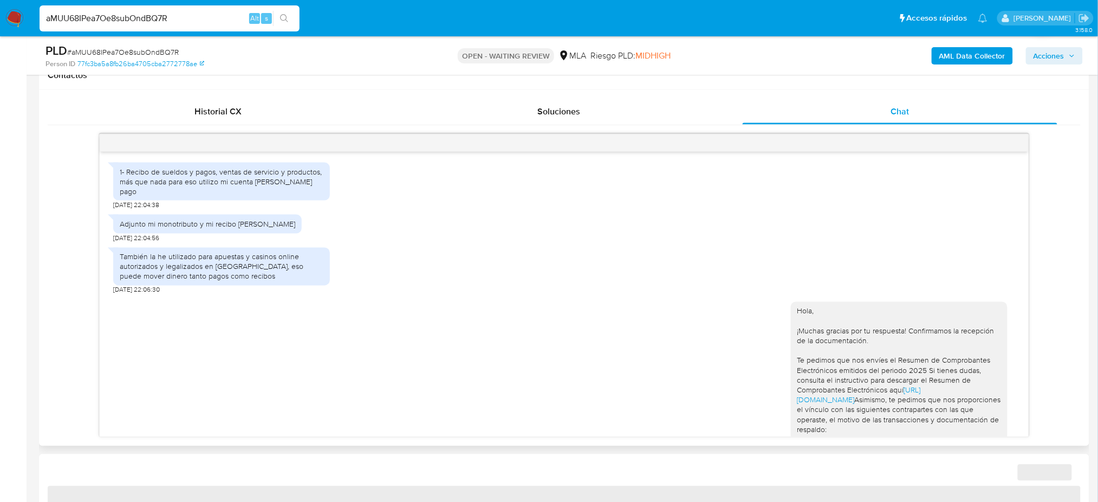
scroll to position [578, 0]
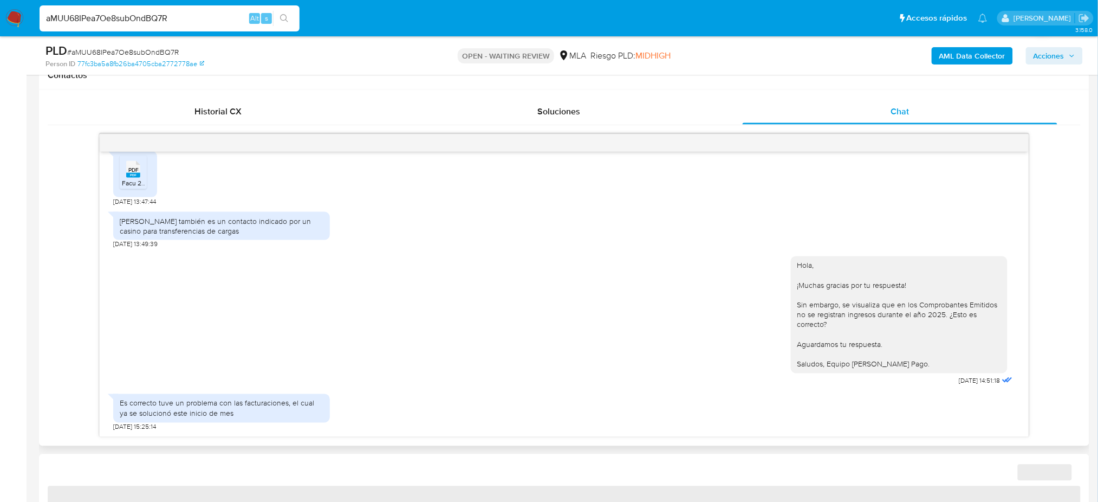
select select "10"
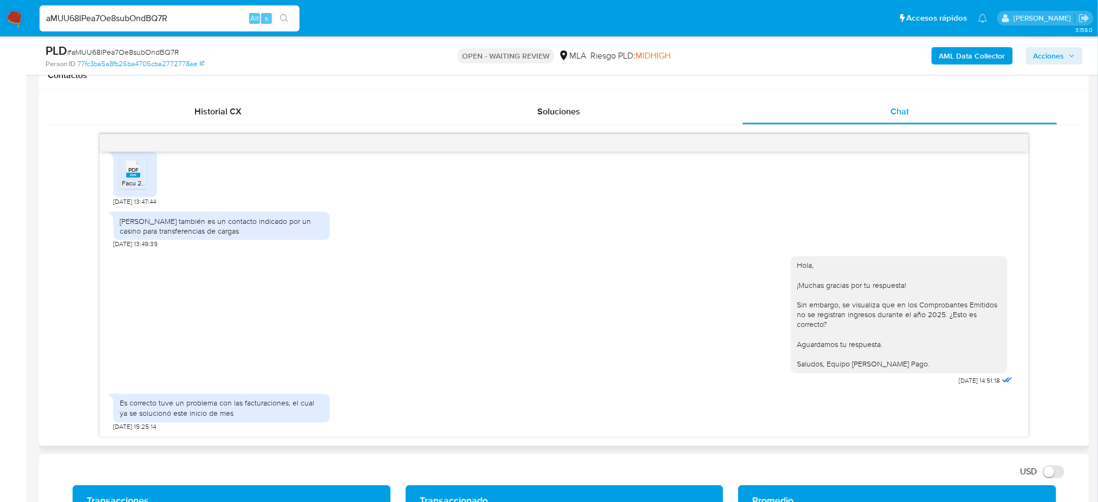
click div "Es correcto tuve un problema con las facturaciones, el cual ya se solucionó est…"
drag, startPoint x: 786, startPoint y: 297, endPoint x: 826, endPoint y: 310, distance: 41.8
click div "Hola, ¡Muchas gracias por tu respuesta! Sin embargo, se visualiza que en los Co…"
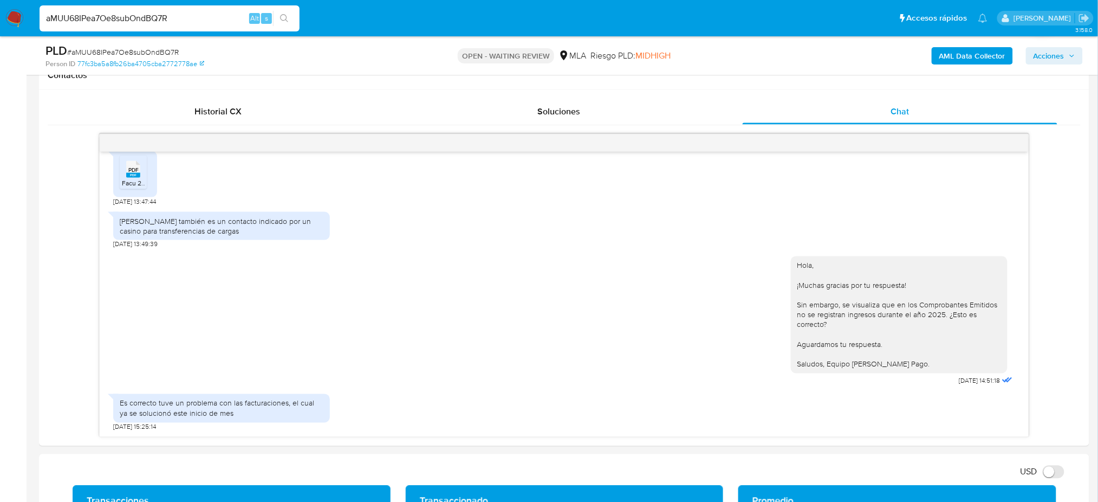
drag, startPoint x: 193, startPoint y: 21, endPoint x: 0, endPoint y: 32, distance: 193.1
click nav "Pausado Ver notificaciones aMUU68IPea7Oe8subOndBQ7R Alt s Accesos rápidos Presi…"
paste input "z7LWa5eVPdnSxXvd53gd6xyD"
type input "z7LWa5eVPdnSxXvd53gd6xyD"
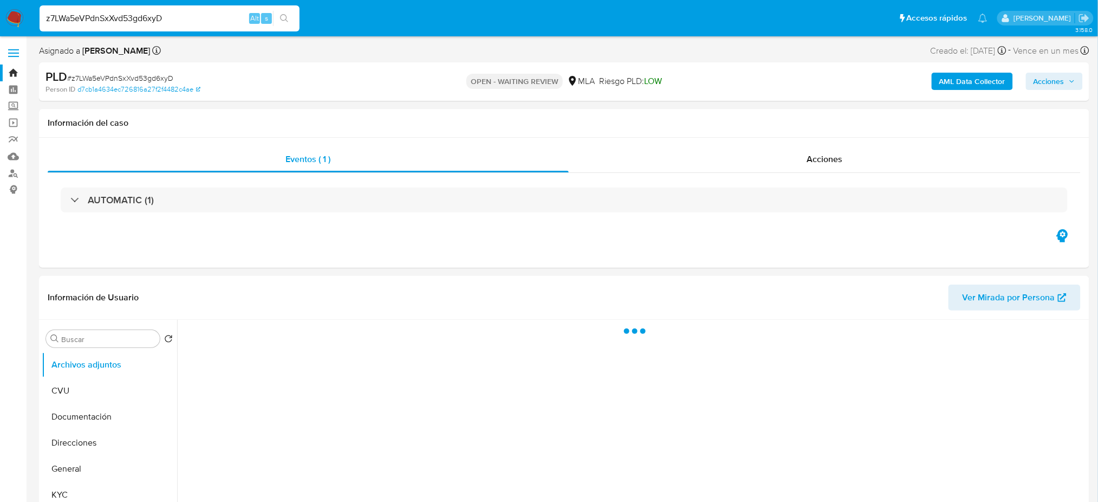
select select "10"
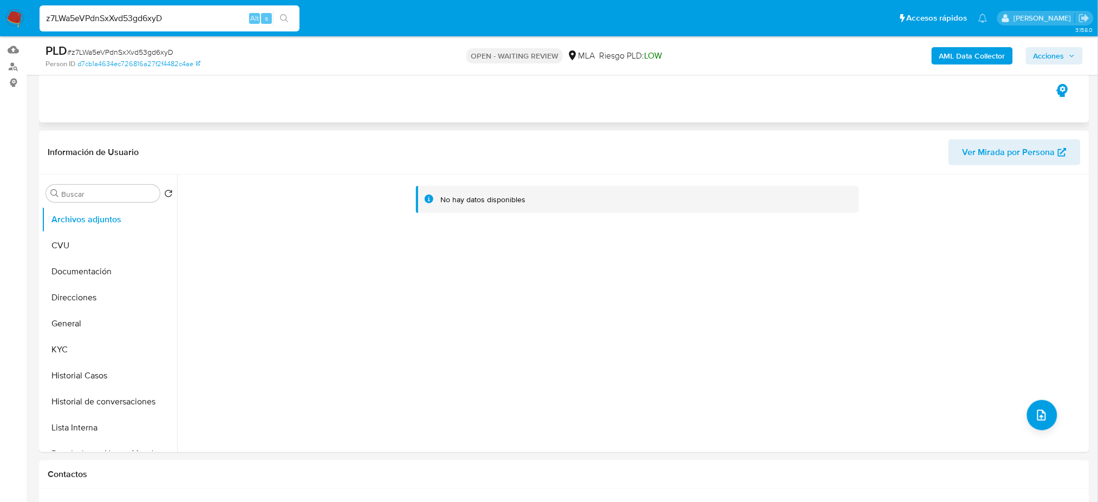
scroll to position [109, 0]
click button "General"
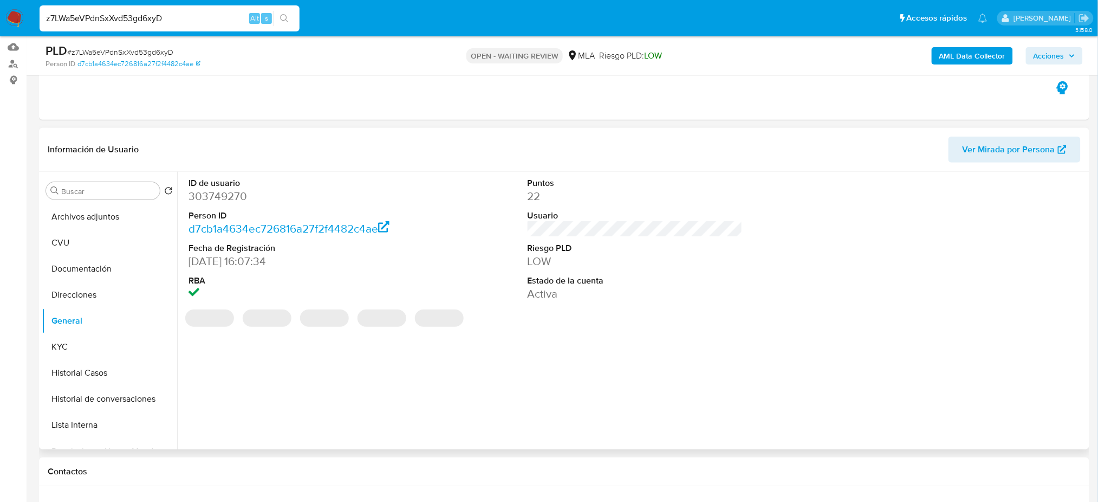
click dd "303749270"
copy dd "303749270"
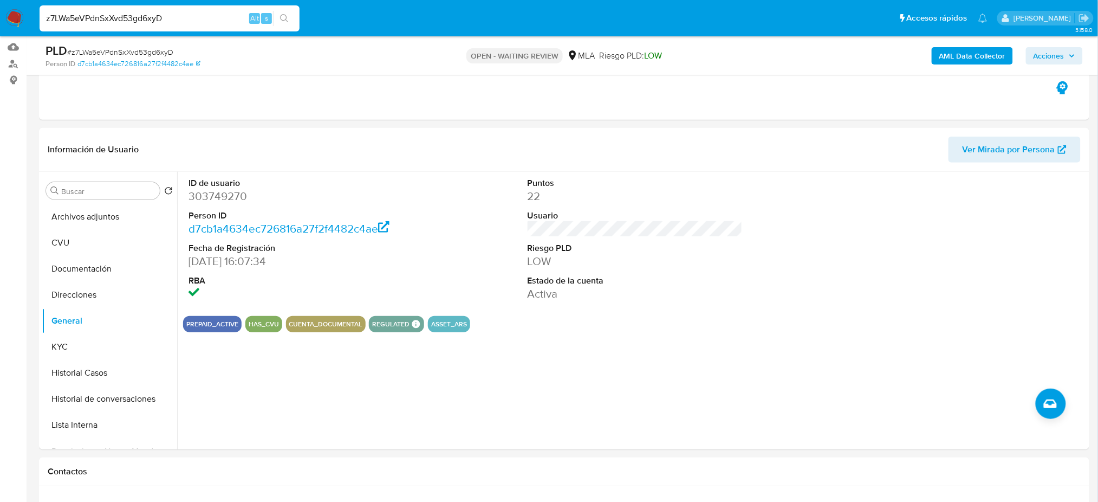
click span "# z7LWa5eVPdnSxXvd53gd6xyD"
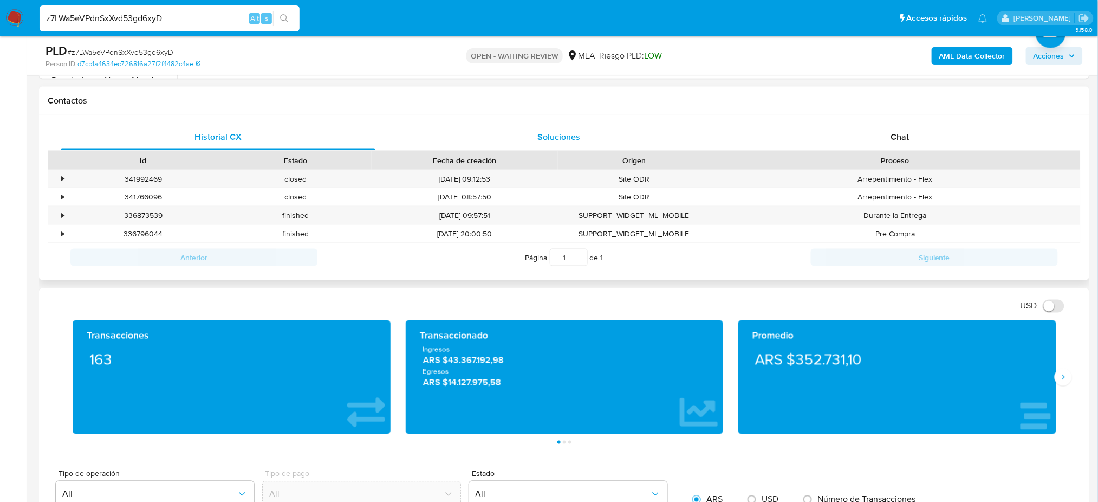
scroll to position [419, 0]
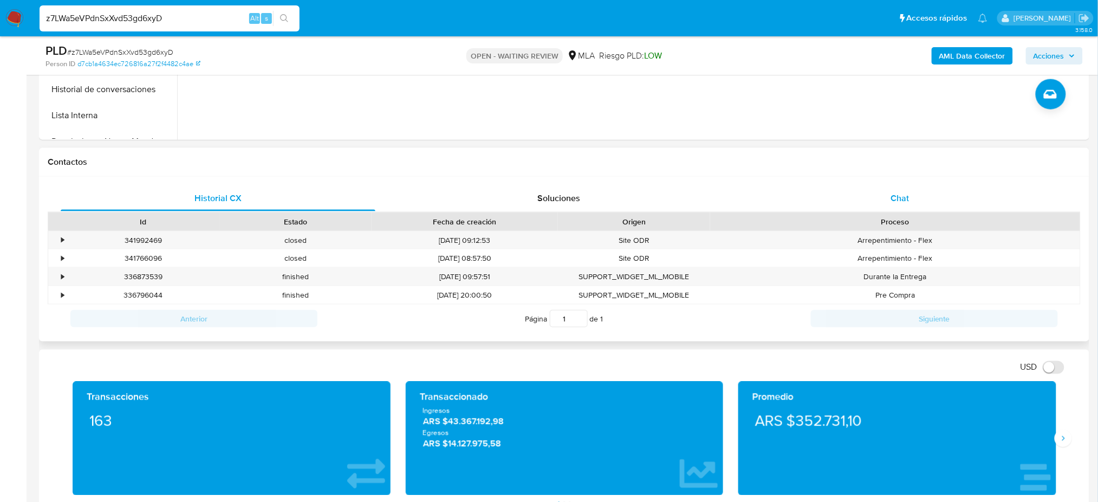
click div "Chat"
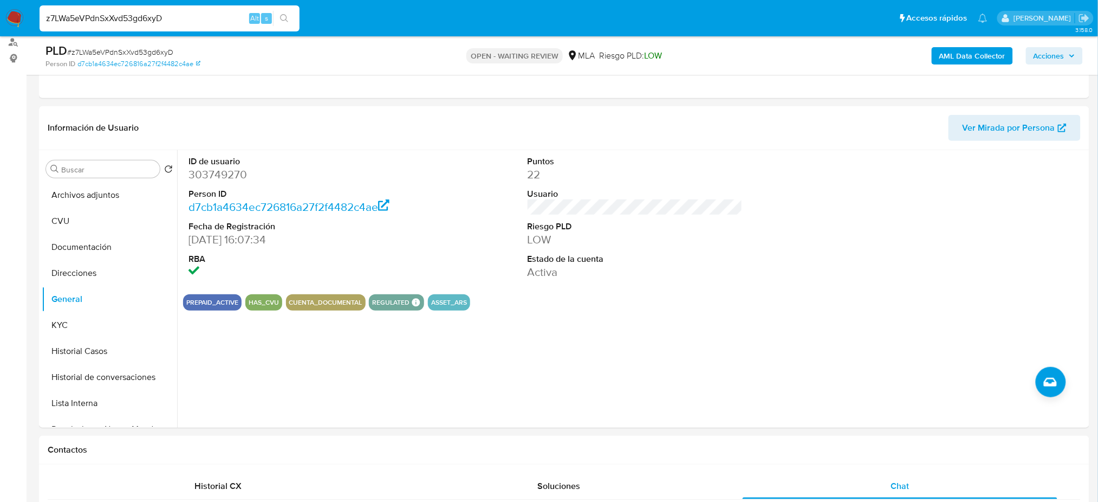
scroll to position [130, 0]
click dd "303749270"
copy dd "303749270"
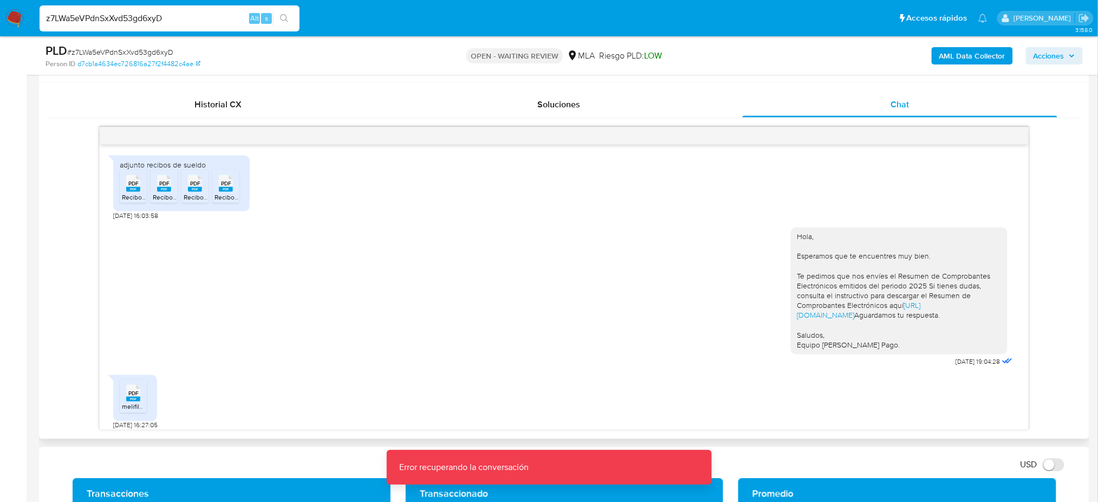
scroll to position [419, 0]
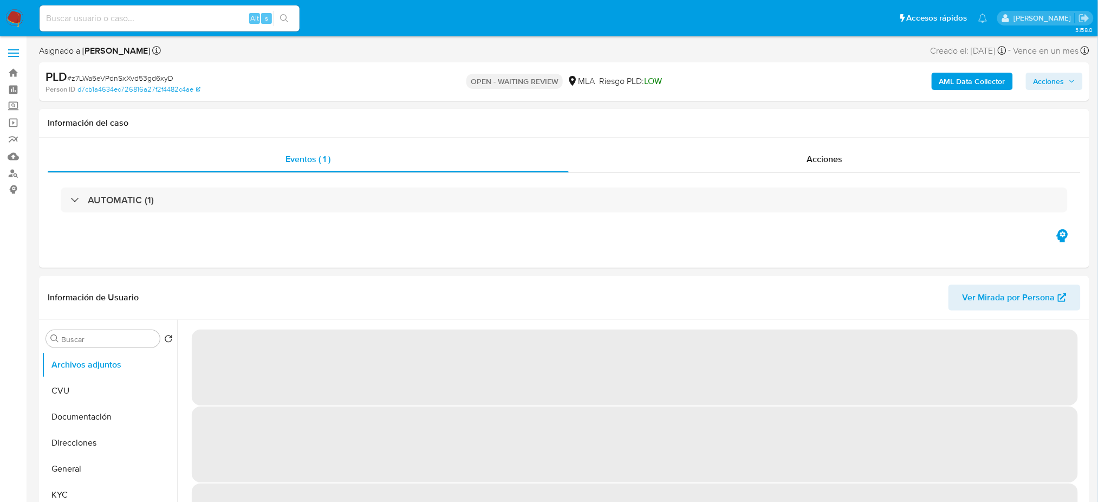
select select "10"
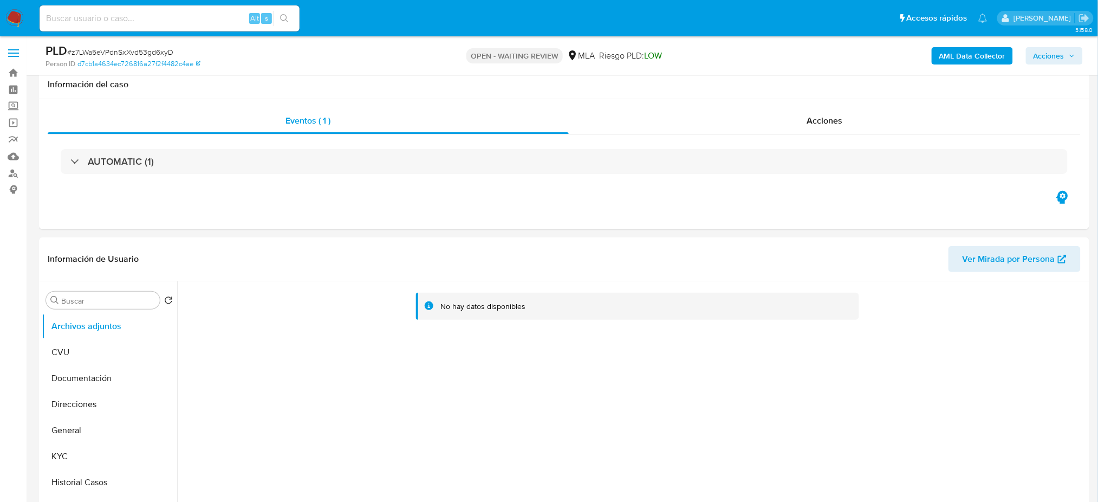
scroll to position [289, 0]
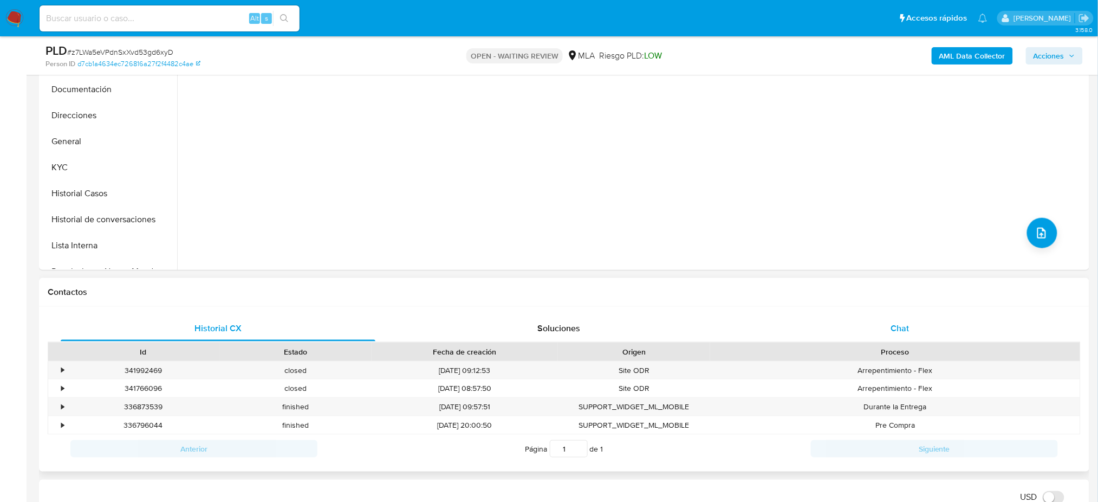
click at [919, 320] on div "Chat" at bounding box center [900, 328] width 315 height 26
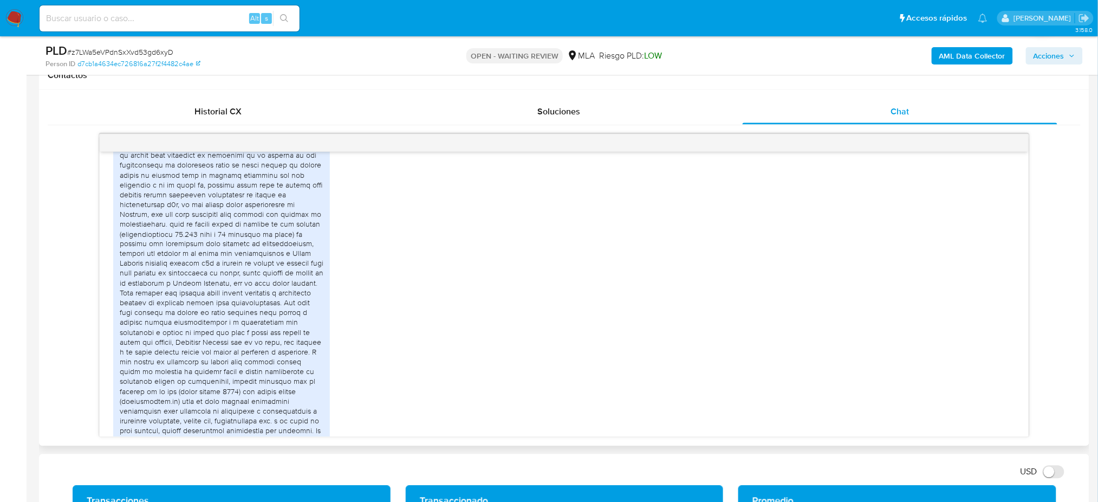
scroll to position [1155, 0]
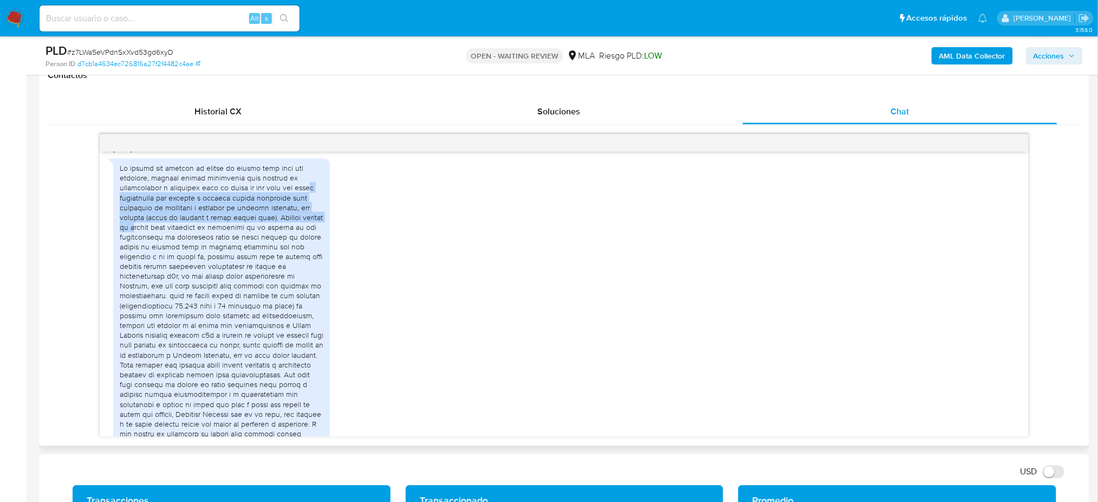
drag, startPoint x: 133, startPoint y: 236, endPoint x: 227, endPoint y: 277, distance: 102.6
click at [227, 271] on div at bounding box center [222, 389] width 204 height 453
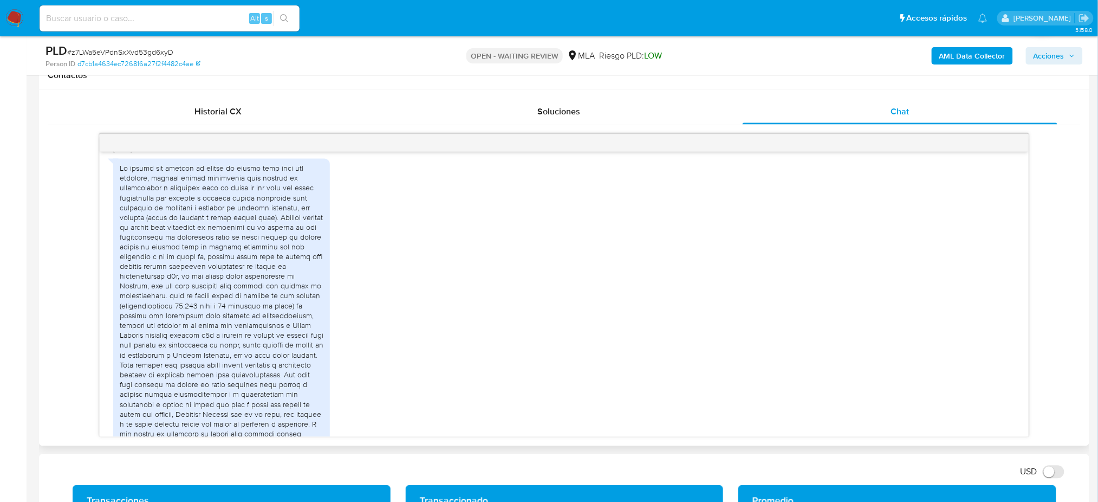
click at [229, 300] on div at bounding box center [222, 389] width 204 height 453
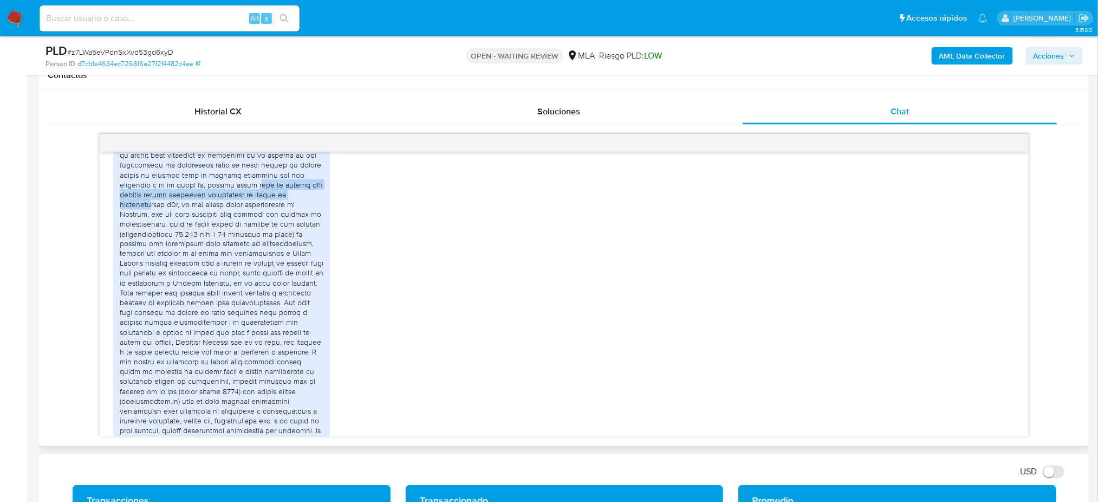
drag, startPoint x: 175, startPoint y: 237, endPoint x: 238, endPoint y: 243, distance: 63.7
click at [238, 243] on div at bounding box center [222, 317] width 204 height 453
click at [246, 257] on div at bounding box center [222, 317] width 204 height 453
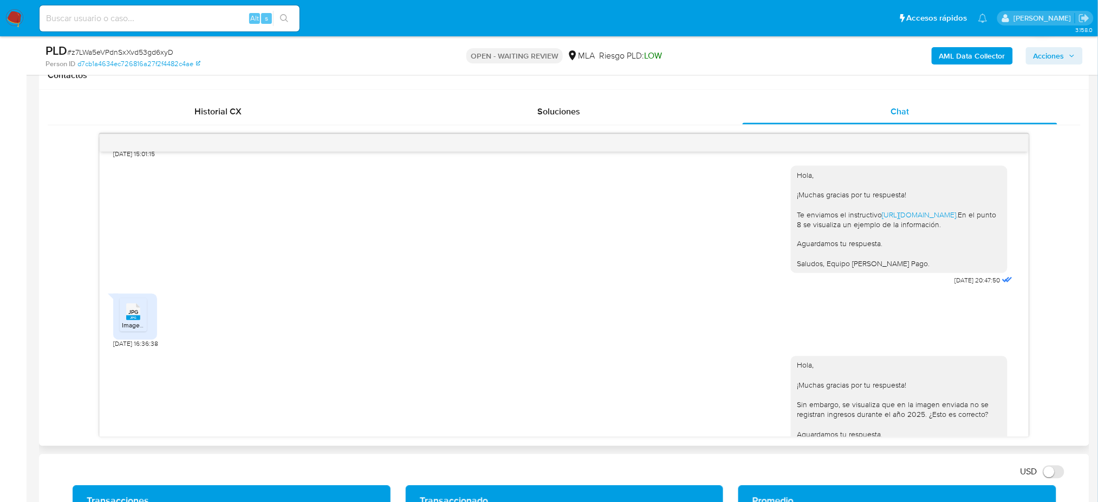
scroll to position [2411, 0]
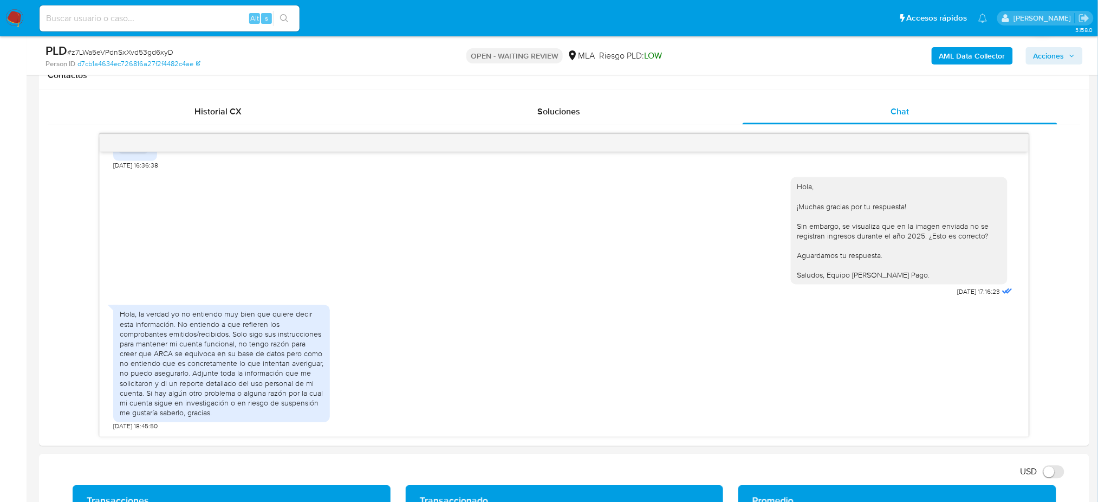
click at [146, 50] on span "# z7LWa5eVPdnSxXvd53gd6xyD" at bounding box center [120, 52] width 106 height 11
copy span "z7LWa5eVPdnSxXvd53gd6xyD"
click at [11, 15] on img at bounding box center [14, 18] width 18 height 18
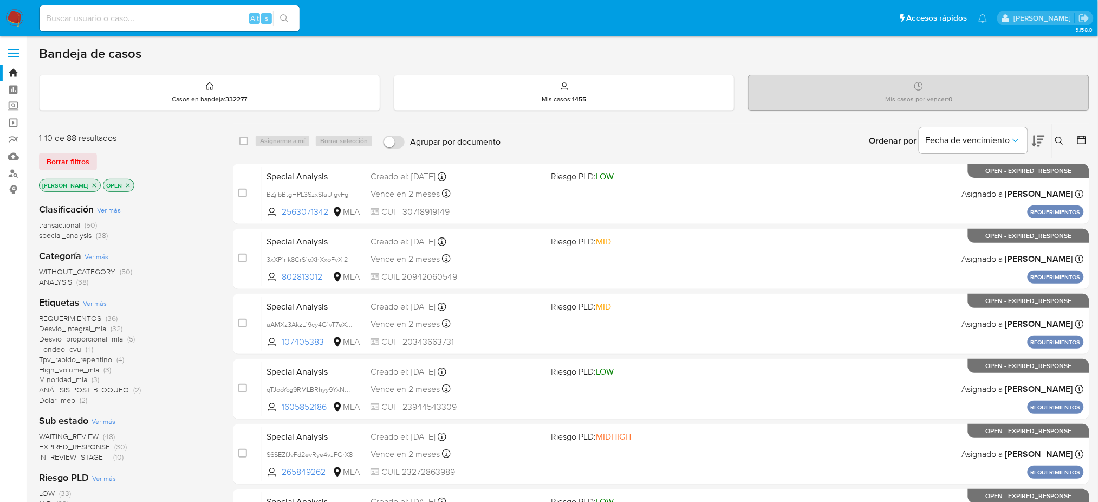
click at [1059, 143] on icon at bounding box center [1059, 140] width 9 height 9
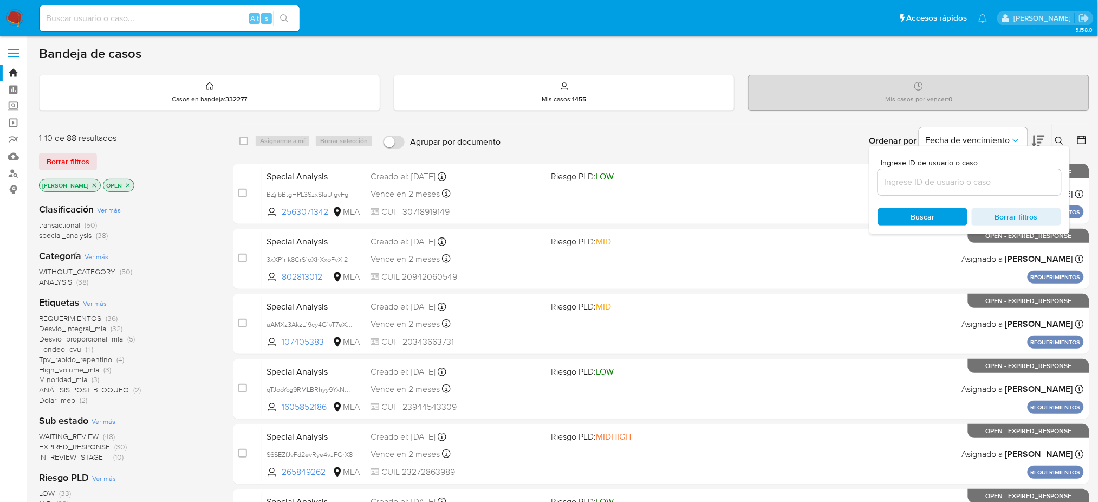
click at [971, 177] on input at bounding box center [969, 182] width 183 height 14
type input "z7LWa5eVPdnSxXvd53gd6xyD"
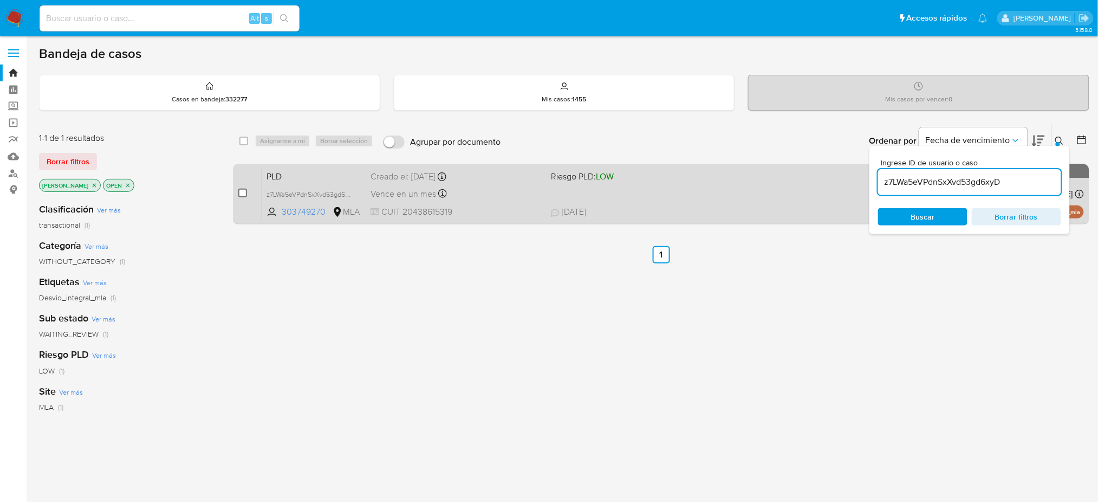
click at [244, 193] on input "checkbox" at bounding box center [242, 192] width 9 height 9
checkbox input "true"
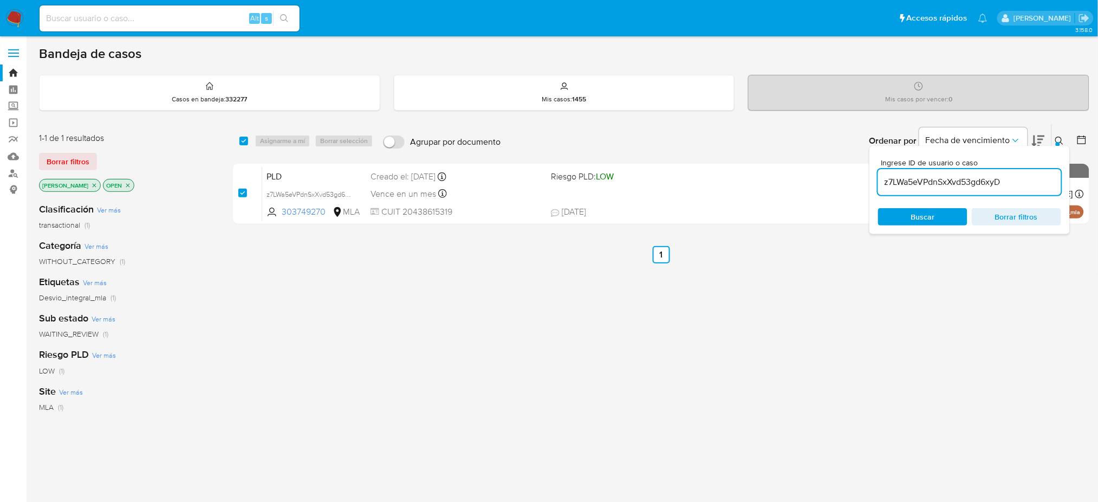
checkbox input "true"
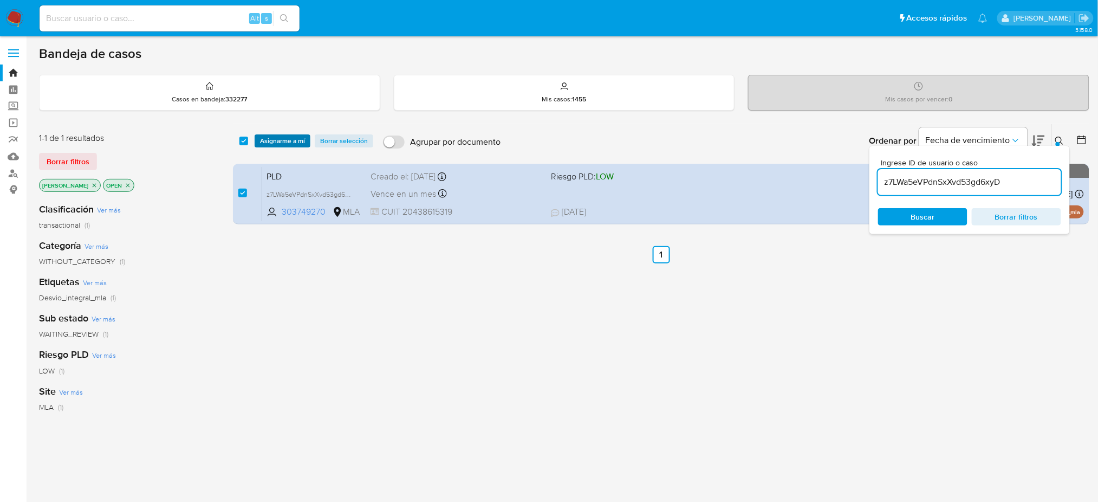
click at [291, 143] on span "Asignarme a mí" at bounding box center [282, 140] width 45 height 11
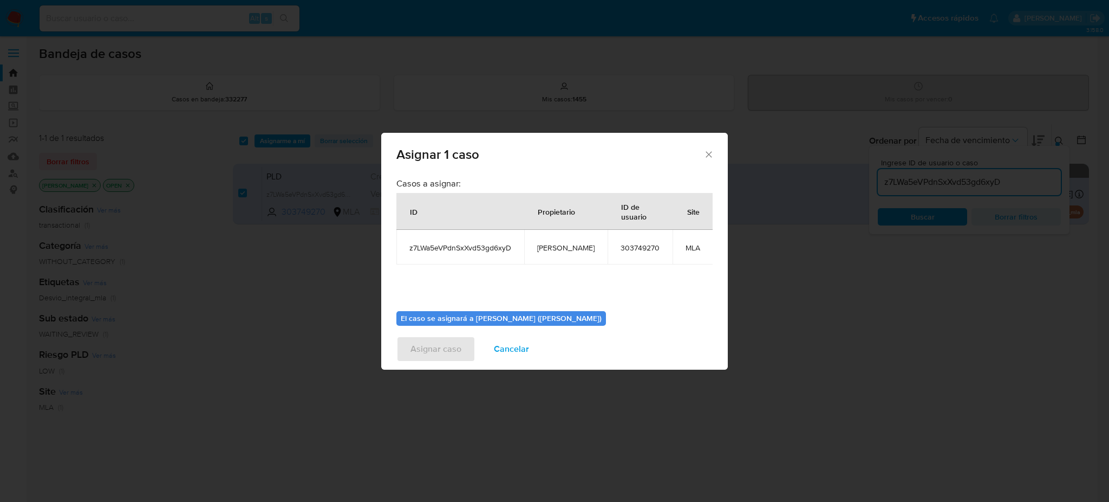
click at [558, 242] on td "[PERSON_NAME]" at bounding box center [565, 247] width 83 height 35
click at [560, 255] on td "[PERSON_NAME]" at bounding box center [565, 247] width 83 height 35
click at [556, 249] on span "[PERSON_NAME]" at bounding box center [565, 248] width 57 height 10
copy span "[PERSON_NAME]"
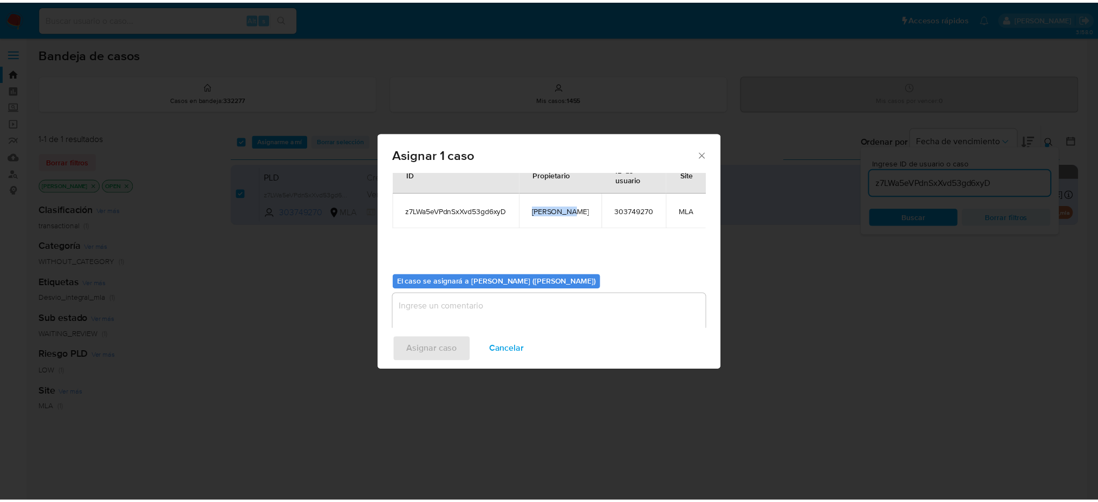
scroll to position [55, 0]
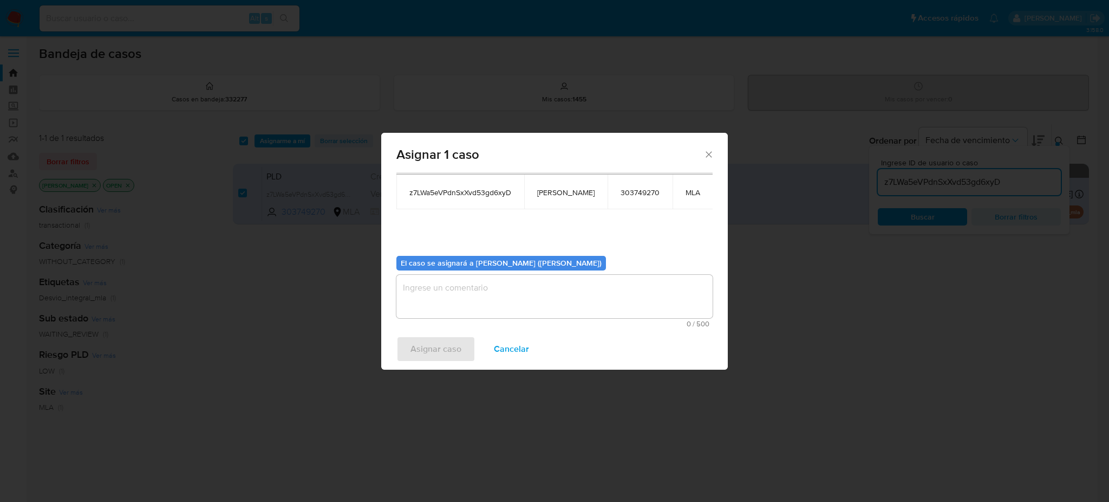
click at [500, 290] on textarea "assign-modal" at bounding box center [554, 296] width 316 height 43
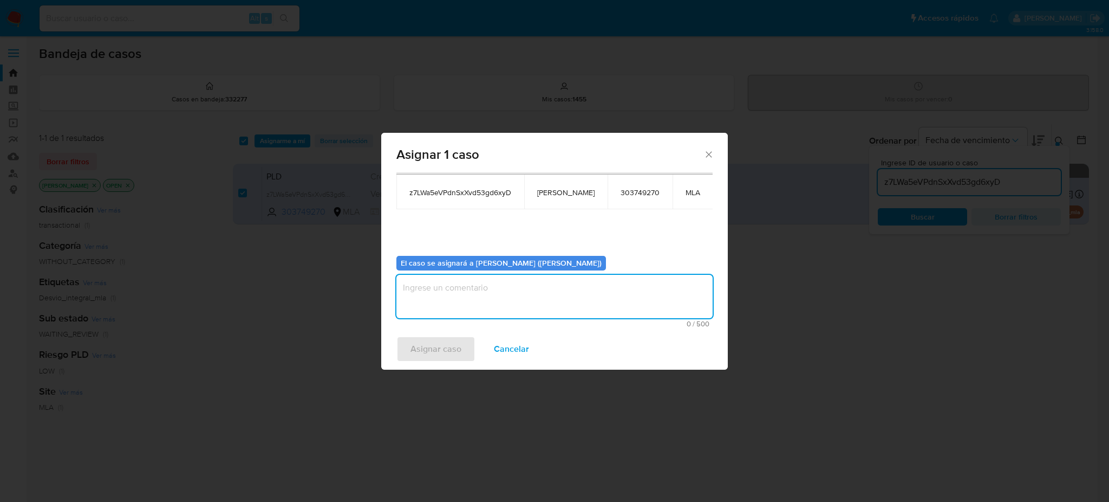
paste textarea "[PERSON_NAME]"
type textarea "[PERSON_NAME]"
click at [451, 190] on span "z7LWa5eVPdnSxXvd53gd6xyD" at bounding box center [460, 192] width 102 height 10
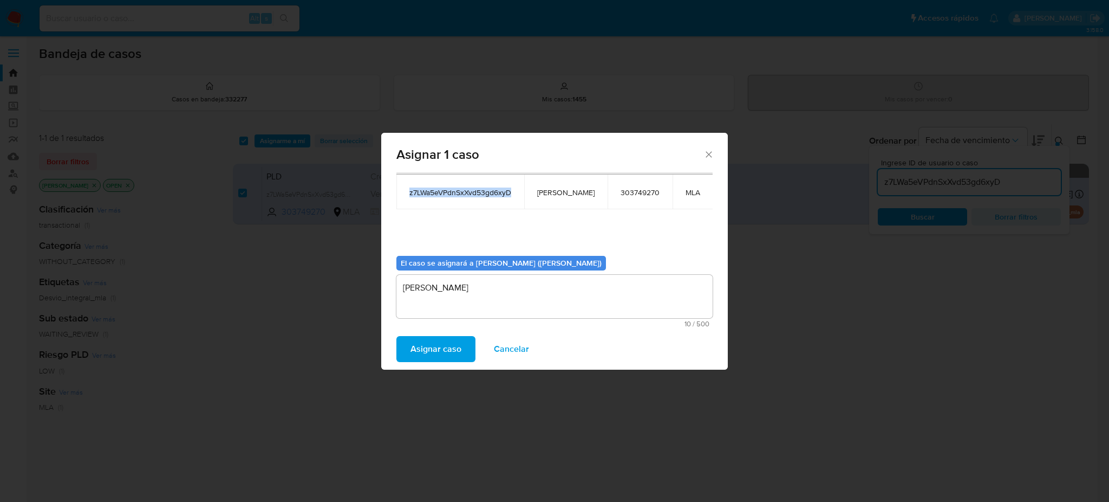
click at [451, 190] on span "z7LWa5eVPdnSxXvd53gd6xyD" at bounding box center [460, 192] width 102 height 10
copy span "z7LWa5eVPdnSxXvd53gd6xyD"
click at [419, 338] on span "Asignar caso" at bounding box center [436, 349] width 51 height 24
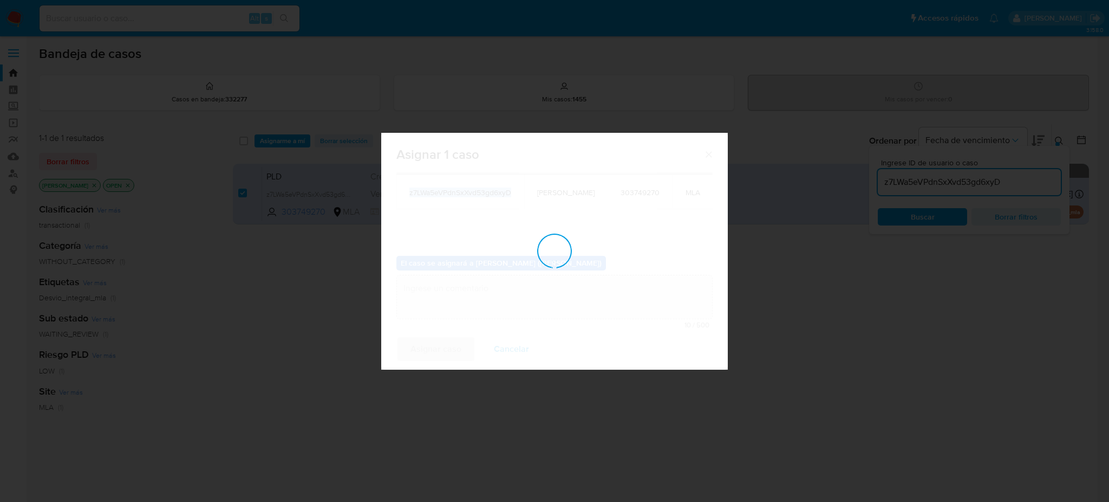
checkbox input "false"
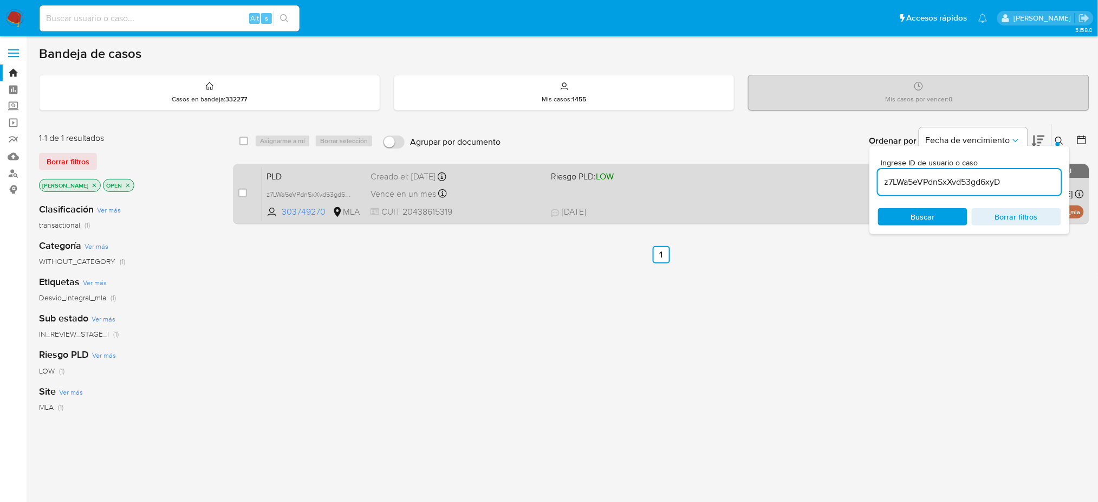
click at [503, 185] on div "PLD z7LWa5eVPdnSxXvd53gd6xyD 303749270 MLA Riesgo PLD: LOW Creado el: 12/07/202…" at bounding box center [673, 193] width 822 height 55
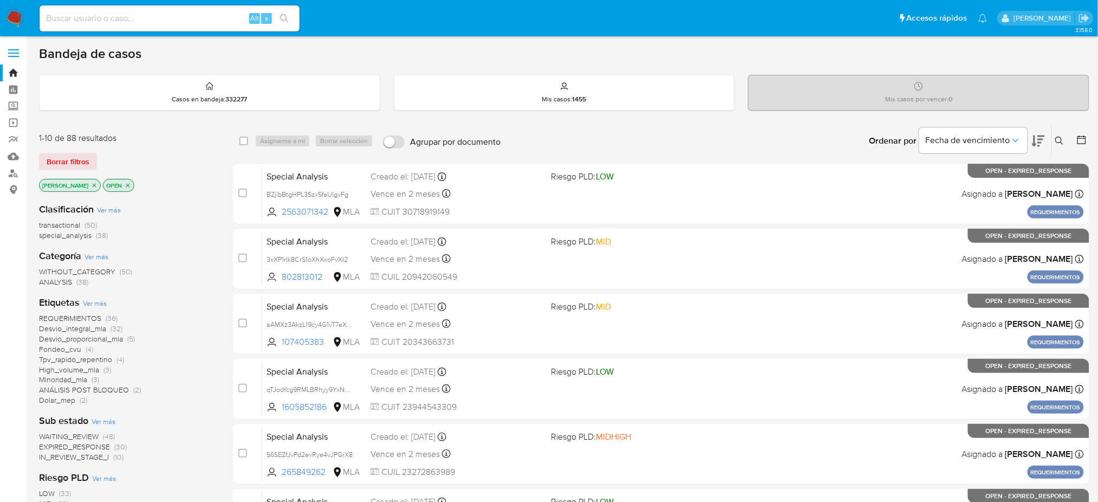
click at [1059, 145] on button at bounding box center [1061, 140] width 18 height 13
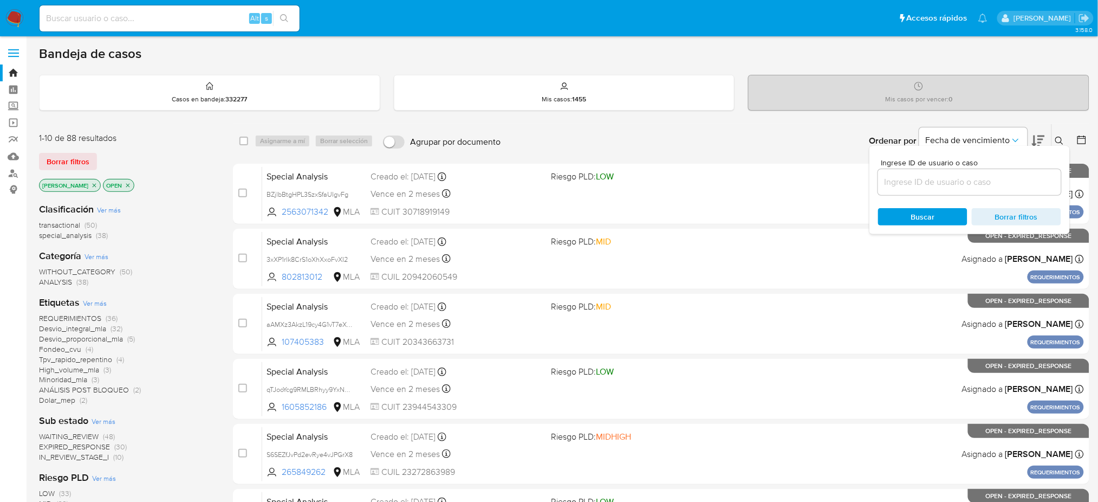
click at [984, 182] on input at bounding box center [969, 182] width 183 height 14
type input "z7LWa5eVPdnSxXvd53gd6xyD"
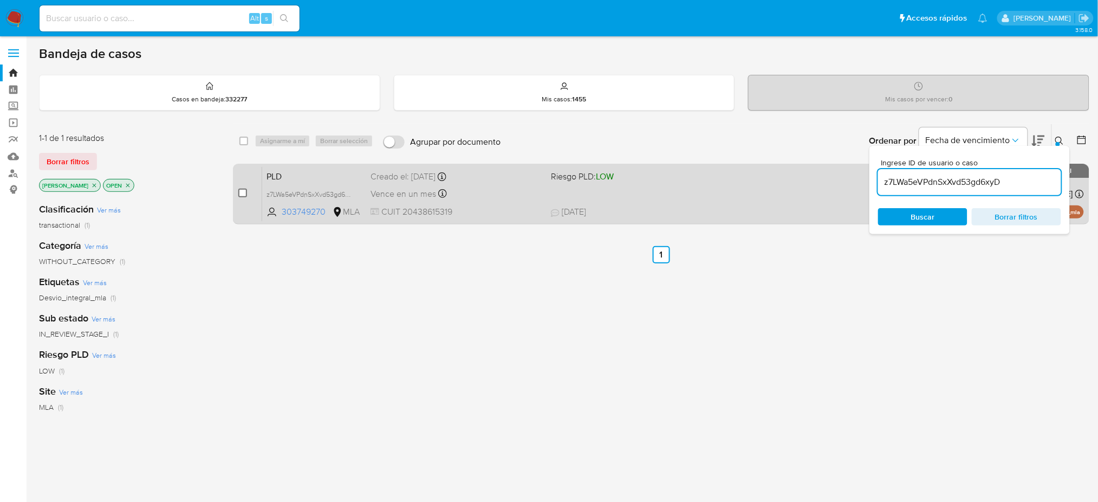
click at [243, 192] on input "checkbox" at bounding box center [242, 192] width 9 height 9
checkbox input "true"
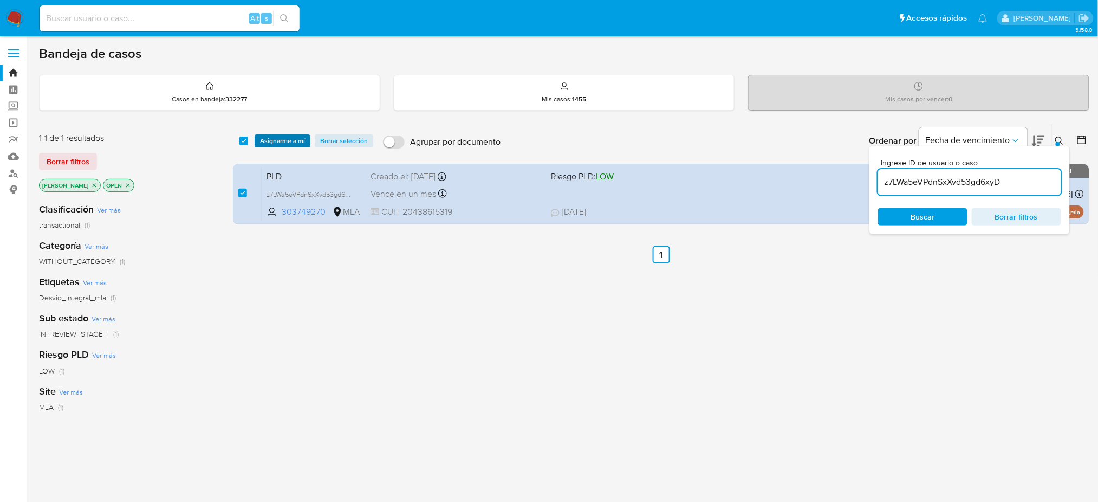
click at [298, 144] on span "Asignarme a mí" at bounding box center [282, 140] width 45 height 11
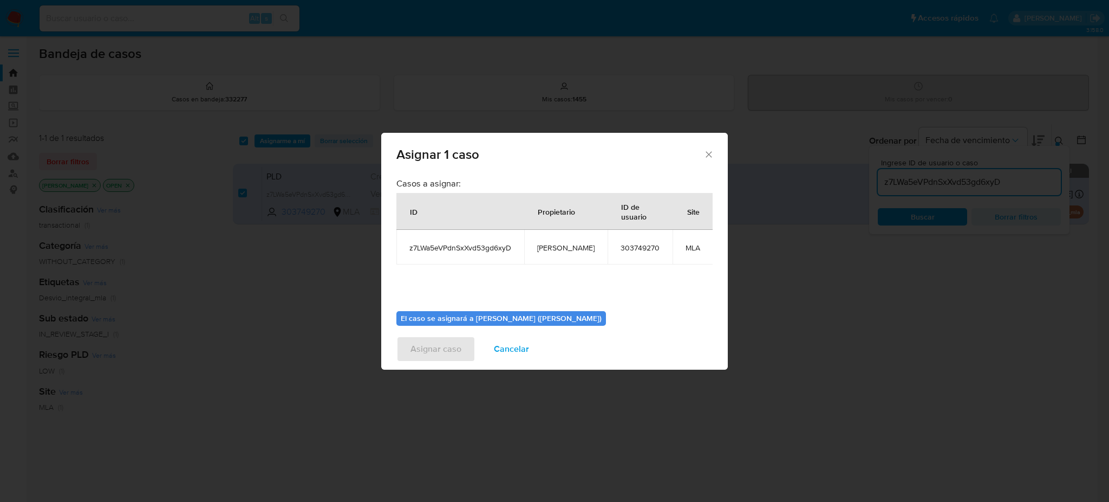
click at [556, 245] on span "[PERSON_NAME]" at bounding box center [565, 248] width 57 height 10
copy span "[PERSON_NAME]"
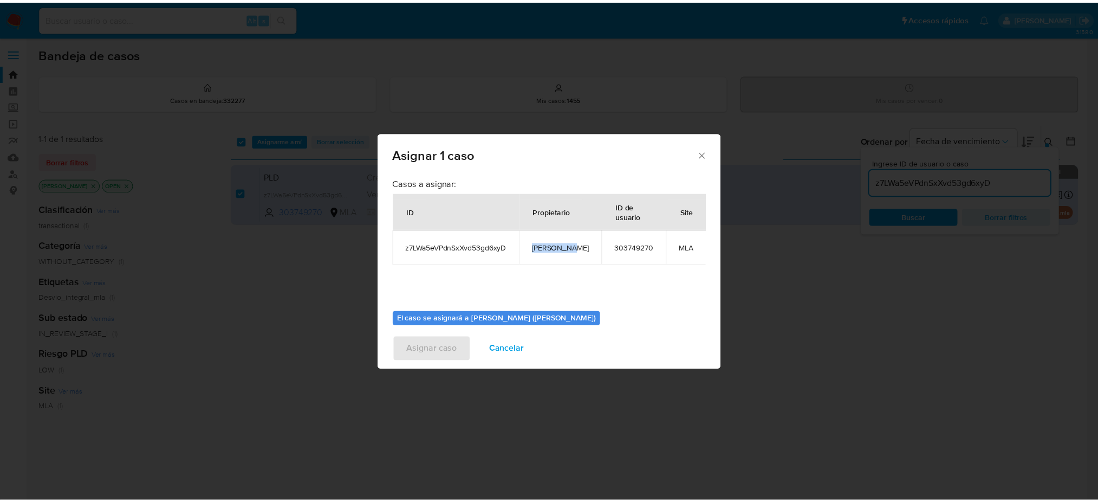
scroll to position [55, 0]
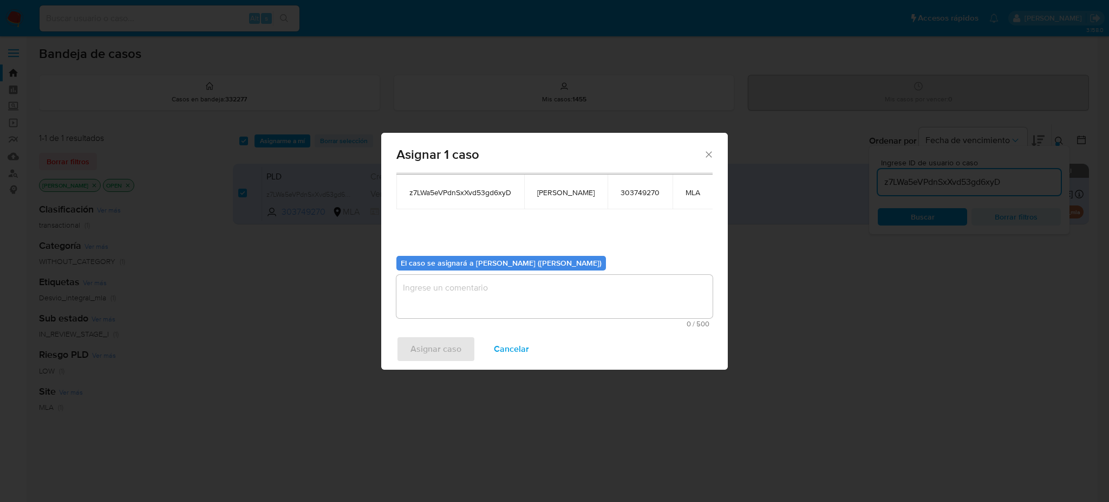
click at [495, 301] on textarea "assign-modal" at bounding box center [554, 296] width 316 height 43
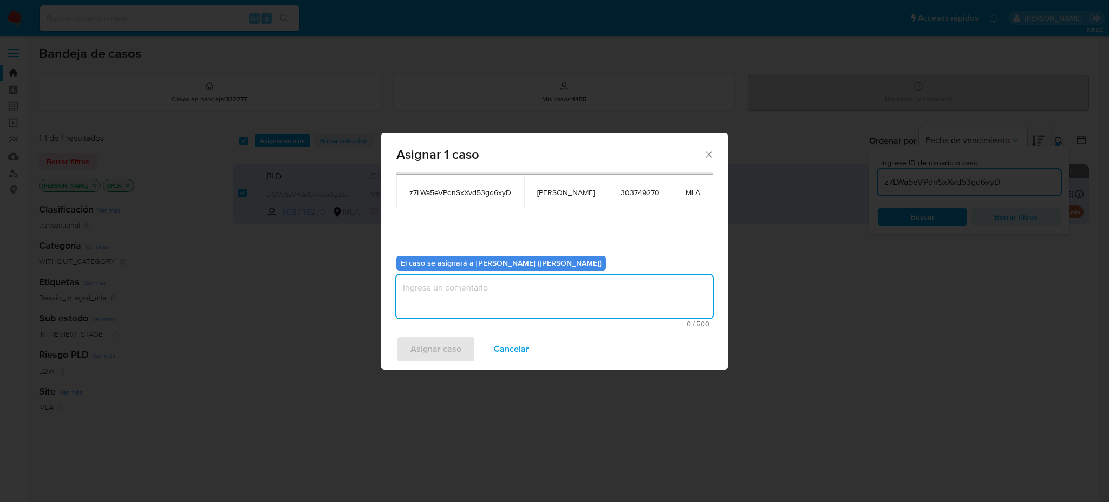
paste textarea "[PERSON_NAME]"
type textarea "[PERSON_NAME]"
click at [435, 344] on span "Asignar caso" at bounding box center [436, 349] width 51 height 24
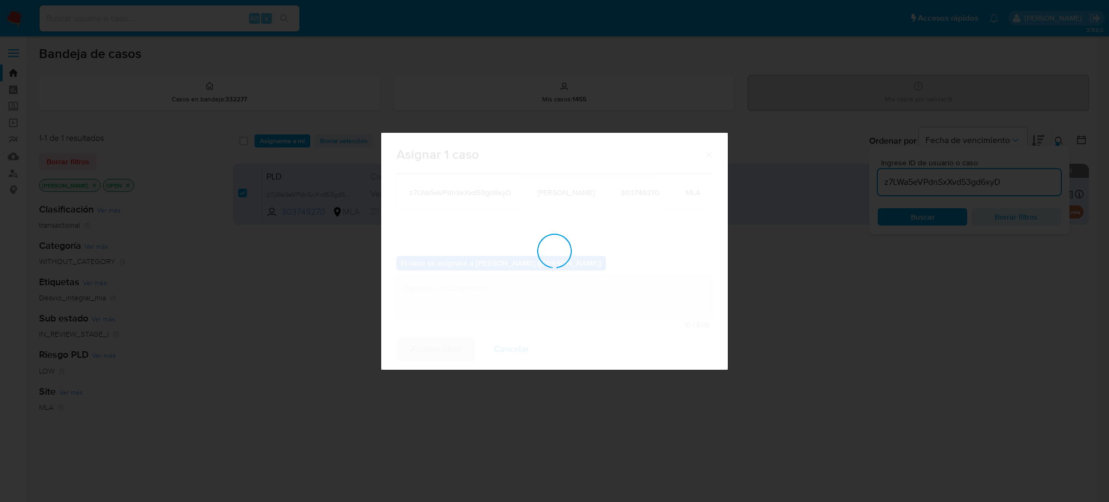
checkbox input "false"
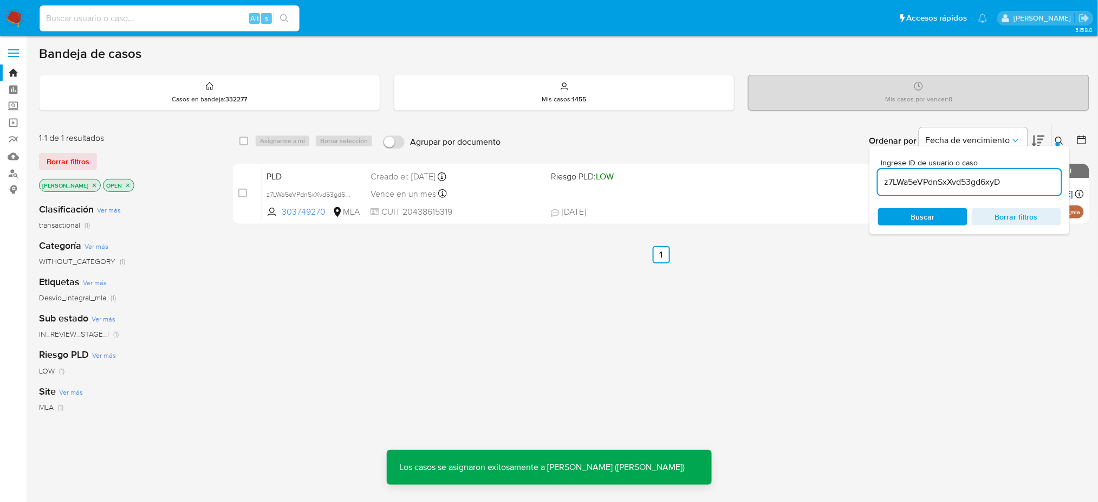
click at [330, 173] on span "PLD" at bounding box center [313, 175] width 95 height 14
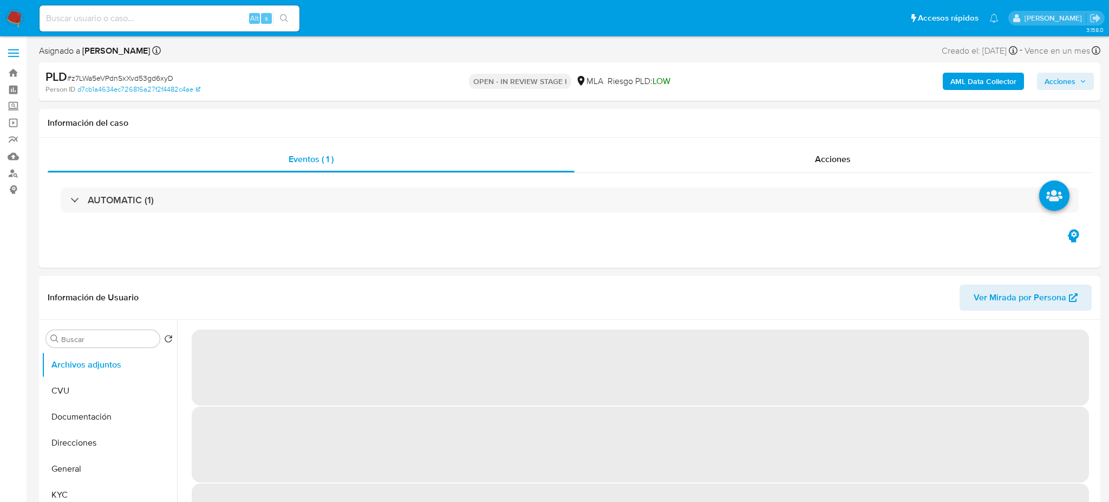
select select "10"
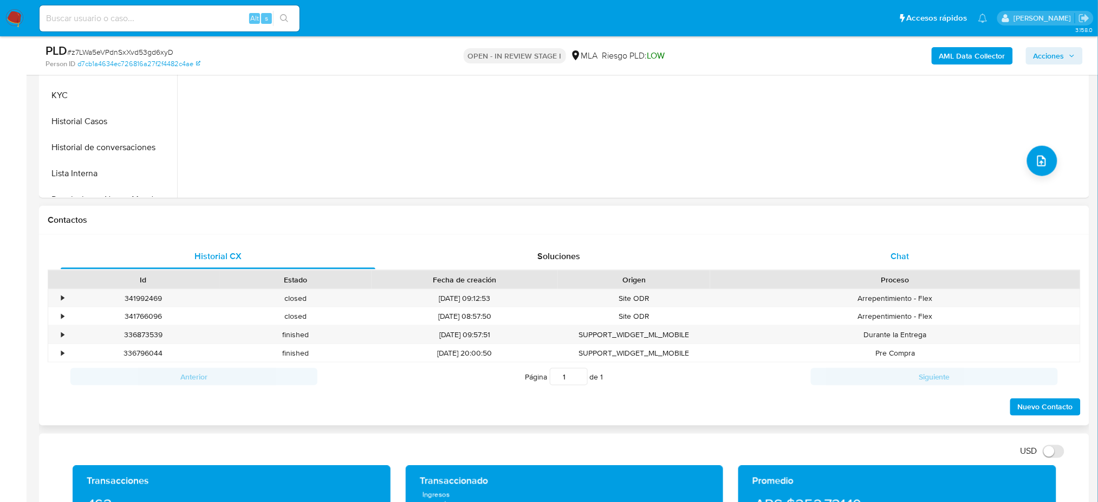
click at [911, 260] on div "Chat" at bounding box center [900, 256] width 315 height 26
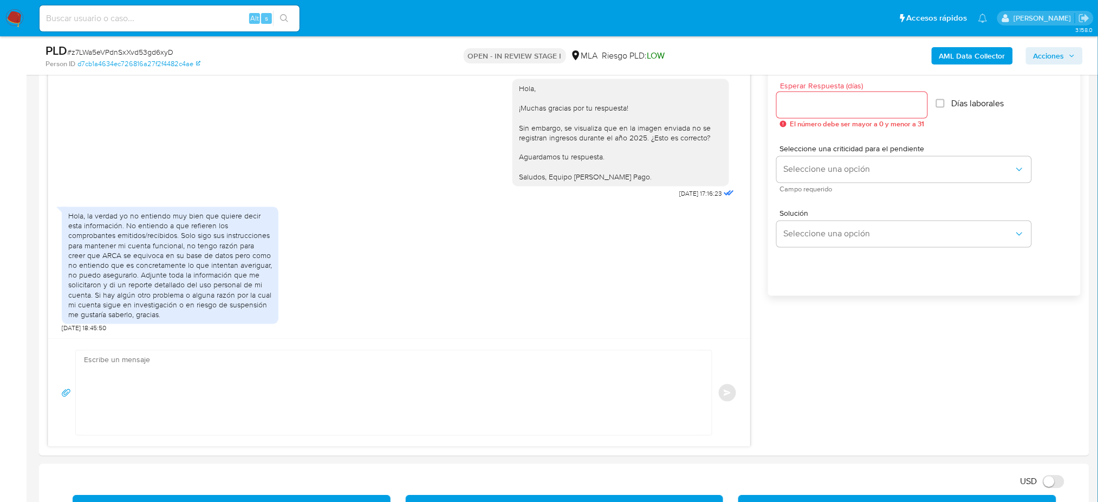
scroll to position [794, 0]
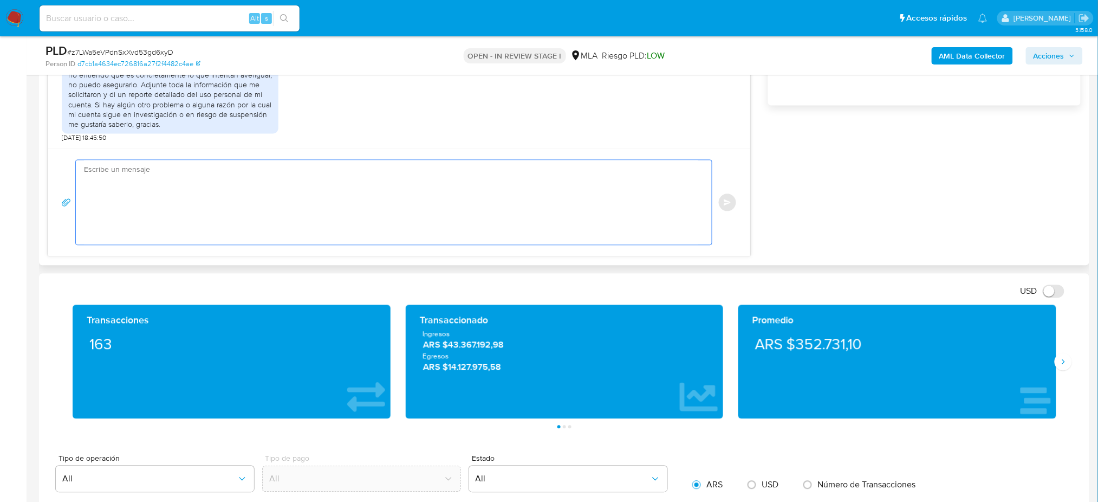
click at [149, 207] on textarea at bounding box center [391, 202] width 614 height 84
paste textarea "Hola, Muchas gracias por la respuesta. Analizamos tu caso y notamos que la info…"
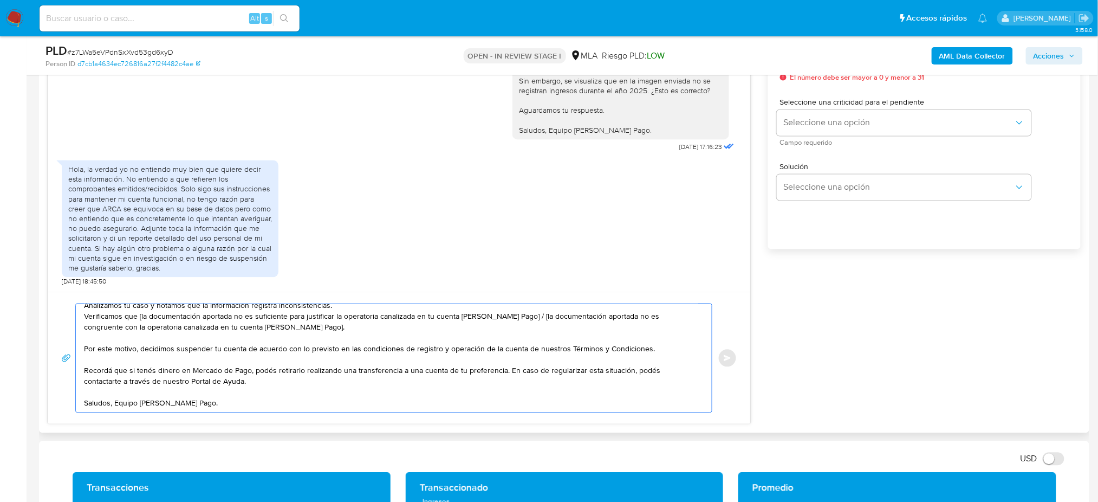
scroll to position [0, 0]
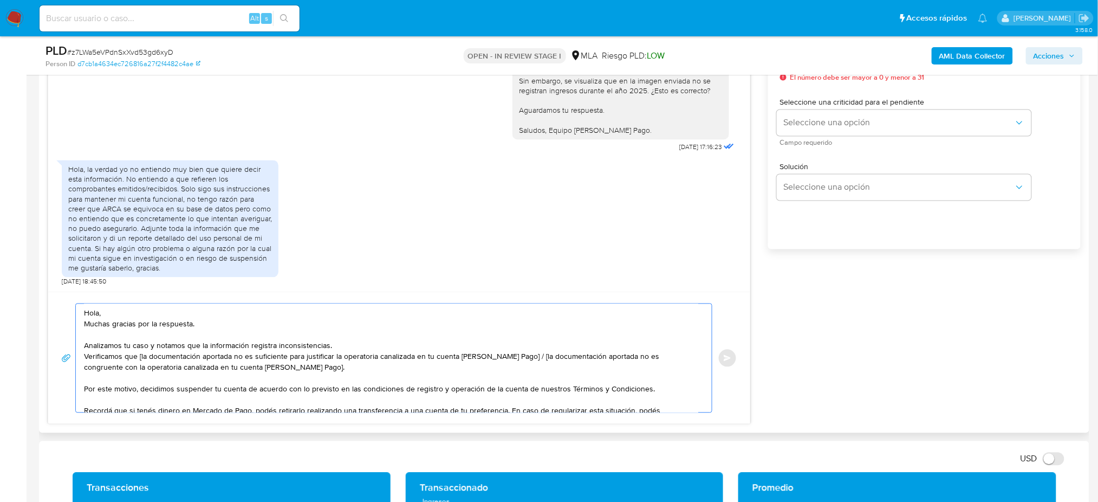
drag, startPoint x: 290, startPoint y: 370, endPoint x: 516, endPoint y: 358, distance: 226.2
click at [516, 358] on textarea "Hola, Muchas gracias por la respuesta. Analizamos tu caso y notamos que la info…" at bounding box center [391, 358] width 614 height 108
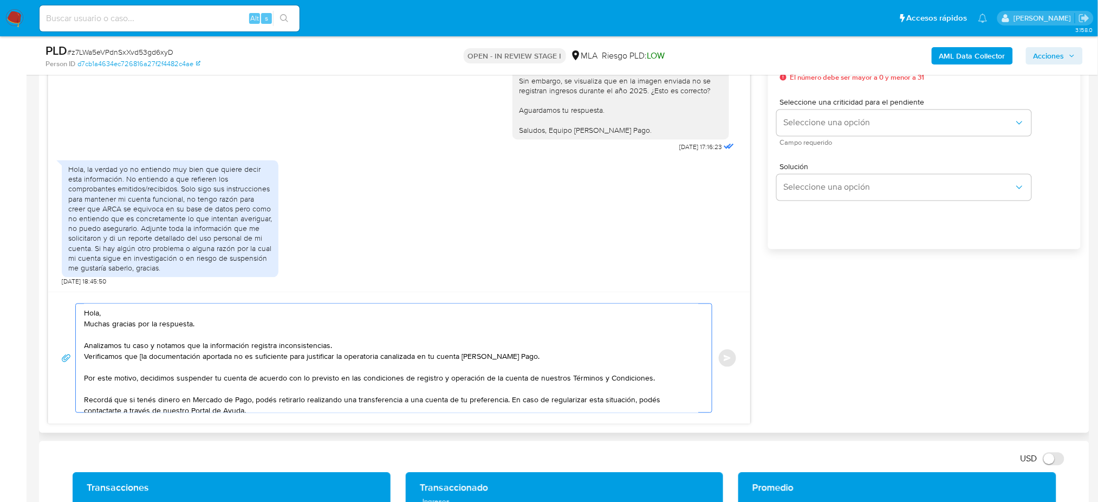
click at [140, 362] on textarea "Hola, Muchas gracias por la respuesta. Analizamos tu caso y notamos que la info…" at bounding box center [391, 358] width 614 height 108
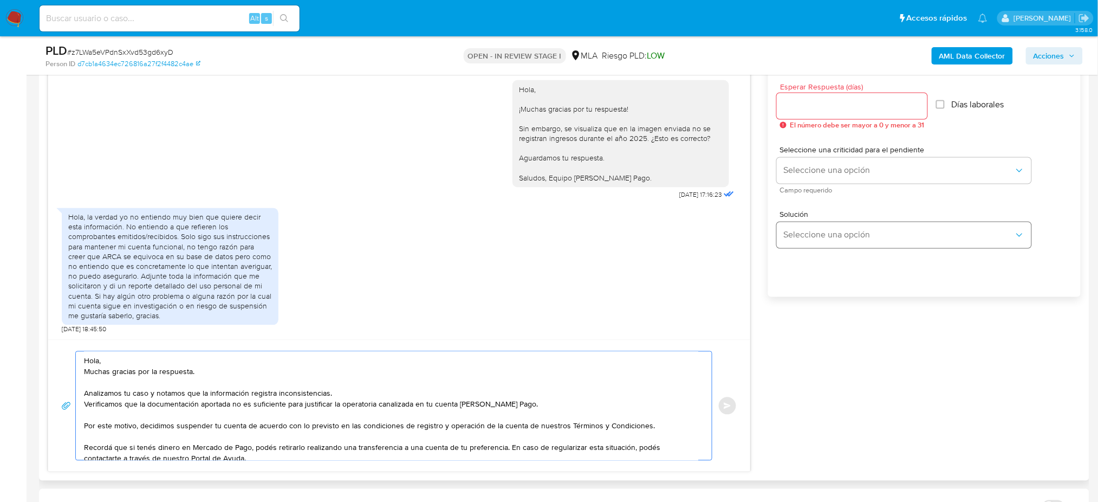
scroll to position [577, 0]
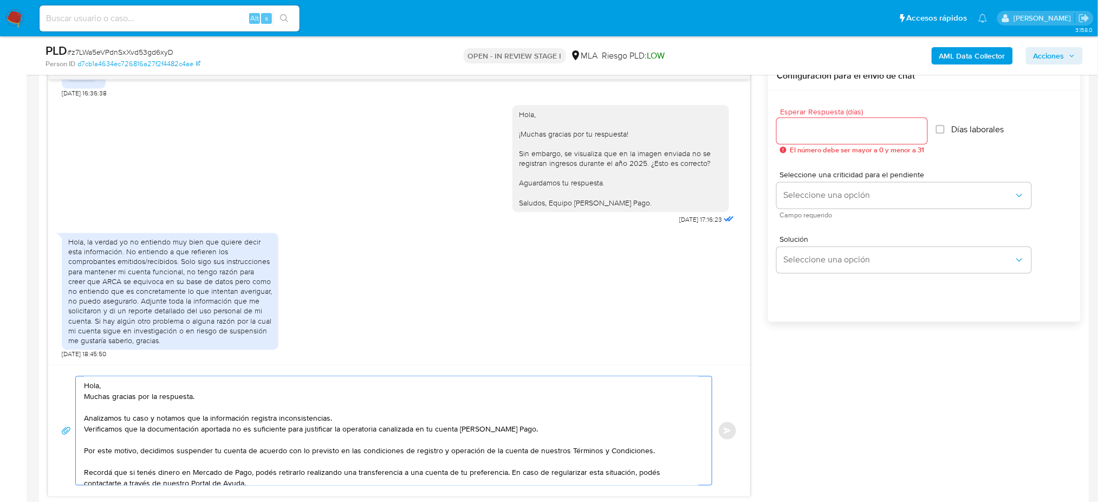
type textarea "Hola, Muchas gracias por la respuesta. Analizamos tu caso y notamos que la info…"
click at [794, 128] on input "Esperar Respuesta (días)" at bounding box center [852, 131] width 151 height 14
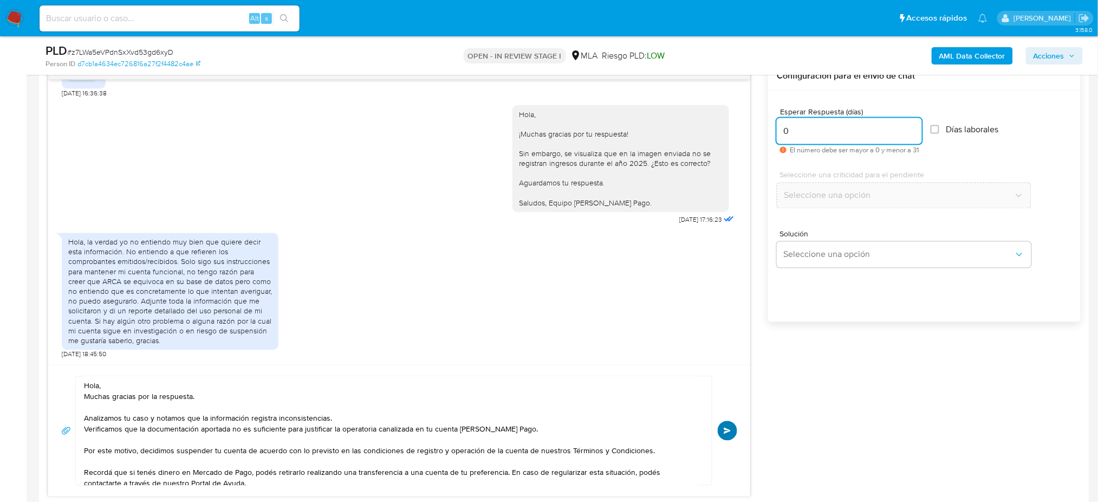
type input "0"
click at [730, 433] on span "Enviar" at bounding box center [728, 430] width 8 height 6
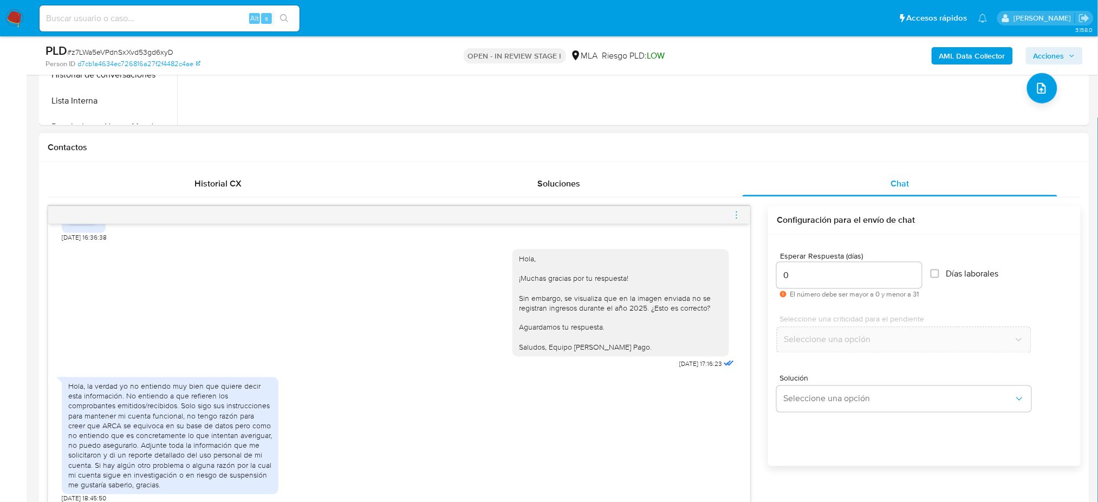
scroll to position [951, 0]
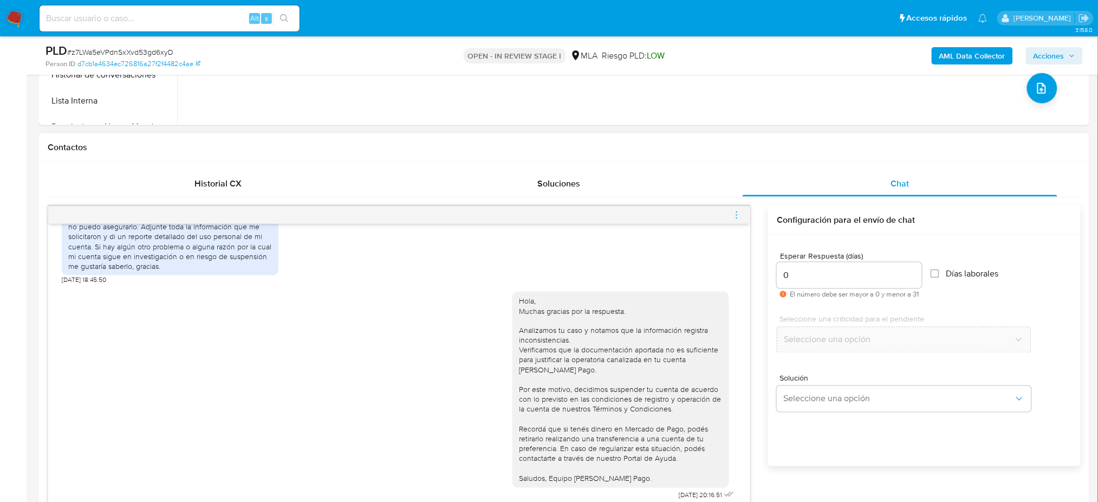
click at [740, 211] on icon "menu-action" at bounding box center [737, 215] width 10 height 10
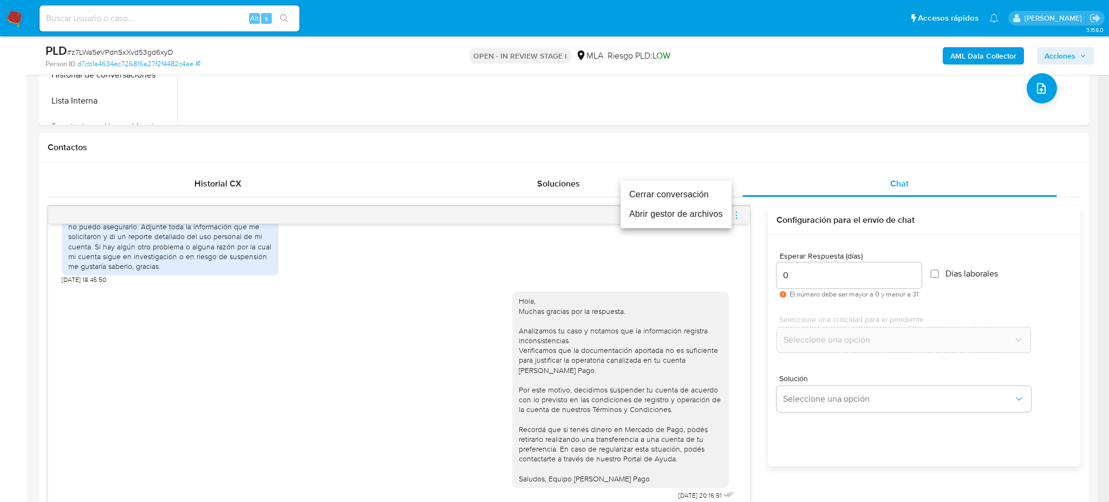
click at [703, 195] on li "Cerrar conversación" at bounding box center [676, 194] width 111 height 19
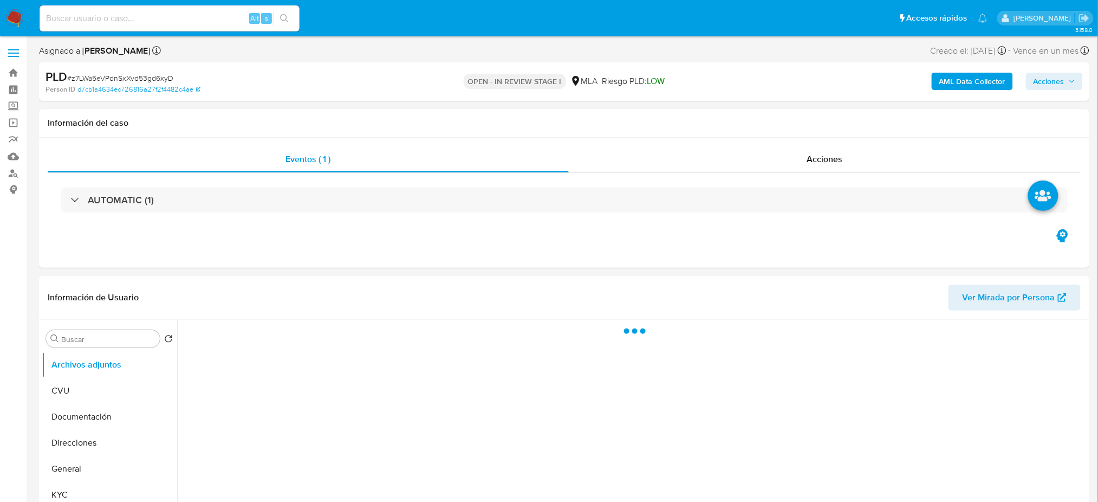
click at [951, 81] on b "AML Data Collector" at bounding box center [972, 81] width 66 height 17
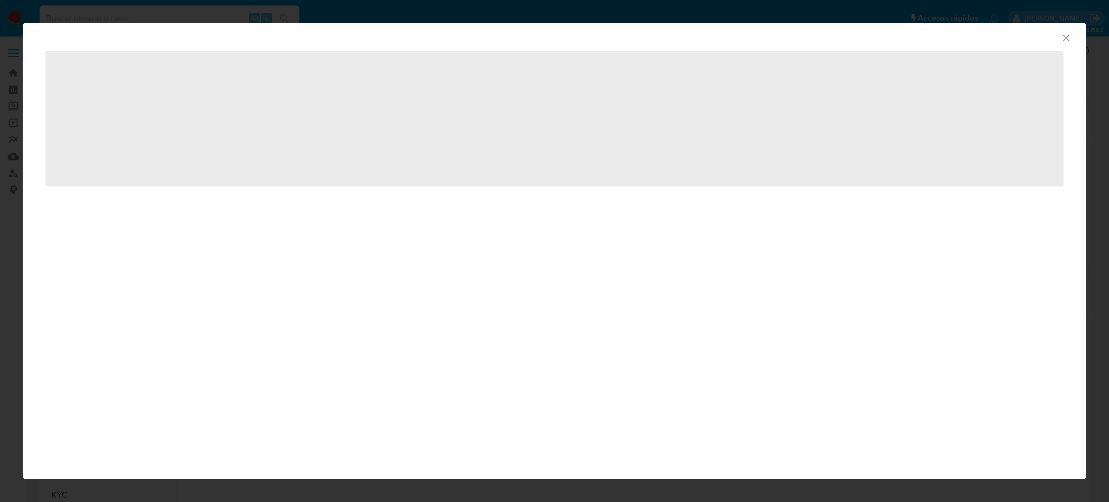
select select "10"
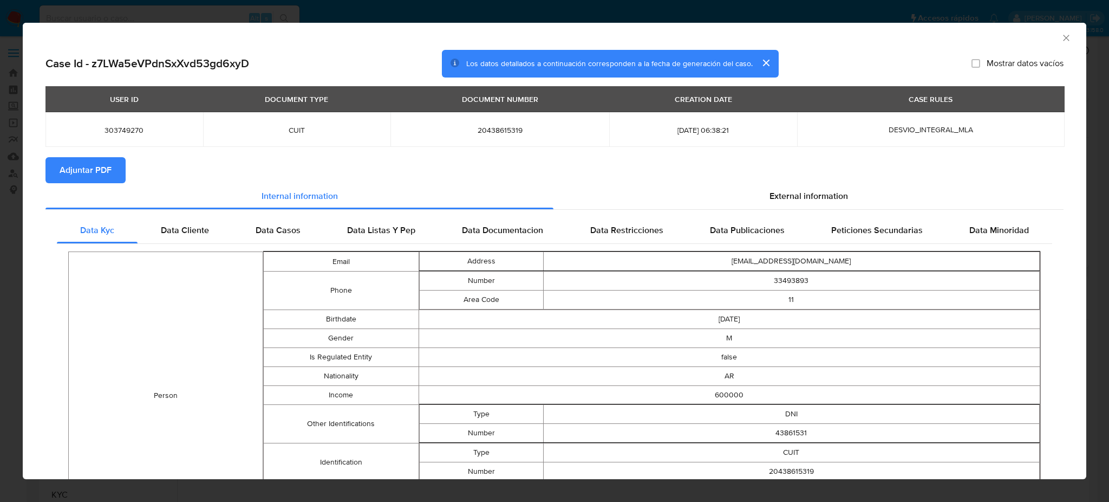
click at [1061, 35] on icon "Cerrar ventana" at bounding box center [1066, 37] width 11 height 11
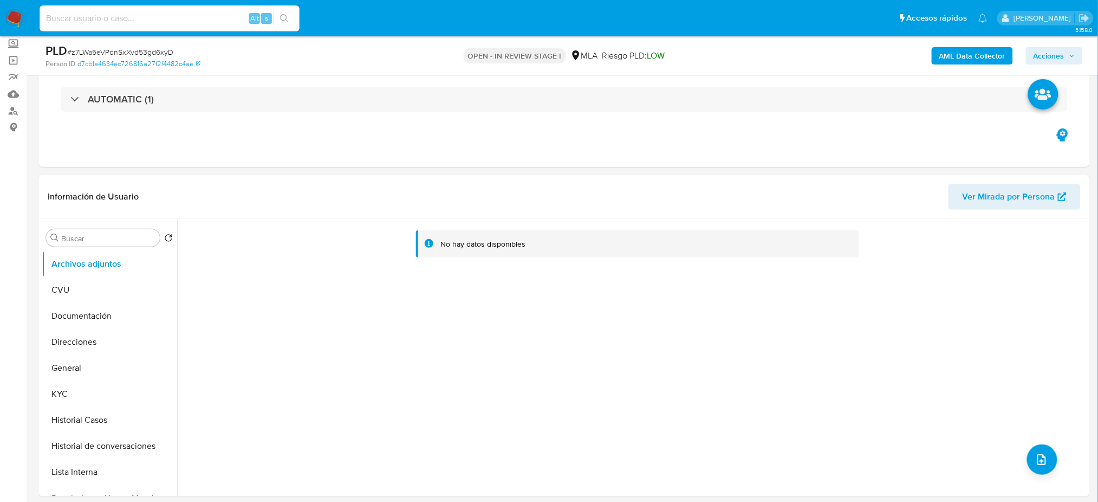
scroll to position [144, 0]
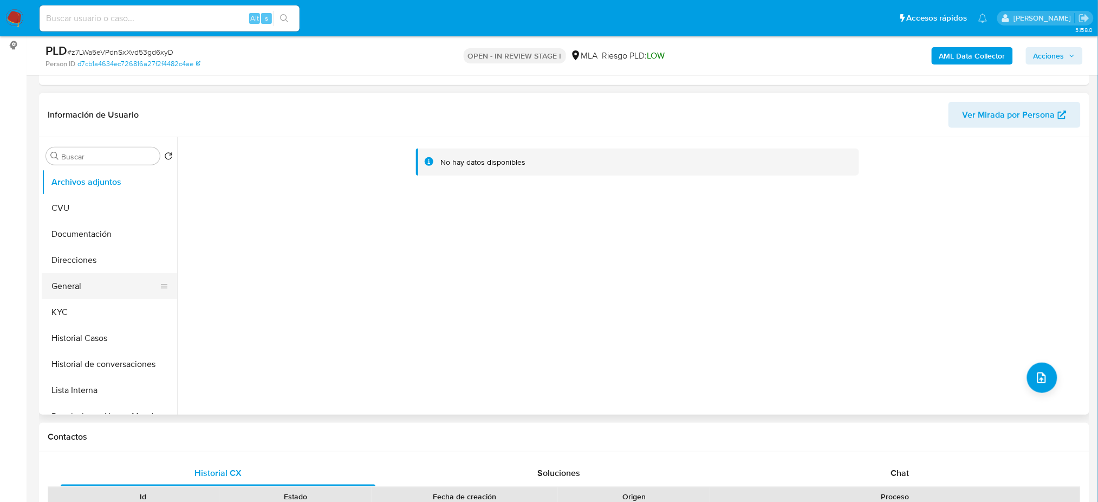
click at [99, 276] on button "General" at bounding box center [105, 286] width 127 height 26
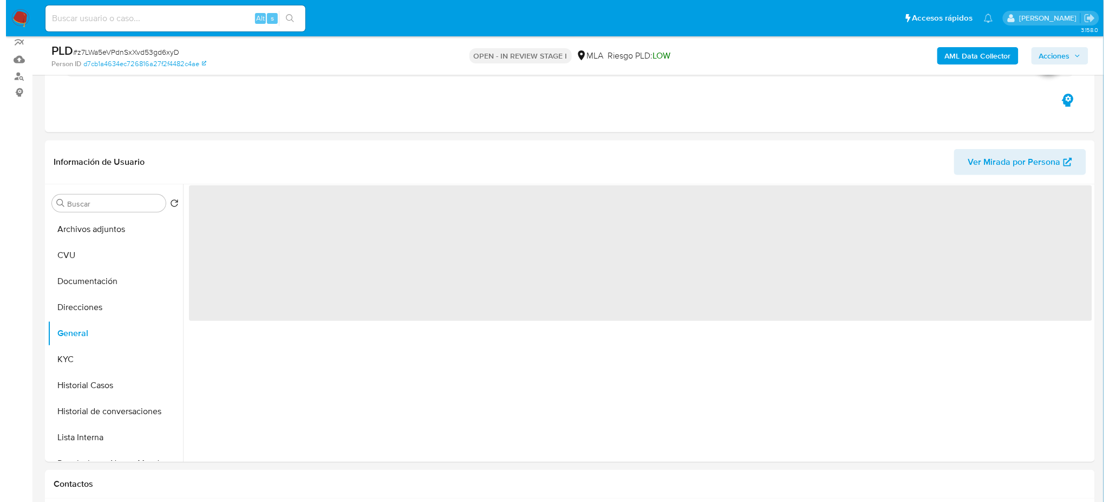
scroll to position [72, 0]
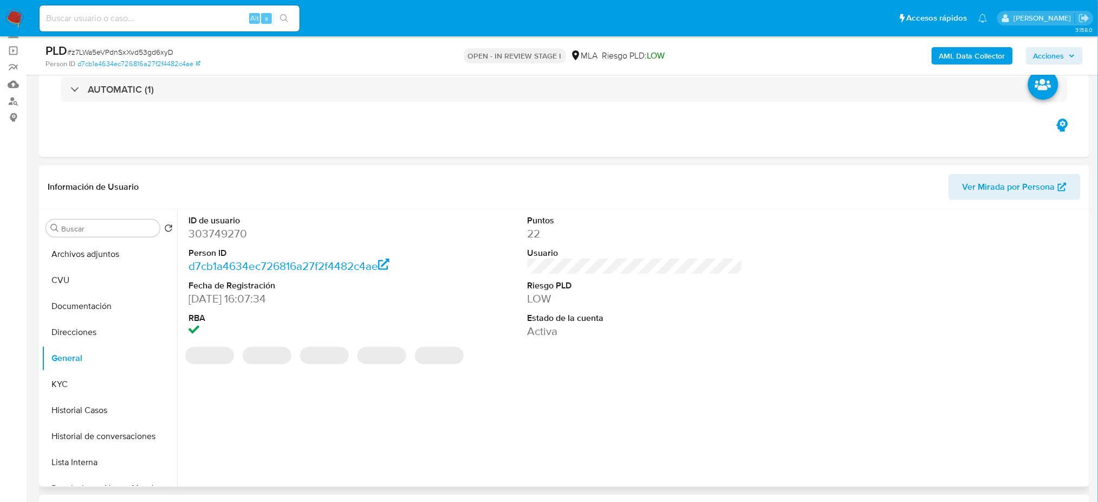
click at [221, 226] on dd "303749270" at bounding box center [295, 233] width 215 height 15
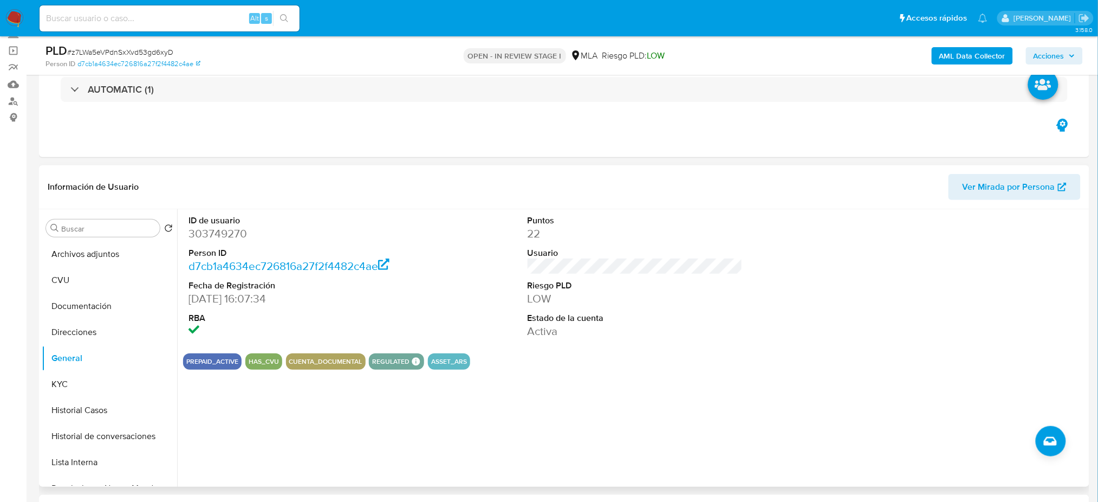
drag, startPoint x: 221, startPoint y: 224, endPoint x: 206, endPoint y: 234, distance: 18.0
click at [206, 234] on dd "303749270" at bounding box center [295, 233] width 215 height 15
copy dd "303749270"
click at [68, 254] on button "Archivos adjuntos" at bounding box center [105, 254] width 127 height 26
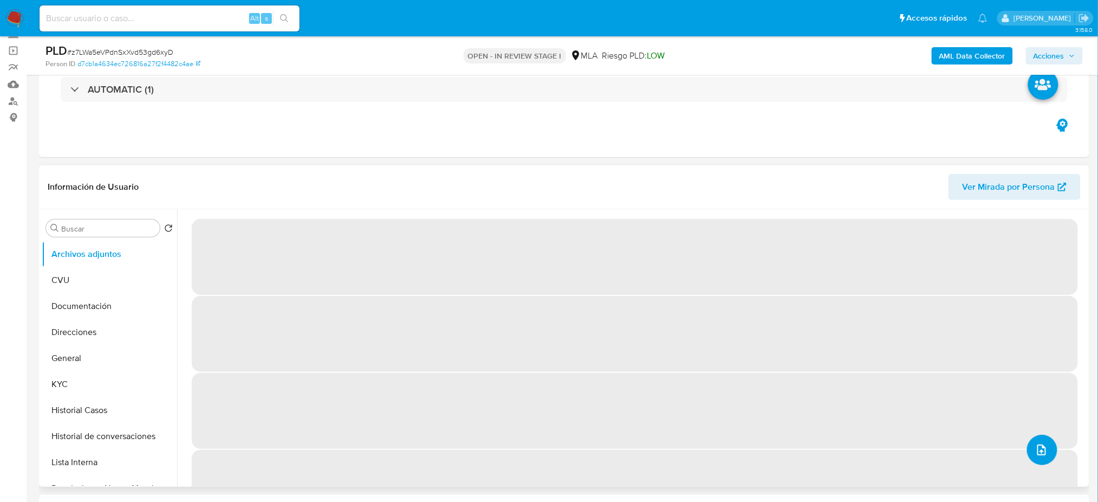
click at [1049, 451] on button "upload-file" at bounding box center [1042, 449] width 30 height 30
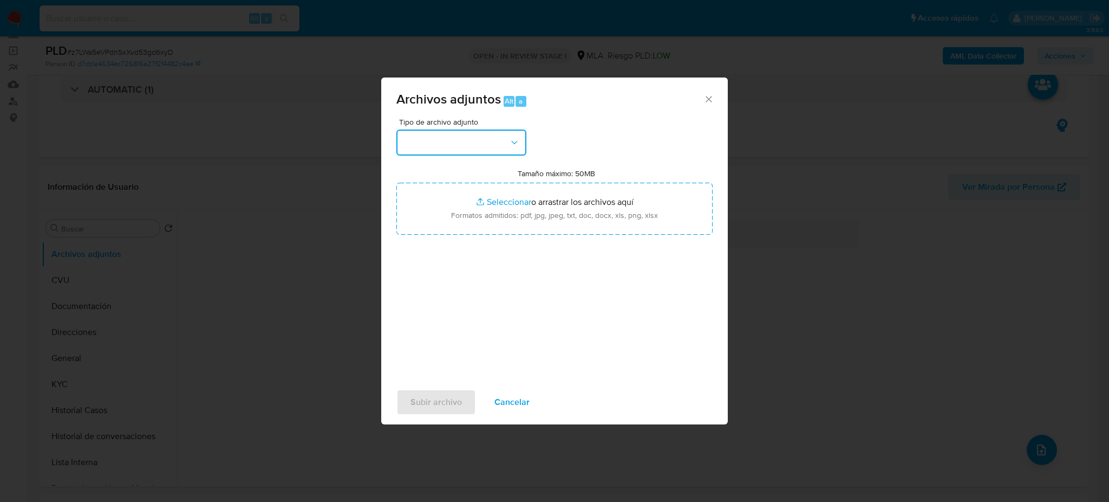
click at [476, 135] on button "button" at bounding box center [461, 142] width 130 height 26
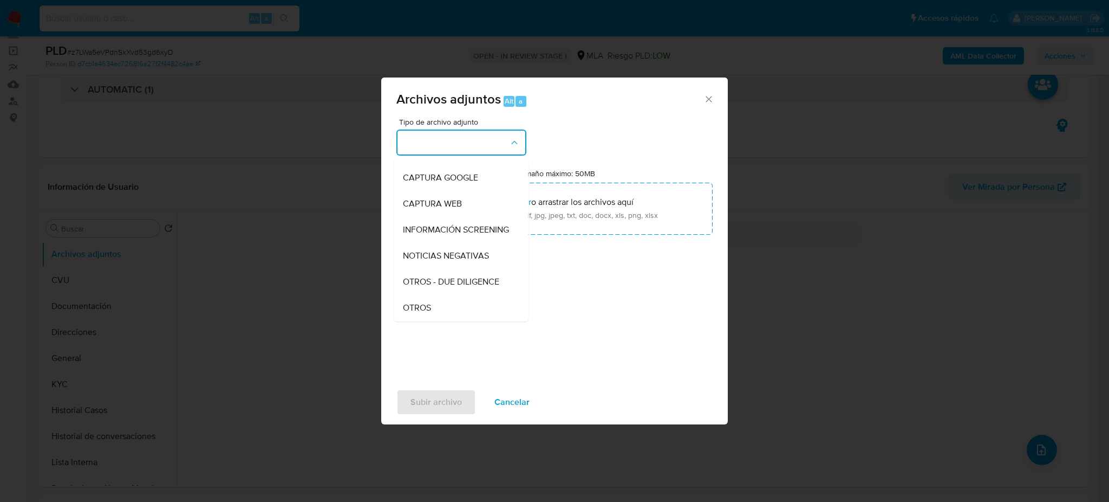
drag, startPoint x: 456, startPoint y: 309, endPoint x: 490, endPoint y: 258, distance: 61.6
click at [456, 310] on div "OTROS" at bounding box center [458, 308] width 110 height 26
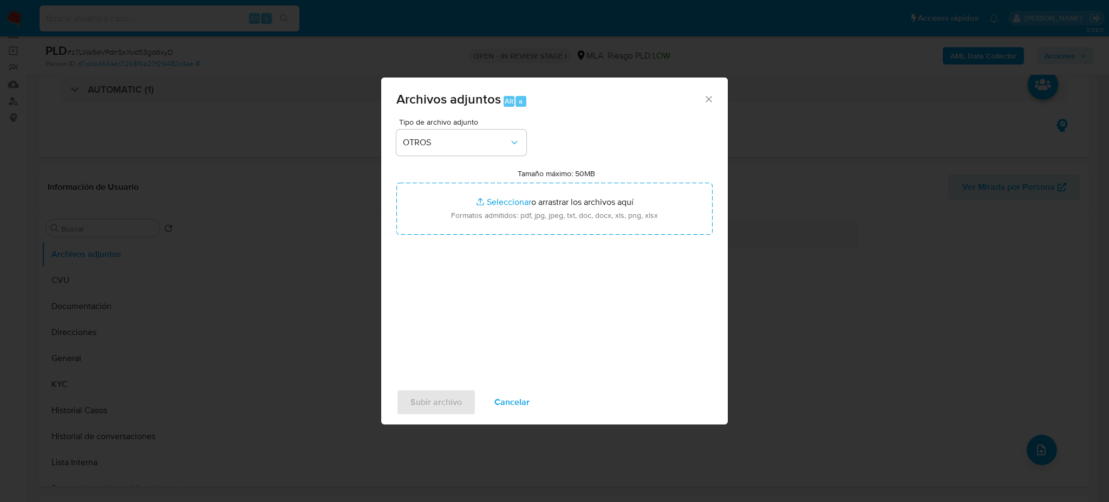
click at [501, 239] on div "Tipo de archivo adjunto OTROS Tamaño máximo: 50MB Seleccionar archivos Seleccio…" at bounding box center [554, 246] width 316 height 256
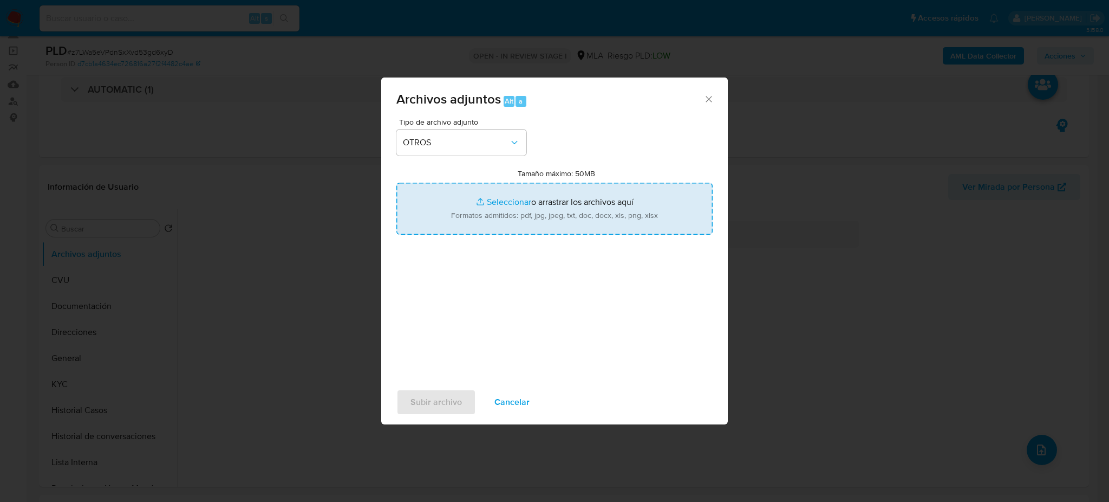
click at [512, 214] on input "Tamaño máximo: 50MB Seleccionar archivos" at bounding box center [554, 209] width 316 height 52
type input "C:\fakepath\Caselog z7LWa5eVPdnSxXvd53gd6xyD_2025_07_18_05_42_28.docx"
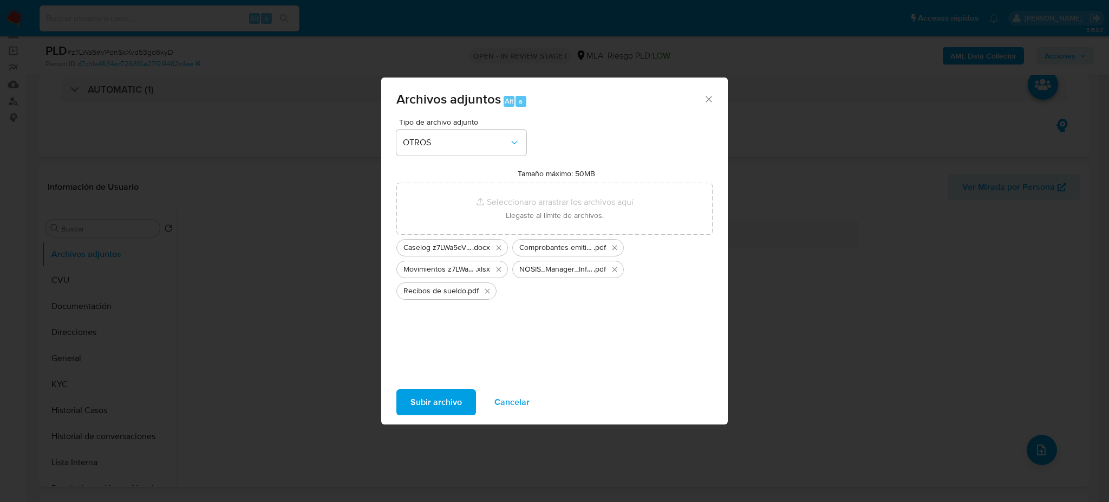
click at [415, 397] on span "Subir archivo" at bounding box center [436, 402] width 51 height 24
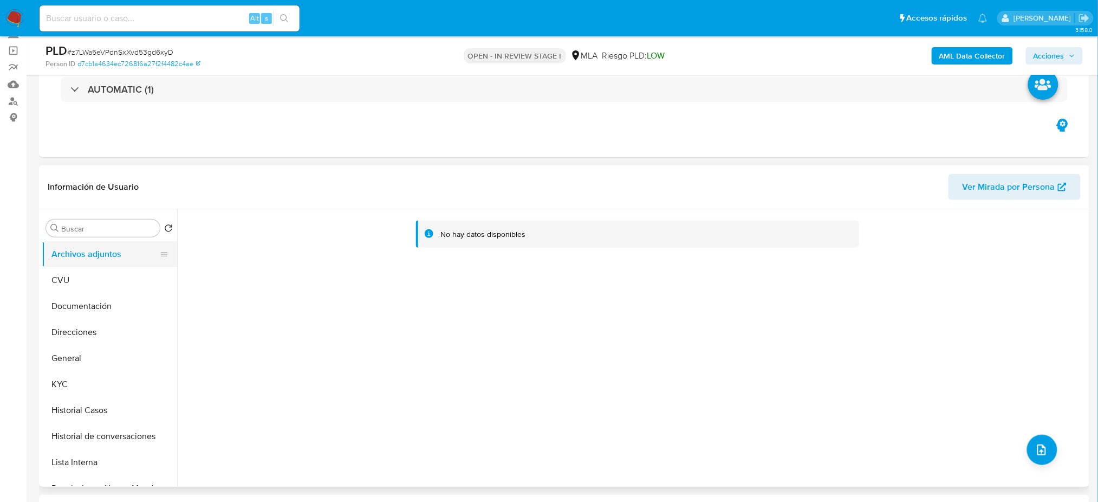
drag, startPoint x: 102, startPoint y: 293, endPoint x: 89, endPoint y: 266, distance: 30.0
click at [102, 294] on button "Documentación" at bounding box center [109, 306] width 135 height 26
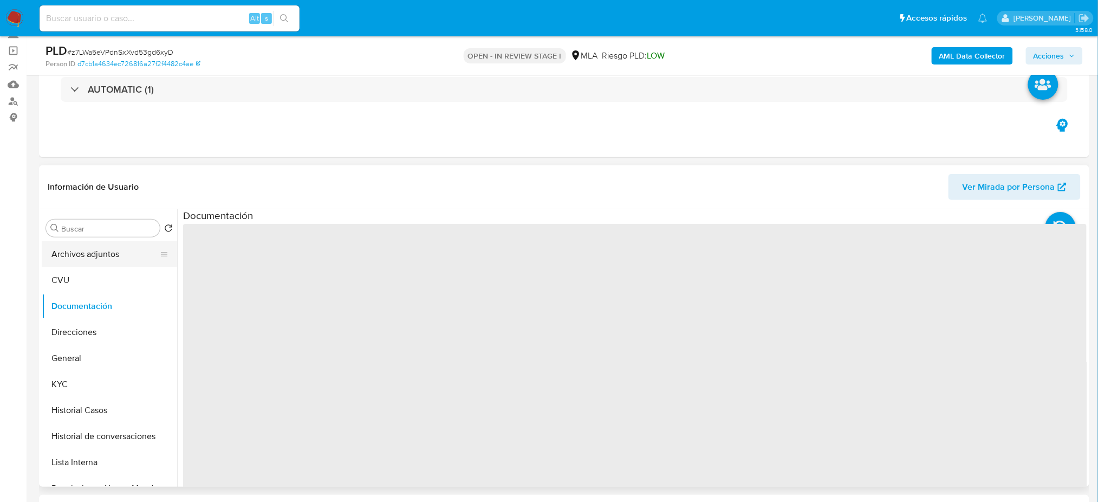
click at [87, 257] on button "Archivos adjuntos" at bounding box center [105, 254] width 127 height 26
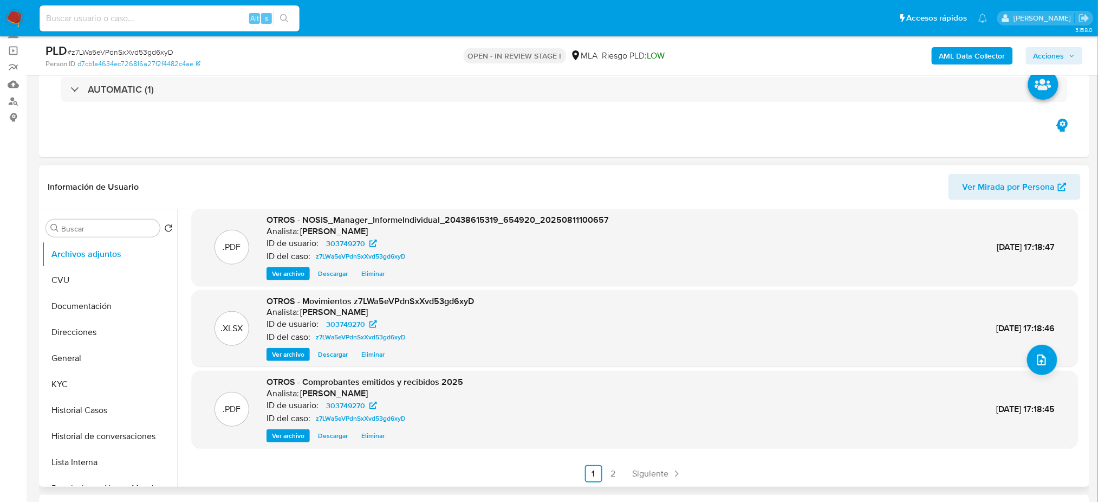
scroll to position [91, 0]
click at [614, 469] on link "2" at bounding box center [612, 472] width 17 height 17
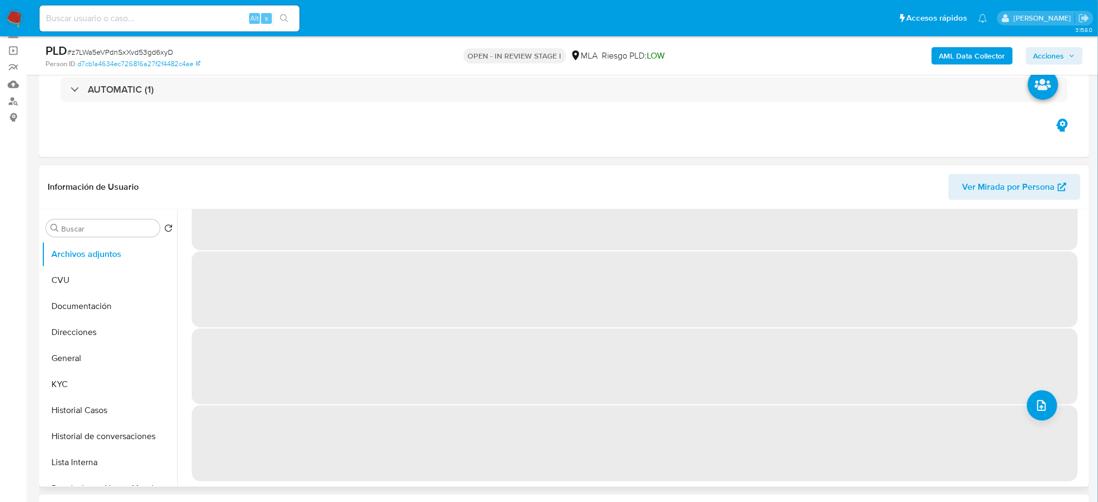
scroll to position [0, 0]
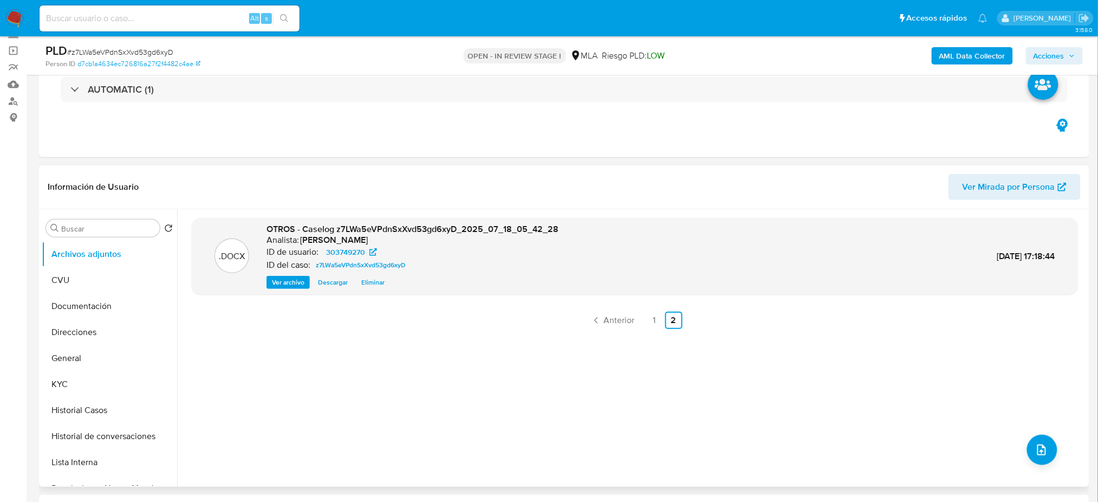
click at [965, 55] on b "AML Data Collector" at bounding box center [972, 55] width 66 height 17
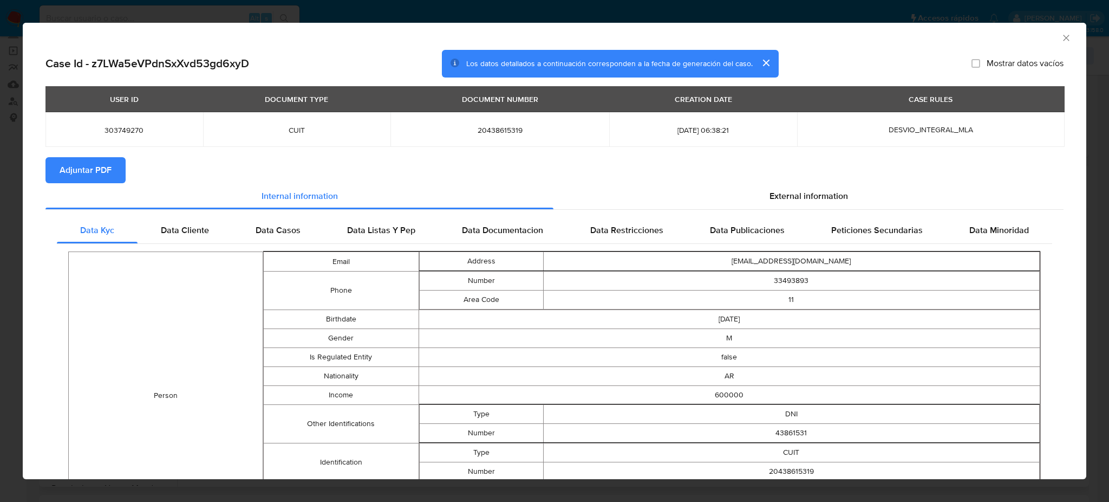
click at [84, 160] on span "Adjuntar PDF" at bounding box center [86, 170] width 52 height 24
click at [1063, 39] on icon "Cerrar ventana" at bounding box center [1066, 38] width 6 height 6
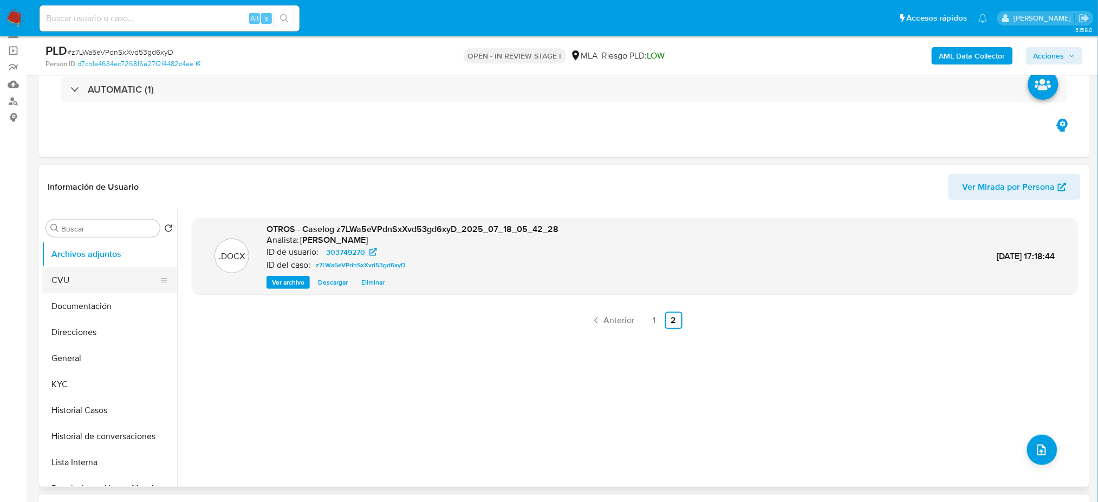
click at [70, 281] on button "CVU" at bounding box center [105, 280] width 127 height 26
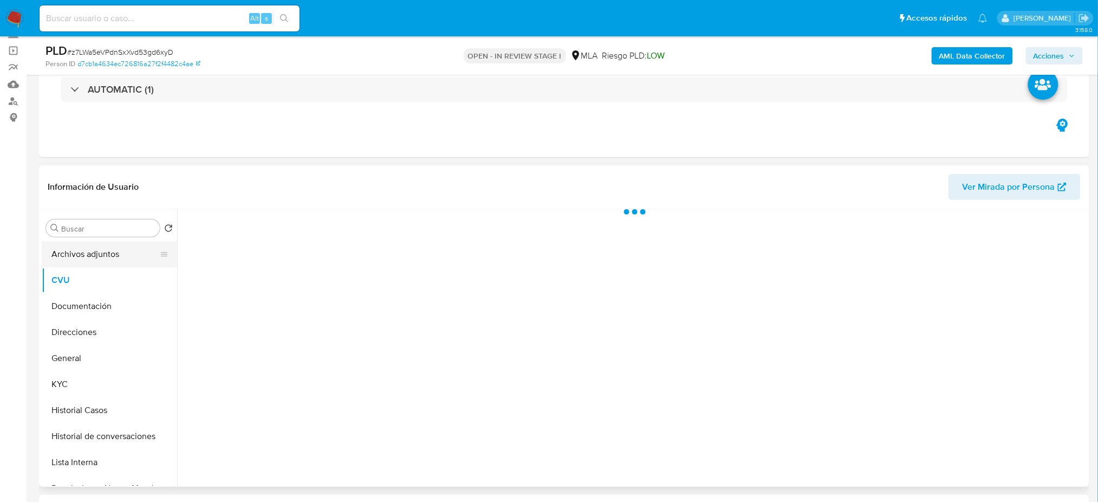
click at [77, 256] on button "Archivos adjuntos" at bounding box center [105, 254] width 127 height 26
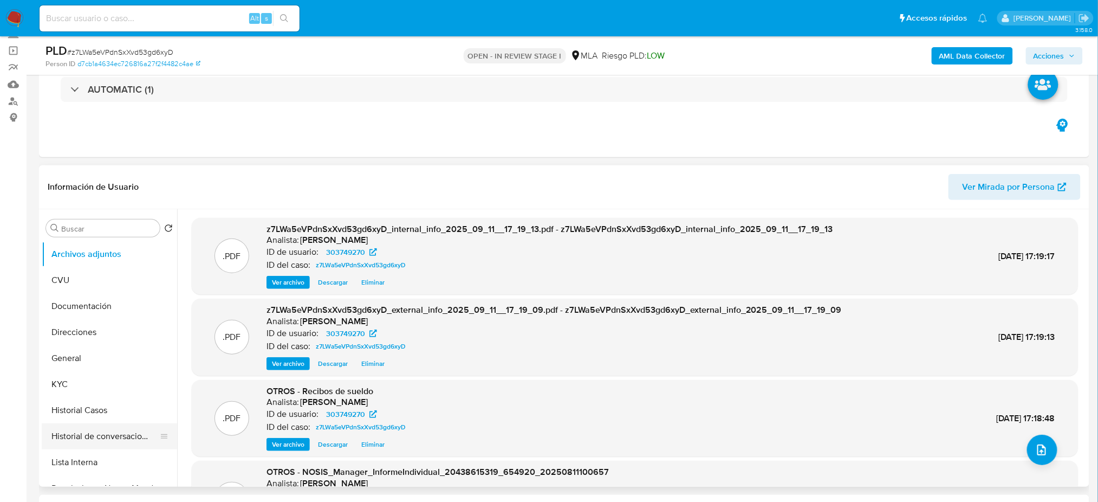
click at [118, 437] on button "Historial de conversaciones" at bounding box center [105, 436] width 127 height 26
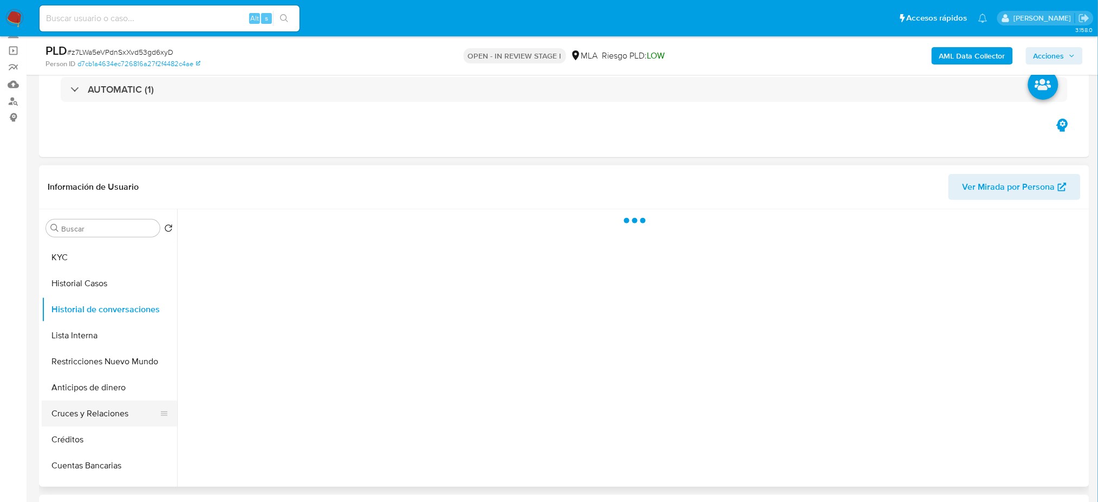
scroll to position [144, 0]
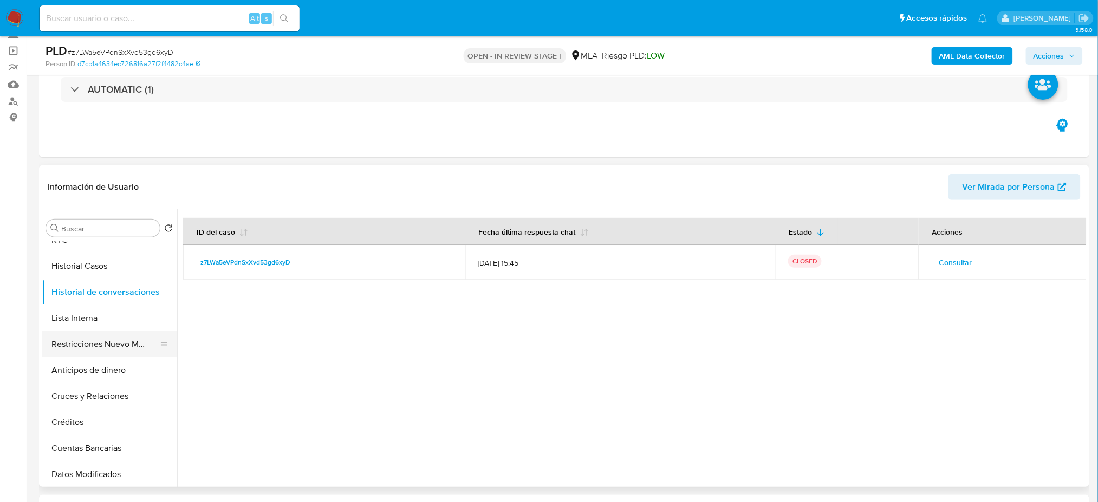
click at [88, 341] on button "Restricciones Nuevo Mundo" at bounding box center [105, 344] width 127 height 26
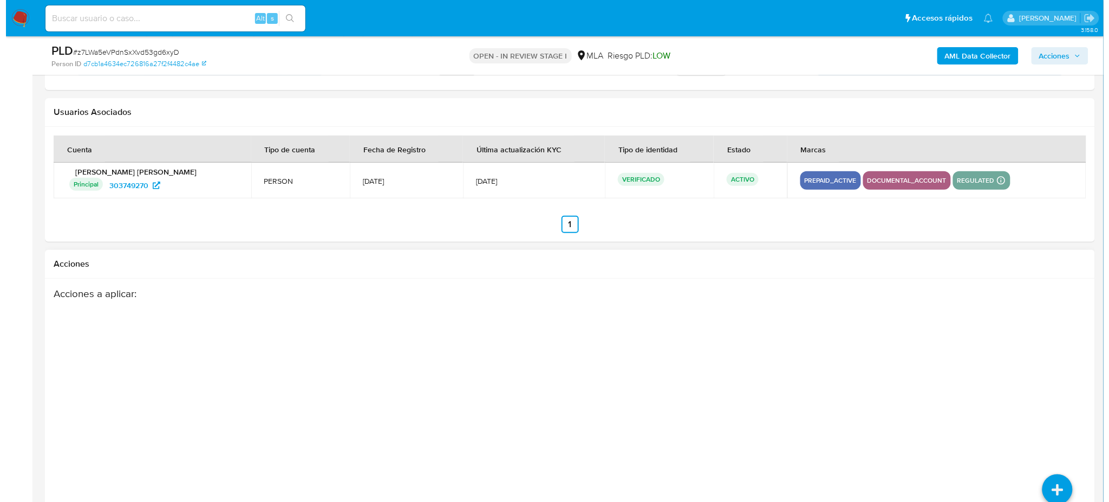
scroll to position [1643, 0]
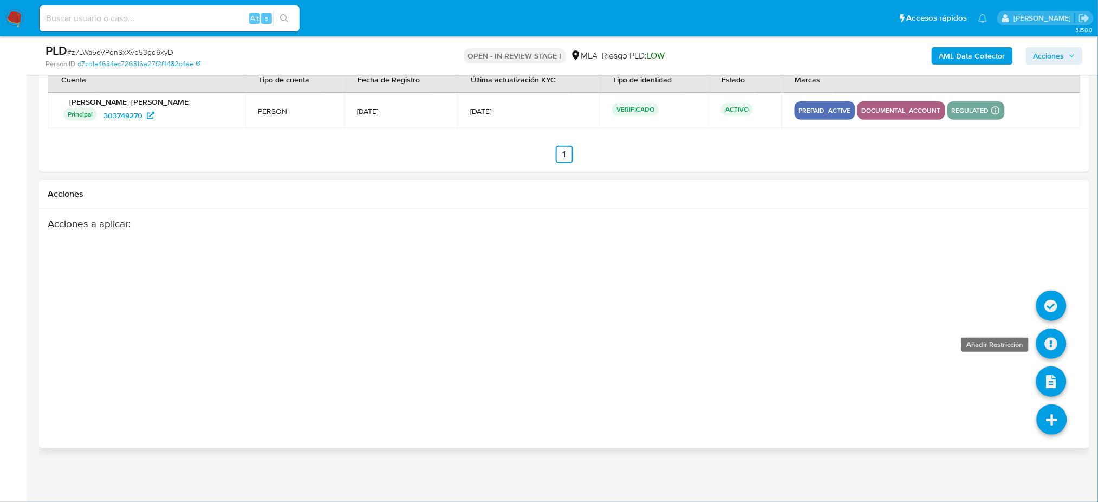
click at [1044, 336] on icon at bounding box center [1051, 343] width 30 height 30
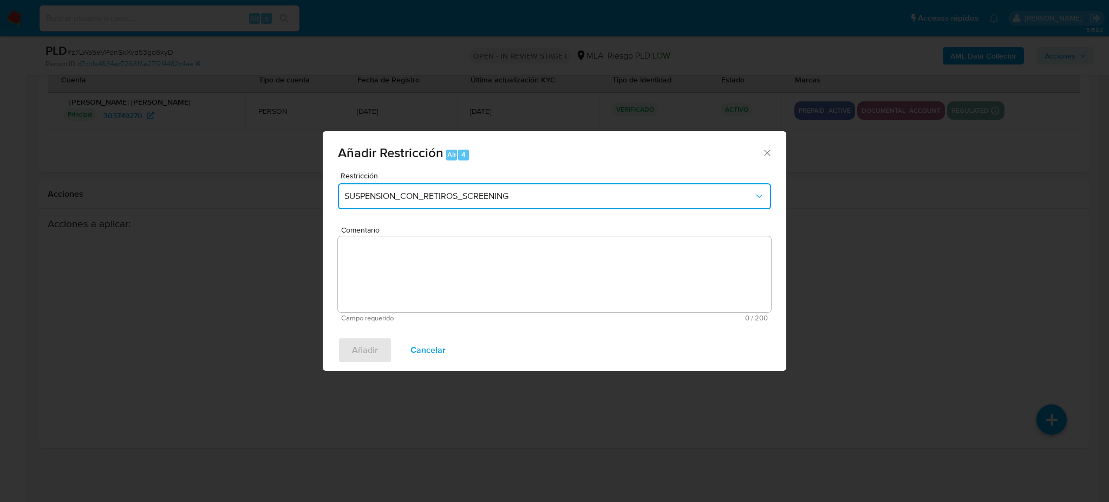
click at [452, 188] on button "SUSPENSION_CON_RETIROS_SCREENING" at bounding box center [554, 196] width 433 height 26
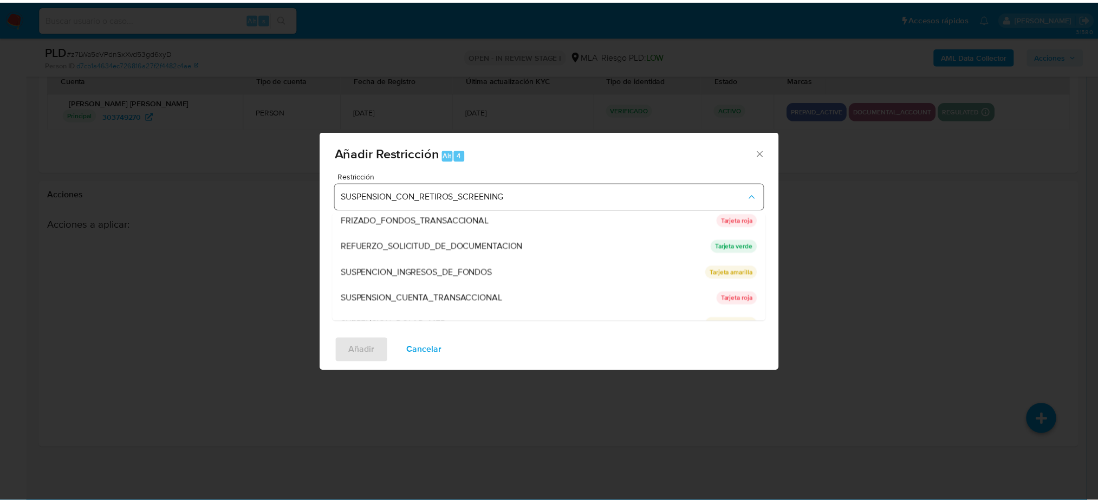
scroll to position [229, 0]
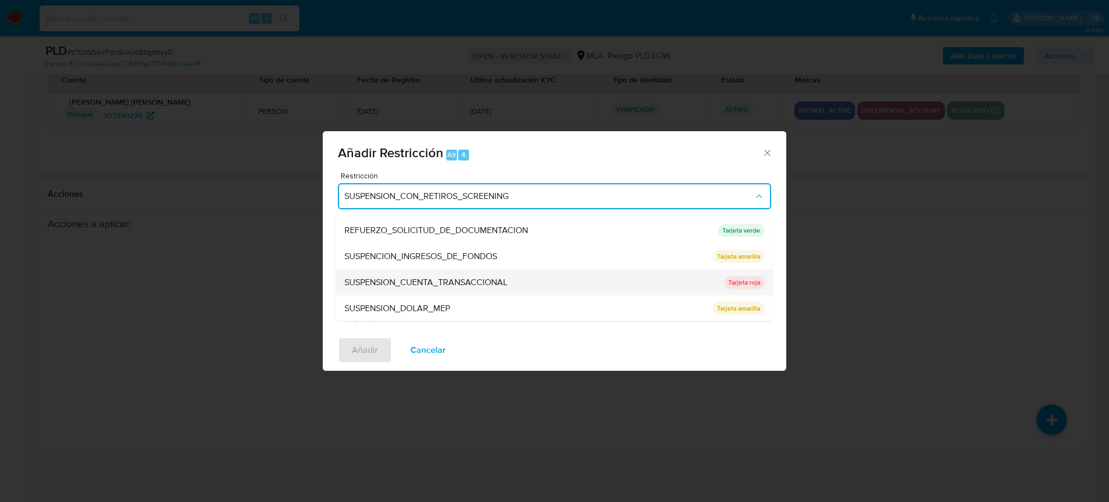
click at [456, 277] on span "SUSPENSION_CUENTA_TRANSACCIONAL" at bounding box center [425, 282] width 163 height 11
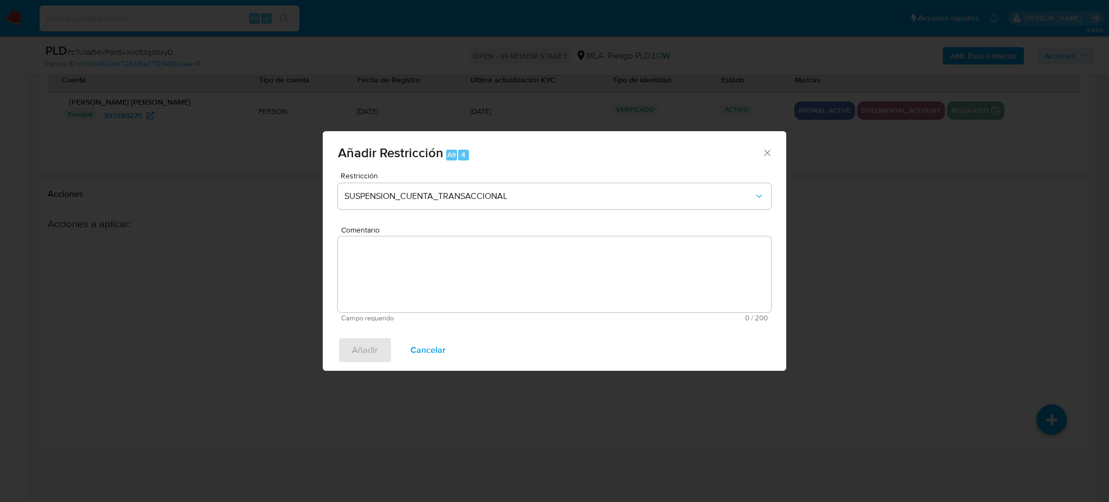
click at [456, 275] on textarea "Comentario" at bounding box center [554, 274] width 433 height 76
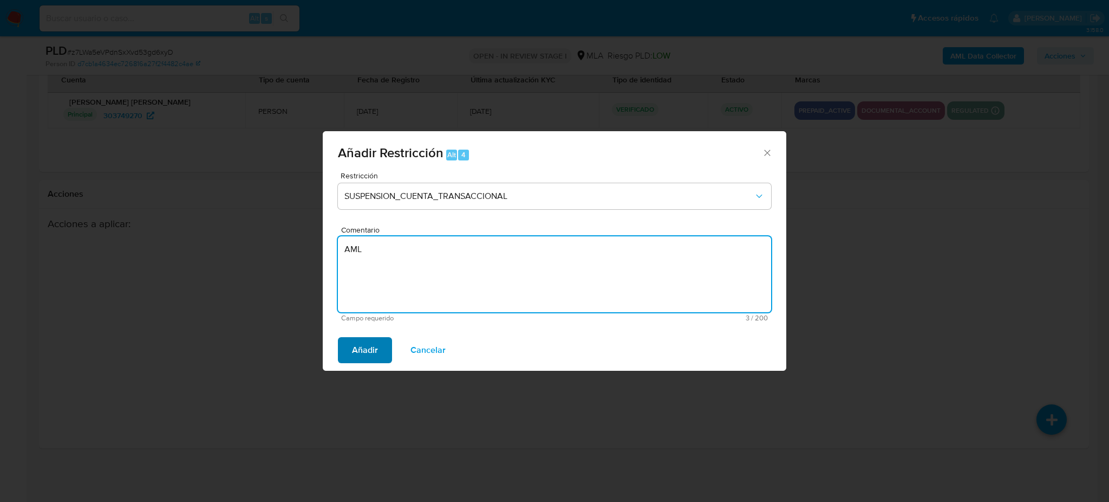
type textarea "AML"
click at [365, 341] on span "Añadir" at bounding box center [365, 350] width 26 height 24
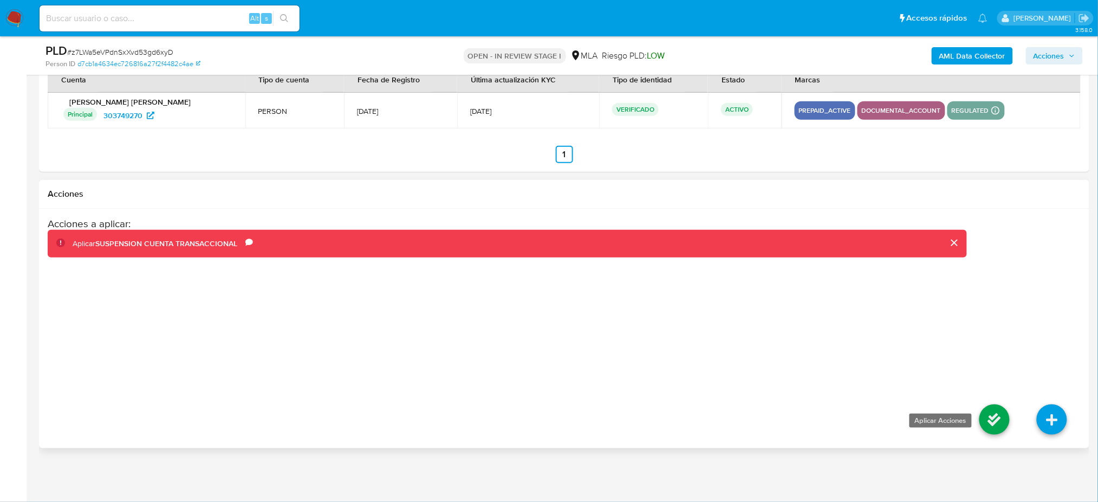
click at [990, 423] on icon at bounding box center [994, 419] width 30 height 30
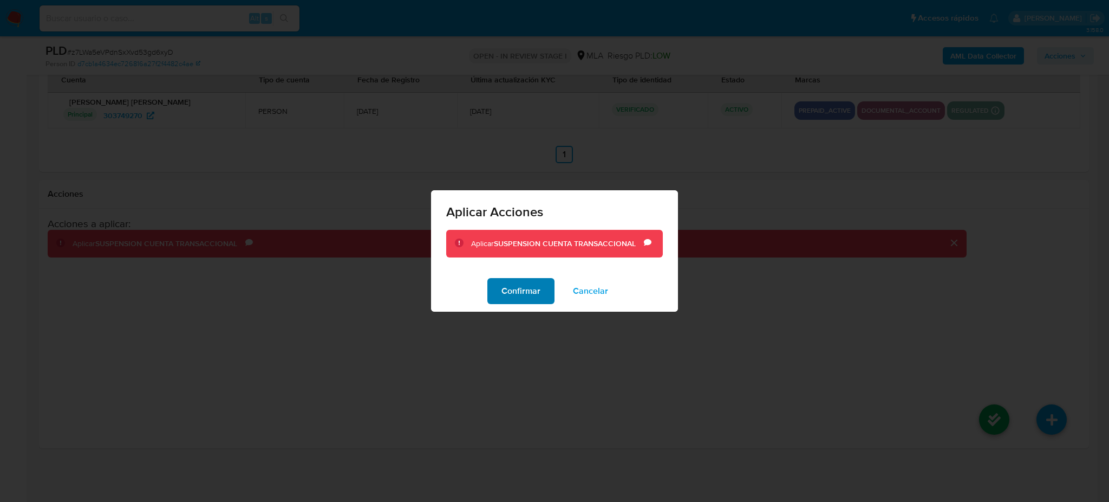
click at [526, 287] on span "Confirmar" at bounding box center [521, 291] width 39 height 24
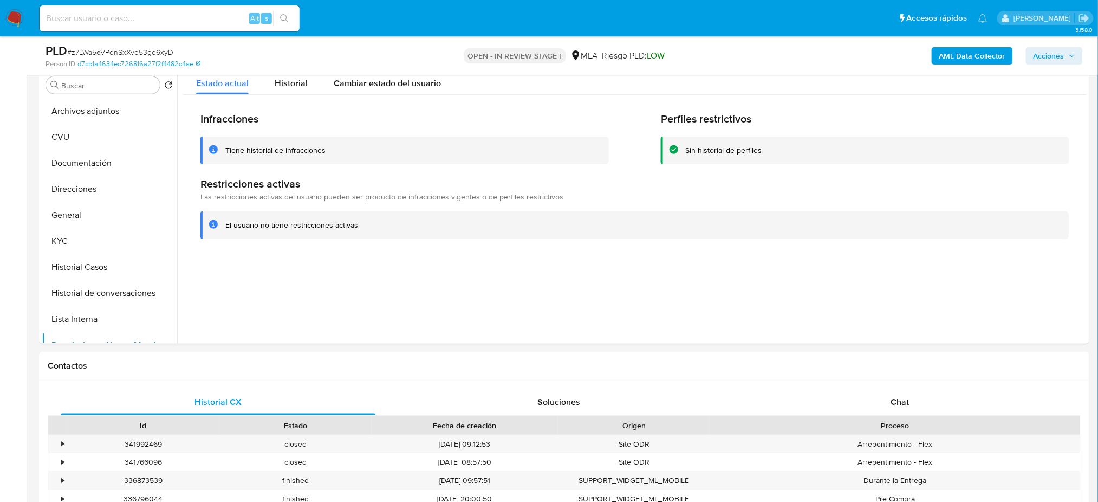
scroll to position [127, 0]
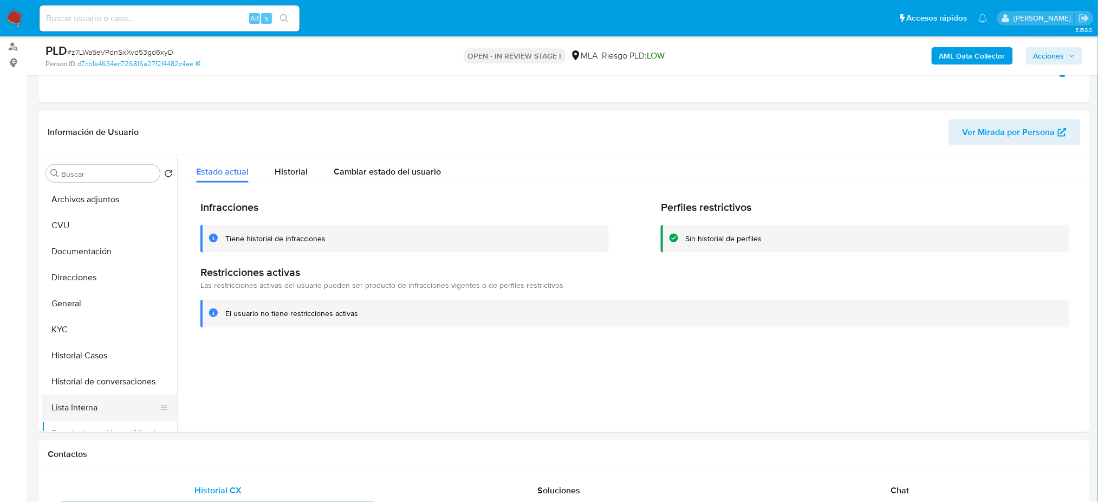
click at [89, 401] on button "Lista Interna" at bounding box center [105, 407] width 127 height 26
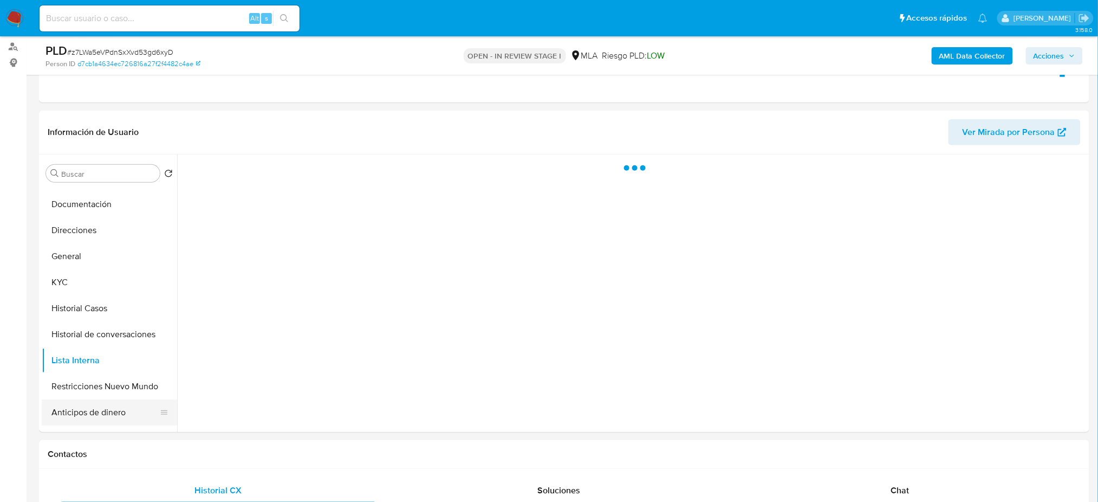
scroll to position [72, 0]
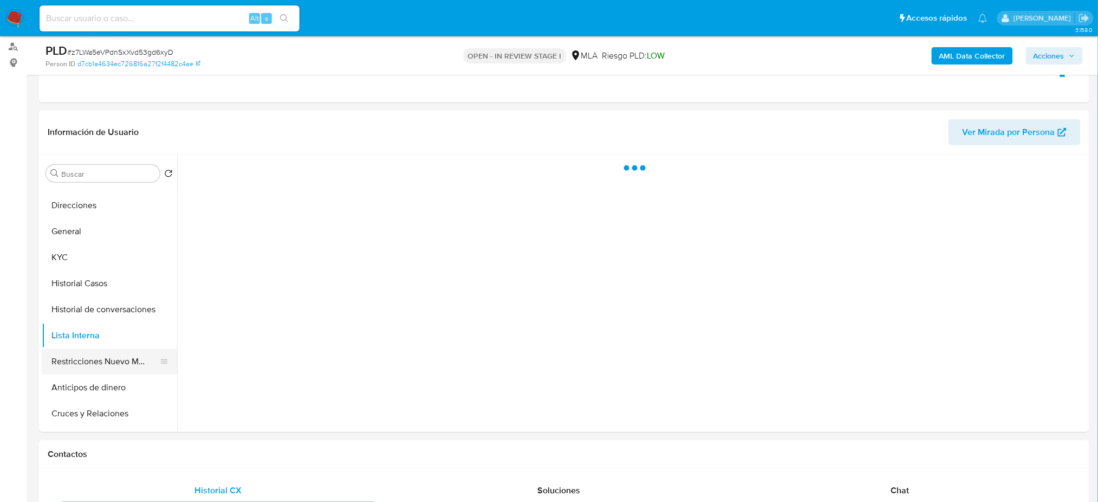
click at [97, 364] on button "Restricciones Nuevo Mundo" at bounding box center [105, 361] width 127 height 26
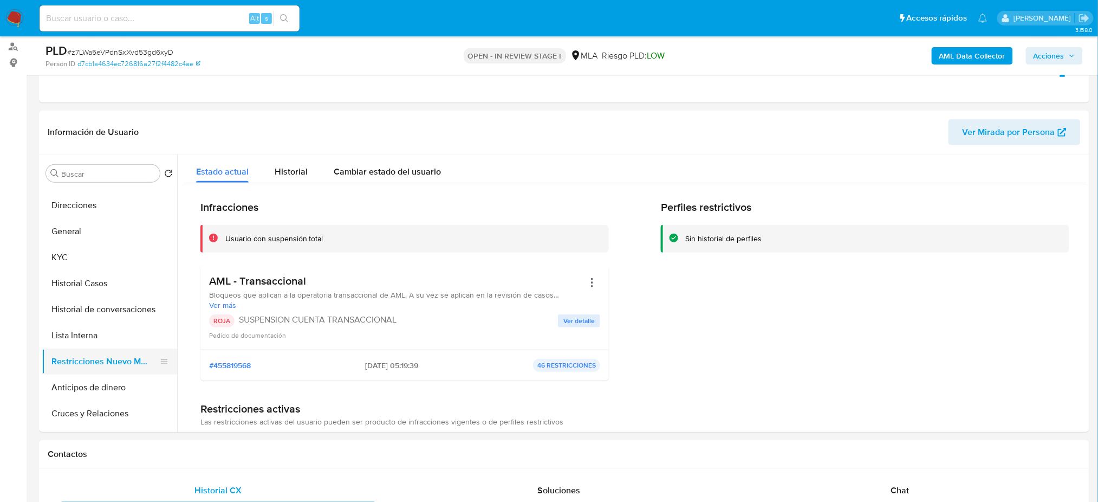
scroll to position [0, 0]
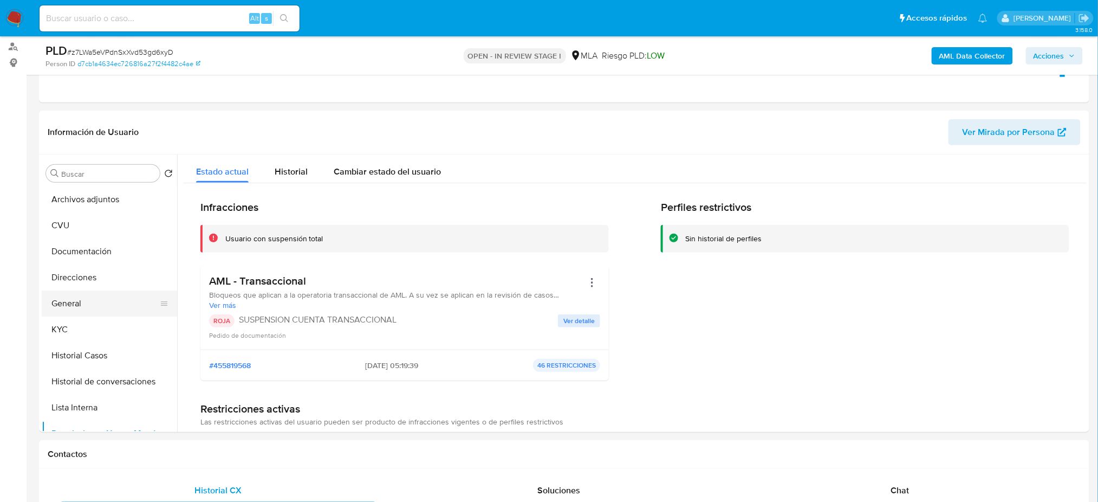
click at [97, 295] on button "General" at bounding box center [105, 303] width 127 height 26
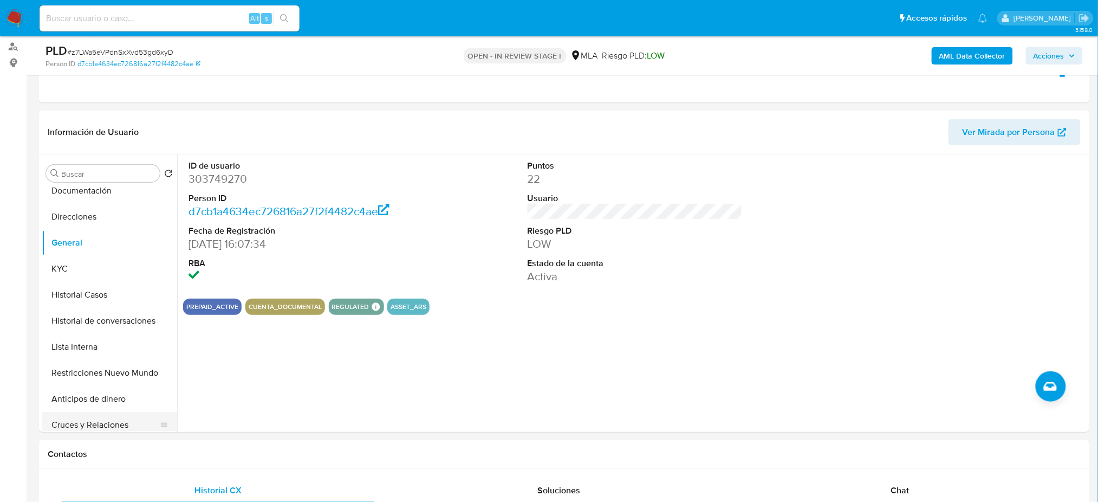
scroll to position [144, 0]
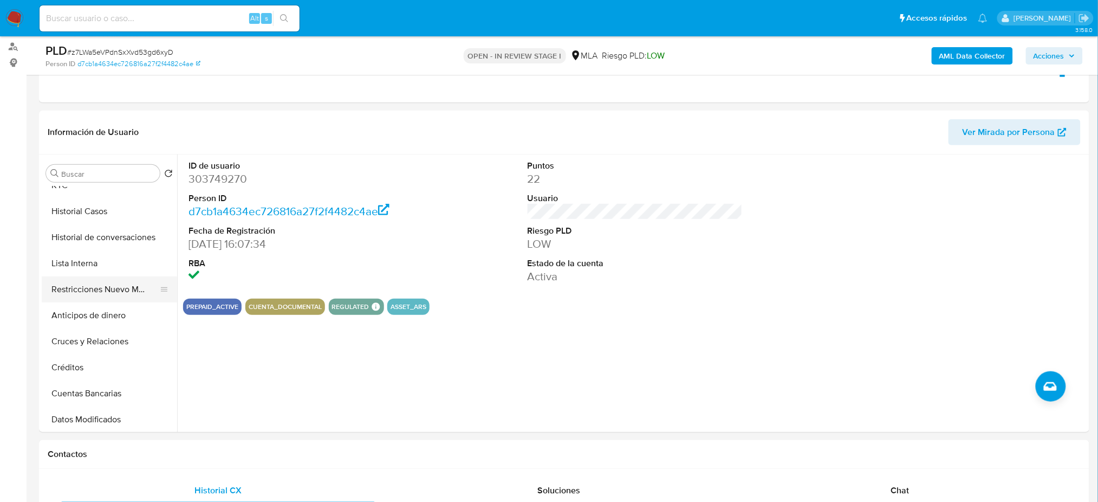
click at [96, 297] on button "Restricciones Nuevo Mundo" at bounding box center [105, 289] width 127 height 26
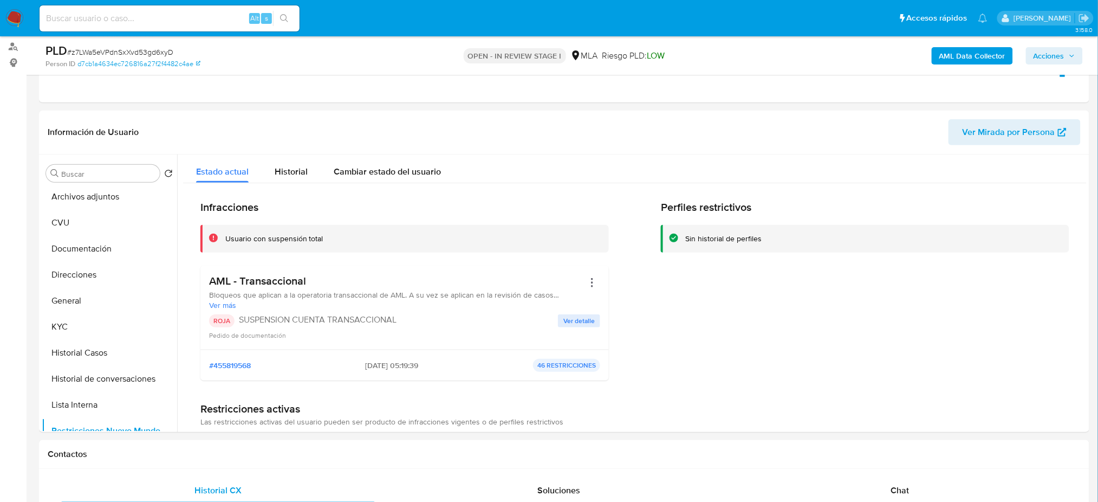
scroll to position [0, 0]
click at [82, 308] on button "General" at bounding box center [105, 303] width 127 height 26
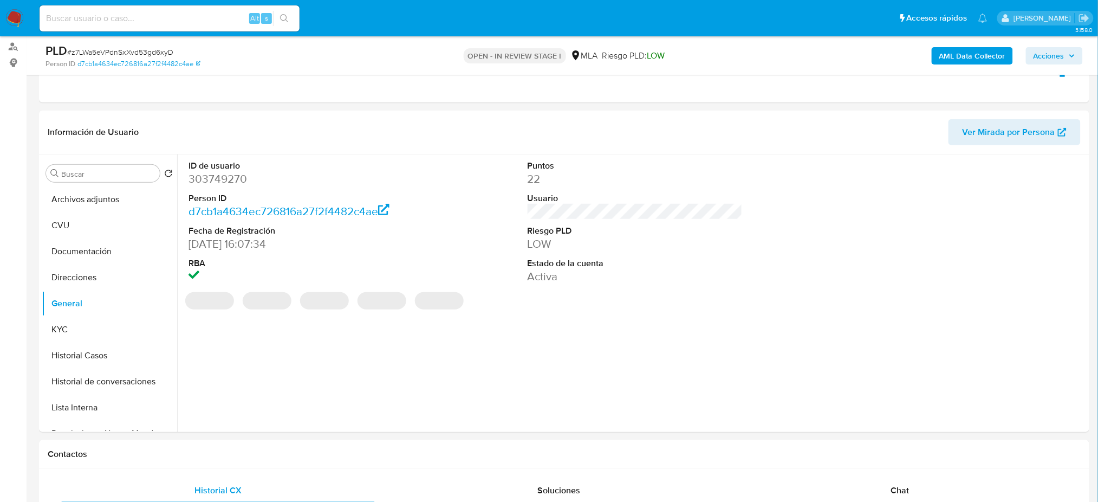
click at [202, 185] on dd "303749270" at bounding box center [295, 178] width 215 height 15
copy dd "303749270"
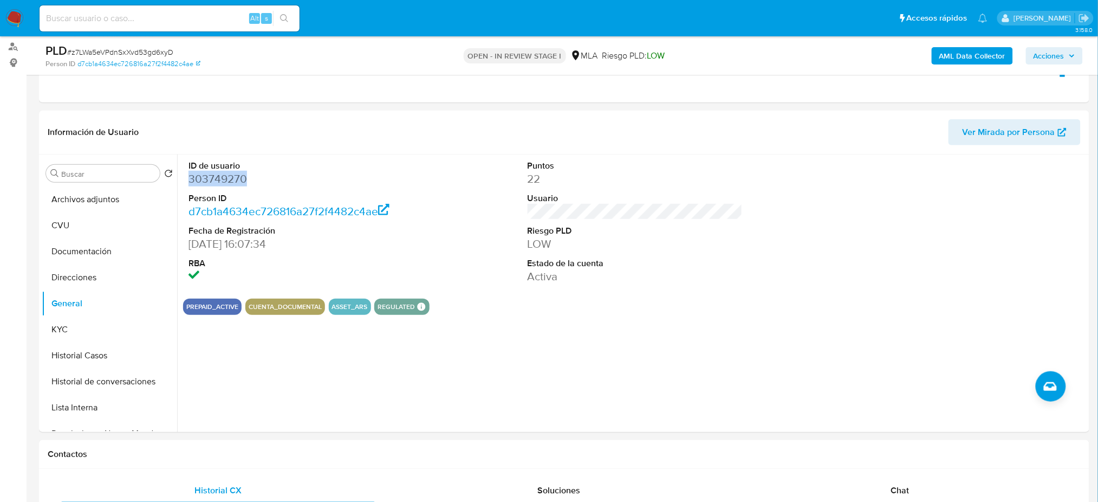
click at [1061, 57] on span "Acciones" at bounding box center [1048, 55] width 31 height 17
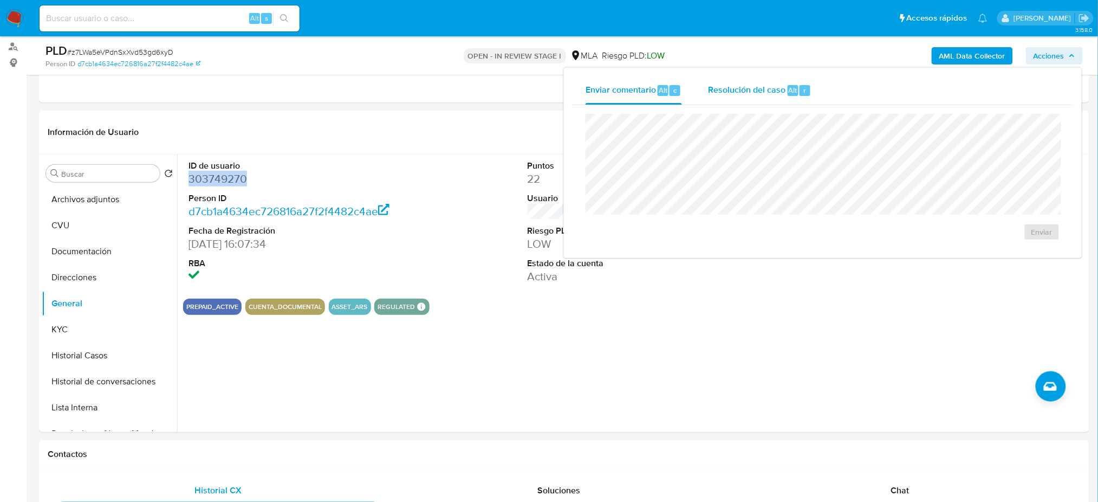
click at [731, 97] on div "Resolución del caso Alt r" at bounding box center [759, 90] width 103 height 28
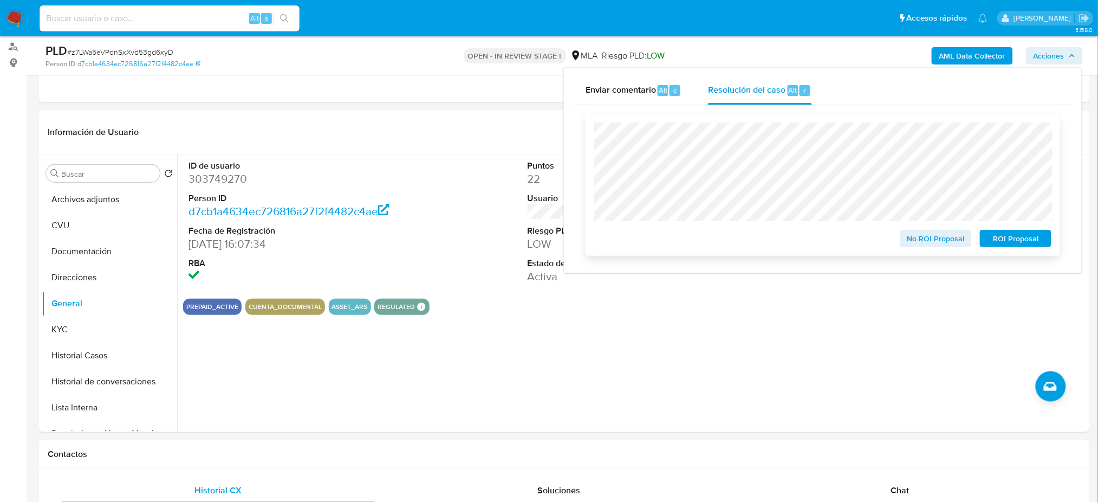
click at [1022, 245] on span "ROI Proposal" at bounding box center [1015, 238] width 56 height 15
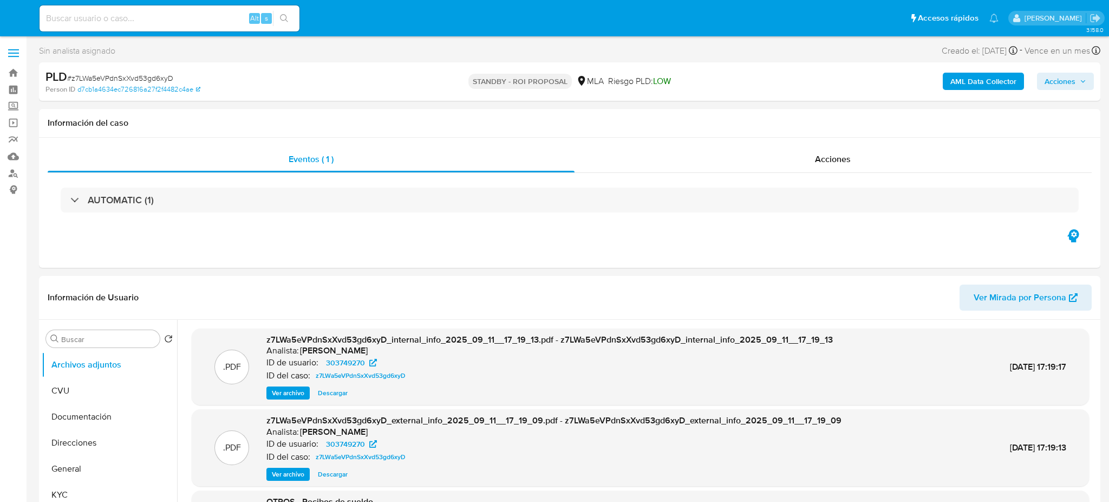
select select "10"
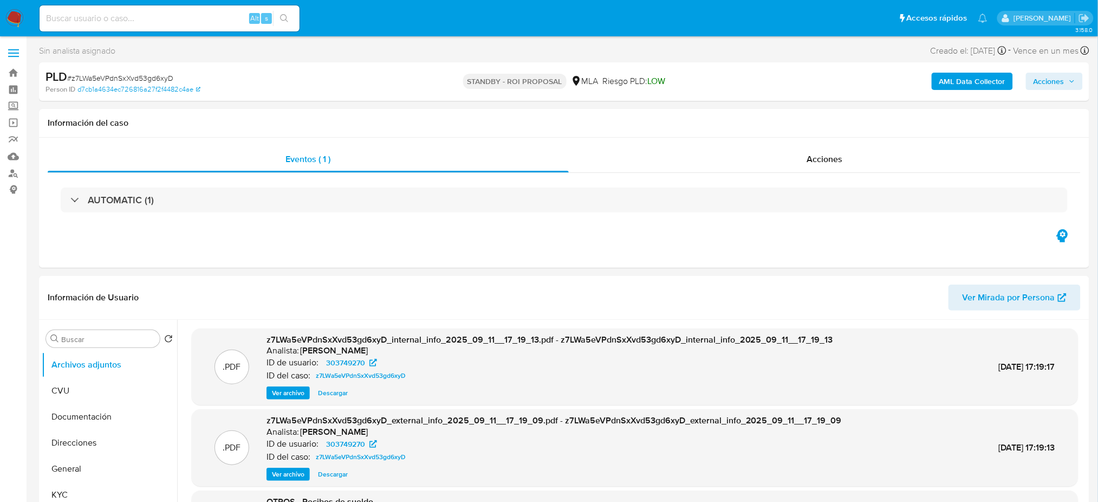
click at [10, 18] on img at bounding box center [14, 18] width 18 height 18
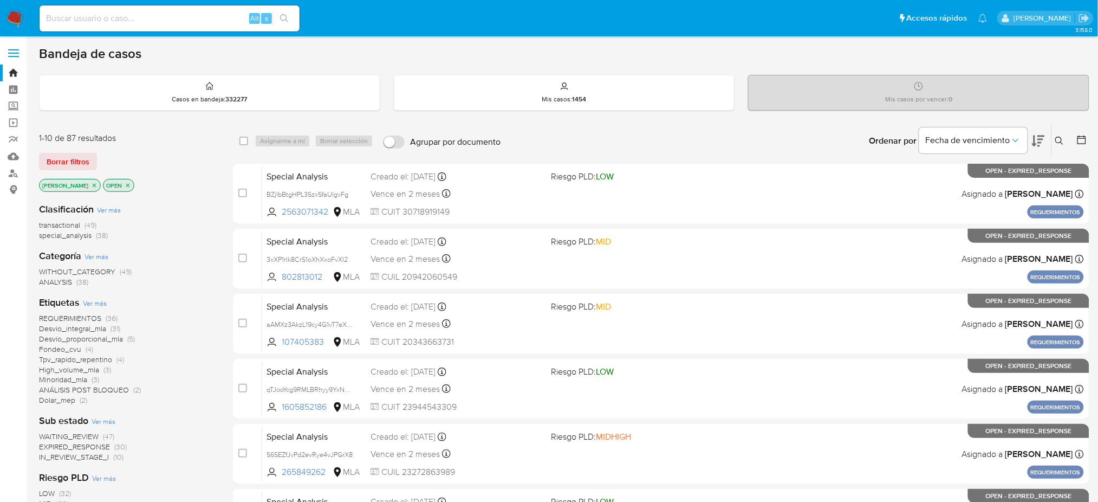
click at [205, 14] on input at bounding box center [170, 18] width 260 height 14
paste input "DgaEe5w1bNAN9HJxpcuEdqDQ"
type input "DgaEe5w1bNAN9HJxpcuEdqDQ"
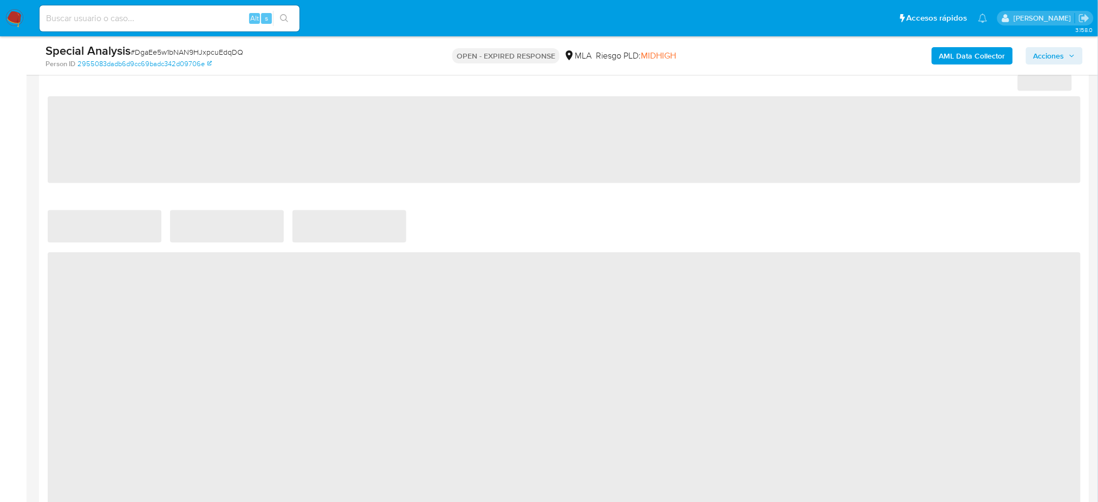
select select "10"
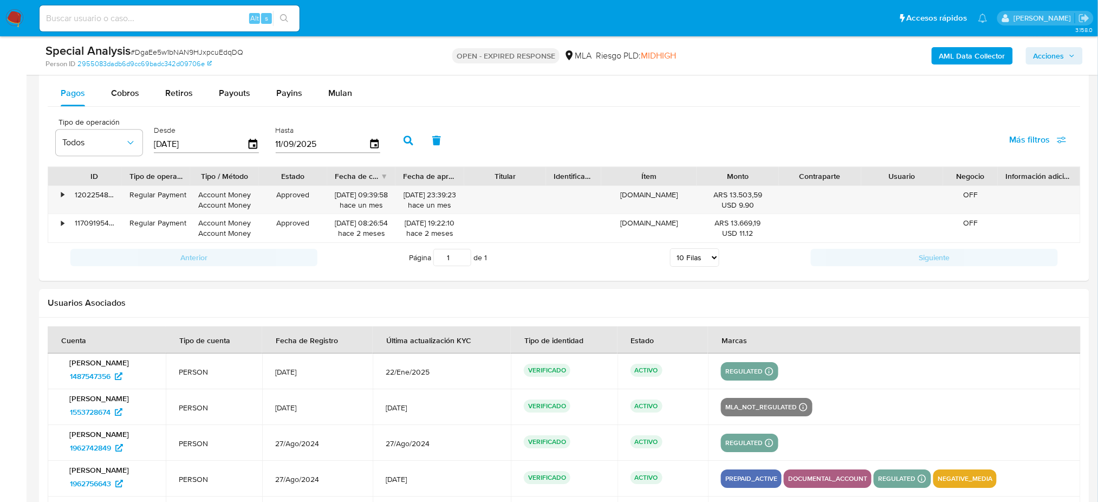
scroll to position [1155, 0]
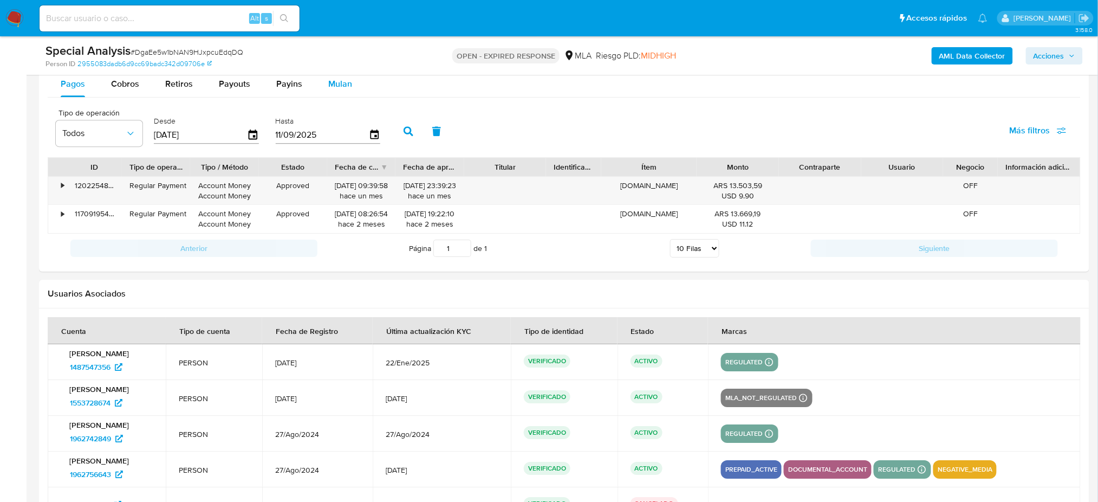
click at [328, 84] on span "Mulan" at bounding box center [340, 83] width 24 height 12
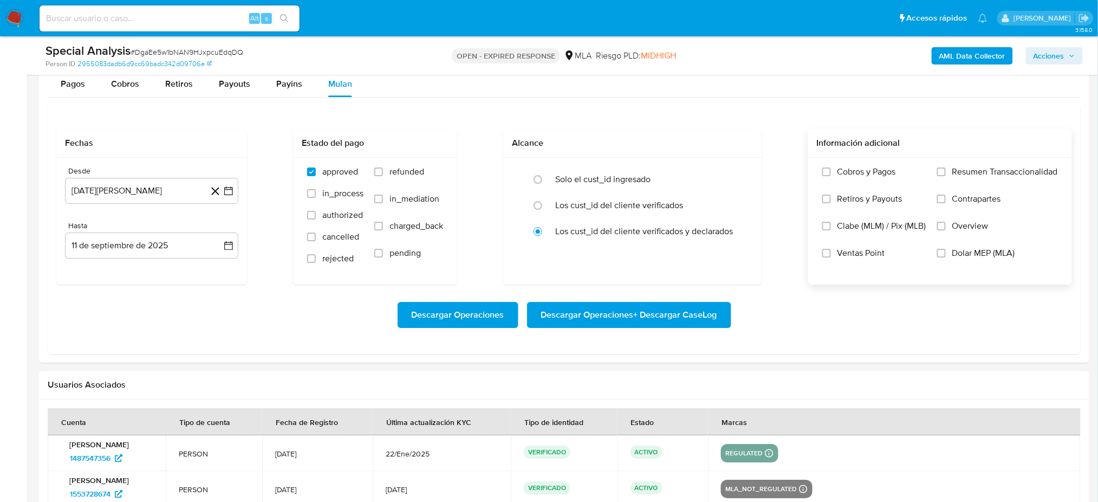
click span "Dolar MEP (MLA)"
click input "Dolar MEP (MLA)"
click button "[DATE]"
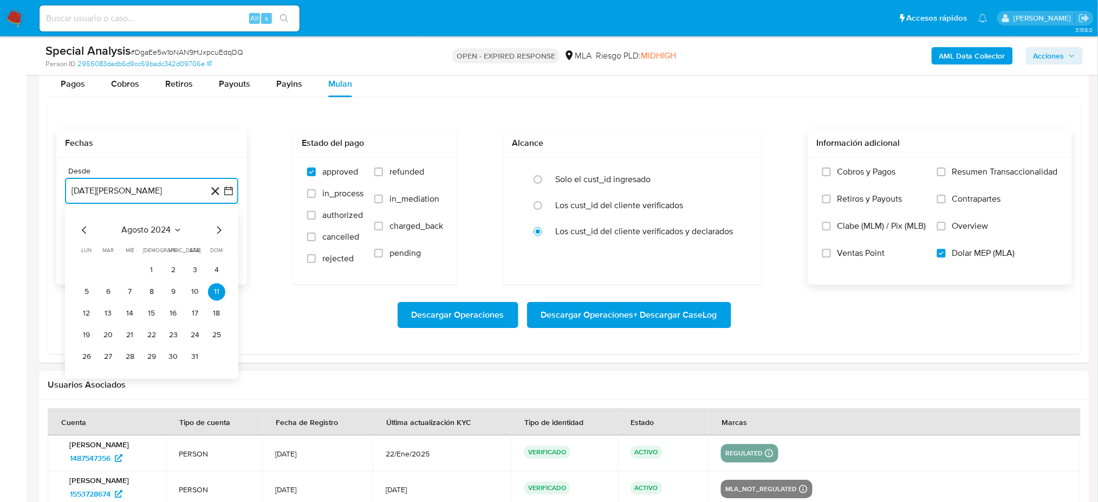
click icon "Mes siguiente"
click button "1"
click button "11 de septiembre de 2025"
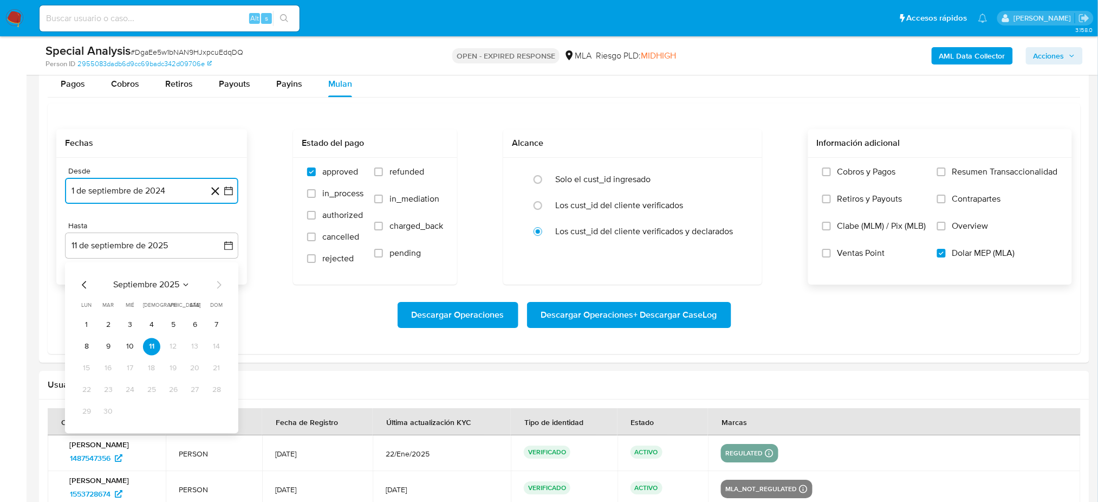
click icon "Mes anterior"
click button "31"
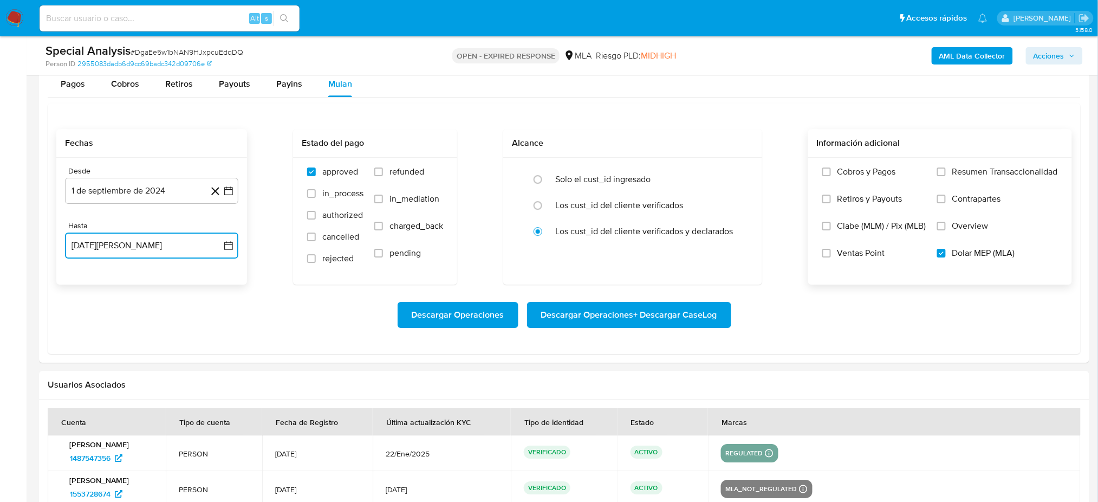
scroll to position [1083, 0]
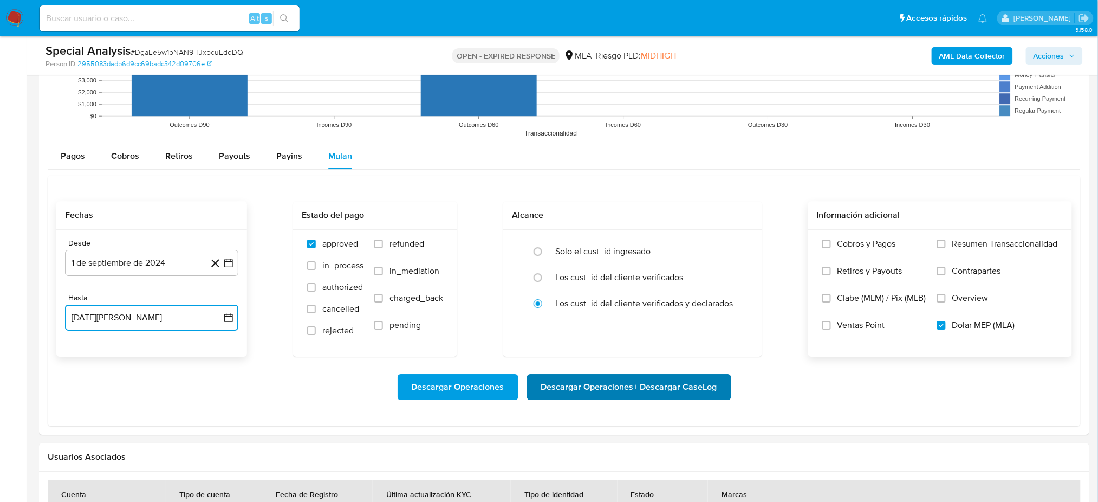
click span "Descargar Operaciones + Descargar CaseLog"
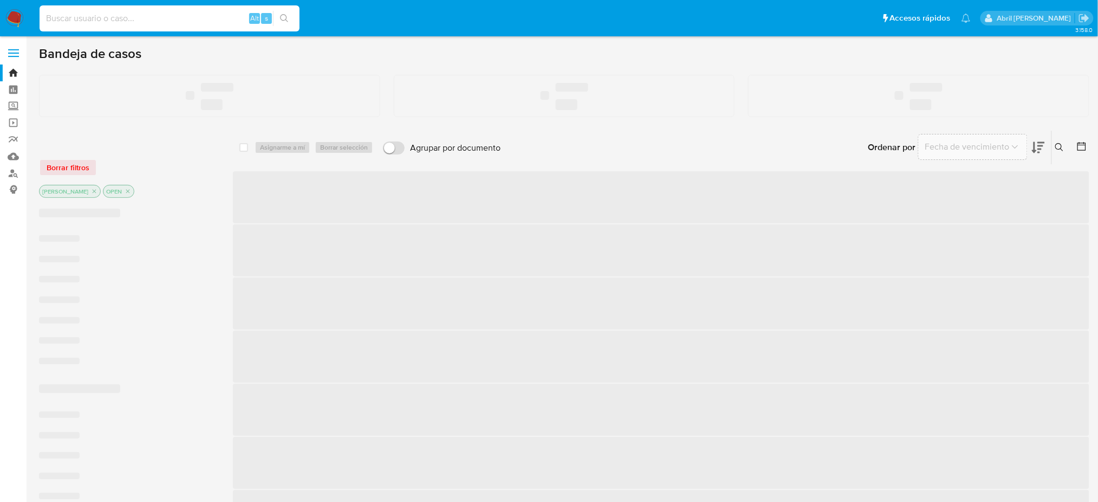
click at [207, 22] on input at bounding box center [170, 18] width 260 height 14
paste input "hj1OEbvkkUgAMCzitqyoOjC1"
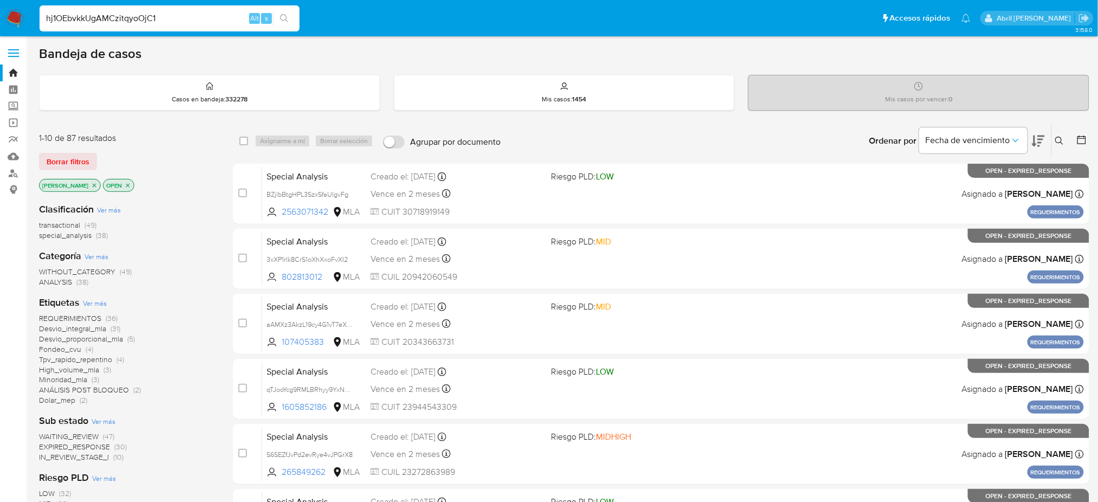
type input "hj1OEbvkkUgAMCzitqyoOjC1"
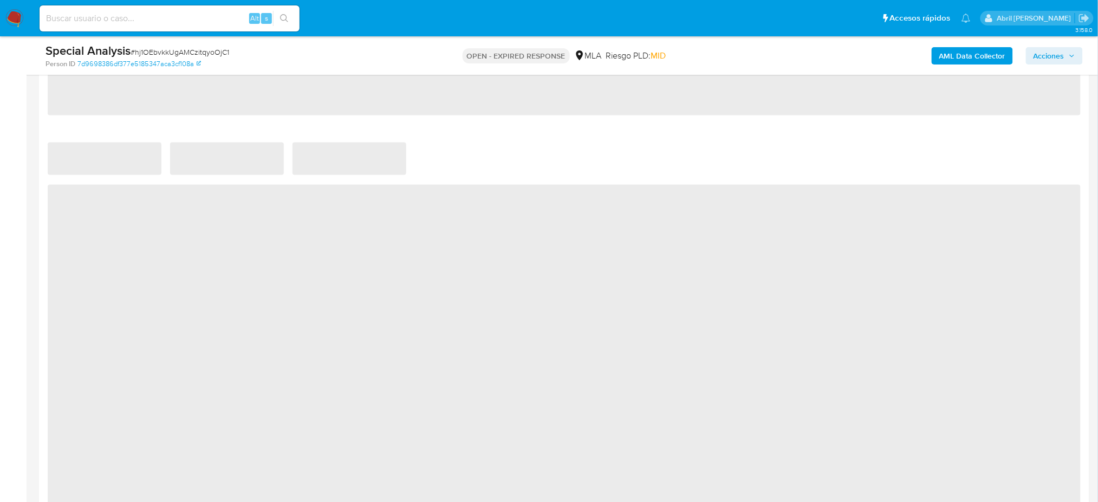
scroll to position [722, 0]
select select "10"
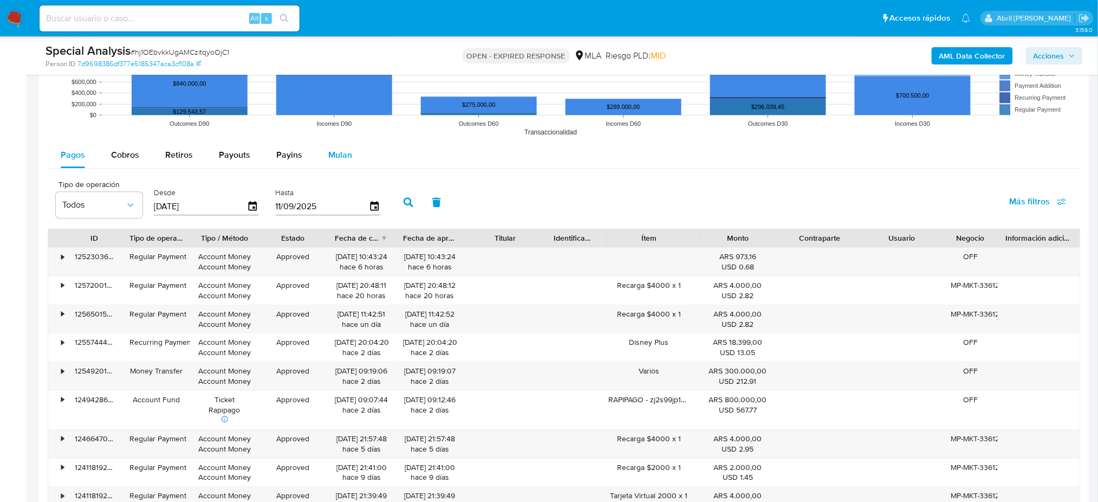
click at [343, 164] on div "Mulan" at bounding box center [340, 155] width 24 height 26
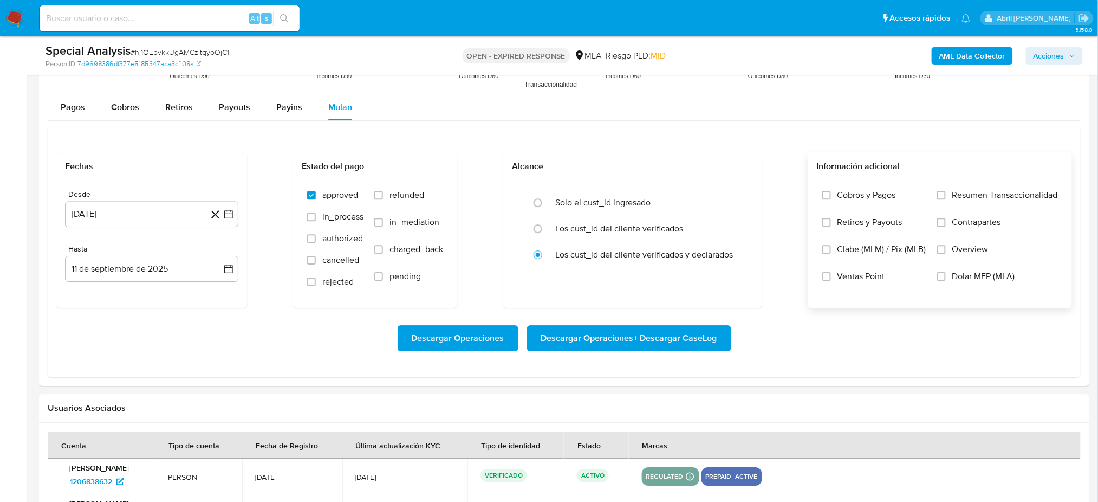
scroll to position [1083, 0]
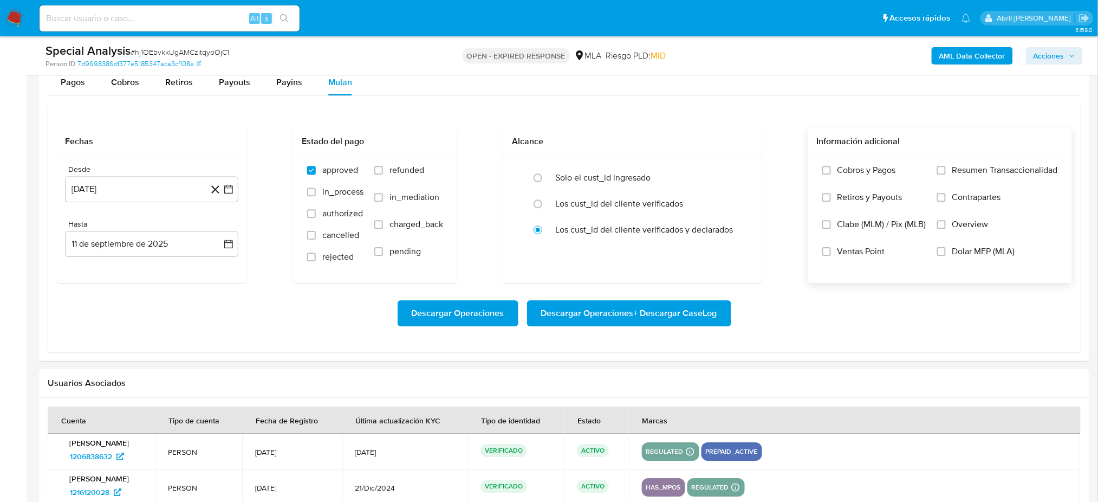
click at [971, 258] on label "Dolar MEP (MLA)" at bounding box center [997, 259] width 121 height 27
click at [946, 256] on input "Dolar MEP (MLA)" at bounding box center [941, 251] width 9 height 9
click at [160, 195] on button "11 [PERSON_NAME] de 2024" at bounding box center [151, 189] width 173 height 26
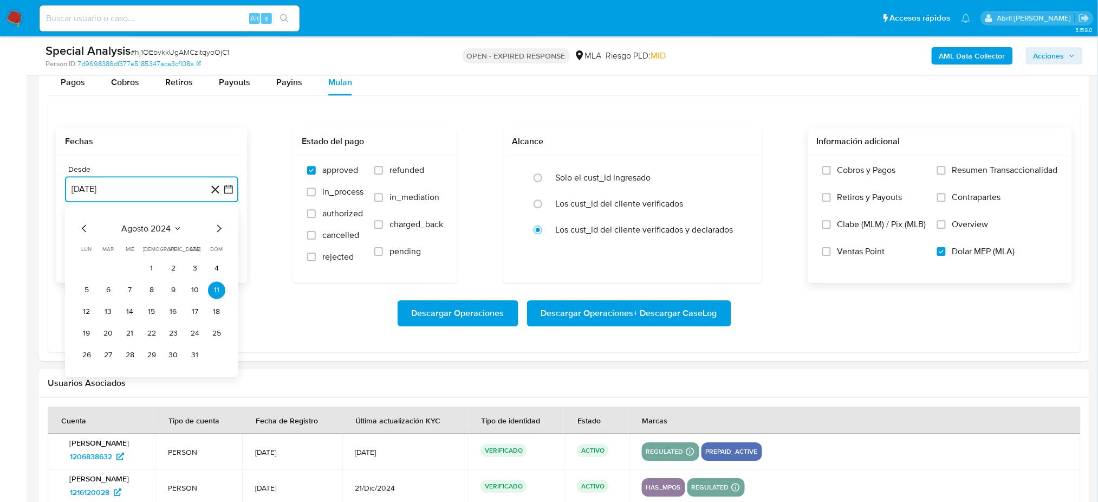
click at [220, 225] on icon "Mes siguiente" at bounding box center [218, 228] width 13 height 13
click at [212, 269] on button "1" at bounding box center [216, 267] width 17 height 17
click at [138, 249] on button "11 de septiembre de 2025" at bounding box center [151, 244] width 173 height 26
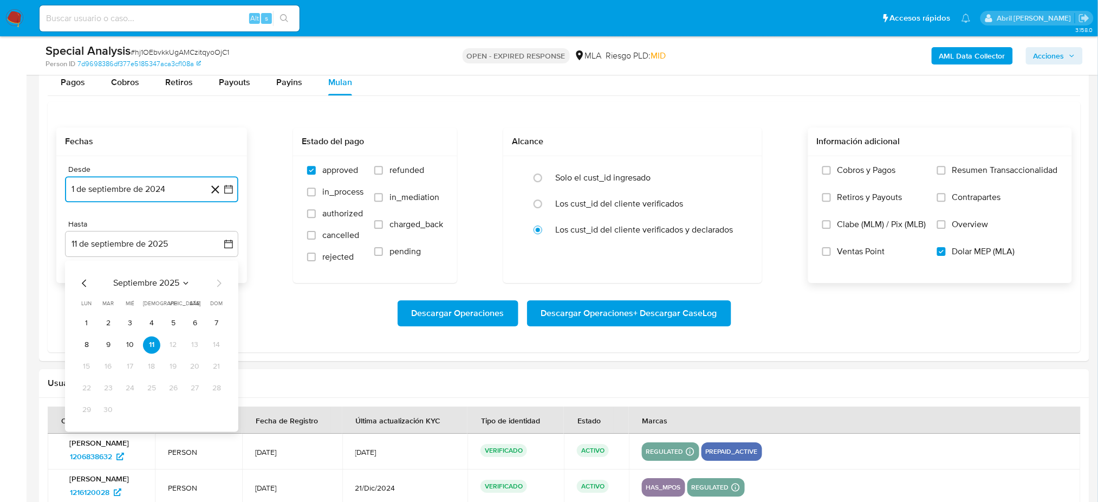
drag, startPoint x: 83, startPoint y: 284, endPoint x: 92, endPoint y: 290, distance: 10.7
click at [83, 283] on icon "Mes anterior" at bounding box center [84, 282] width 13 height 13
click at [214, 414] on button "31" at bounding box center [216, 409] width 17 height 17
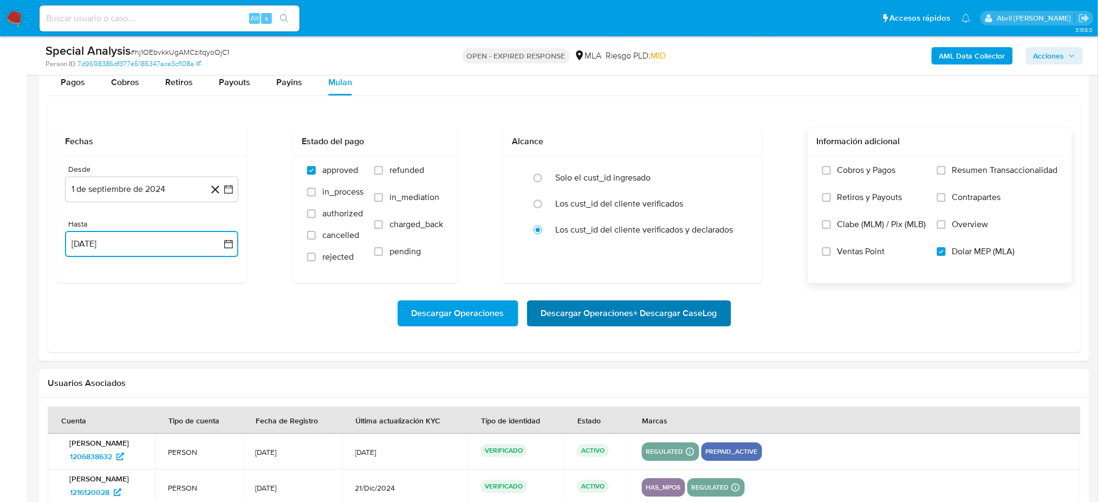
click at [659, 319] on span "Descargar Operaciones + Descargar CaseLog" at bounding box center [629, 313] width 176 height 24
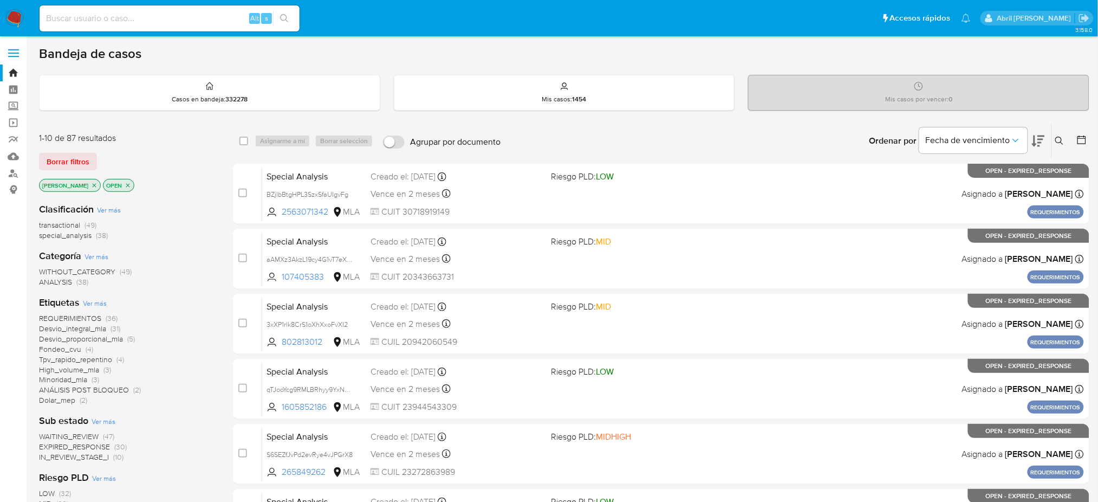
click at [190, 13] on input at bounding box center [170, 18] width 260 height 14
paste input "ydDLxk0GhFBaWCUezoDgcY2j"
type input "ydDLxk0GhFBaWCUezoDgcY2j"
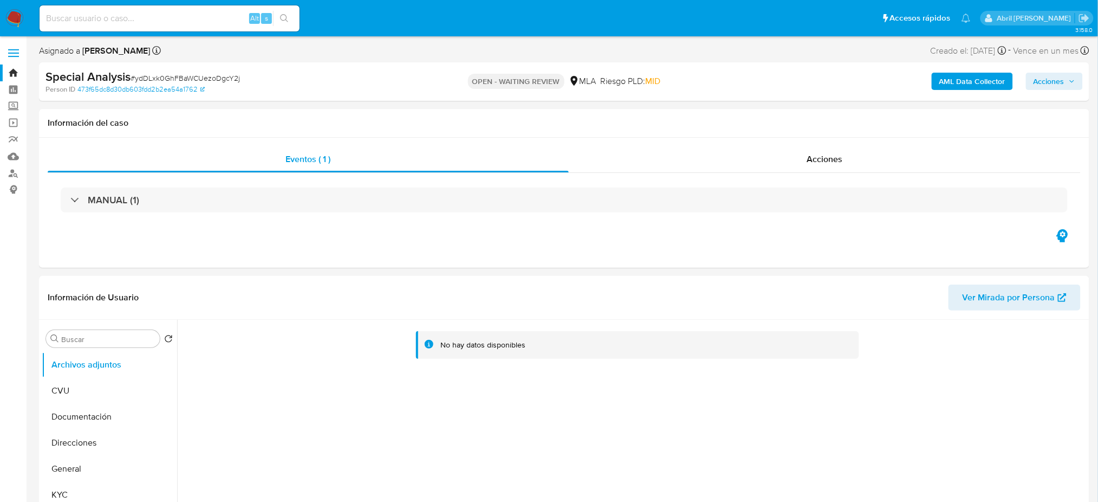
select select "10"
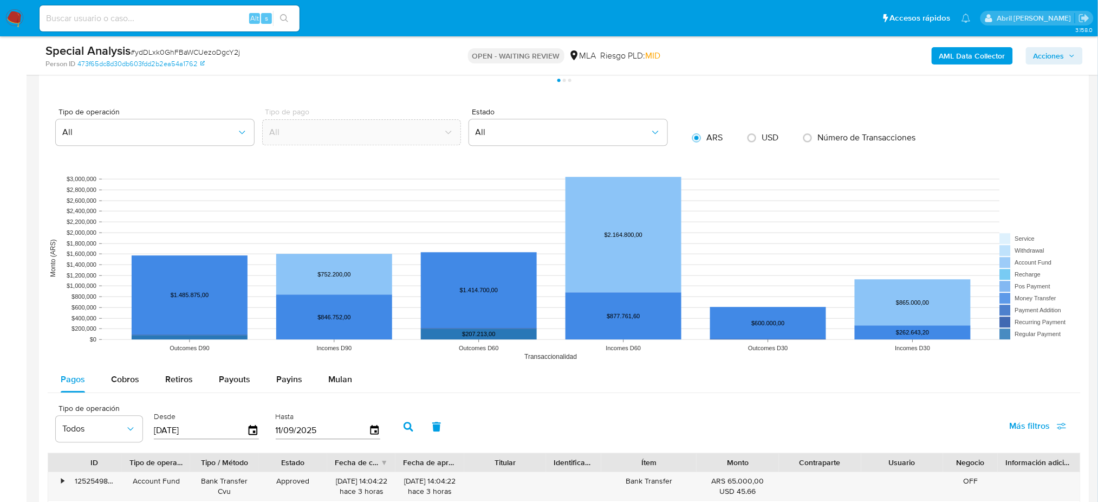
scroll to position [1083, 0]
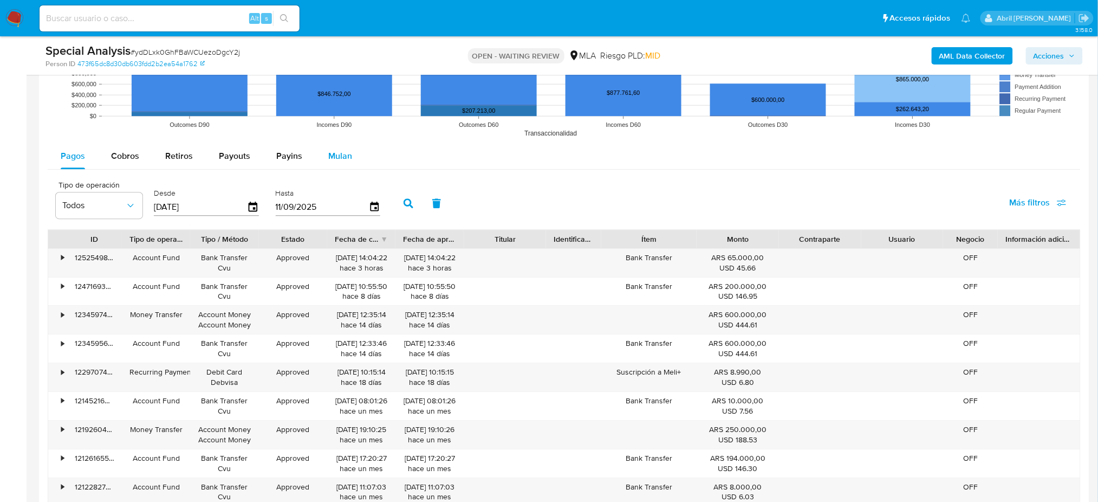
click at [339, 159] on span "Mulan" at bounding box center [340, 155] width 24 height 12
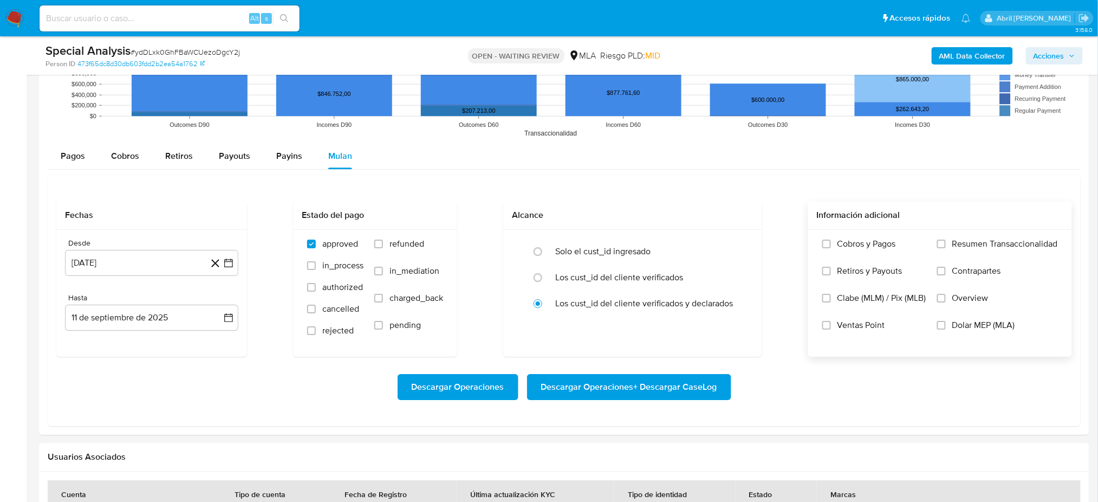
click at [975, 326] on span "Dolar MEP (MLA)" at bounding box center [983, 325] width 63 height 11
click at [946, 326] on input "Dolar MEP (MLA)" at bounding box center [941, 325] width 9 height 9
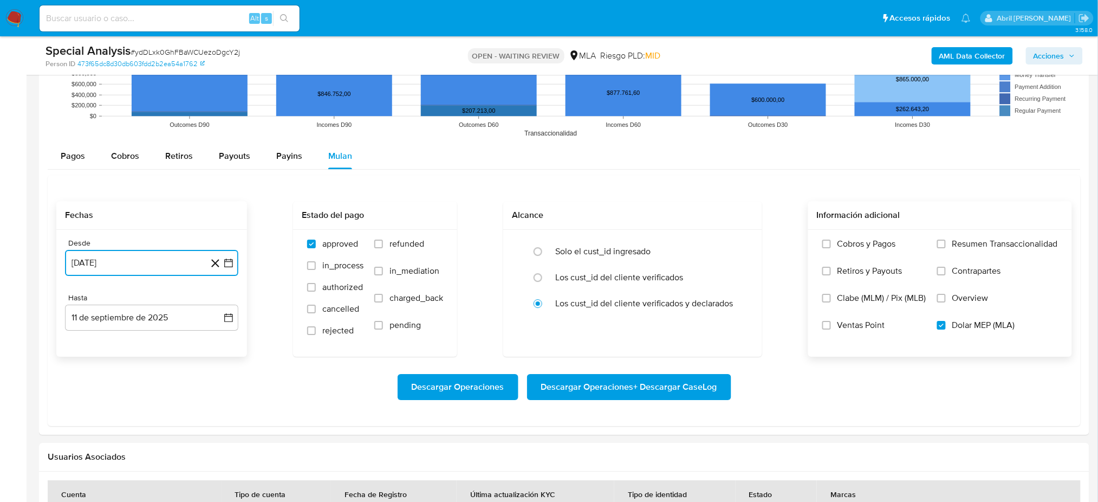
click at [148, 263] on button "[DATE]" at bounding box center [151, 263] width 173 height 26
click at [220, 298] on icon "Mes siguiente" at bounding box center [218, 301] width 13 height 13
click at [210, 346] on button "1" at bounding box center [216, 341] width 17 height 17
click at [144, 311] on button "11 de septiembre de 2025" at bounding box center [151, 317] width 173 height 26
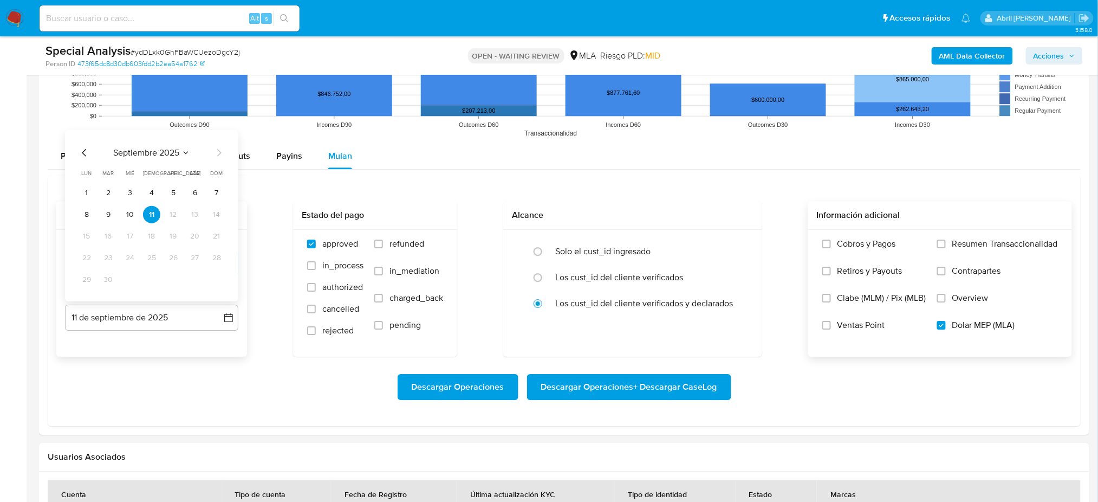
click at [82, 154] on icon "Mes anterior" at bounding box center [84, 152] width 13 height 13
click at [212, 276] on button "31" at bounding box center [216, 278] width 17 height 17
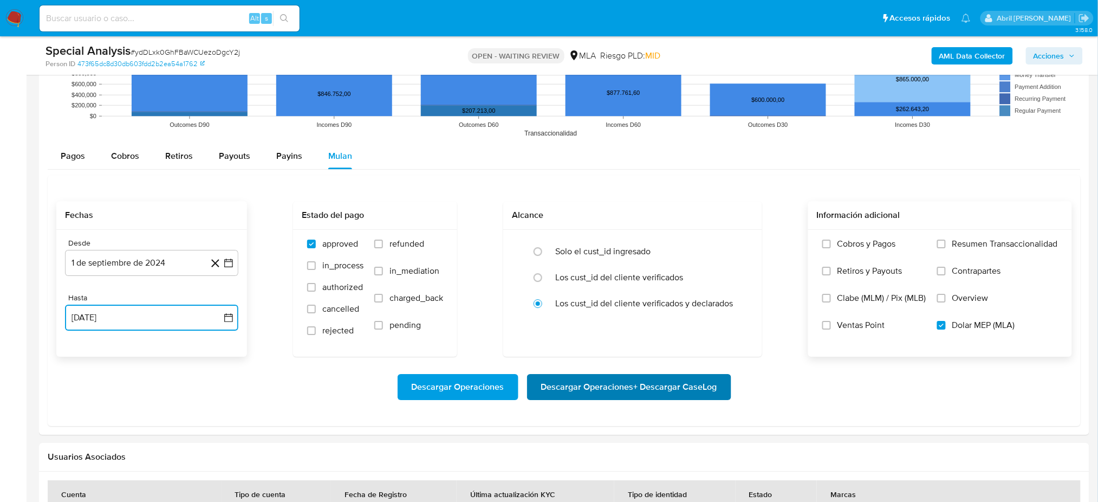
click at [633, 390] on span "Descargar Operaciones + Descargar CaseLog" at bounding box center [629, 387] width 176 height 24
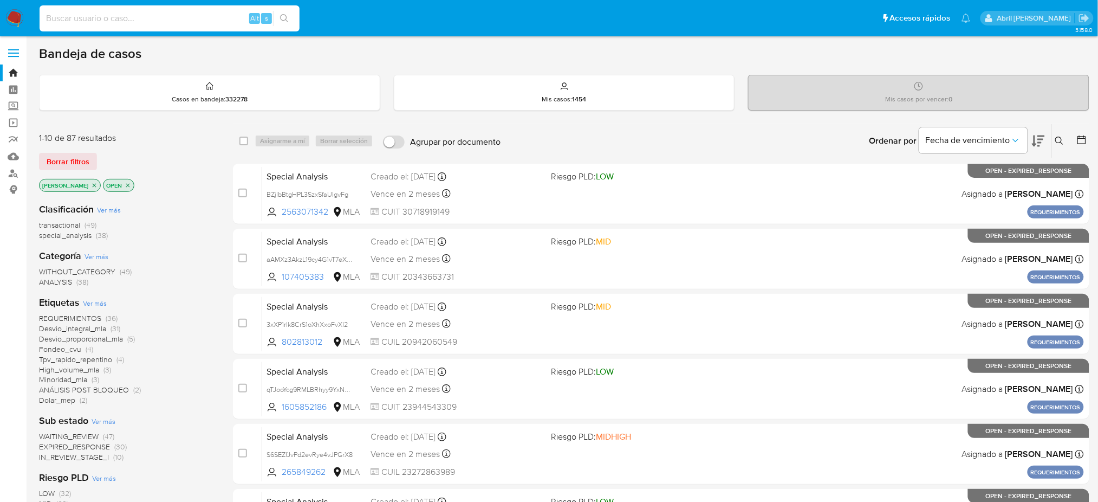
click at [166, 20] on input at bounding box center [170, 18] width 260 height 14
paste input "xCsjkoNkmhBS6595rCVH7RGO"
type input "xCsjkoNkmhBS6595rCVH7RGO"
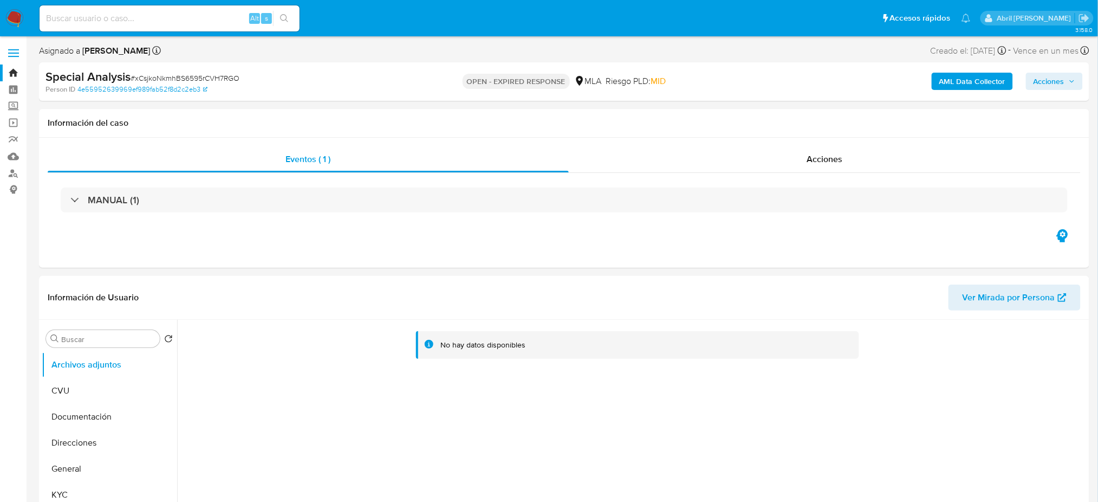
select select "10"
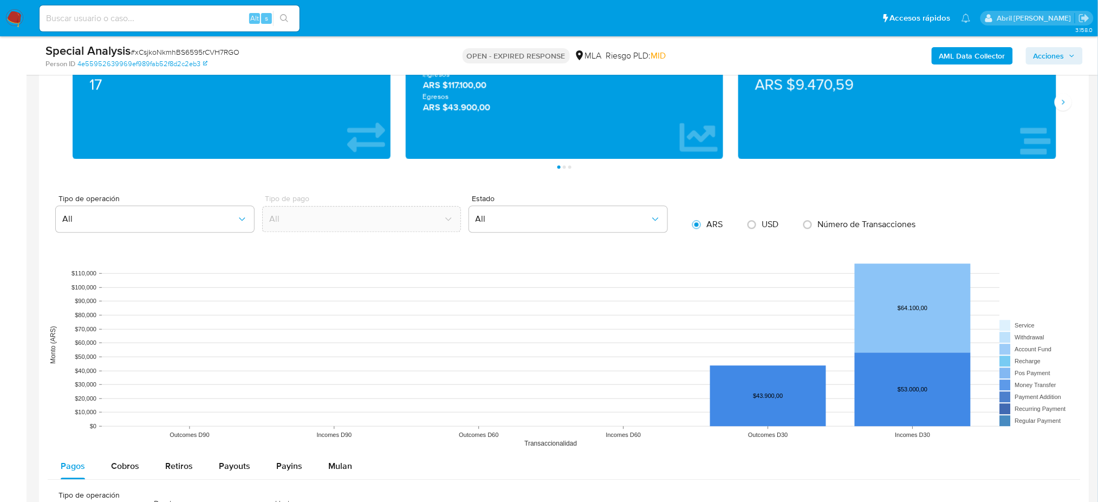
scroll to position [939, 0]
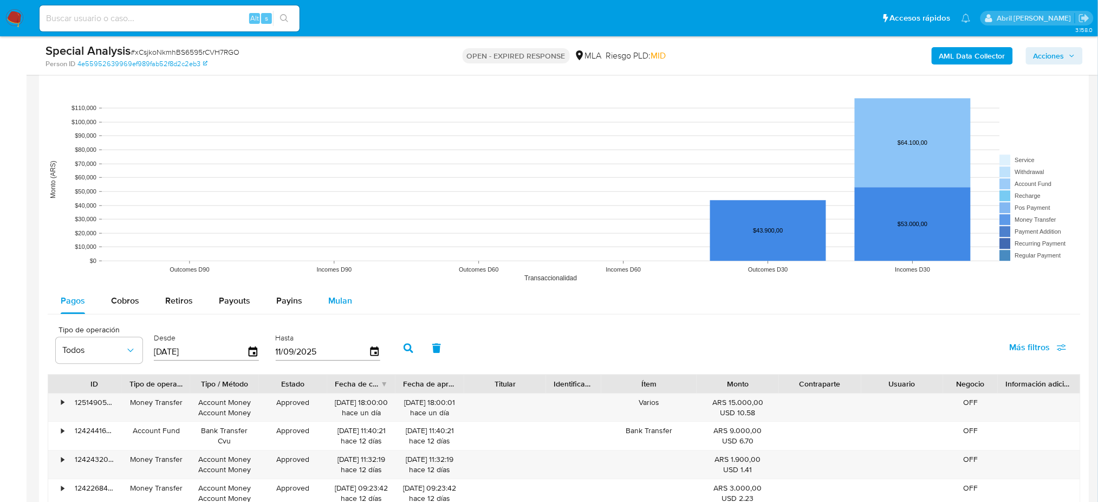
click at [344, 300] on span "Mulan" at bounding box center [340, 300] width 24 height 12
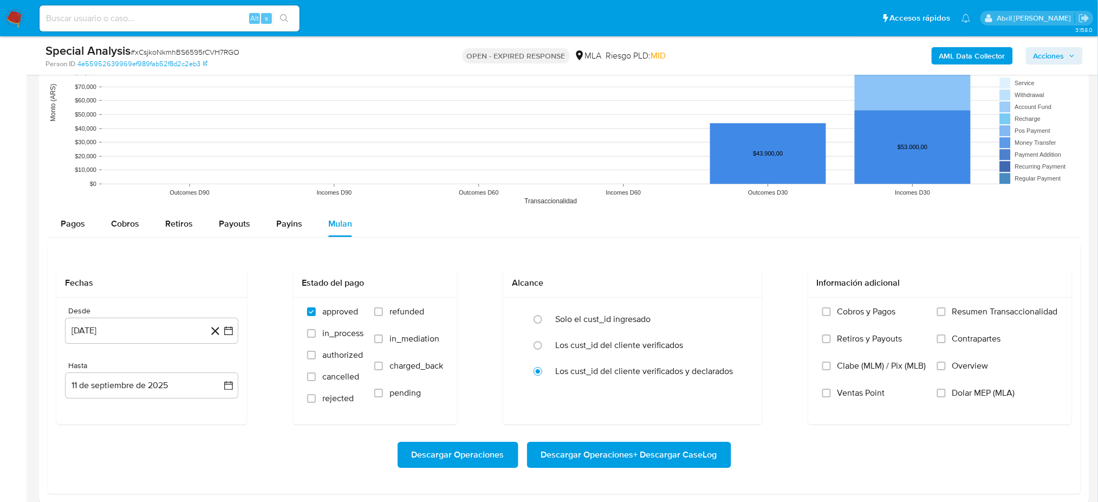
scroll to position [1155, 0]
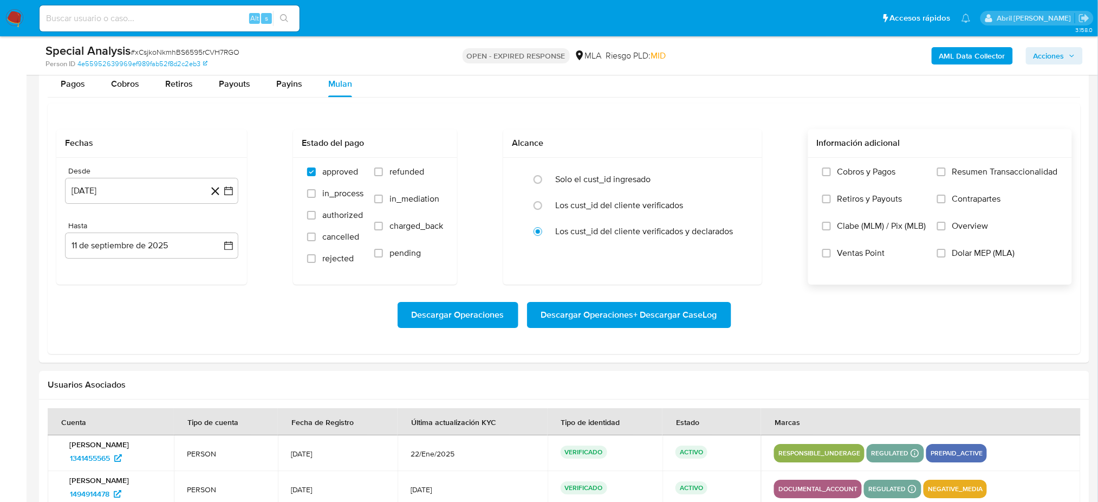
click at [945, 248] on label "Dolar MEP (MLA)" at bounding box center [997, 261] width 121 height 27
click at [945, 249] on input "Dolar MEP (MLA)" at bounding box center [941, 253] width 9 height 9
click at [165, 193] on button "[DATE][PERSON_NAME]" at bounding box center [151, 191] width 173 height 26
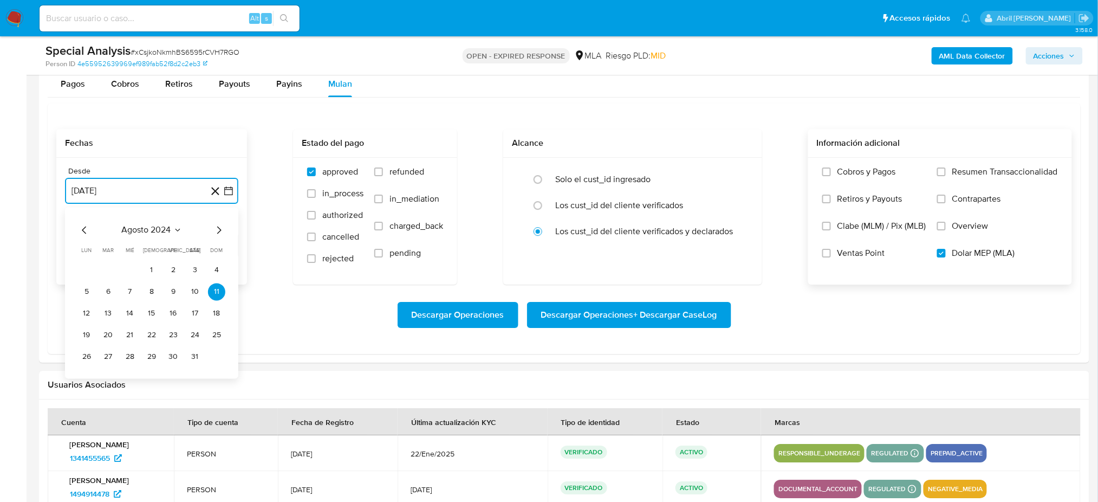
click at [215, 229] on icon "Mes siguiente" at bounding box center [218, 229] width 13 height 13
click at [218, 272] on button "1" at bounding box center [216, 269] width 17 height 17
click at [141, 251] on button "11 de septiembre de 2025" at bounding box center [151, 245] width 173 height 26
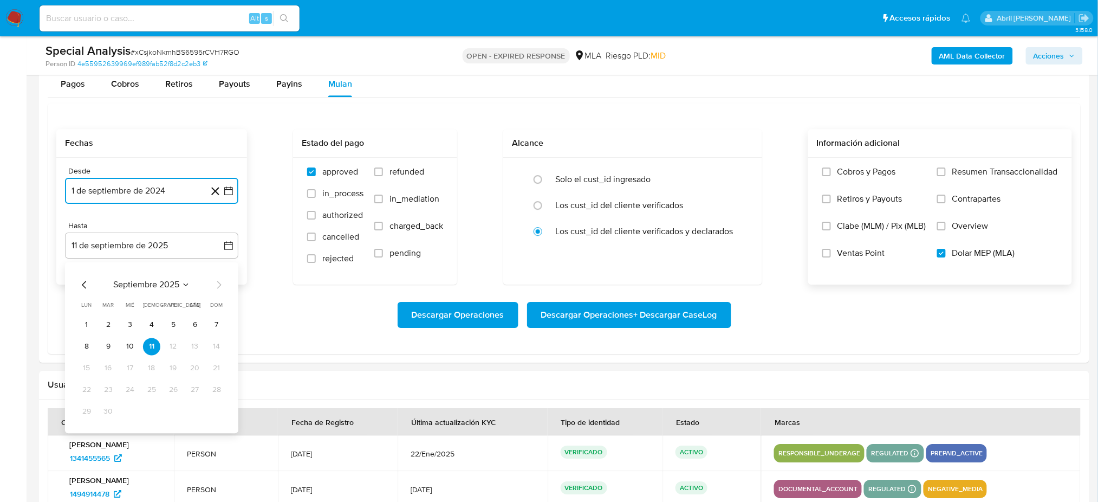
click at [81, 281] on icon "Mes anterior" at bounding box center [84, 284] width 13 height 13
click at [214, 415] on button "31" at bounding box center [216, 410] width 17 height 17
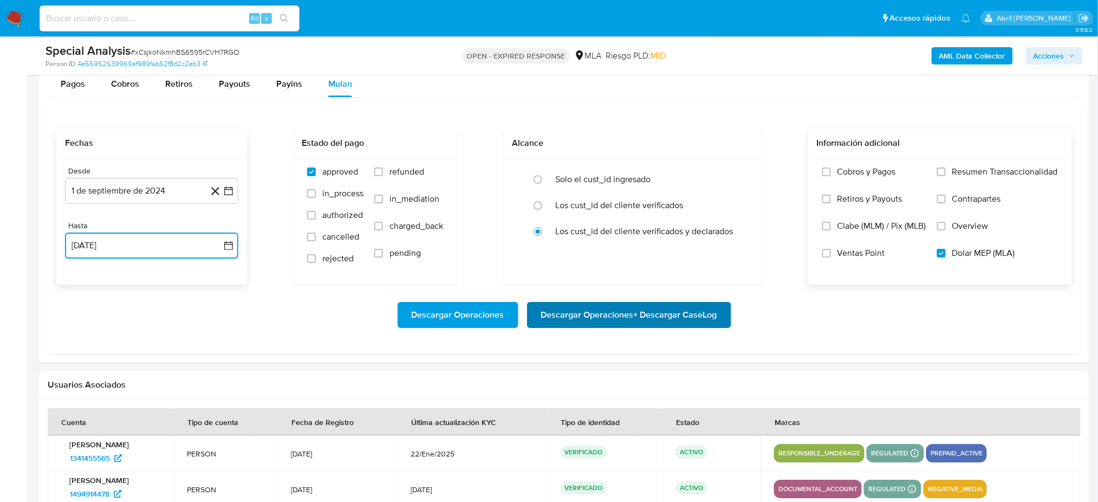
click at [623, 308] on span "Descargar Operaciones + Descargar CaseLog" at bounding box center [629, 315] width 176 height 24
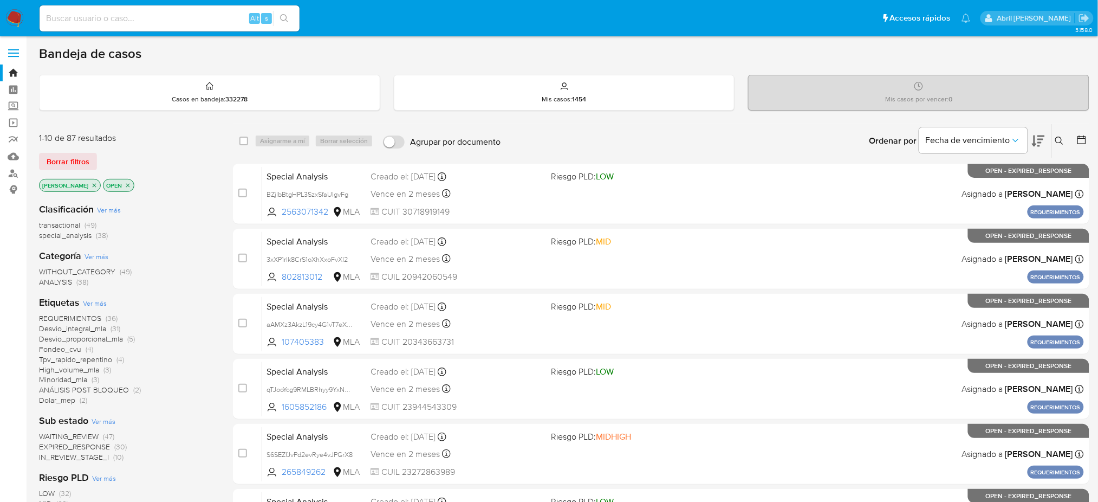
click at [199, 17] on input at bounding box center [170, 18] width 260 height 14
paste input "v5w6v1ay1Oewav4T7N9LXQYR"
type input "v5w6v1ay1Oewav4T7N9LXQYR"
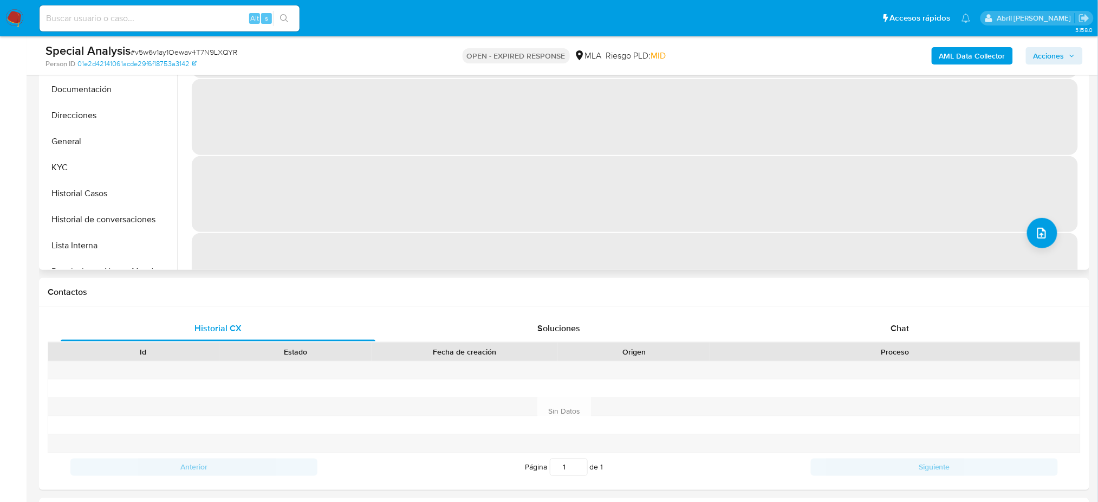
scroll to position [722, 0]
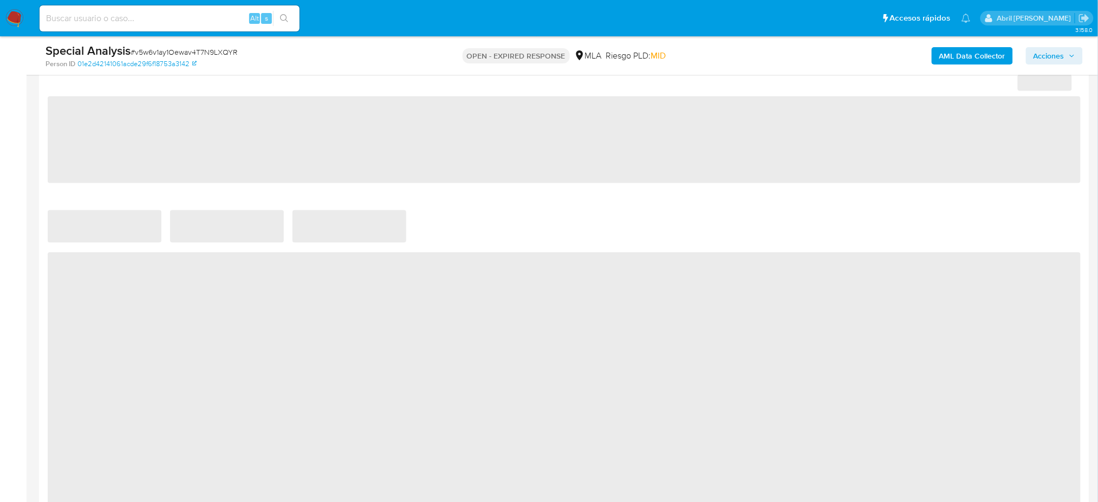
select select "10"
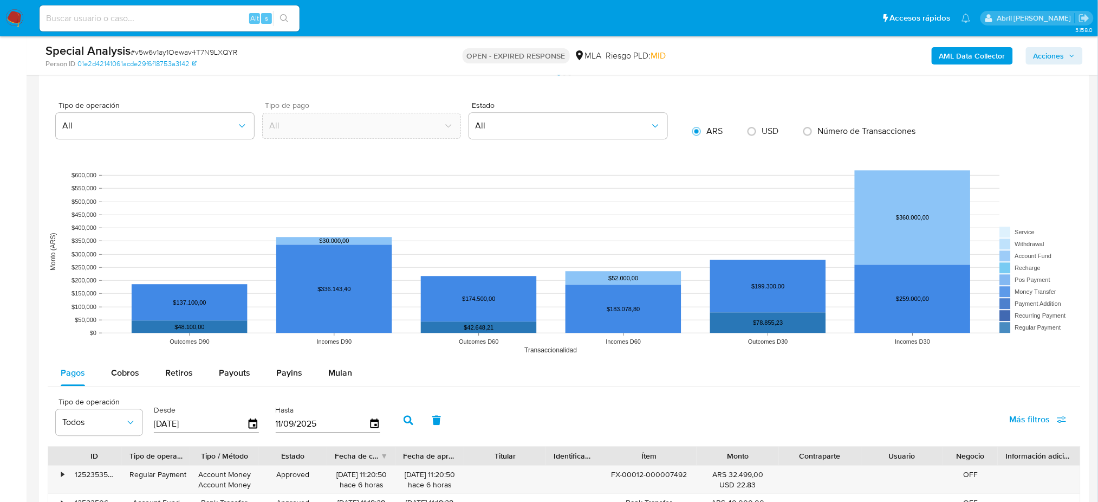
scroll to position [1011, 0]
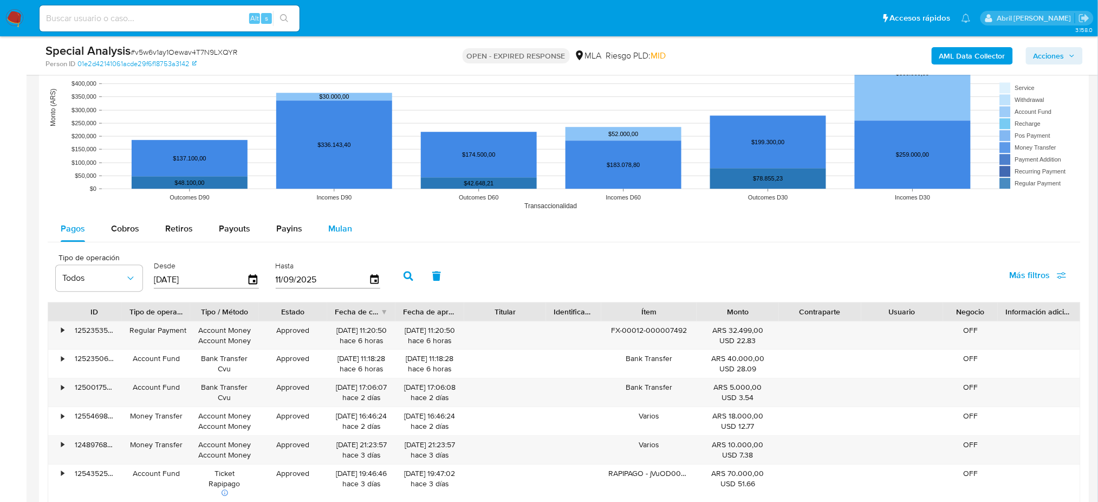
click at [343, 229] on span "Mulan" at bounding box center [340, 228] width 24 height 12
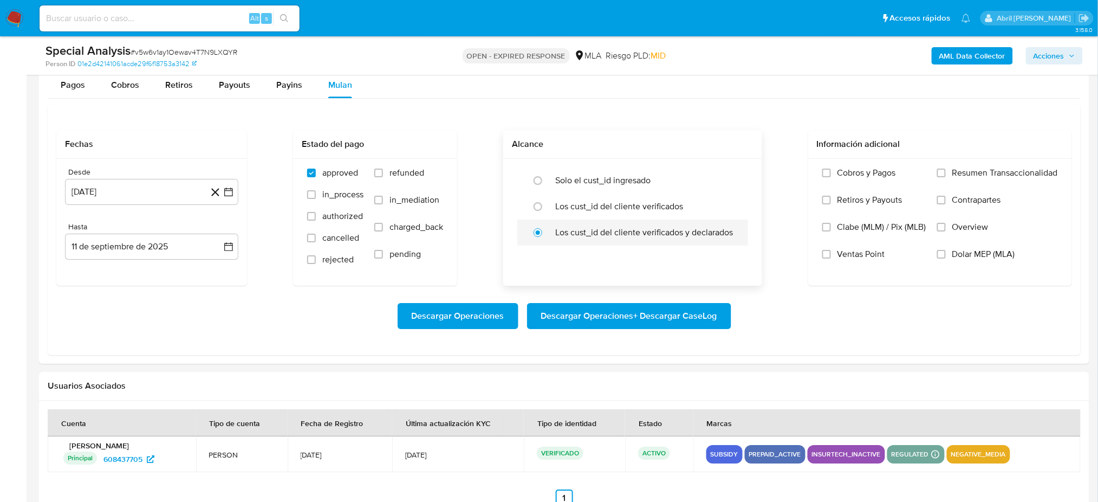
scroll to position [1155, 0]
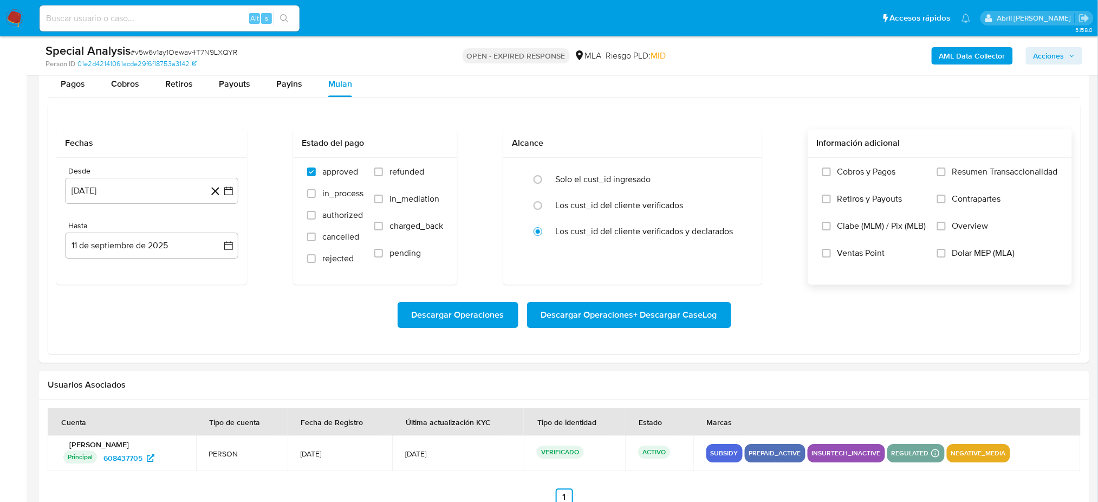
click at [959, 254] on span "Dolar MEP (MLA)" at bounding box center [983, 253] width 63 height 11
click at [946, 254] on input "Dolar MEP (MLA)" at bounding box center [941, 253] width 9 height 9
click at [162, 200] on button "[DATE]" at bounding box center [151, 191] width 173 height 26
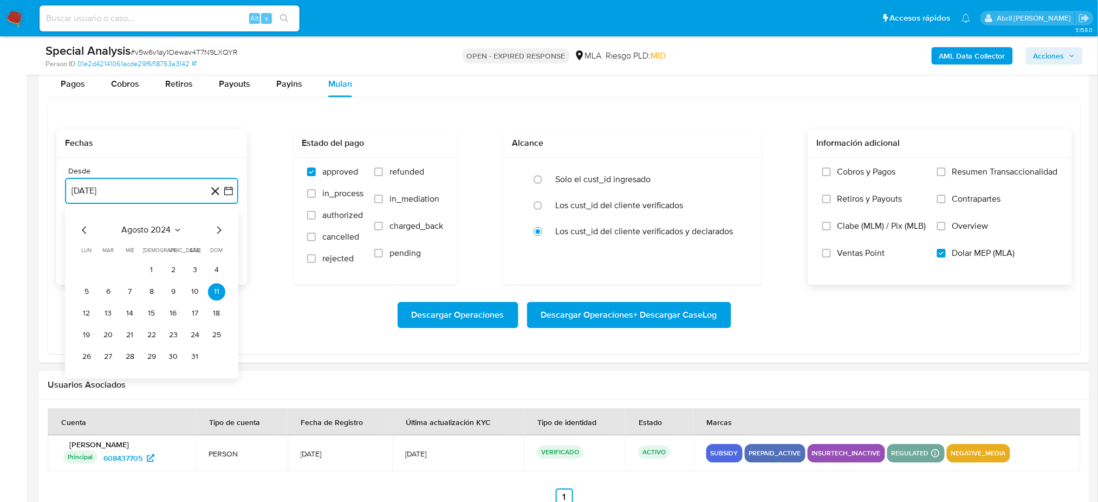
click at [217, 232] on icon "Mes siguiente" at bounding box center [218, 229] width 13 height 13
click at [216, 270] on button "1" at bounding box center [216, 269] width 17 height 17
click at [149, 245] on button "11 de septiembre de 2025" at bounding box center [151, 245] width 173 height 26
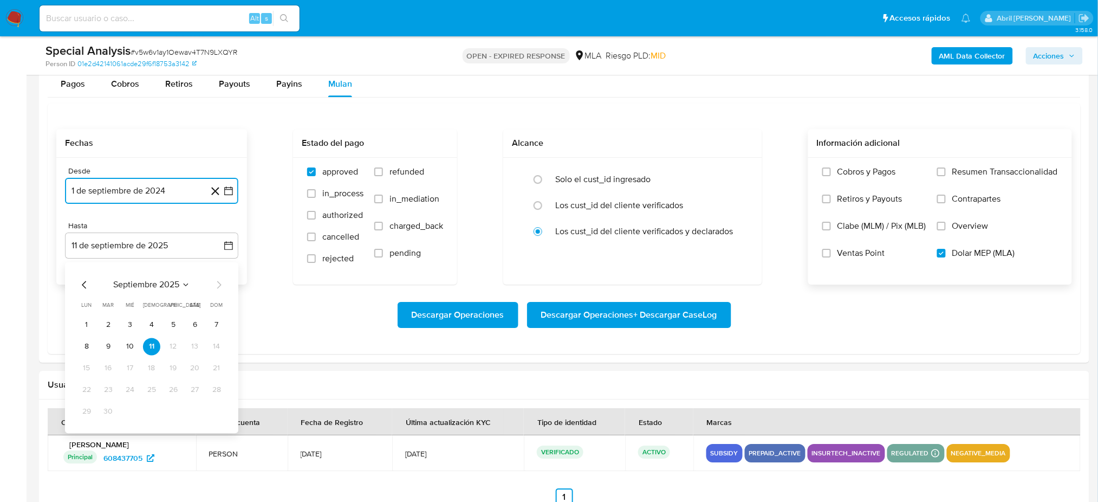
click at [82, 289] on icon "Mes anterior" at bounding box center [84, 284] width 13 height 13
click at [218, 413] on button "31" at bounding box center [216, 410] width 17 height 17
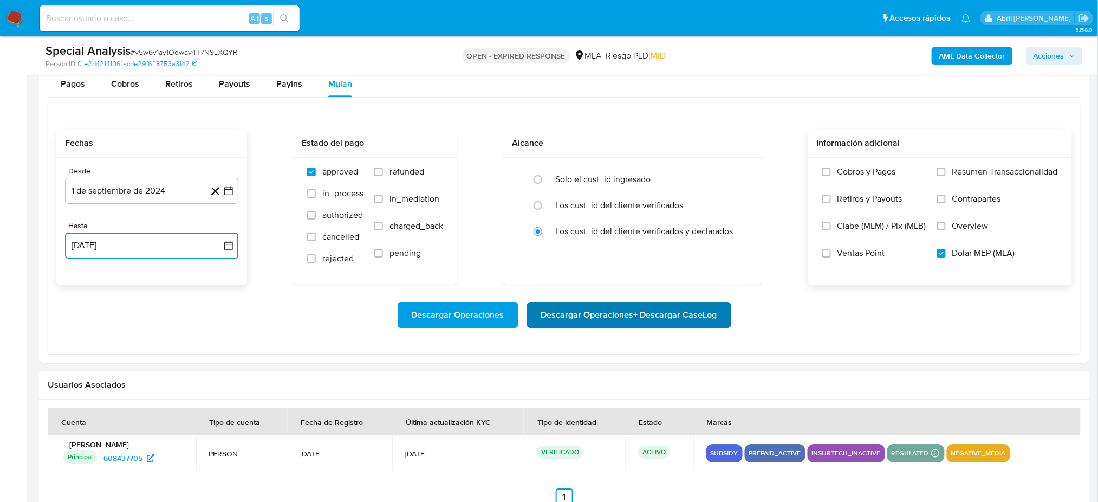
click at [640, 324] on span "Descargar Operaciones + Descargar CaseLog" at bounding box center [629, 315] width 176 height 24
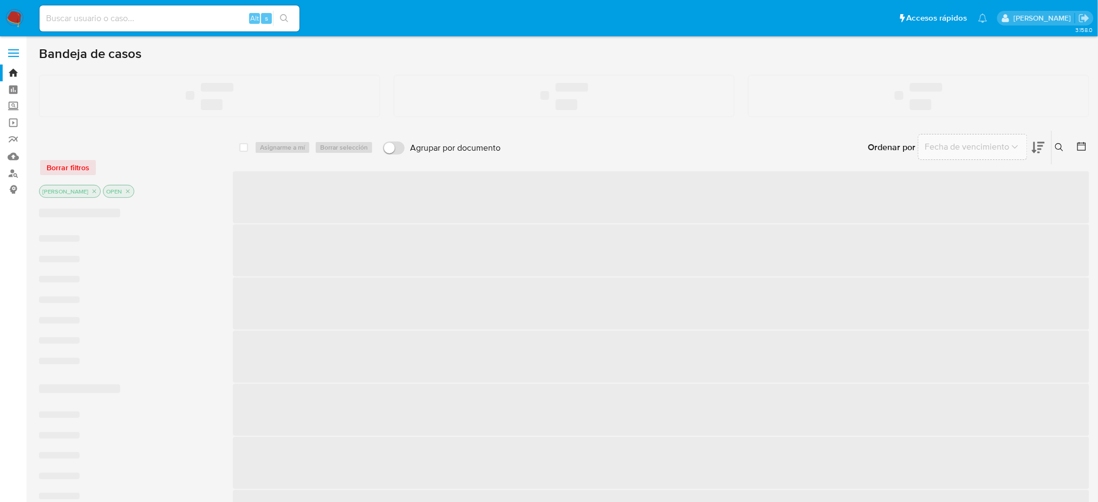
click at [133, 27] on div "Alt s" at bounding box center [170, 18] width 260 height 26
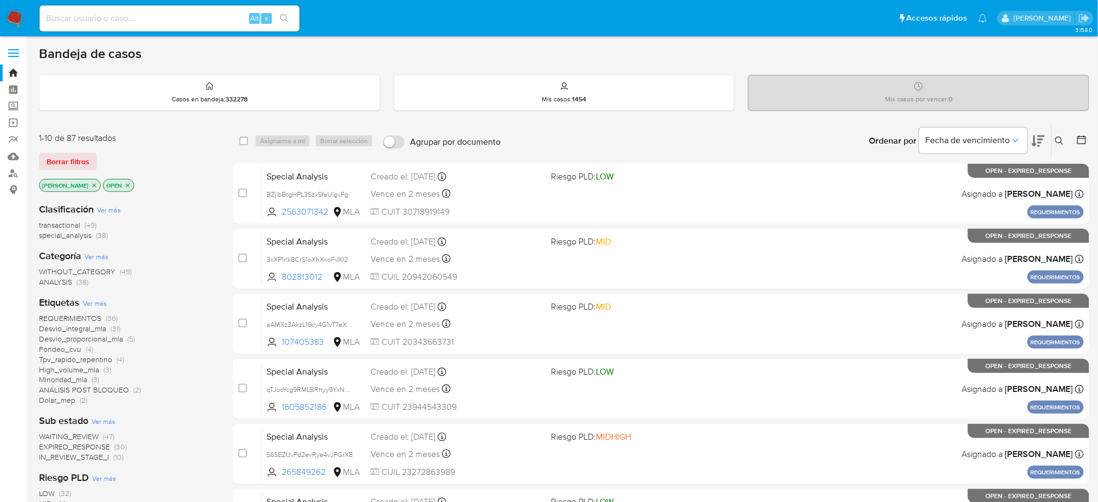
click at [119, 16] on input at bounding box center [170, 18] width 260 height 14
paste input "dYsZomXF4HZXaiQQe5IYdP9z"
type input "dYsZomXF4HZXaiQQe5IYdP9z"
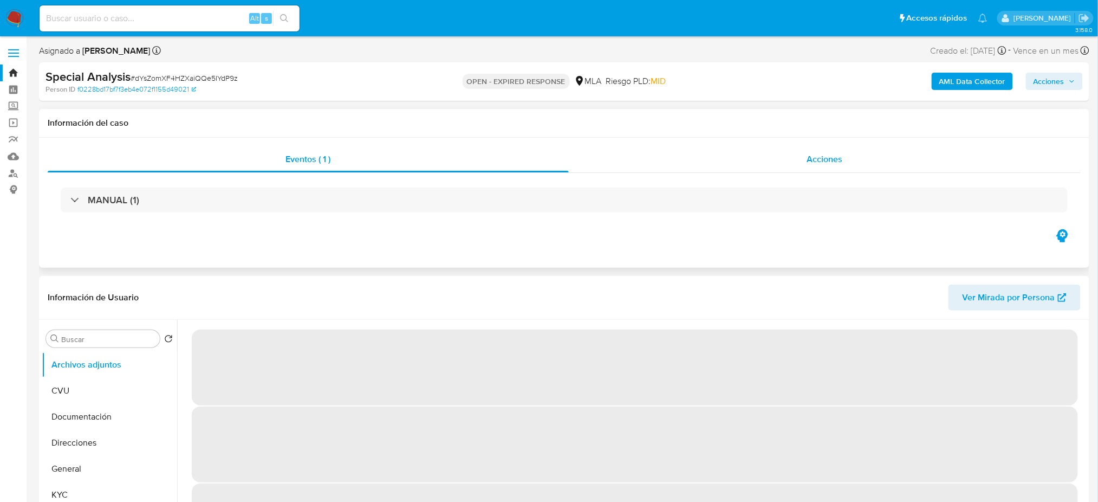
select select "10"
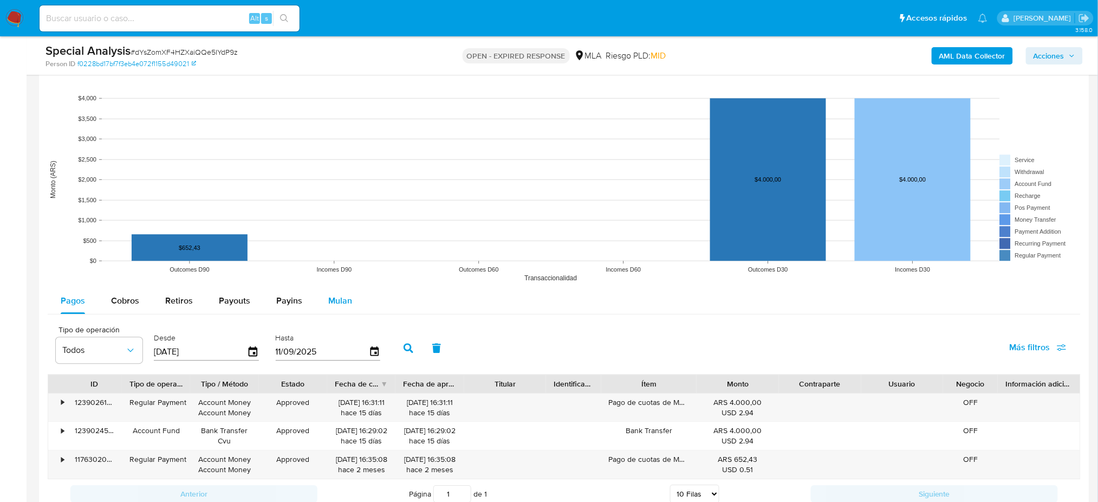
click at [331, 300] on span "Mulan" at bounding box center [340, 300] width 24 height 12
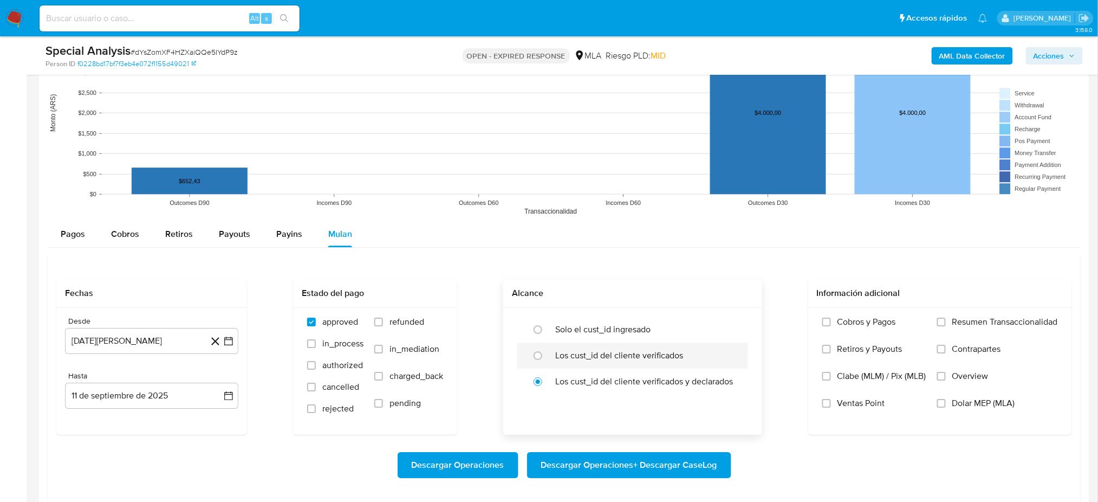
scroll to position [1083, 0]
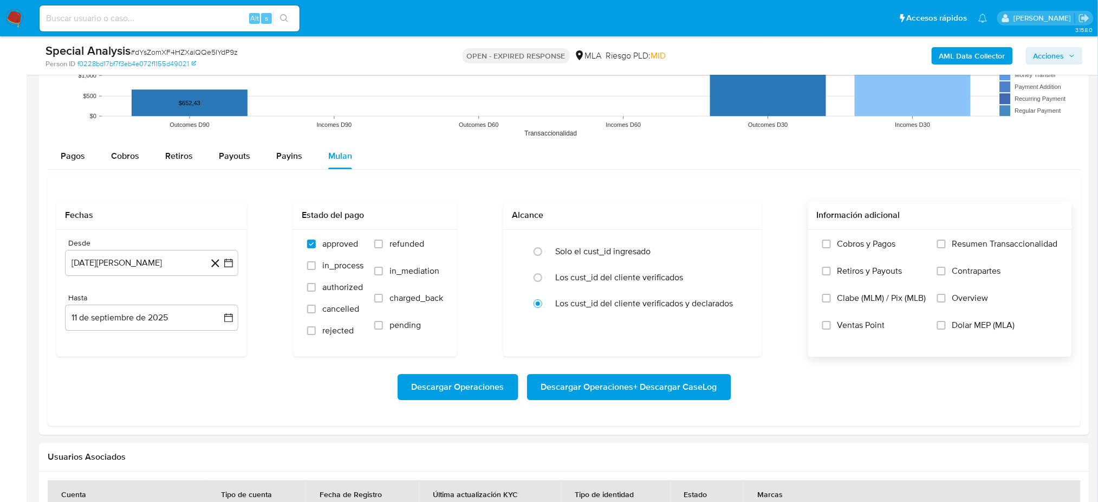
click at [831, 331] on label "Dolar MEP (MLA)" at bounding box center [997, 333] width 121 height 27
click at [831, 329] on input "Dolar MEP (MLA)" at bounding box center [941, 325] width 9 height 9
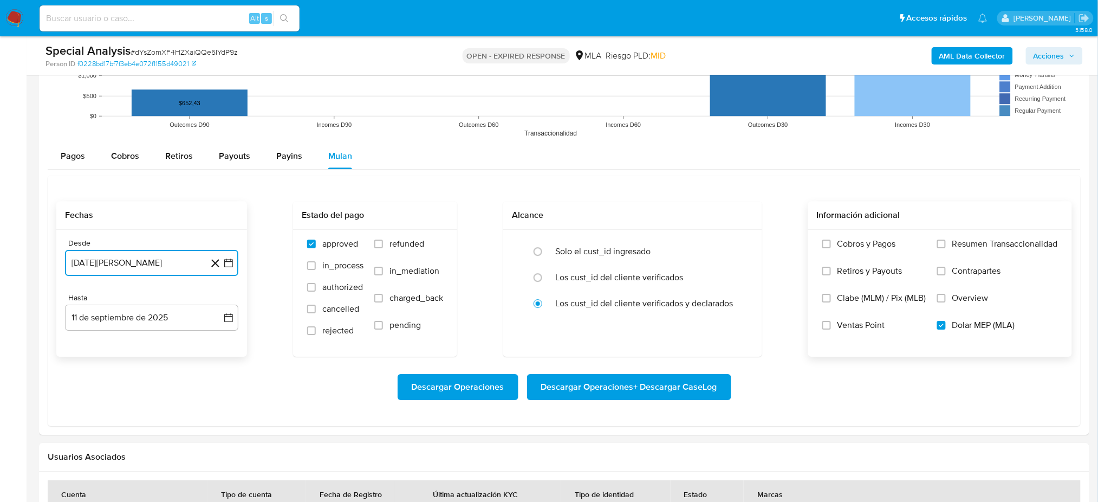
click at [154, 266] on button "[DATE][PERSON_NAME]" at bounding box center [151, 263] width 173 height 26
click at [220, 297] on icon "Mes siguiente" at bounding box center [218, 301] width 13 height 13
click at [215, 341] on button "1" at bounding box center [216, 341] width 17 height 17
click at [152, 324] on button "11 de septiembre de 2025" at bounding box center [151, 317] width 173 height 26
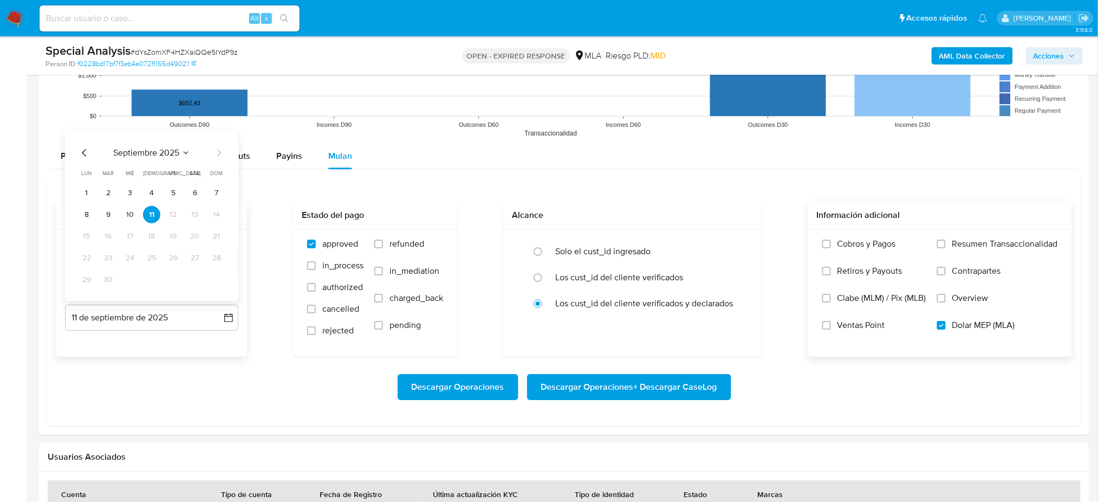
click at [82, 156] on icon "Mes anterior" at bounding box center [84, 152] width 13 height 13
click at [210, 277] on button "31" at bounding box center [216, 278] width 17 height 17
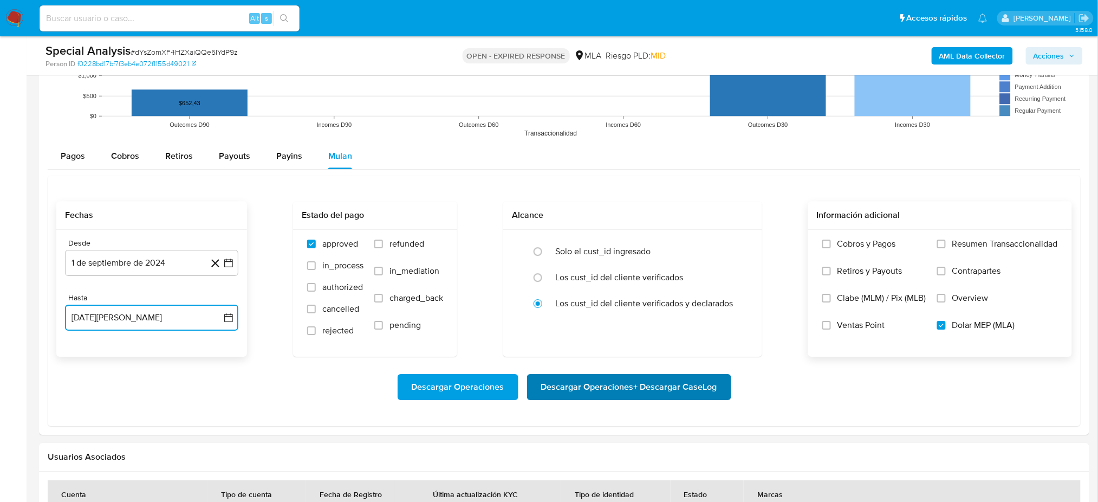
click at [655, 376] on span "Descargar Operaciones + Descargar CaseLog" at bounding box center [629, 387] width 176 height 24
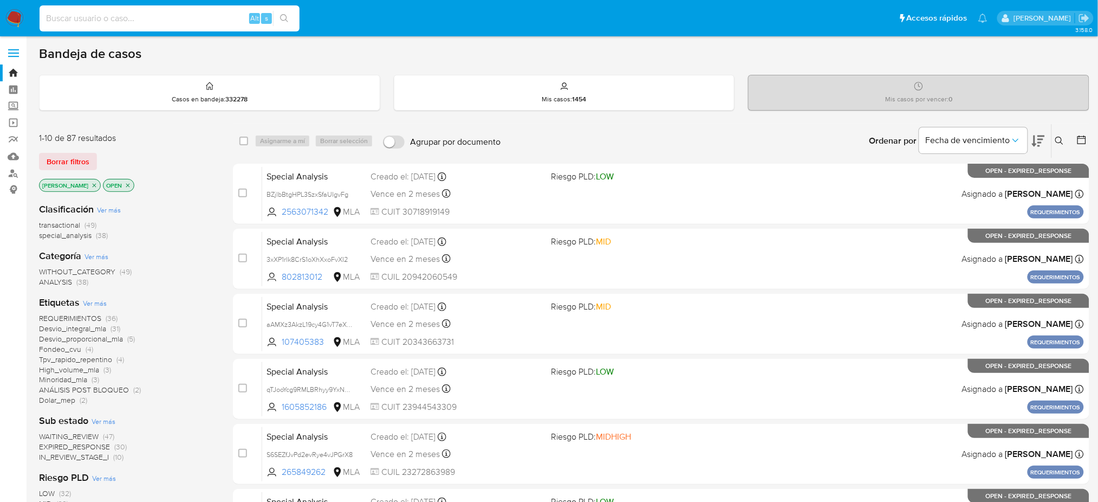
click at [213, 19] on input at bounding box center [170, 18] width 260 height 14
paste input "hhHrDxbyJ7Z7qLE2ck0jOM6E"
type input "hhHrDxbyJ7Z7qLE2ck0jOM6E"
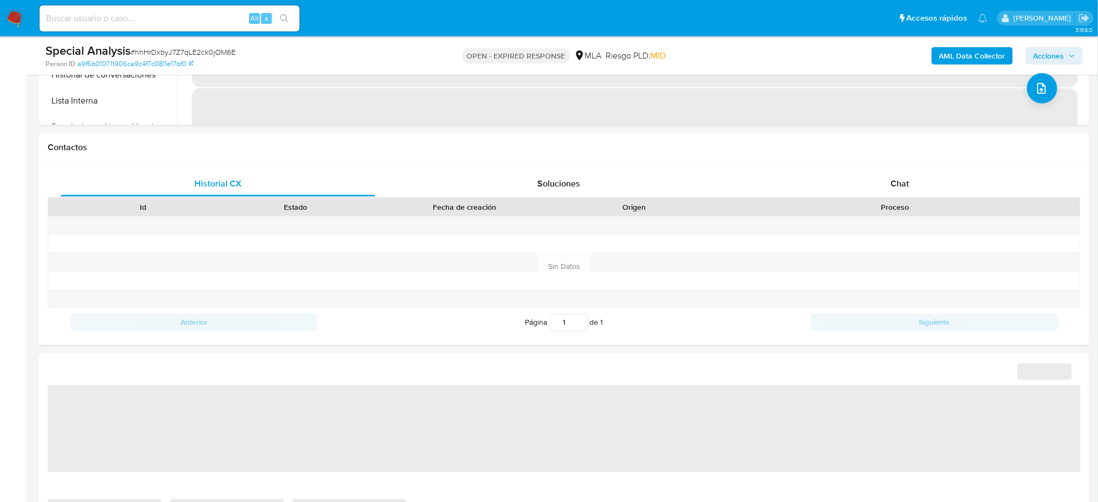
select select "10"
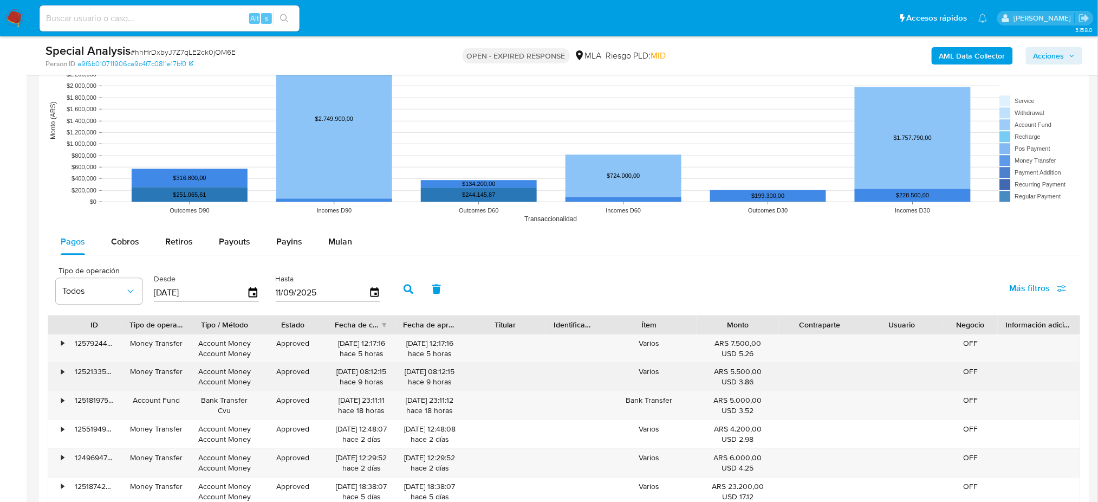
scroll to position [1155, 0]
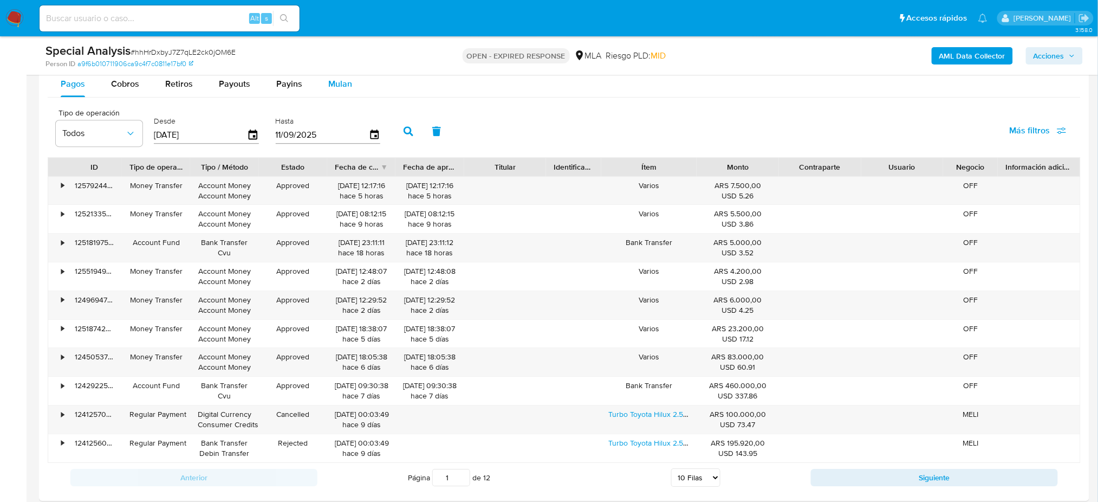
click at [319, 90] on button "Mulan" at bounding box center [340, 84] width 50 height 26
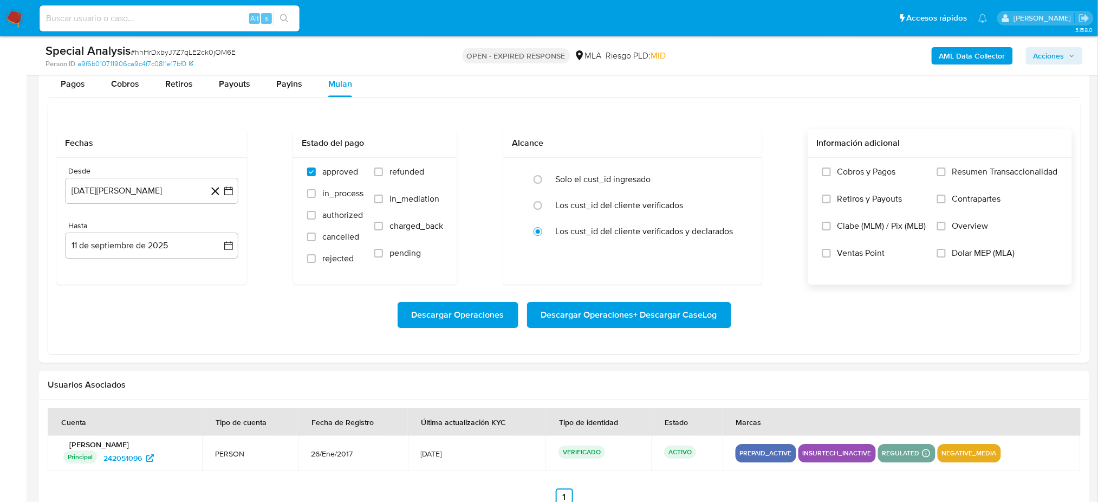
click at [959, 259] on label "Dolar MEP (MLA)" at bounding box center [997, 261] width 121 height 27
click at [946, 257] on input "Dolar MEP (MLA)" at bounding box center [941, 253] width 9 height 9
click at [155, 187] on button "[DATE][PERSON_NAME]" at bounding box center [151, 191] width 173 height 26
click at [219, 223] on div "[DATE] [DATE] lun [DATE] [PERSON_NAME][DATE] mié [DATE] jue [DATE] vie [DATE] s…" at bounding box center [151, 292] width 173 height 171
click at [218, 233] on icon "Mes siguiente" at bounding box center [218, 229] width 13 height 13
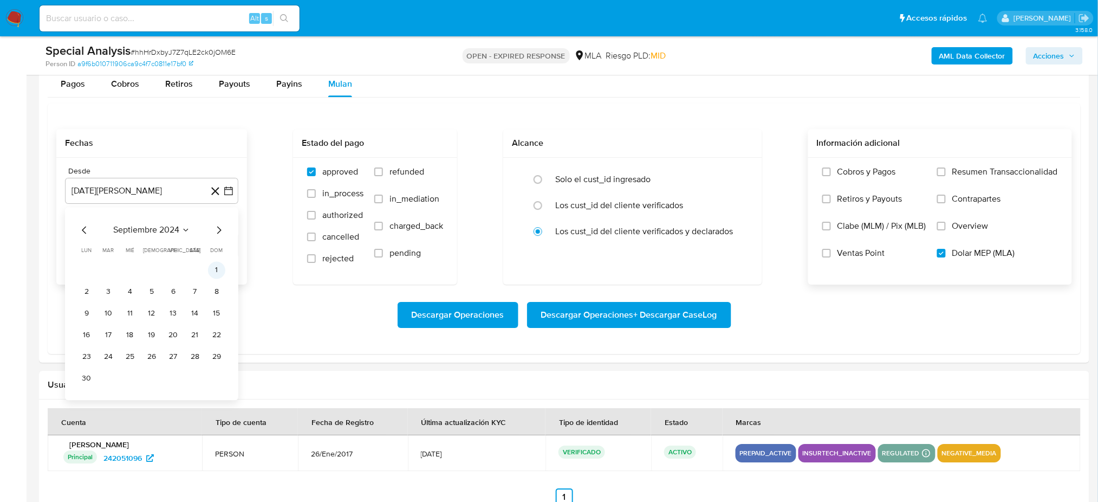
click at [214, 269] on button "1" at bounding box center [216, 269] width 17 height 17
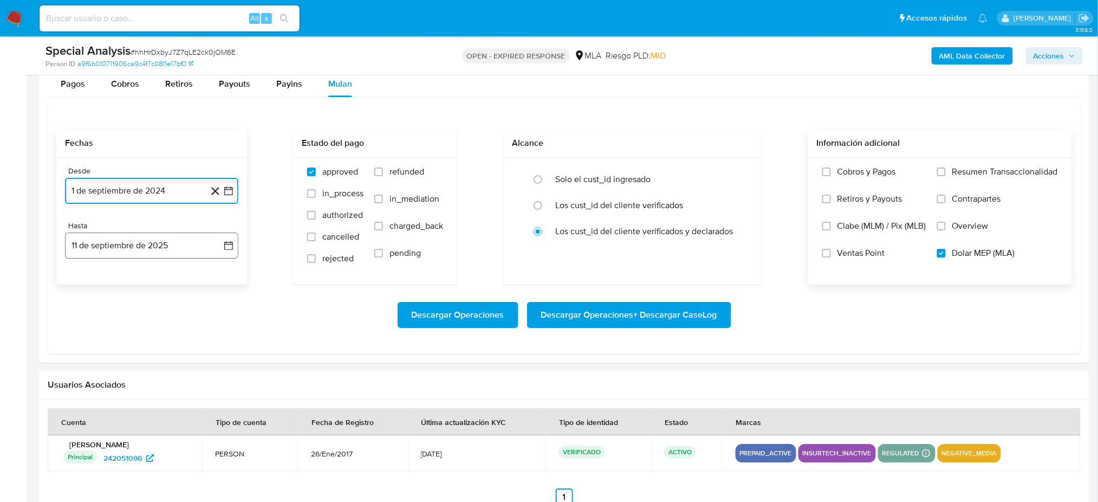
click at [154, 248] on button "11 de septiembre de 2025" at bounding box center [151, 245] width 173 height 26
click at [83, 279] on icon "Mes anterior" at bounding box center [84, 284] width 13 height 13
drag, startPoint x: 222, startPoint y: 417, endPoint x: 254, endPoint y: 420, distance: 32.7
click at [222, 417] on button "31" at bounding box center [216, 410] width 17 height 17
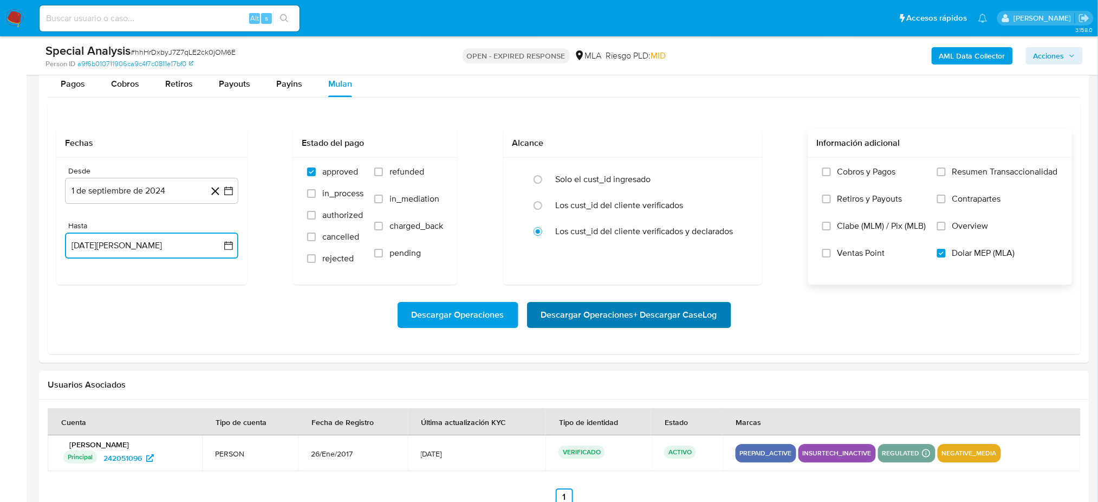
click at [655, 318] on span "Descargar Operaciones + Descargar CaseLog" at bounding box center [629, 315] width 176 height 24
